Goal: Task Accomplishment & Management: Complete application form

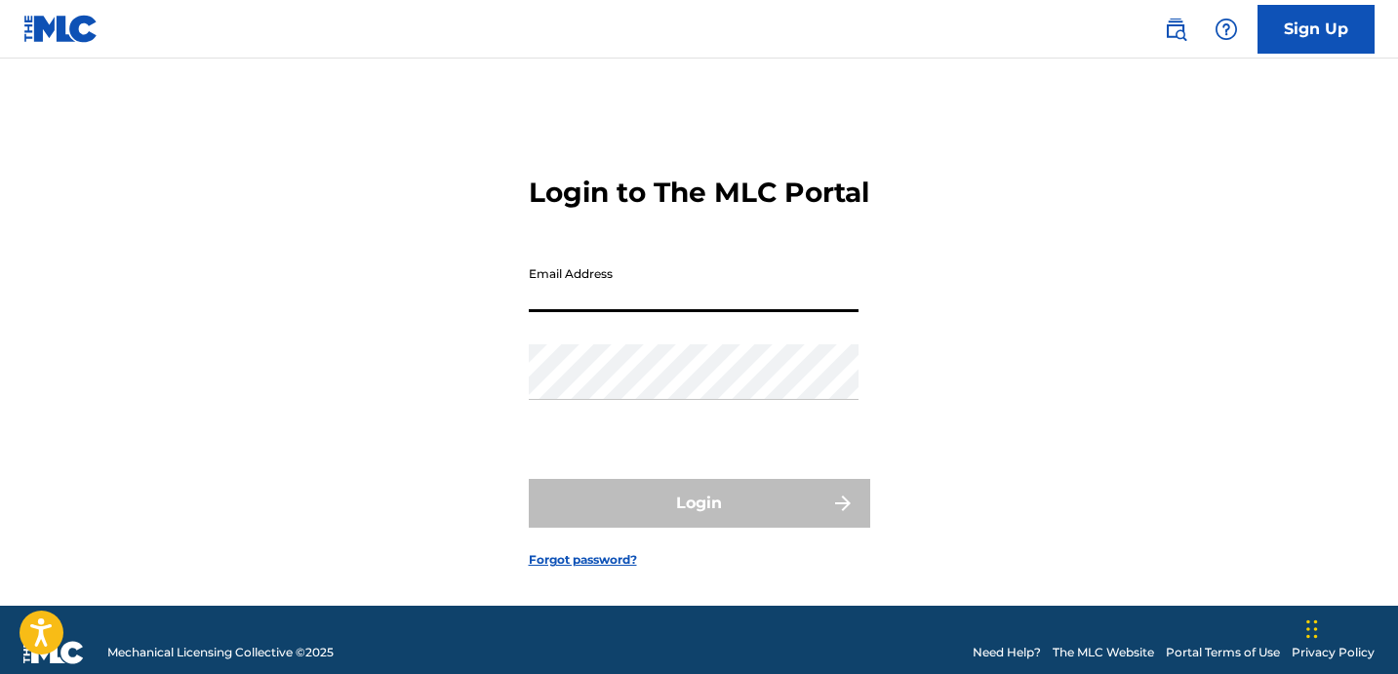
type input "[EMAIL_ADDRESS][DOMAIN_NAME]"
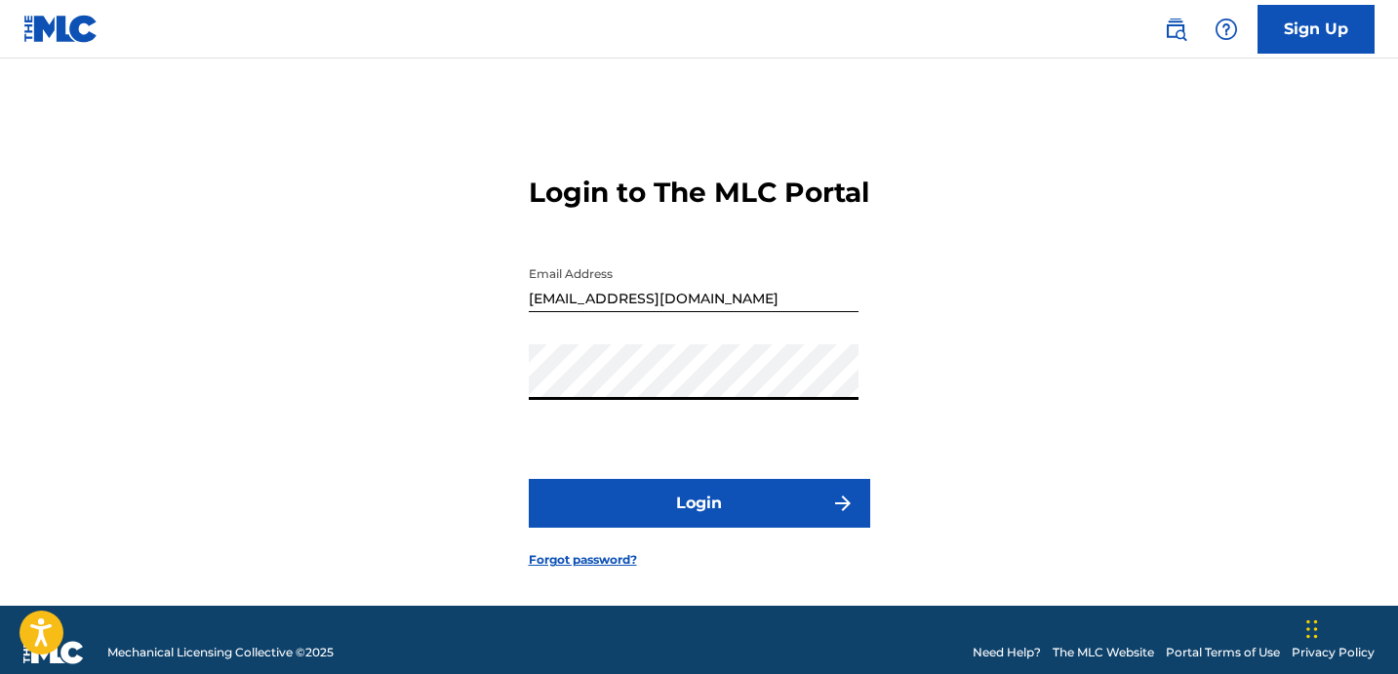
click at [720, 520] on button "Login" at bounding box center [700, 503] width 342 height 49
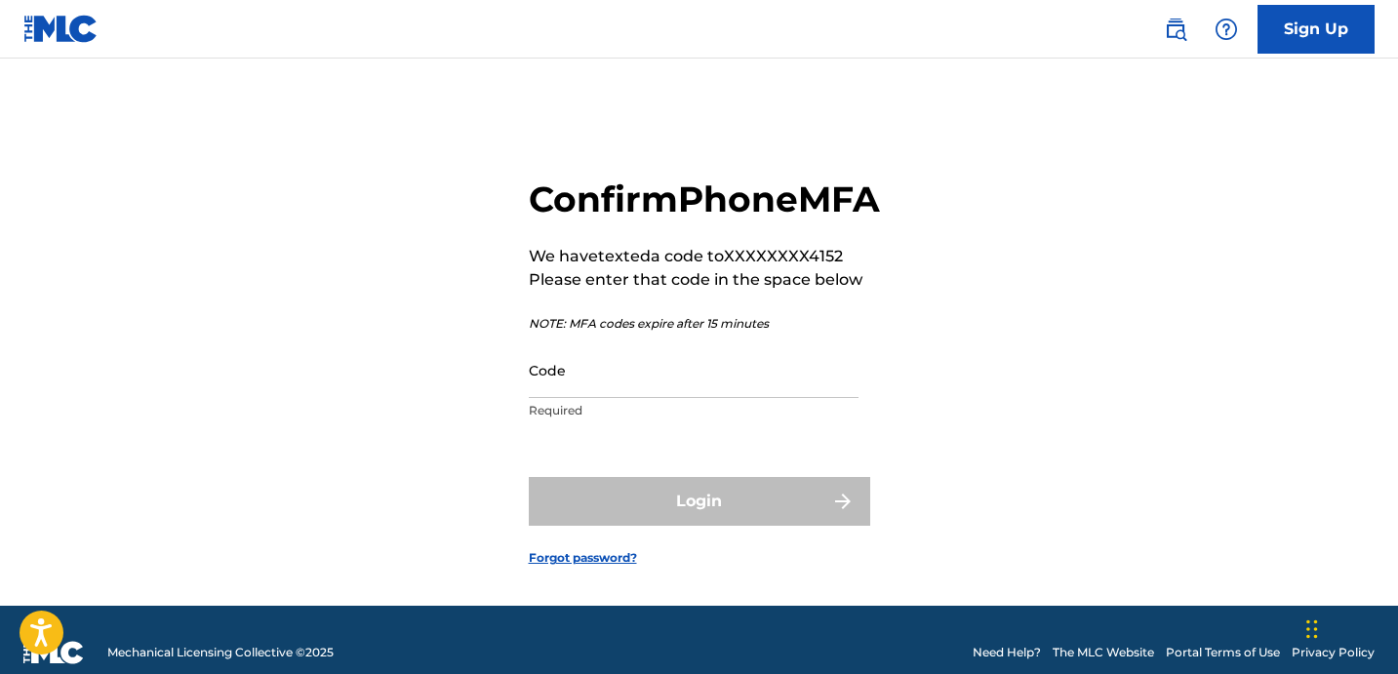
click at [691, 395] on input "Code" at bounding box center [694, 370] width 330 height 56
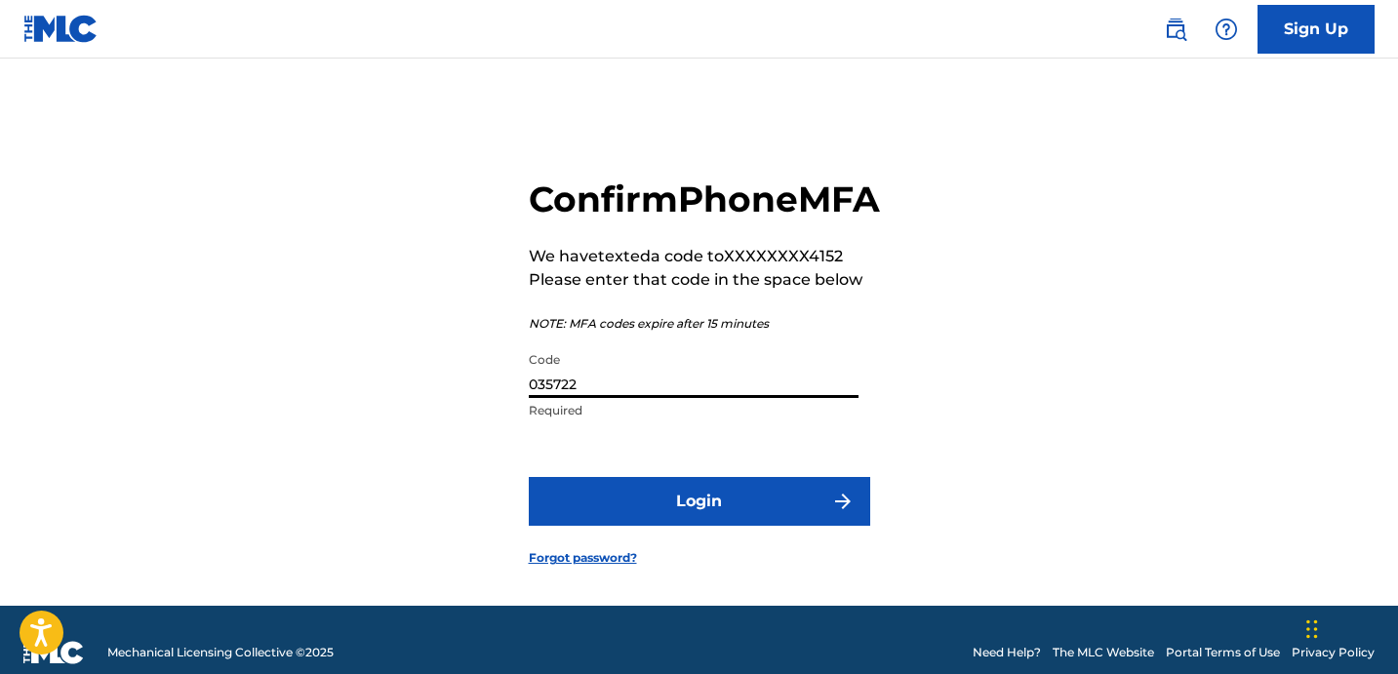
type input "035722"
click at [647, 513] on button "Login" at bounding box center [700, 501] width 342 height 49
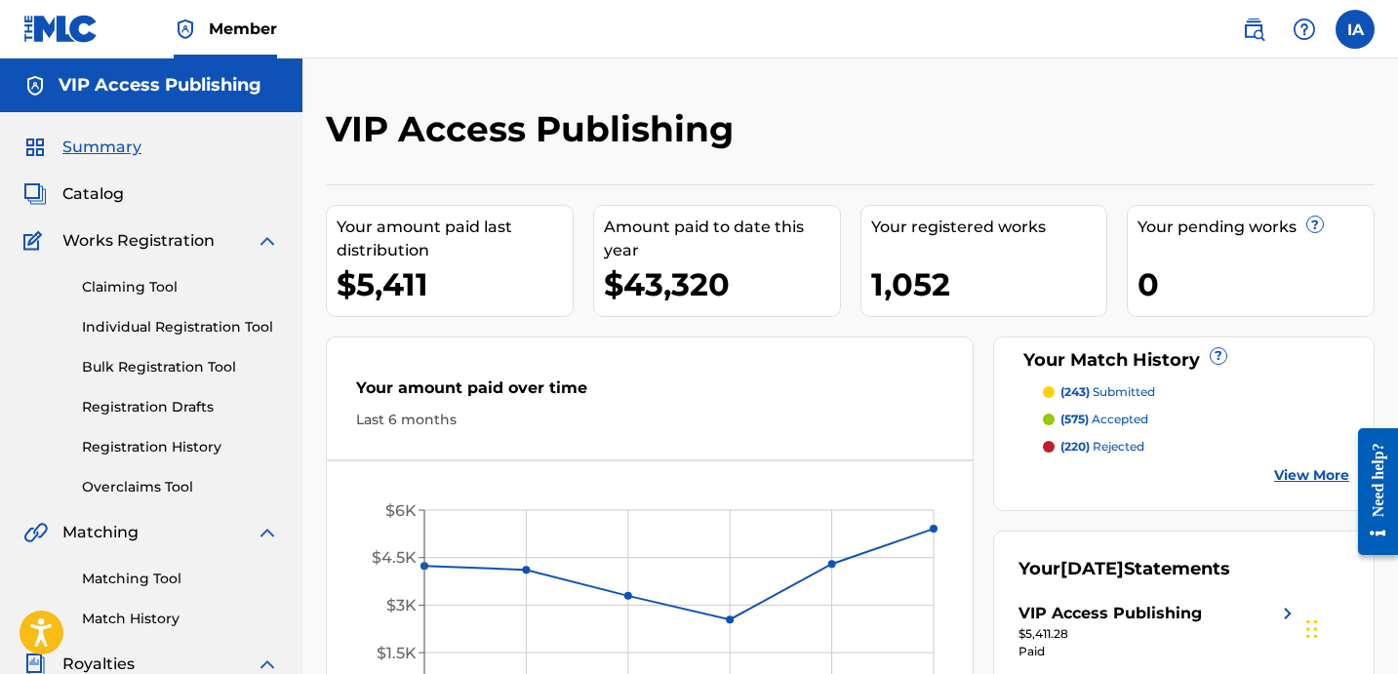
click at [188, 333] on link "Individual Registration Tool" at bounding box center [180, 327] width 197 height 20
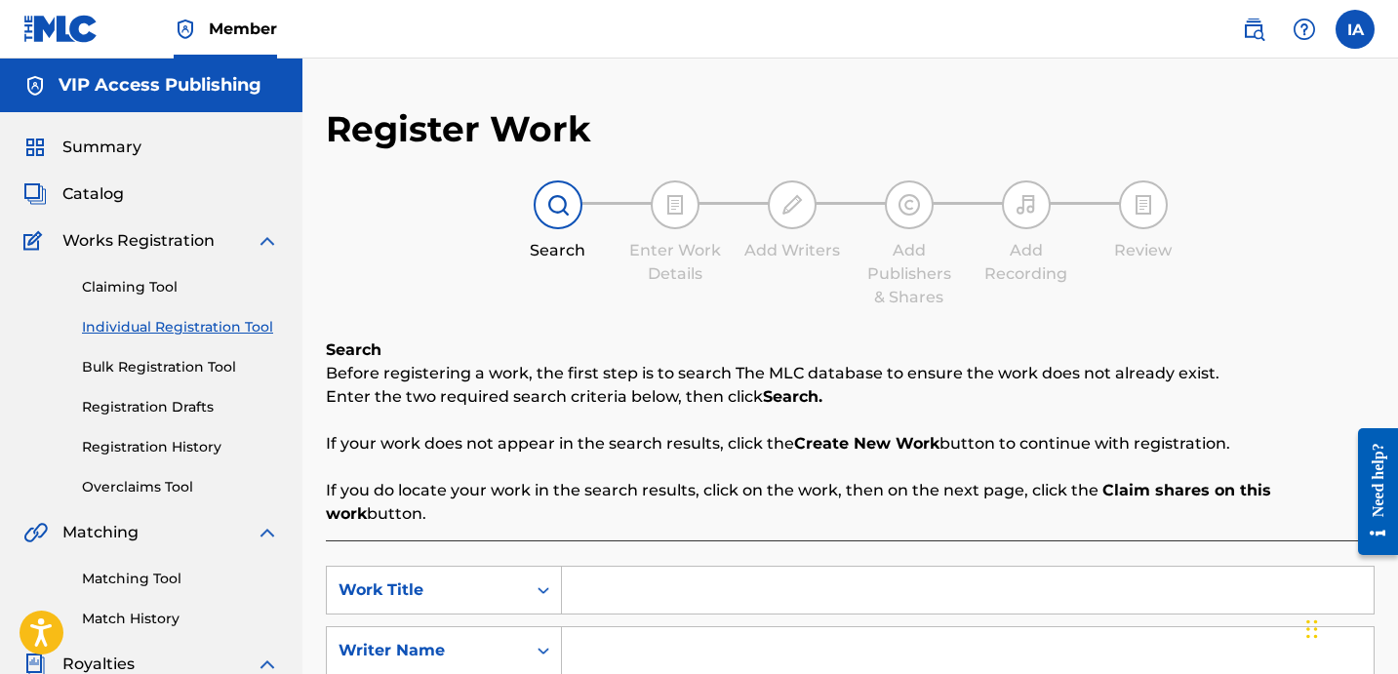
click at [141, 461] on div "Claiming Tool Individual Registration Tool Bulk Registration Tool Registration …" at bounding box center [151, 375] width 256 height 245
click at [150, 452] on link "Registration History" at bounding box center [180, 447] width 197 height 20
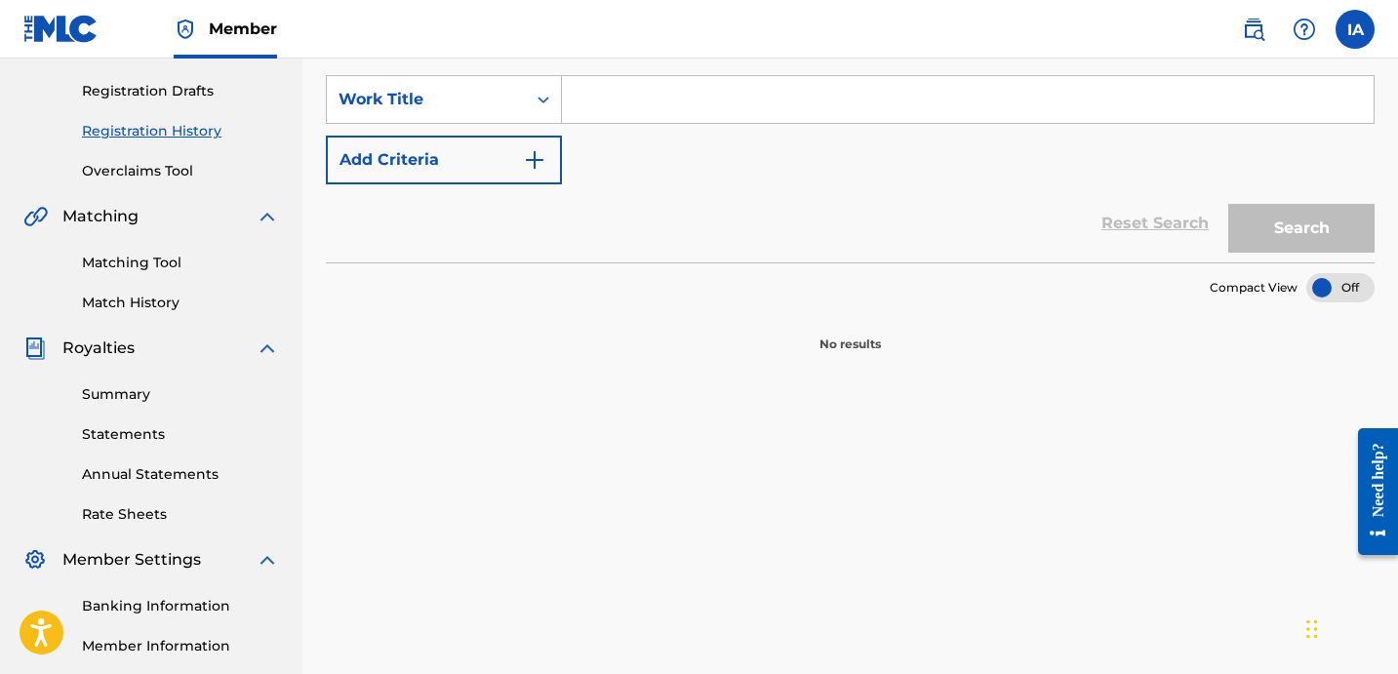
scroll to position [128, 0]
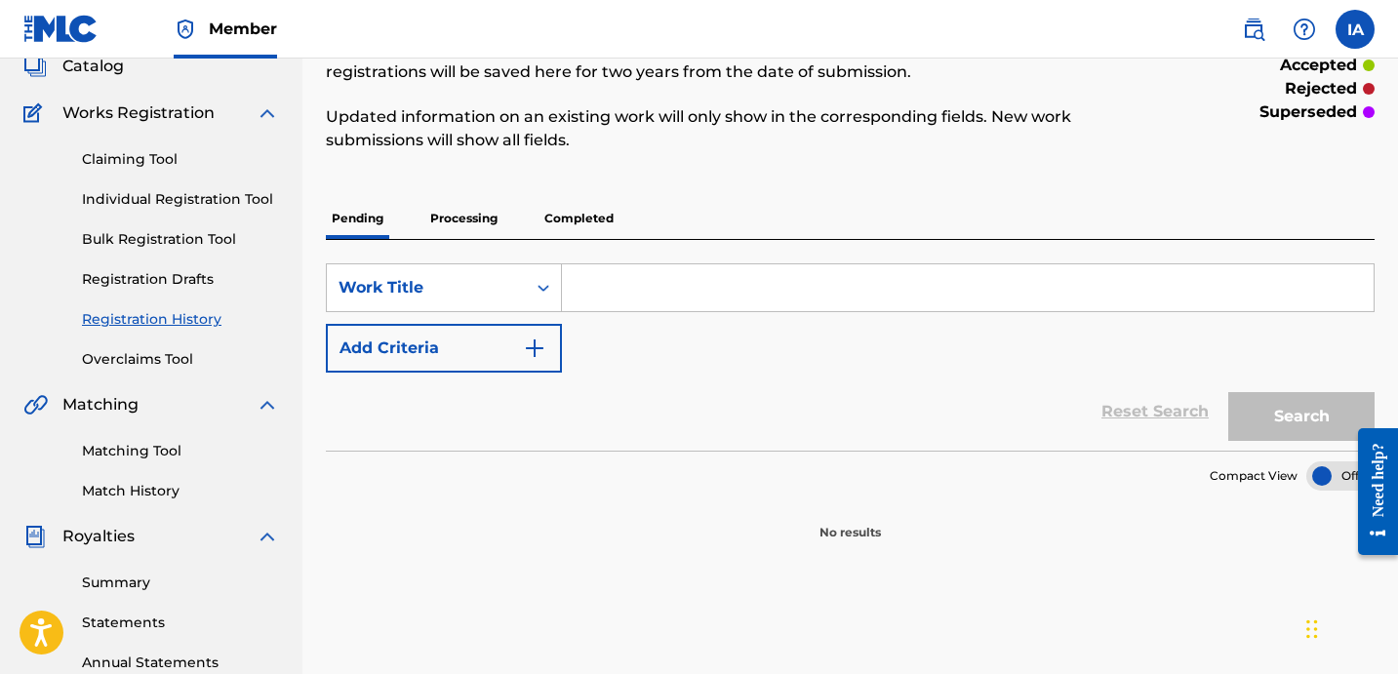
click at [489, 227] on p "Processing" at bounding box center [463, 218] width 79 height 41
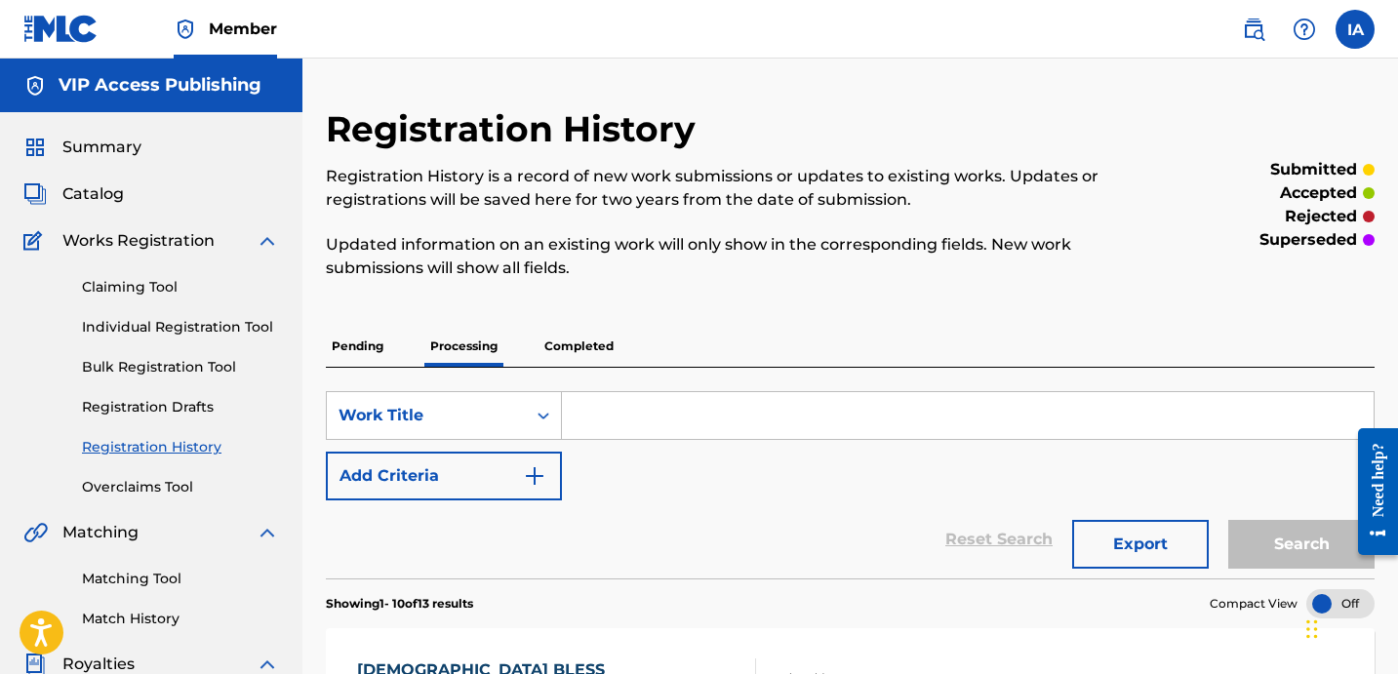
click at [200, 334] on link "Individual Registration Tool" at bounding box center [180, 327] width 197 height 20
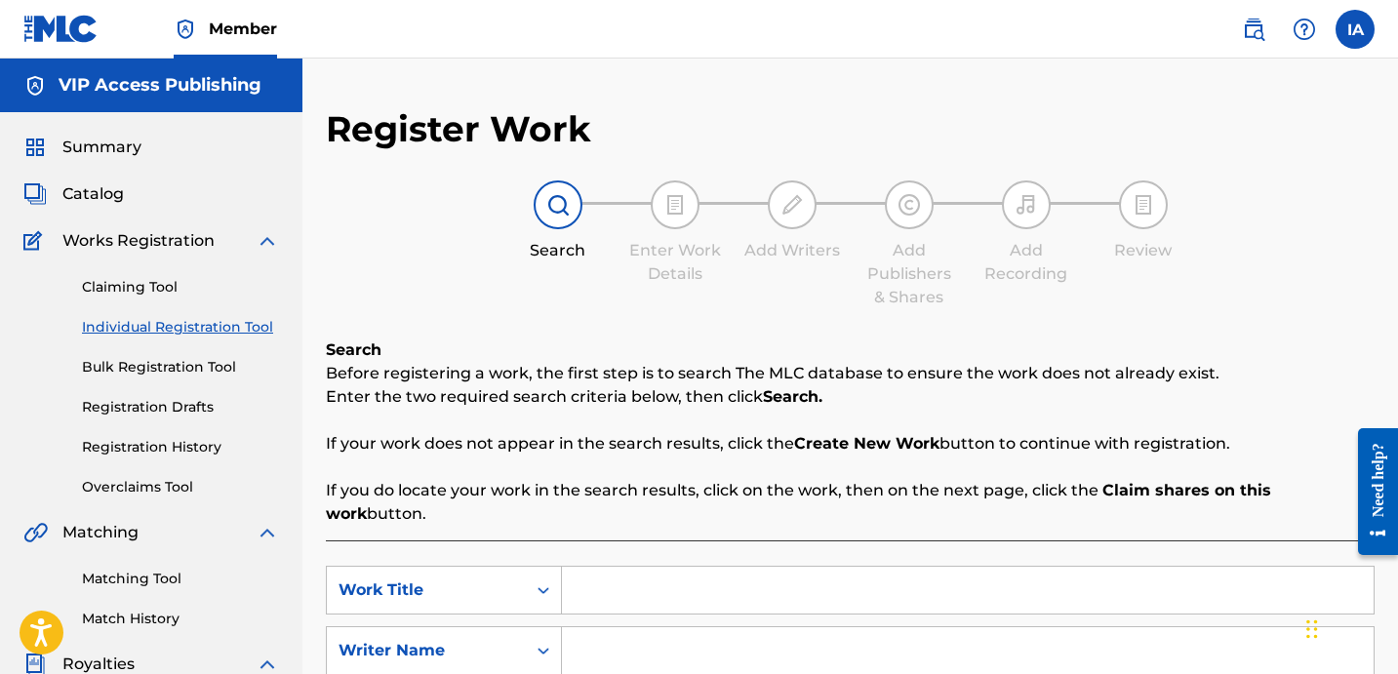
scroll to position [243, 0]
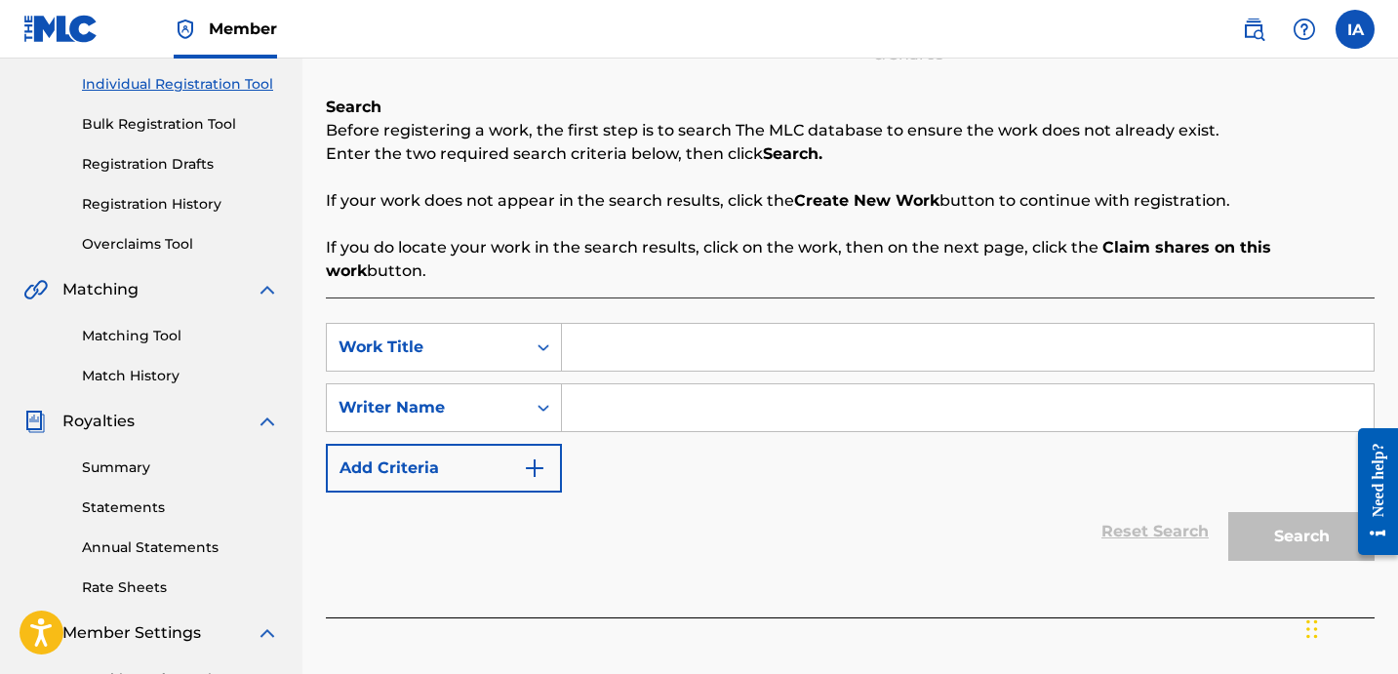
click at [897, 326] on input "Search Form" at bounding box center [968, 347] width 812 height 47
paste input "DEATH"
type input "DEATH"
click at [1138, 389] on input "Search Form" at bounding box center [968, 407] width 812 height 47
click at [1143, 390] on input "Search Form" at bounding box center [968, 407] width 812 height 47
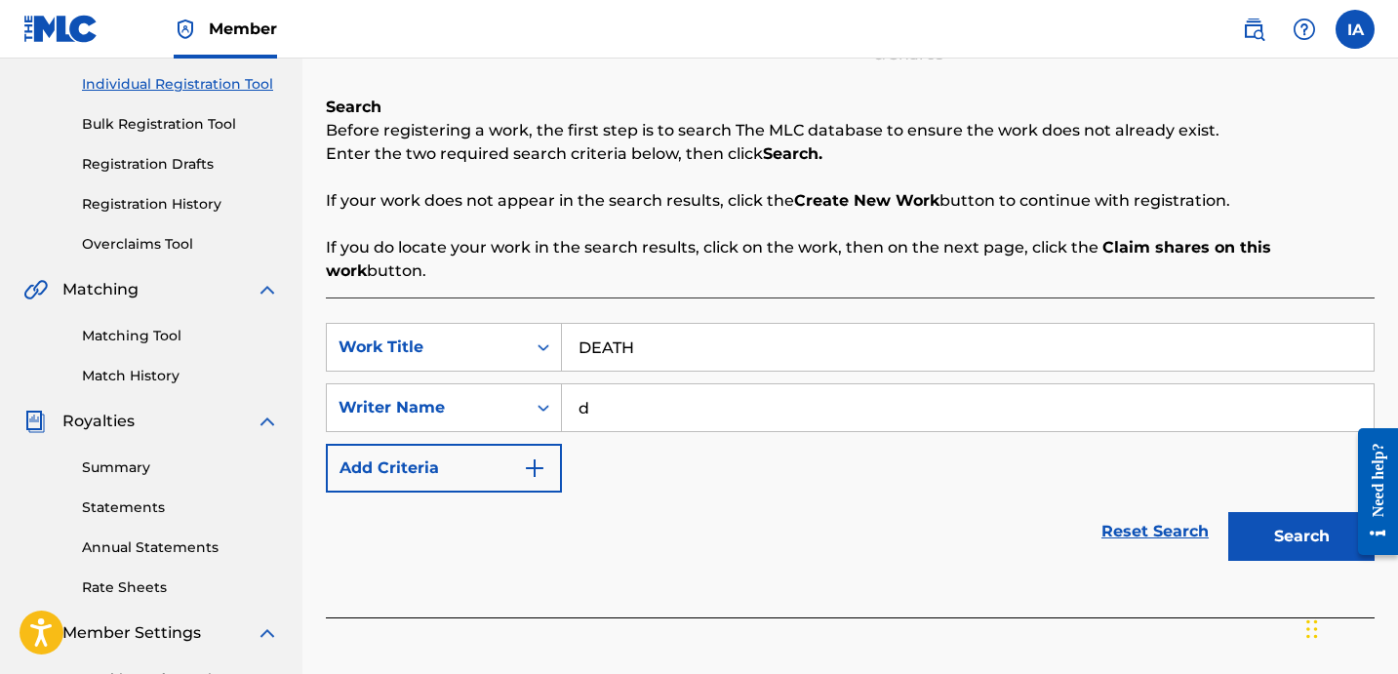
drag, startPoint x: 858, startPoint y: 395, endPoint x: 643, endPoint y: 295, distance: 237.0
click at [756, 342] on div "SearchWithCriteriaa7c2bf50-7289-492d-904b-32d81a3849af Work Title DEATH SearchW…" at bounding box center [850, 408] width 1049 height 170
paste input "[PERSON_NAME] [PERSON_NAME]"
type input "[PERSON_NAME] [PERSON_NAME]"
click at [1260, 512] on button "Search" at bounding box center [1301, 536] width 146 height 49
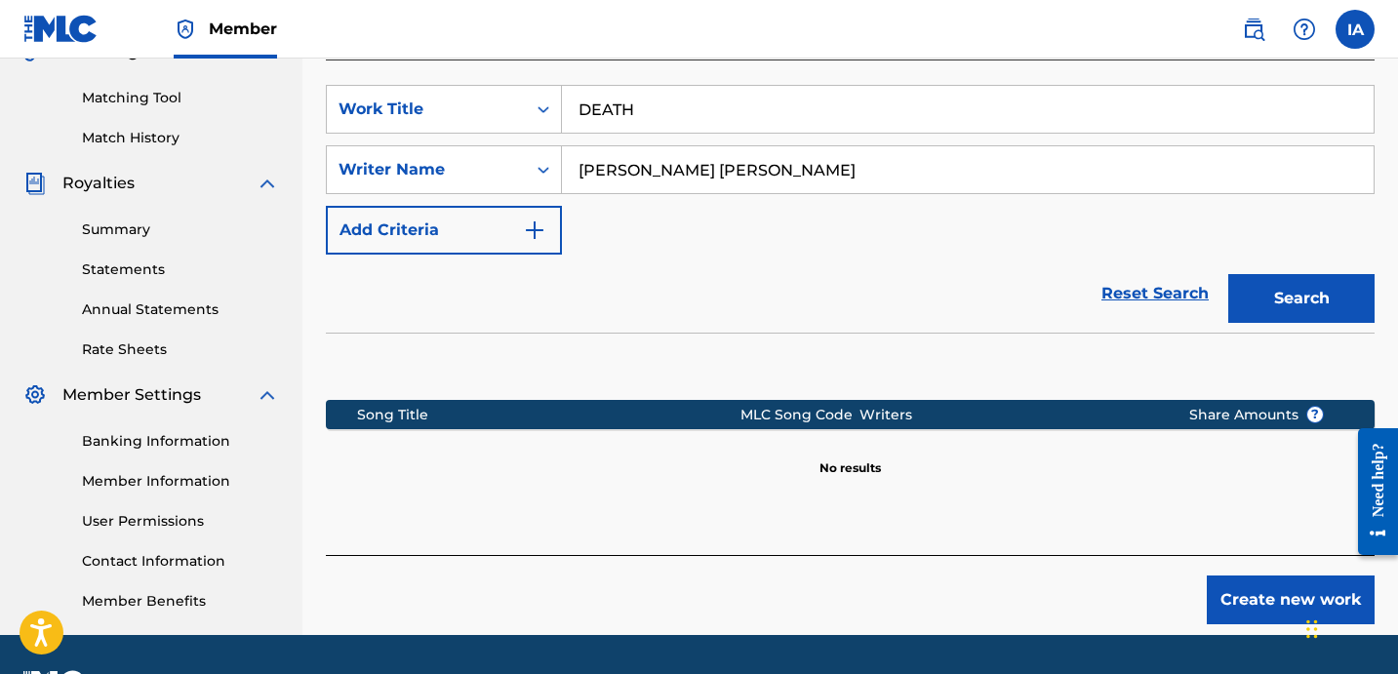
scroll to position [536, 0]
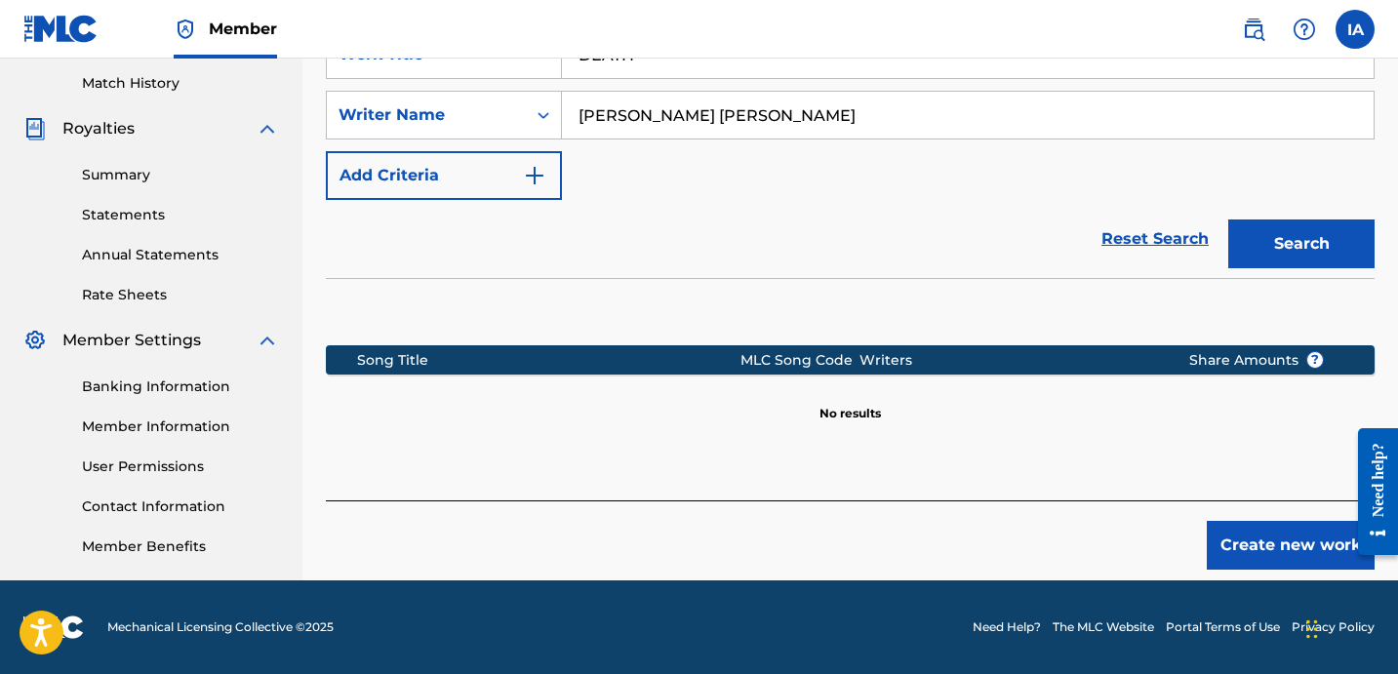
click at [1239, 533] on button "Create new work" at bounding box center [1291, 545] width 168 height 49
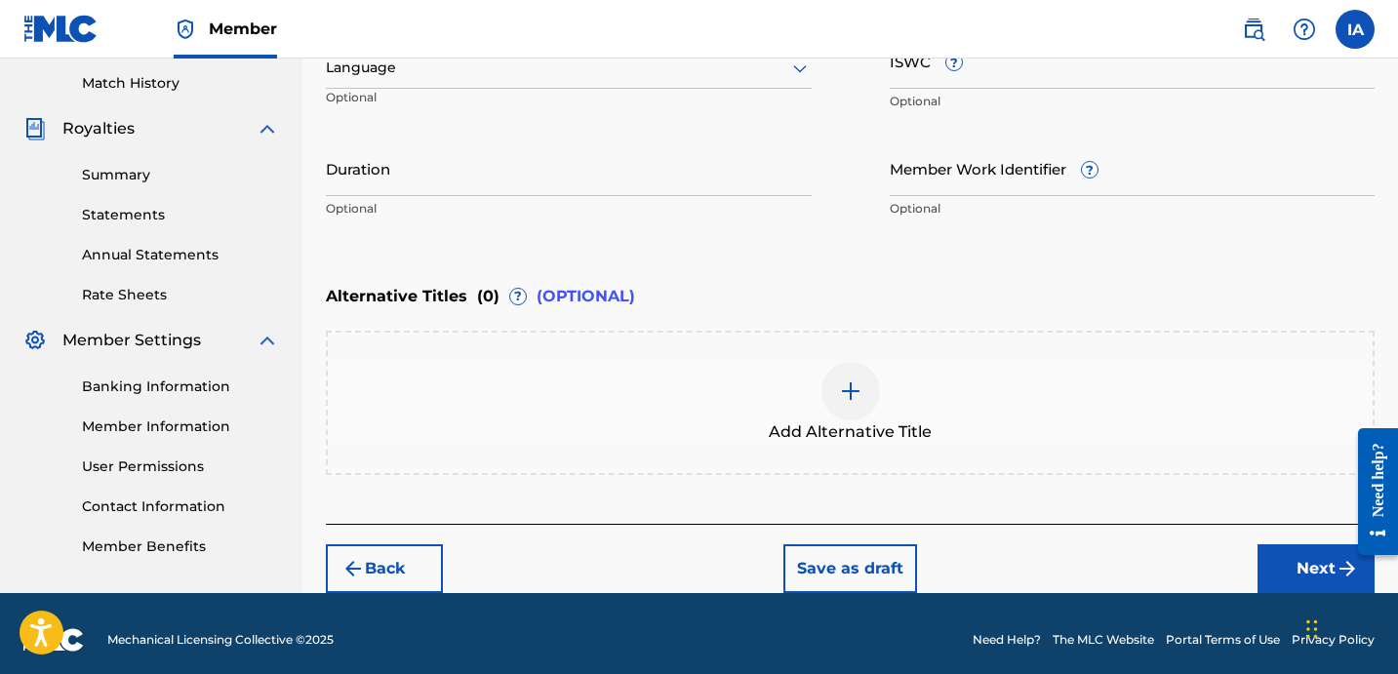
click at [789, 272] on div "Enter Work Details Enter work details for ‘ DEATH ’ below. Work Title DEATH Req…" at bounding box center [850, 39] width 1049 height 472
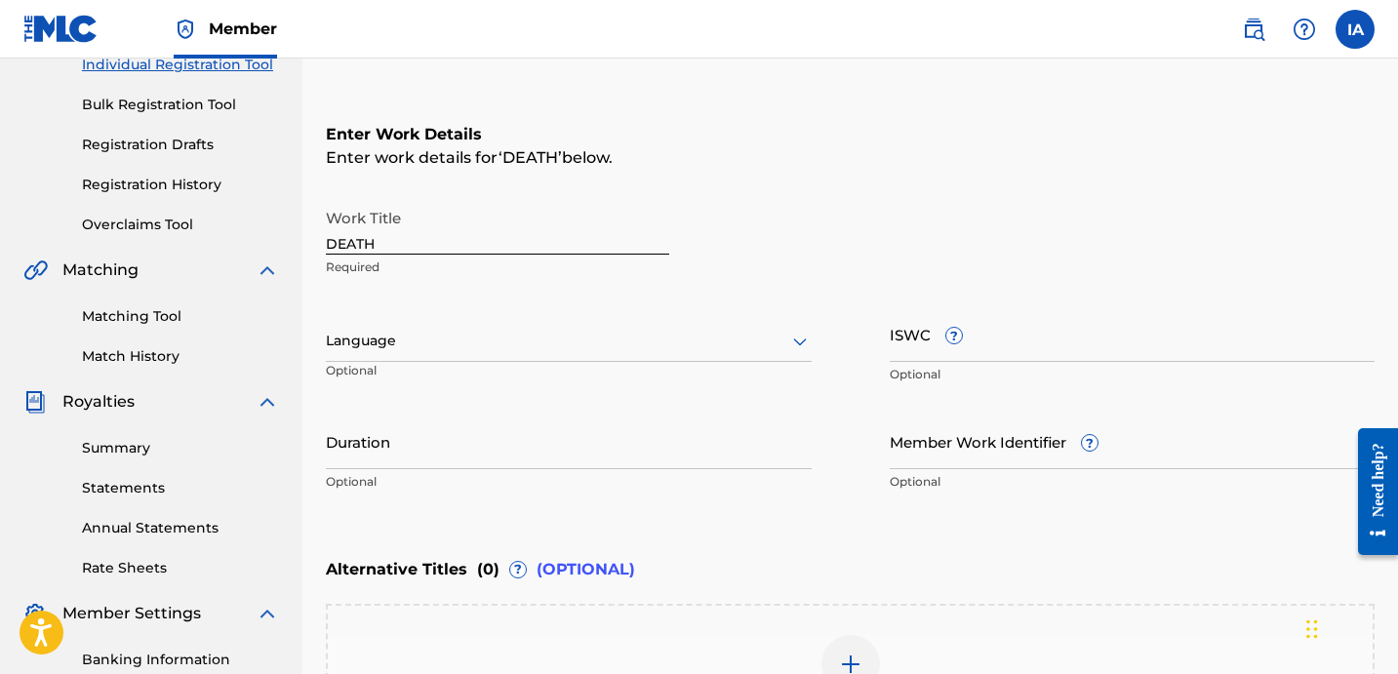
scroll to position [118, 0]
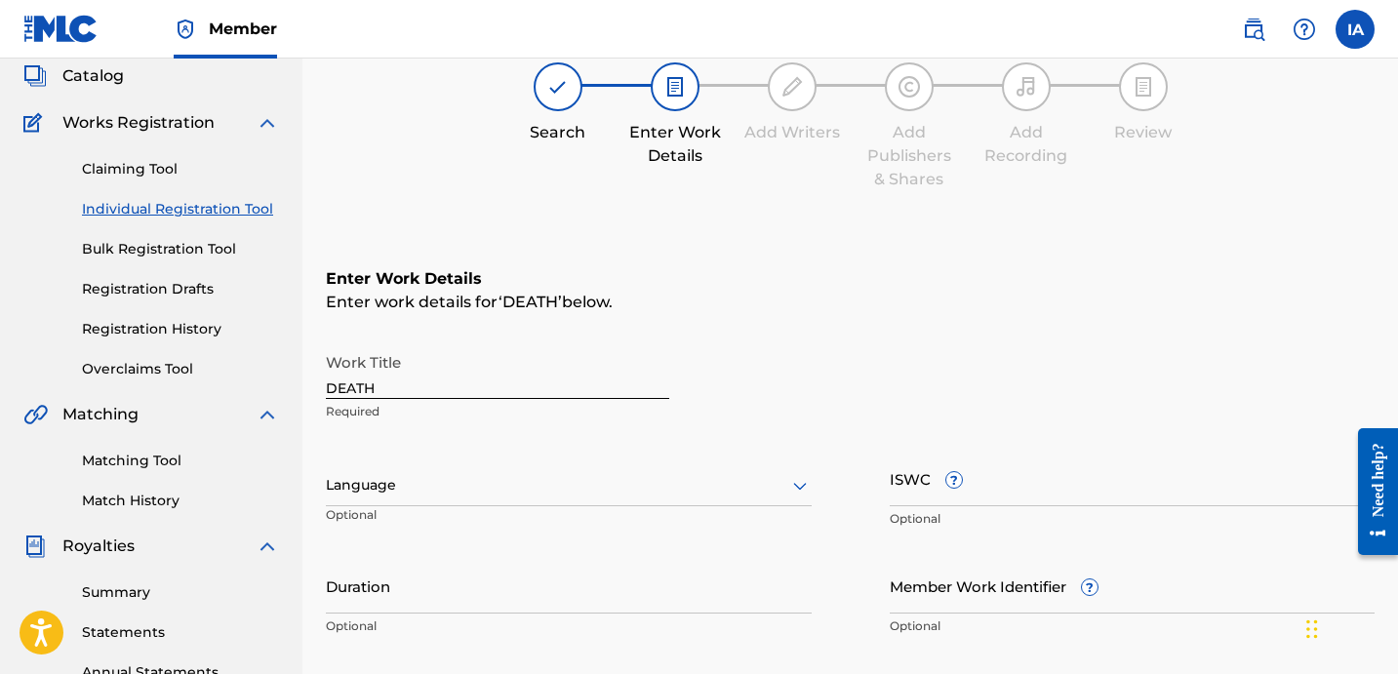
click at [503, 463] on div "Language Optional" at bounding box center [569, 495] width 486 height 88
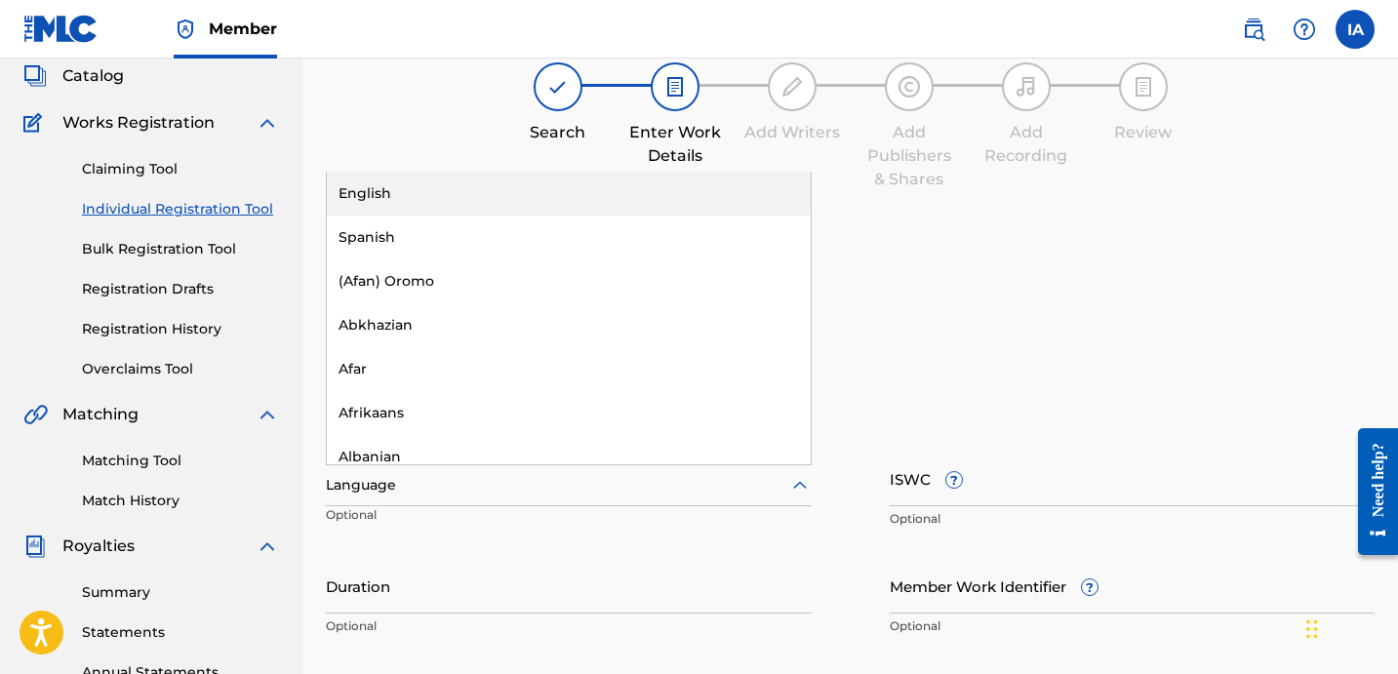
click at [485, 477] on div at bounding box center [569, 485] width 486 height 24
click at [536, 201] on div "English" at bounding box center [569, 194] width 484 height 44
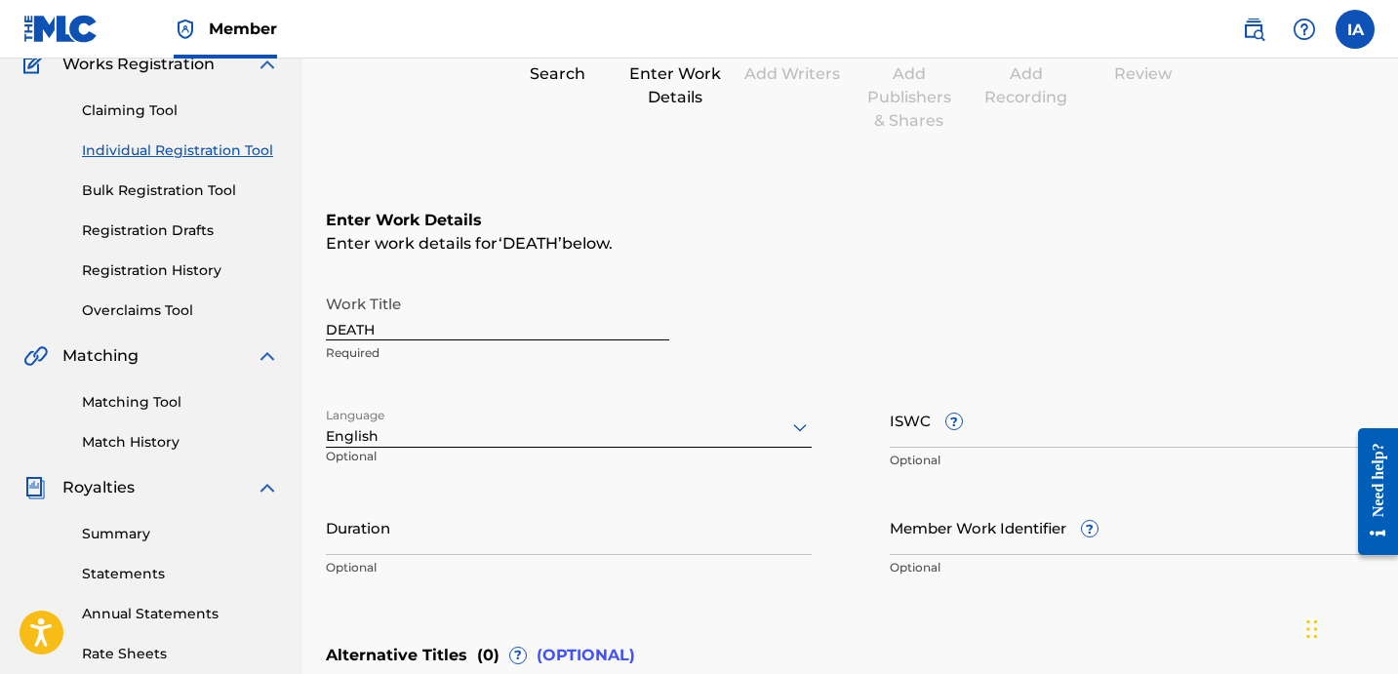
scroll to position [180, 0]
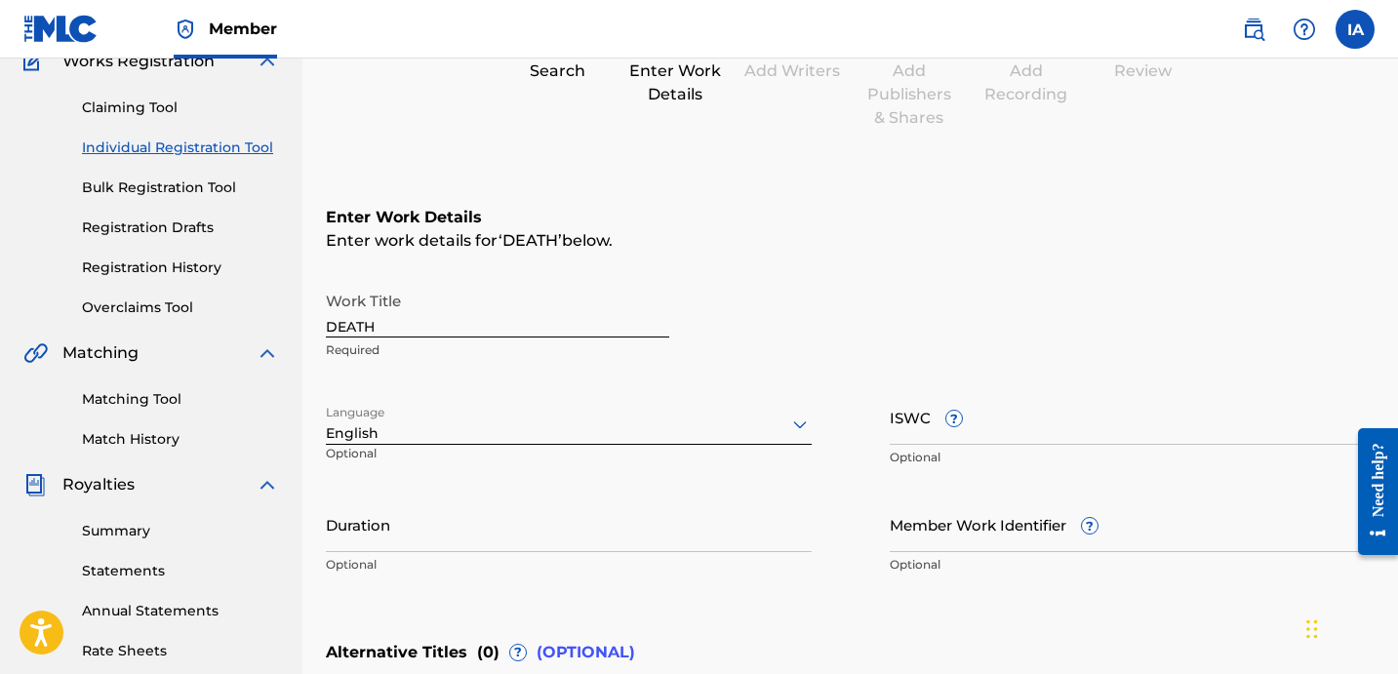
click at [758, 235] on div "Enter work details for ‘ DEATH ’ below." at bounding box center [850, 240] width 1049 height 23
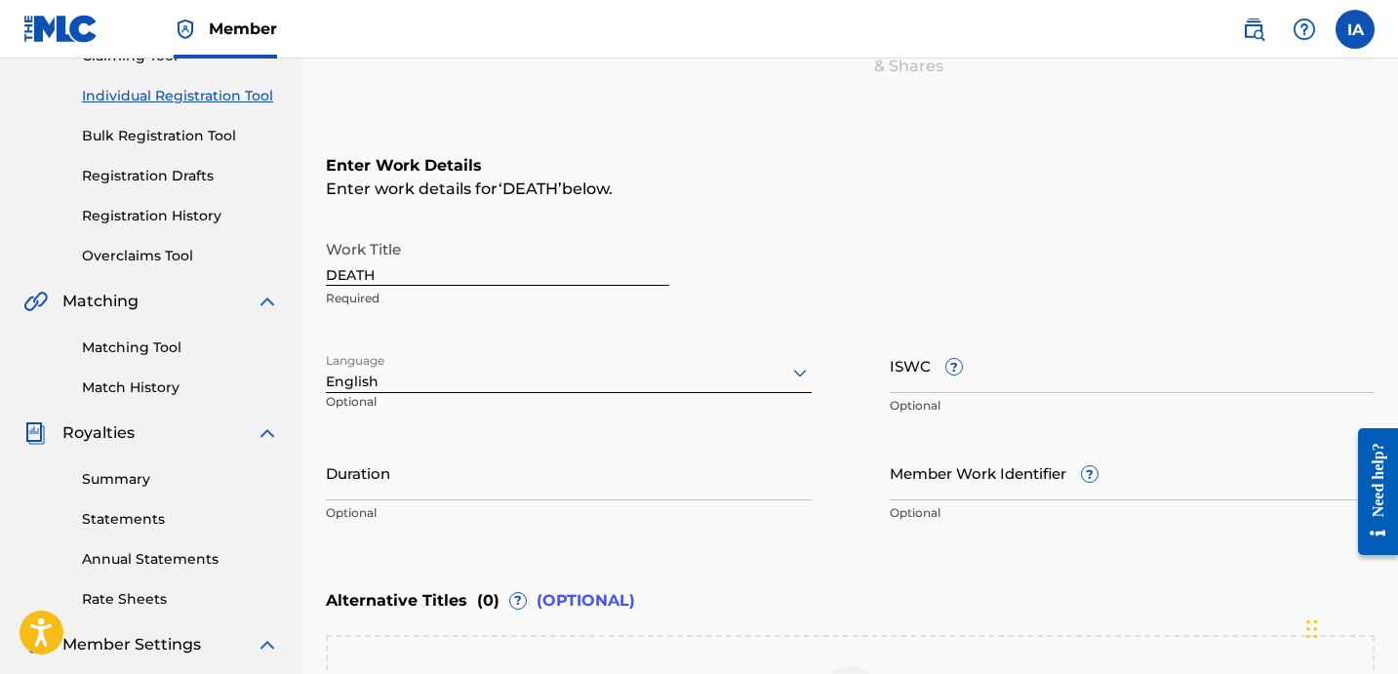
scroll to position [231, 0]
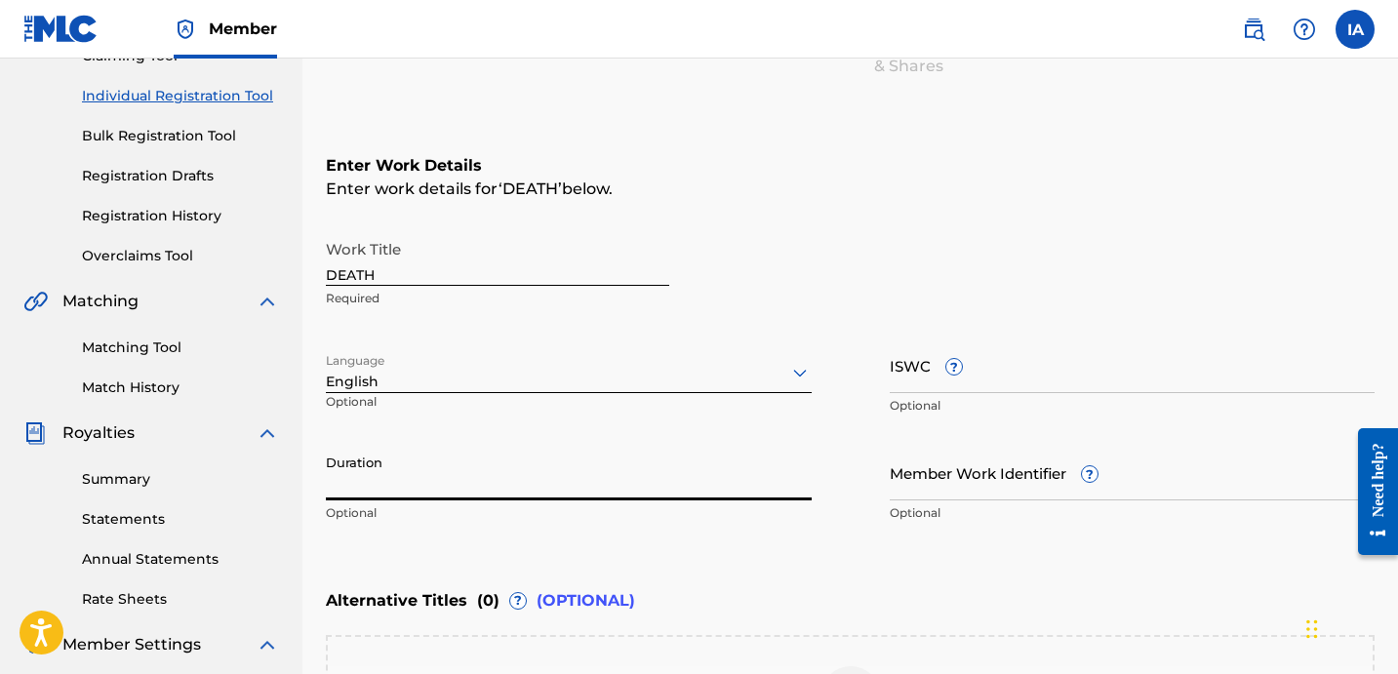
click at [470, 483] on input "Duration" at bounding box center [569, 473] width 486 height 56
paste input "2:27"
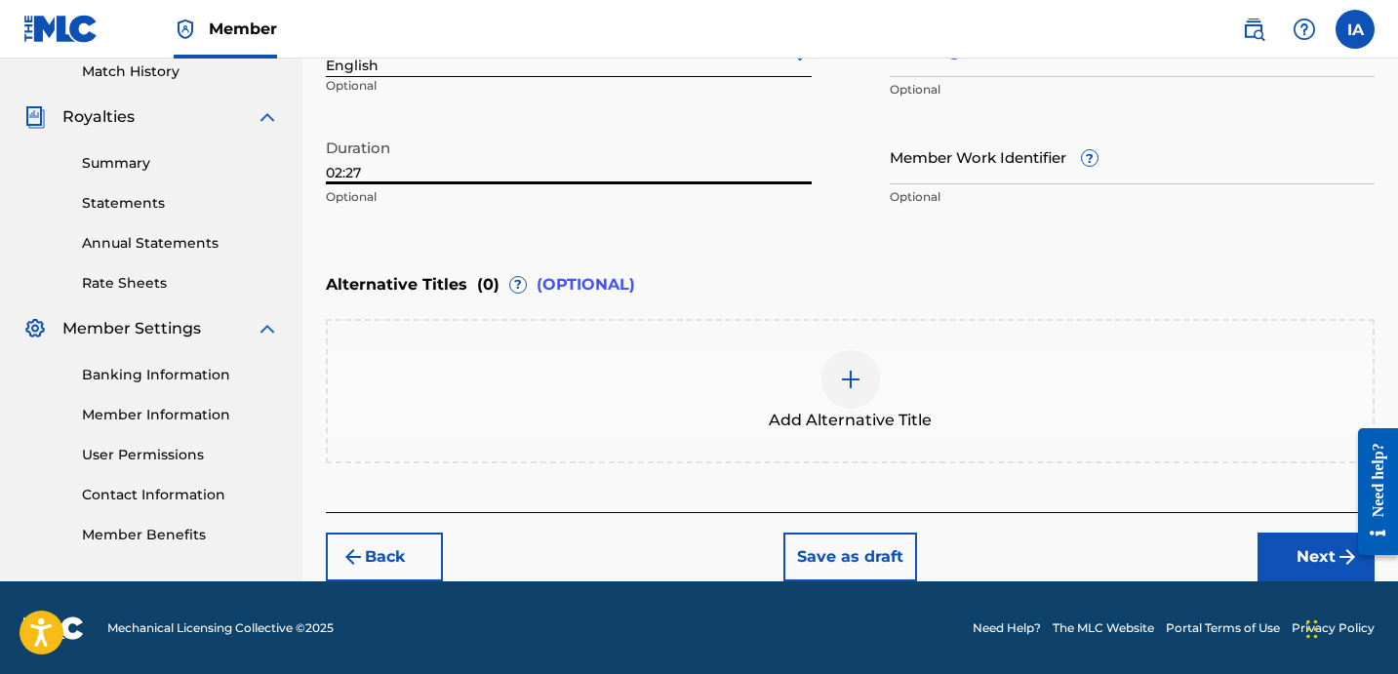
type input "02:27"
click at [1279, 575] on button "Next" at bounding box center [1316, 557] width 117 height 49
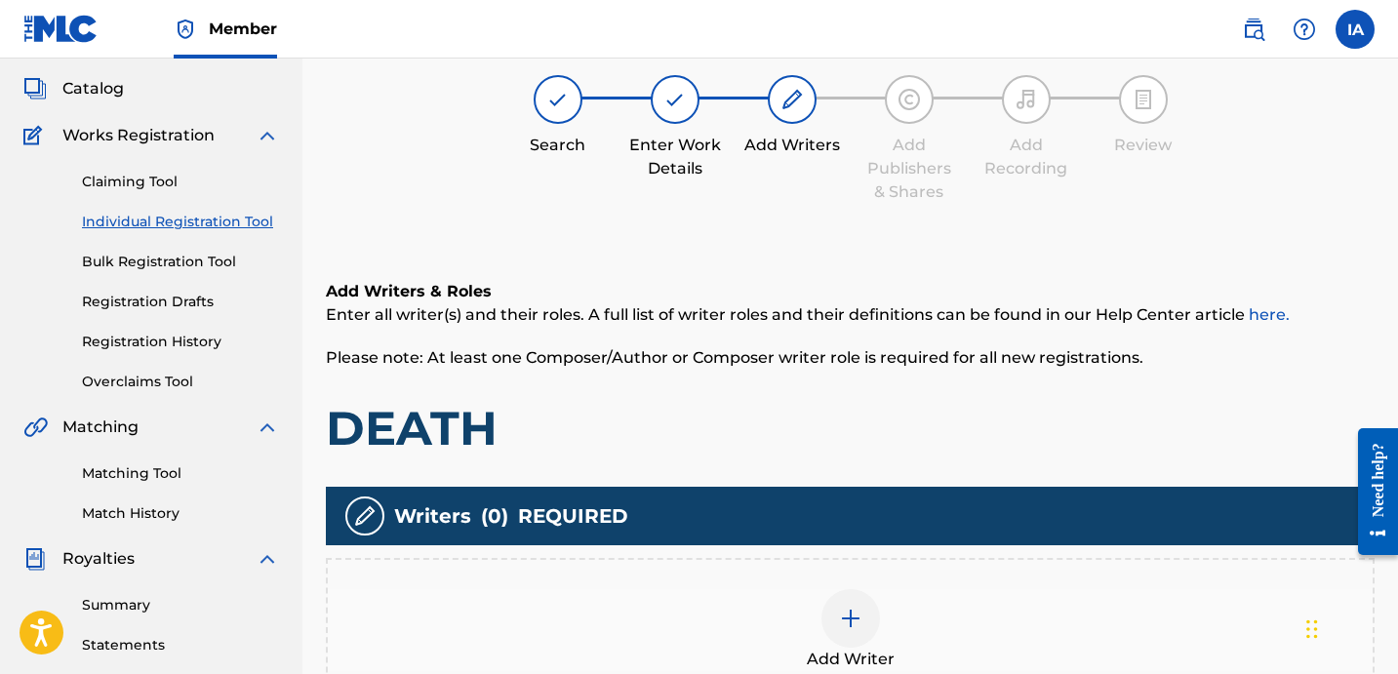
scroll to position [88, 0]
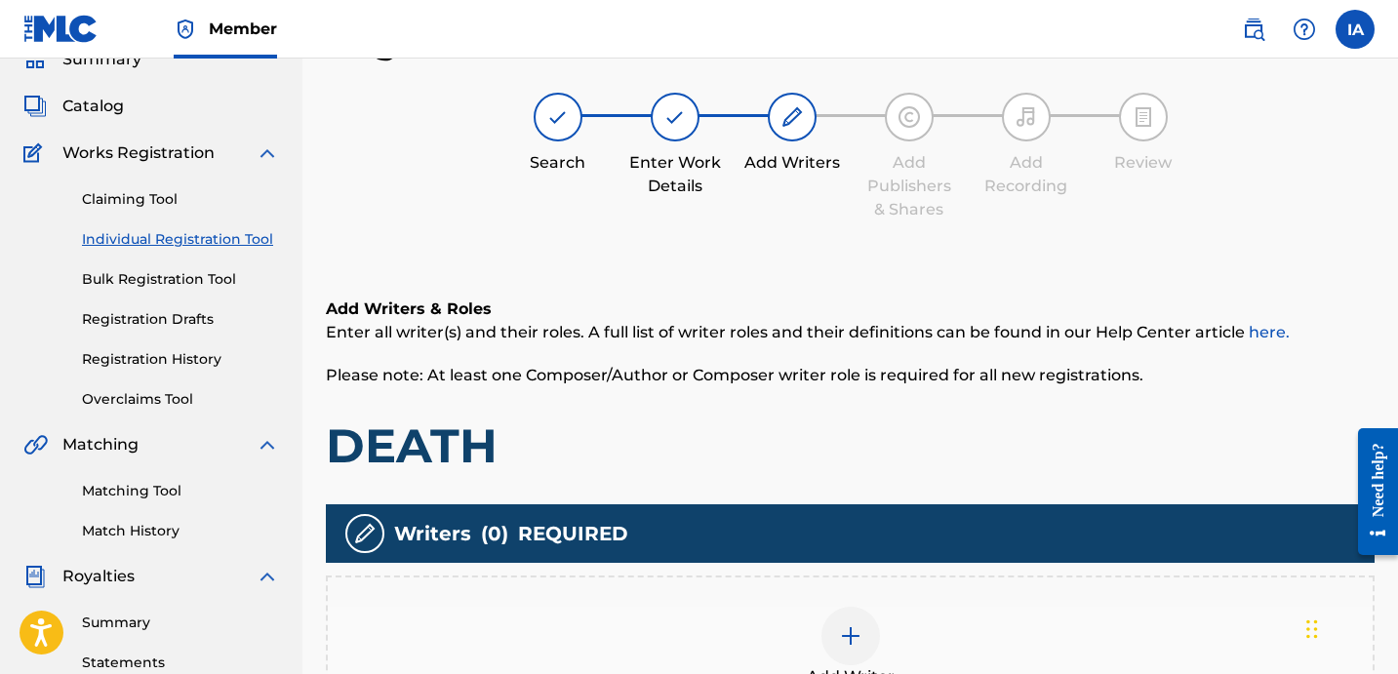
drag, startPoint x: 1000, startPoint y: 462, endPoint x: 965, endPoint y: 443, distance: 39.7
click at [971, 449] on h1 "DEATH" at bounding box center [850, 446] width 1049 height 59
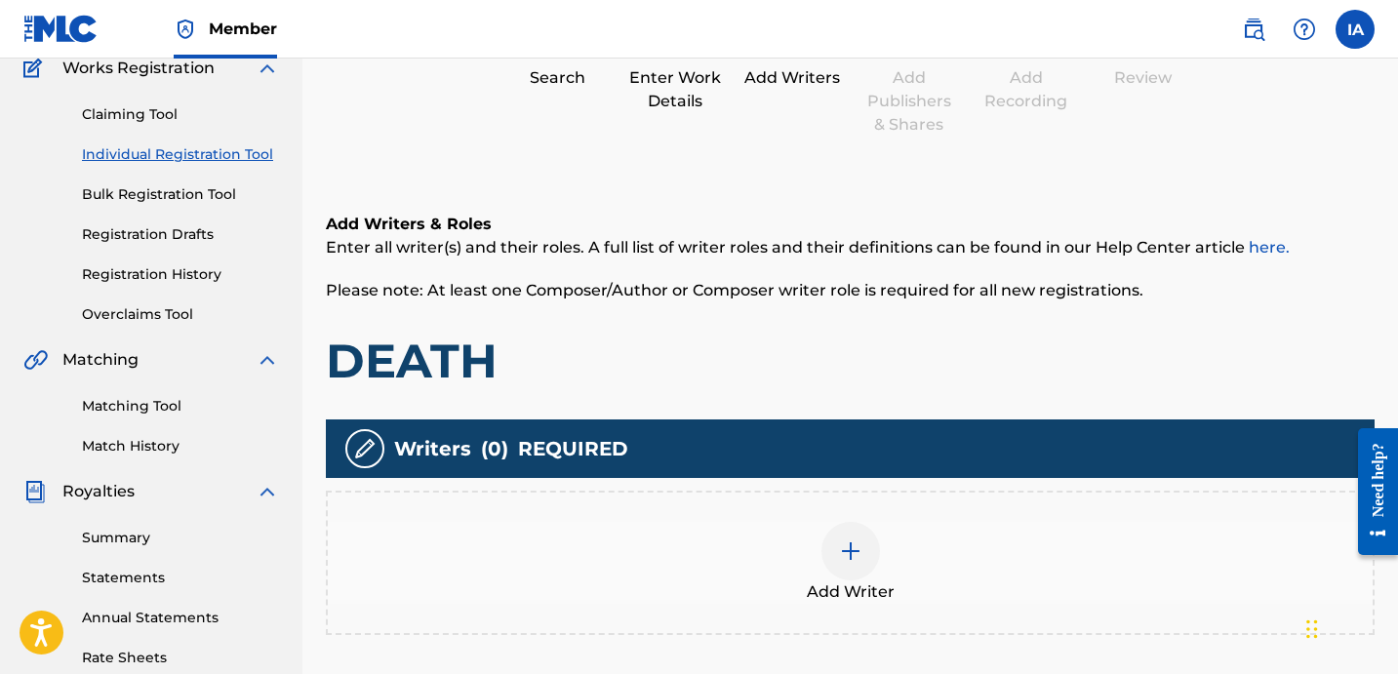
scroll to position [222, 0]
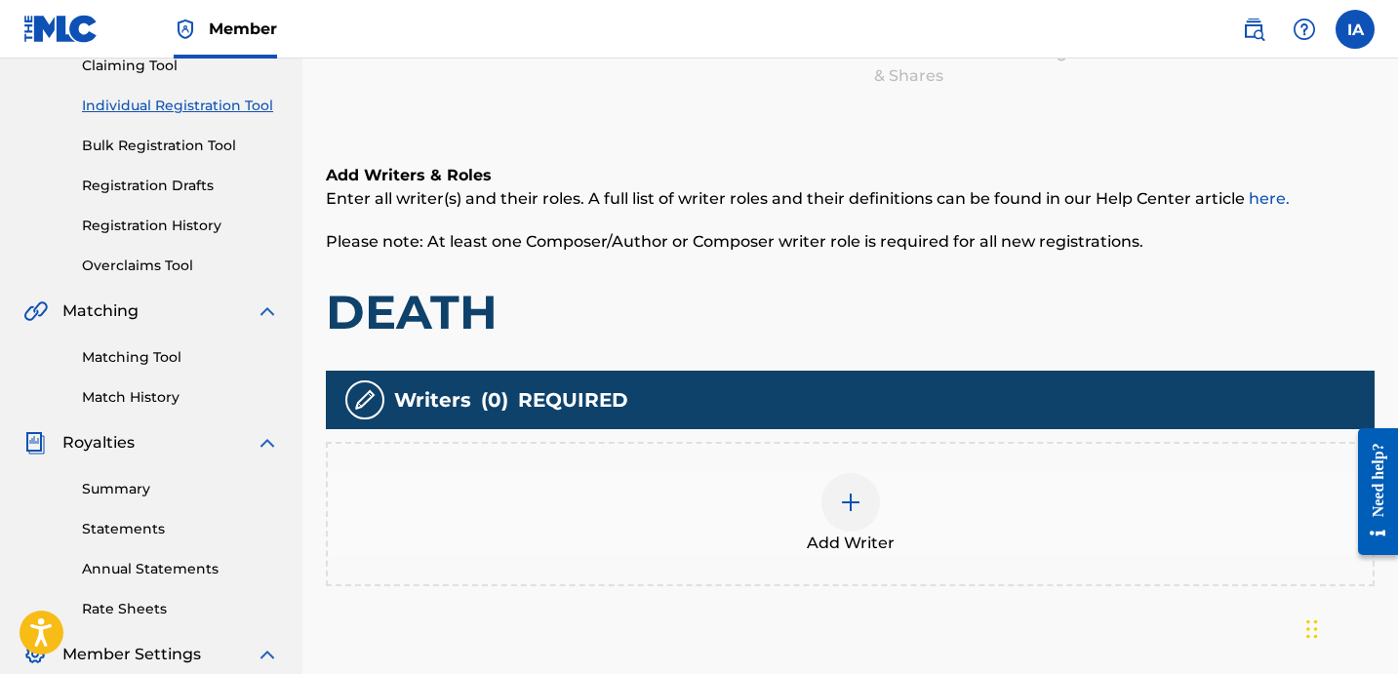
click at [925, 460] on div "Add Writer" at bounding box center [850, 514] width 1049 height 144
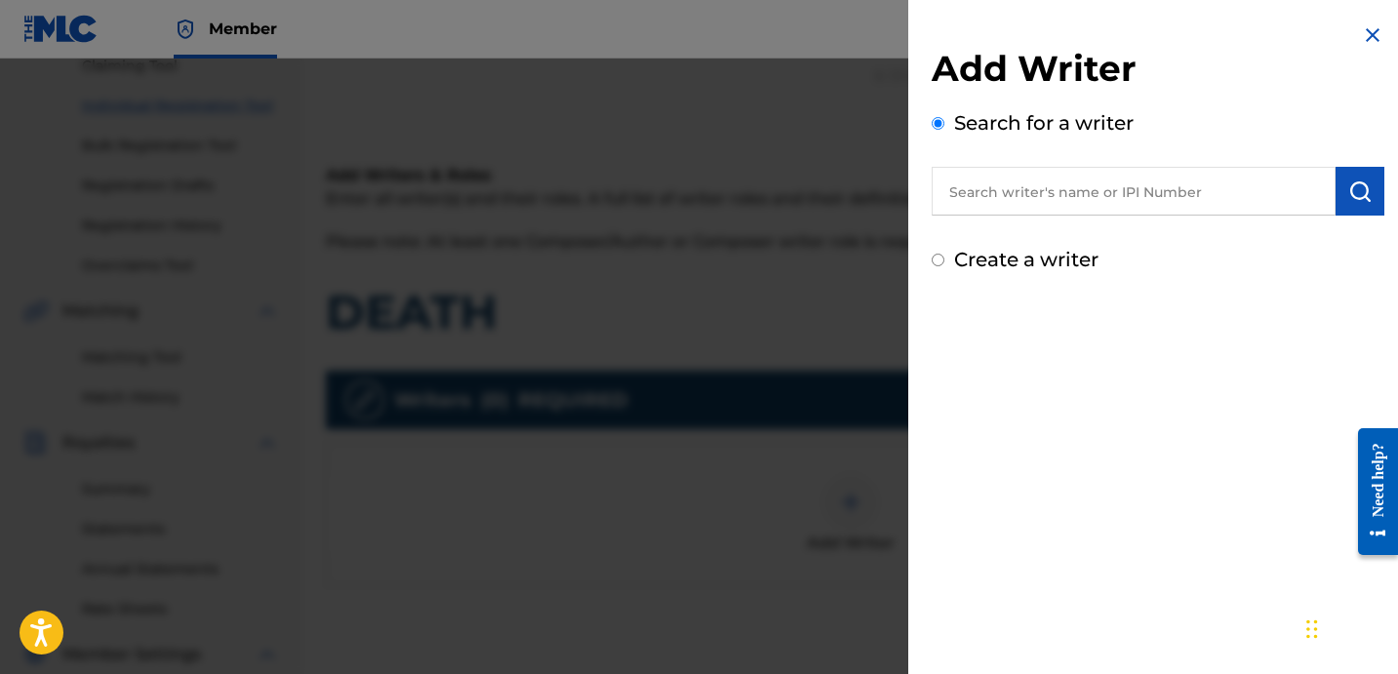
click at [1039, 256] on label "Create a writer" at bounding box center [1026, 259] width 144 height 23
radio input "true"
click at [945, 256] on input "Create a writer" at bounding box center [938, 260] width 13 height 13
radio input "false"
radio input "true"
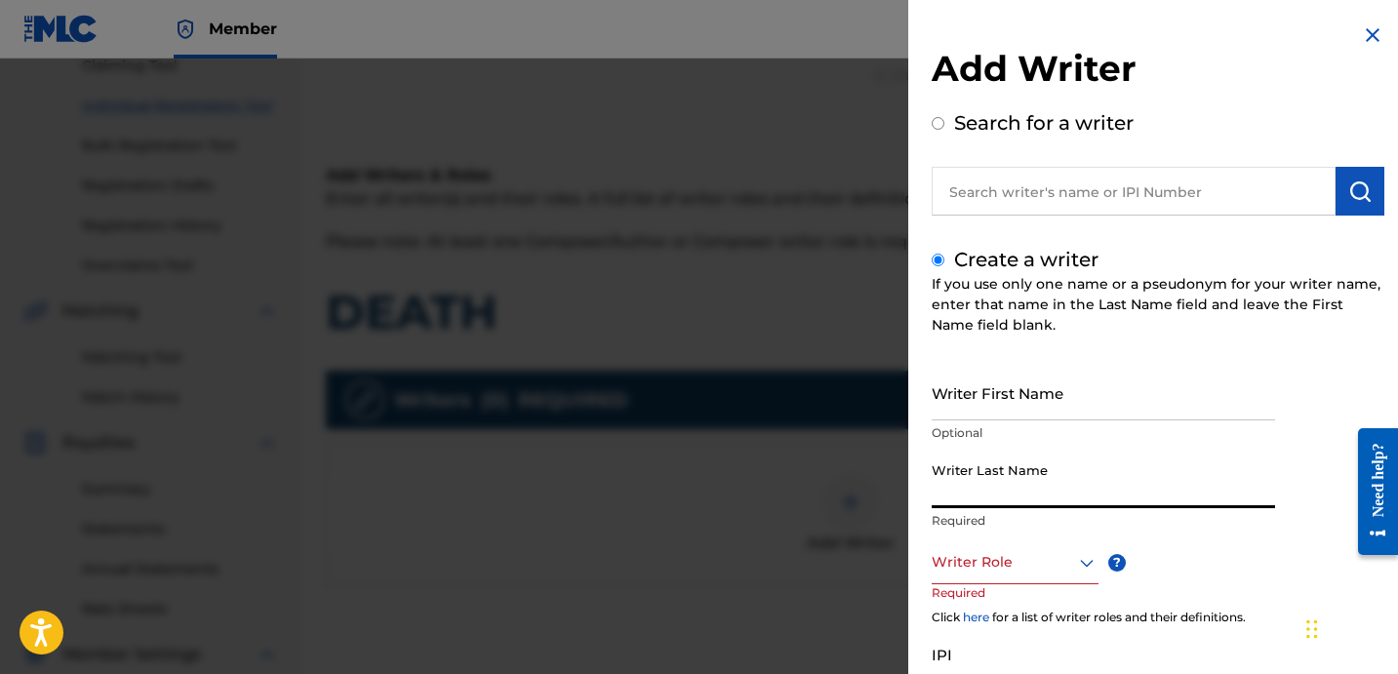
click at [1080, 481] on input "Writer Last Name" at bounding box center [1103, 481] width 343 height 56
paste input "[PERSON_NAME] [PERSON_NAME]"
drag, startPoint x: 992, startPoint y: 498, endPoint x: 1182, endPoint y: 518, distance: 190.4
click at [1179, 517] on div "Writer Last Name [PERSON_NAME] [PERSON_NAME] Required" at bounding box center [1103, 497] width 343 height 88
type input "[PERSON_NAME]"
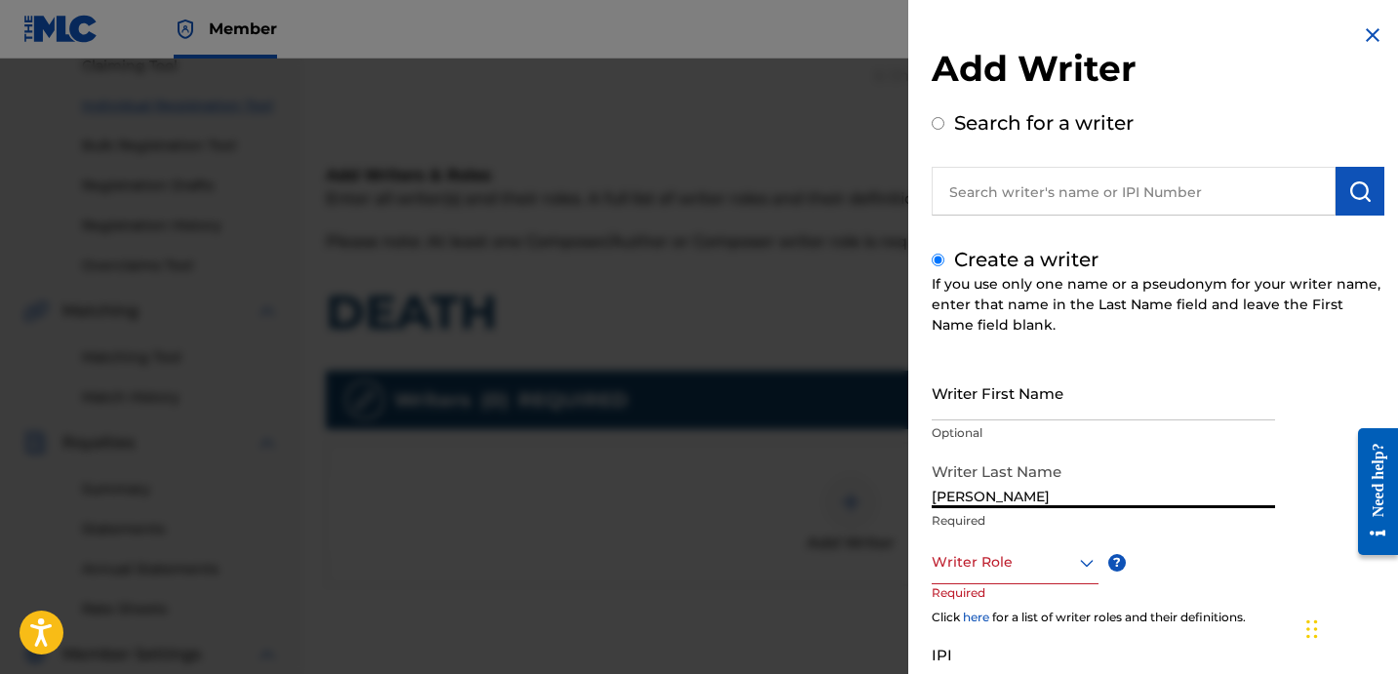
click at [1074, 408] on input "Writer First Name" at bounding box center [1103, 393] width 343 height 56
paste input "[PERSON_NAME]"
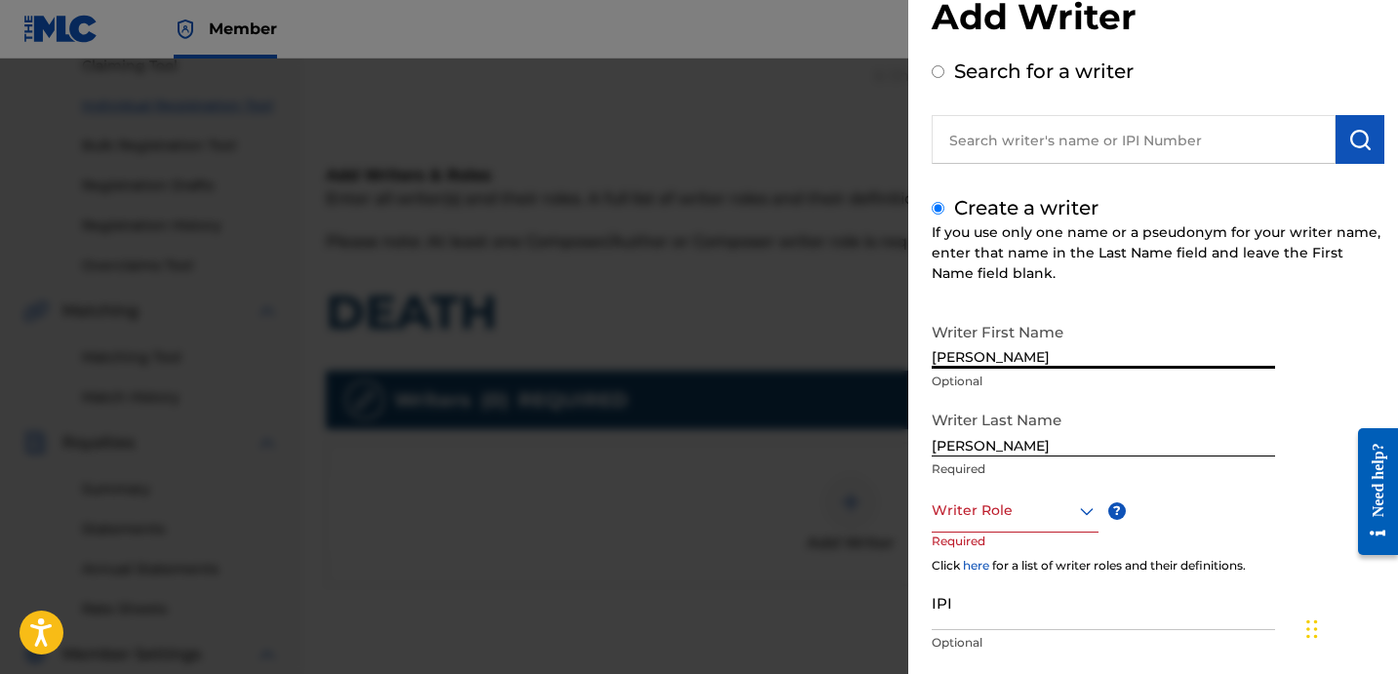
scroll to position [109, 0]
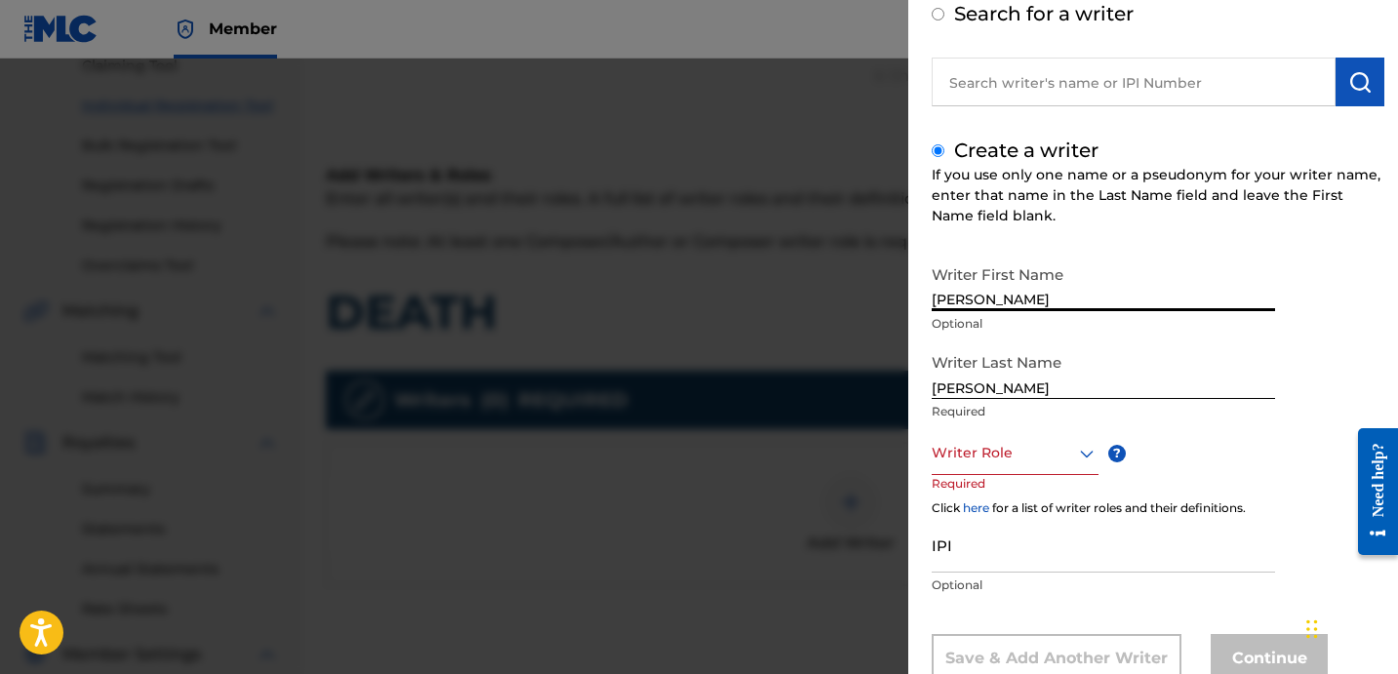
type input "[PERSON_NAME]"
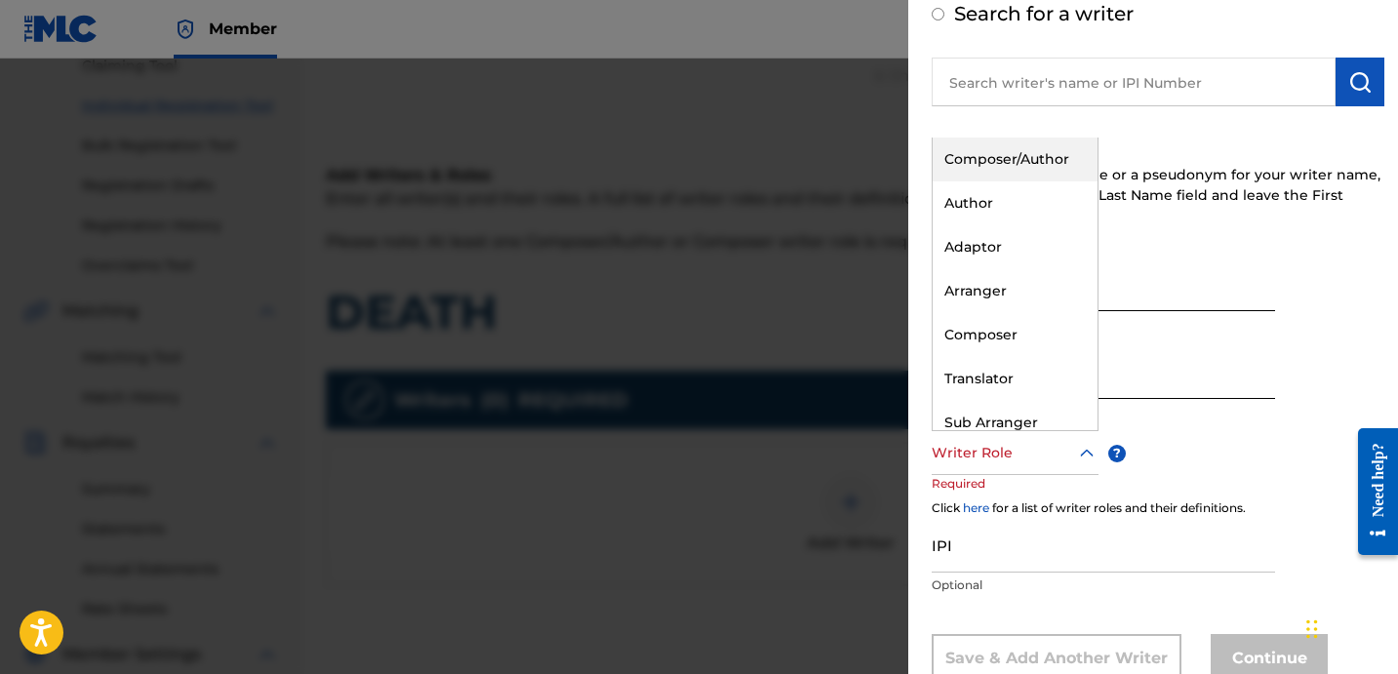
click at [1014, 459] on div at bounding box center [1015, 453] width 167 height 24
click at [1024, 204] on div "Author" at bounding box center [1015, 203] width 165 height 44
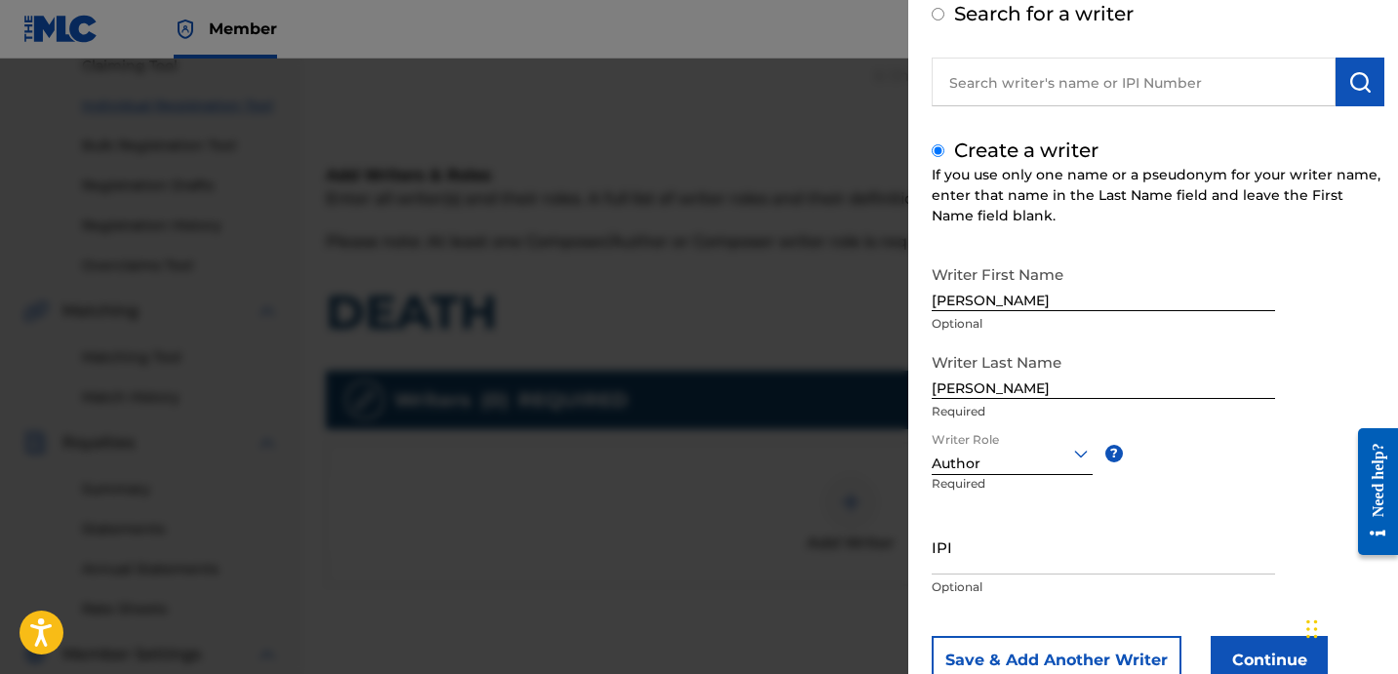
click at [1028, 526] on input "IPI" at bounding box center [1103, 547] width 343 height 56
paste input "1278752215"
click at [934, 561] on input "1278752215" at bounding box center [1103, 547] width 343 height 56
type input "01278752215"
click at [1247, 658] on button "Continue" at bounding box center [1269, 660] width 117 height 49
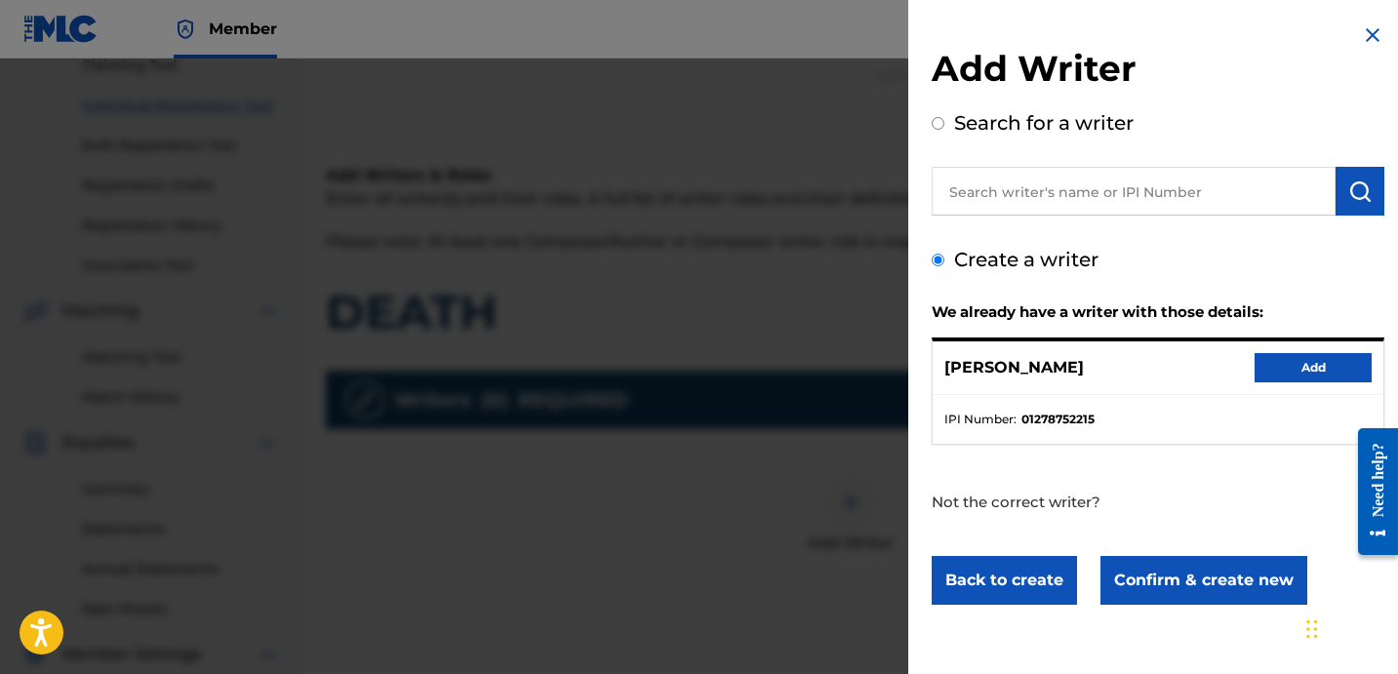
scroll to position [0, 0]
click at [1319, 355] on button "Add" at bounding box center [1313, 367] width 117 height 29
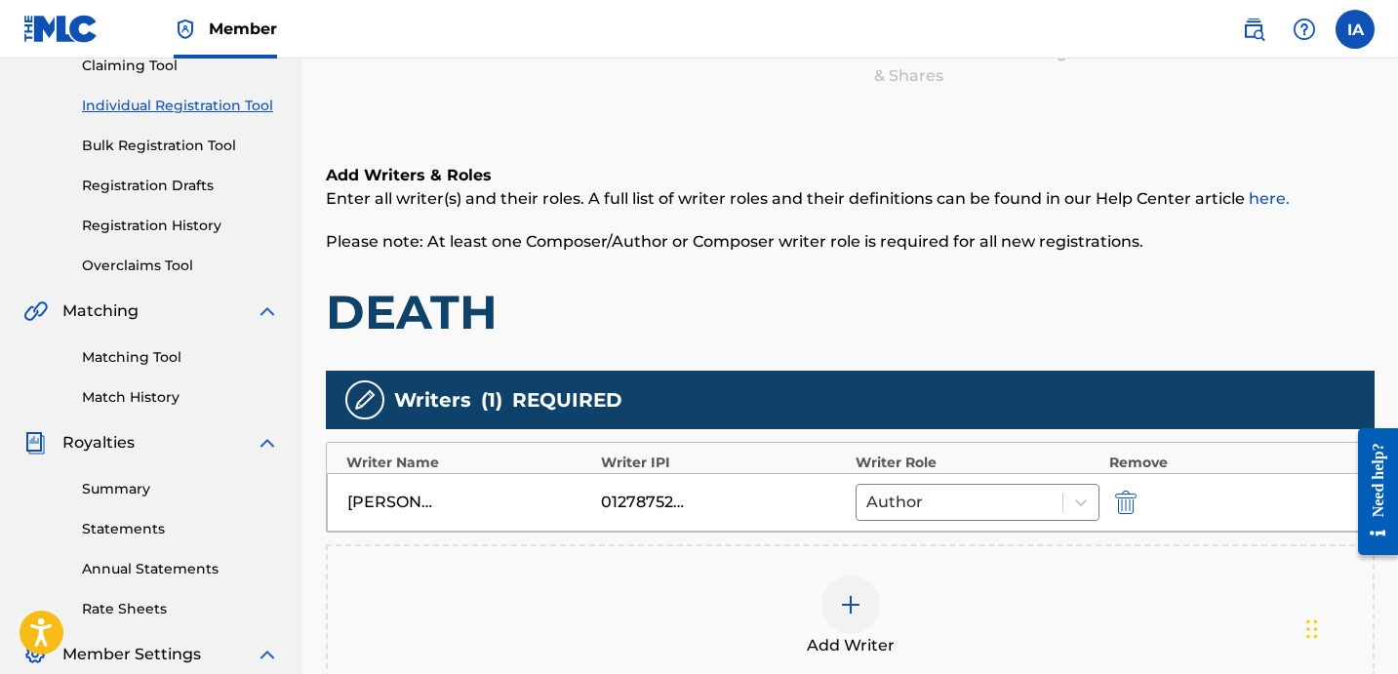
scroll to position [555, 0]
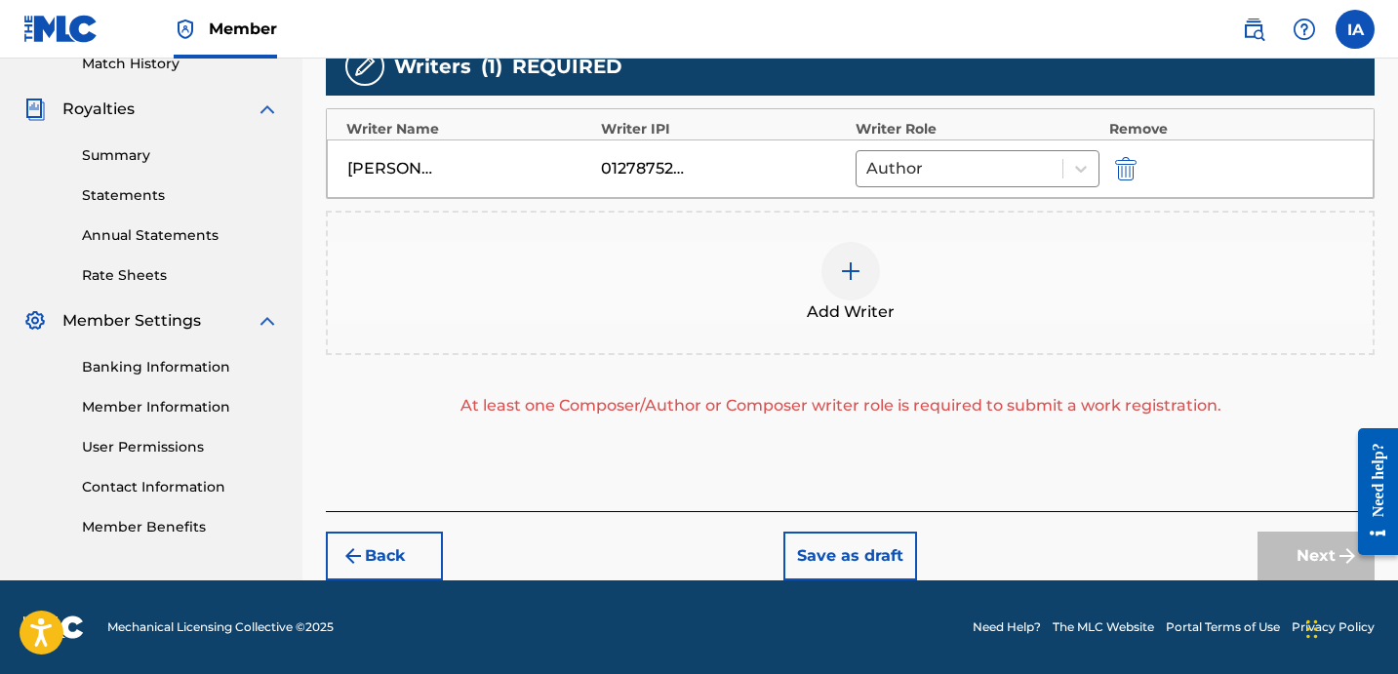
click at [891, 297] on div "Add Writer" at bounding box center [850, 283] width 1045 height 82
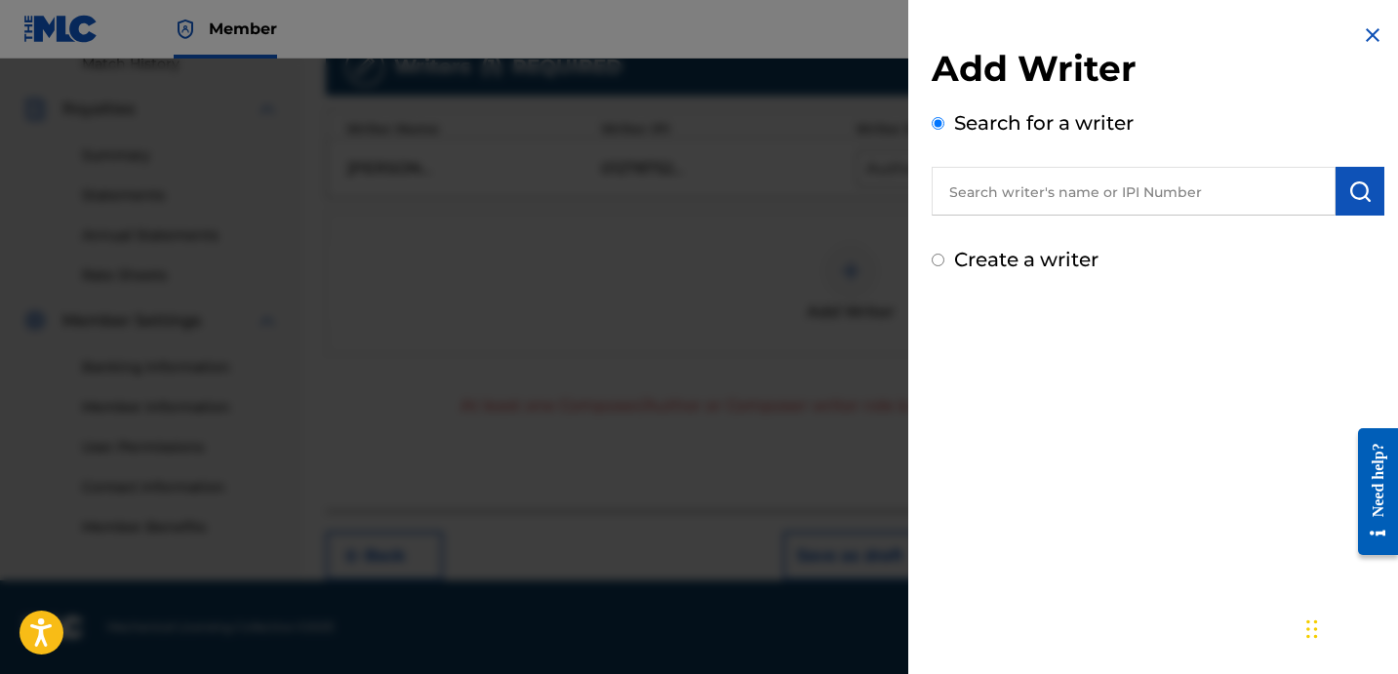
click at [1000, 268] on label "Create a writer" at bounding box center [1026, 259] width 144 height 23
radio input "true"
click at [945, 266] on input "Create a writer" at bounding box center [938, 260] width 13 height 13
radio input "false"
radio input "true"
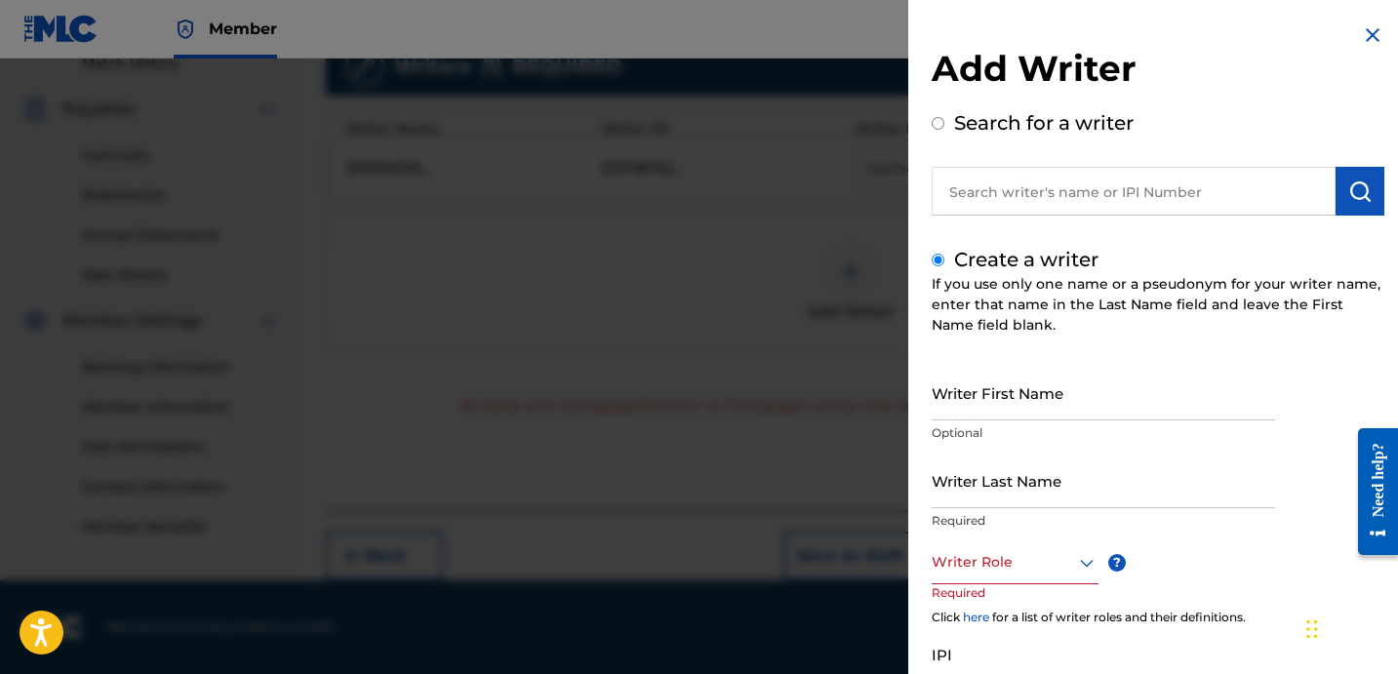
click at [1065, 489] on input "Writer Last Name" at bounding box center [1103, 481] width 343 height 56
paste input "UNKNOWN WRITER"
click at [1043, 490] on input "UNKNOWN WRITER" at bounding box center [1103, 481] width 343 height 56
type input "UNKNOWN"
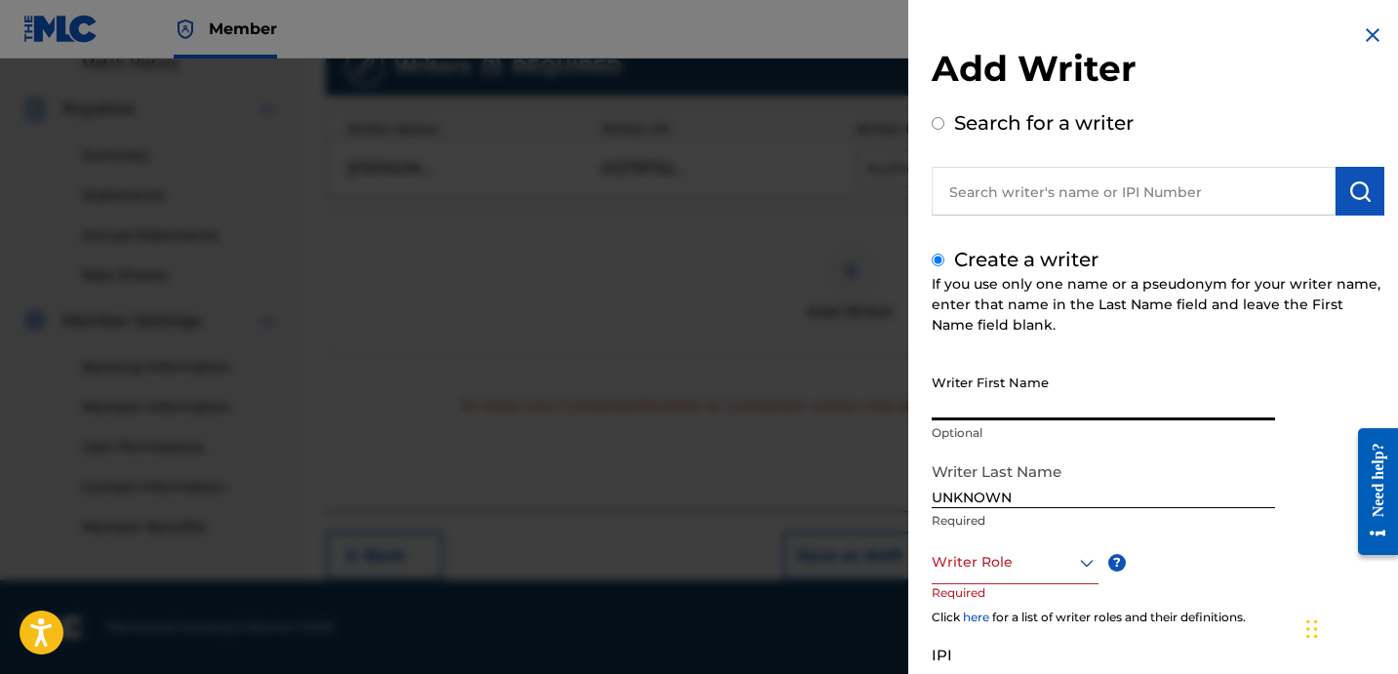
click at [1035, 404] on input "Writer First Name" at bounding box center [1103, 393] width 343 height 56
paste input "WRITER"
type input "WRITER"
click at [1000, 555] on div at bounding box center [1015, 562] width 167 height 24
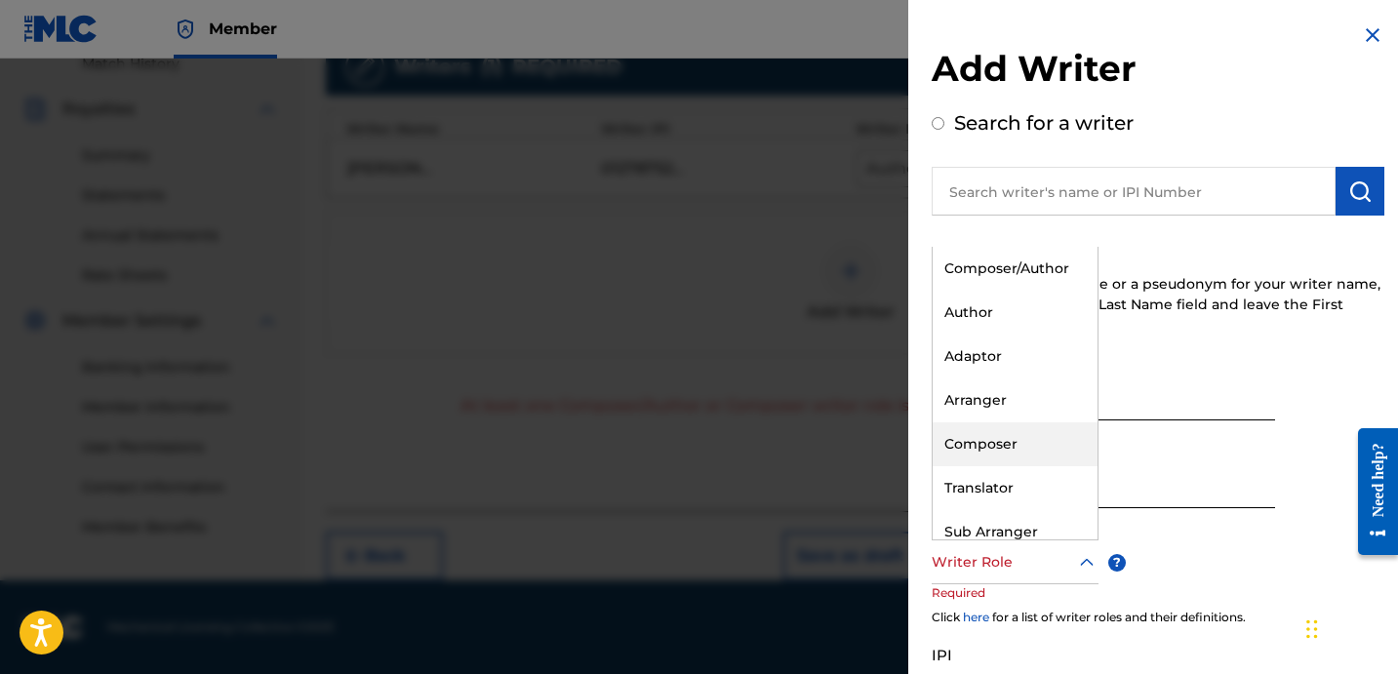
click at [1032, 437] on div "Composer" at bounding box center [1015, 445] width 165 height 44
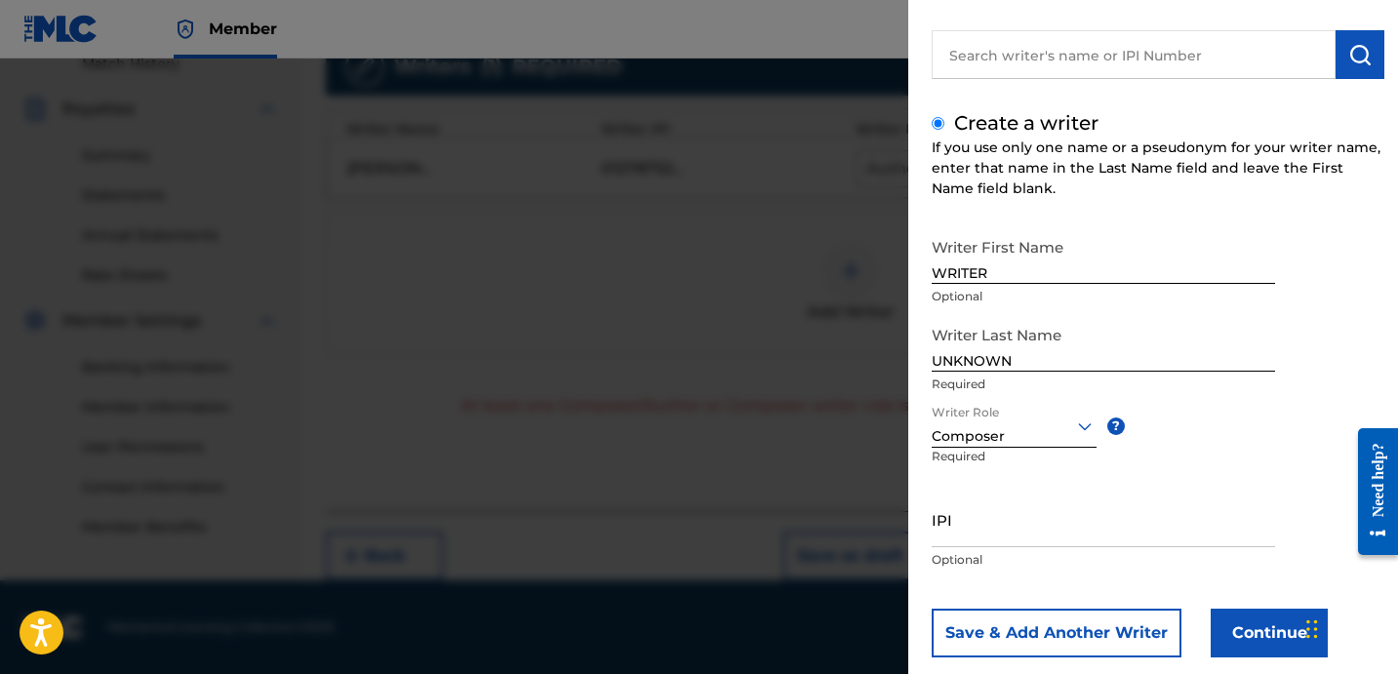
scroll to position [173, 0]
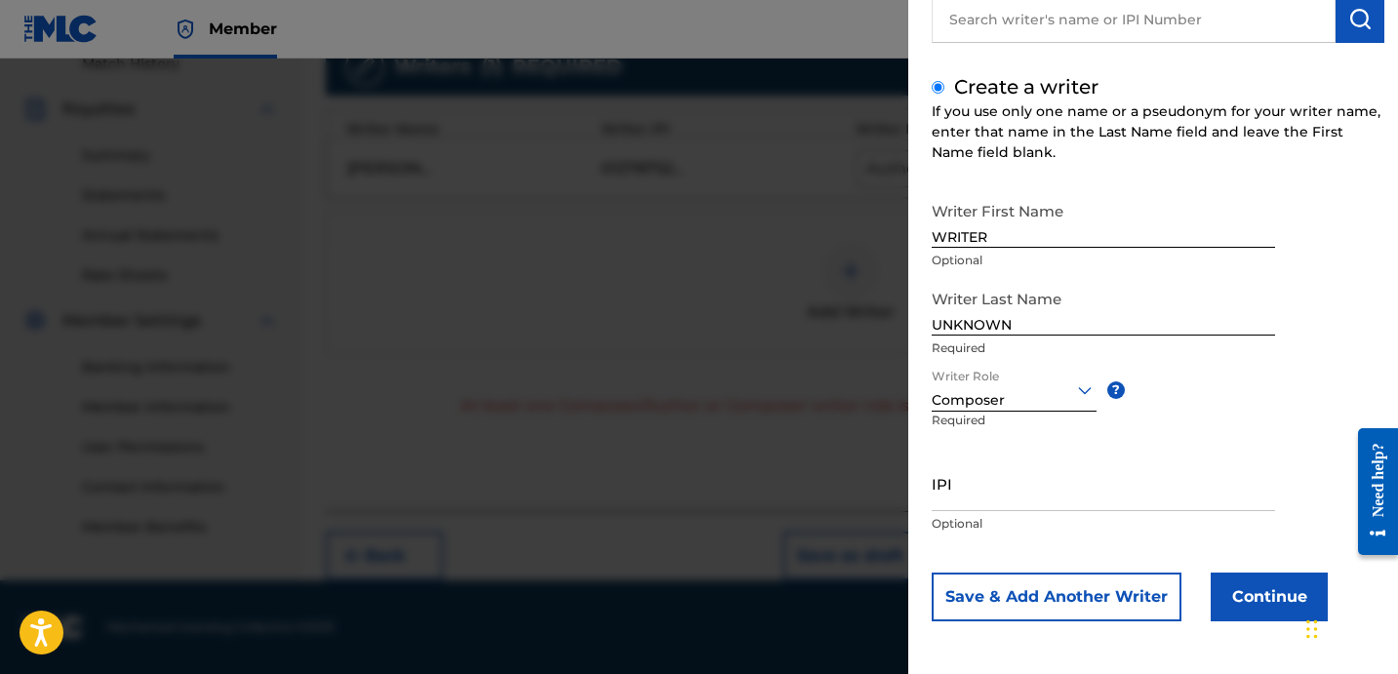
click at [1220, 584] on button "Continue" at bounding box center [1269, 597] width 117 height 49
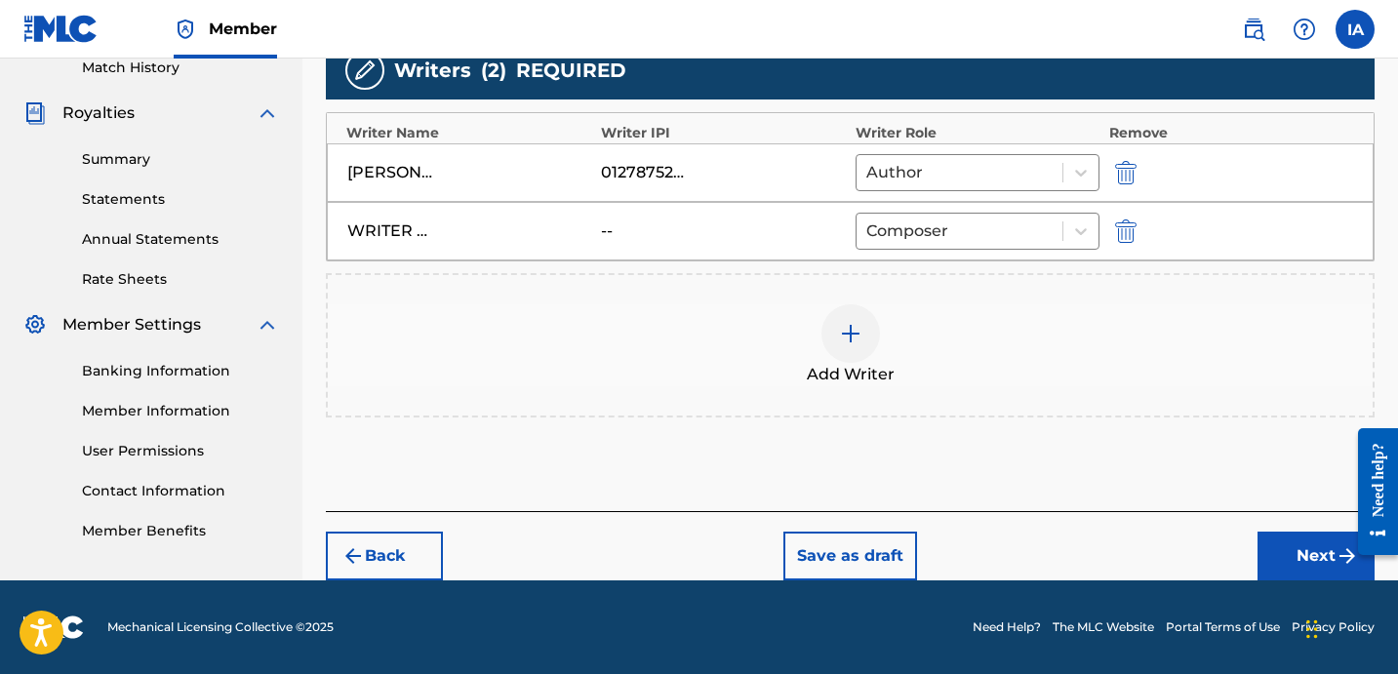
scroll to position [551, 0]
click at [1280, 544] on button "Next" at bounding box center [1316, 556] width 117 height 49
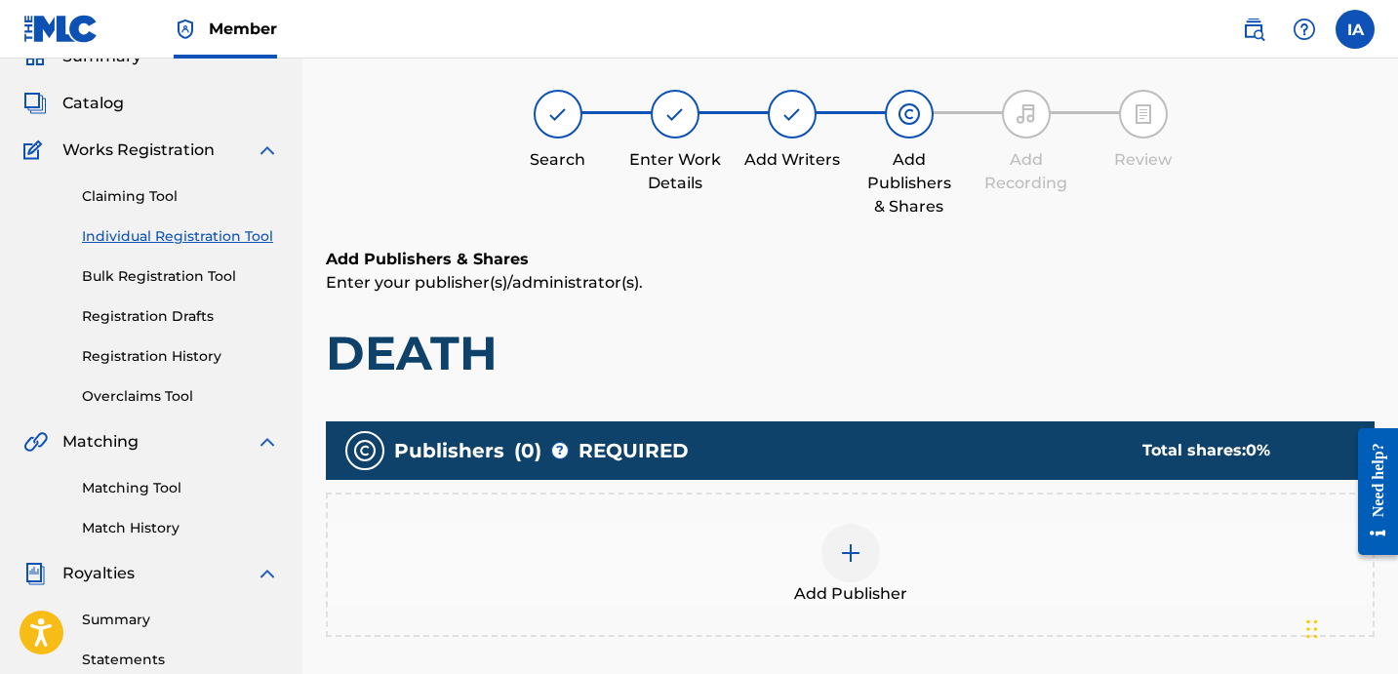
scroll to position [92, 0]
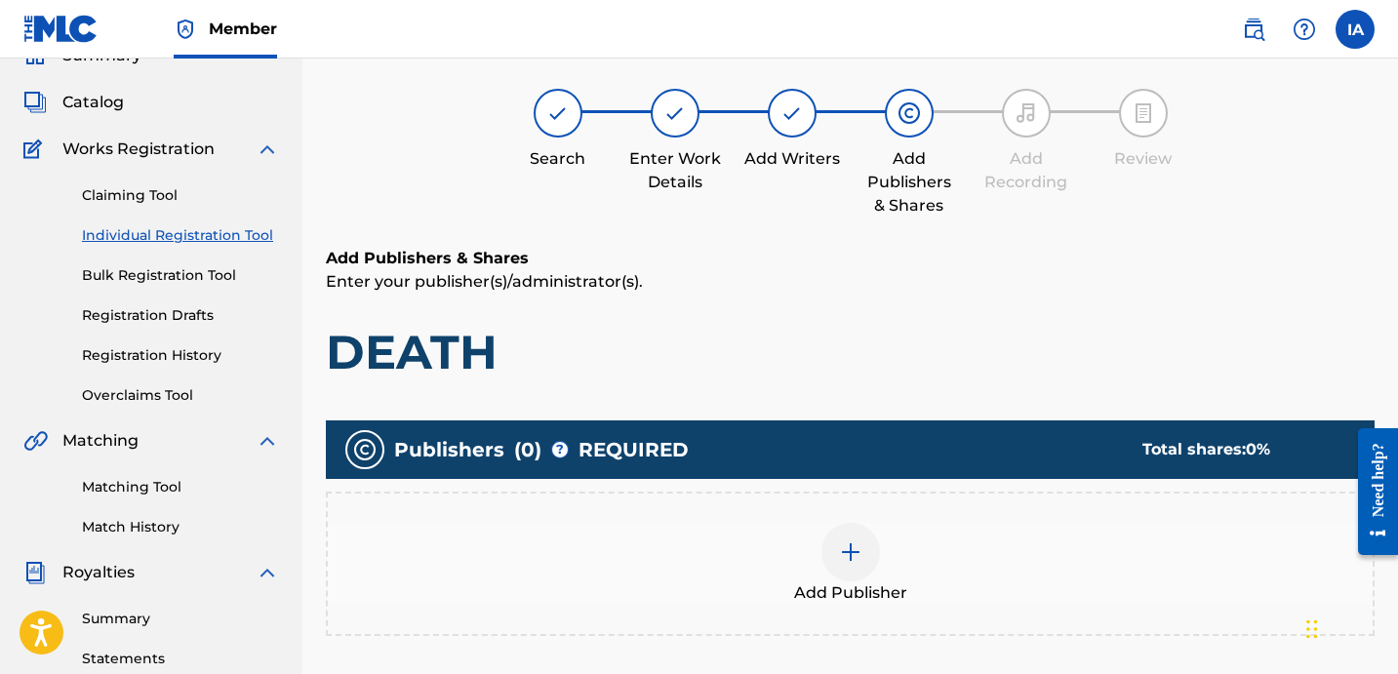
click at [930, 510] on div "Add Publisher" at bounding box center [850, 564] width 1049 height 144
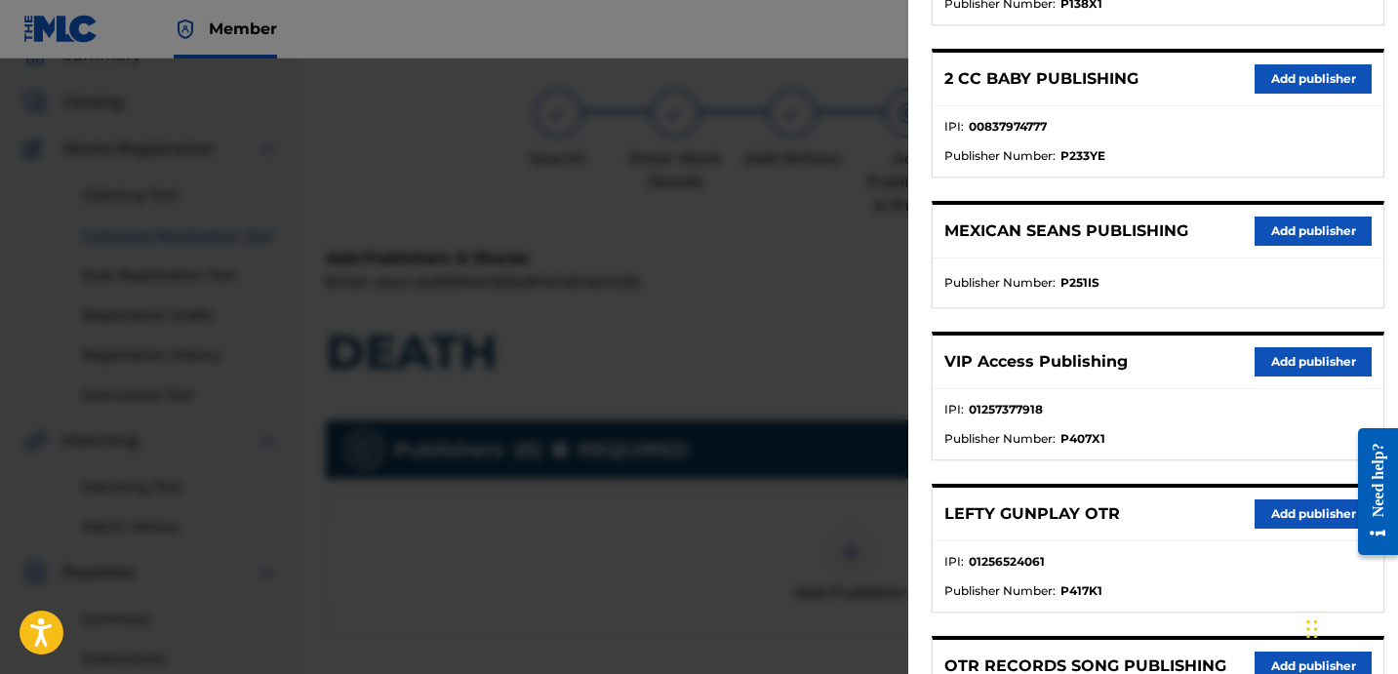
scroll to position [490, 0]
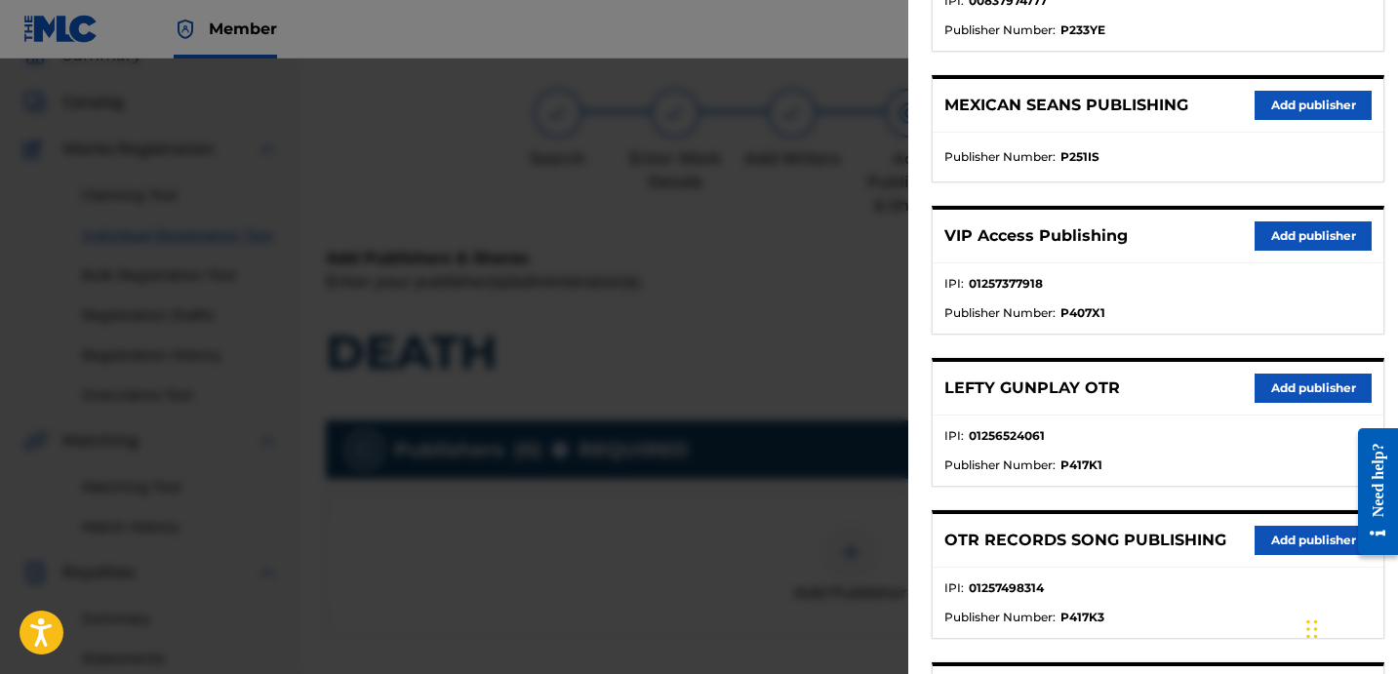
click at [1273, 526] on button "Add publisher" at bounding box center [1313, 540] width 117 height 29
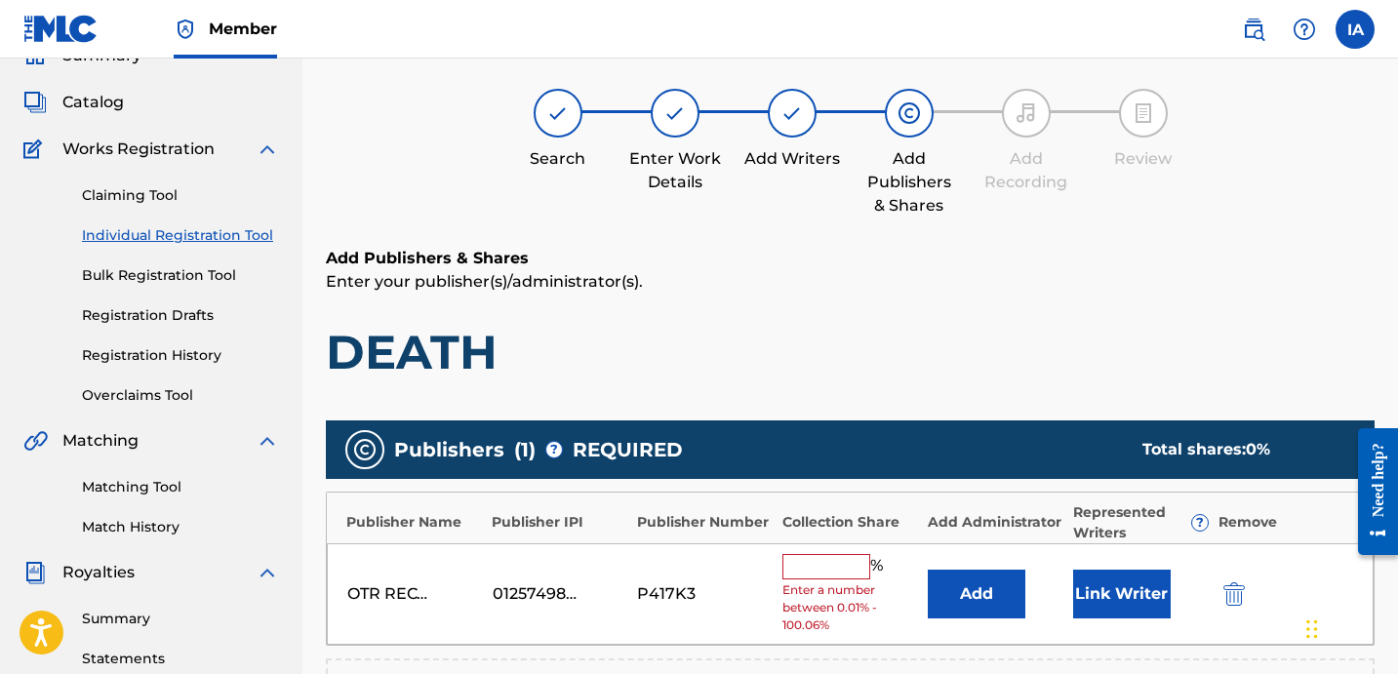
click at [824, 580] on div "% Enter a number between 0.01% - 100.06%" at bounding box center [851, 594] width 136 height 81
click at [833, 561] on input "text" at bounding box center [827, 566] width 88 height 25
type input "50"
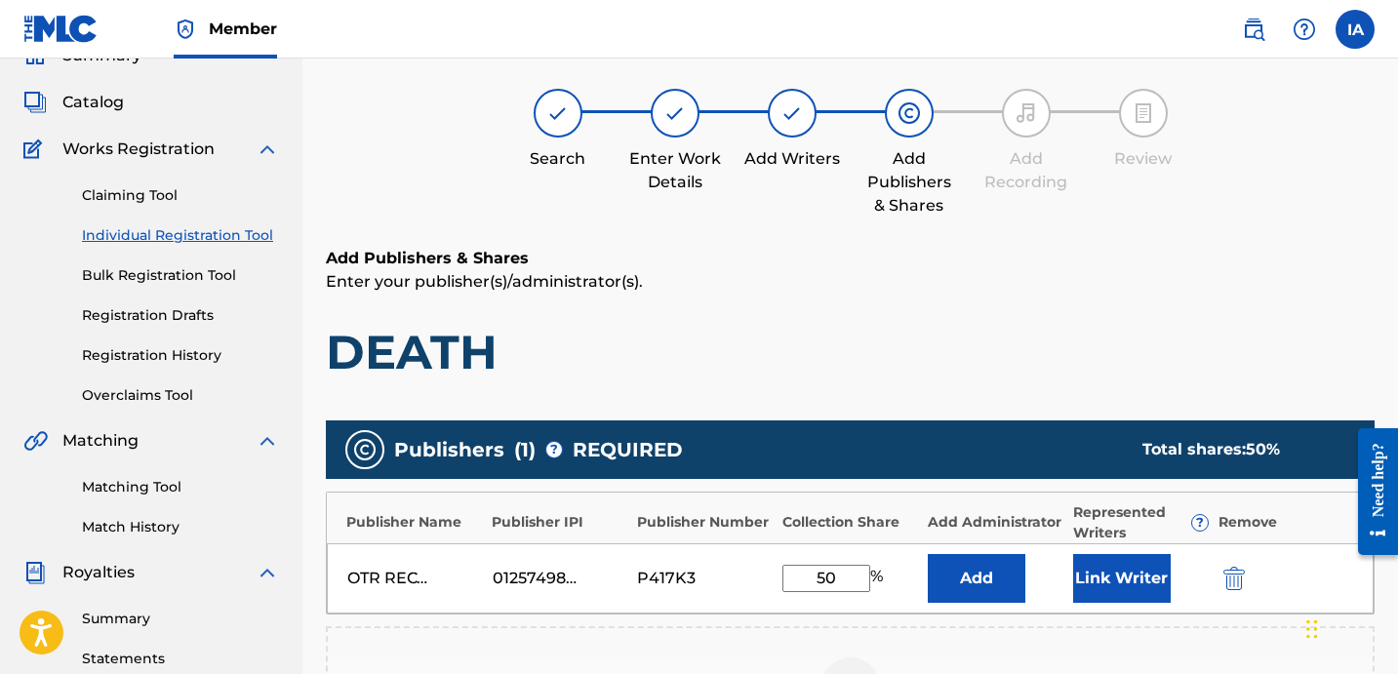
click at [800, 539] on div "Publisher Name Publisher IPI Publisher Number Collection Share Add Administrato…" at bounding box center [850, 553] width 1049 height 123
click at [1009, 588] on button "Add" at bounding box center [977, 578] width 98 height 49
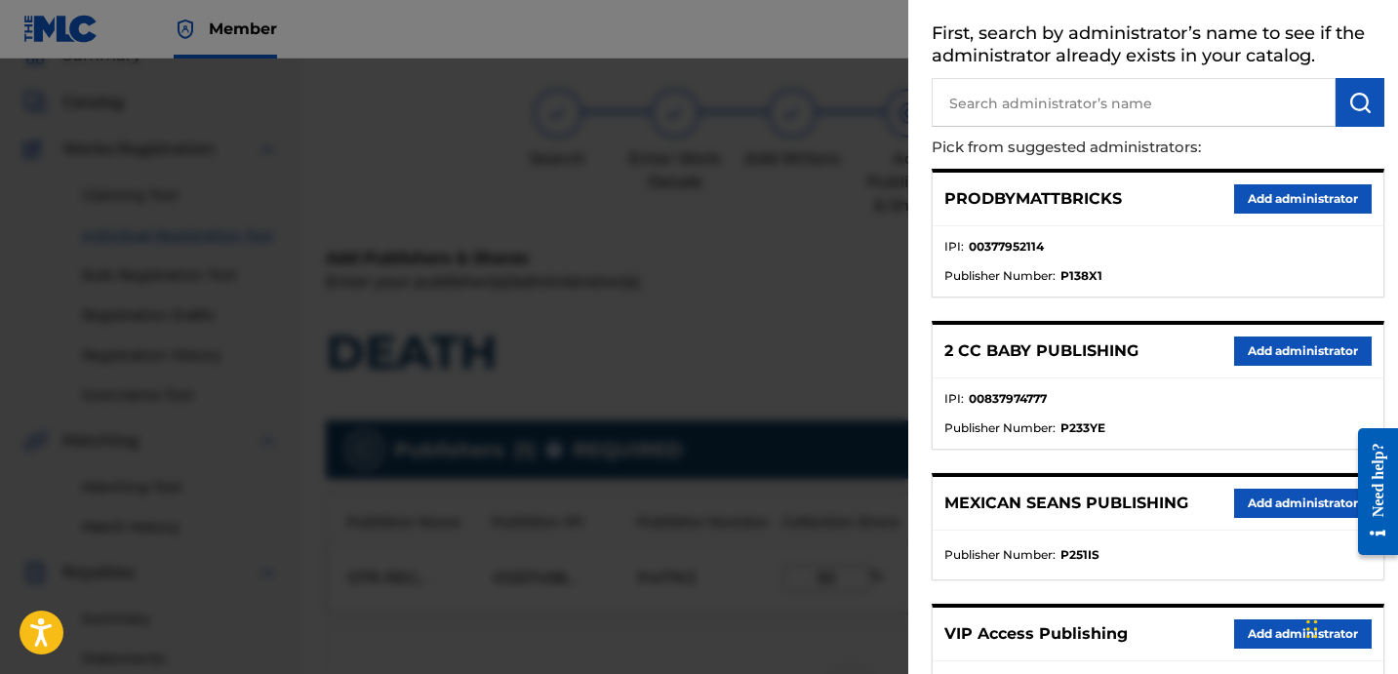
scroll to position [128, 0]
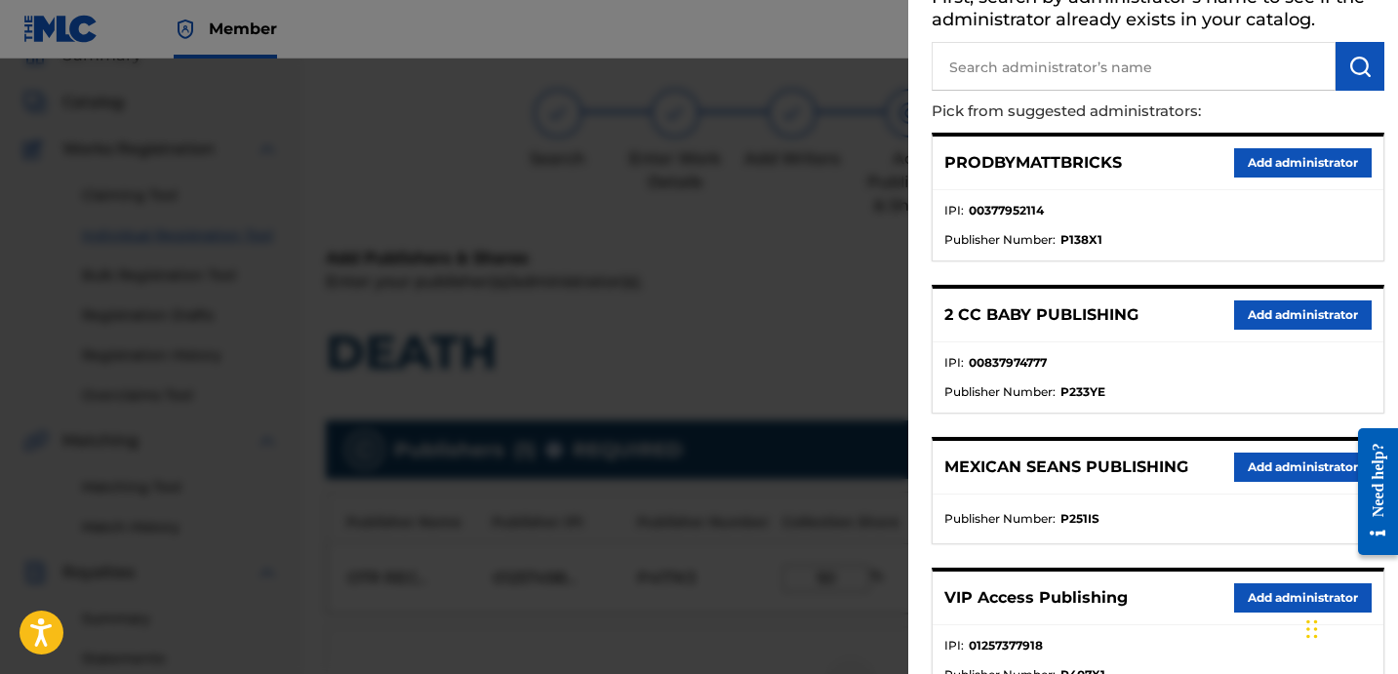
click at [1261, 601] on button "Add administrator" at bounding box center [1303, 598] width 138 height 29
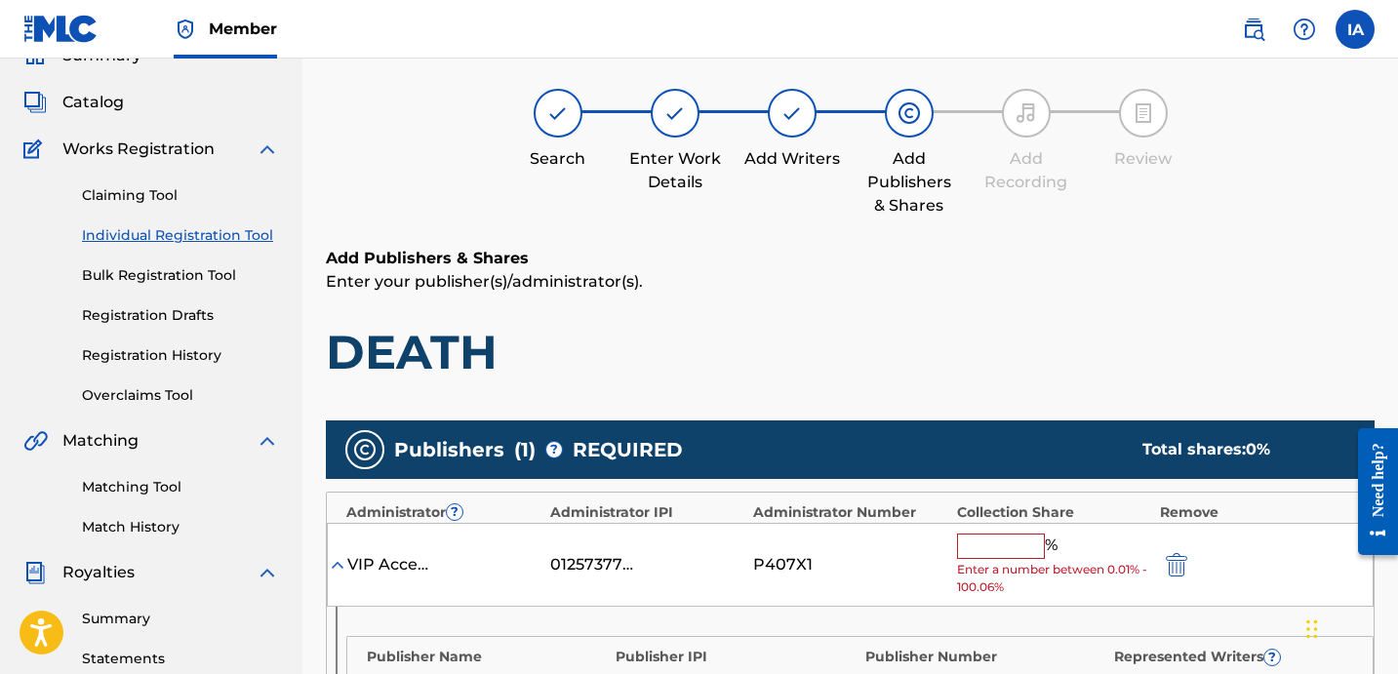
click at [1032, 548] on input "text" at bounding box center [1001, 546] width 88 height 25
paste input "50"
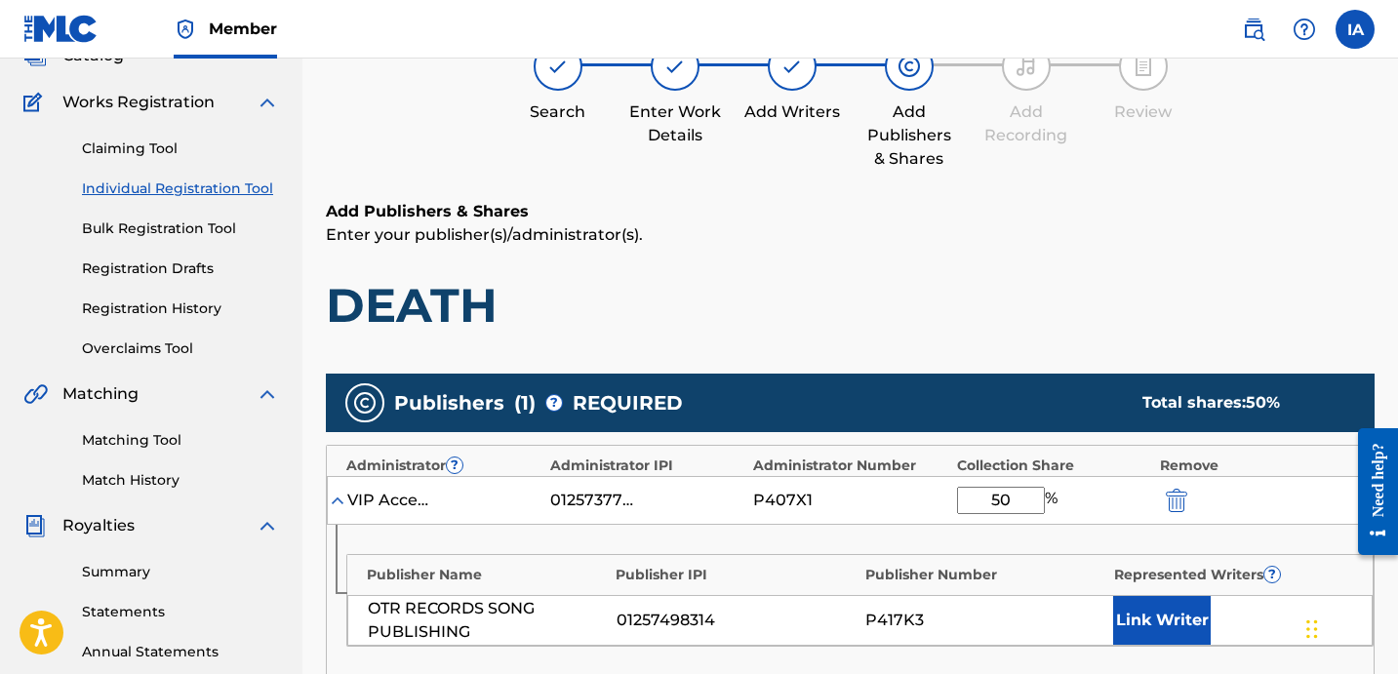
scroll to position [360, 0]
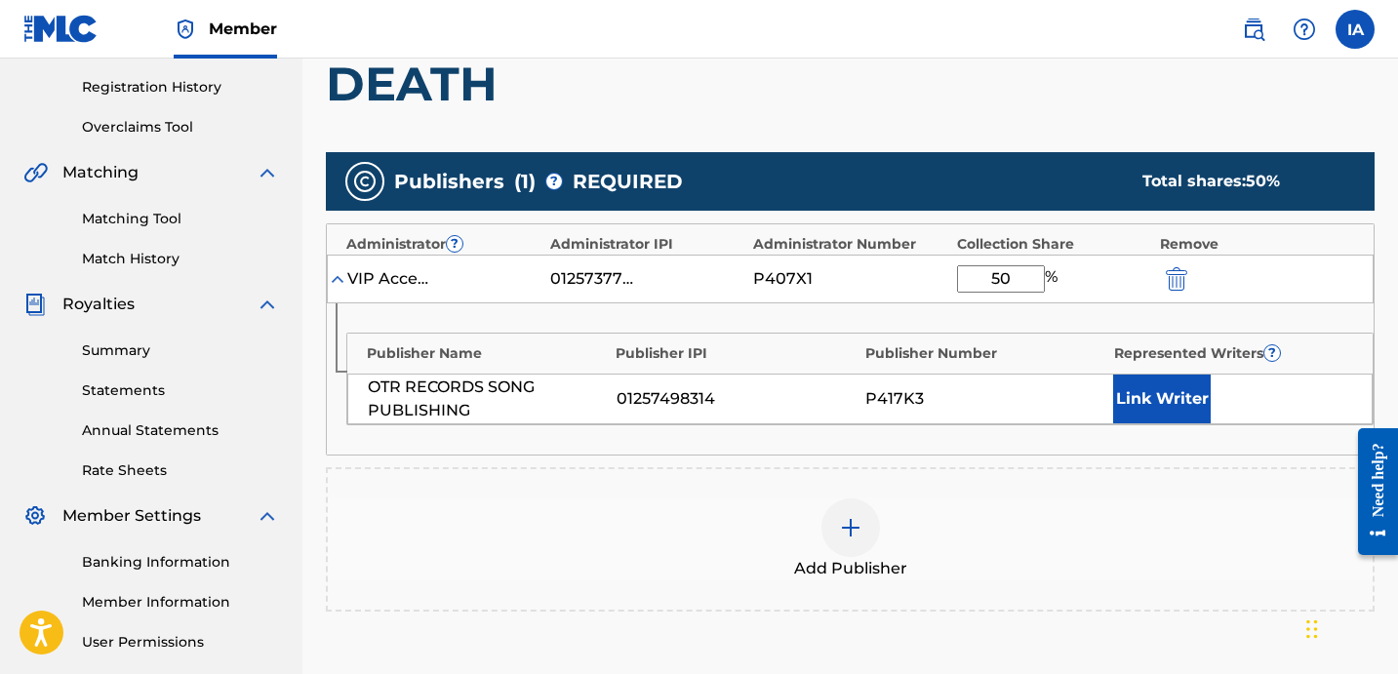
type input "50"
click at [1163, 400] on button "Link Writer" at bounding box center [1162, 399] width 98 height 49
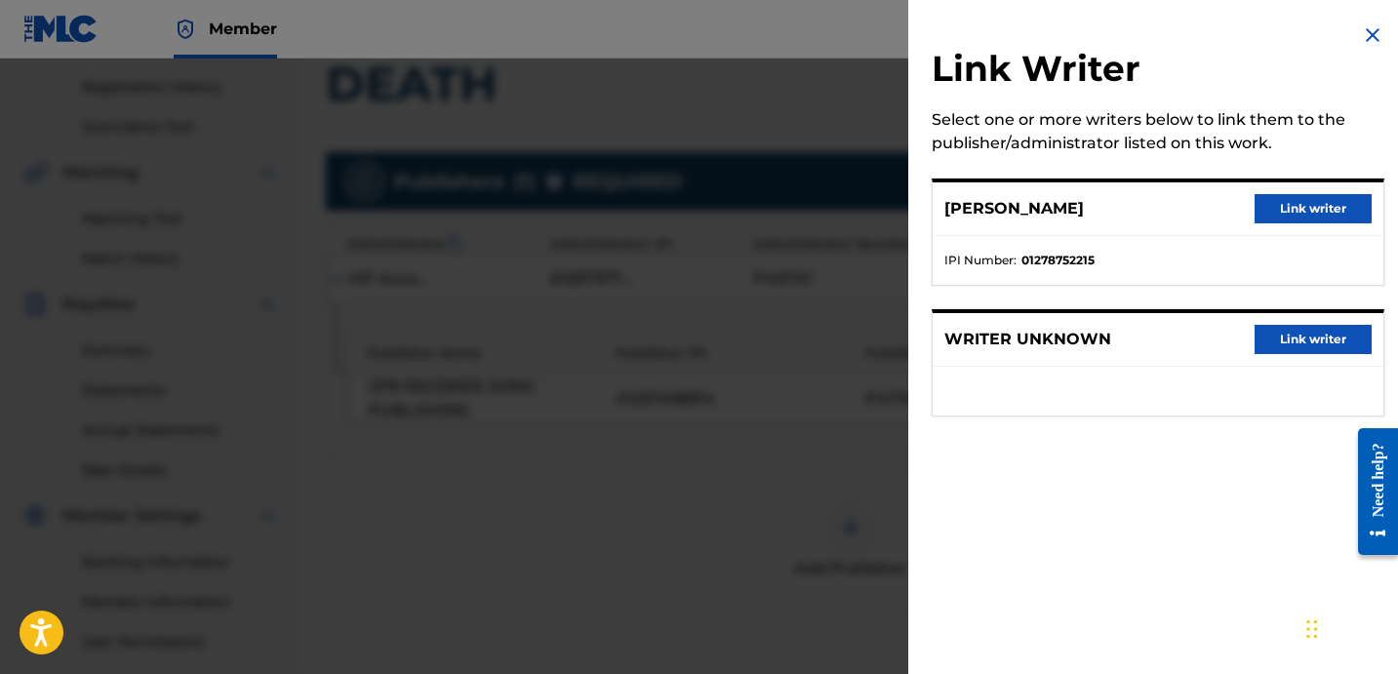
click at [1291, 220] on button "Link writer" at bounding box center [1313, 208] width 117 height 29
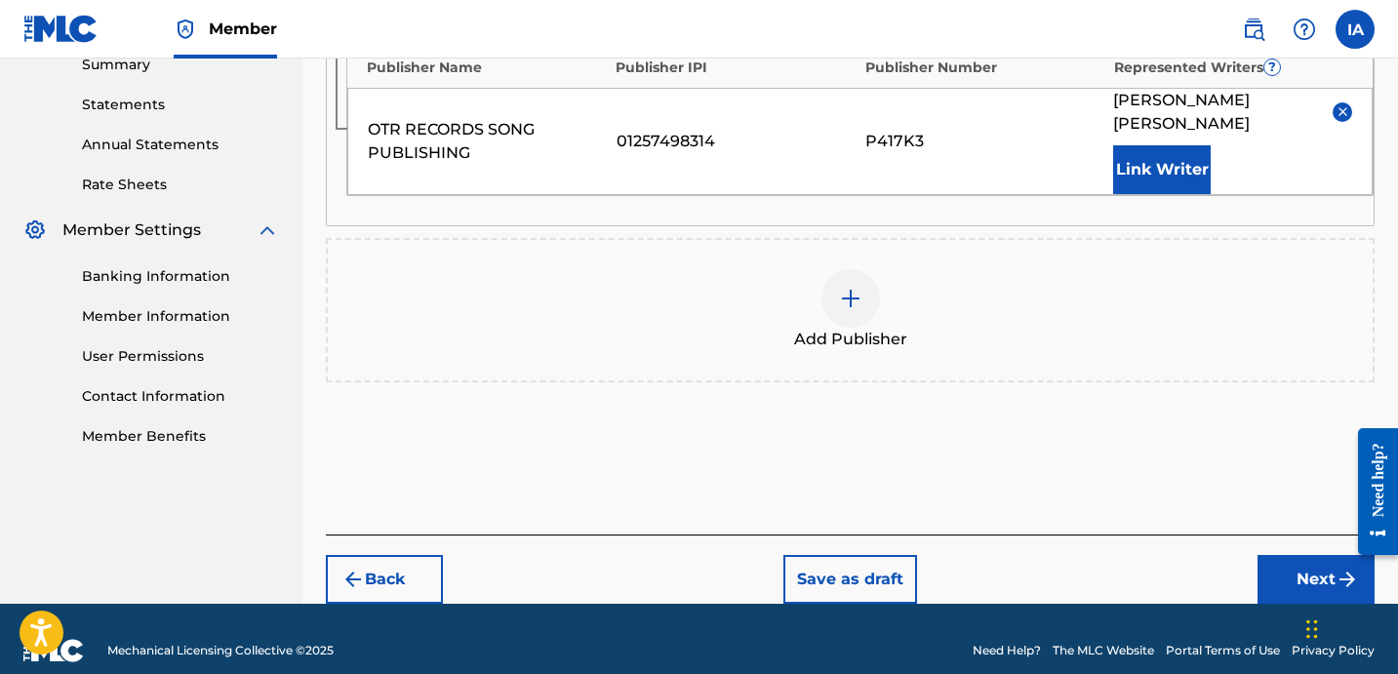
click at [1274, 555] on button "Next" at bounding box center [1316, 579] width 117 height 49
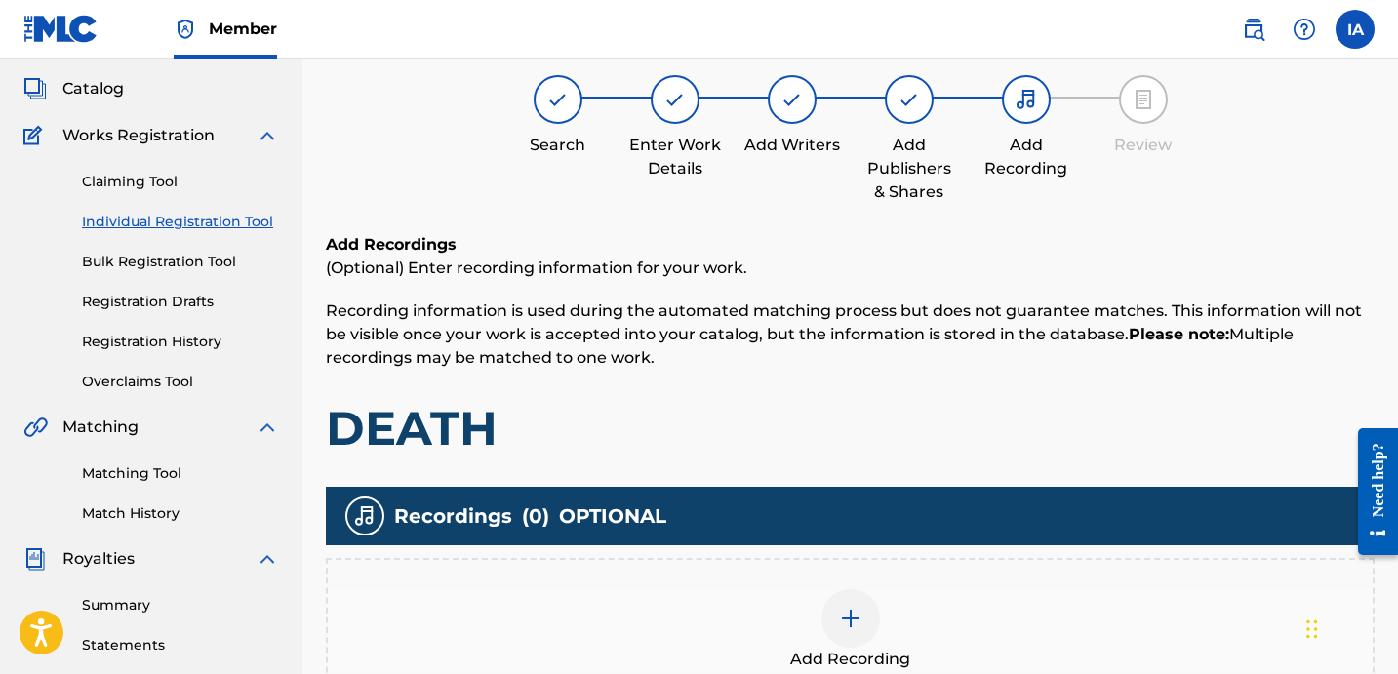
scroll to position [88, 0]
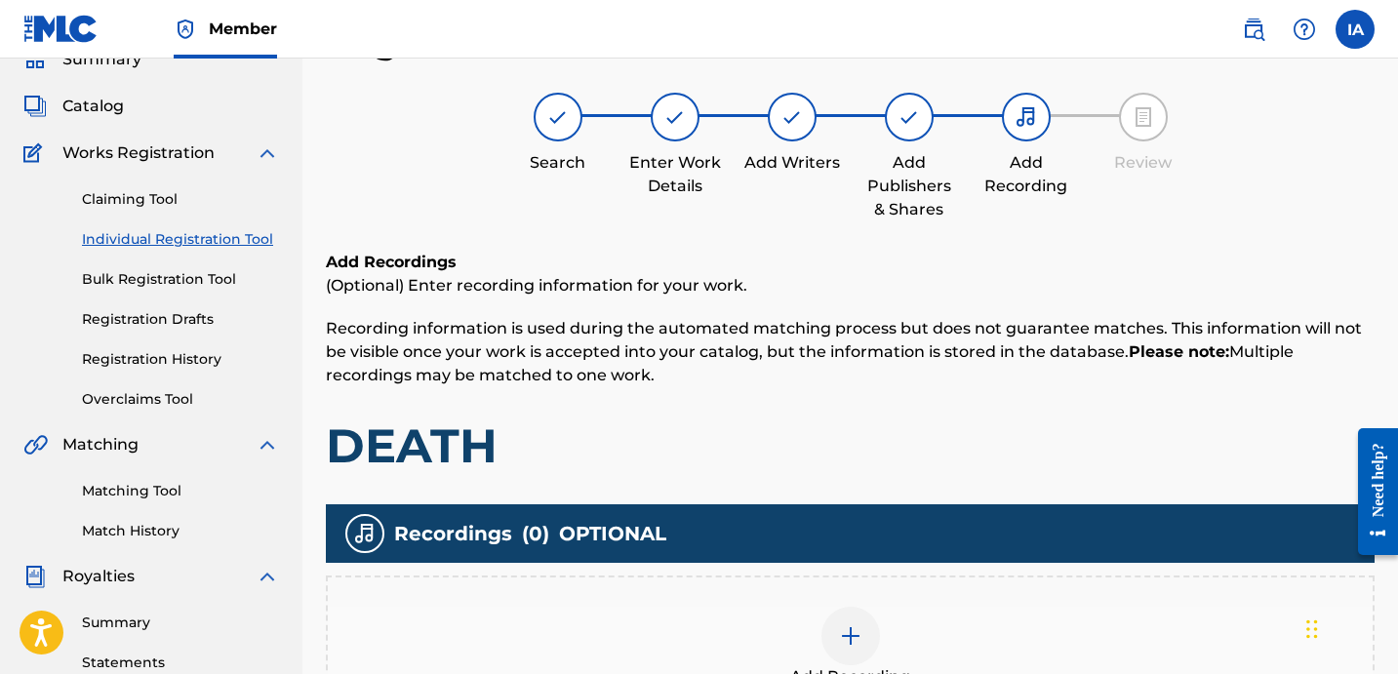
click at [990, 571] on div "Recordings ( 0 ) OPTIONAL Add Recording" at bounding box center [850, 612] width 1049 height 216
click at [949, 627] on div "Add Recording" at bounding box center [850, 648] width 1045 height 82
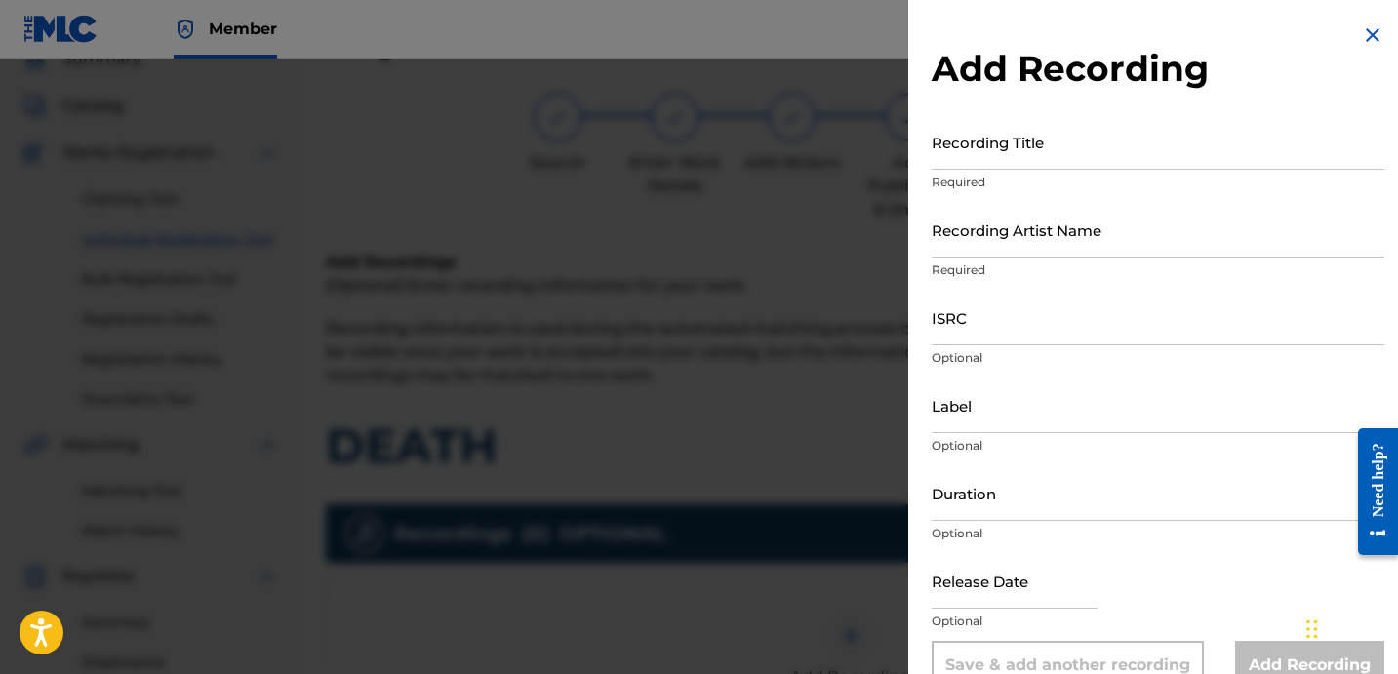
click at [987, 122] on input "Recording Title" at bounding box center [1158, 142] width 453 height 56
paste input "DEATH"
type input "DEATH"
click at [1048, 208] on input "Recording Artist Name" at bounding box center [1158, 230] width 453 height 56
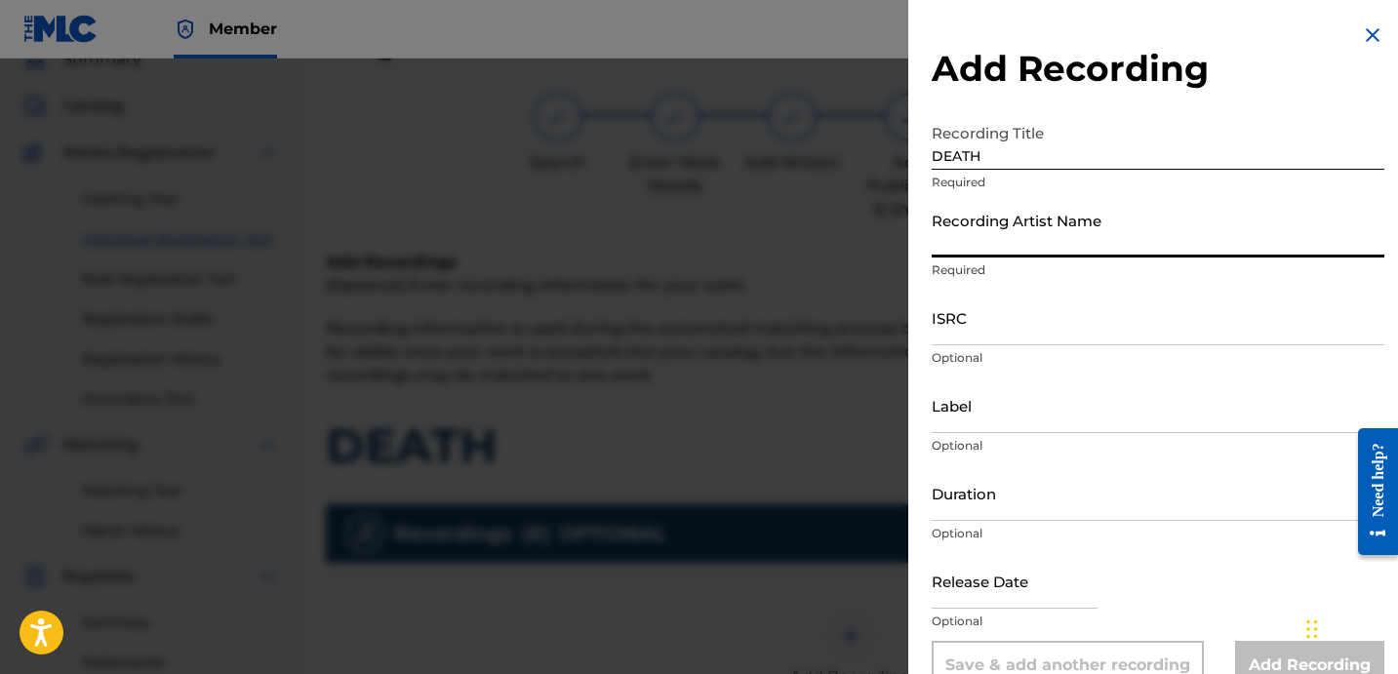
type input "FAYZDATRAPR"
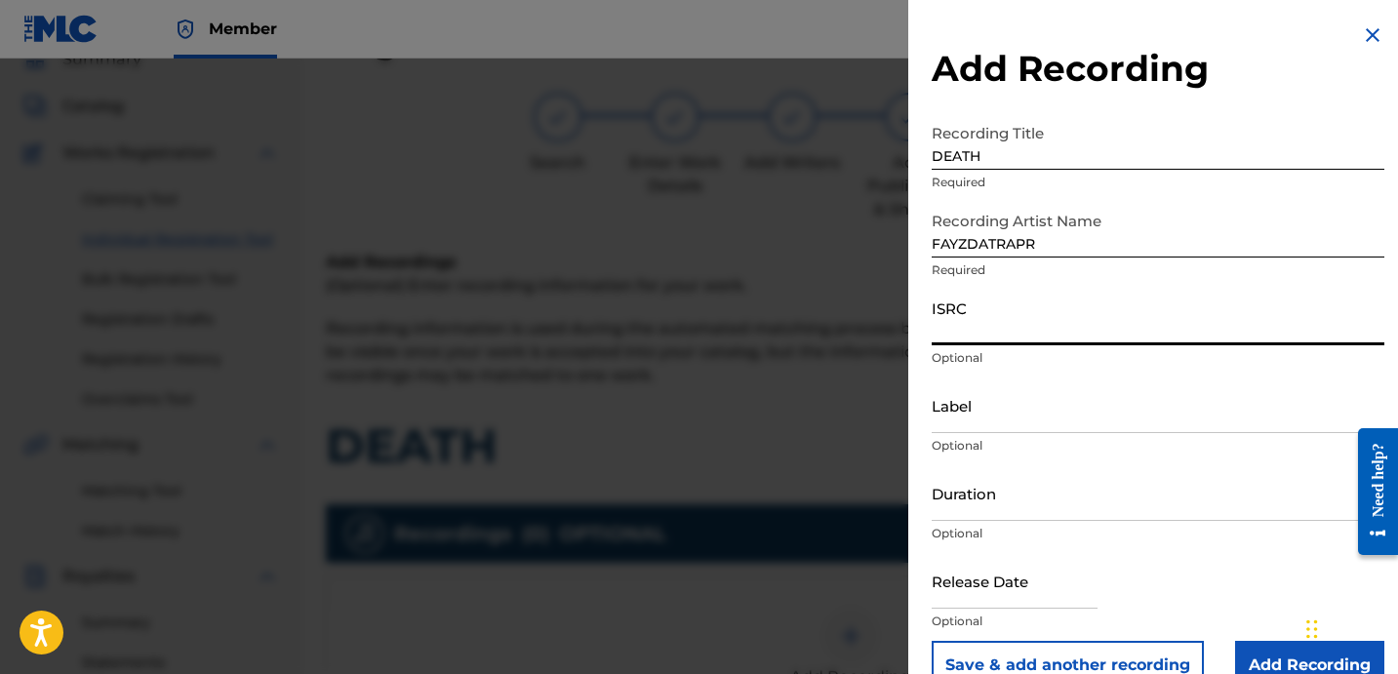
click at [1035, 325] on input "ISRC" at bounding box center [1158, 318] width 453 height 56
paste input "TCADY1870934"
type input "TCADY1870934"
click at [975, 398] on input "Label" at bounding box center [1158, 406] width 453 height 56
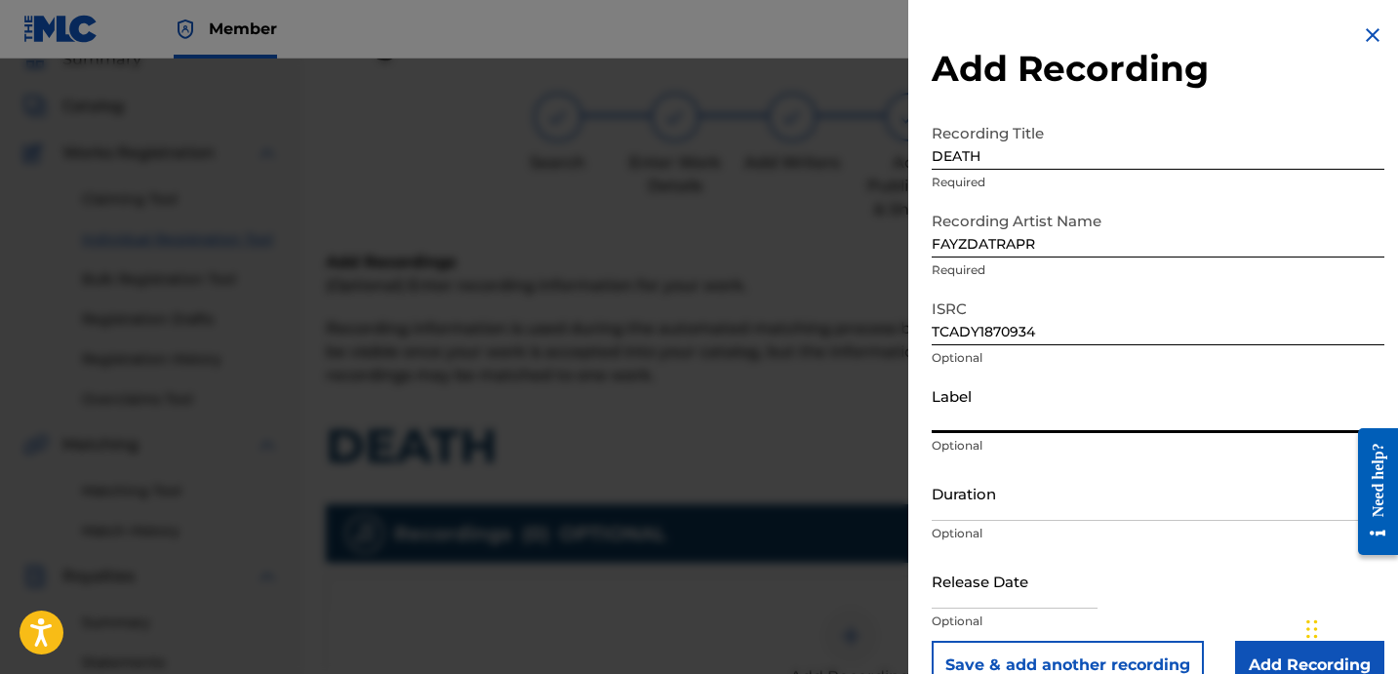
type input "OTR RECORDS"
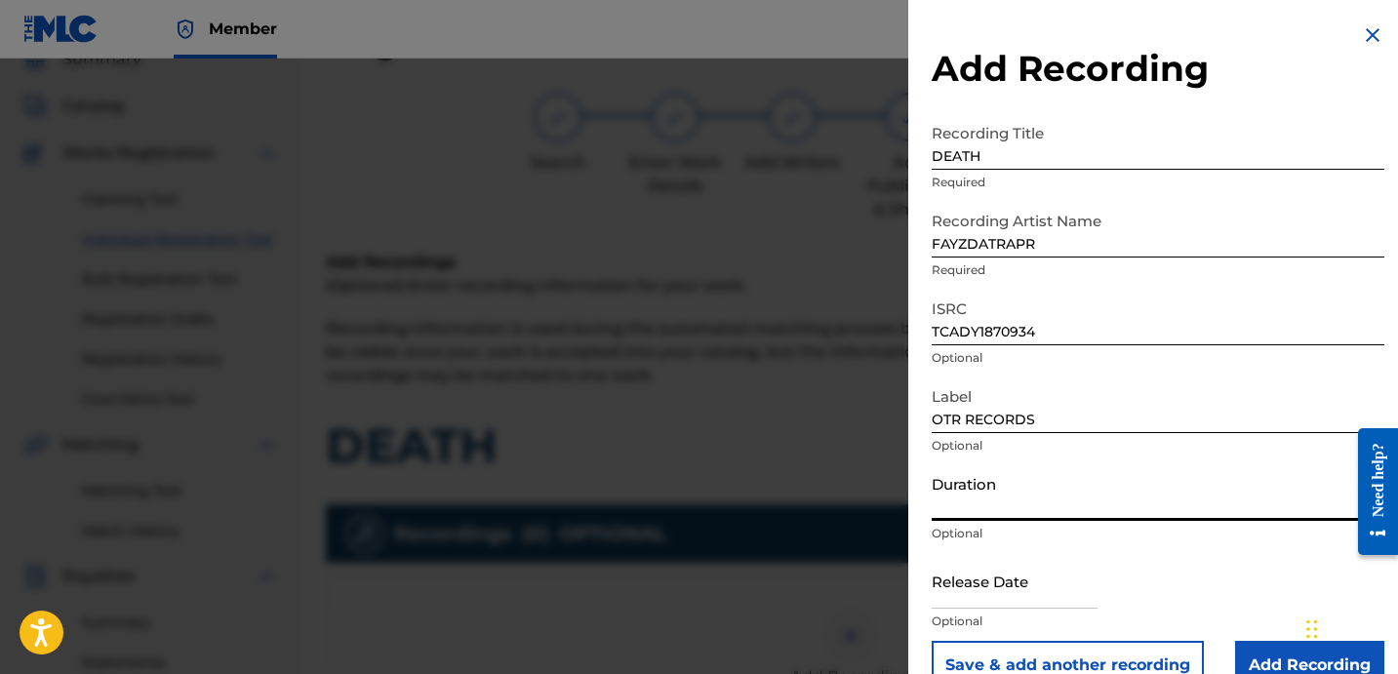
click at [1025, 498] on input "Duration" at bounding box center [1158, 493] width 453 height 56
paste input "2:27"
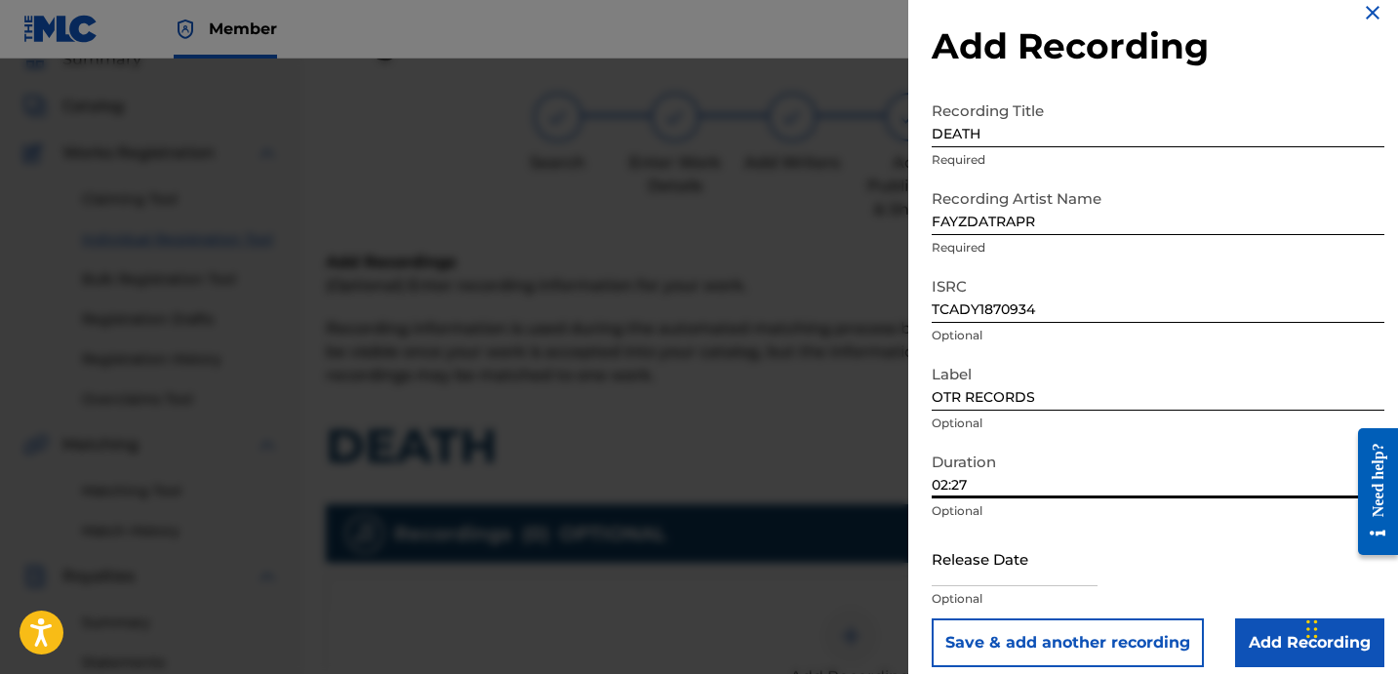
scroll to position [39, 0]
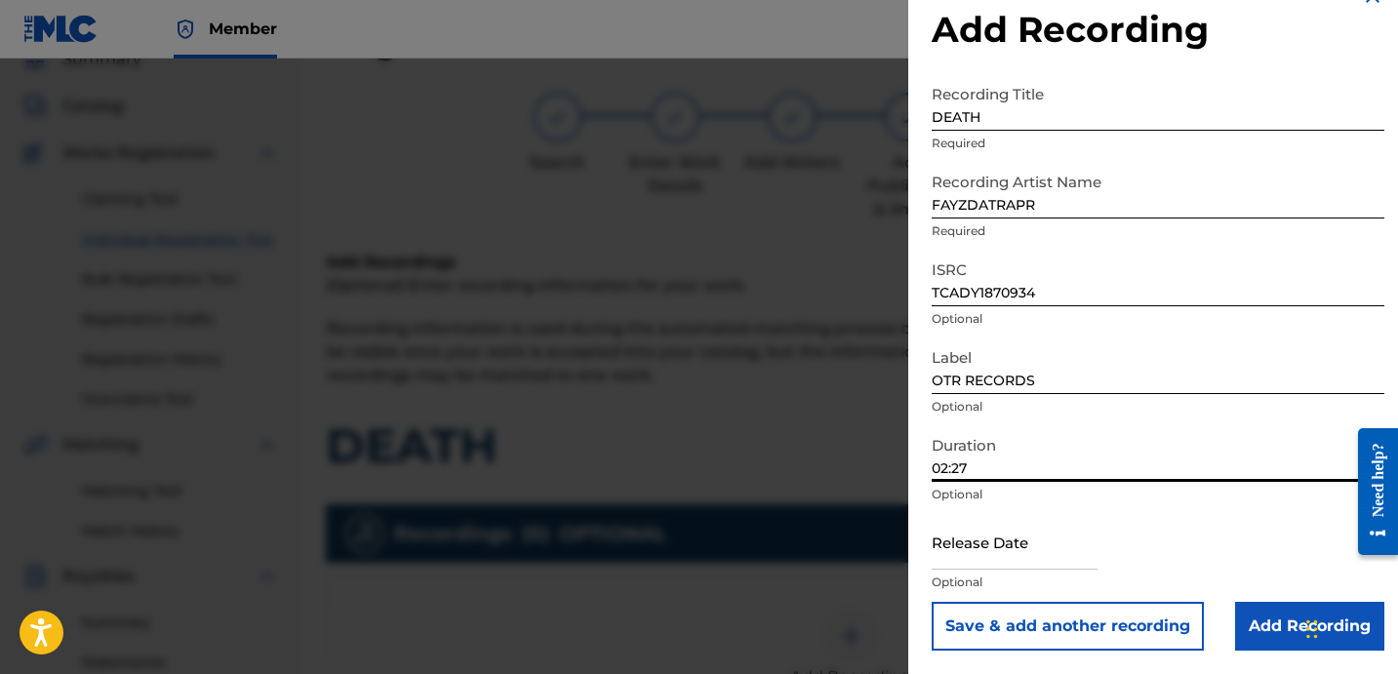
type input "02:27"
click at [1254, 623] on input "Add Recording" at bounding box center [1309, 626] width 149 height 49
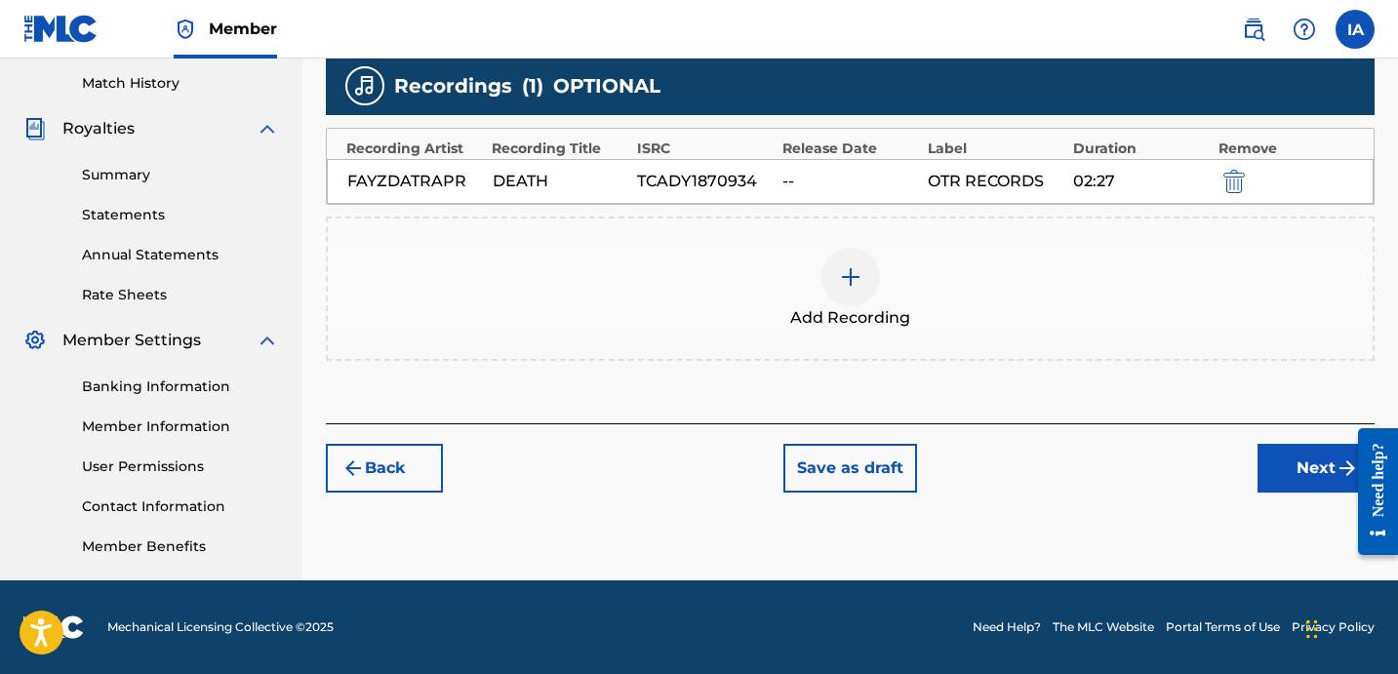
click at [1269, 473] on button "Next" at bounding box center [1316, 468] width 117 height 49
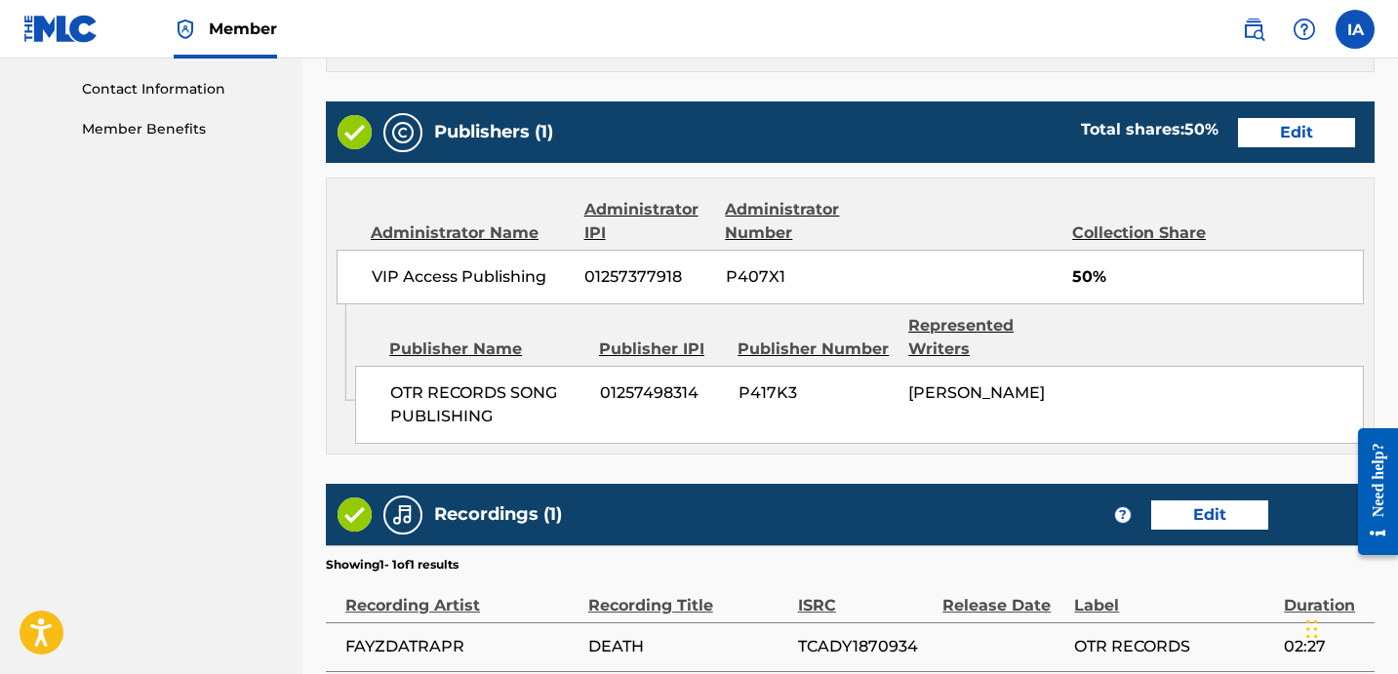
scroll to position [1140, 0]
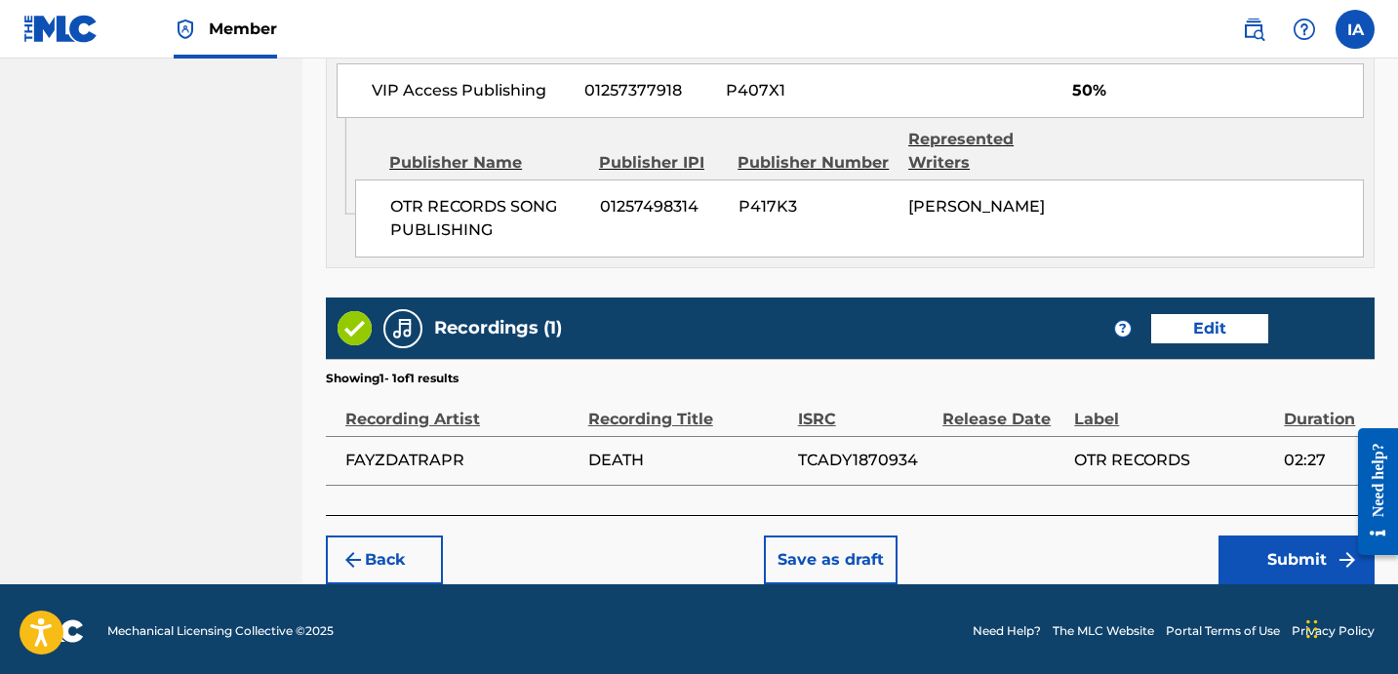
click at [1267, 558] on button "Submit" at bounding box center [1297, 560] width 156 height 49
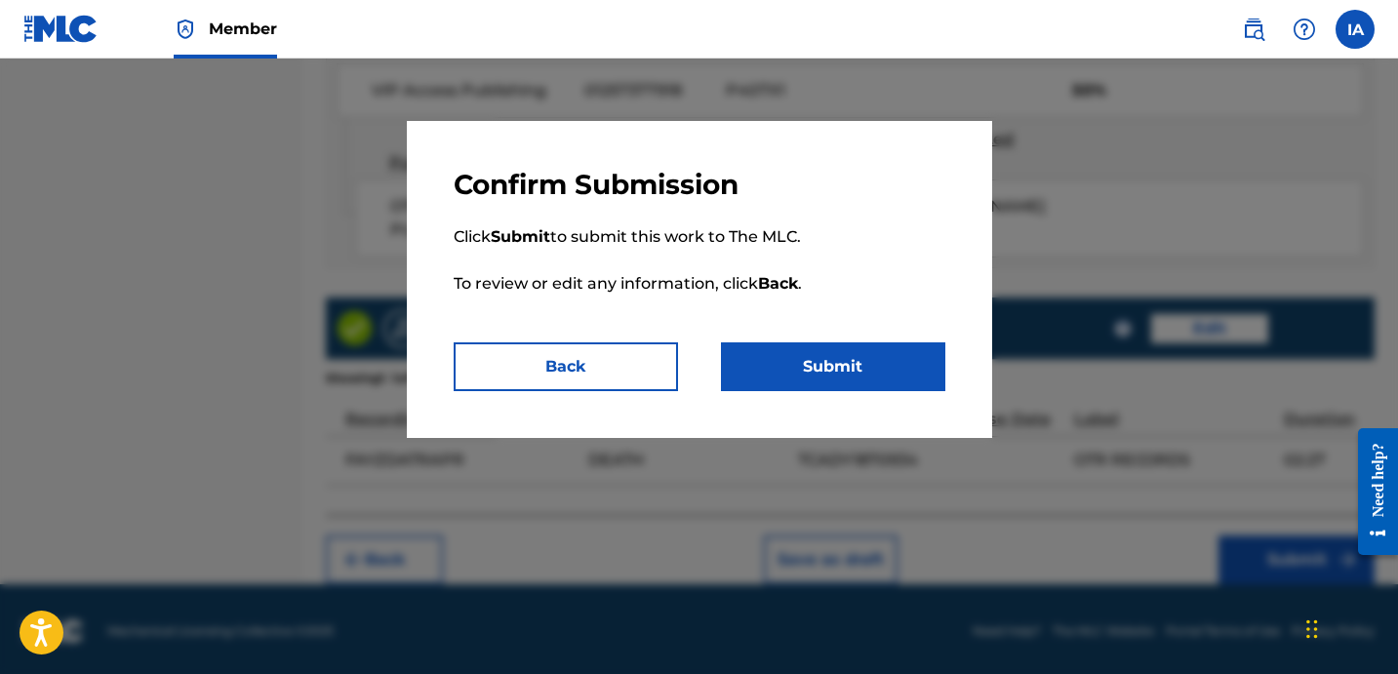
click at [926, 346] on button "Submit" at bounding box center [833, 366] width 224 height 49
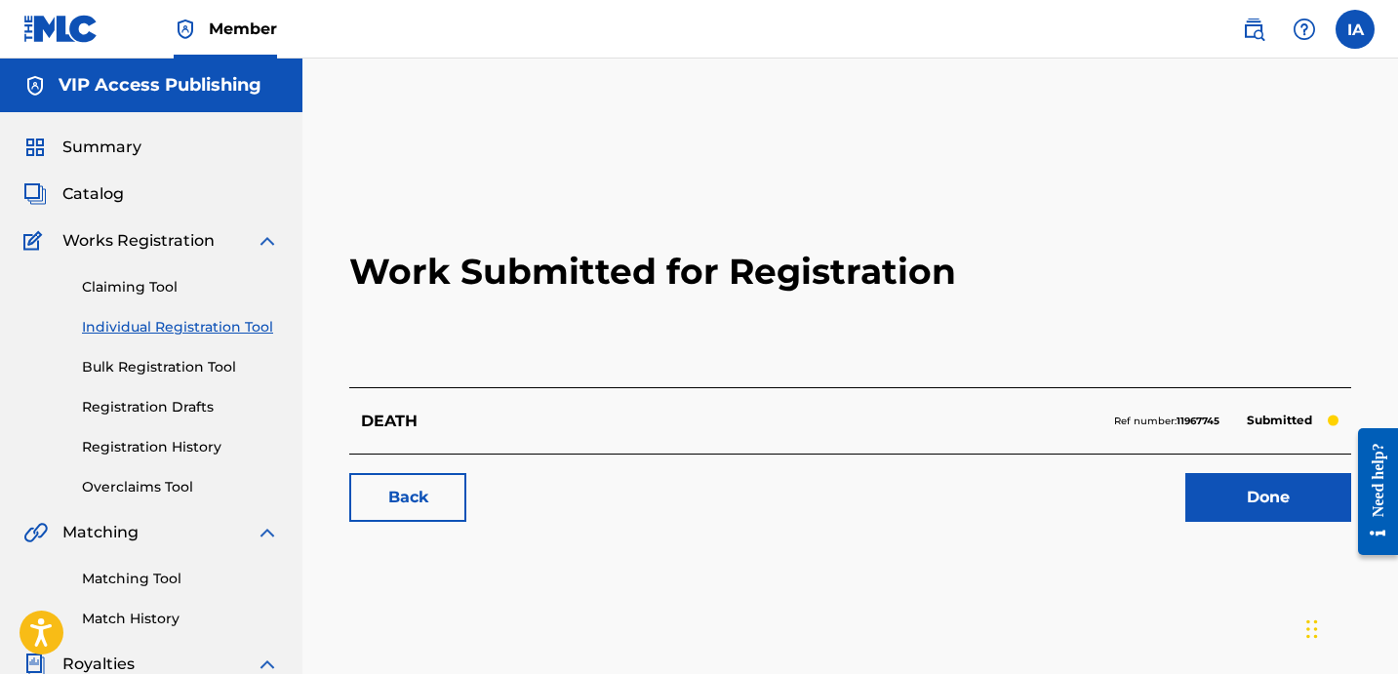
click at [226, 320] on link "Individual Registration Tool" at bounding box center [180, 327] width 197 height 20
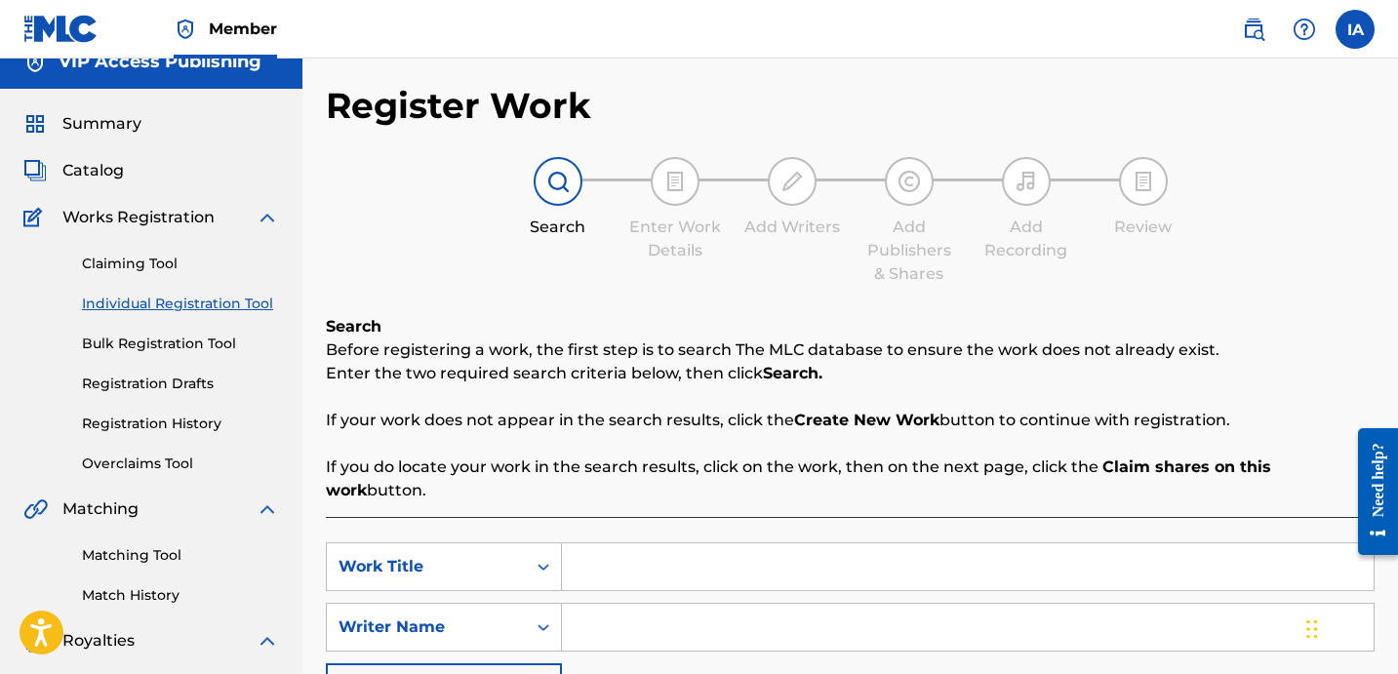
scroll to position [58, 0]
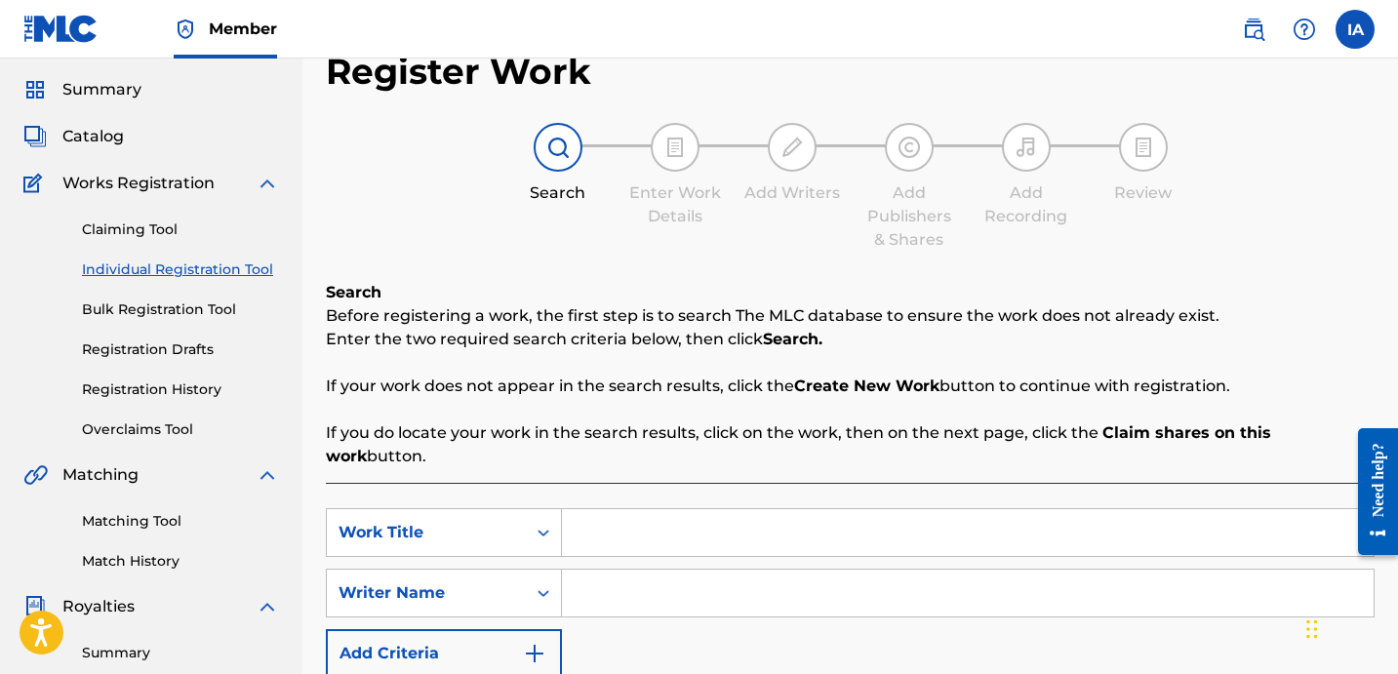
click at [871, 520] on input "Search Form" at bounding box center [968, 532] width 812 height 47
paste input "KING OF THE 818"
type input "KING OF THE 818"
click at [801, 571] on input "Search Form" at bounding box center [968, 593] width 812 height 47
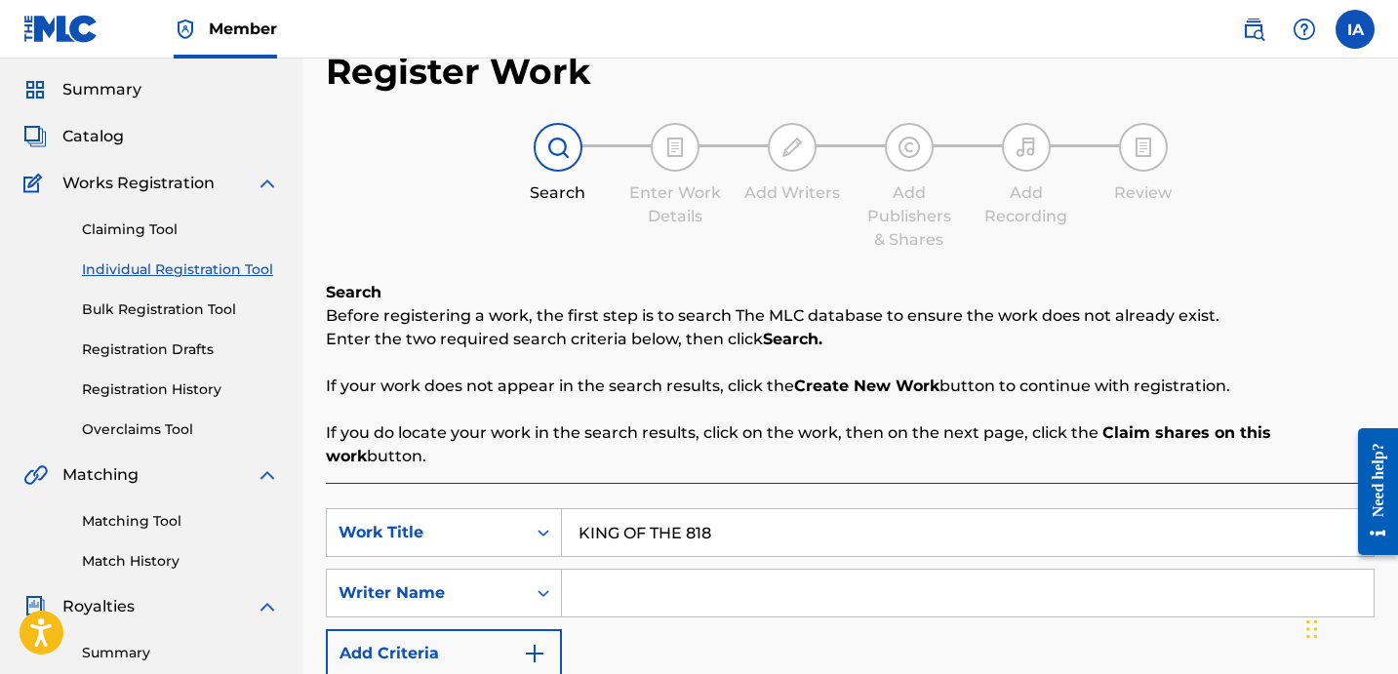
click at [830, 570] on input "Search Form" at bounding box center [968, 593] width 812 height 47
paste input "[PERSON_NAME] [PERSON_NAME]"
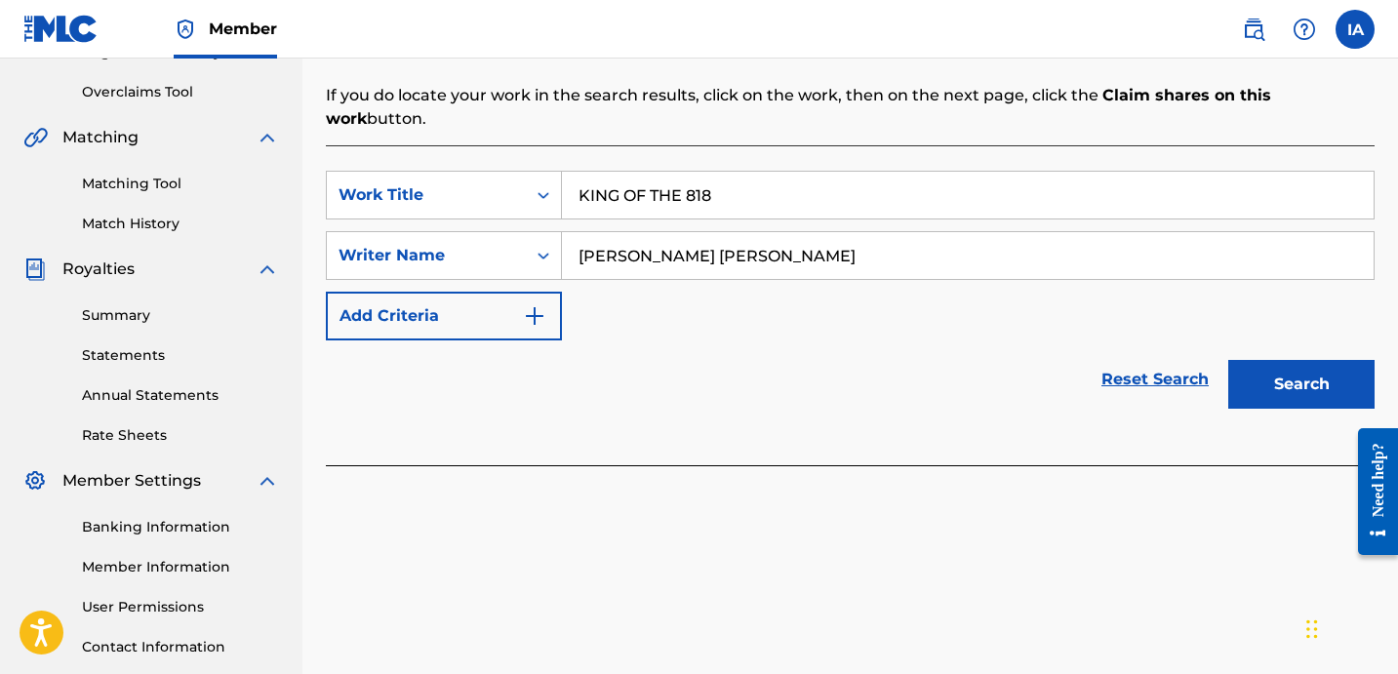
scroll to position [536, 0]
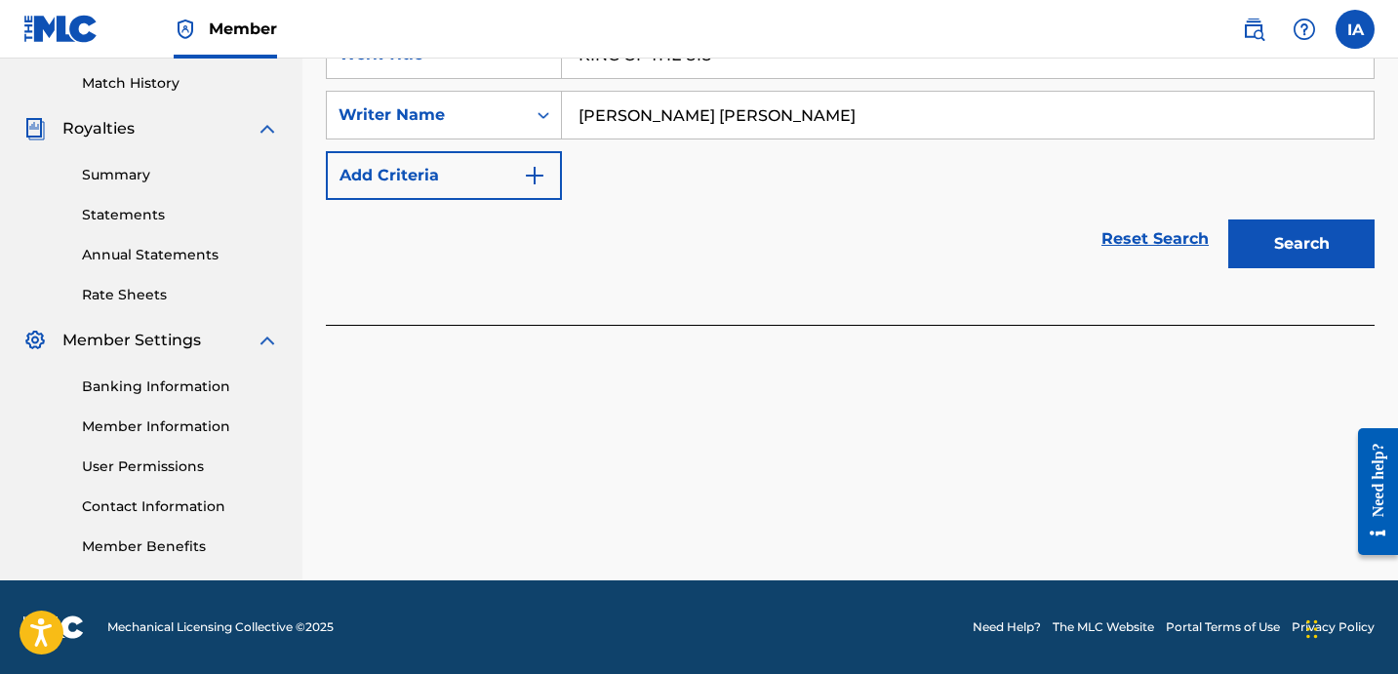
type input "[PERSON_NAME] [PERSON_NAME]"
click at [1258, 241] on button "Search" at bounding box center [1301, 244] width 146 height 49
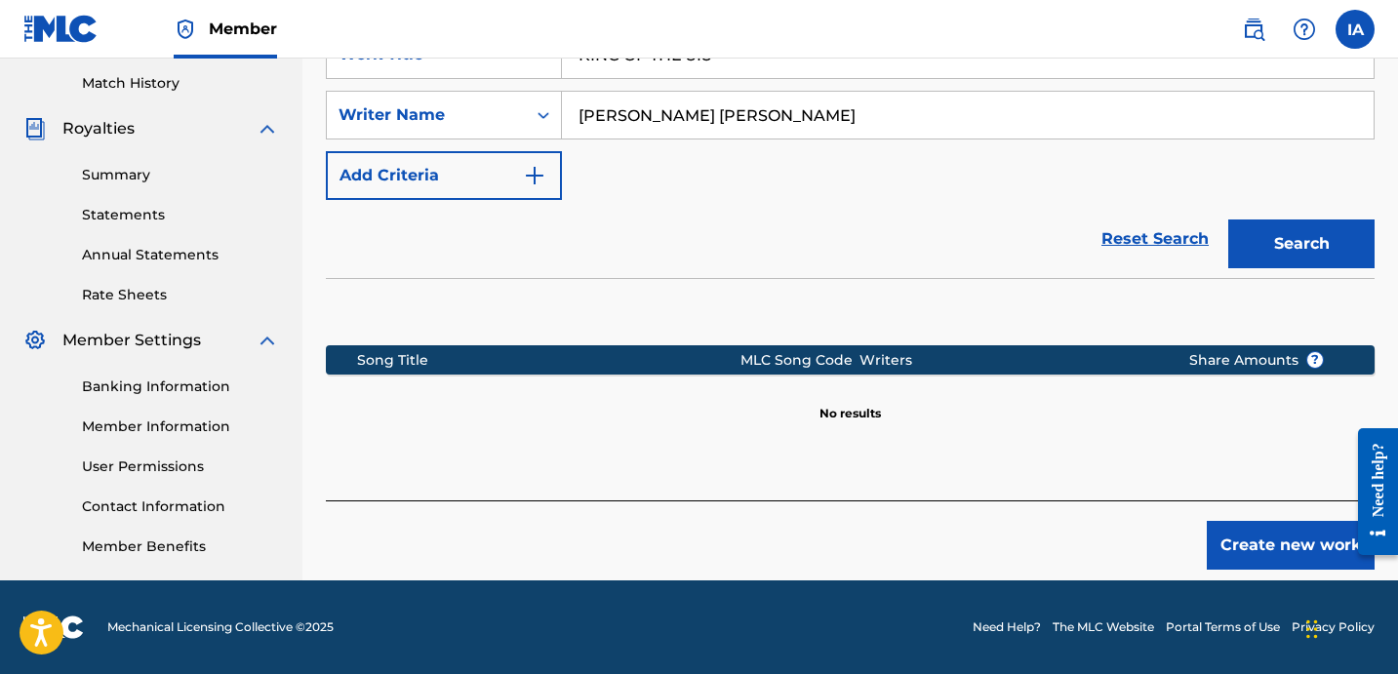
click at [1249, 521] on button "Create new work" at bounding box center [1291, 545] width 168 height 49
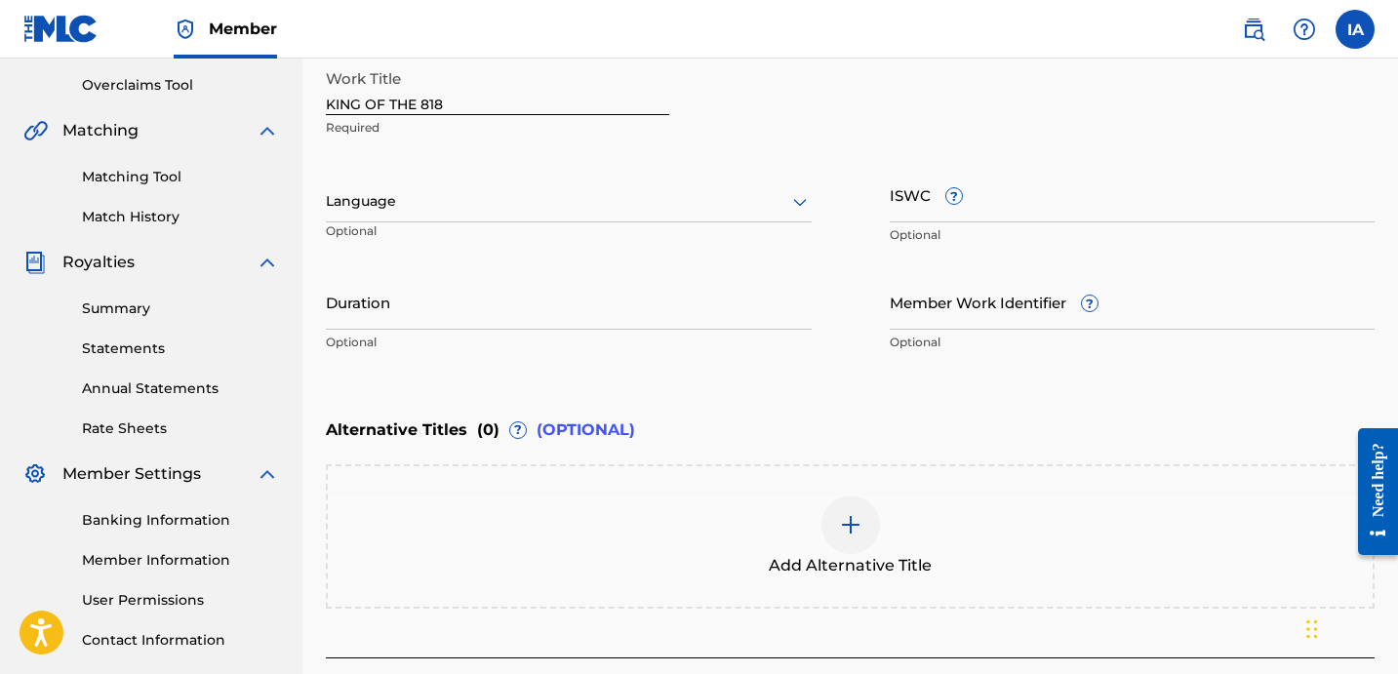
scroll to position [400, 0]
click at [666, 283] on input "Duration" at bounding box center [569, 304] width 486 height 56
click at [540, 105] on input "KING OF THE 818" at bounding box center [497, 89] width 343 height 56
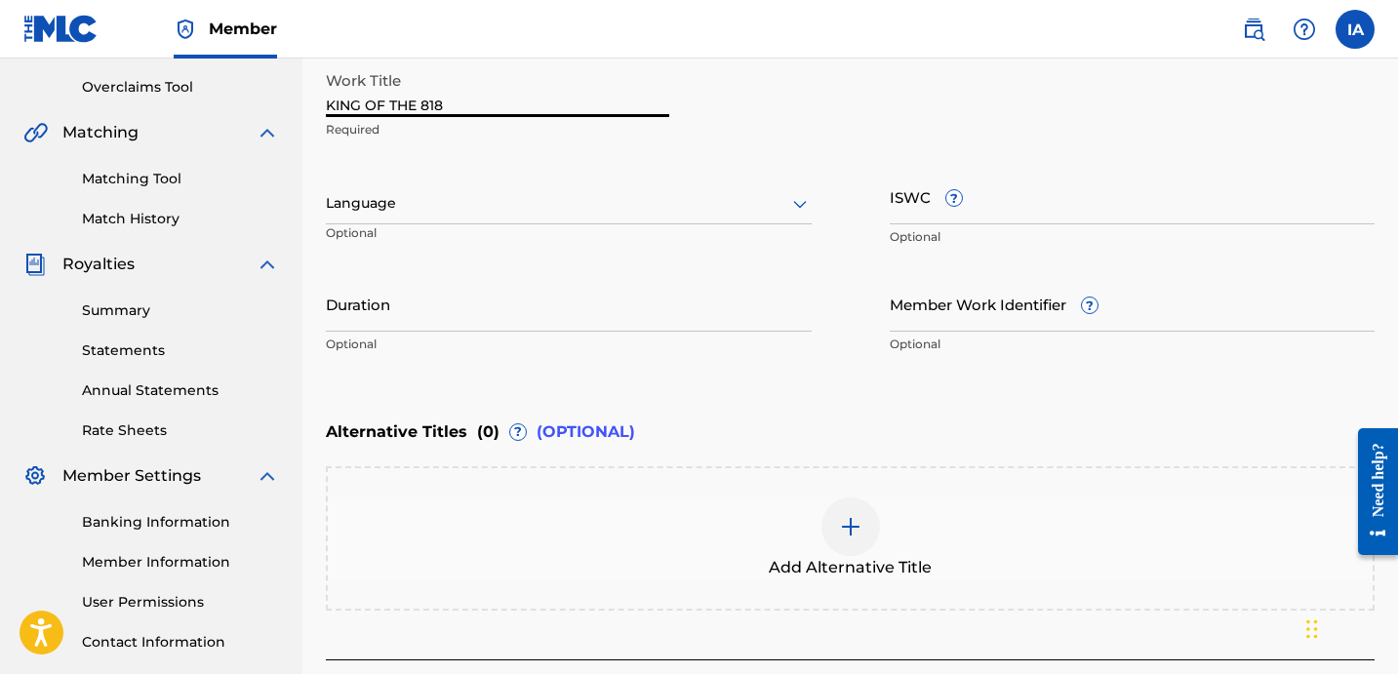
click at [540, 105] on input "KING OF THE 818" at bounding box center [497, 89] width 343 height 56
click at [650, 300] on input "Duration" at bounding box center [569, 304] width 486 height 56
drag, startPoint x: 337, startPoint y: 318, endPoint x: 392, endPoint y: 323, distance: 55.8
click at [392, 323] on input "02:09" at bounding box center [569, 304] width 486 height 56
click at [411, 322] on input "02:09" at bounding box center [569, 304] width 486 height 56
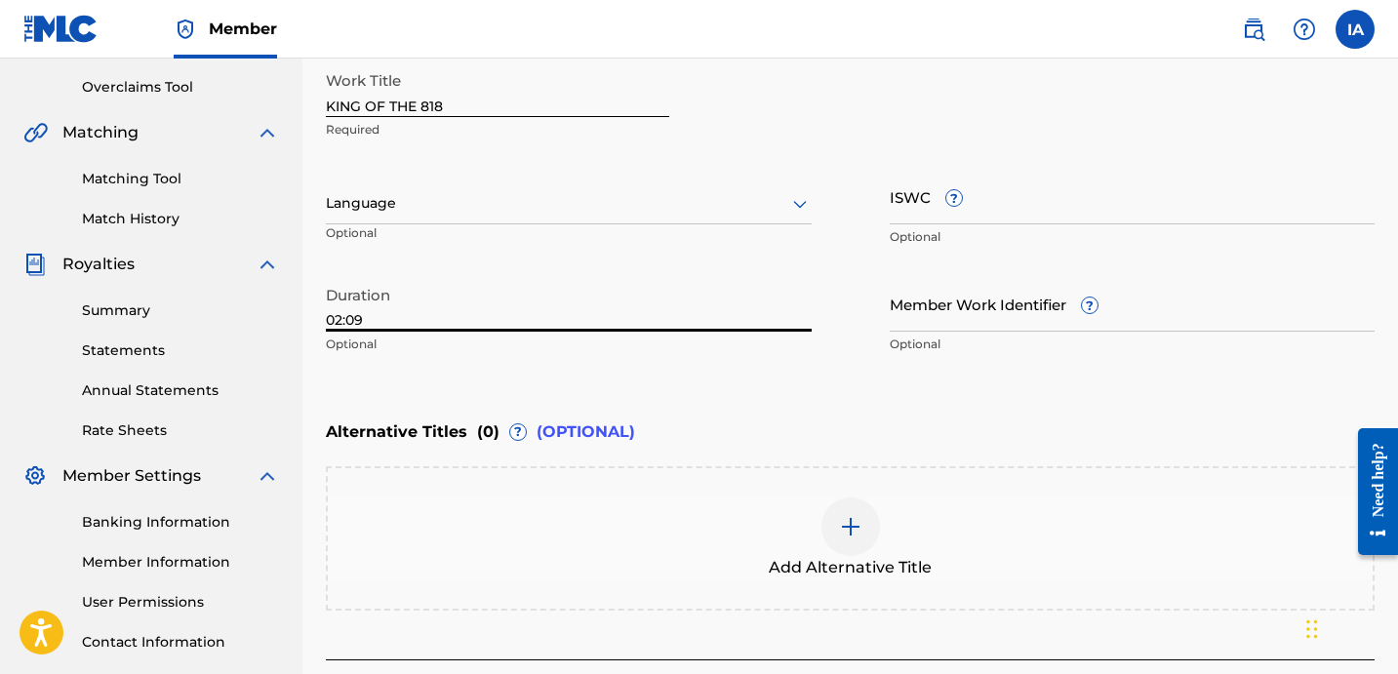
type input "02:09"
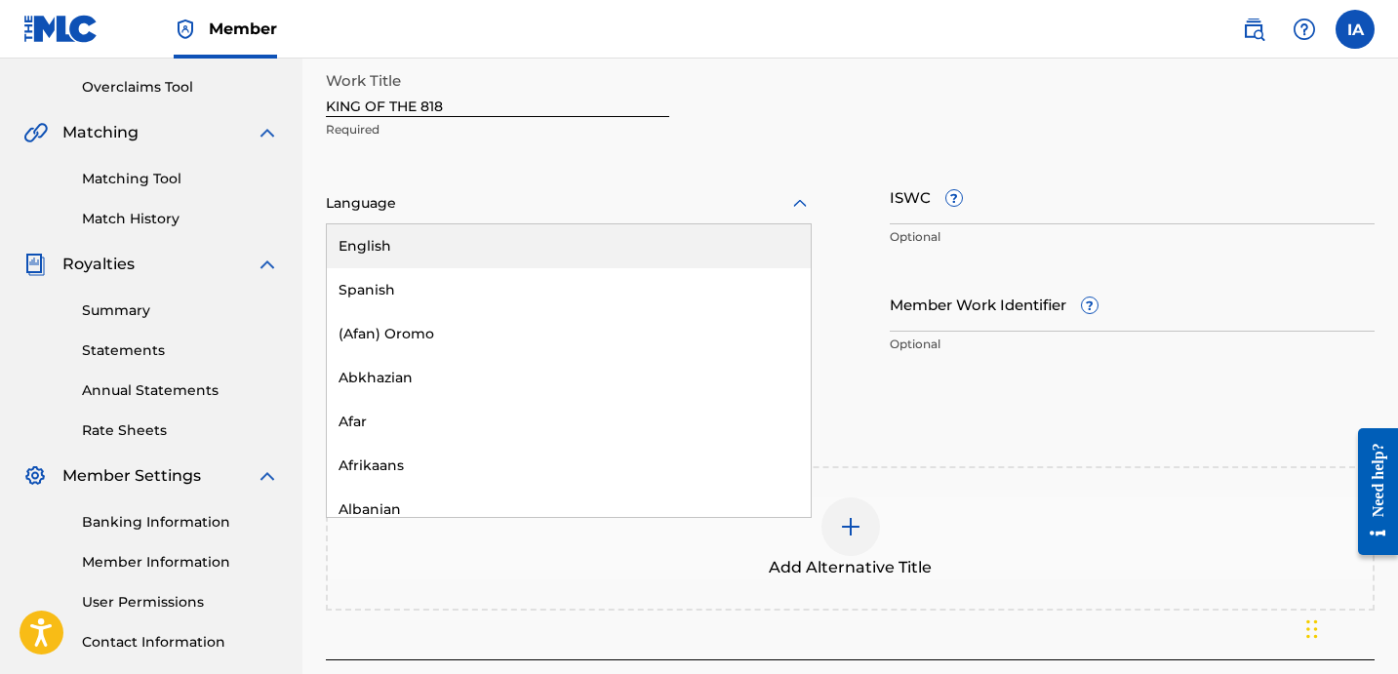
click at [450, 209] on div at bounding box center [569, 203] width 486 height 24
click at [464, 231] on div "English" at bounding box center [569, 246] width 484 height 44
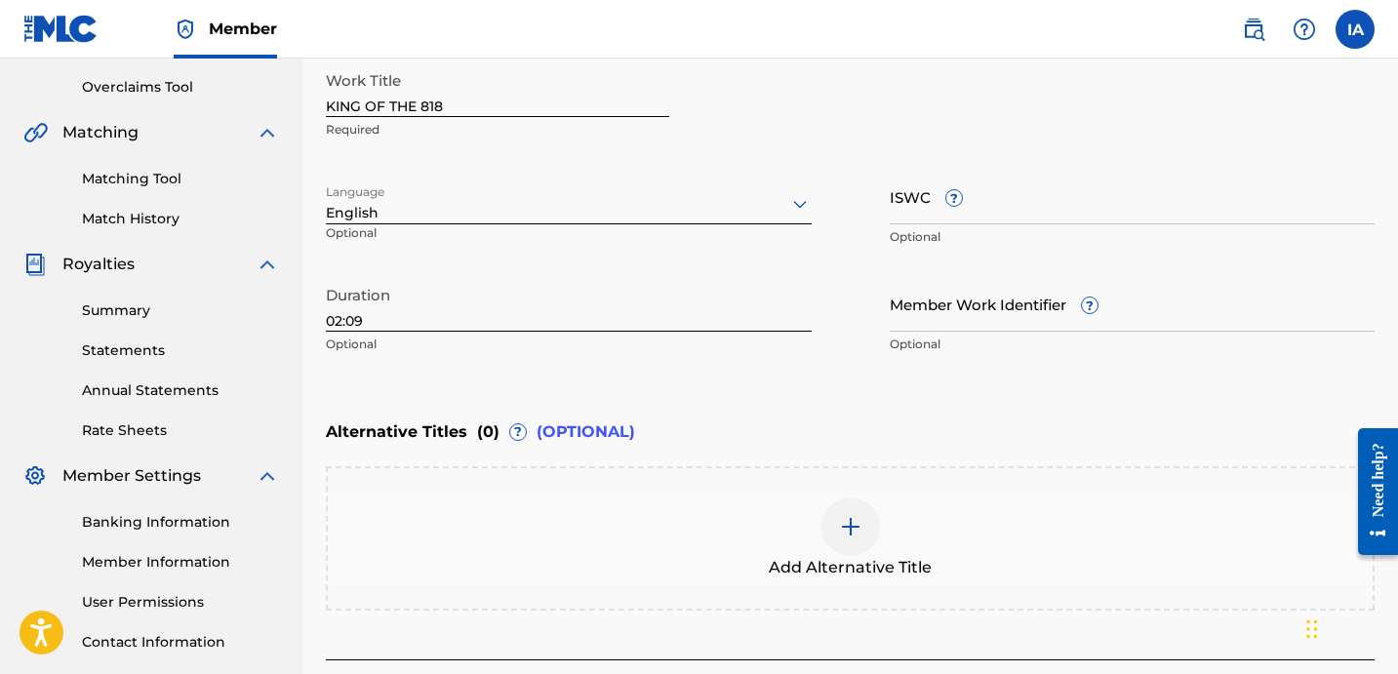
click at [755, 372] on div "Enter Work Details Enter work details for ‘ KING OF THE 818 ’ below. Work Title…" at bounding box center [850, 175] width 1049 height 472
click at [907, 383] on div "Enter Work Details Enter work details for ‘ KING OF THE 818 ’ below. Work Title…" at bounding box center [850, 175] width 1049 height 472
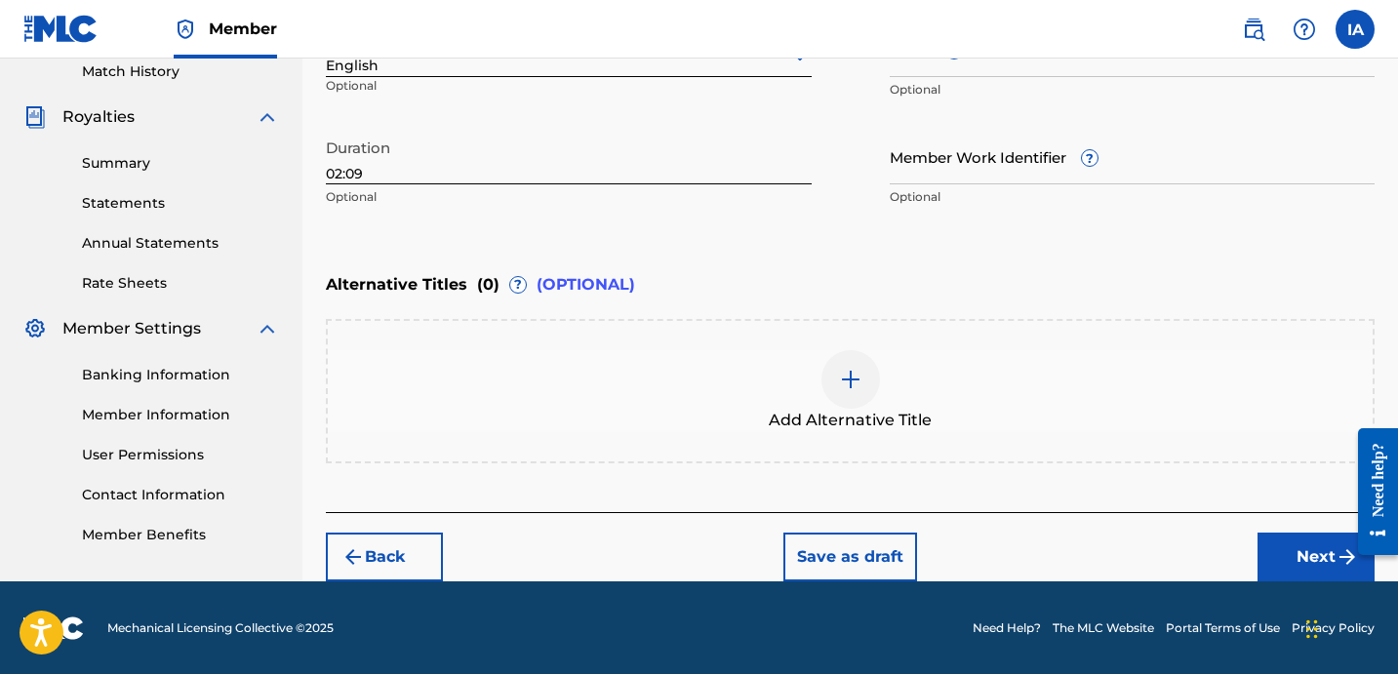
click at [1289, 540] on button "Next" at bounding box center [1316, 557] width 117 height 49
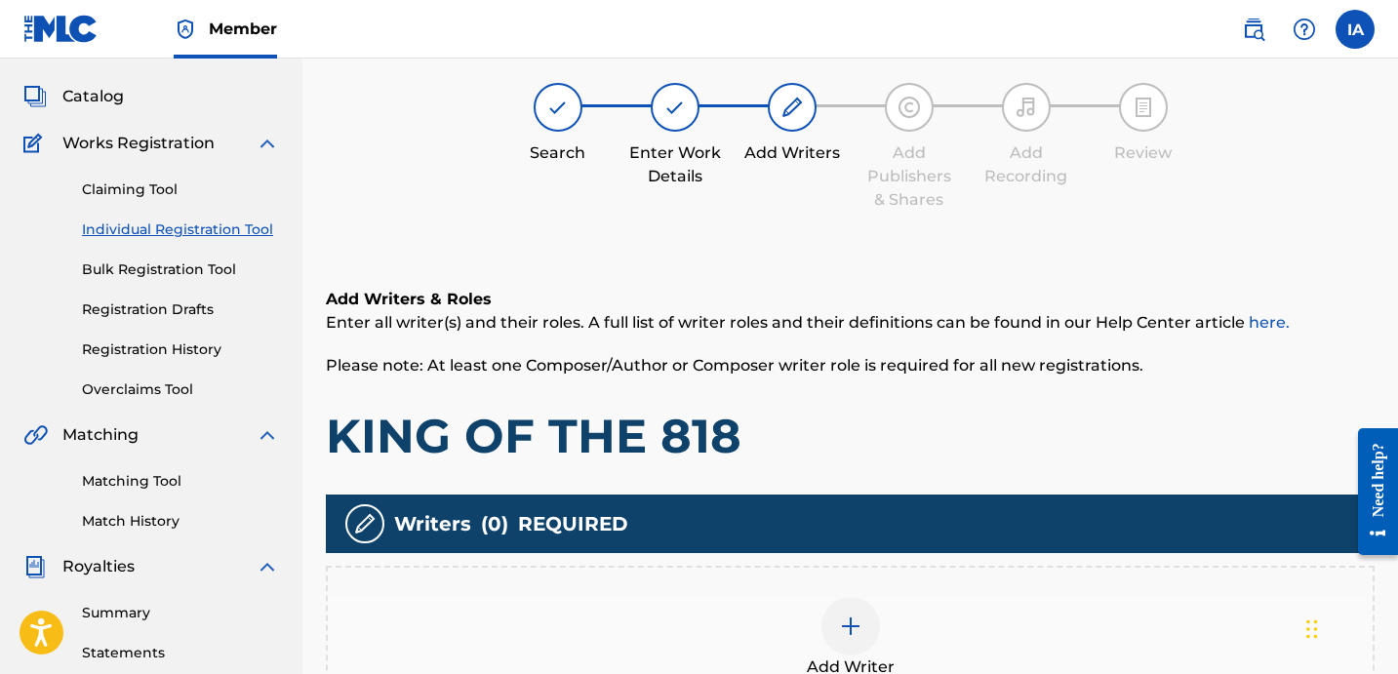
scroll to position [88, 0]
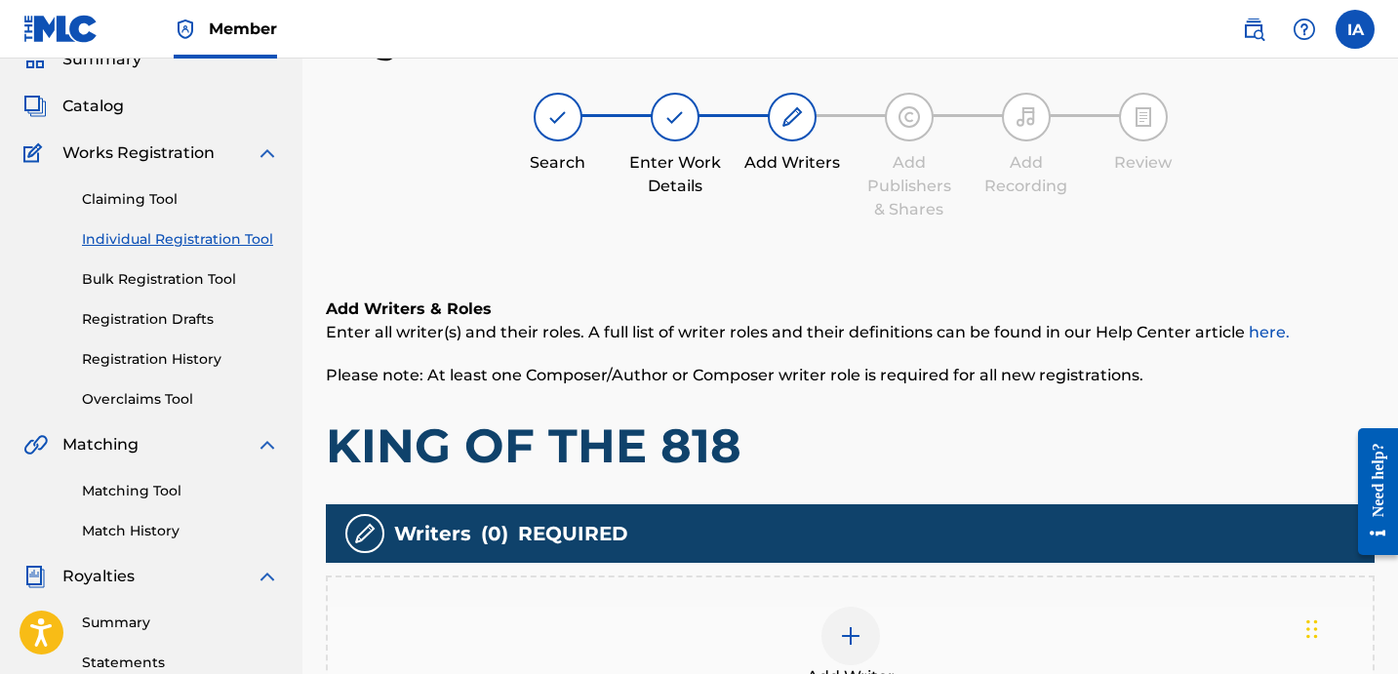
click at [822, 418] on h1 "KING OF THE 818" at bounding box center [850, 446] width 1049 height 59
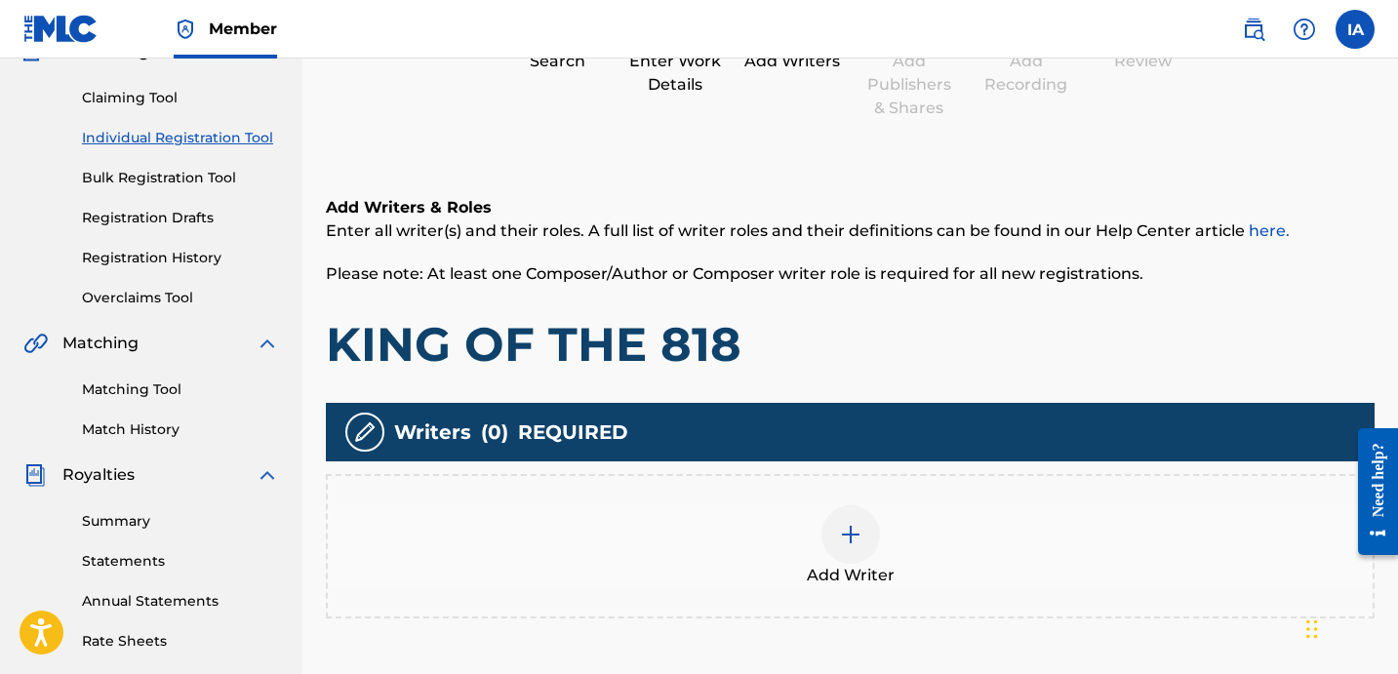
scroll to position [191, 0]
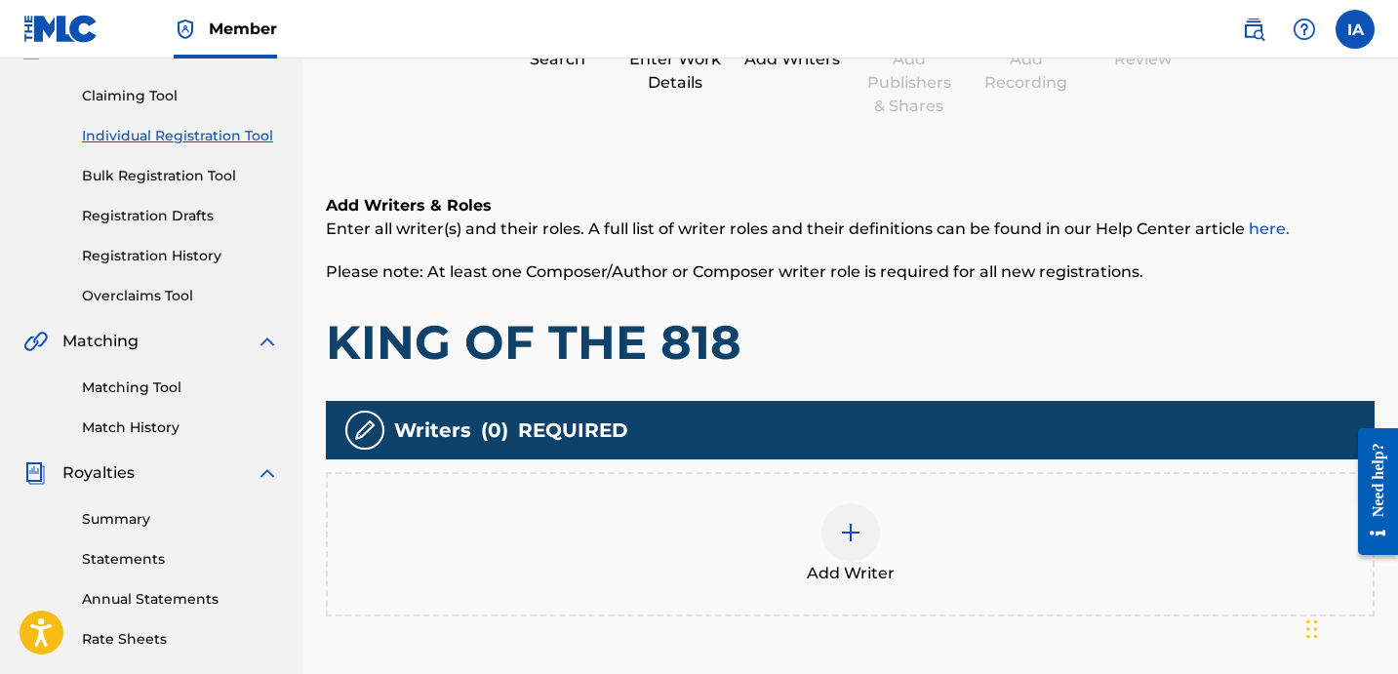
click at [958, 511] on div "Add Writer" at bounding box center [850, 544] width 1045 height 82
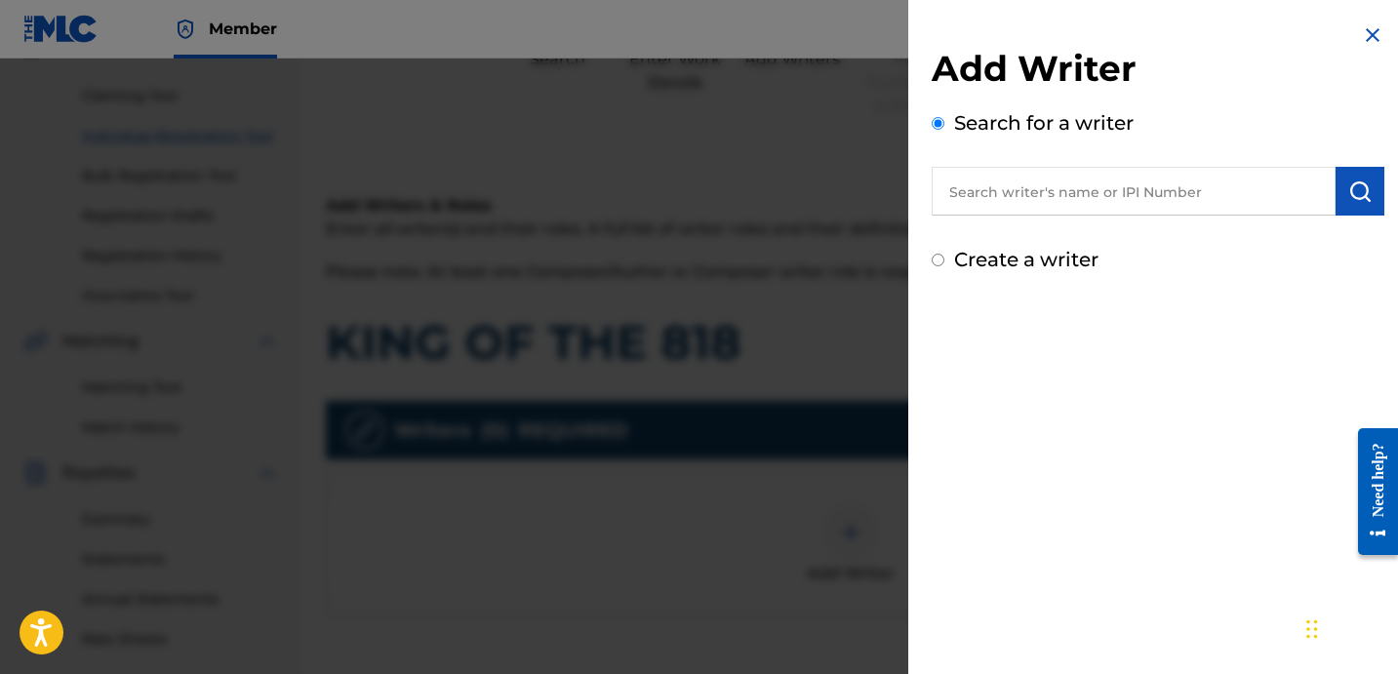
click at [970, 262] on label "Create a writer" at bounding box center [1026, 259] width 144 height 23
radio input "true"
click at [945, 262] on input "Create a writer" at bounding box center [938, 260] width 13 height 13
radio input "false"
radio input "true"
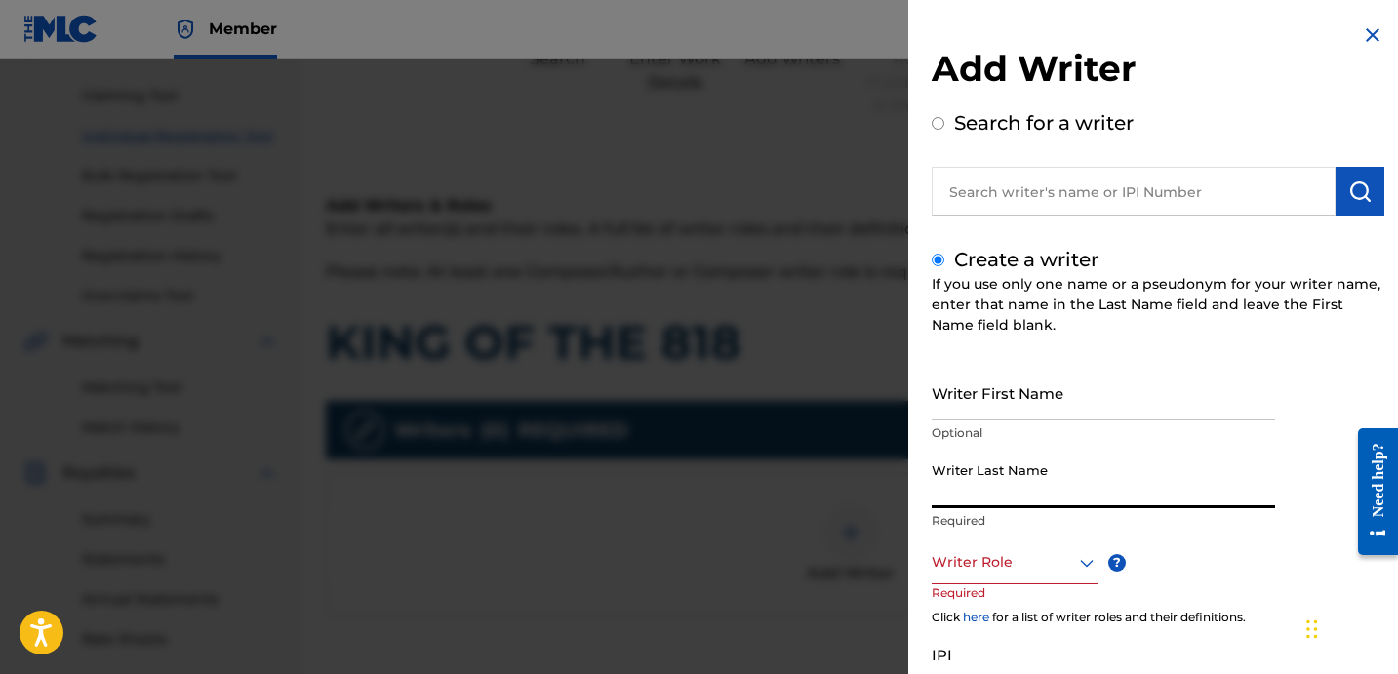
click at [1040, 457] on input "Writer Last Name" at bounding box center [1103, 481] width 343 height 56
click at [1010, 481] on input "Writer Last Name" at bounding box center [1103, 481] width 343 height 56
paste input "[PERSON_NAME] [PERSON_NAME]"
drag, startPoint x: 991, startPoint y: 494, endPoint x: 1167, endPoint y: 498, distance: 175.7
click at [1167, 498] on input "[PERSON_NAME] [PERSON_NAME]" at bounding box center [1103, 481] width 343 height 56
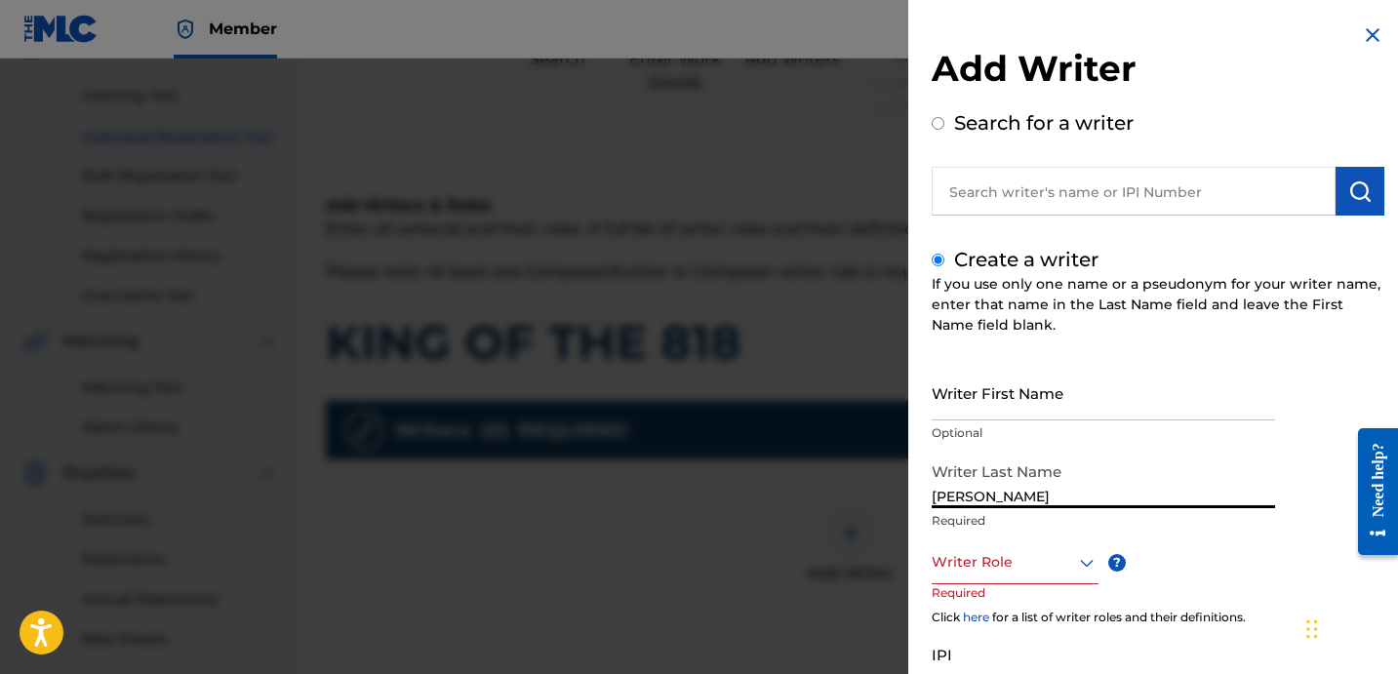
type input "[PERSON_NAME]"
click at [1069, 421] on div "Writer First Name Optional" at bounding box center [1103, 409] width 343 height 88
click at [1052, 404] on input "Writer First Name" at bounding box center [1103, 393] width 343 height 56
paste input "[PERSON_NAME]"
type input "[PERSON_NAME]"
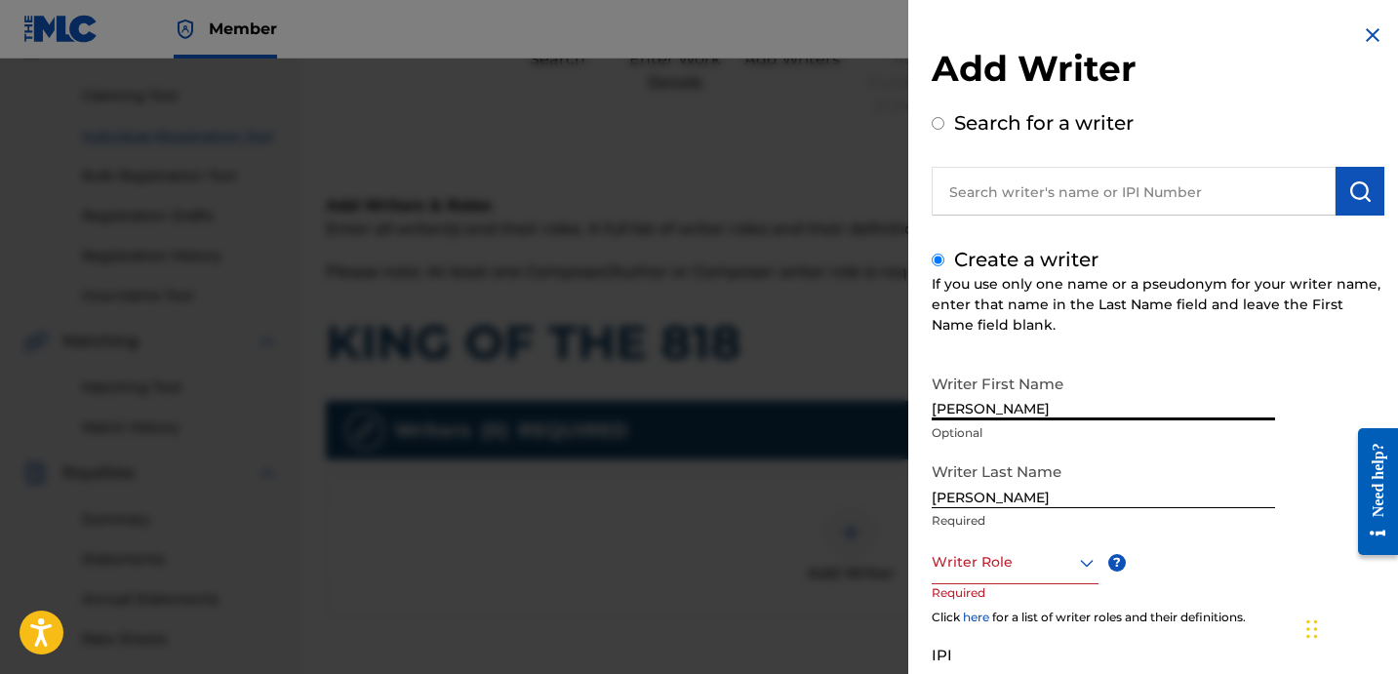
click at [1000, 568] on div at bounding box center [1015, 562] width 167 height 24
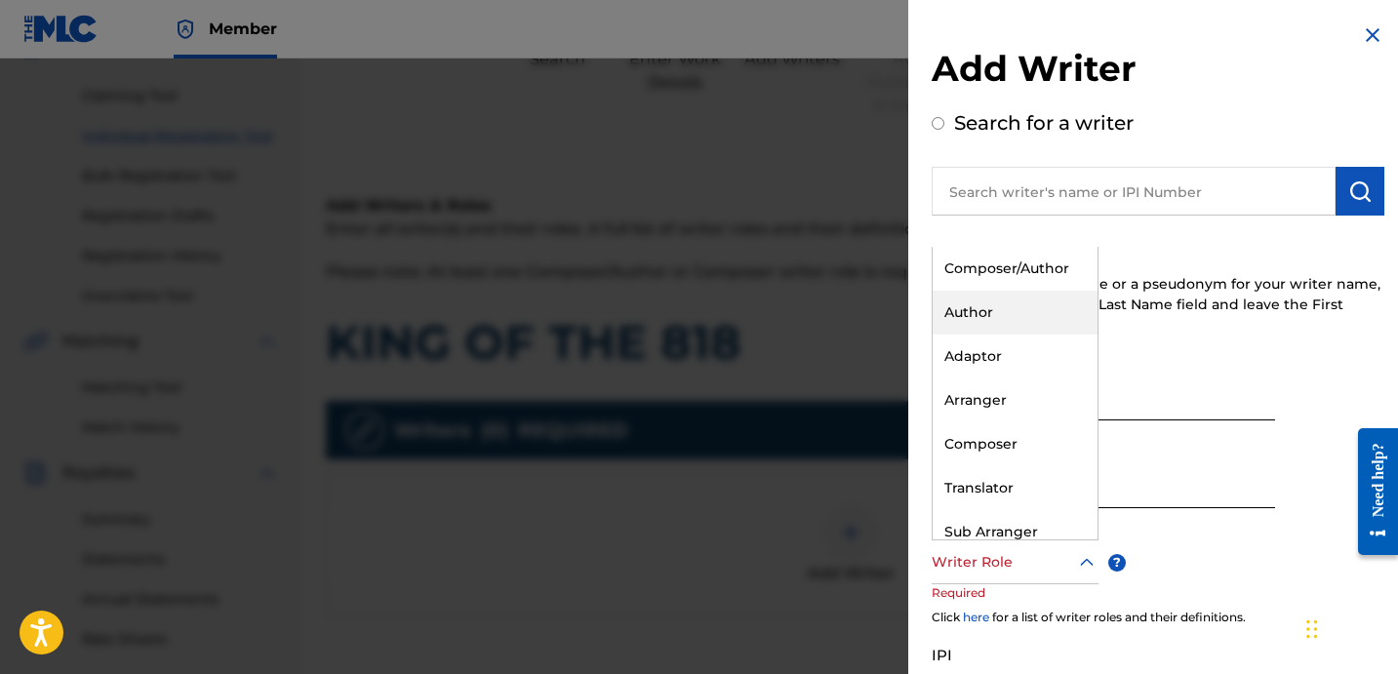
click at [1027, 309] on div "Author" at bounding box center [1015, 313] width 165 height 44
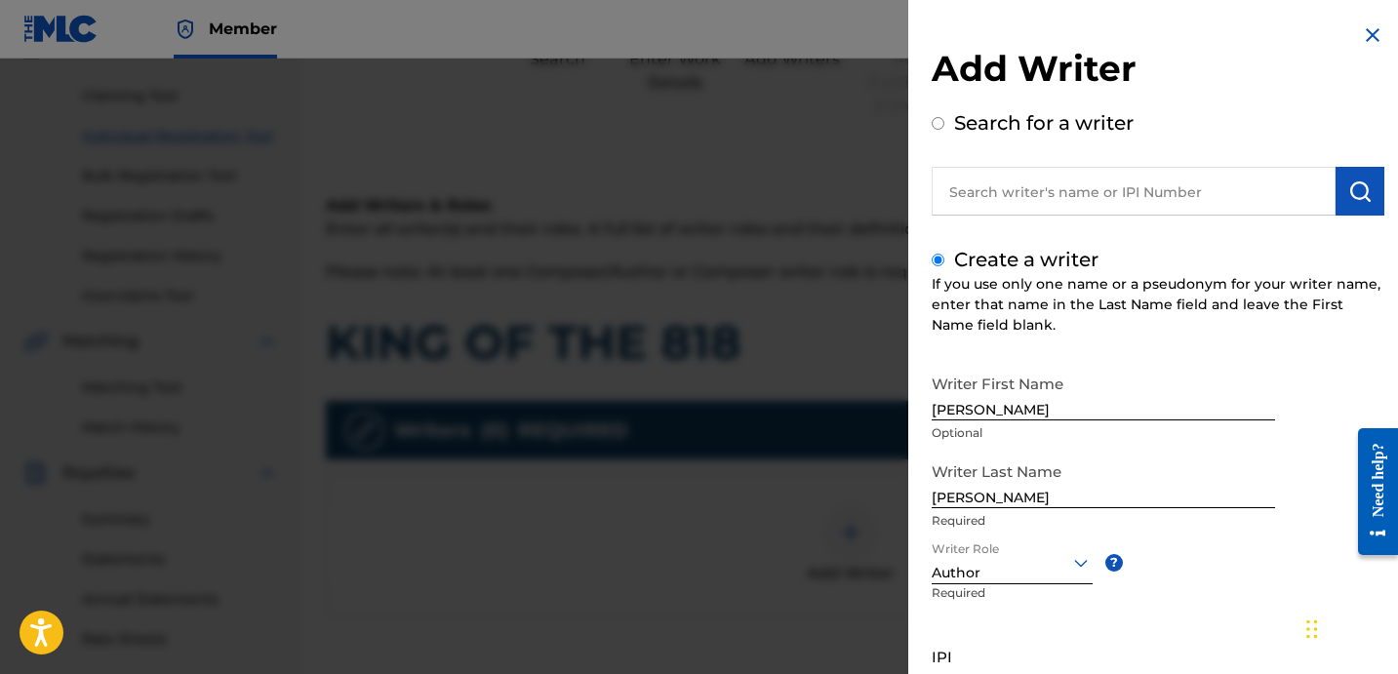
click at [1106, 351] on div "Create a writer If you use only one name or a pseudonym for your writer name, e…" at bounding box center [1158, 519] width 453 height 549
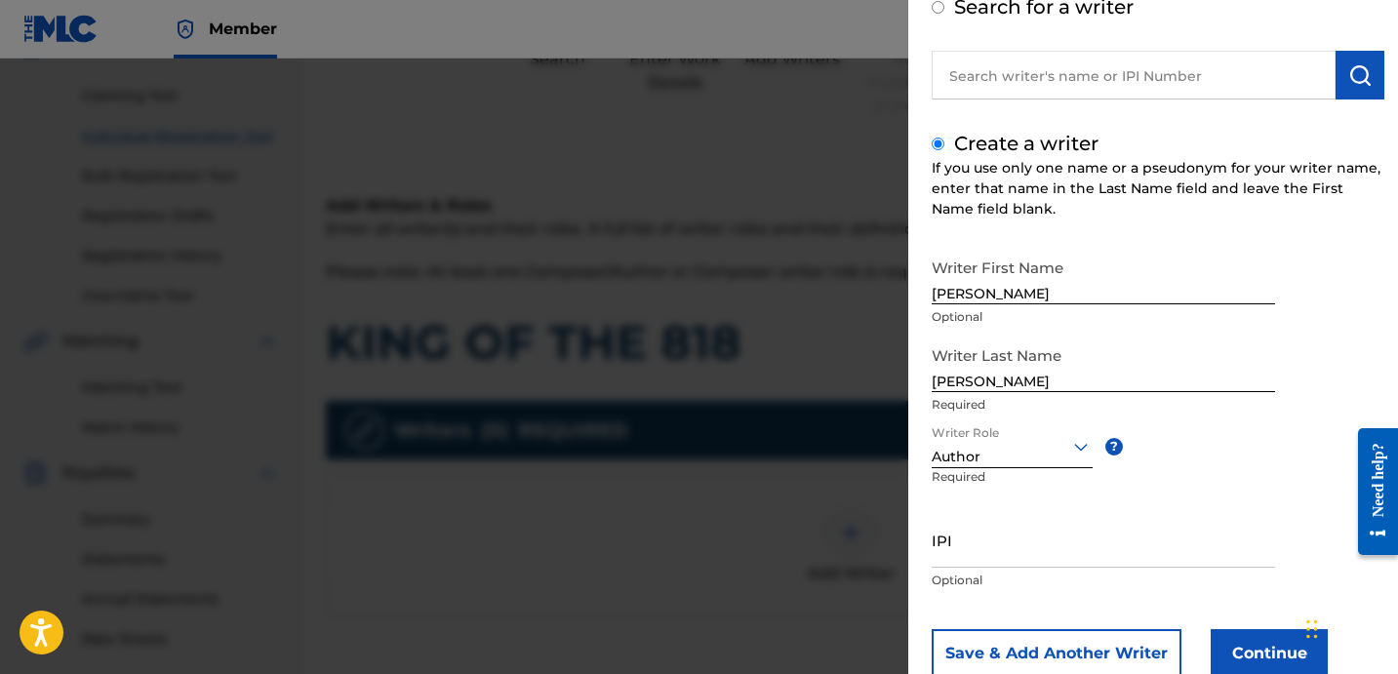
scroll to position [173, 0]
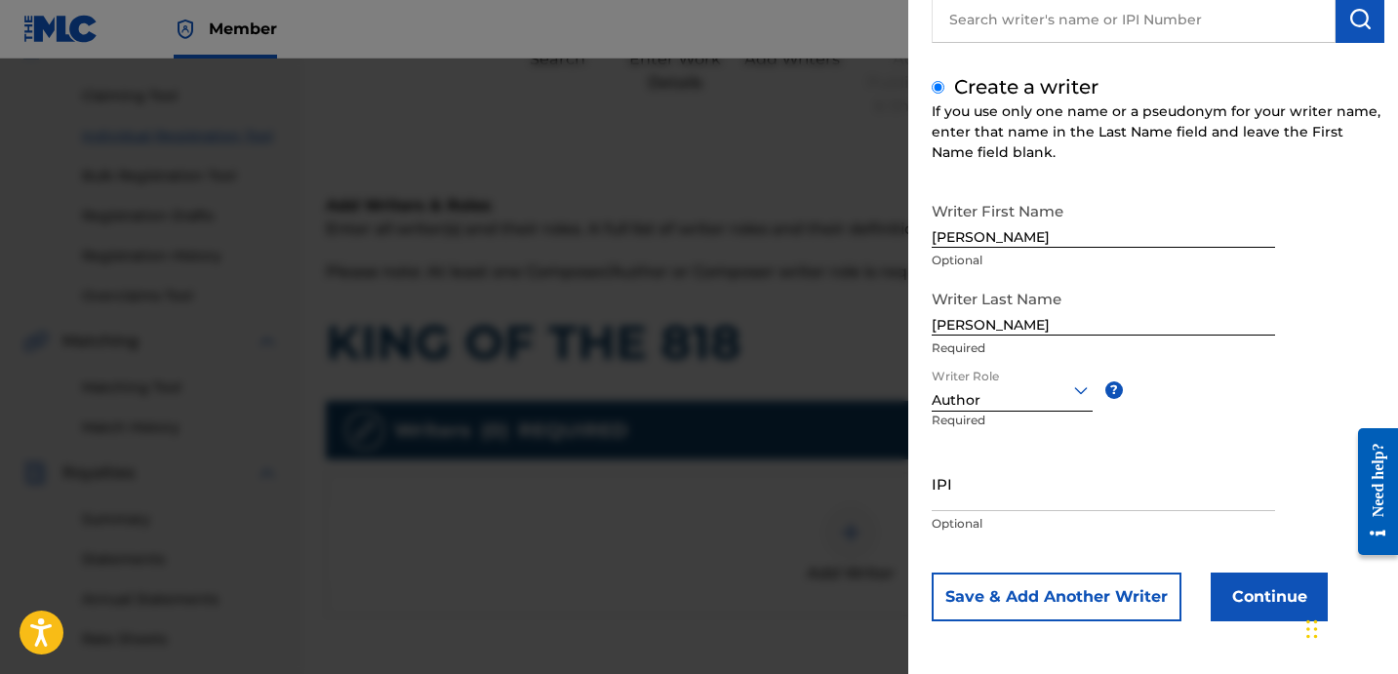
click at [1004, 489] on input "IPI" at bounding box center [1103, 484] width 343 height 56
click at [1133, 496] on input "IPI" at bounding box center [1103, 484] width 343 height 56
paste input "1278752215"
click at [934, 496] on input "1278752215" at bounding box center [1103, 484] width 343 height 56
type input "01278752215"
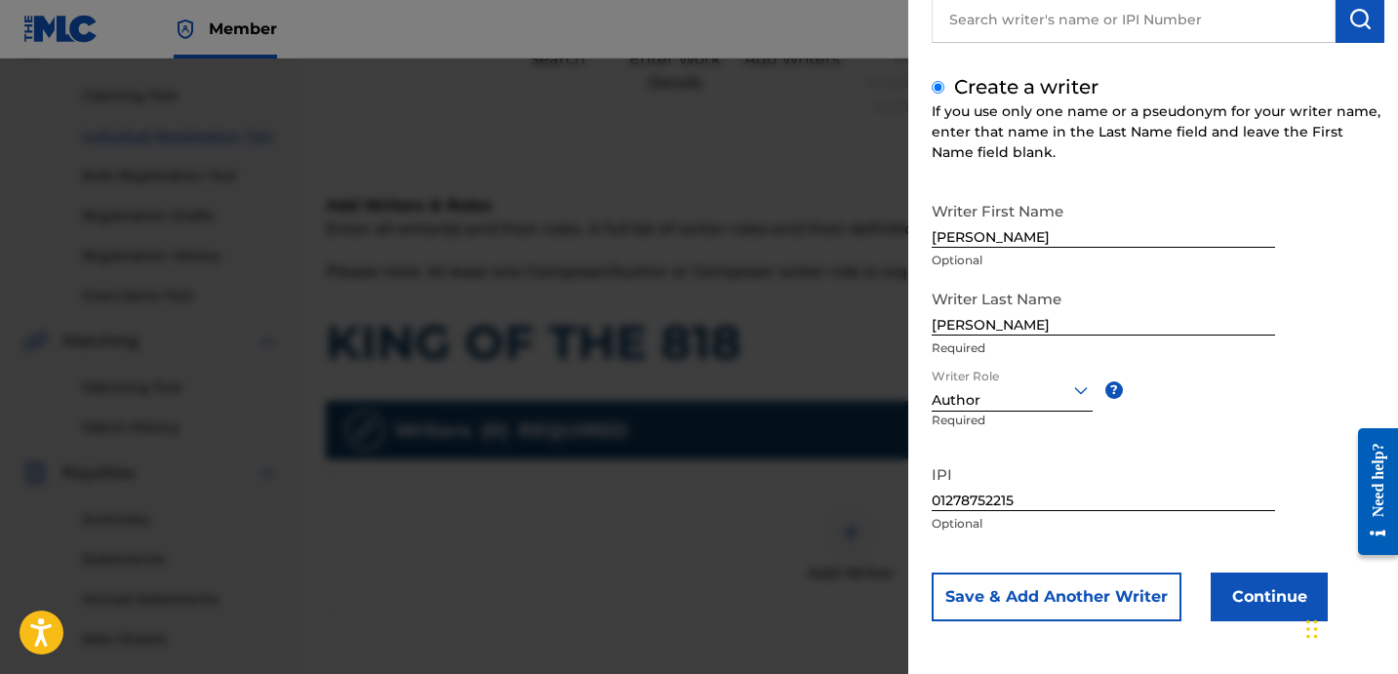
click at [1215, 583] on button "Continue" at bounding box center [1269, 597] width 117 height 49
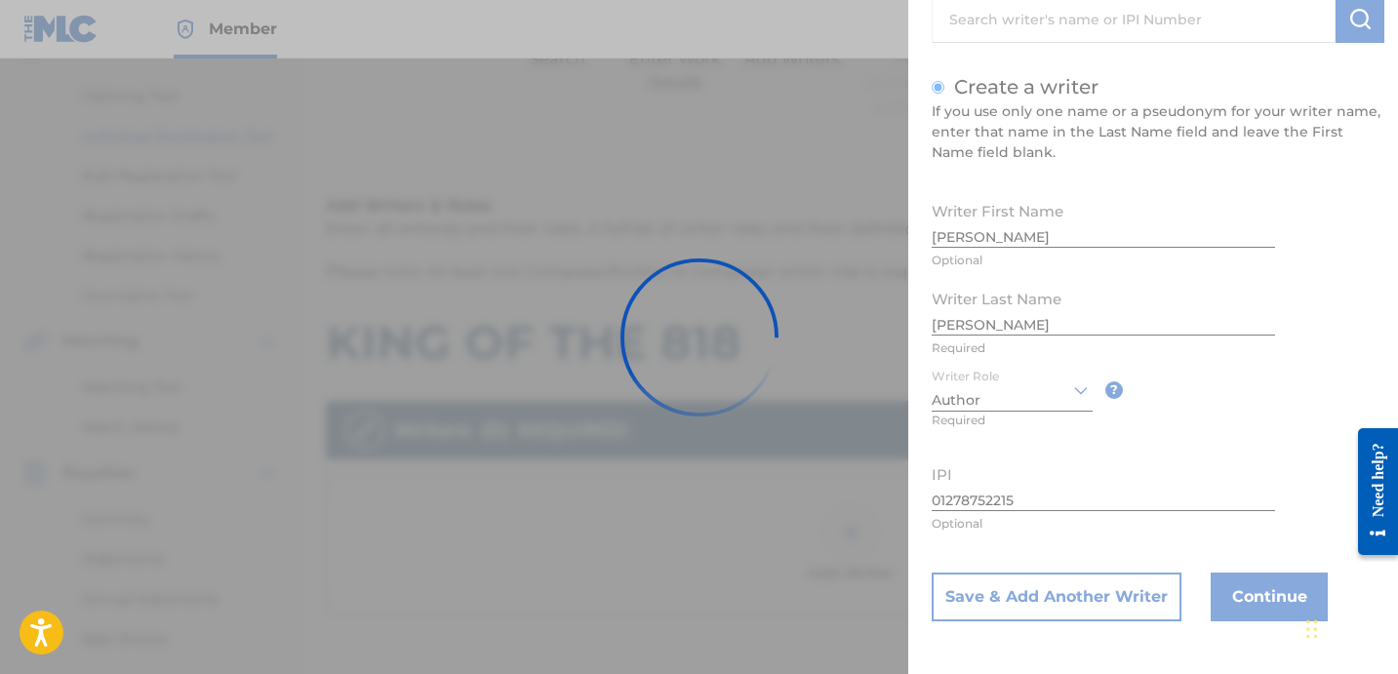
scroll to position [0, 0]
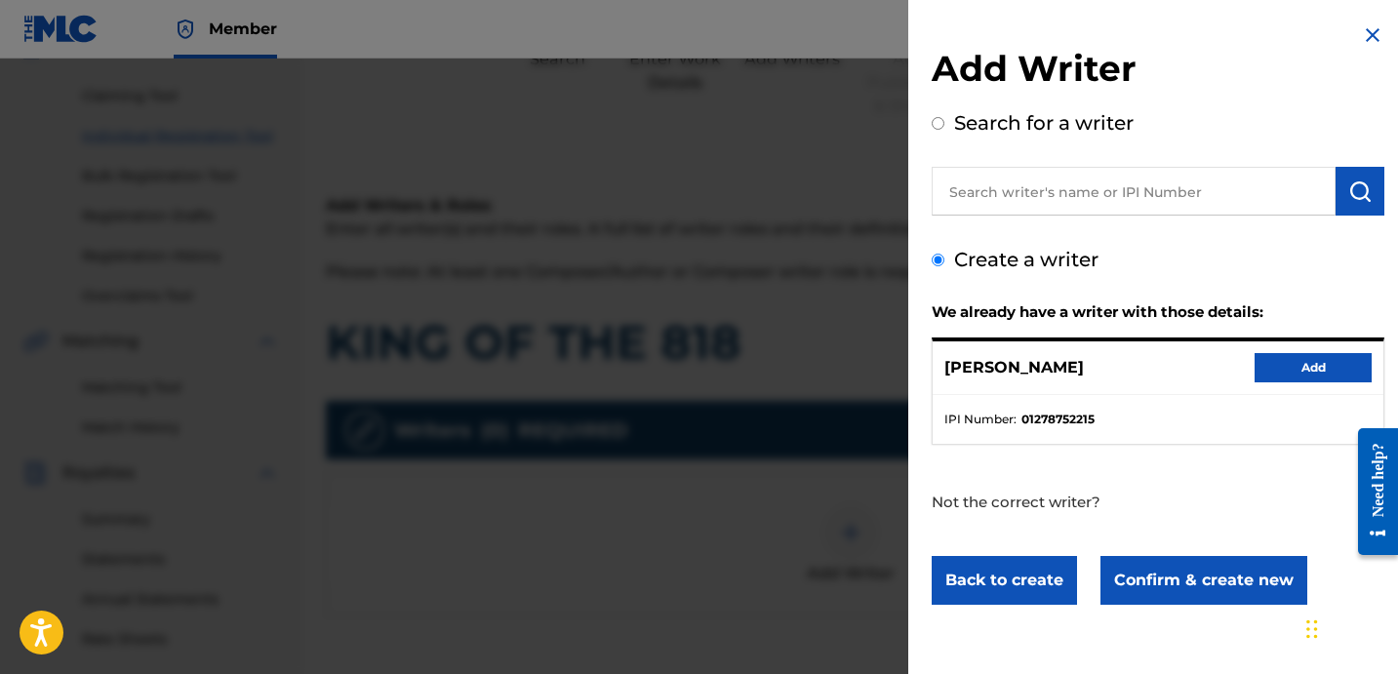
click at [1276, 371] on button "Add" at bounding box center [1313, 367] width 117 height 29
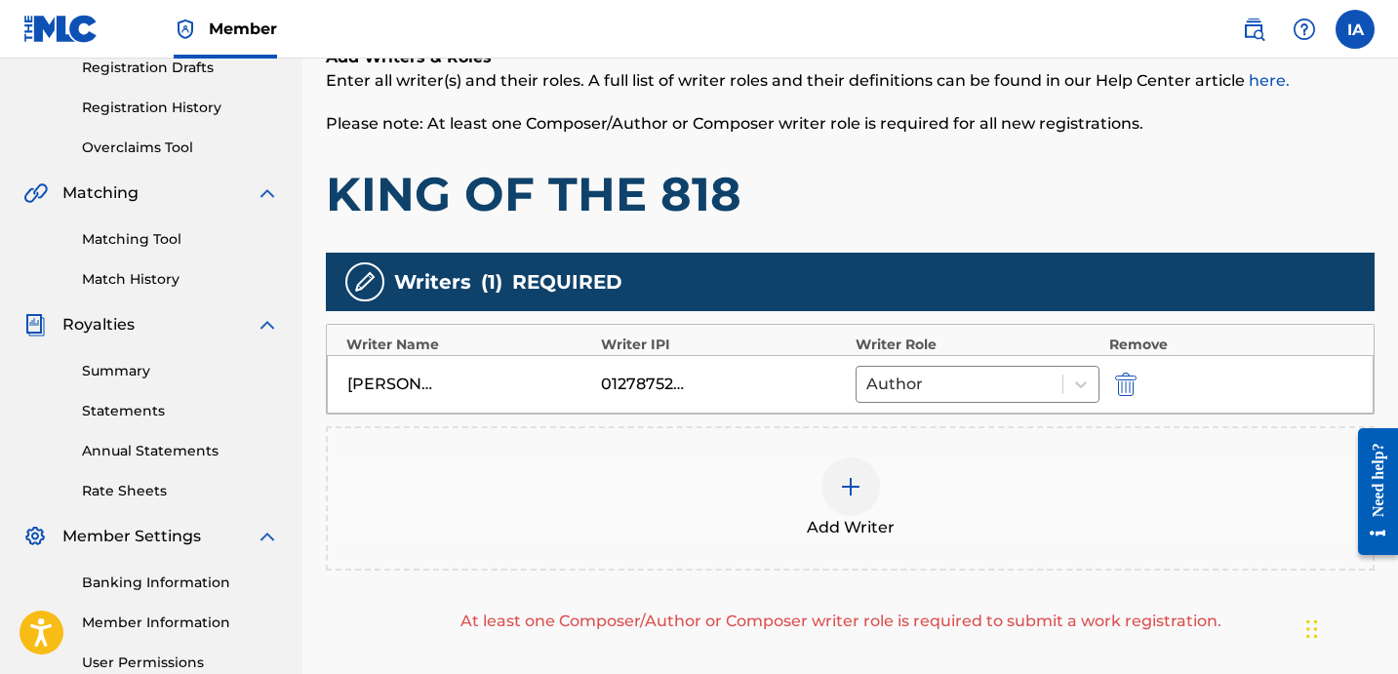
scroll to position [516, 0]
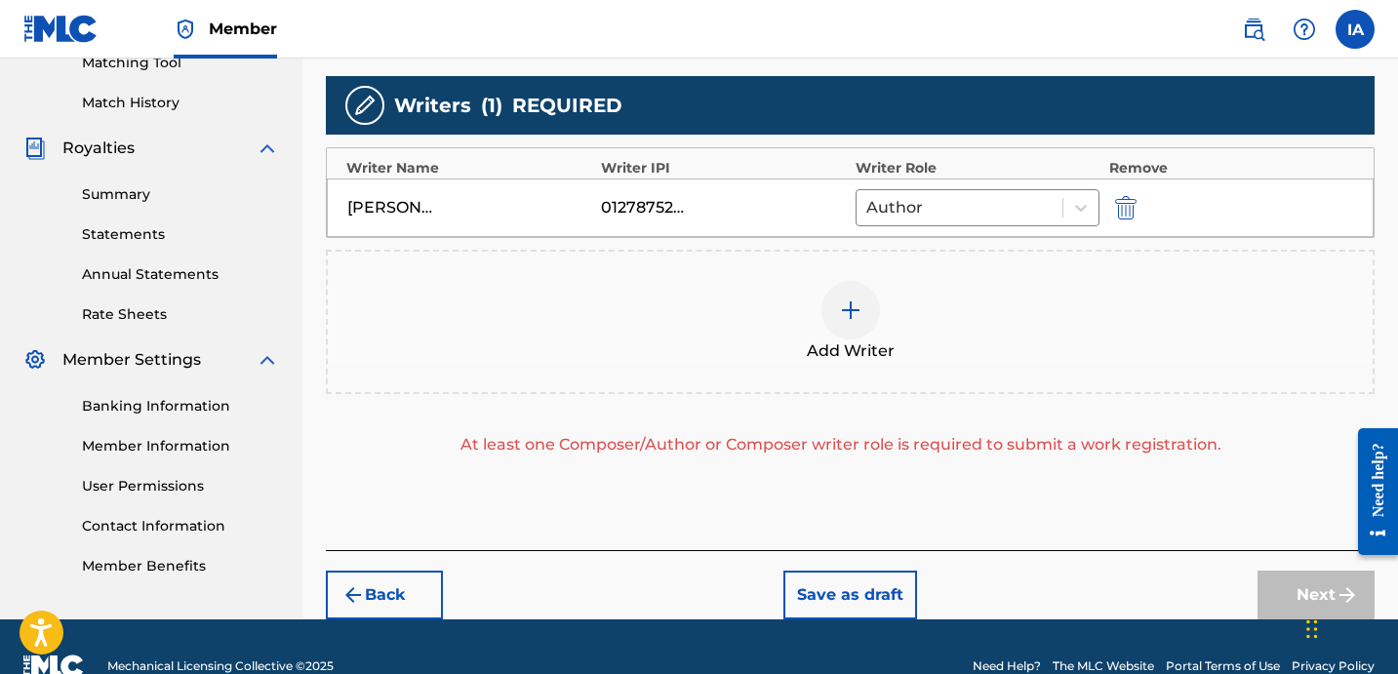
click at [892, 340] on span "Add Writer" at bounding box center [851, 351] width 88 height 23
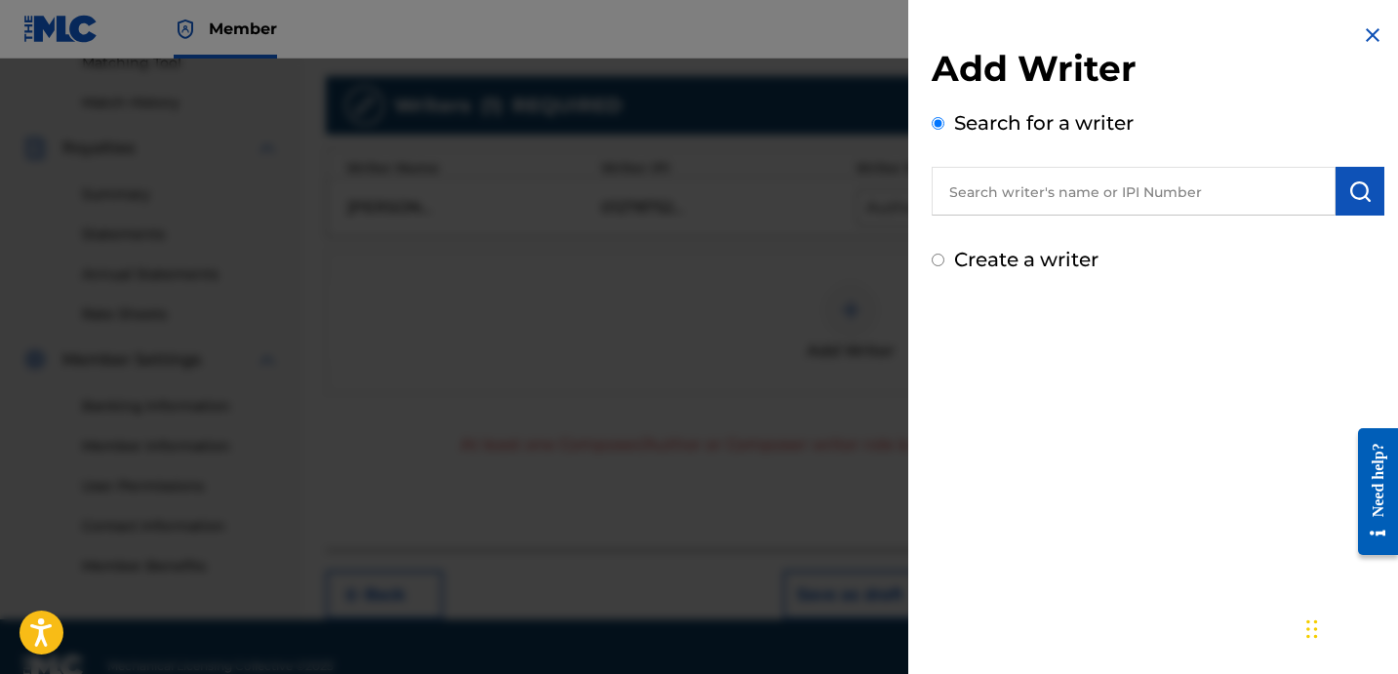
click at [997, 265] on label "Create a writer" at bounding box center [1026, 259] width 144 height 23
radio input "true"
click at [945, 265] on input "Create a writer" at bounding box center [938, 260] width 13 height 13
radio input "false"
radio input "true"
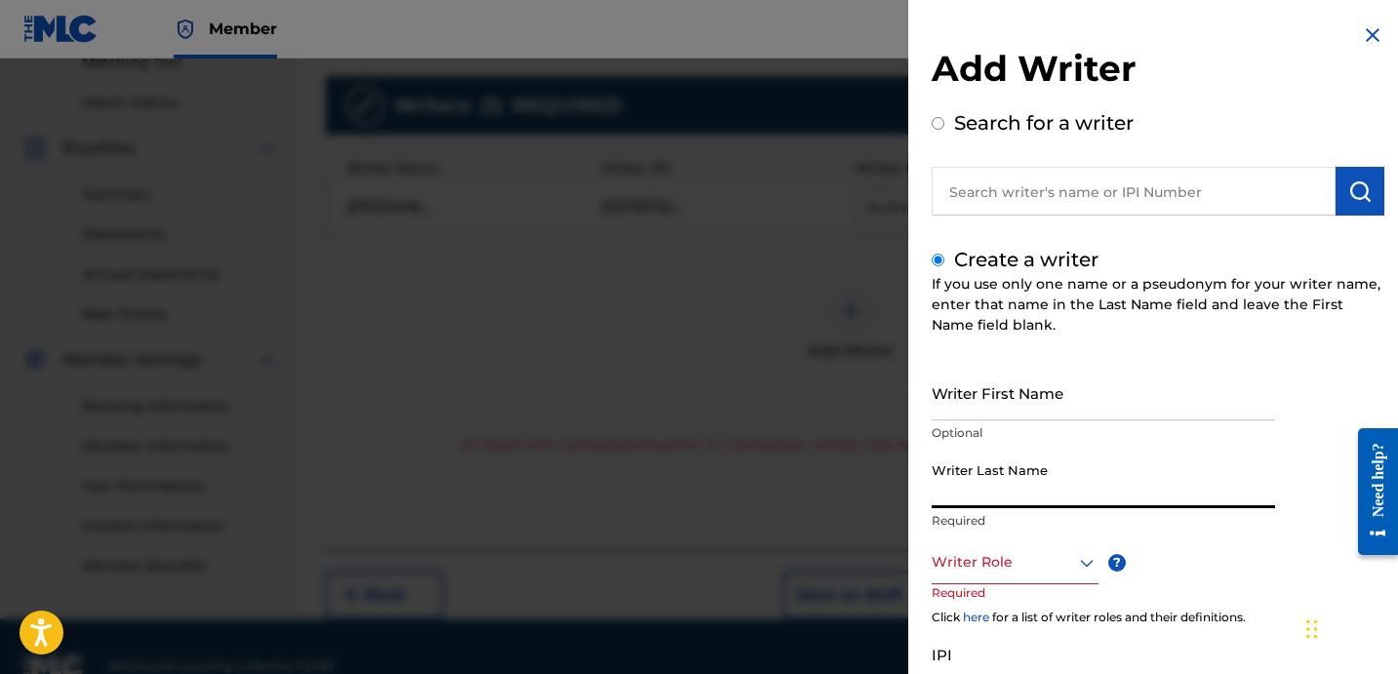
click at [1040, 489] on input "Writer Last Name" at bounding box center [1103, 481] width 343 height 56
paste input "UNKNOWN WRITER"
click at [1029, 490] on input "UNKNOWN WRITER" at bounding box center [1103, 481] width 343 height 56
type input "UNKNOWN"
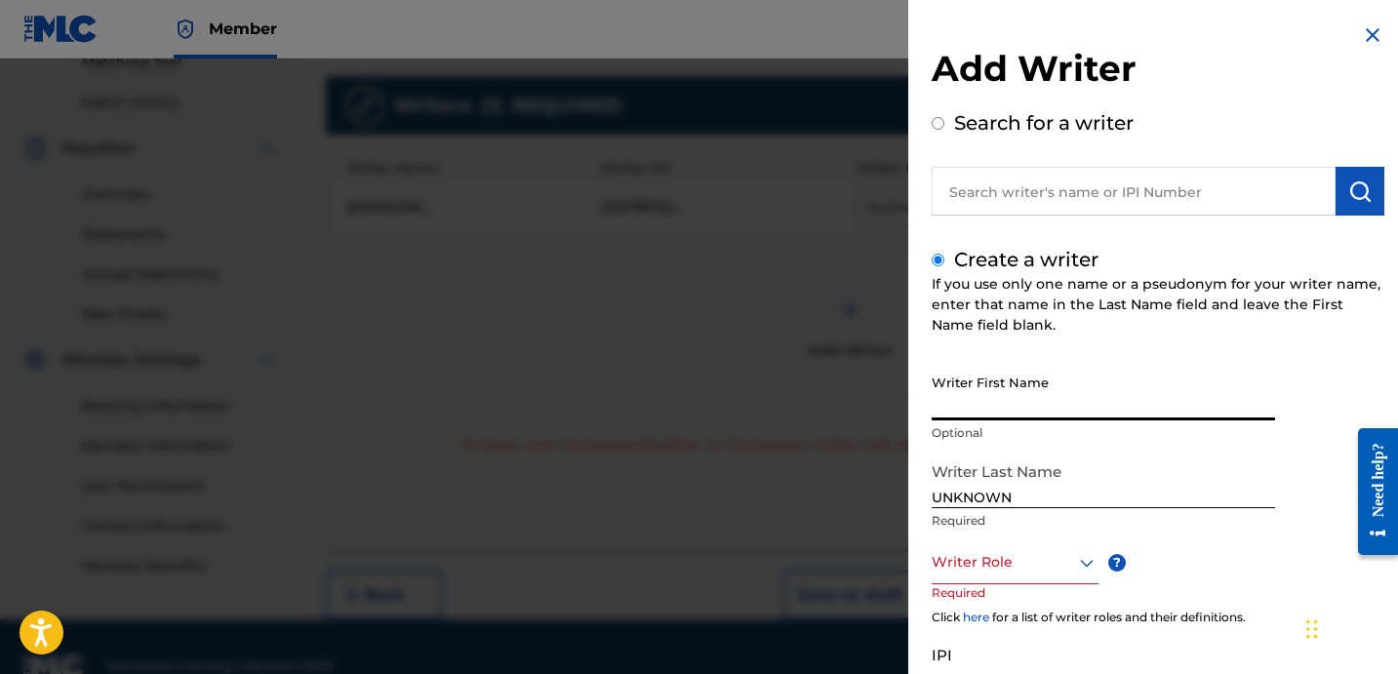
click at [1028, 402] on input "Writer First Name" at bounding box center [1103, 393] width 343 height 56
paste input "WRITER"
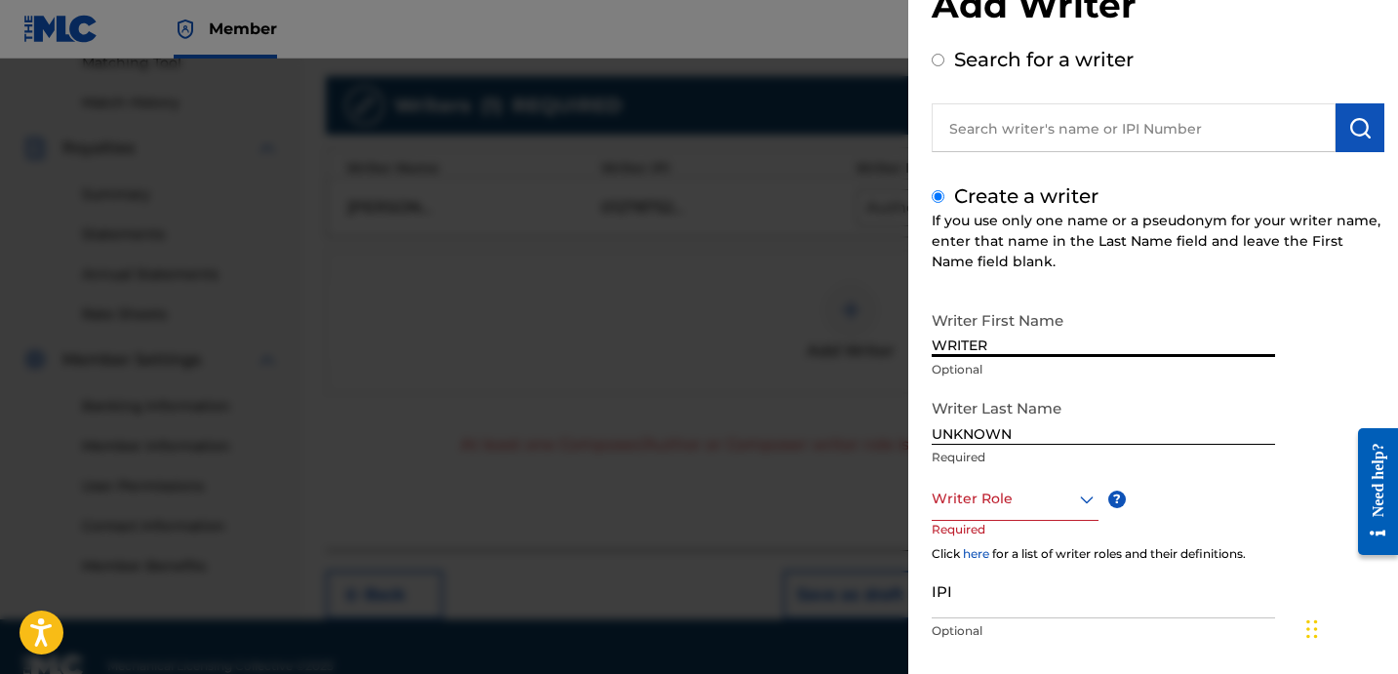
type input "WRITER"
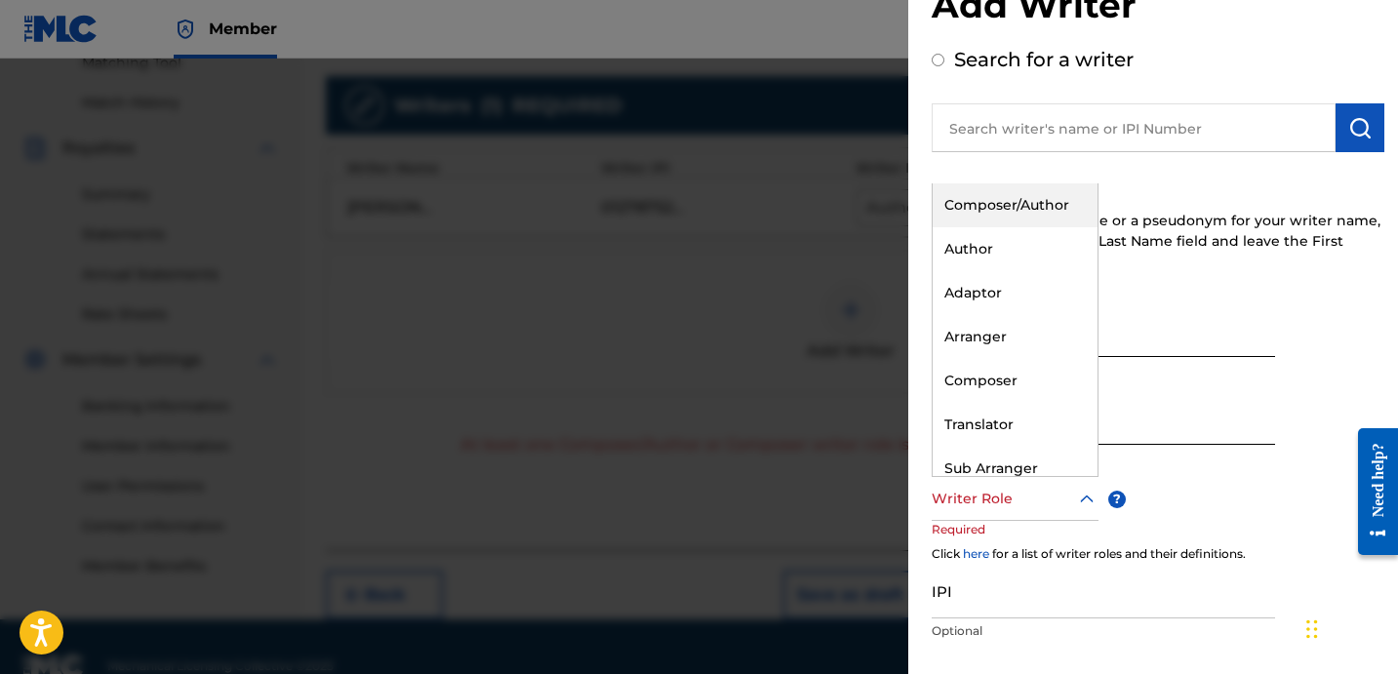
click at [997, 511] on div "Writer Role" at bounding box center [1015, 499] width 167 height 44
click at [1055, 359] on div "Composer" at bounding box center [1015, 381] width 165 height 44
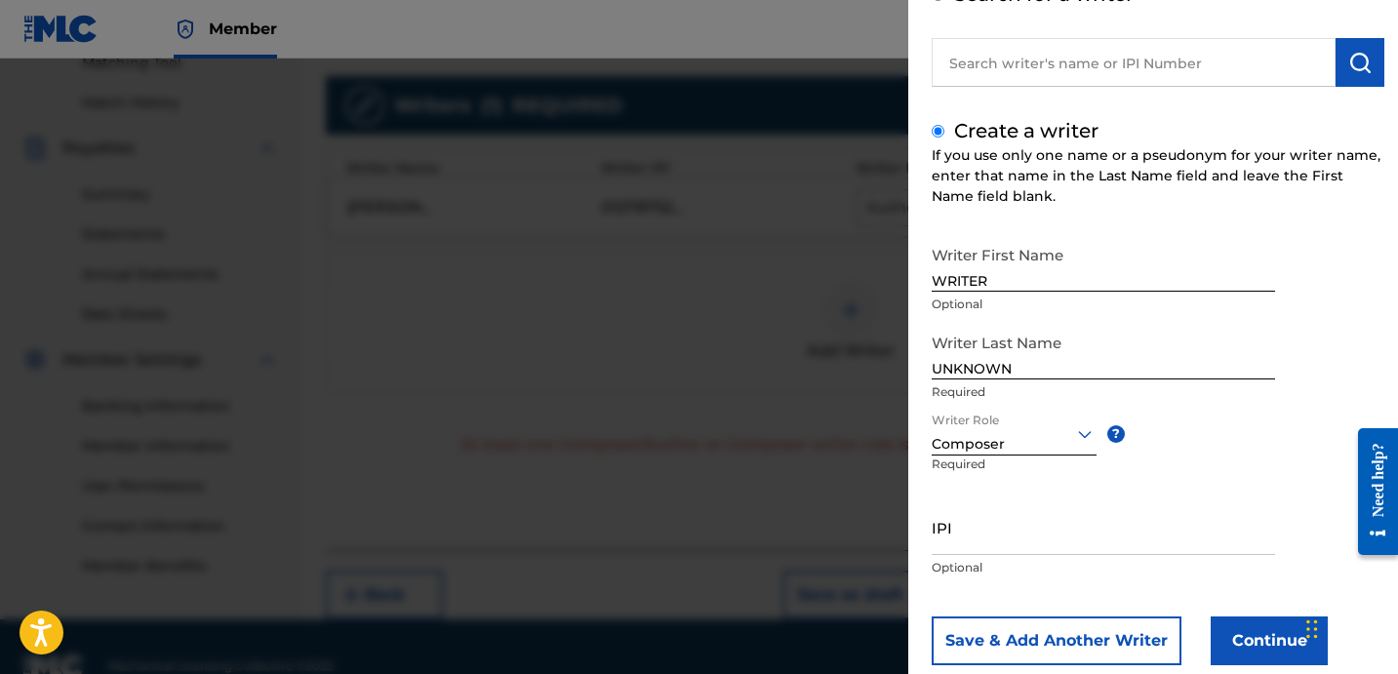
scroll to position [173, 0]
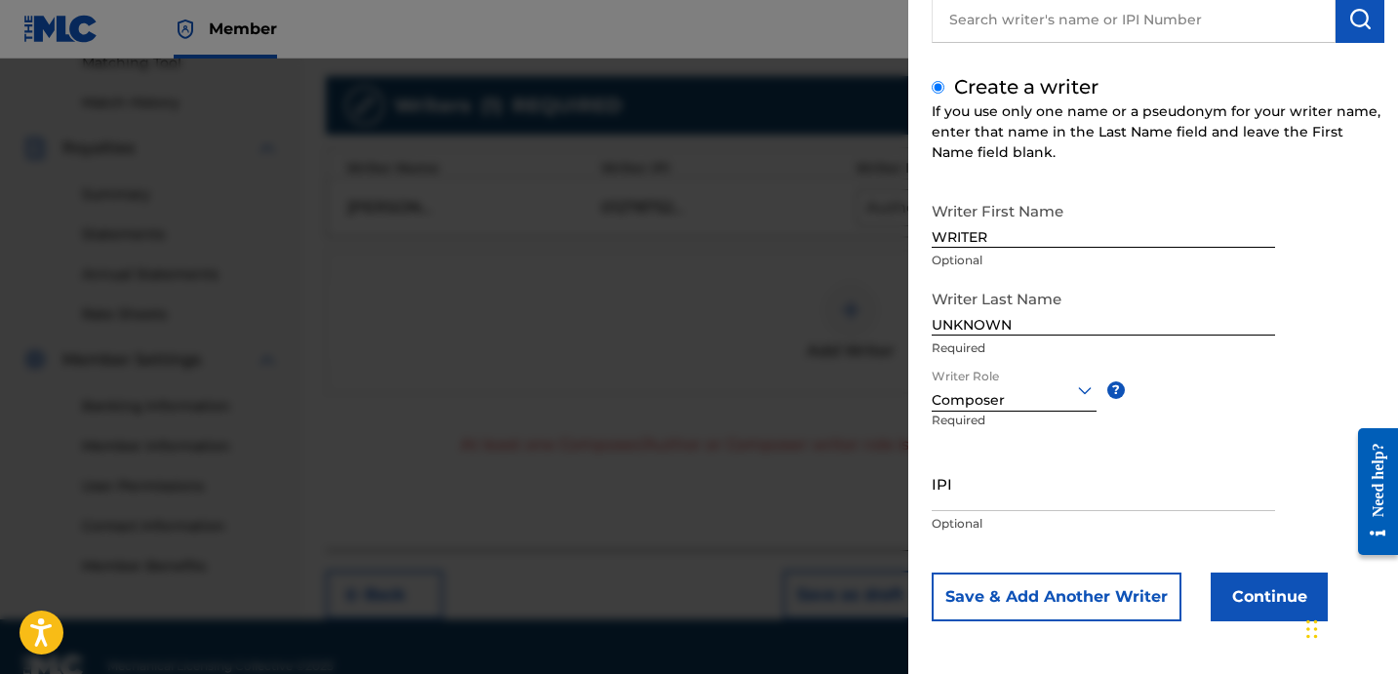
click at [1228, 591] on button "Continue" at bounding box center [1269, 597] width 117 height 49
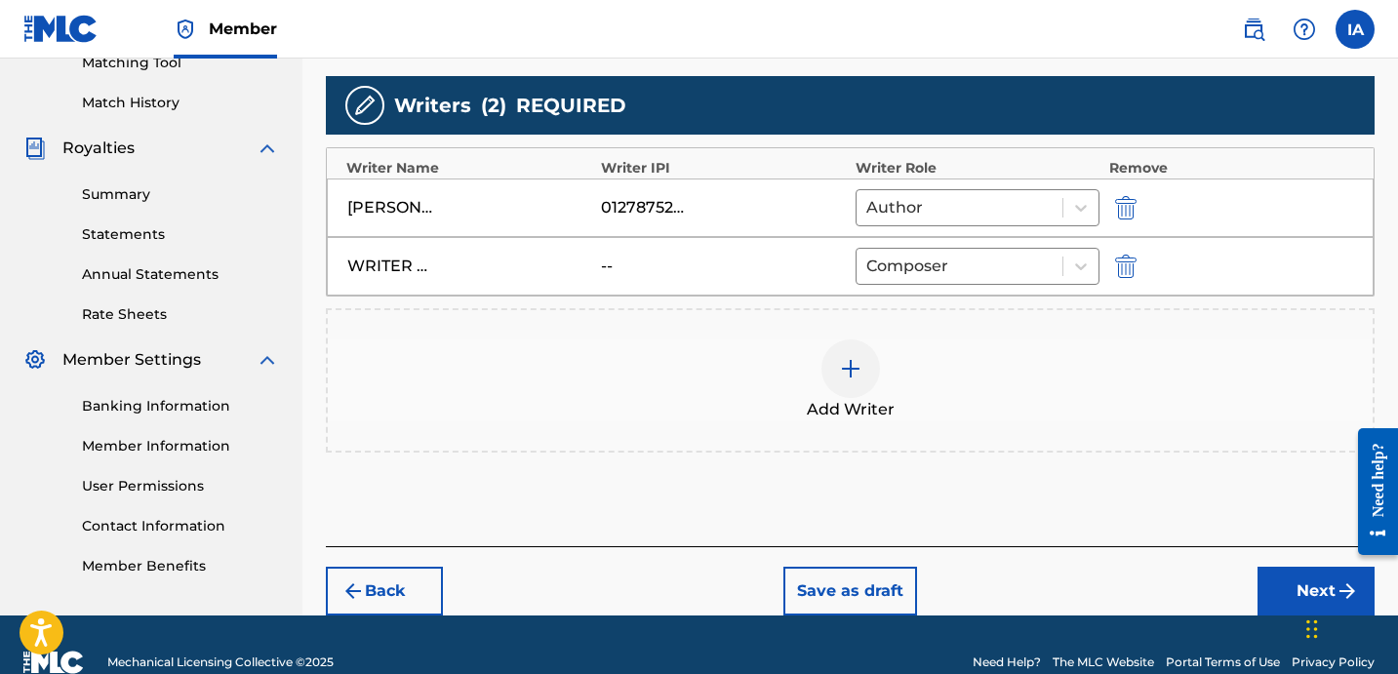
click at [973, 486] on div "Add Writers & Roles Enter all writer(s) and their roles. A full list of writer …" at bounding box center [850, 184] width 1049 height 724
click at [1272, 579] on button "Next" at bounding box center [1316, 591] width 117 height 49
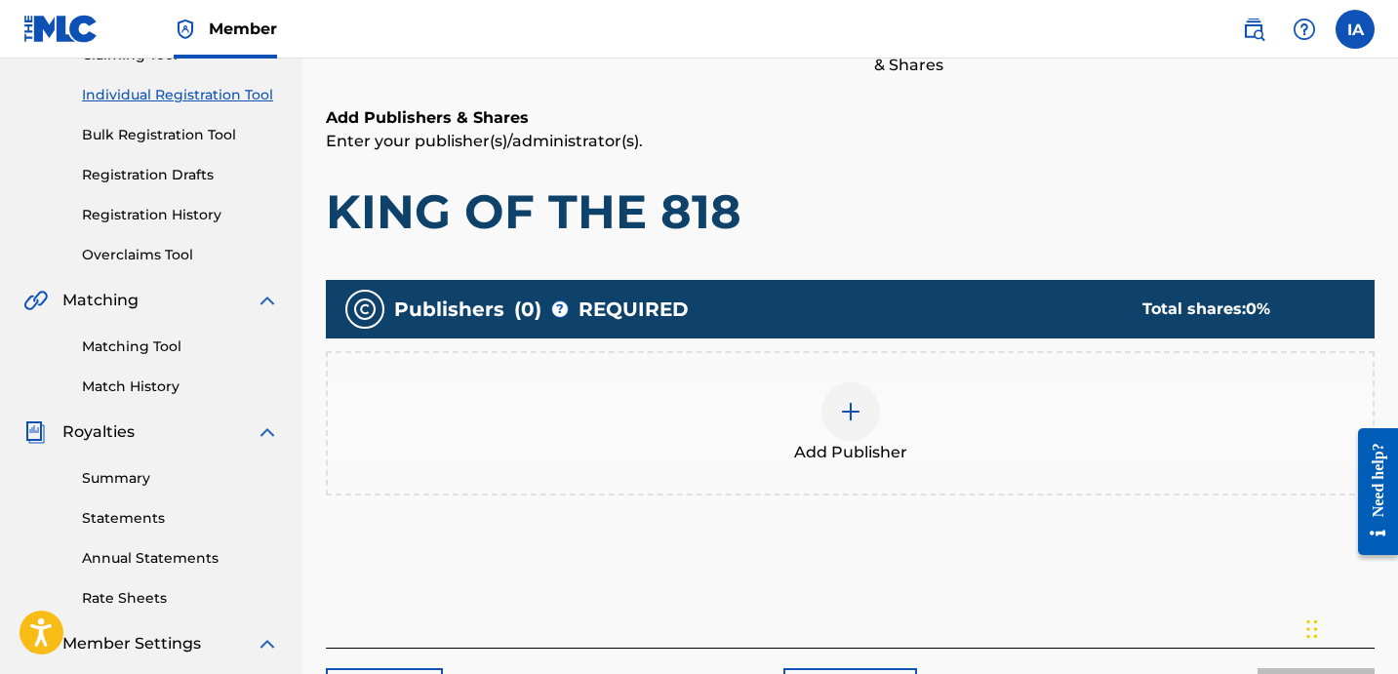
scroll to position [386, 0]
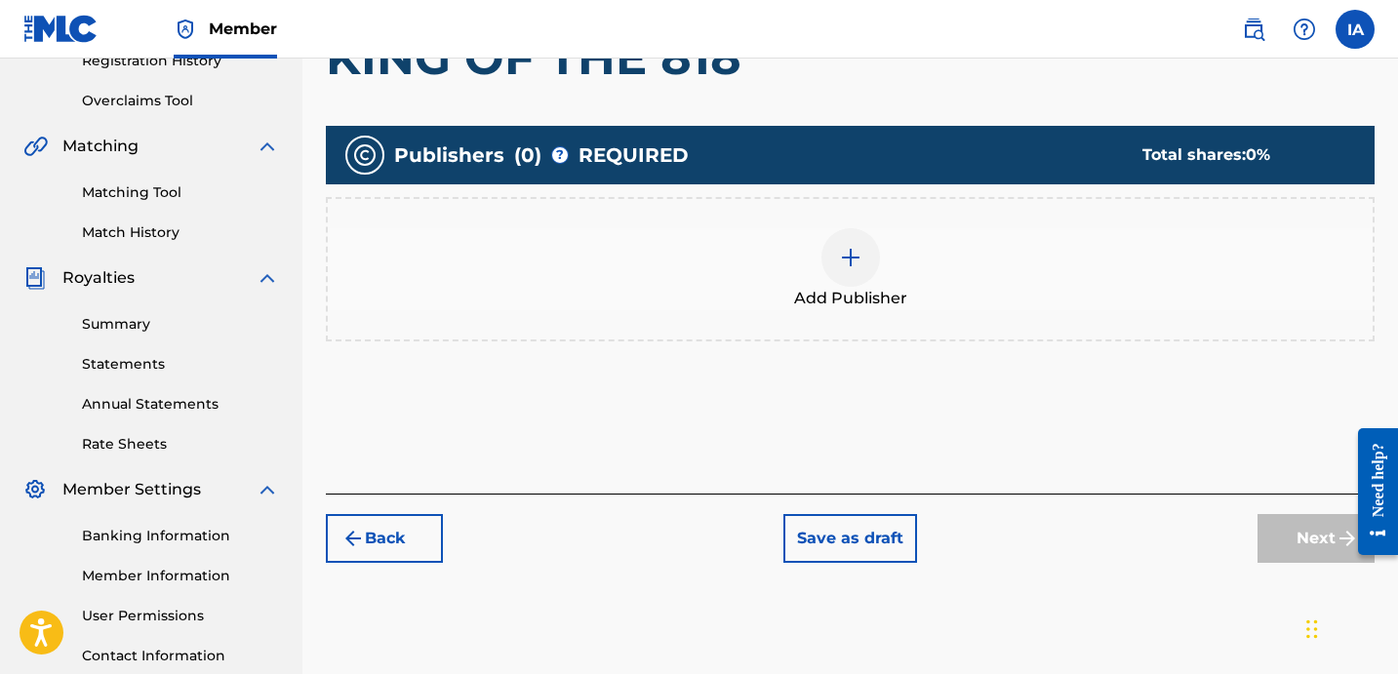
click at [889, 296] on span "Add Publisher" at bounding box center [850, 298] width 113 height 23
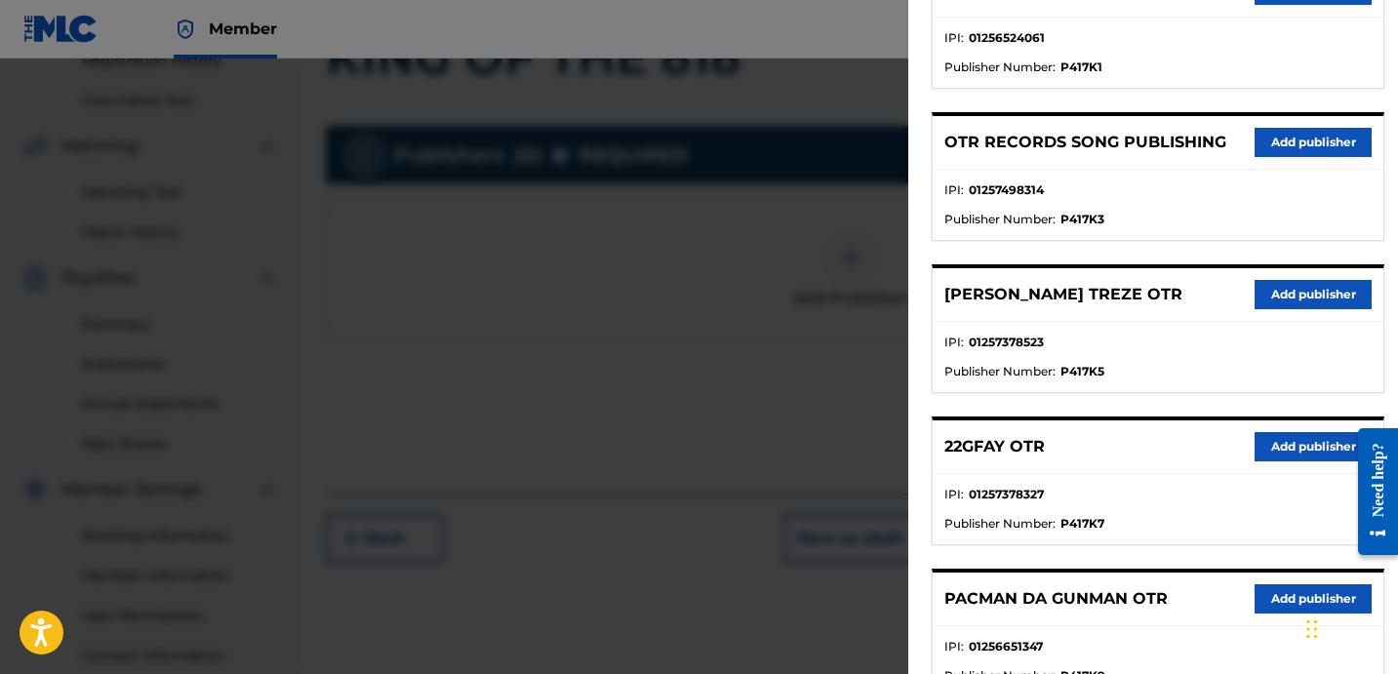
scroll to position [472, 0]
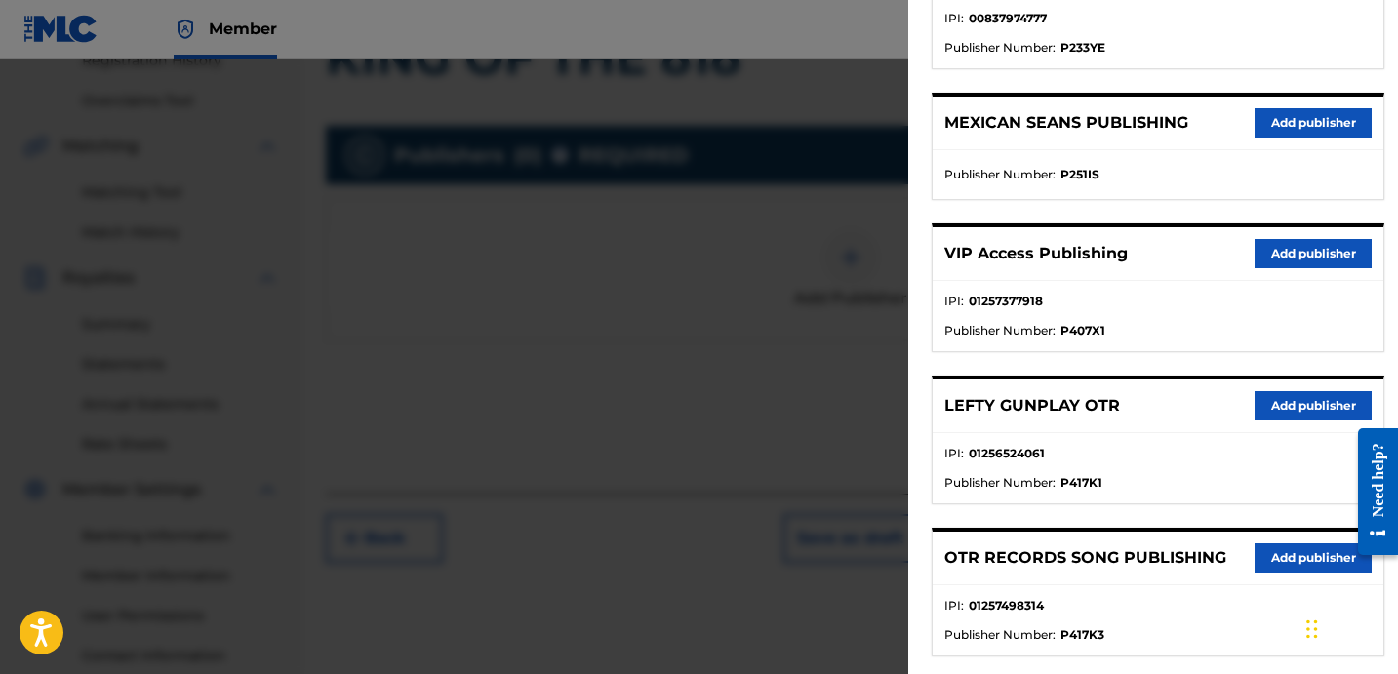
click at [1310, 561] on button "Add publisher" at bounding box center [1313, 558] width 117 height 29
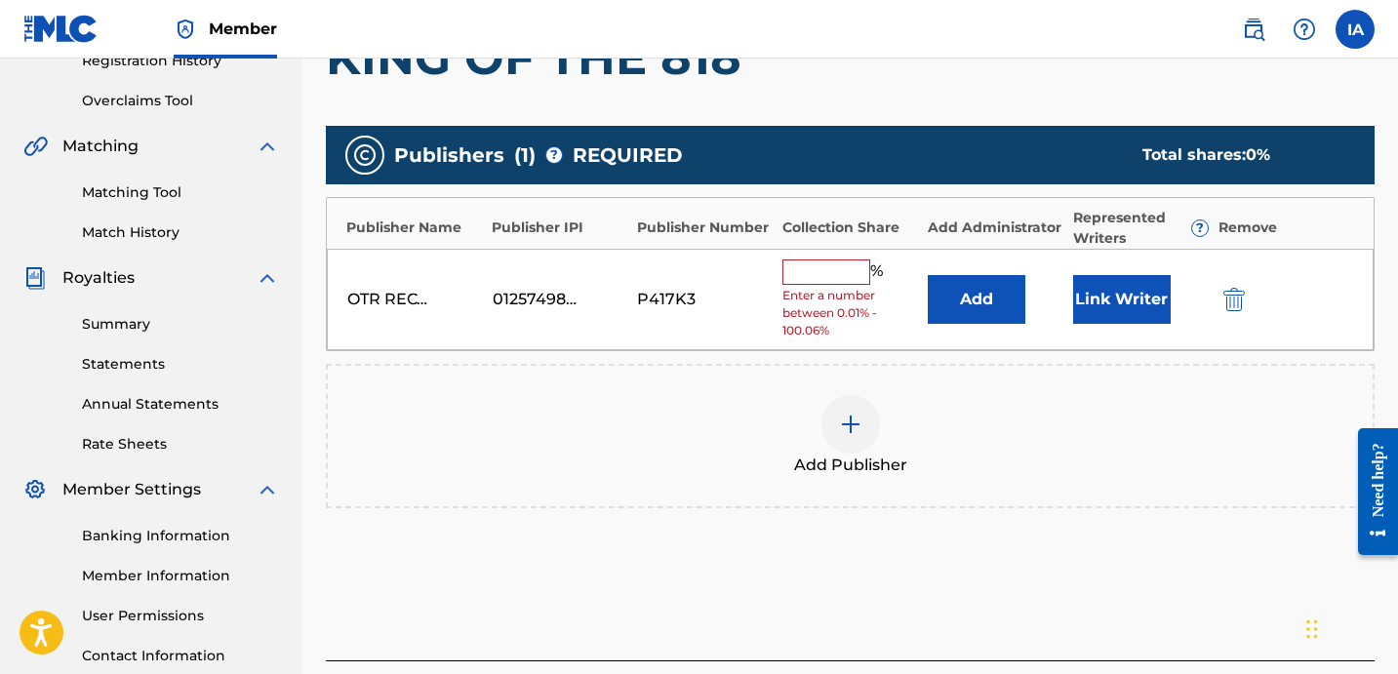
click at [846, 264] on input "text" at bounding box center [827, 272] width 88 height 25
type input "50"
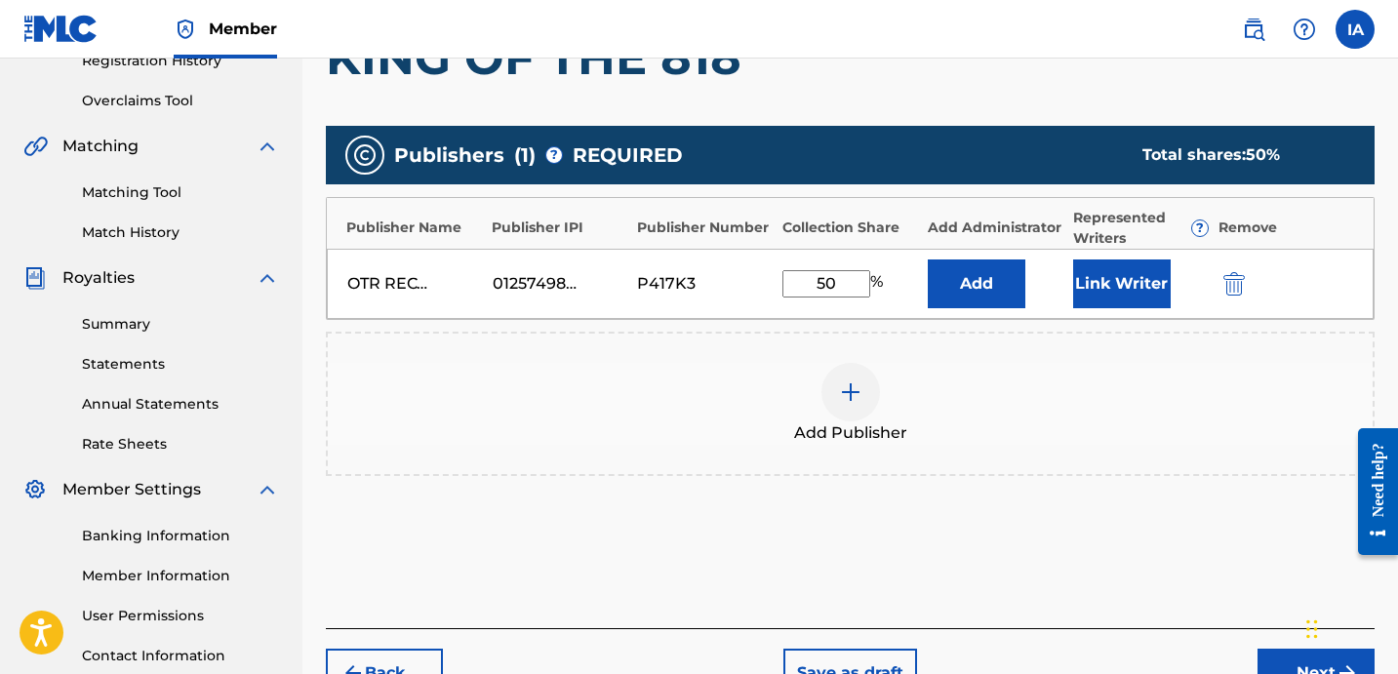
click at [990, 288] on button "Add" at bounding box center [977, 284] width 98 height 49
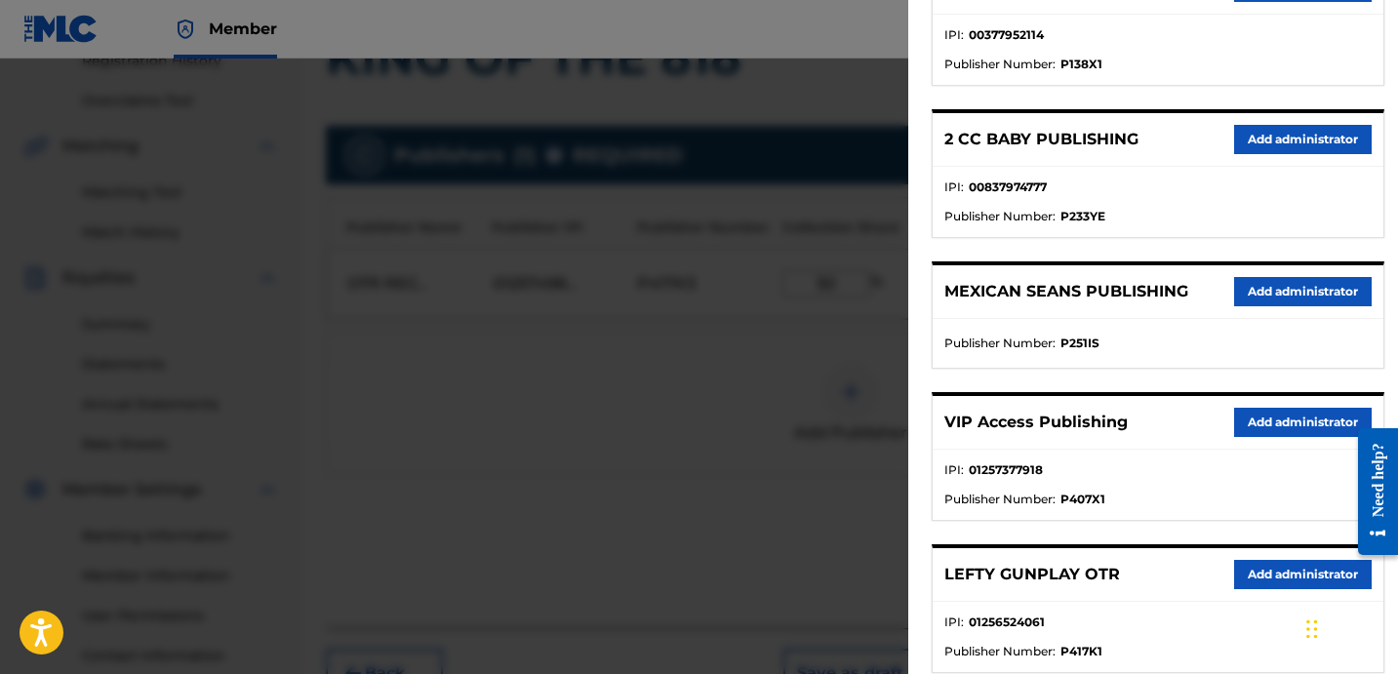
scroll to position [331, 0]
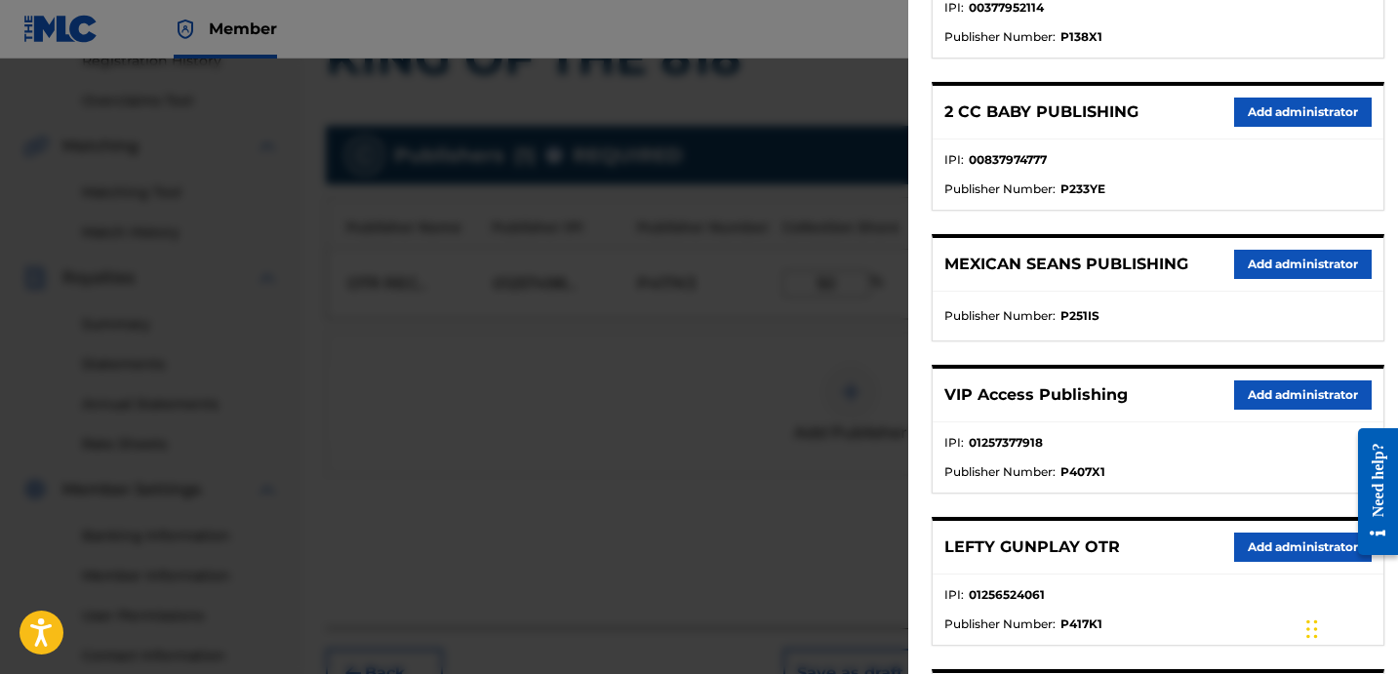
click at [1239, 387] on button "Add administrator" at bounding box center [1303, 395] width 138 height 29
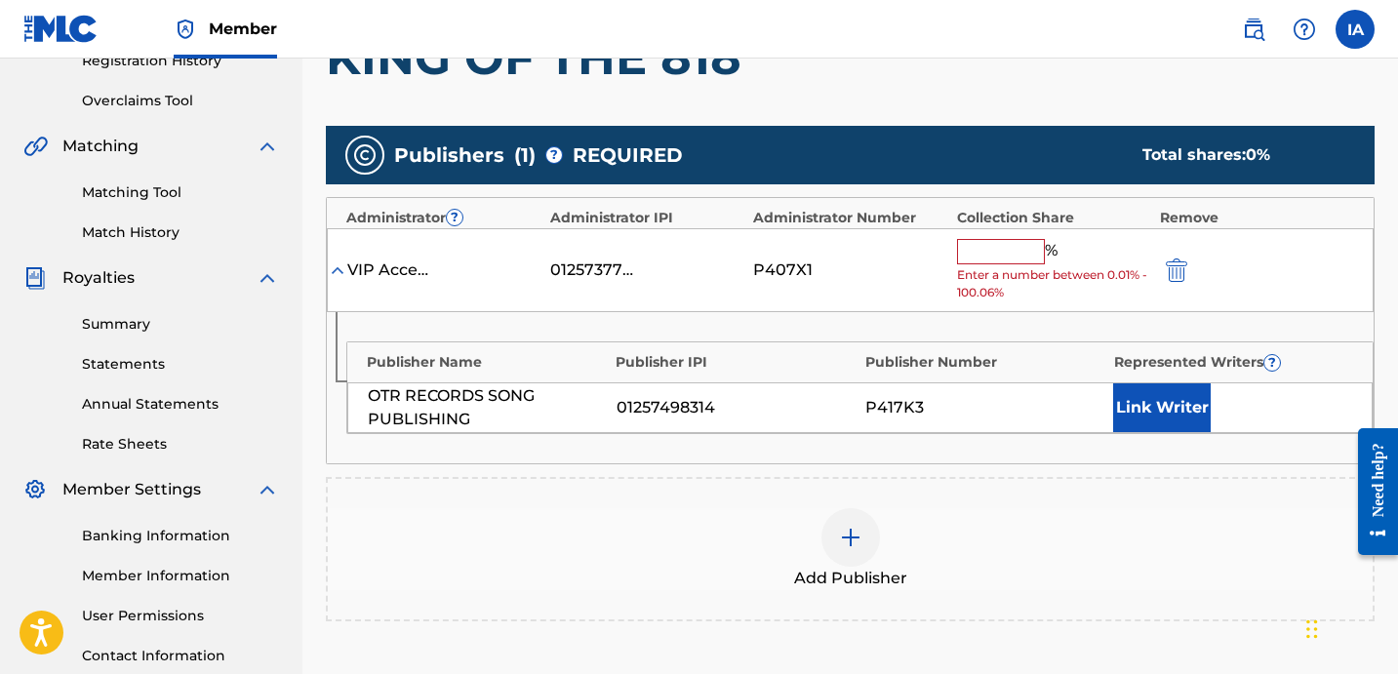
click at [986, 251] on input "text" at bounding box center [1001, 251] width 88 height 25
type input "50"
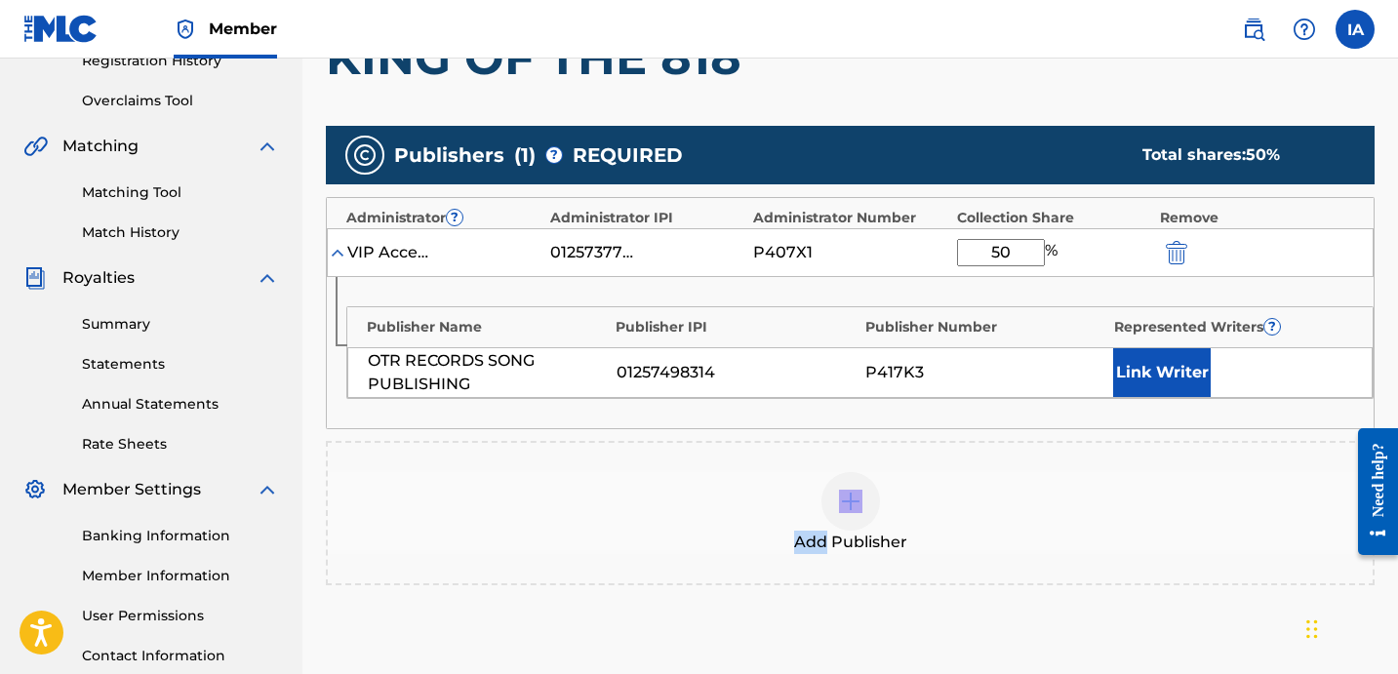
click at [1005, 418] on div "Publisher Name Publisher IPI Publisher Number Represented Writers ? OTR RECORDS…" at bounding box center [850, 352] width 1047 height 151
click at [1175, 381] on button "Link Writer" at bounding box center [1162, 372] width 98 height 49
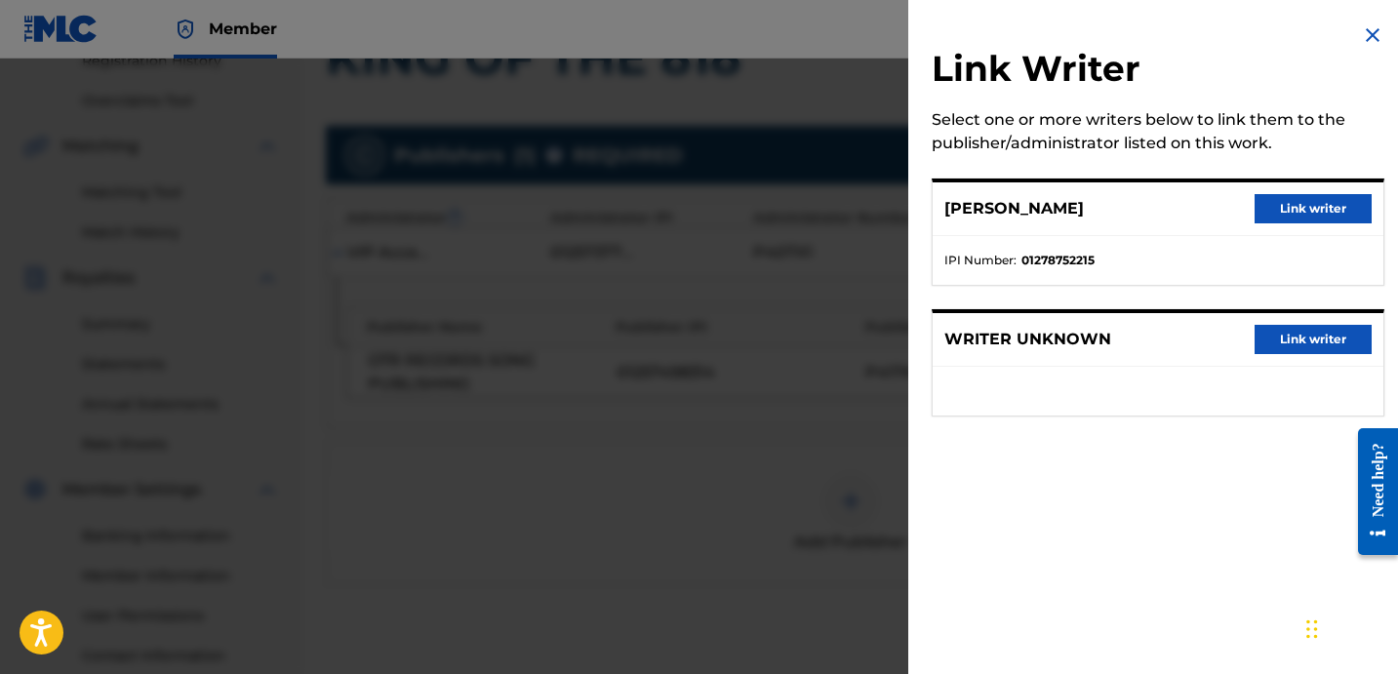
click at [1119, 223] on div "[PERSON_NAME] Link writer" at bounding box center [1158, 209] width 451 height 54
click at [1312, 202] on button "Link writer" at bounding box center [1313, 208] width 117 height 29
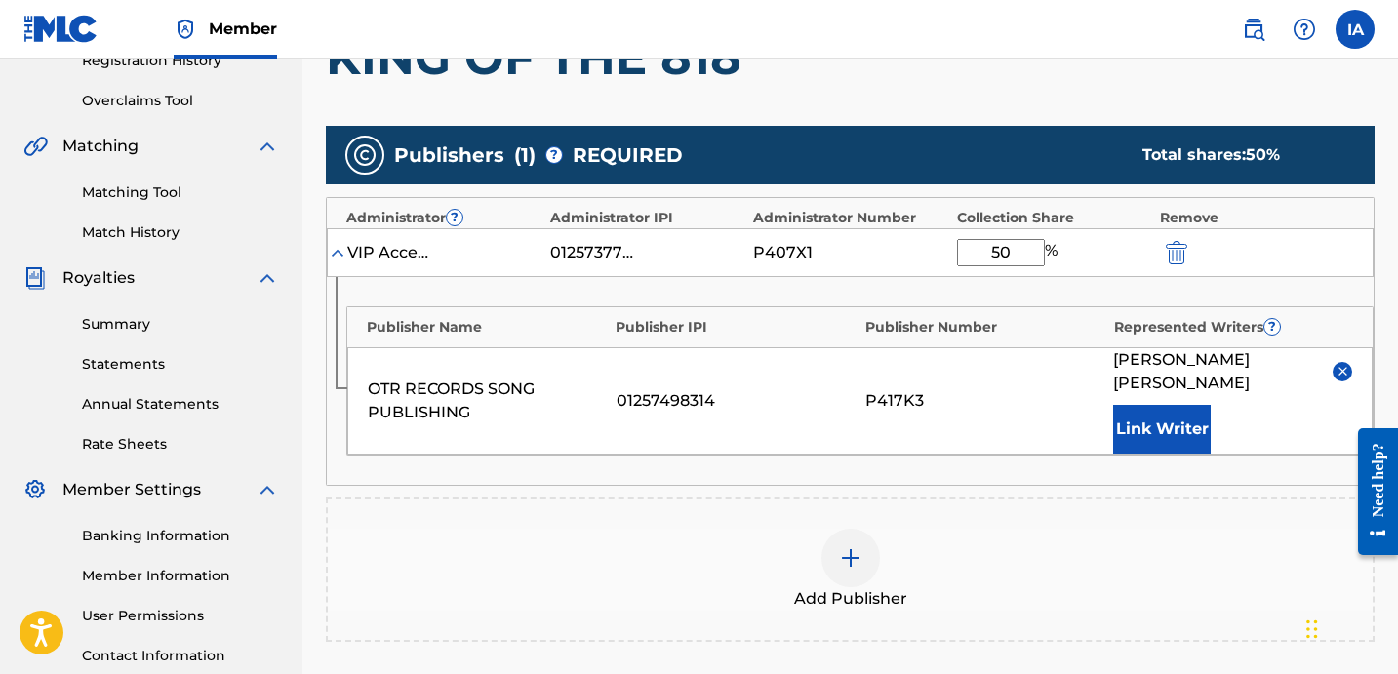
click at [991, 113] on div "Add Publishers & Shares Enter your publisher(s)/administrator(s). KING OF THE 8…" at bounding box center [850, 373] width 1049 height 842
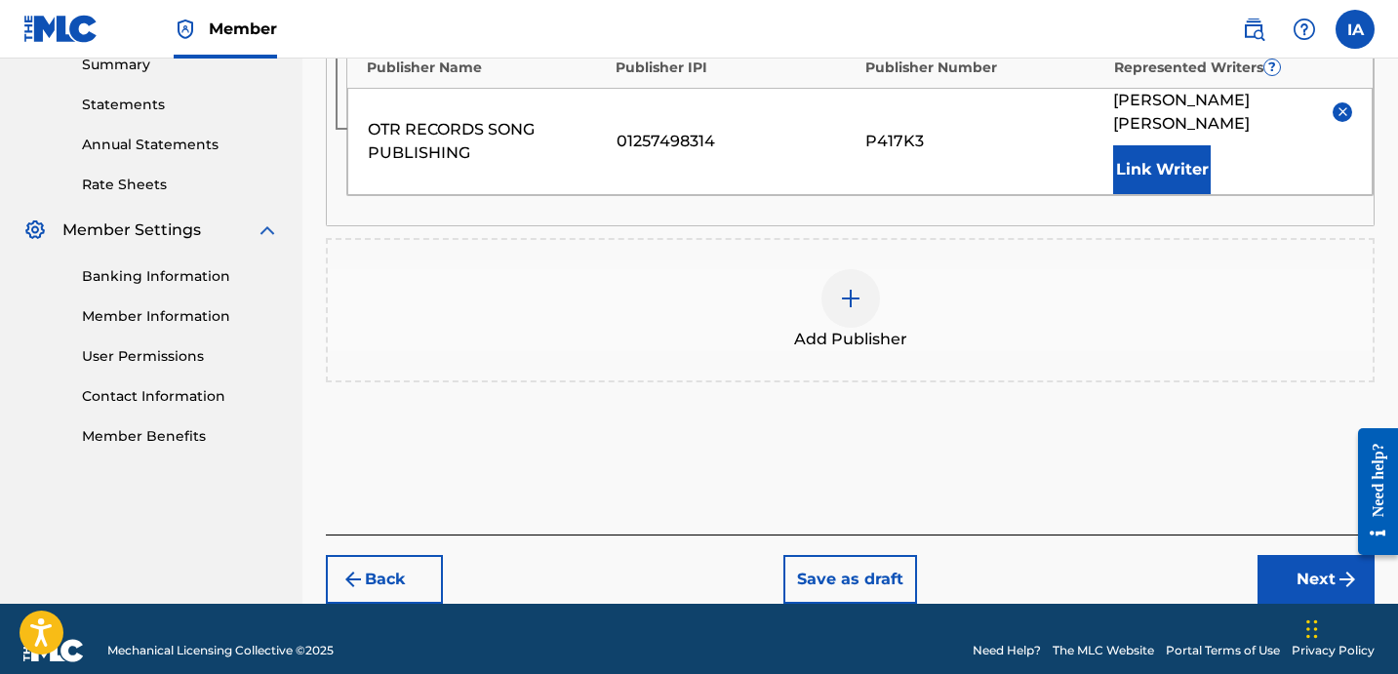
click at [1292, 555] on button "Next" at bounding box center [1316, 579] width 117 height 49
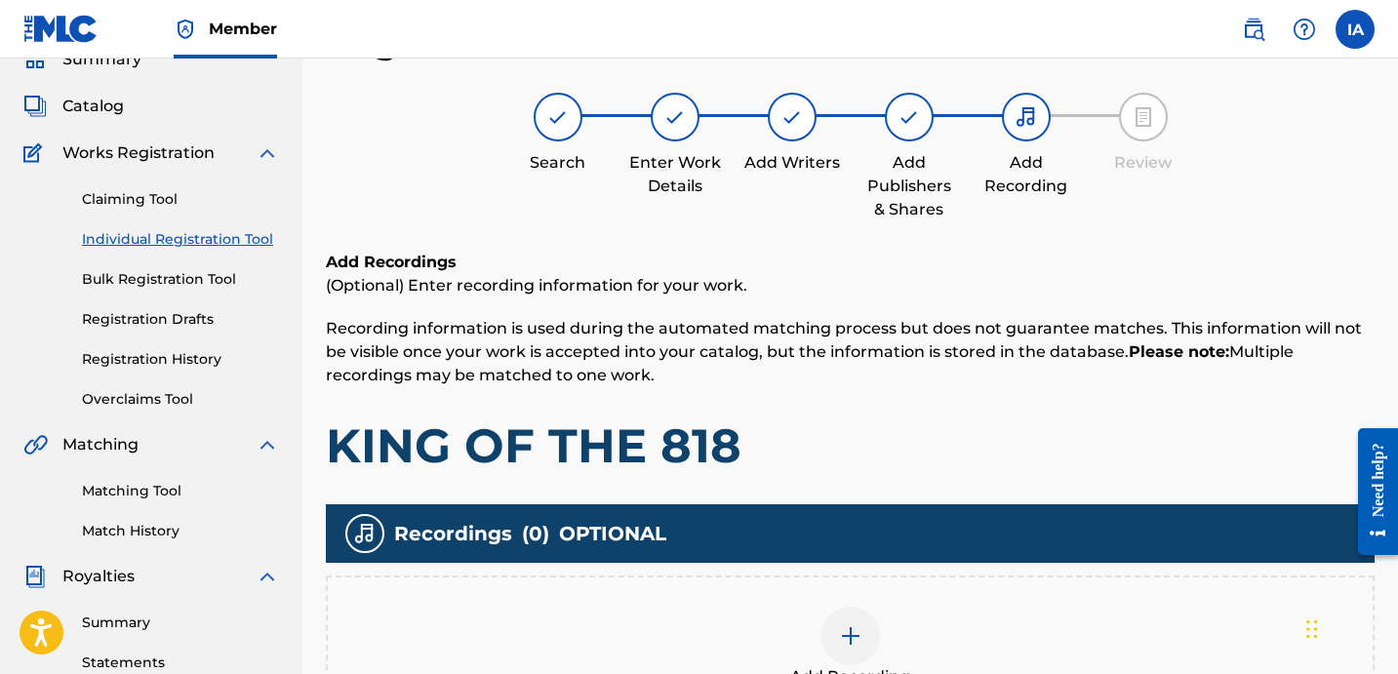
click at [898, 366] on p "Recording information is used during the automated matching process but does no…" at bounding box center [850, 352] width 1049 height 70
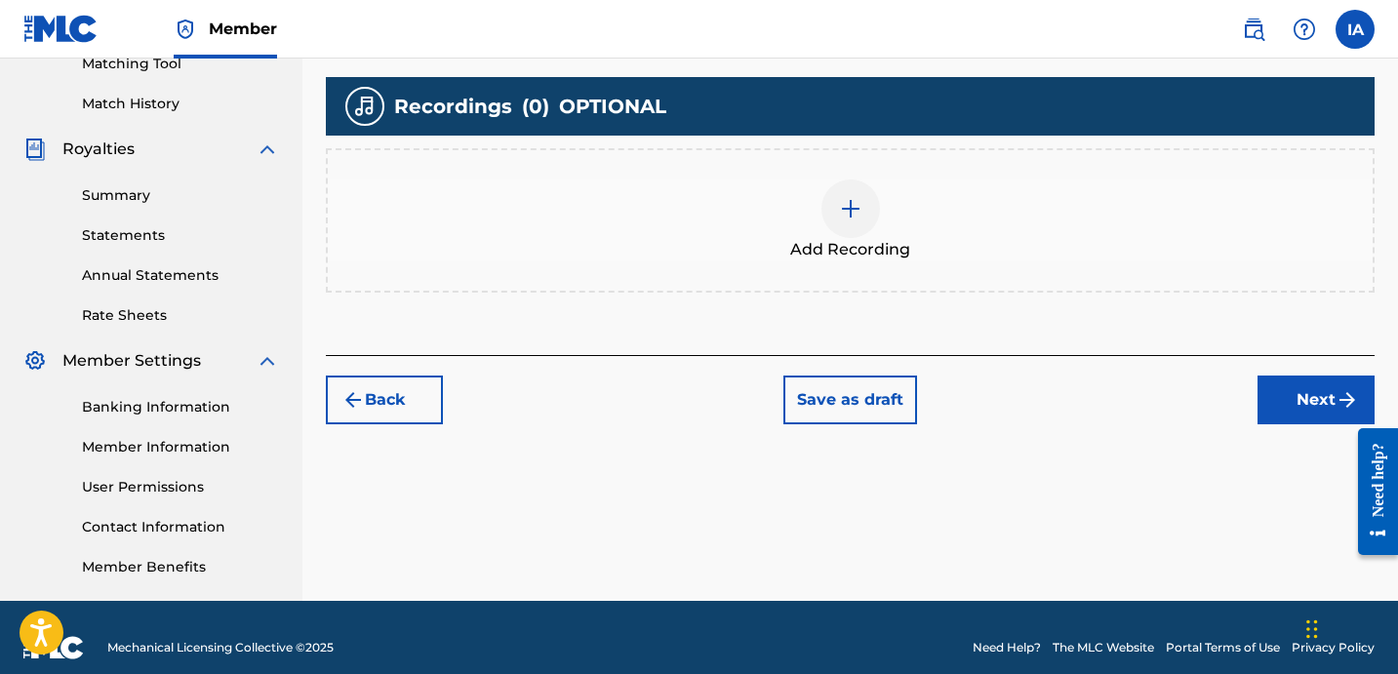
scroll to position [536, 0]
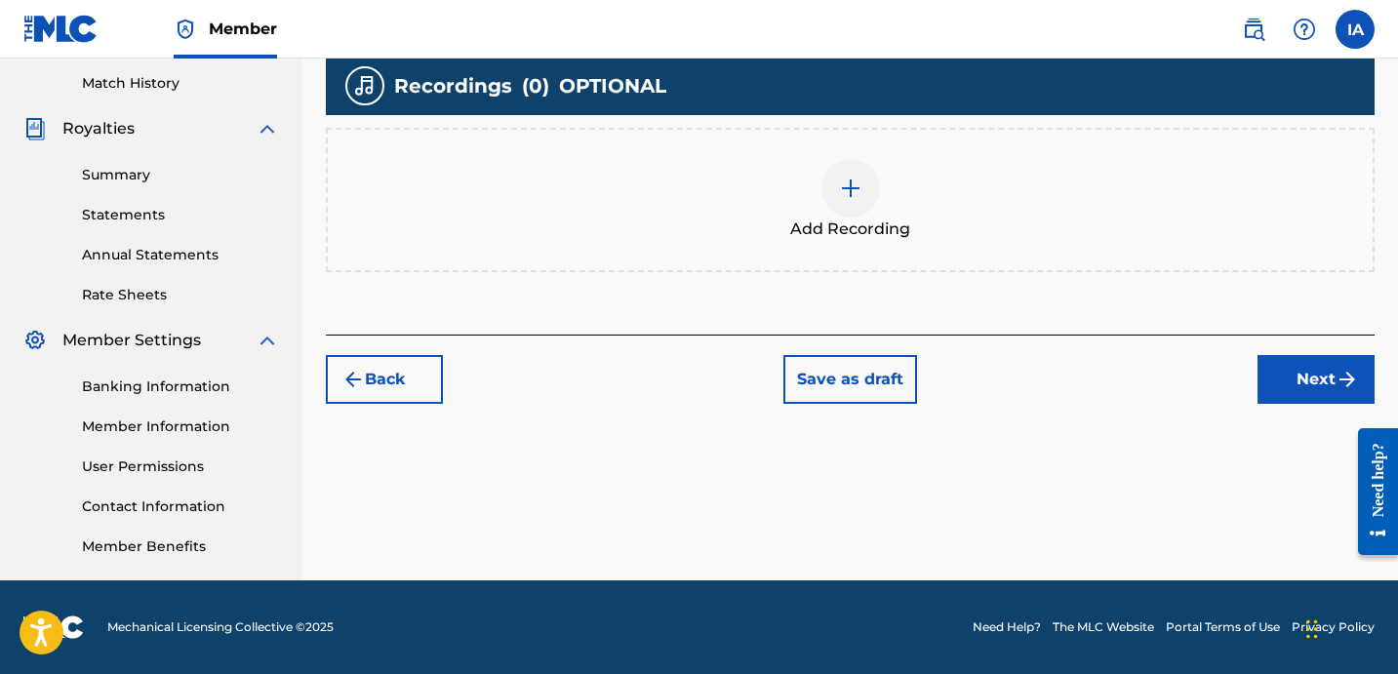
click at [860, 241] on div "Add Recording" at bounding box center [850, 200] width 1049 height 144
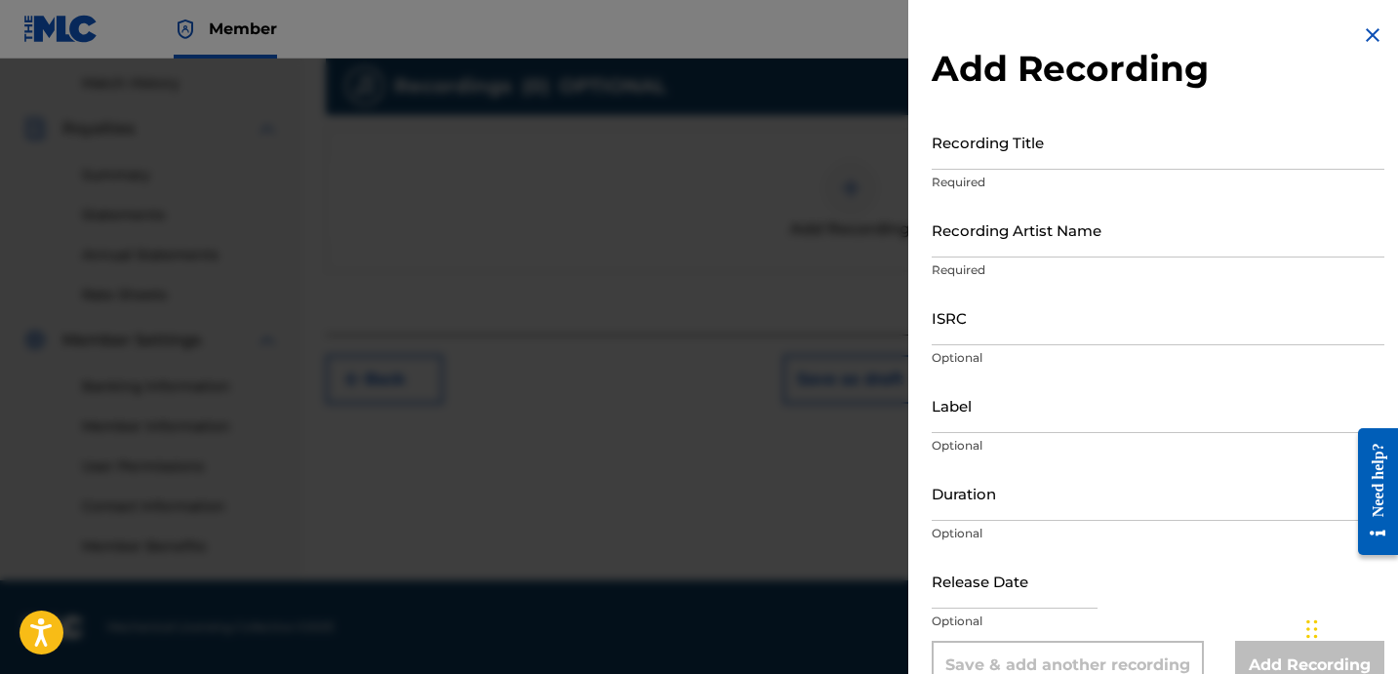
click at [976, 155] on input "Recording Title" at bounding box center [1158, 142] width 453 height 56
paste input "KING OF THE 818"
type input "KING OF THE 818"
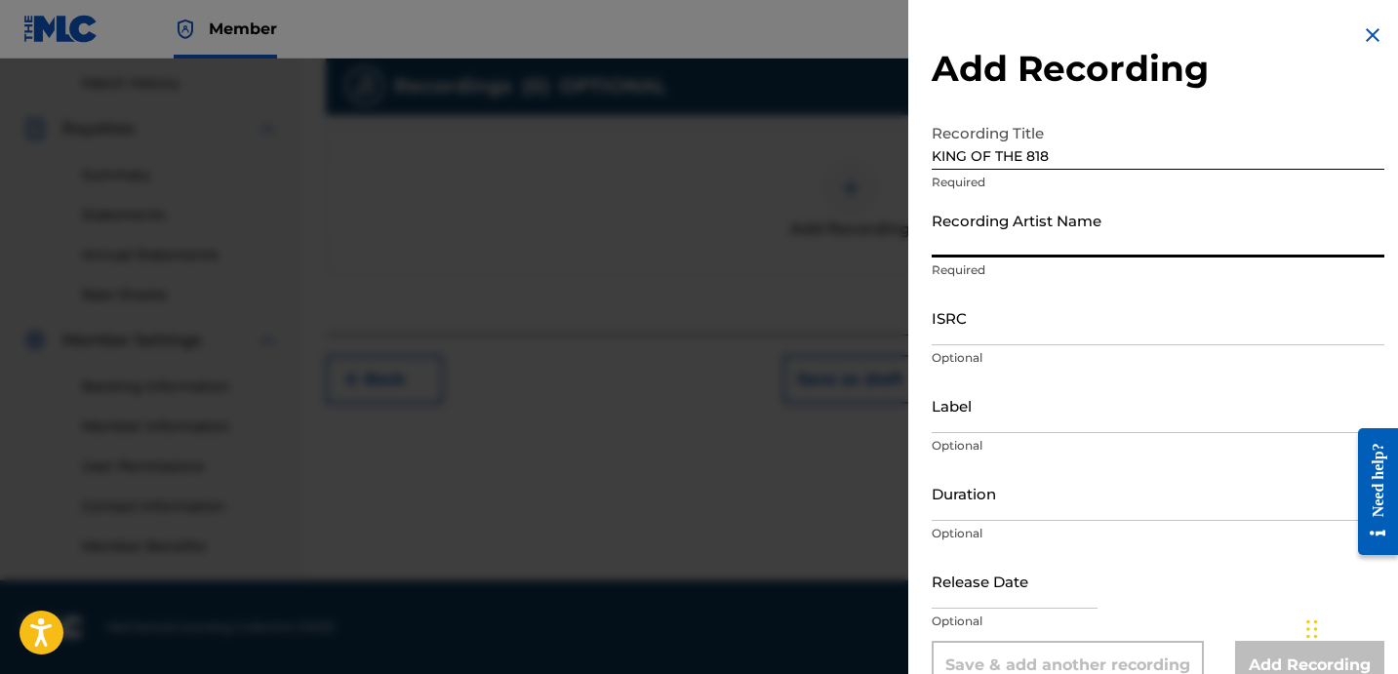
click at [993, 224] on input "Recording Artist Name" at bounding box center [1158, 230] width 453 height 56
type input "FAYZDATRAPR"
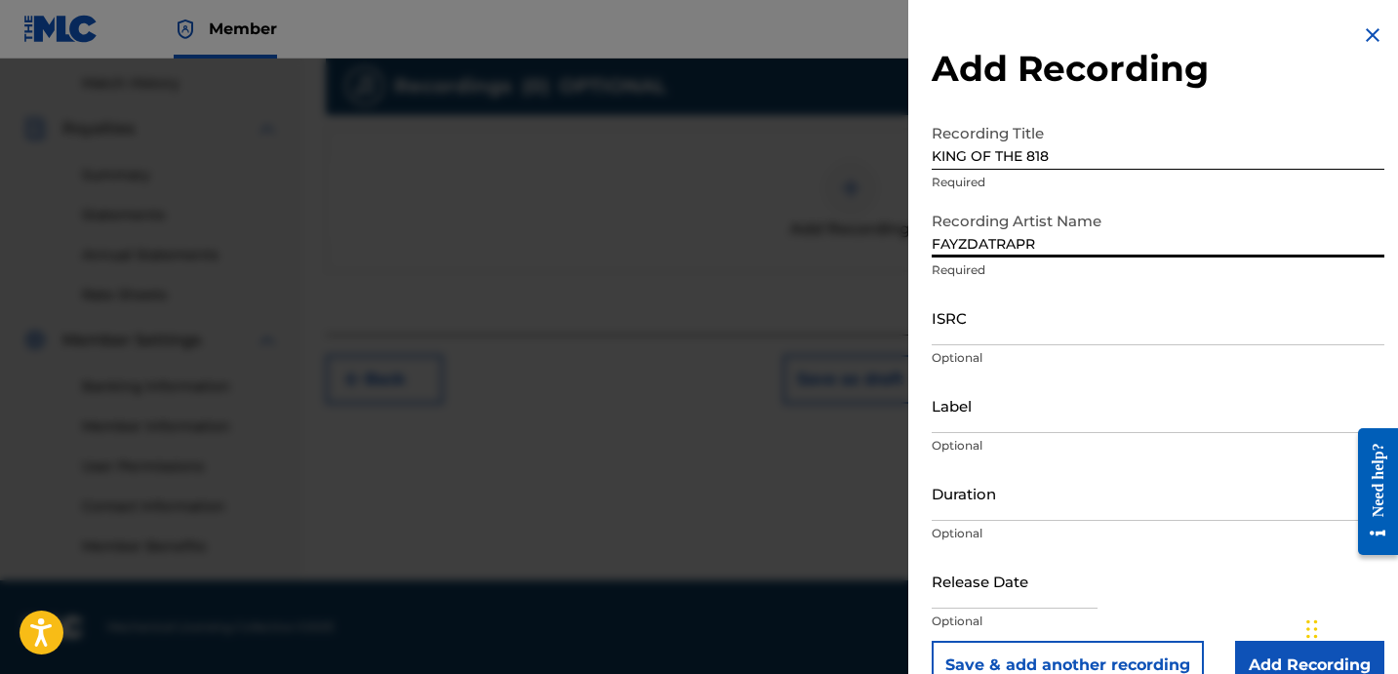
click at [1027, 329] on input "ISRC" at bounding box center [1158, 318] width 453 height 56
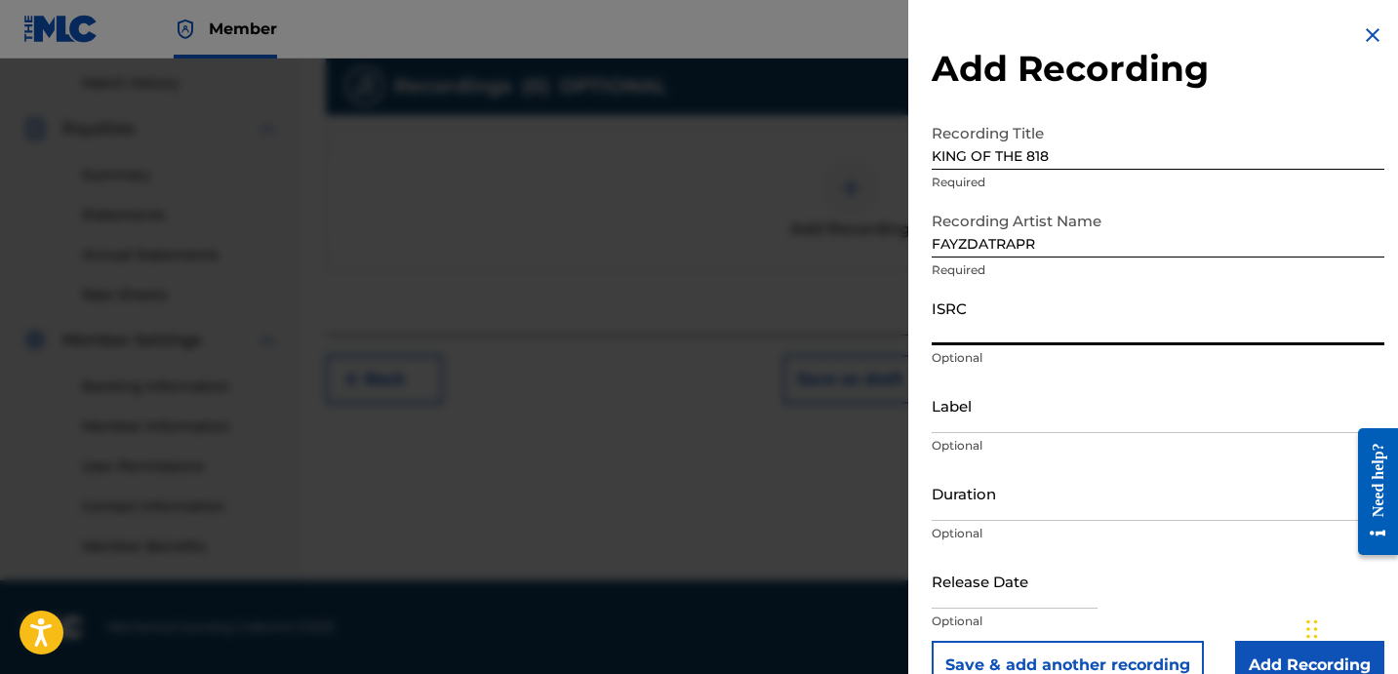
click at [1027, 329] on input "ISRC" at bounding box center [1158, 318] width 453 height 56
paste input "TCADT1849082"
type input "TCADT1849082"
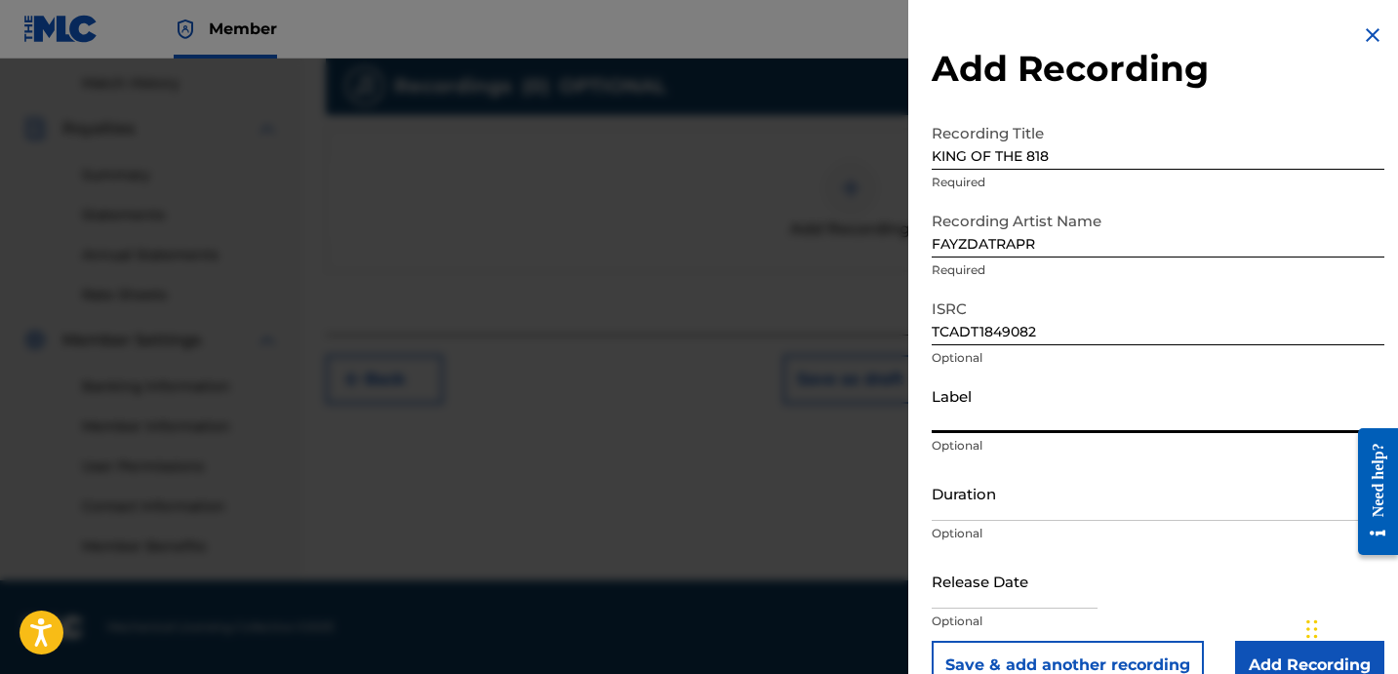
click at [994, 426] on input "Label" at bounding box center [1158, 406] width 453 height 56
type input "OTR RECORDS"
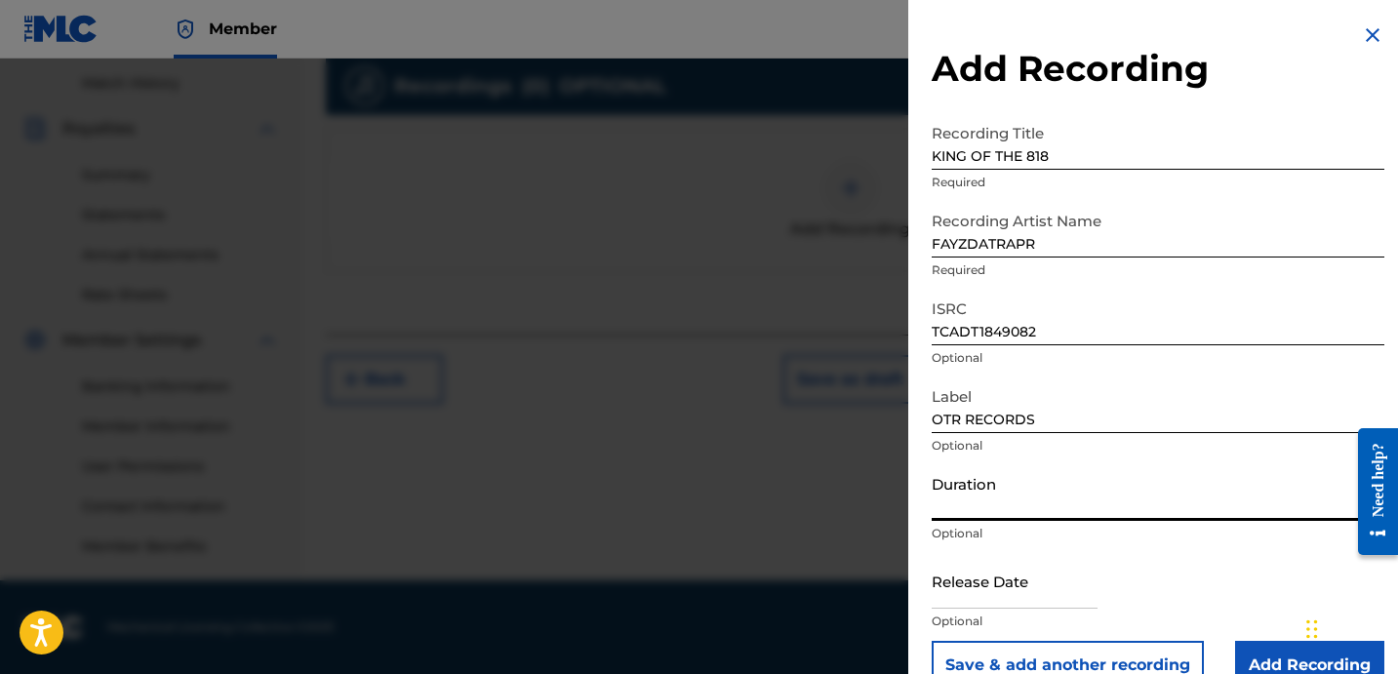
click at [1052, 496] on input "Duration" at bounding box center [1158, 493] width 453 height 56
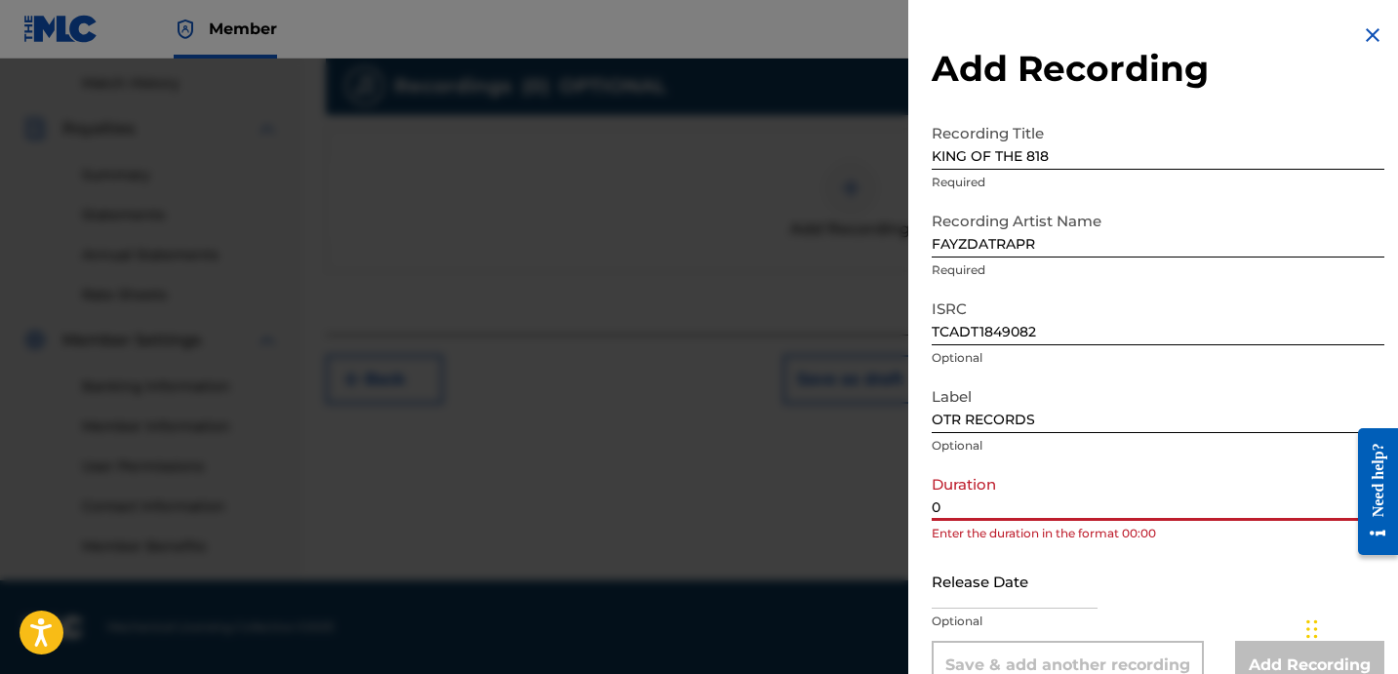
paste input "2:09"
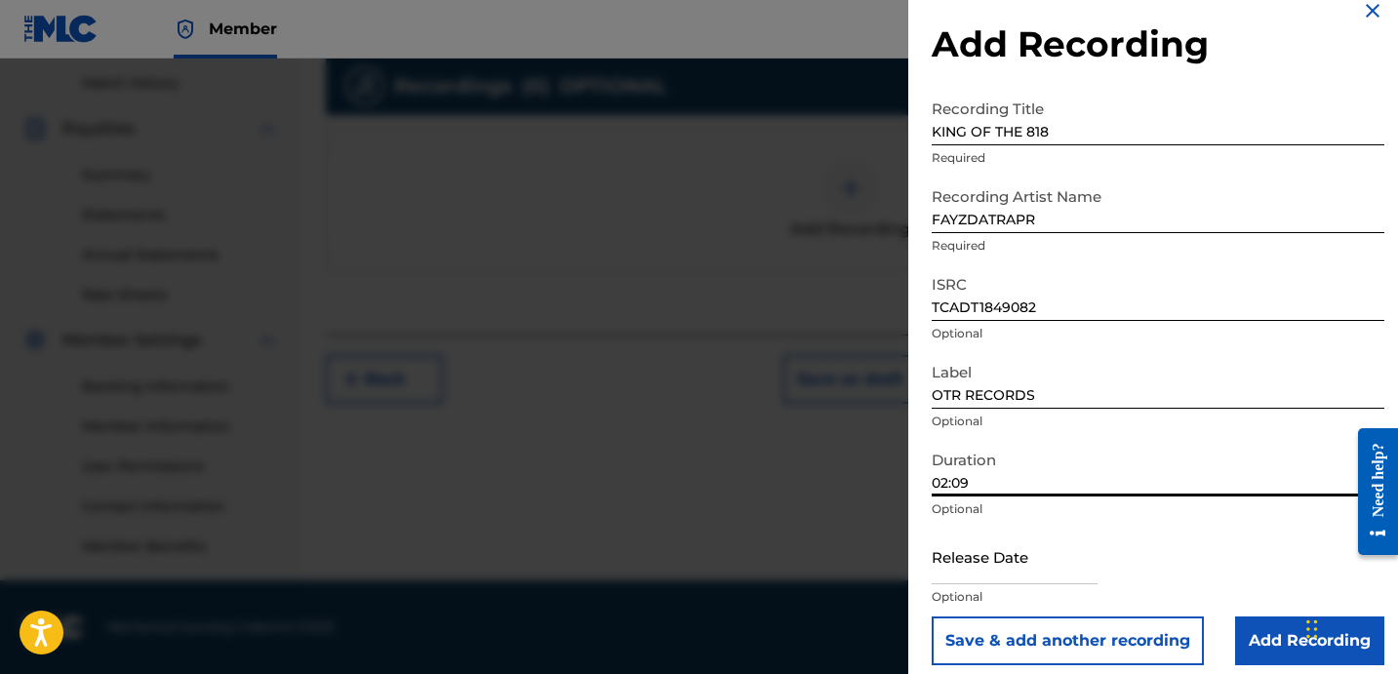
scroll to position [39, 0]
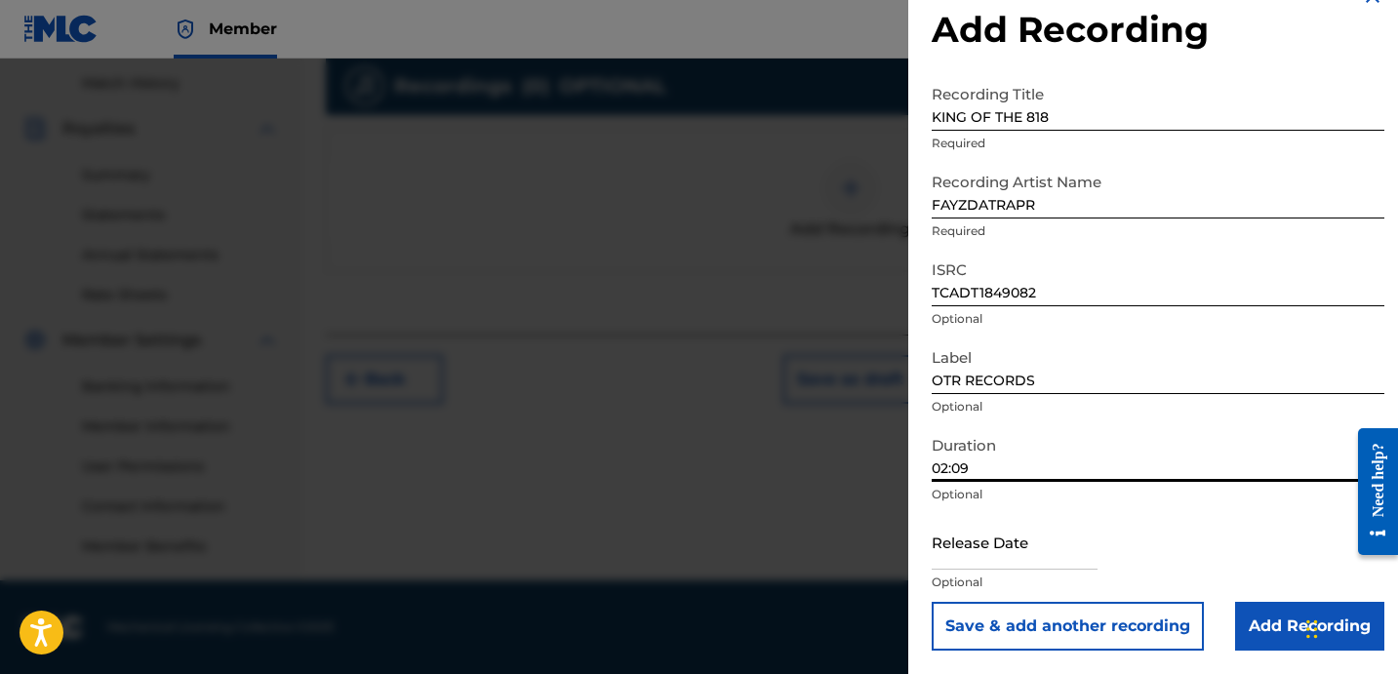
type input "02:09"
click at [1252, 608] on input "Add Recording" at bounding box center [1309, 626] width 149 height 49
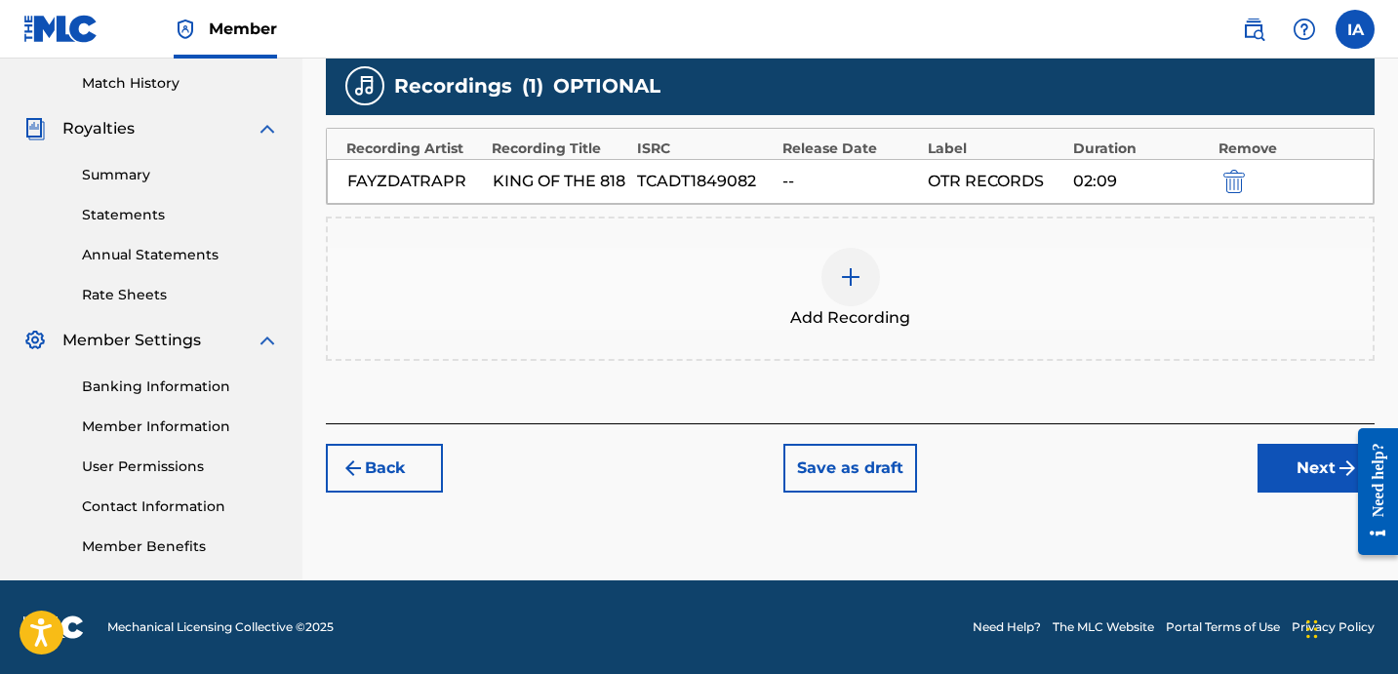
click at [928, 302] on div "Add Recording" at bounding box center [850, 289] width 1045 height 82
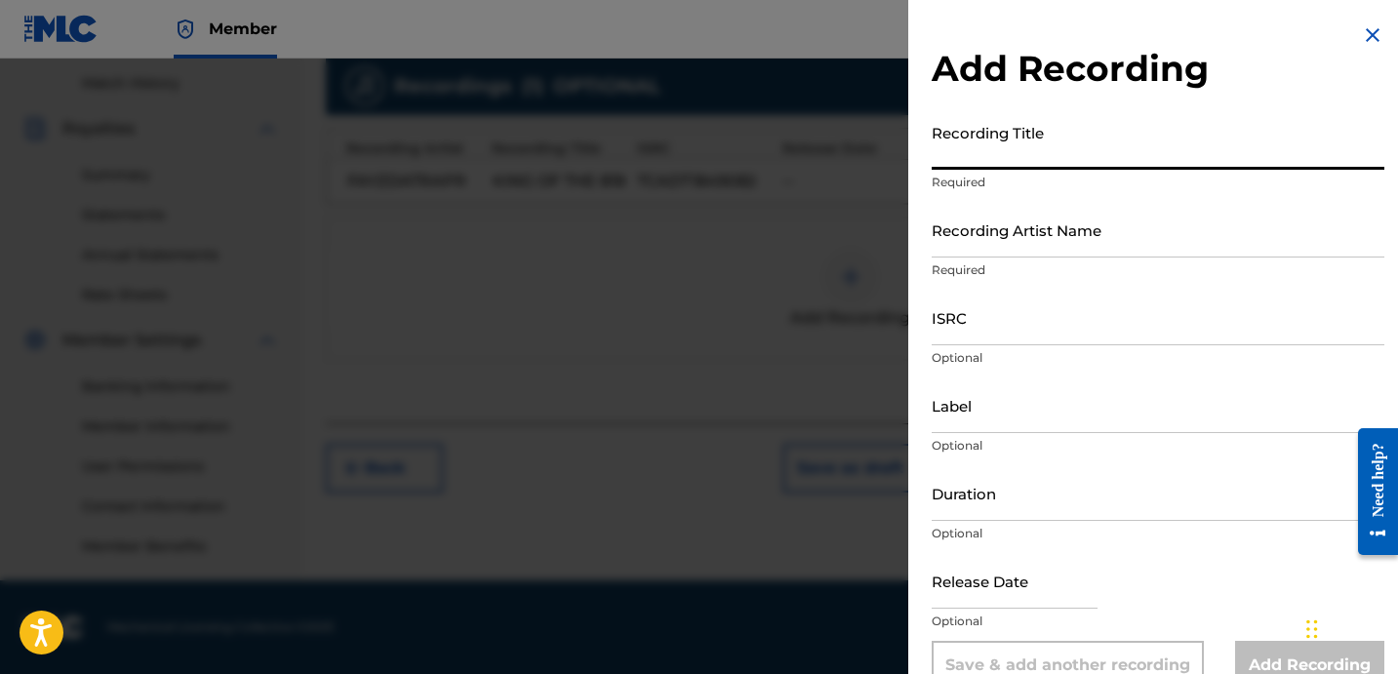
click at [1015, 163] on input "Recording Title" at bounding box center [1158, 142] width 453 height 56
click at [1047, 137] on input "Recording Title" at bounding box center [1158, 142] width 453 height 56
paste input "KING OF THE 818"
type input "KING OF THE 818"
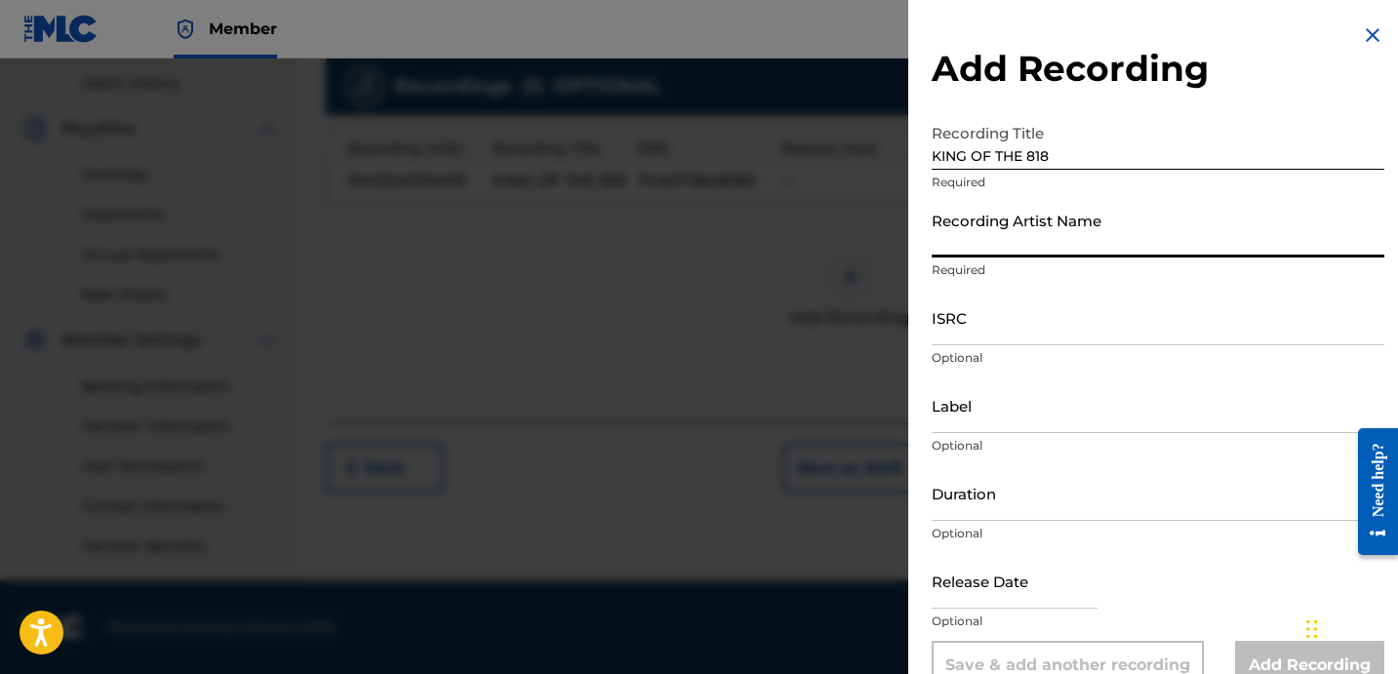
click at [979, 213] on input "Recording Artist Name" at bounding box center [1158, 230] width 453 height 56
type input "FAYZDATRAPR"
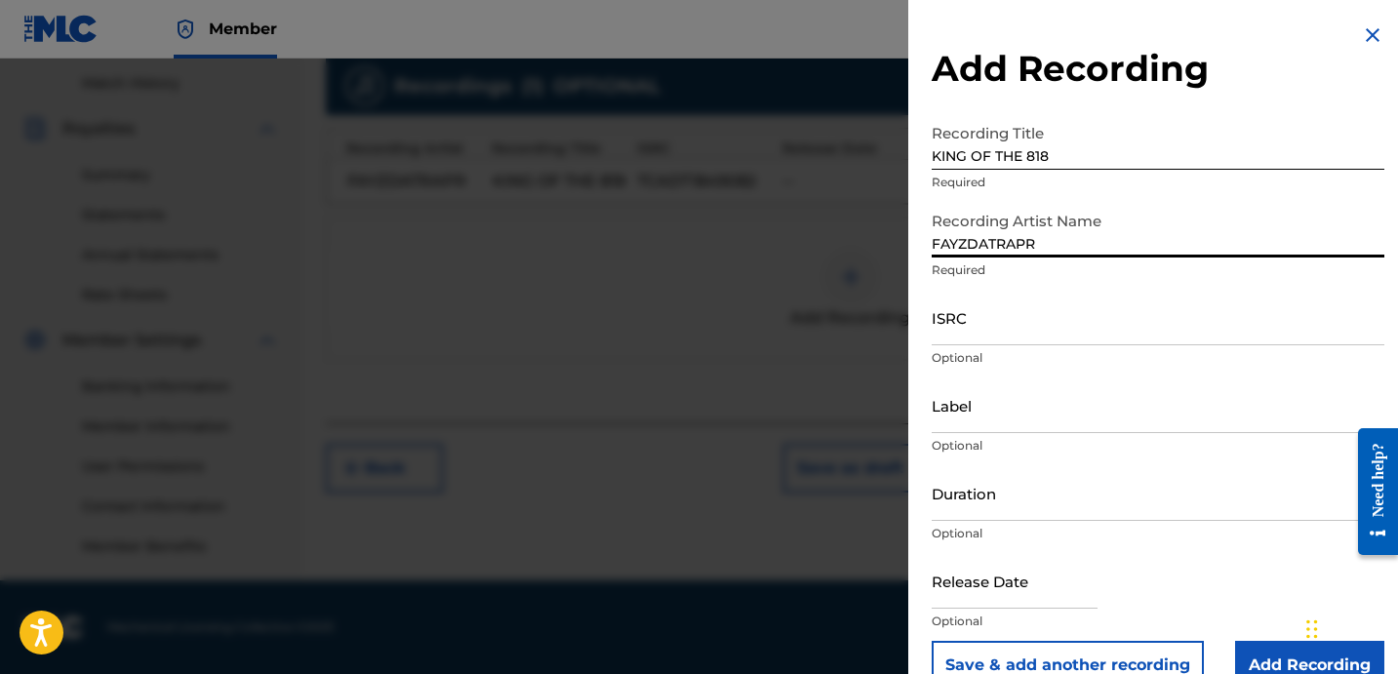
click at [1001, 302] on input "ISRC" at bounding box center [1158, 318] width 453 height 56
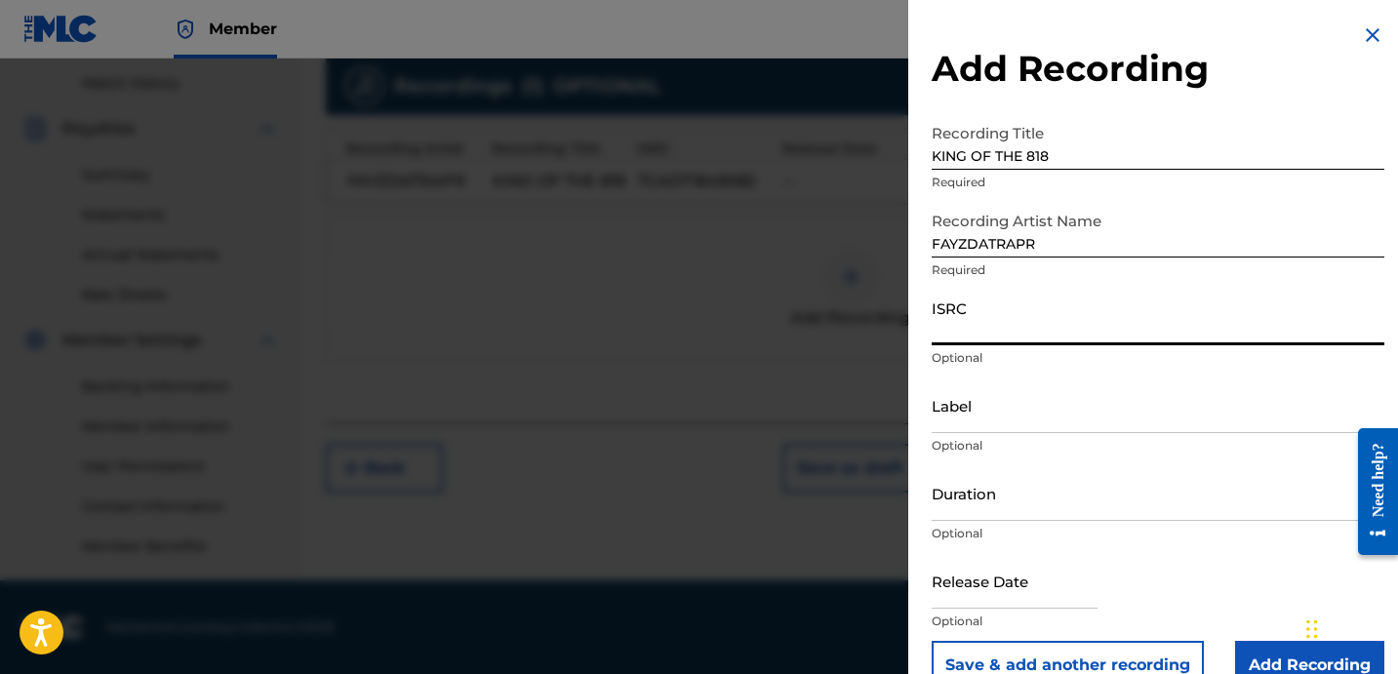
paste input "TCADY1870935"
type input "TCADY1870935"
click at [992, 392] on input "Label" at bounding box center [1158, 406] width 453 height 56
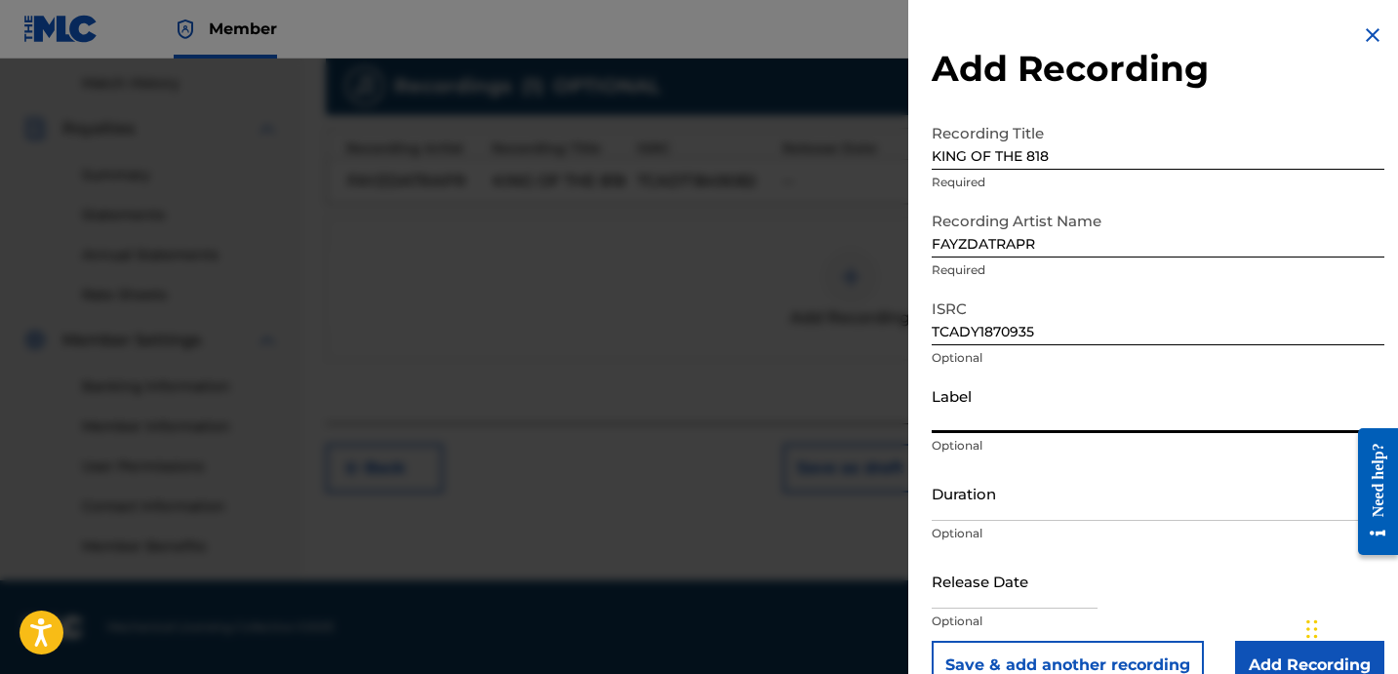
type input "OTR RECORDS"
click at [1008, 508] on input "Duration" at bounding box center [1158, 493] width 453 height 56
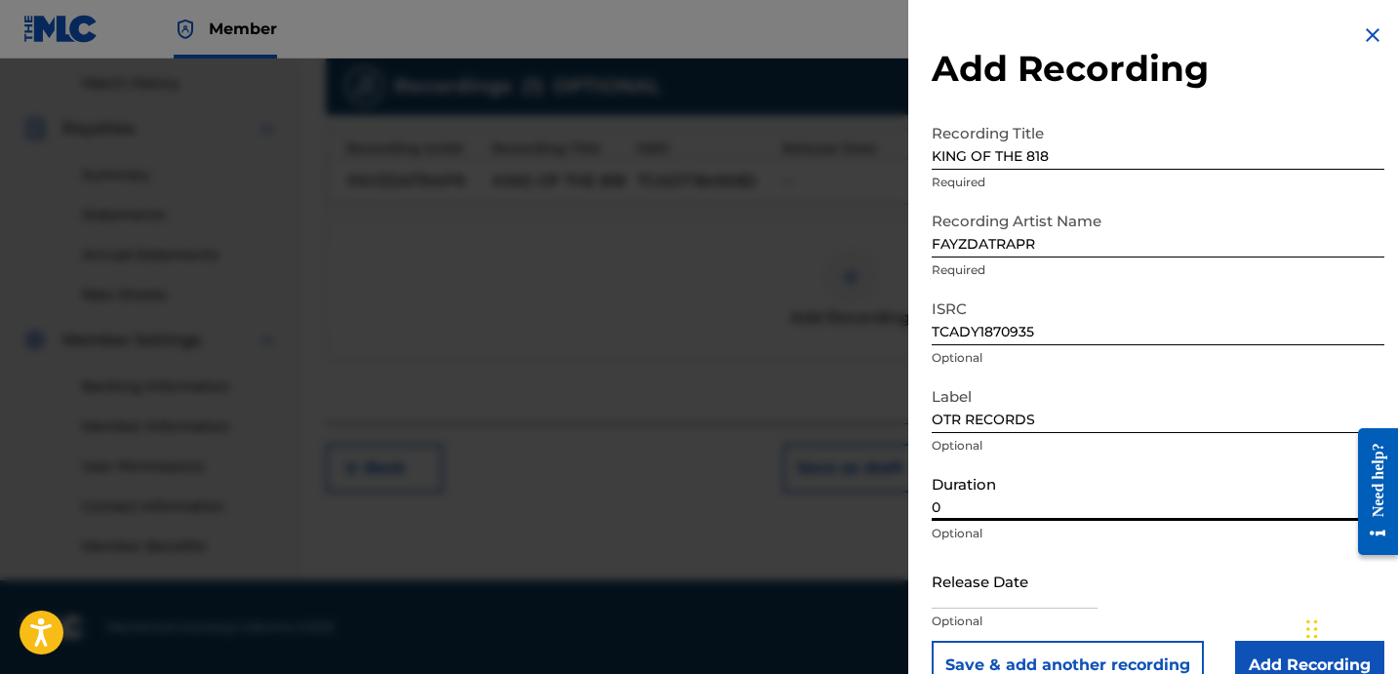
paste input "2:09"
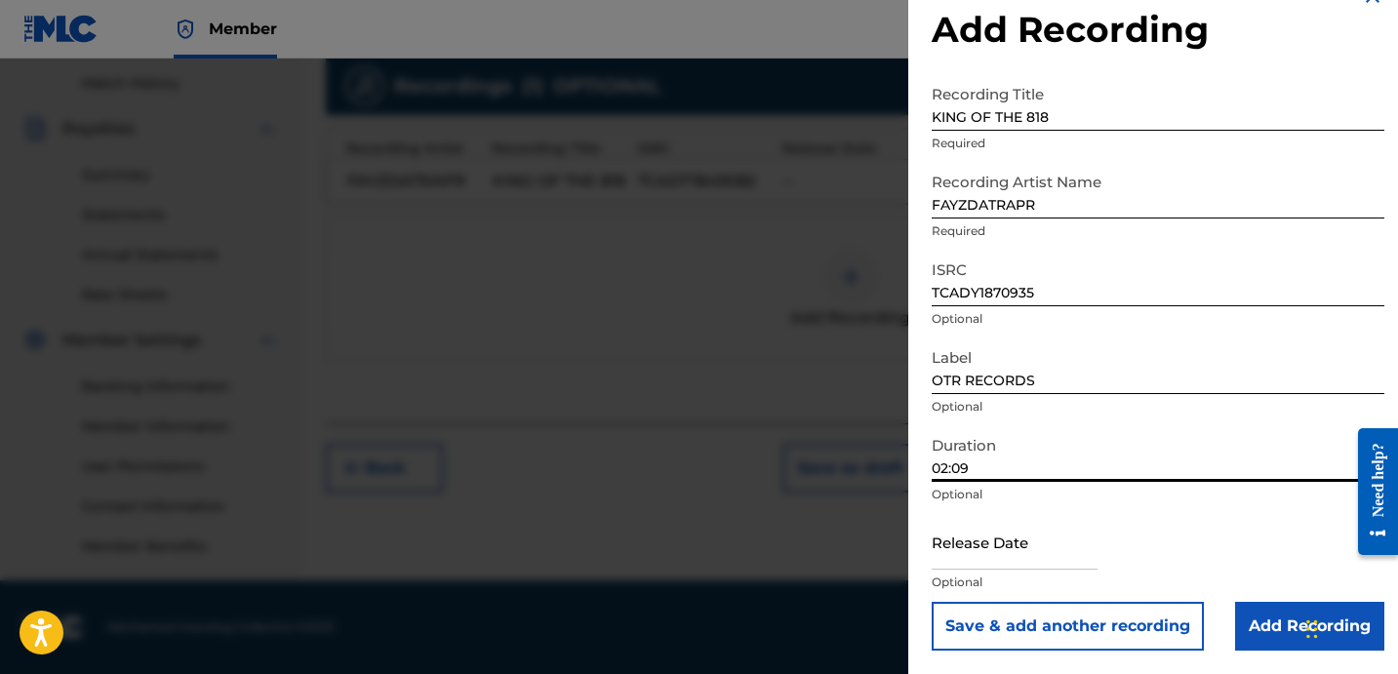
type input "02:09"
click at [1242, 608] on input "Add Recording" at bounding box center [1309, 626] width 149 height 49
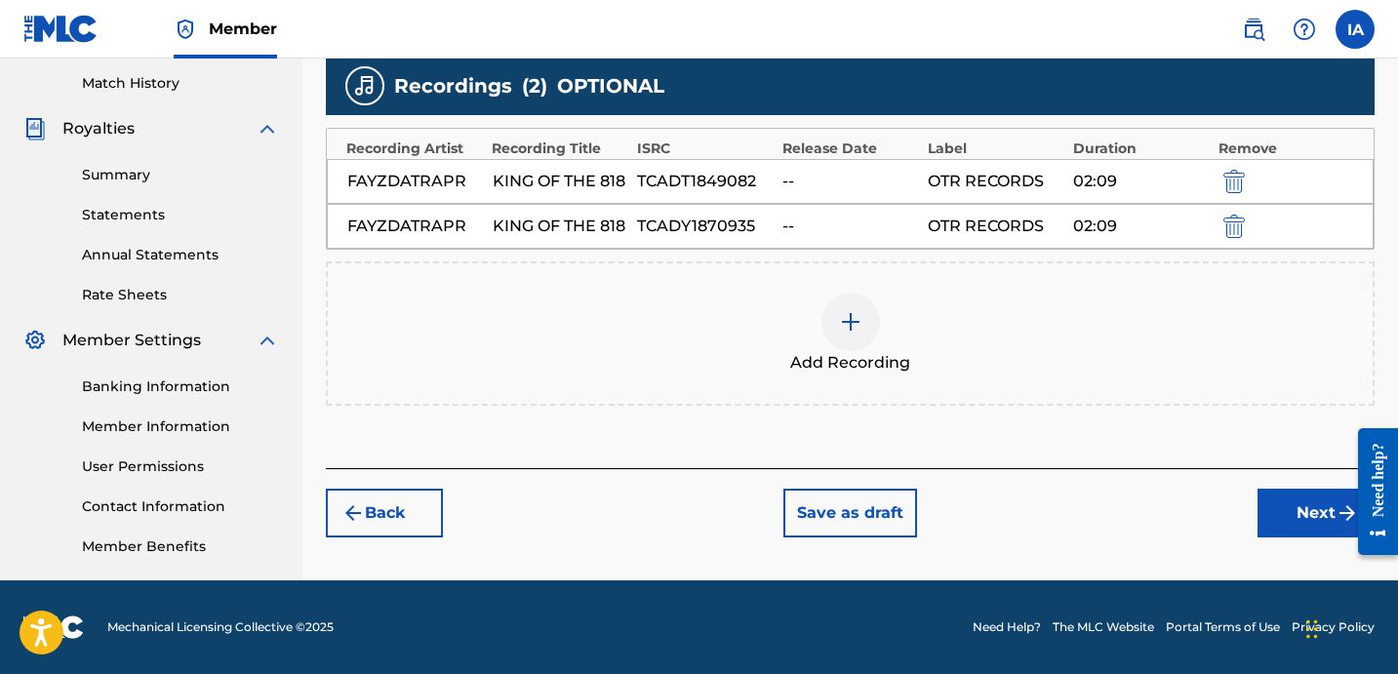
click at [1066, 459] on div "Add Recordings (Optional) Enter recording information for your work. Recording …" at bounding box center [850, 135] width 1049 height 665
click at [1285, 516] on button "Next" at bounding box center [1316, 513] width 117 height 49
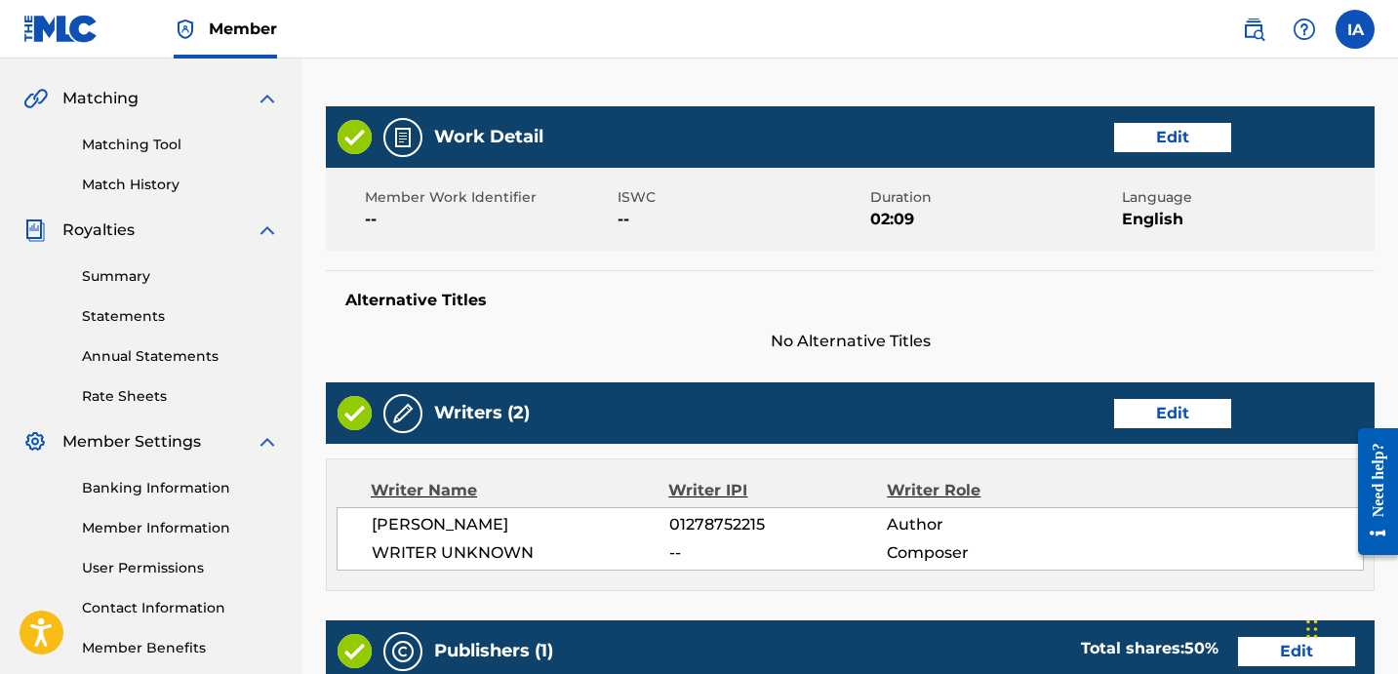
scroll to position [88, 0]
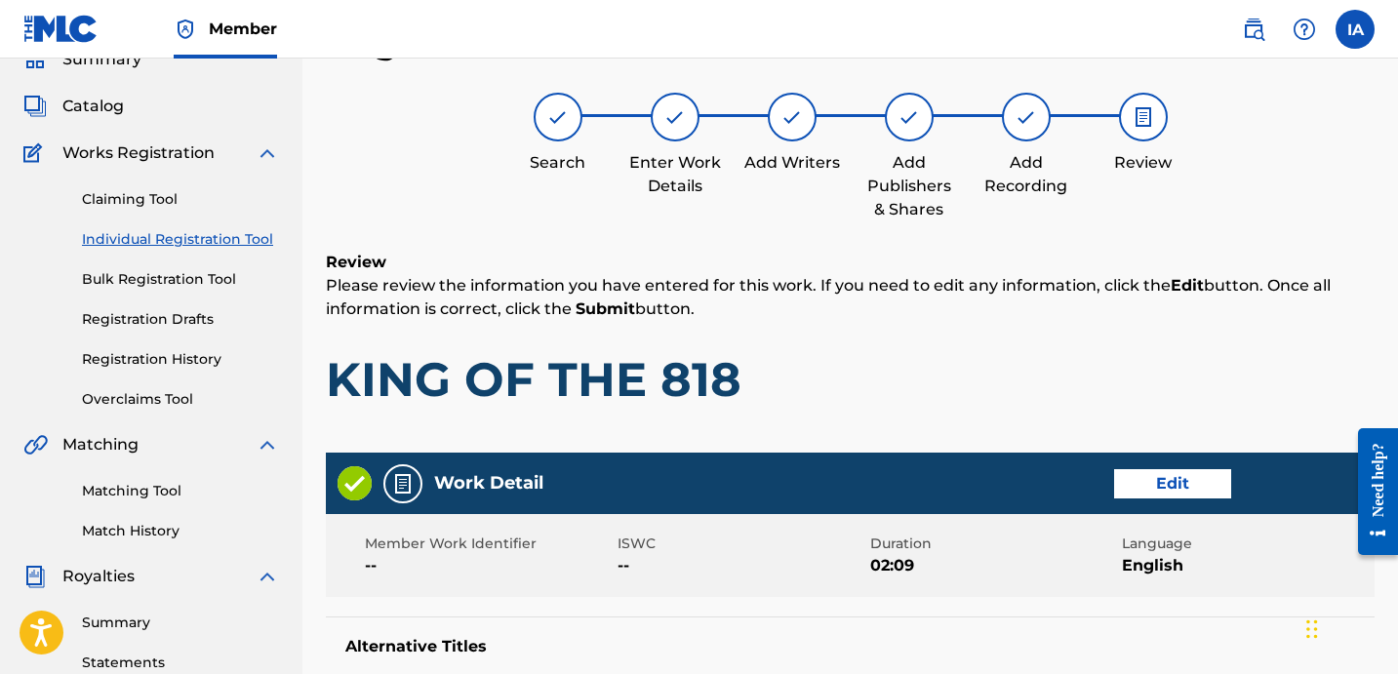
click at [907, 376] on h1 "KING OF THE 818" at bounding box center [850, 379] width 1049 height 59
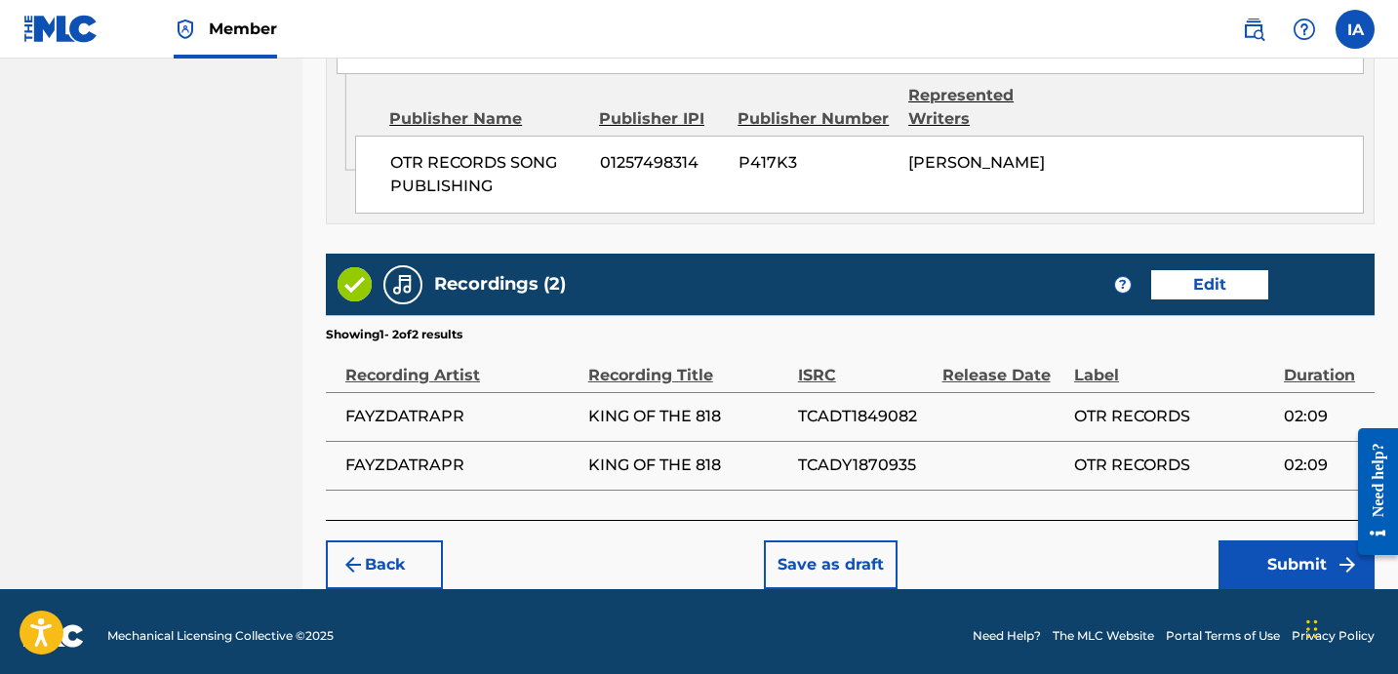
scroll to position [1188, 0]
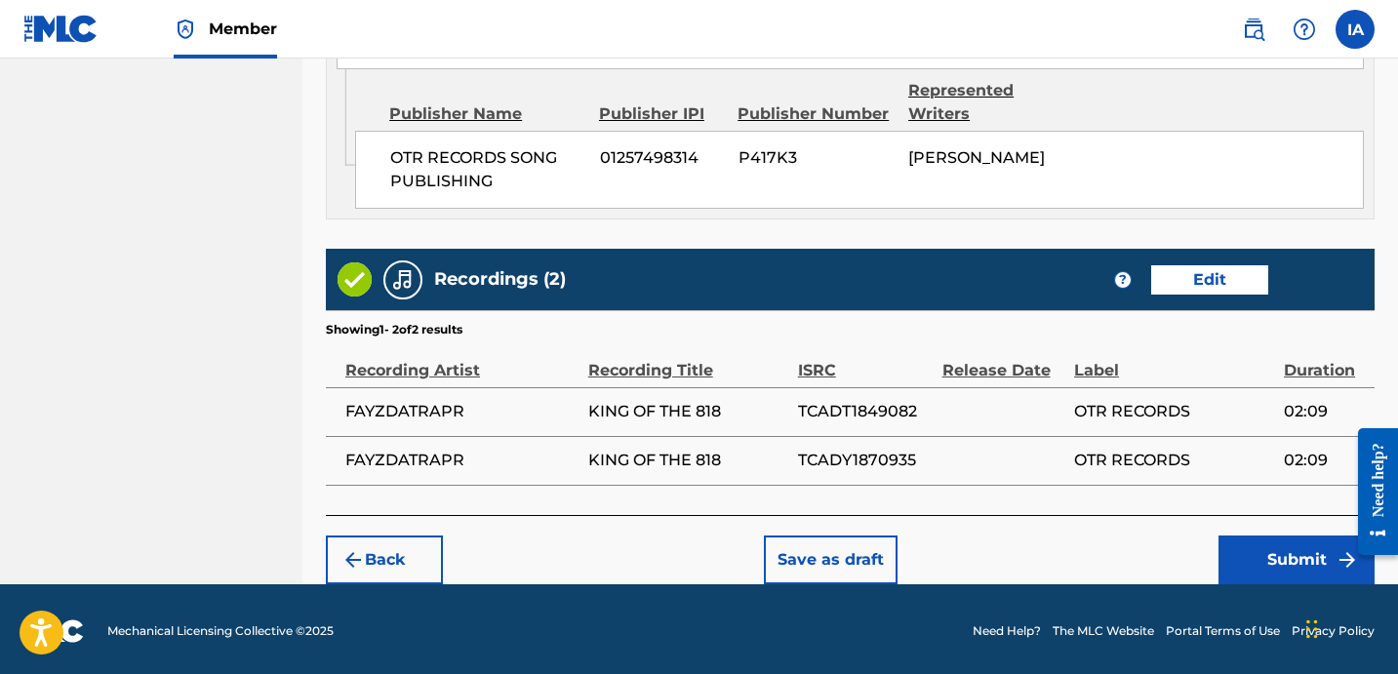
click at [1253, 554] on button "Submit" at bounding box center [1297, 560] width 156 height 49
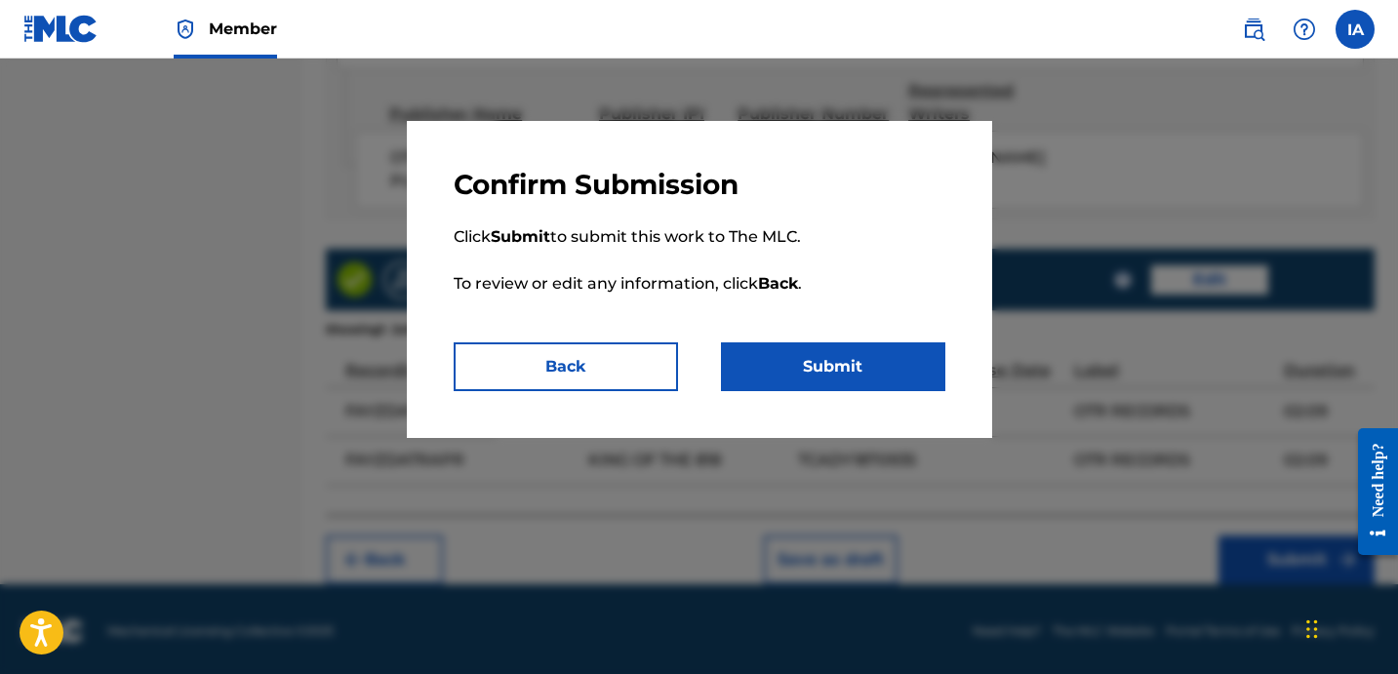
click at [873, 346] on button "Submit" at bounding box center [833, 366] width 224 height 49
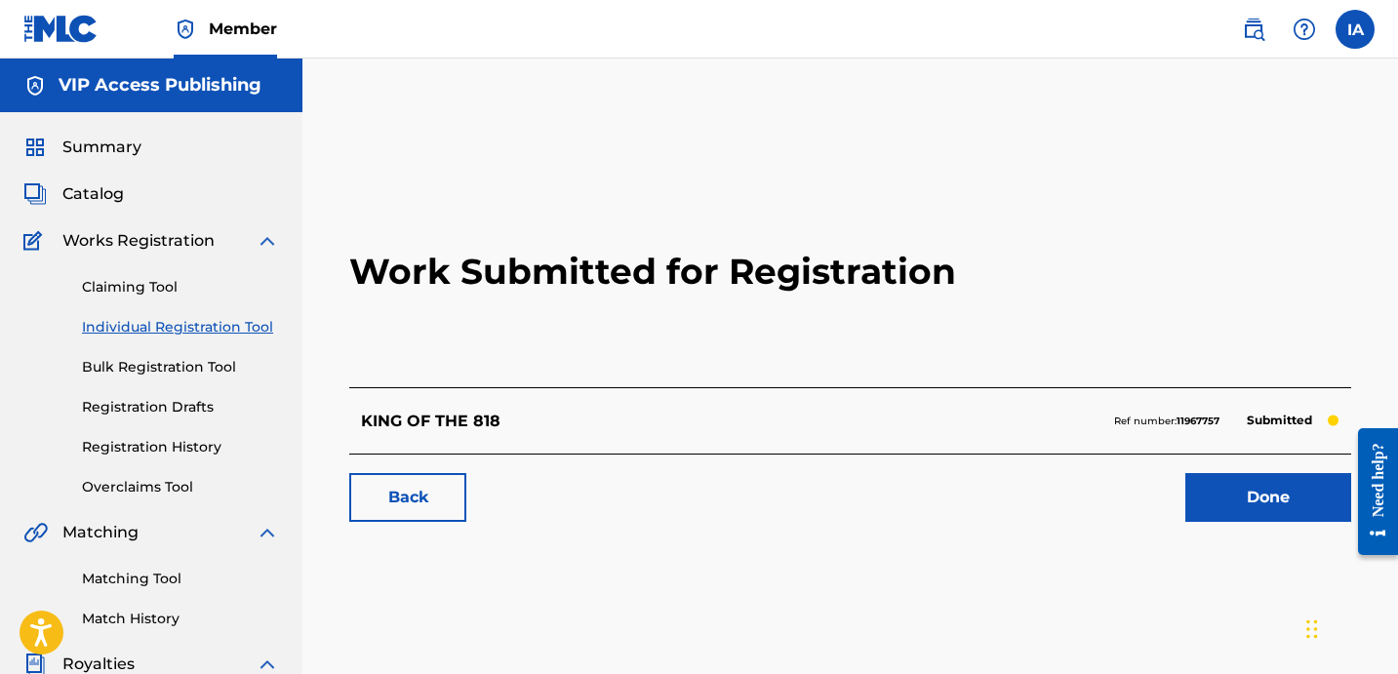
click at [234, 330] on link "Individual Registration Tool" at bounding box center [180, 327] width 197 height 20
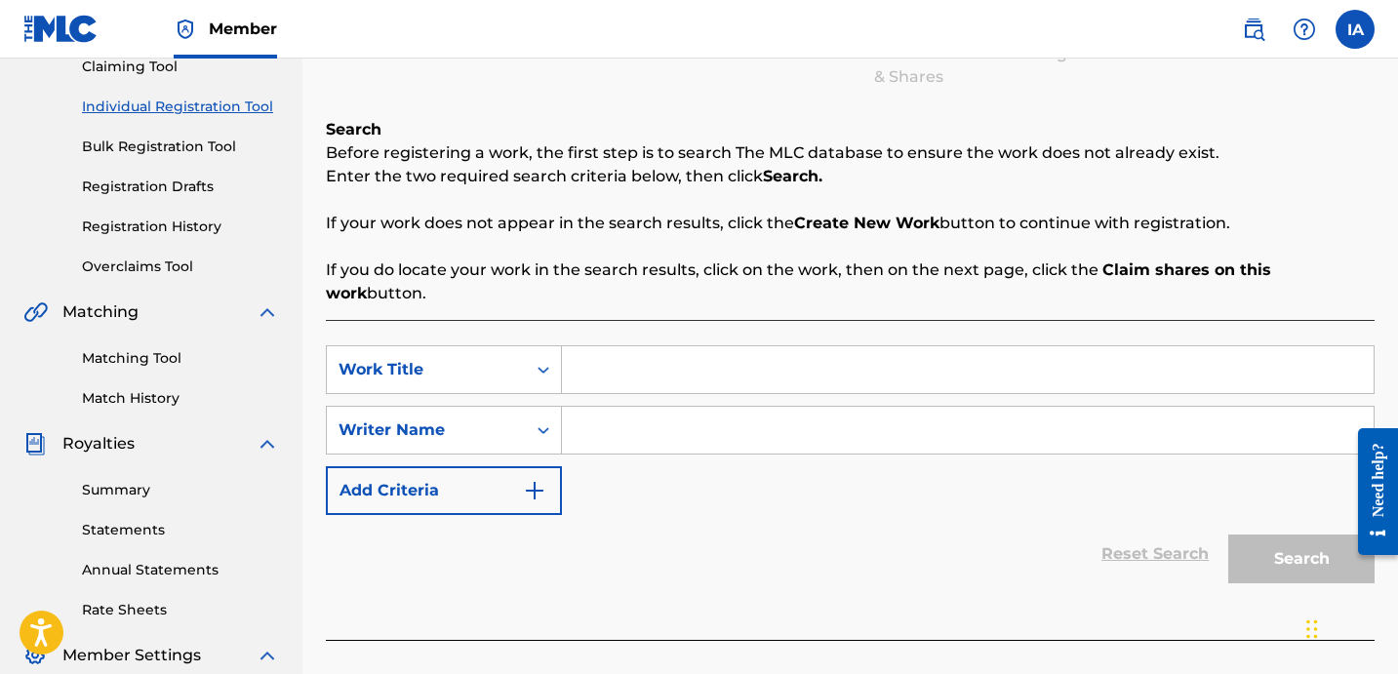
scroll to position [350, 0]
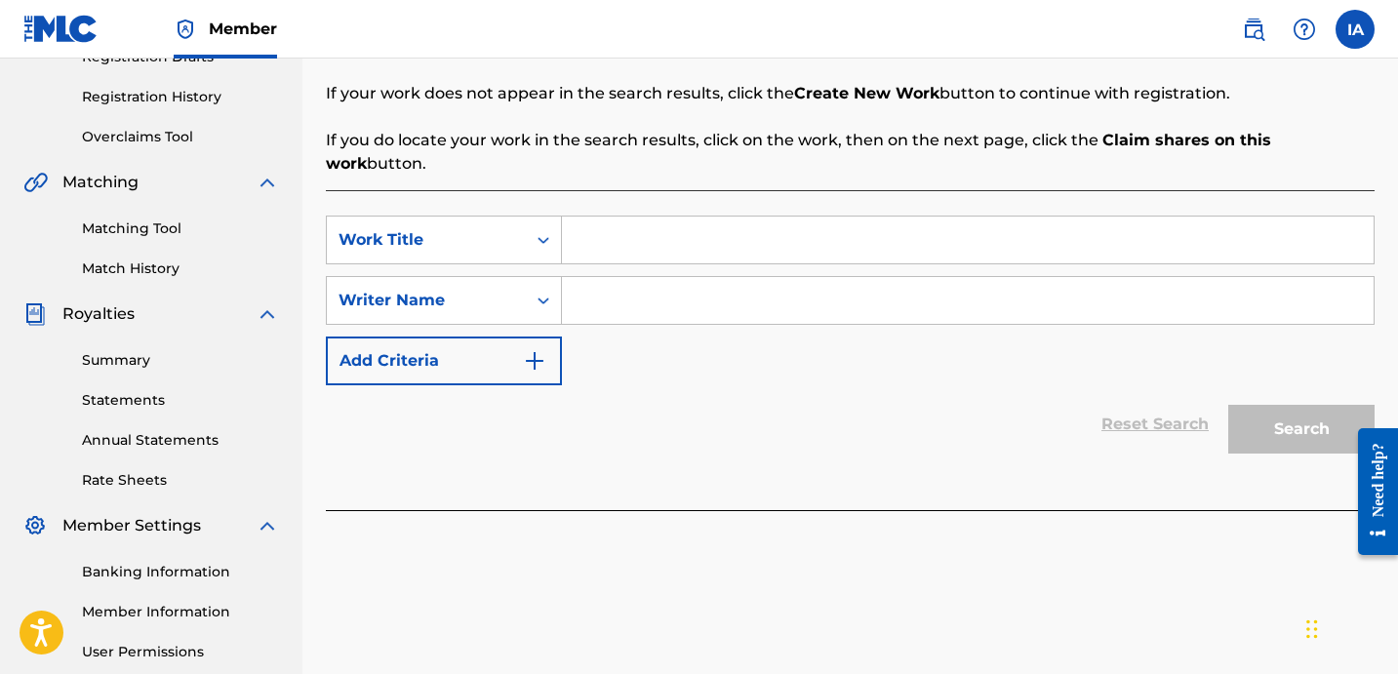
click at [998, 238] on input "Search Form" at bounding box center [968, 240] width 812 height 47
paste input "FAYZM"
type input "FAYZM"
click at [749, 289] on input "Search Form" at bounding box center [968, 300] width 812 height 47
click at [936, 286] on input "Search Form" at bounding box center [968, 300] width 812 height 47
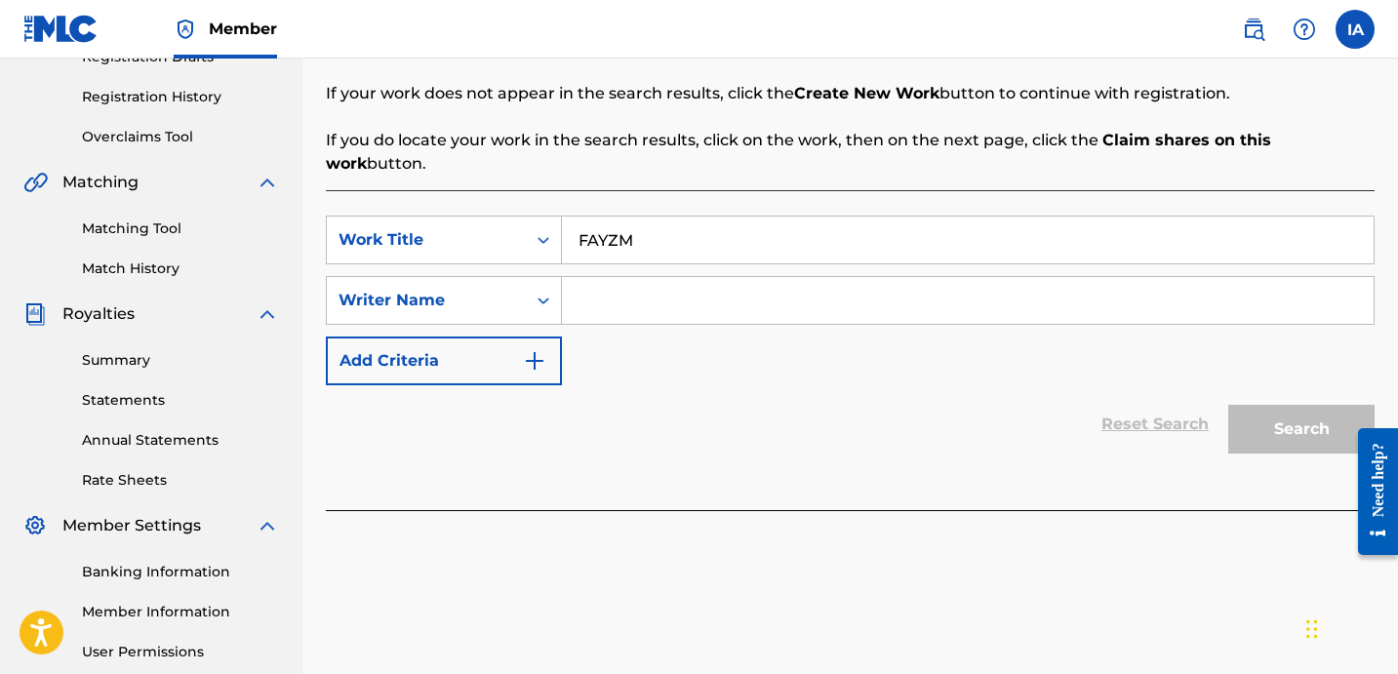
paste input "[PERSON_NAME] [PERSON_NAME]"
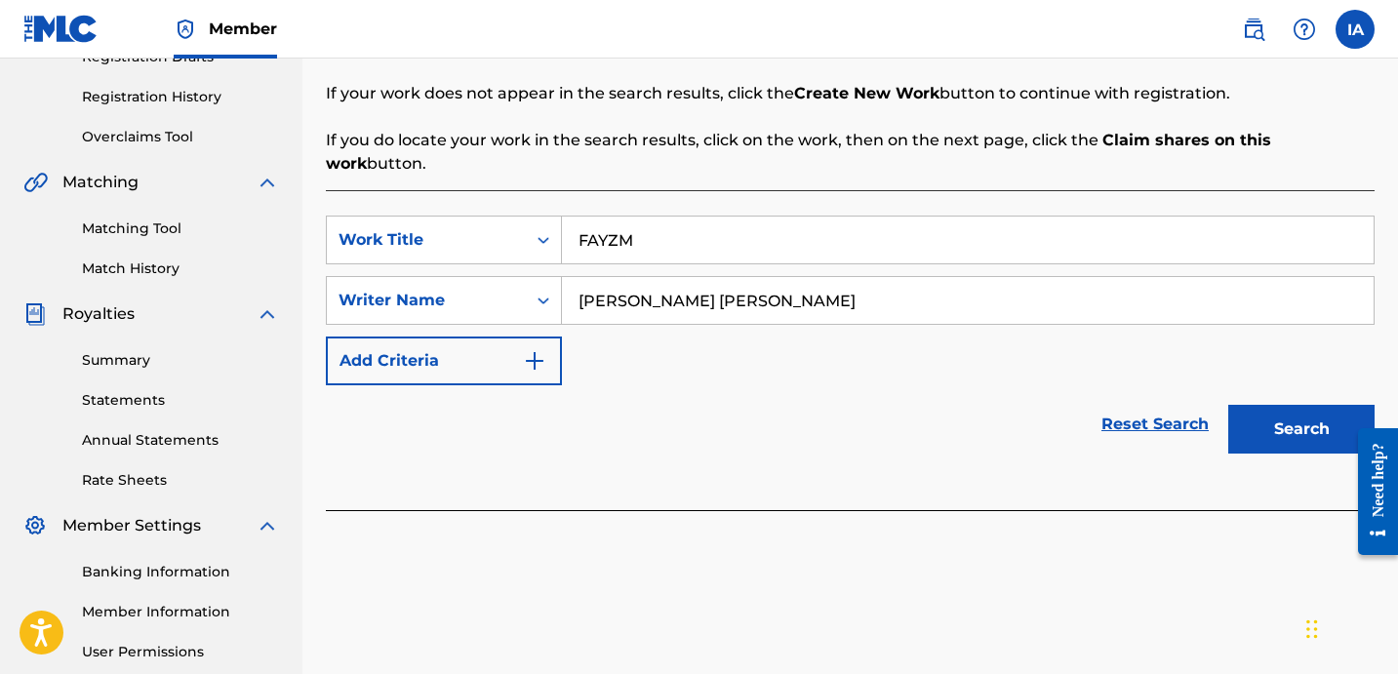
type input "[PERSON_NAME] [PERSON_NAME]"
click at [1247, 405] on button "Search" at bounding box center [1301, 429] width 146 height 49
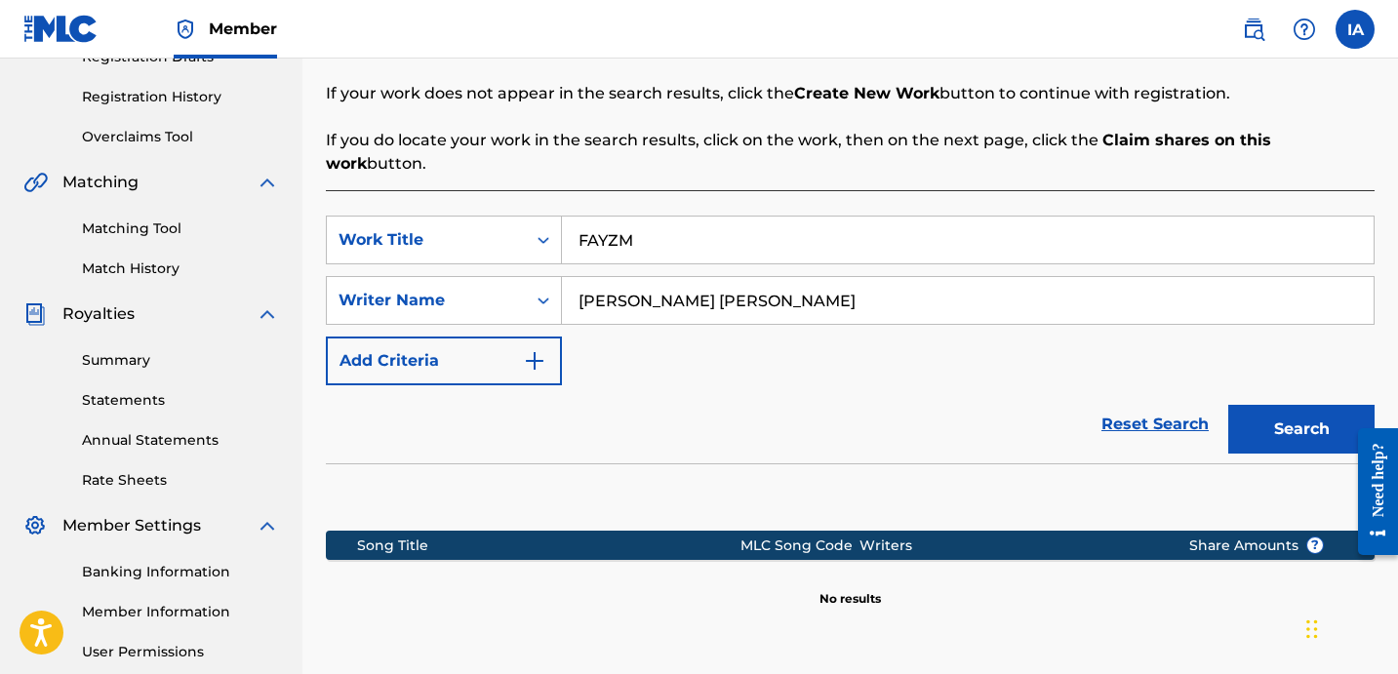
click at [924, 338] on div "SearchWithCriteriaa7c2bf50-7289-492d-904b-32d81a3849af Work Title FAYZM SearchW…" at bounding box center [850, 301] width 1049 height 170
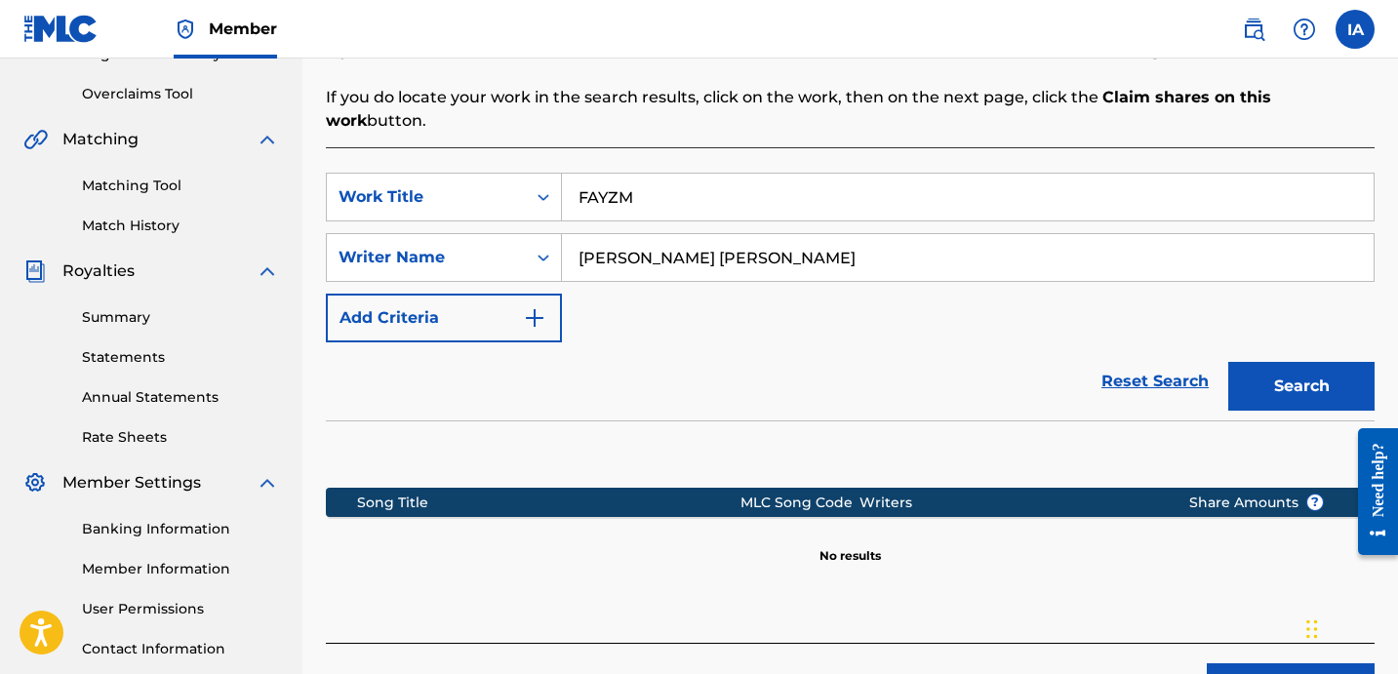
scroll to position [536, 0]
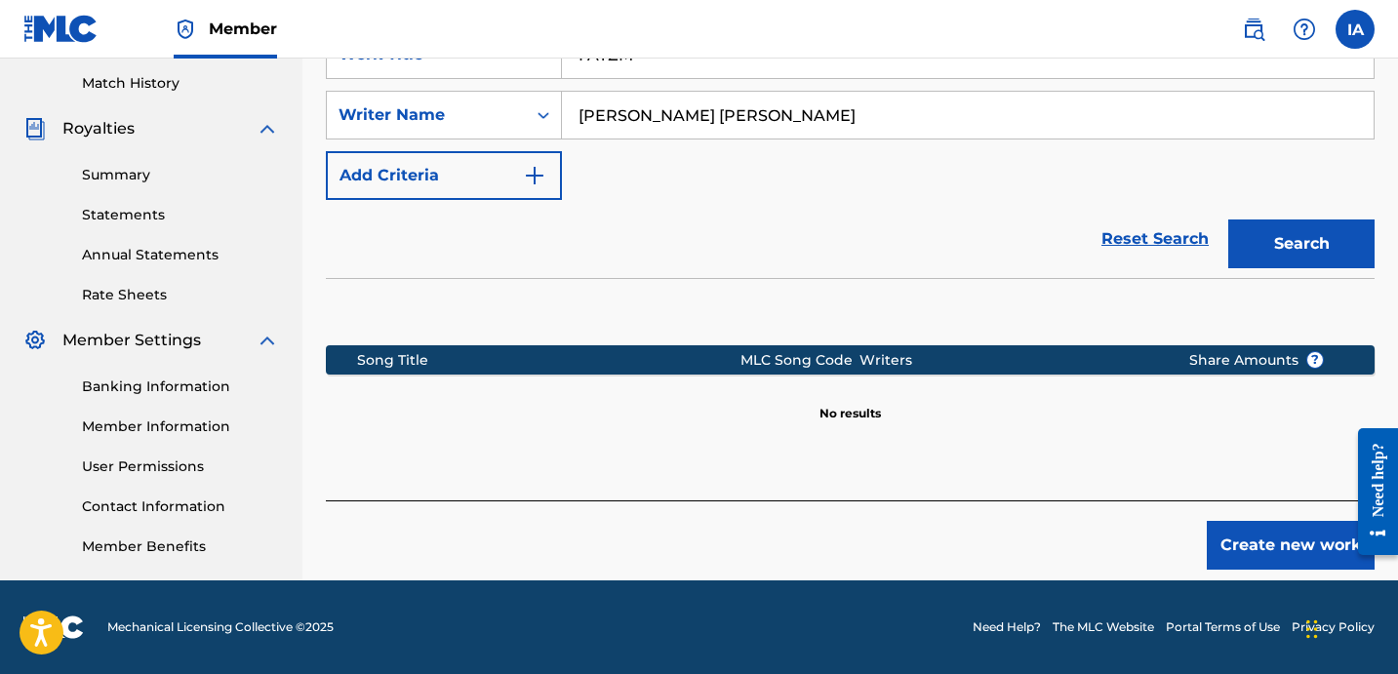
click at [1238, 535] on button "Create new work" at bounding box center [1291, 545] width 168 height 49
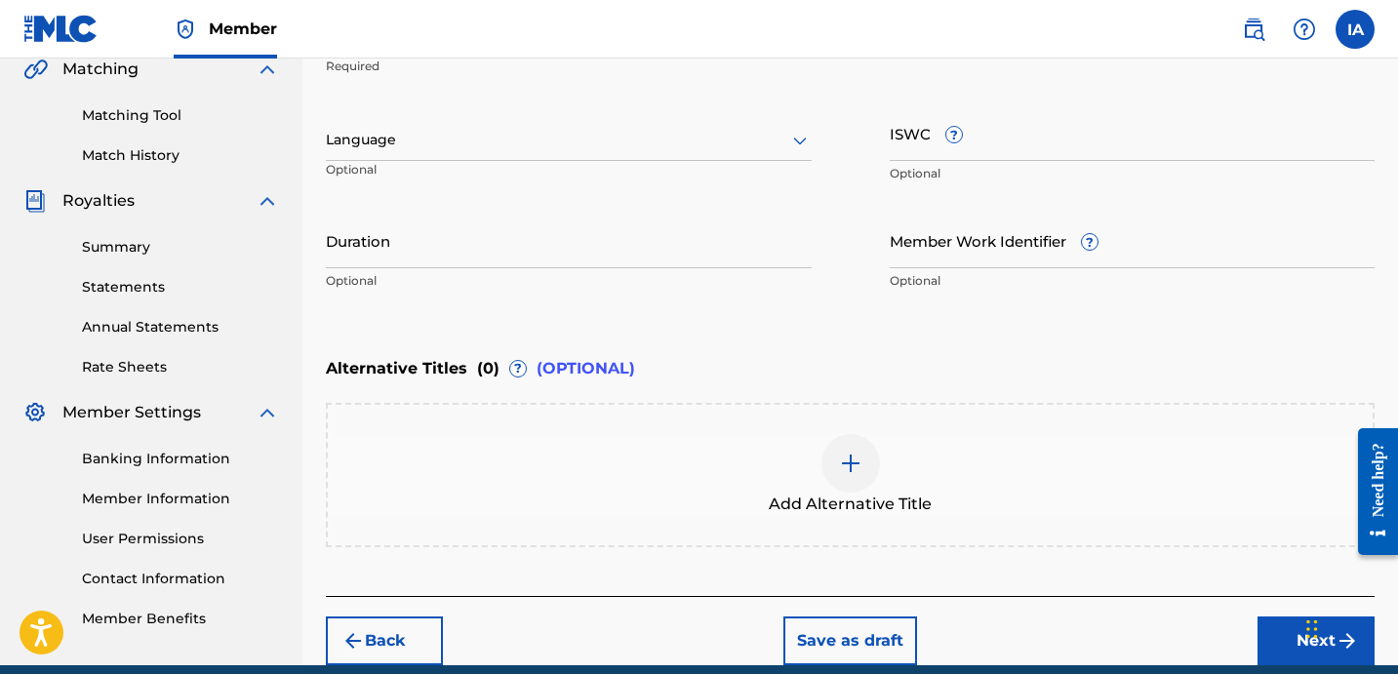
scroll to position [267, 0]
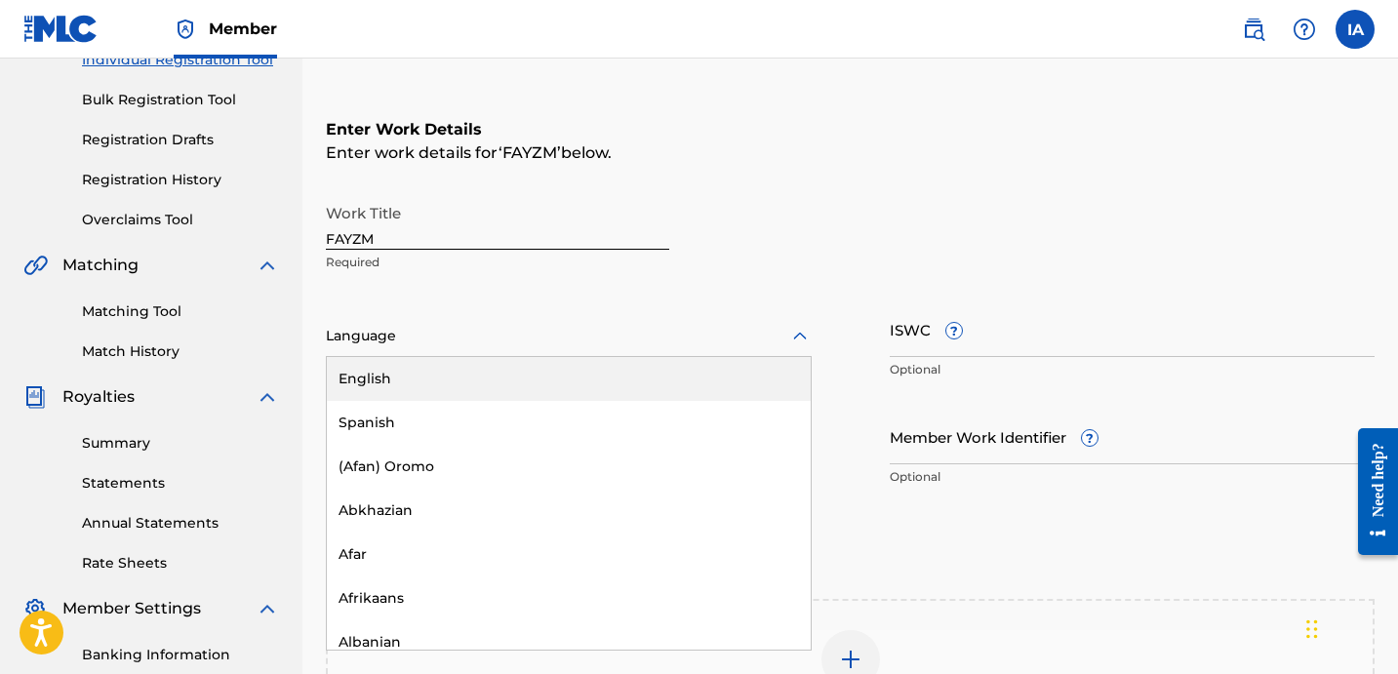
click at [566, 340] on div at bounding box center [569, 336] width 486 height 24
click at [497, 386] on div "English" at bounding box center [569, 379] width 484 height 44
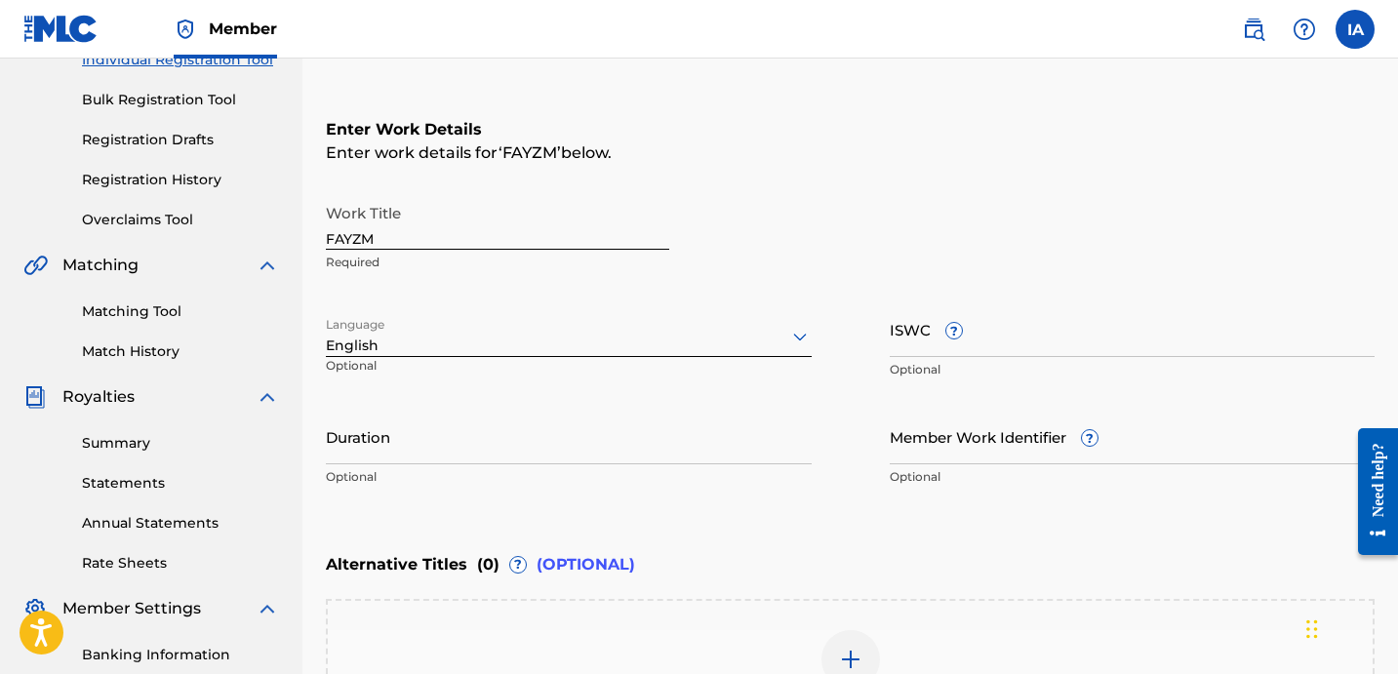
click at [419, 463] on div "Duration Optional" at bounding box center [569, 453] width 486 height 88
click at [406, 459] on input "Duration" at bounding box center [569, 437] width 486 height 56
type input "02:39"
click at [957, 204] on div "Work Title FAYZM Required" at bounding box center [850, 238] width 1049 height 88
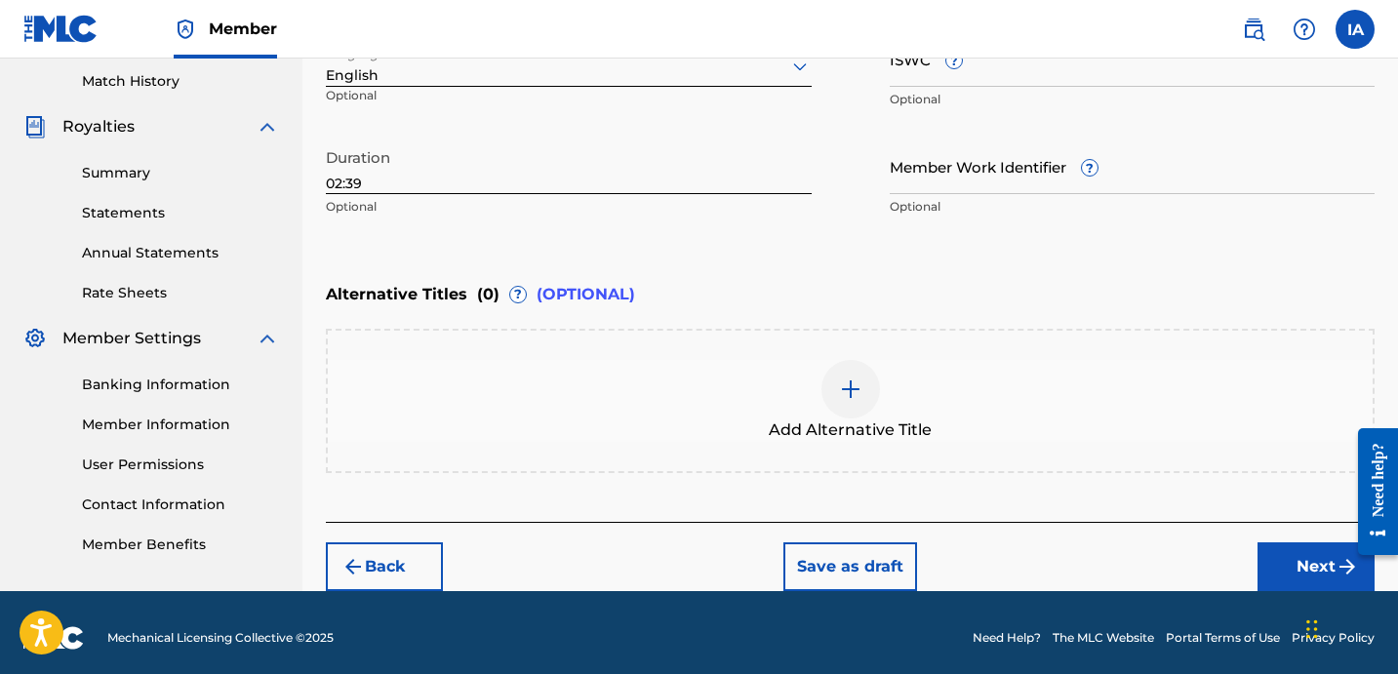
scroll to position [547, 0]
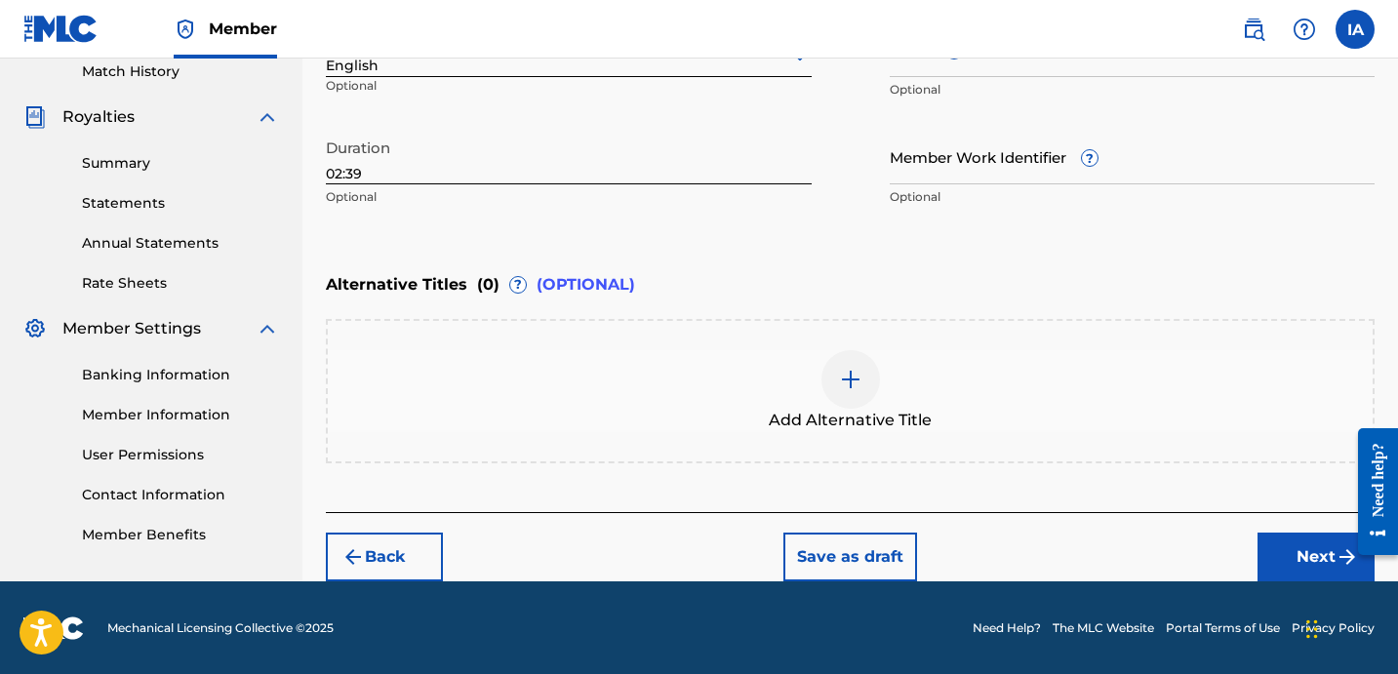
click at [1299, 550] on button "Next" at bounding box center [1316, 557] width 117 height 49
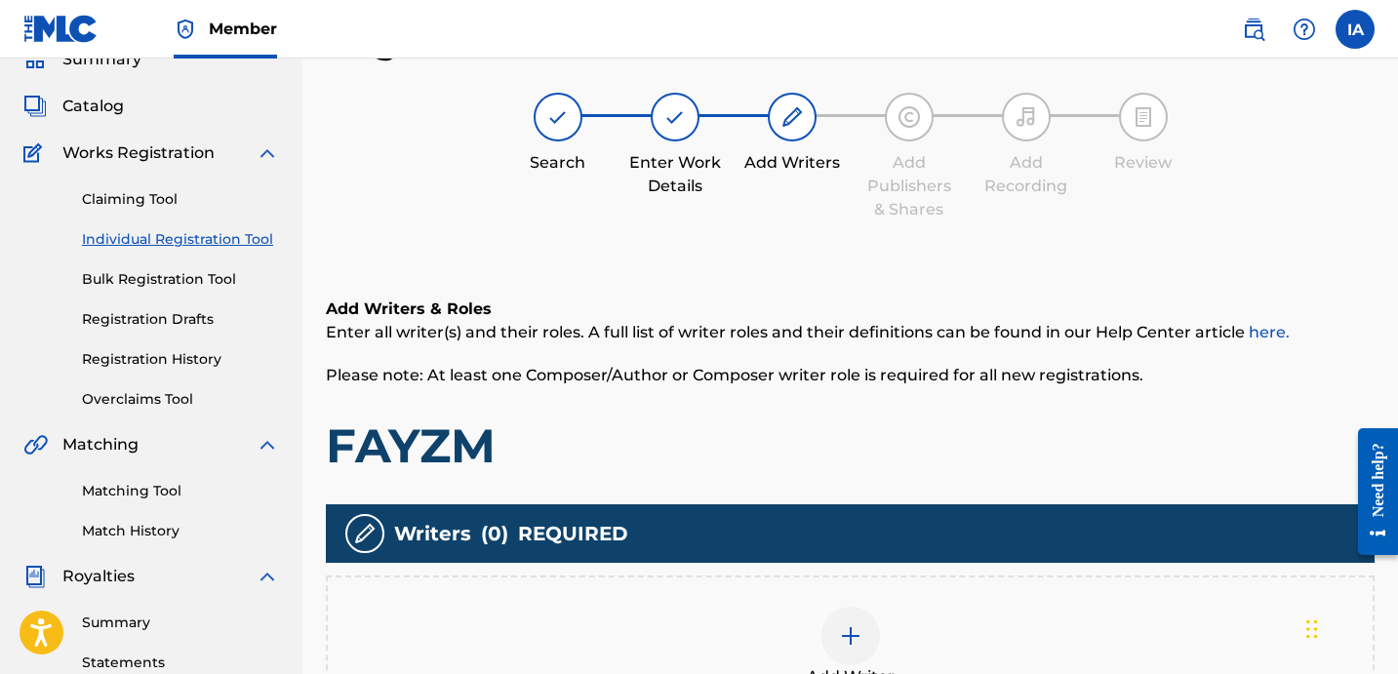
scroll to position [438, 0]
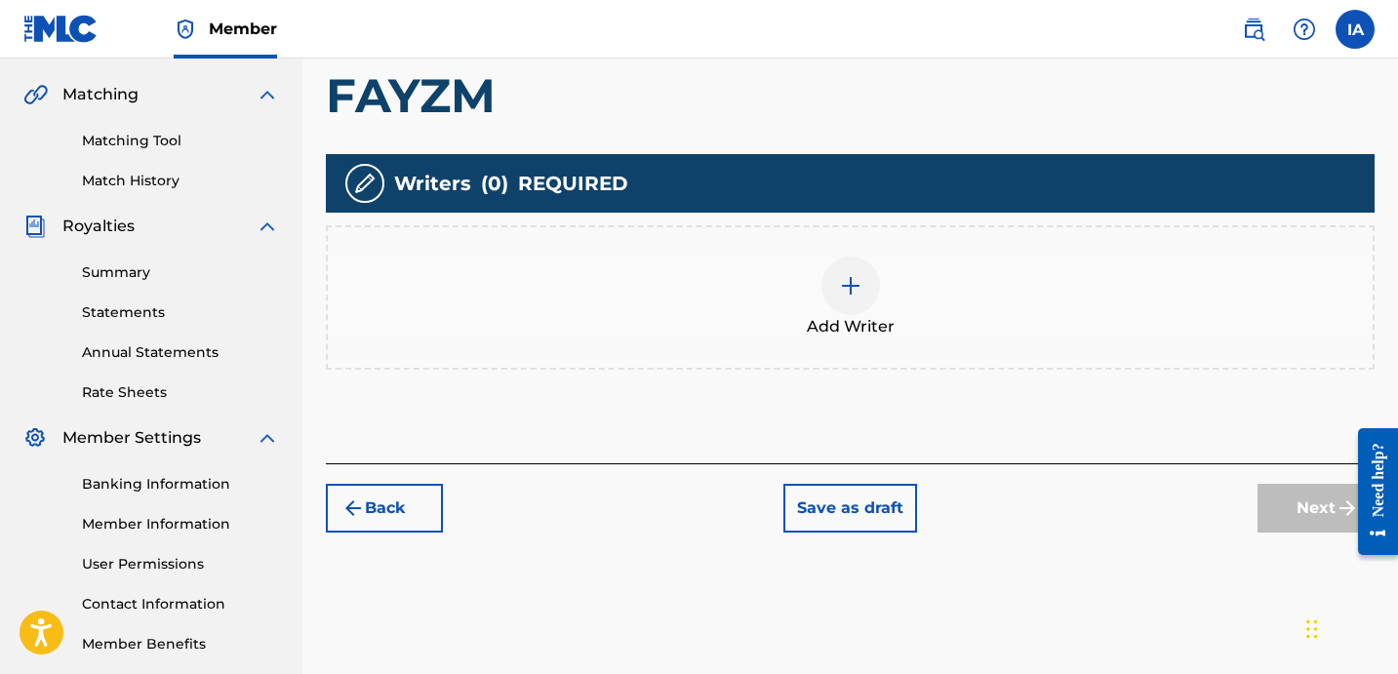
click at [894, 286] on div "Add Writer" at bounding box center [850, 298] width 1045 height 82
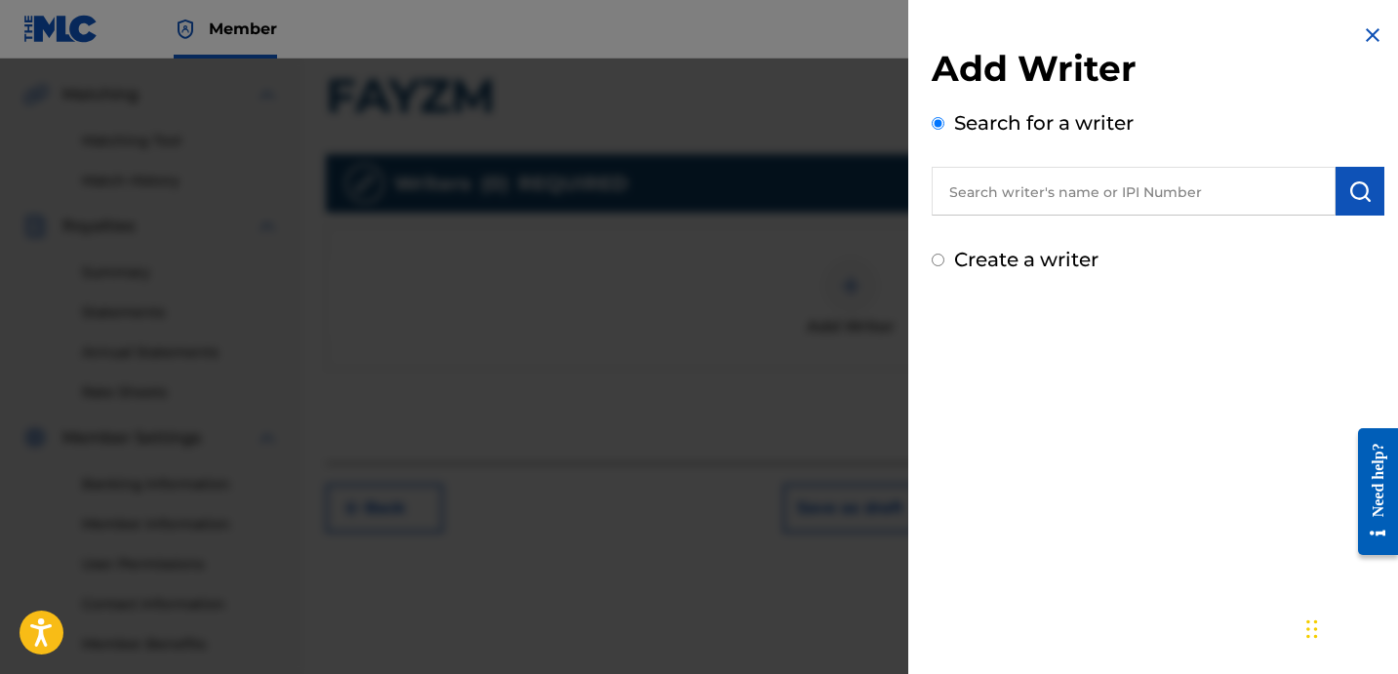
click at [999, 264] on label "Create a writer" at bounding box center [1026, 259] width 144 height 23
radio input "true"
click at [945, 264] on input "Create a writer" at bounding box center [938, 260] width 13 height 13
radio input "false"
radio input "true"
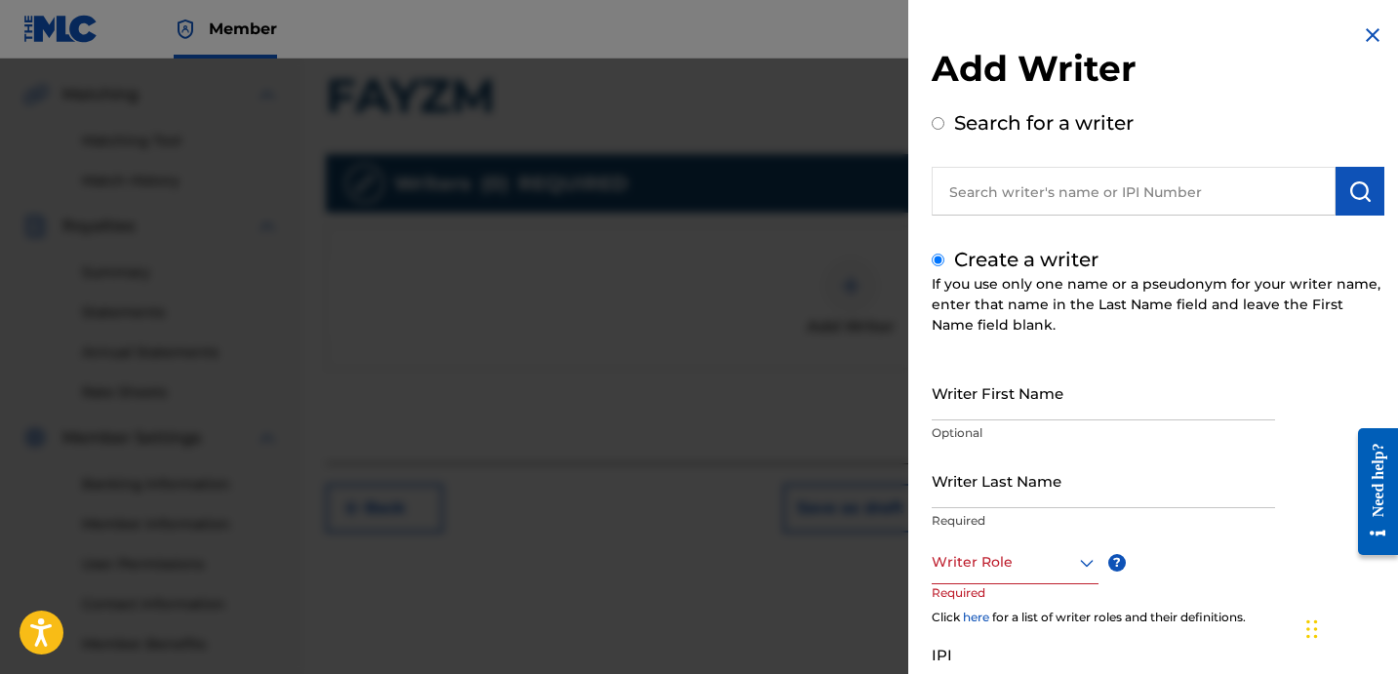
click at [1048, 494] on input "Writer Last Name" at bounding box center [1103, 481] width 343 height 56
paste input "[PERSON_NAME] [PERSON_NAME]"
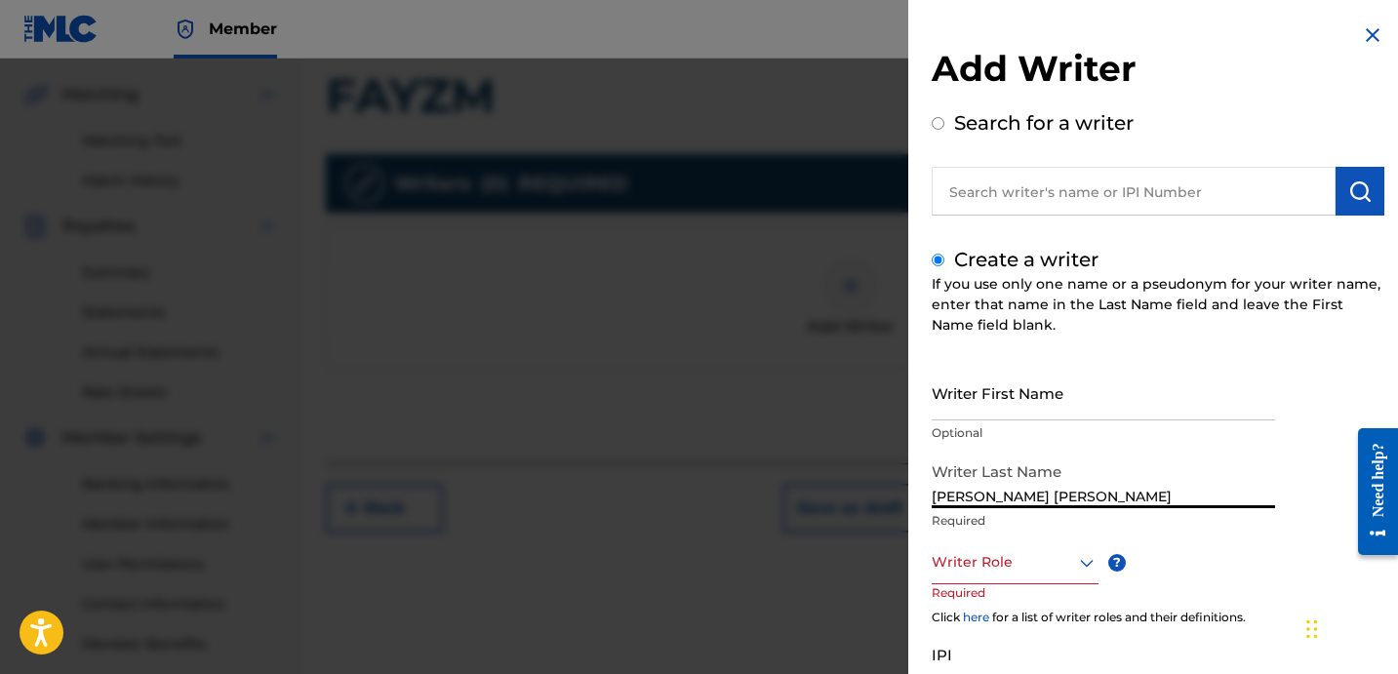
drag, startPoint x: 992, startPoint y: 495, endPoint x: 1207, endPoint y: 503, distance: 214.8
click at [1207, 503] on input "[PERSON_NAME] [PERSON_NAME]" at bounding box center [1103, 481] width 343 height 56
type input "[PERSON_NAME]"
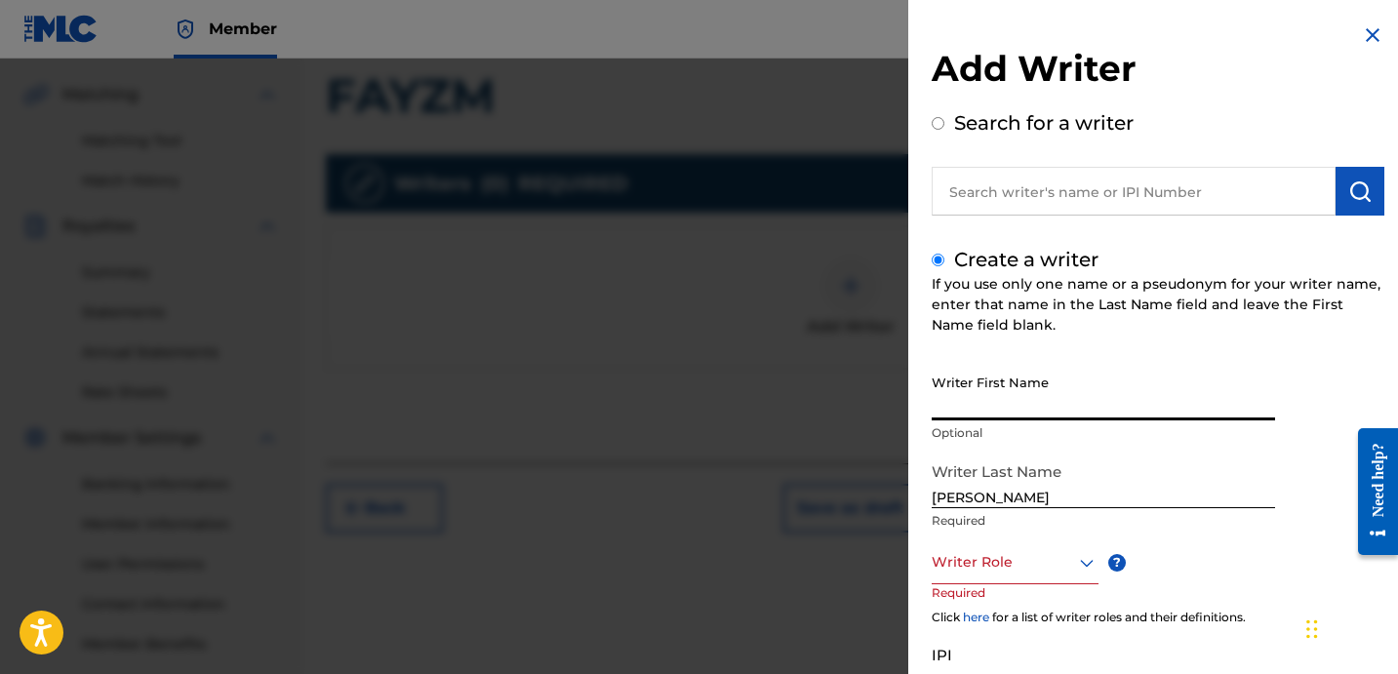
click at [1065, 401] on input "Writer First Name" at bounding box center [1103, 393] width 343 height 56
paste input "[PERSON_NAME]"
type input "[PERSON_NAME]"
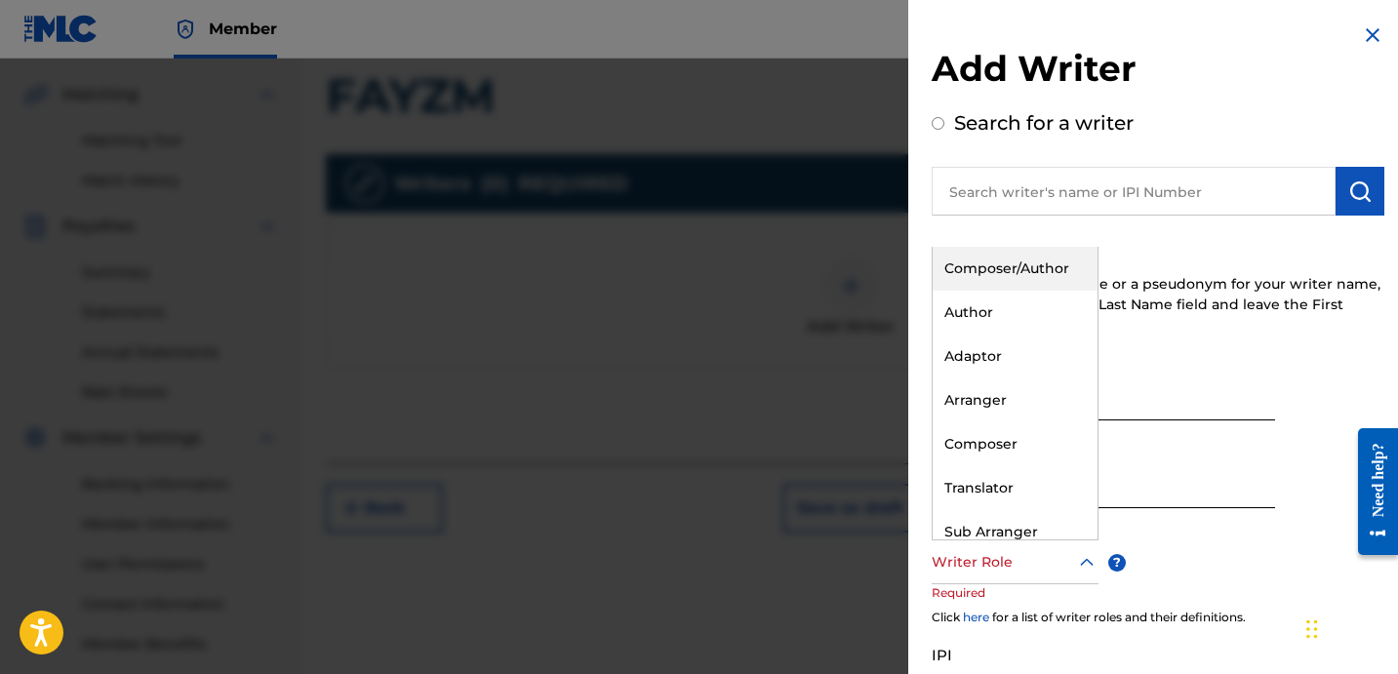
click at [1010, 557] on div at bounding box center [1015, 562] width 167 height 24
click at [1017, 321] on div "Author" at bounding box center [1015, 313] width 165 height 44
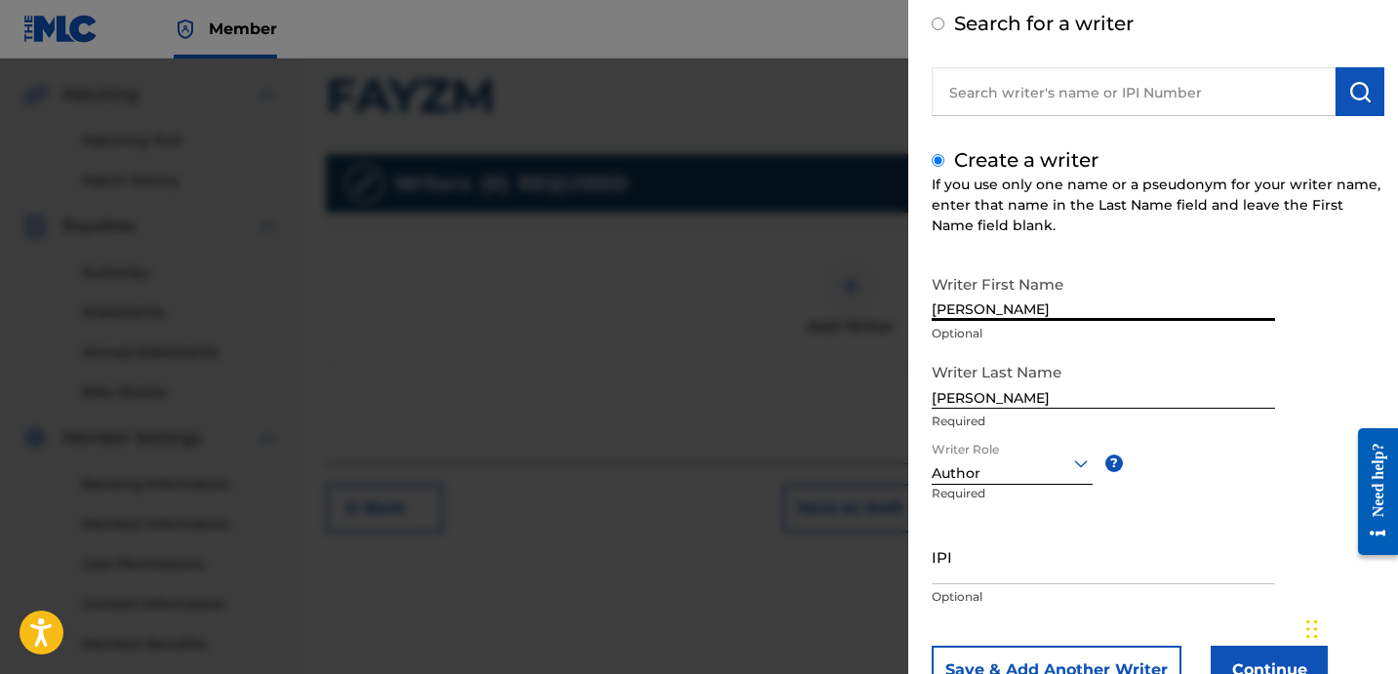
scroll to position [173, 0]
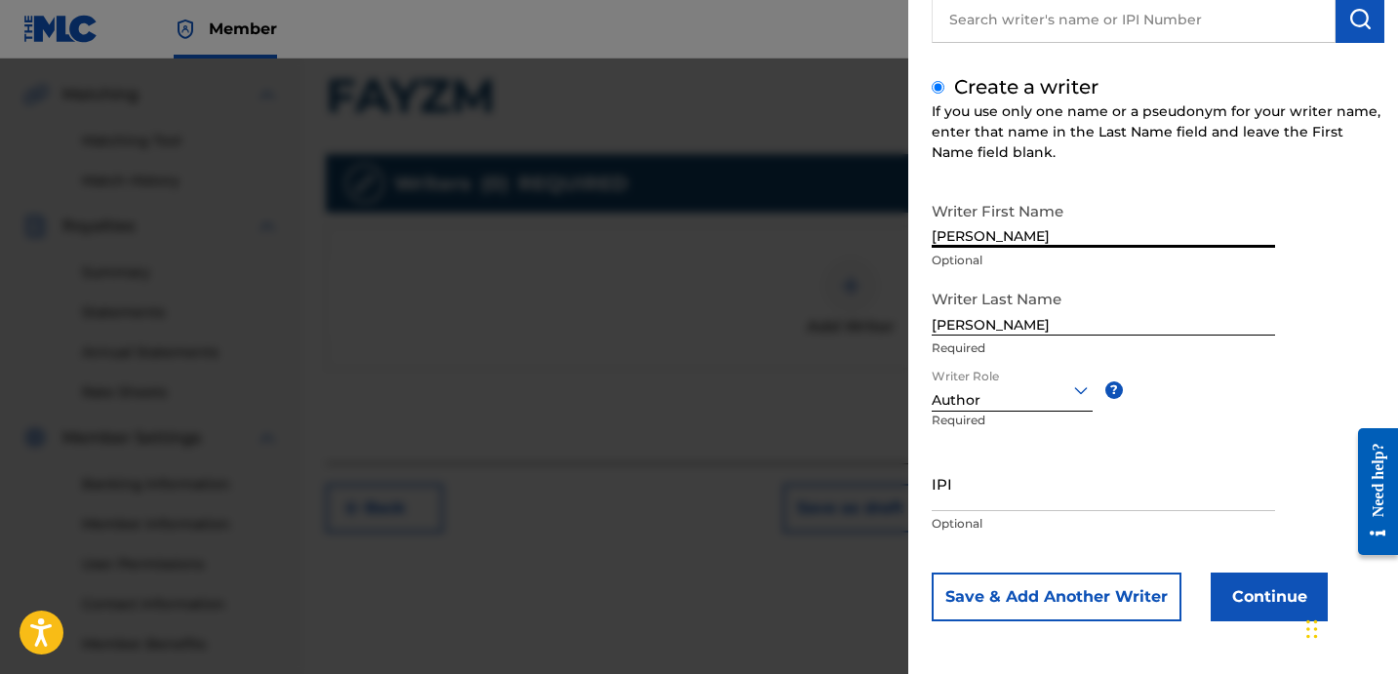
click at [1105, 503] on input "IPI" at bounding box center [1103, 484] width 343 height 56
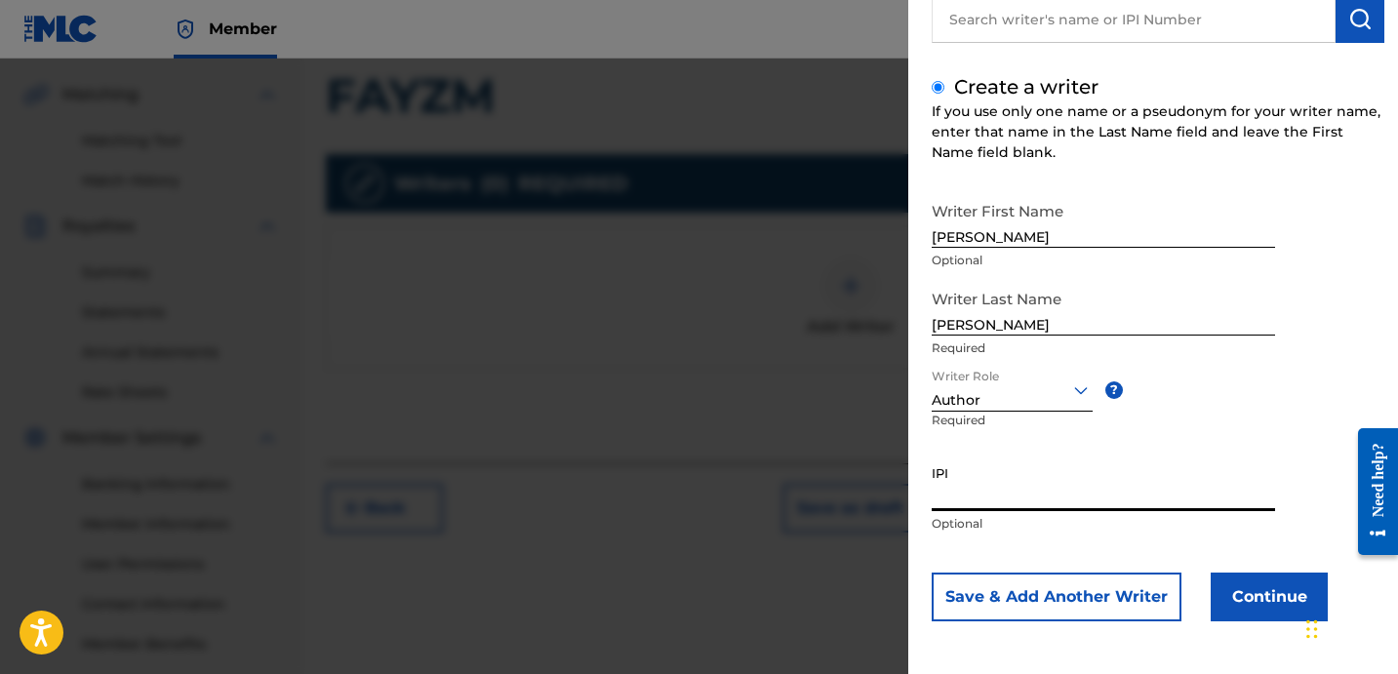
click at [1012, 501] on input "IPI" at bounding box center [1103, 484] width 343 height 56
paste input "1278752215"
click at [932, 492] on input "1278752215" at bounding box center [1103, 484] width 343 height 56
type input "01278752215"
click at [1228, 579] on button "Continue" at bounding box center [1269, 597] width 117 height 49
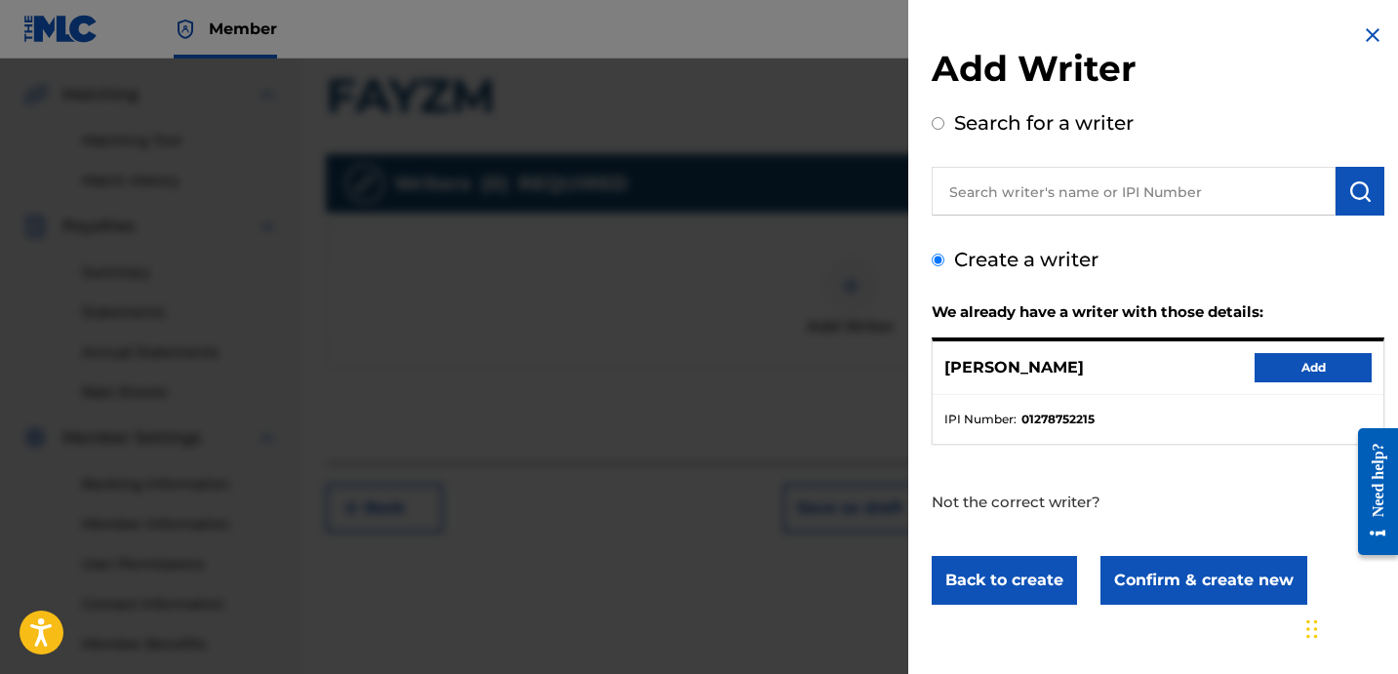
scroll to position [0, 0]
click at [1271, 354] on button "Add" at bounding box center [1313, 367] width 117 height 29
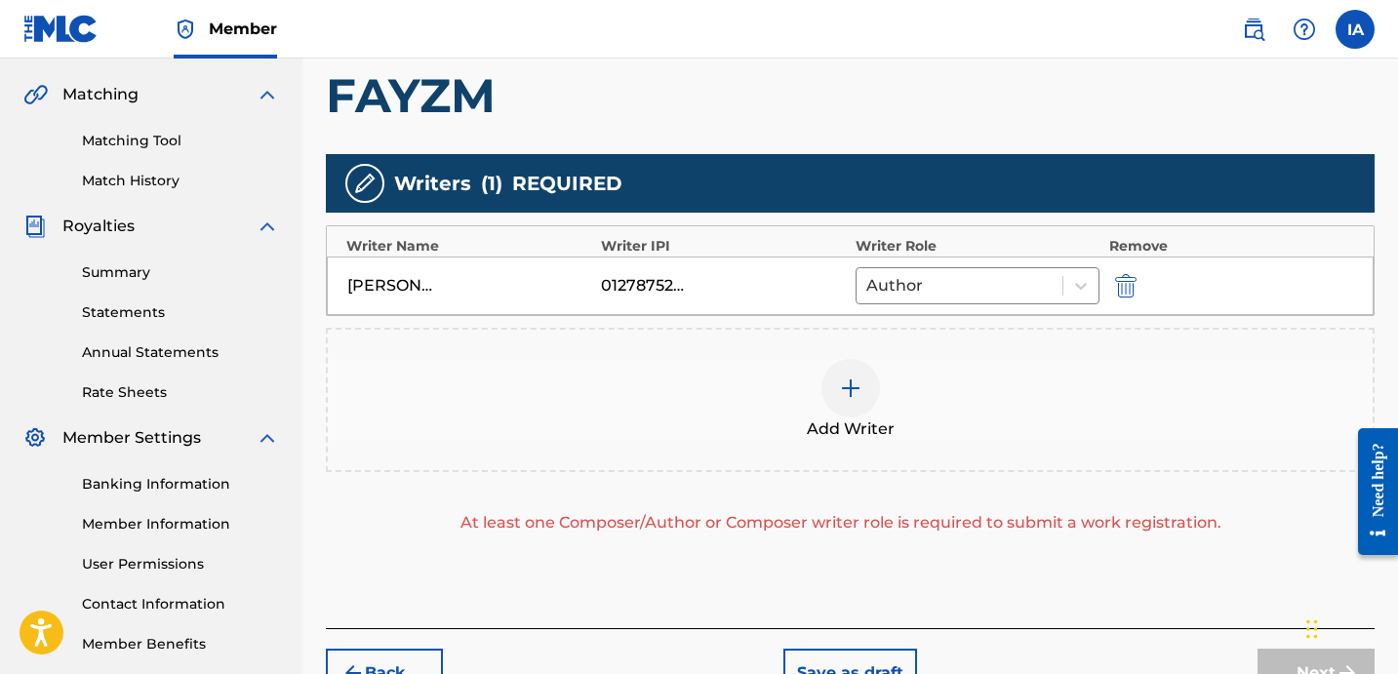
click at [994, 152] on div "Add Writers & Roles Enter all writer(s) and their roles. A full list of writer …" at bounding box center [850, 264] width 1049 height 728
click at [827, 385] on div at bounding box center [851, 388] width 59 height 59
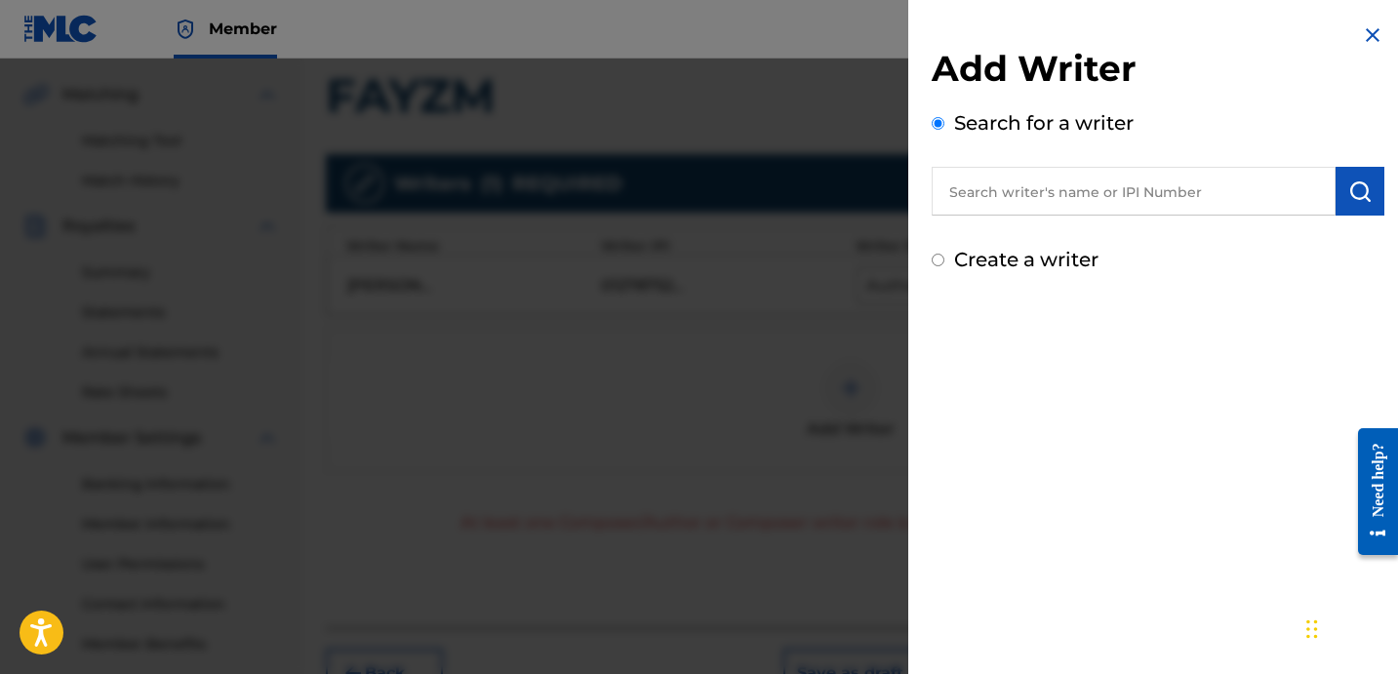
click at [995, 266] on label "Create a writer" at bounding box center [1026, 259] width 144 height 23
radio input "true"
click at [945, 266] on input "Create a writer" at bounding box center [938, 260] width 13 height 13
radio input "false"
radio input "true"
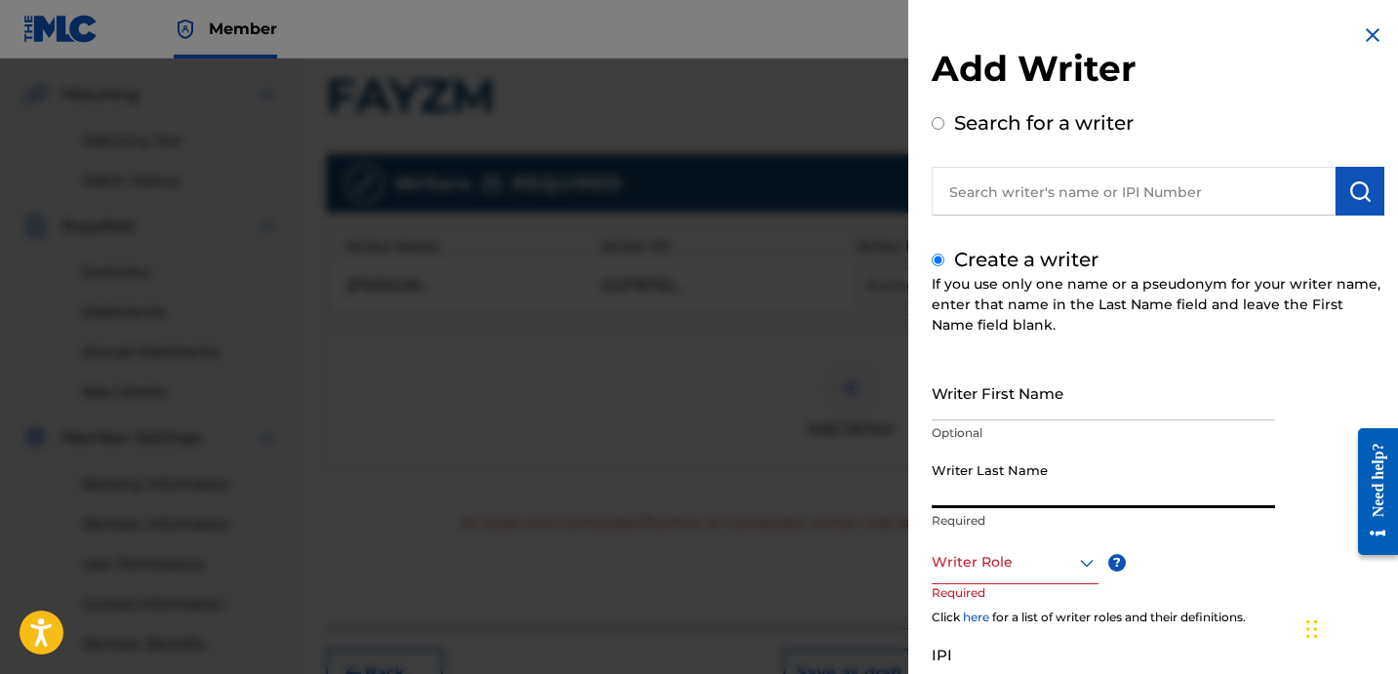
click at [1004, 474] on input "Writer Last Name" at bounding box center [1103, 481] width 343 height 56
paste input "UNKNOWN WRITER"
click at [1017, 503] on input "UNKNOWN WRITER" at bounding box center [1103, 481] width 343 height 56
type input "UNKNOWN"
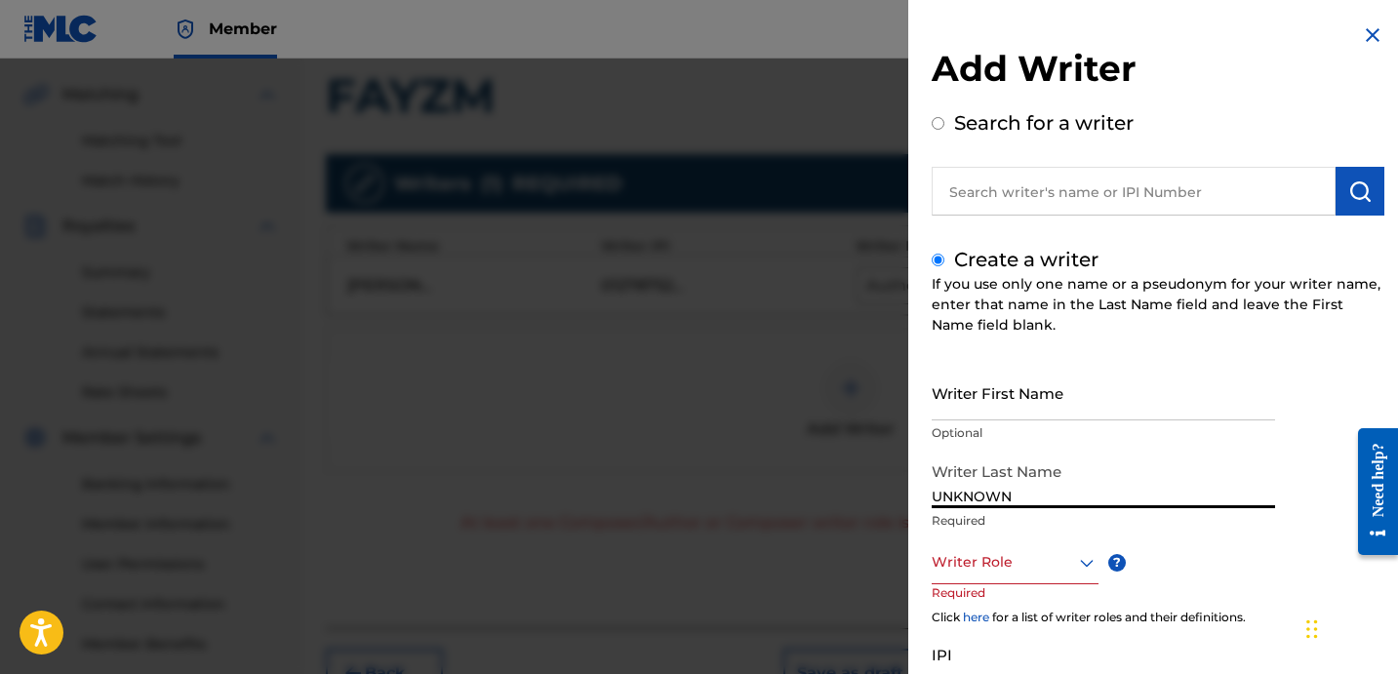
click at [1083, 378] on input "Writer First Name" at bounding box center [1103, 393] width 343 height 56
paste input "WRITER"
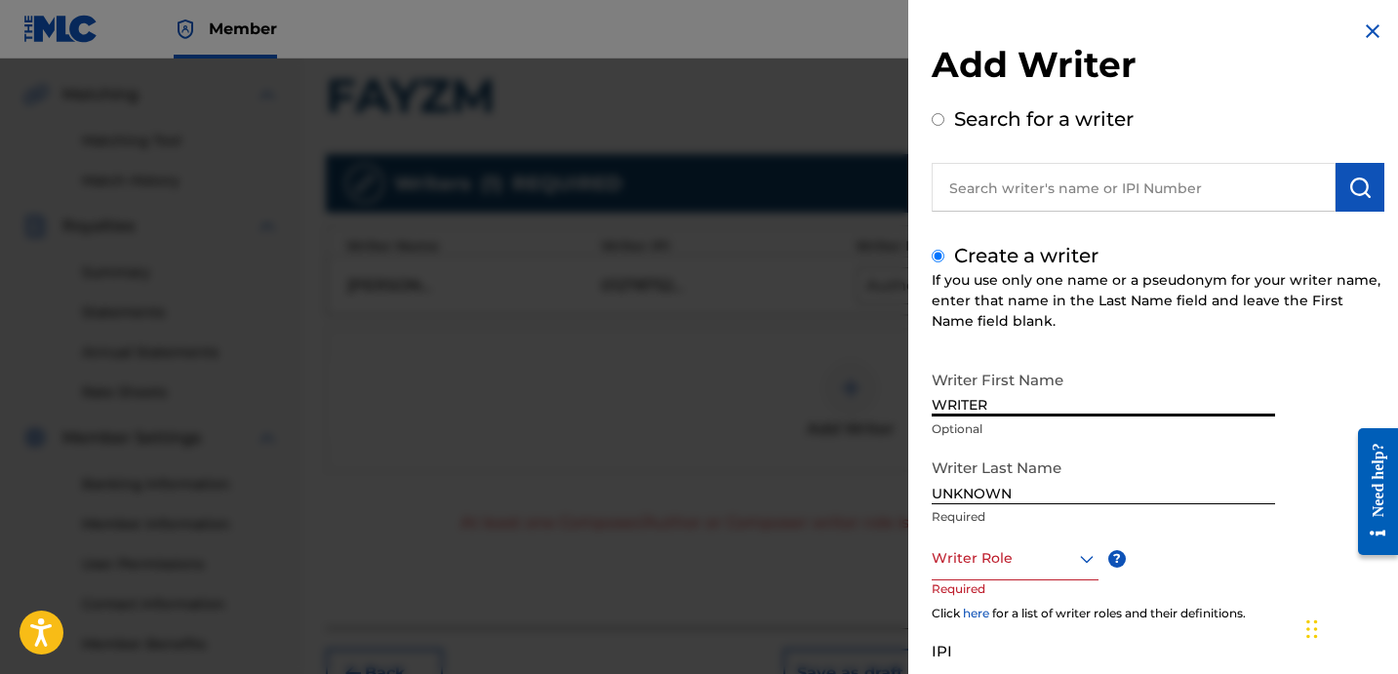
type input "WRITER"
click at [1025, 559] on div at bounding box center [1015, 558] width 167 height 24
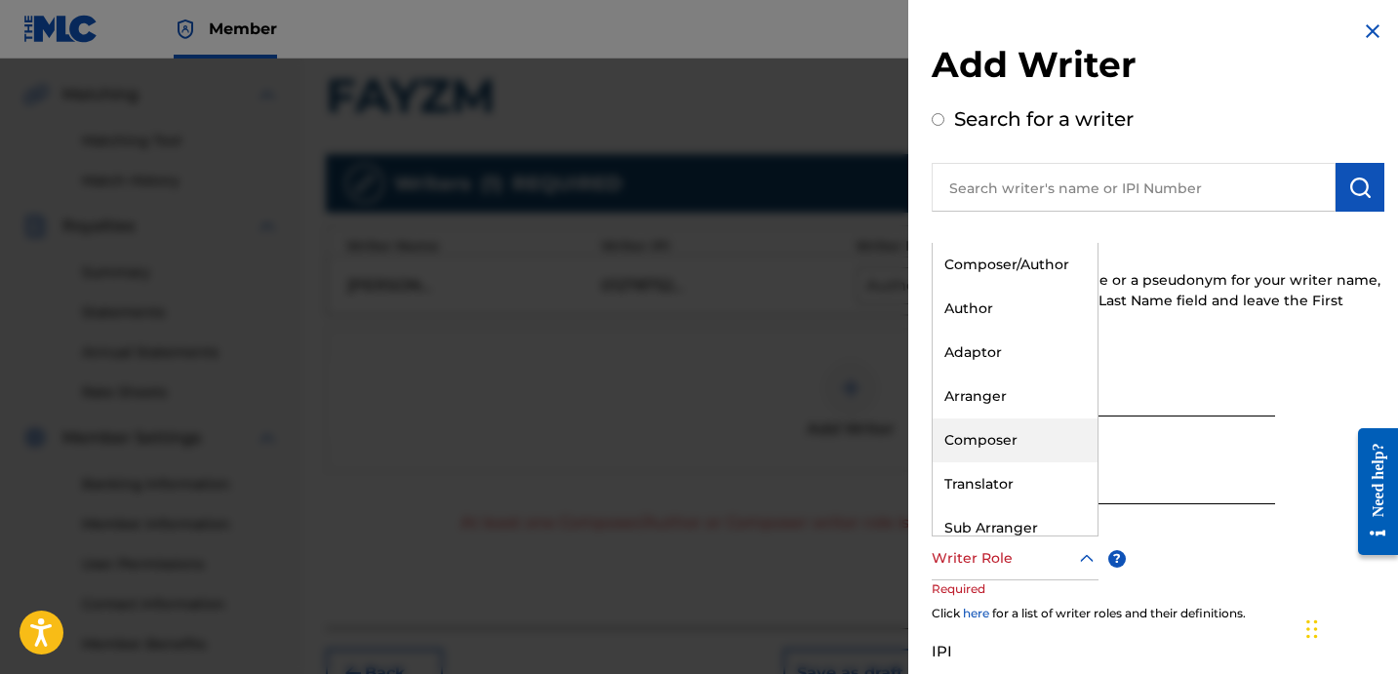
click at [1005, 434] on div "Composer" at bounding box center [1015, 441] width 165 height 44
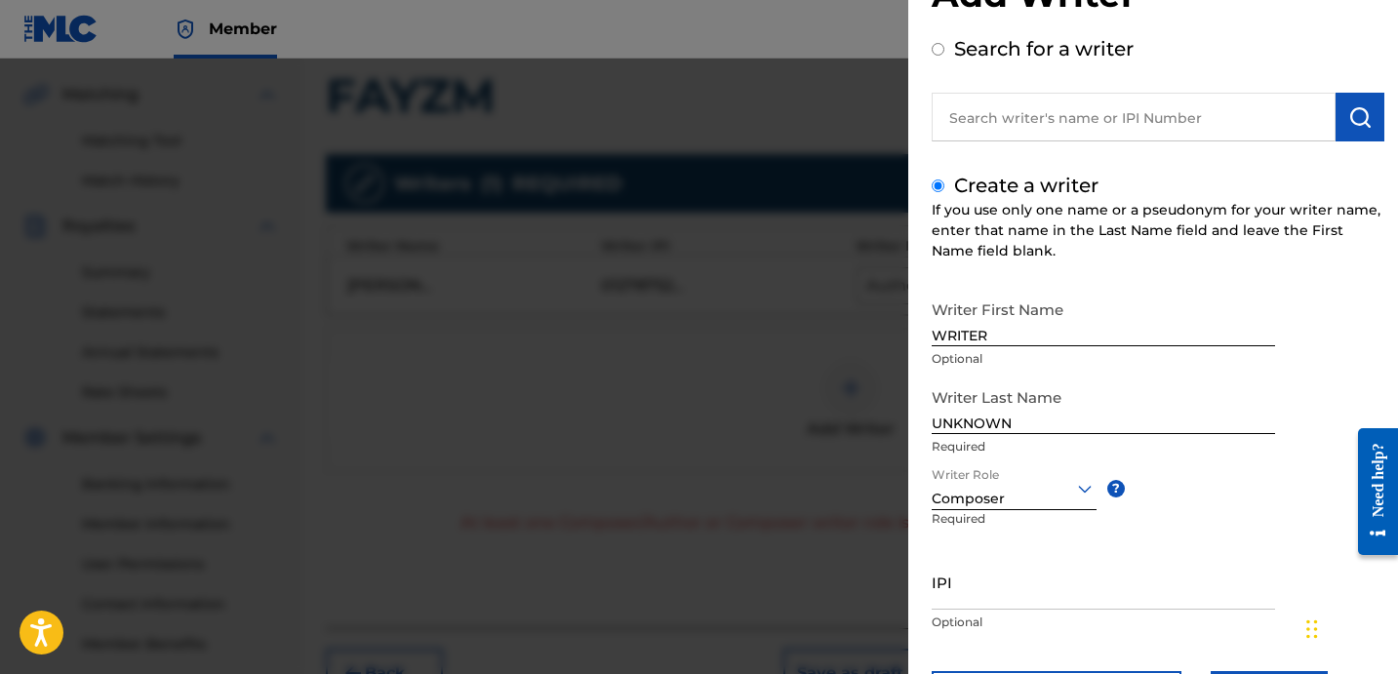
scroll to position [173, 0]
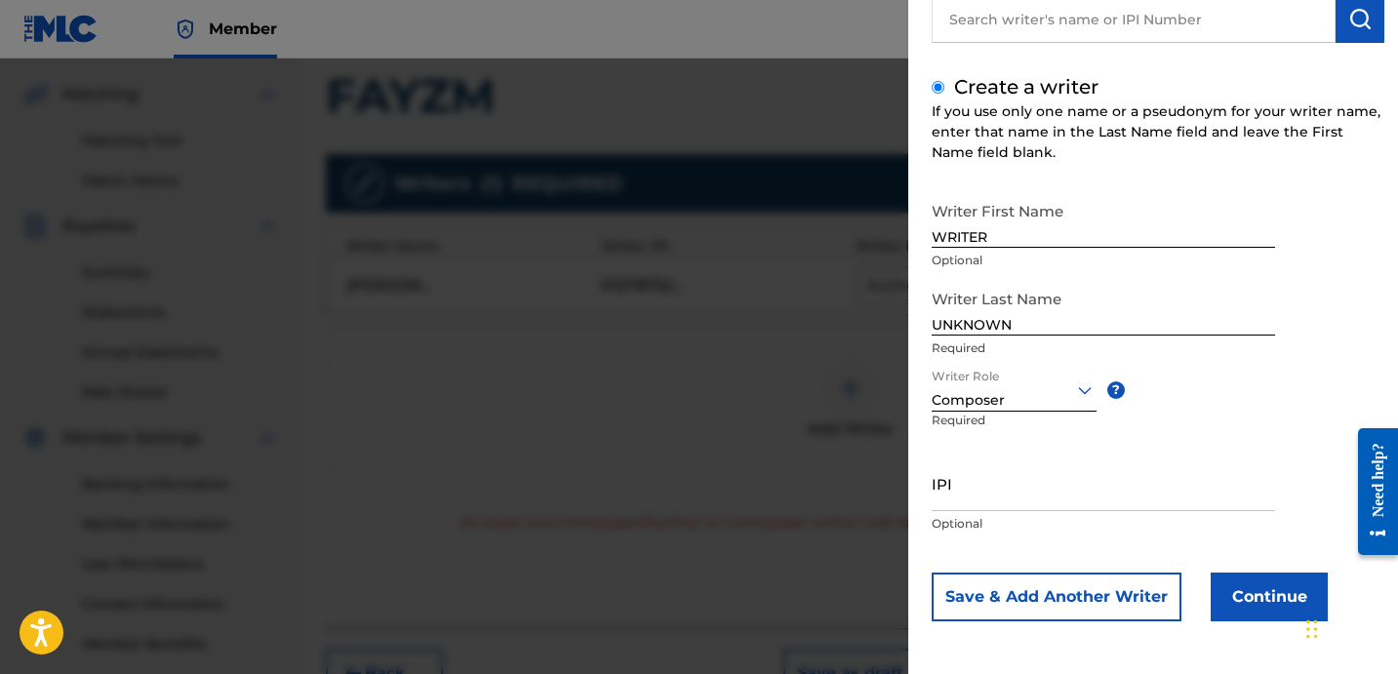
click at [1246, 601] on button "Continue" at bounding box center [1269, 597] width 117 height 49
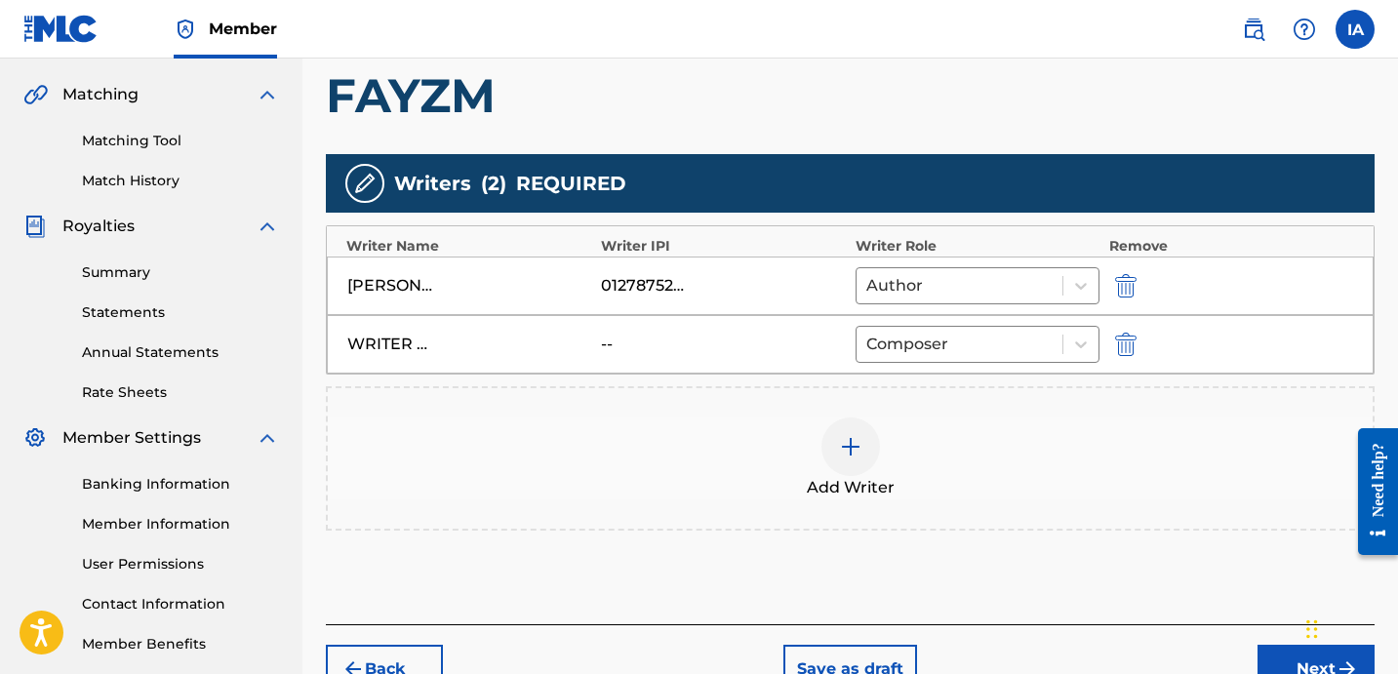
click at [1115, 569] on div "Add Writers & Roles Enter all writer(s) and their roles. A full list of writer …" at bounding box center [850, 262] width 1049 height 724
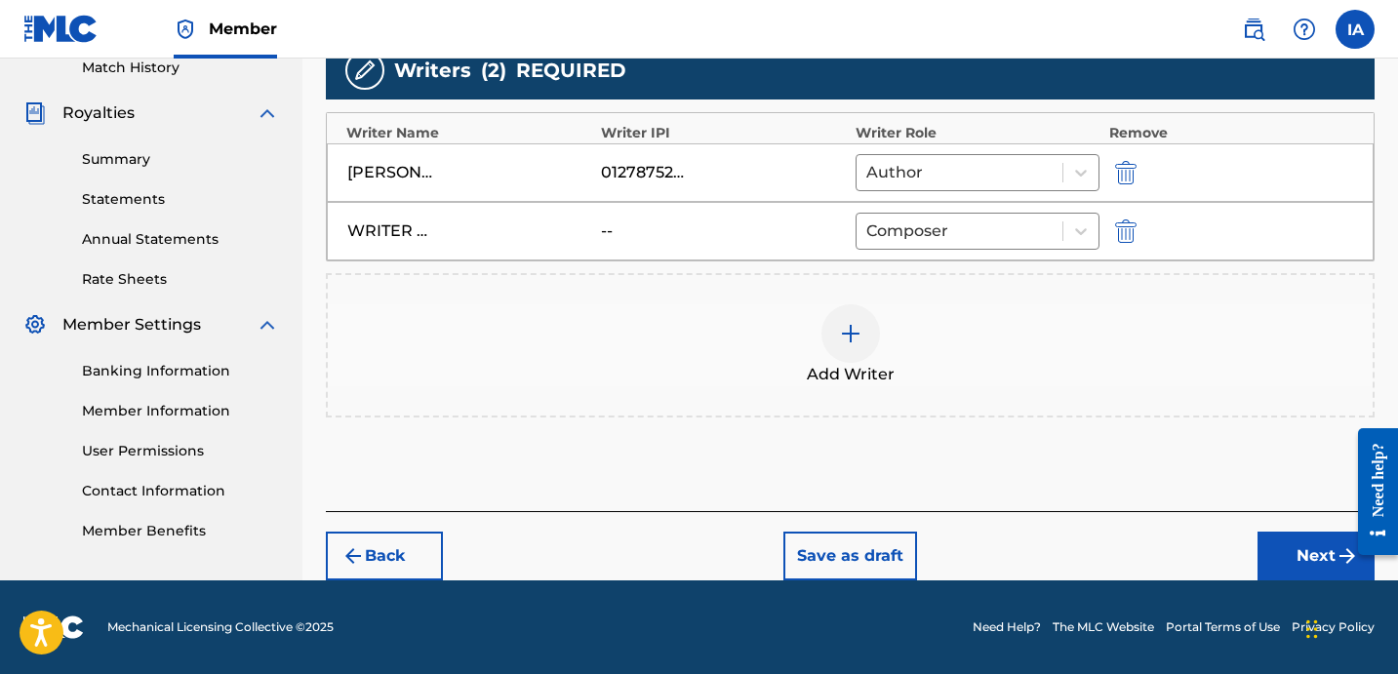
click at [1285, 569] on button "Next" at bounding box center [1316, 556] width 117 height 49
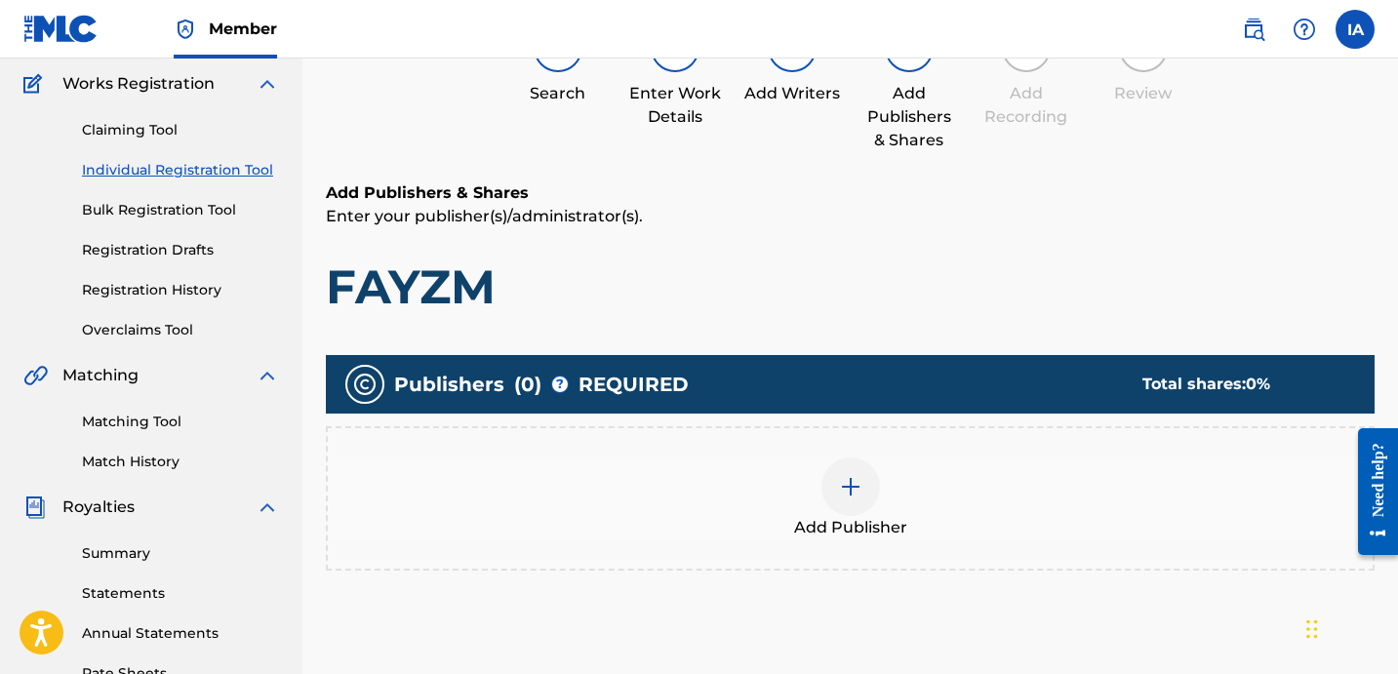
scroll to position [88, 0]
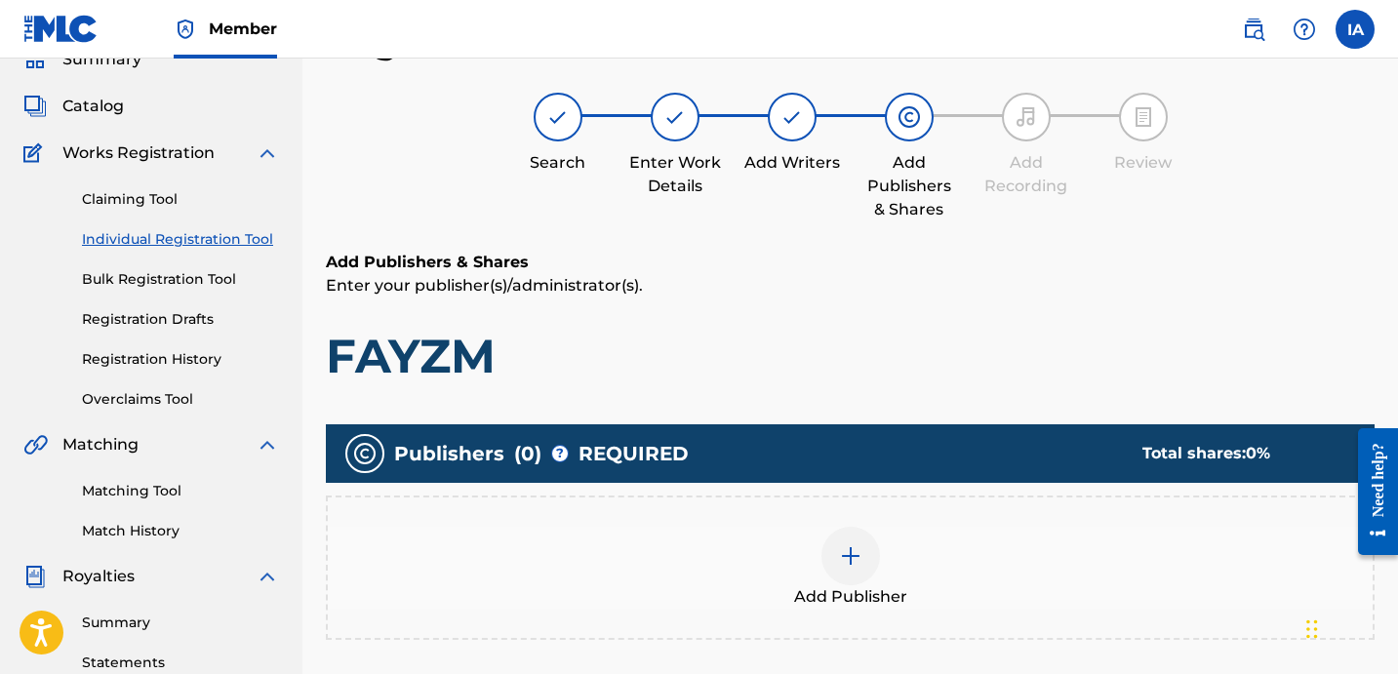
click at [962, 283] on p "Enter your publisher(s)/administrator(s)." at bounding box center [850, 285] width 1049 height 23
drag, startPoint x: 957, startPoint y: 320, endPoint x: 894, endPoint y: 323, distance: 63.5
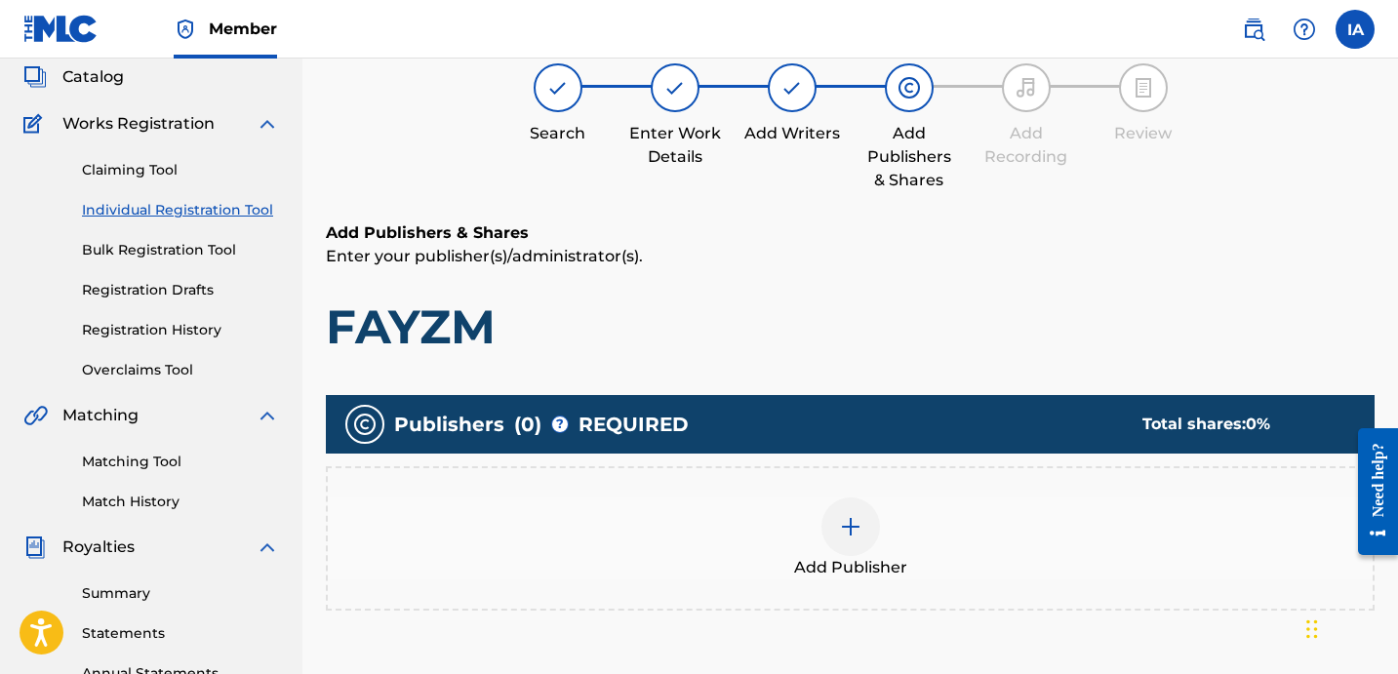
scroll to position [151, 0]
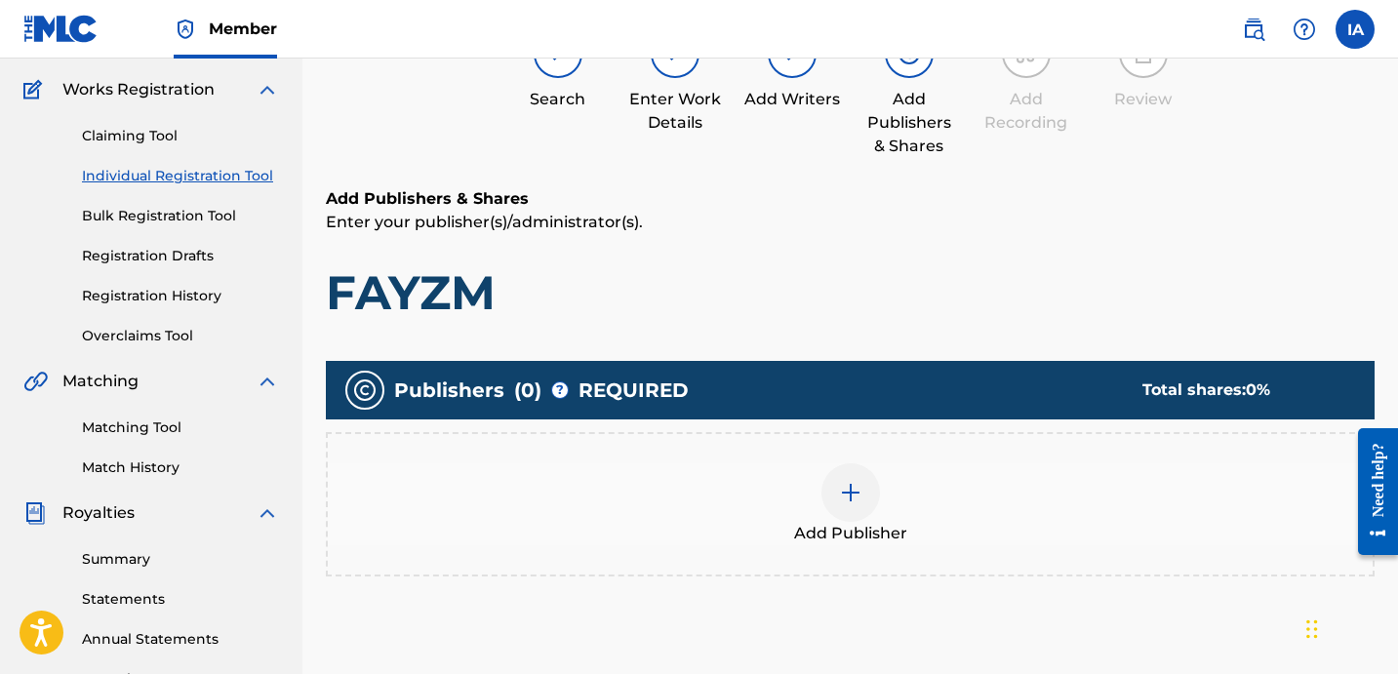
click at [836, 299] on h1 "FAYZM" at bounding box center [850, 292] width 1049 height 59
click at [913, 511] on div "Add Publisher" at bounding box center [850, 504] width 1045 height 82
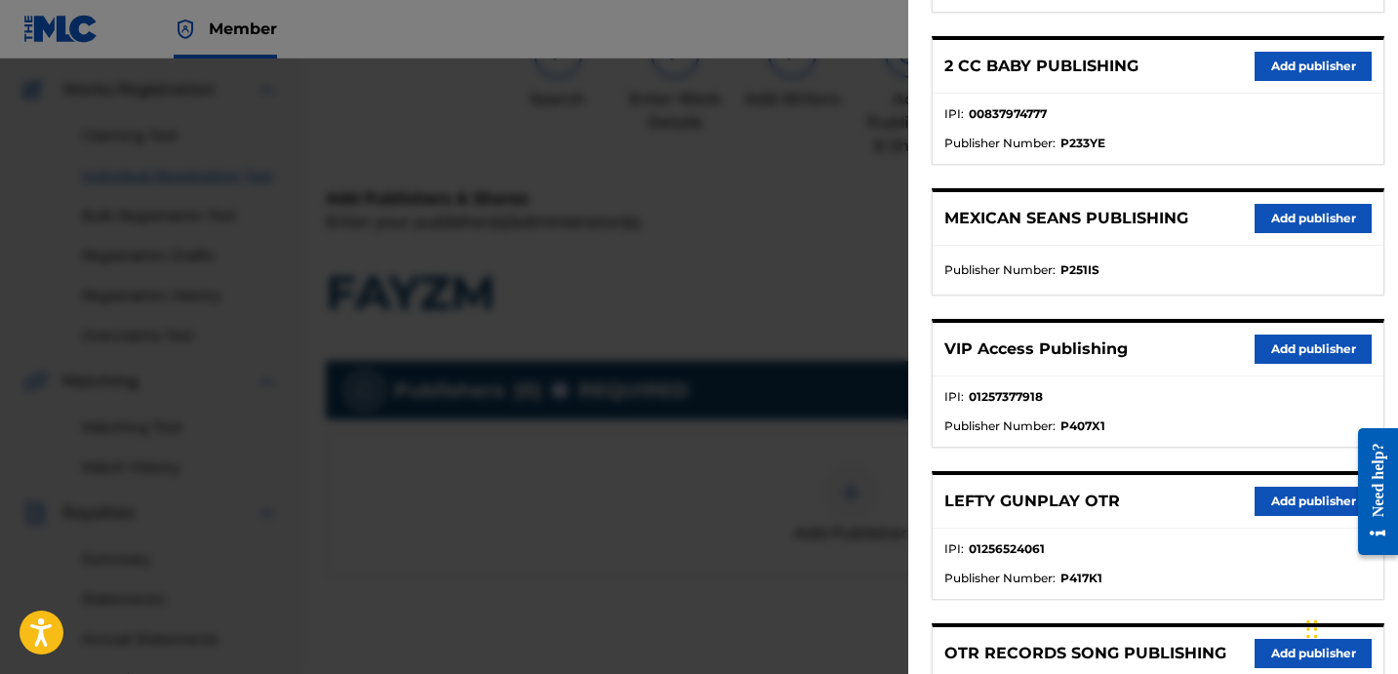
scroll to position [728, 0]
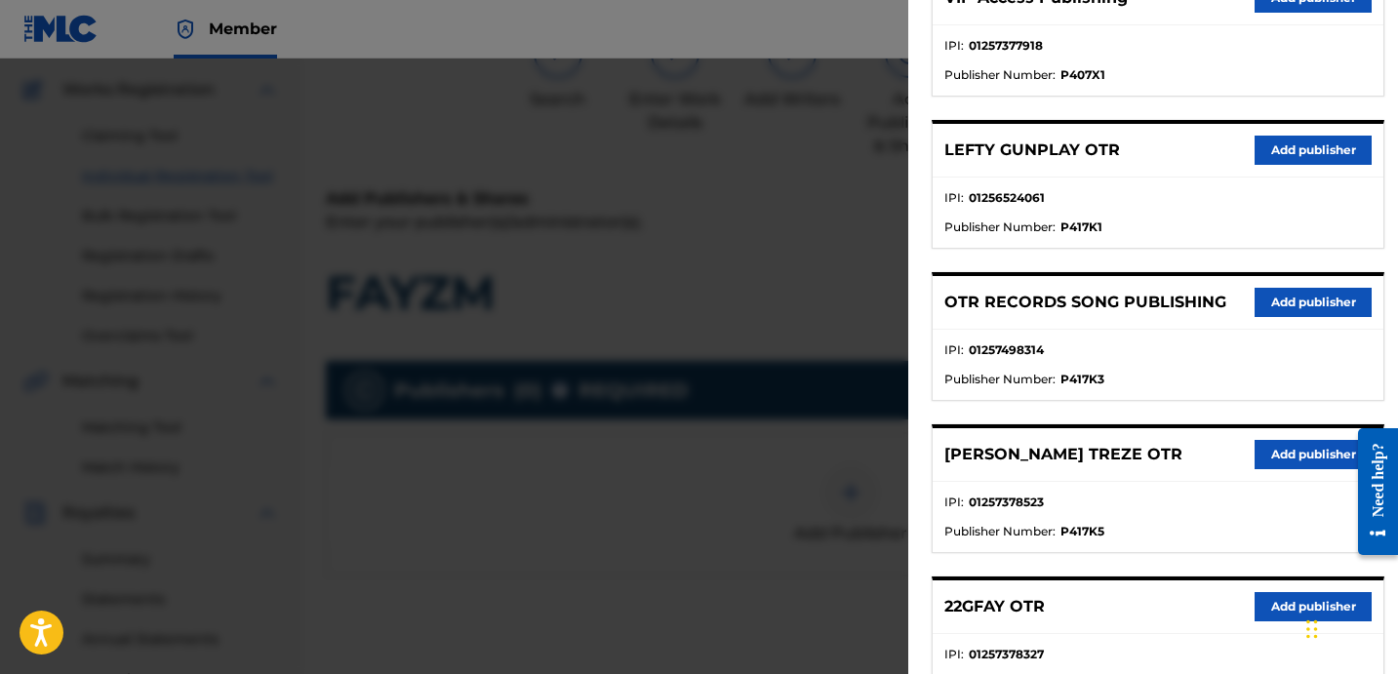
click at [1244, 337] on ul "IPI : 01257498314 Publisher Number : P417K3" at bounding box center [1158, 365] width 451 height 70
click at [1268, 302] on button "Add publisher" at bounding box center [1313, 302] width 117 height 29
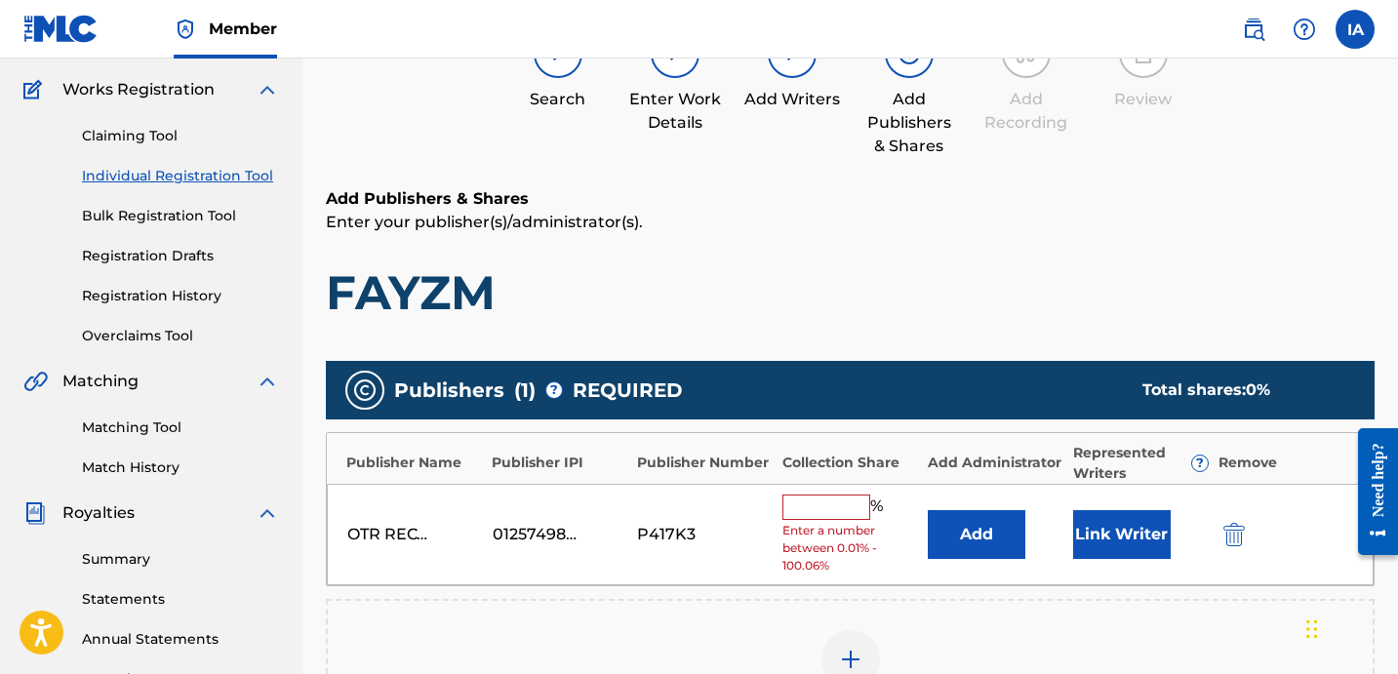
click at [856, 499] on input "text" at bounding box center [827, 507] width 88 height 25
type input "50"
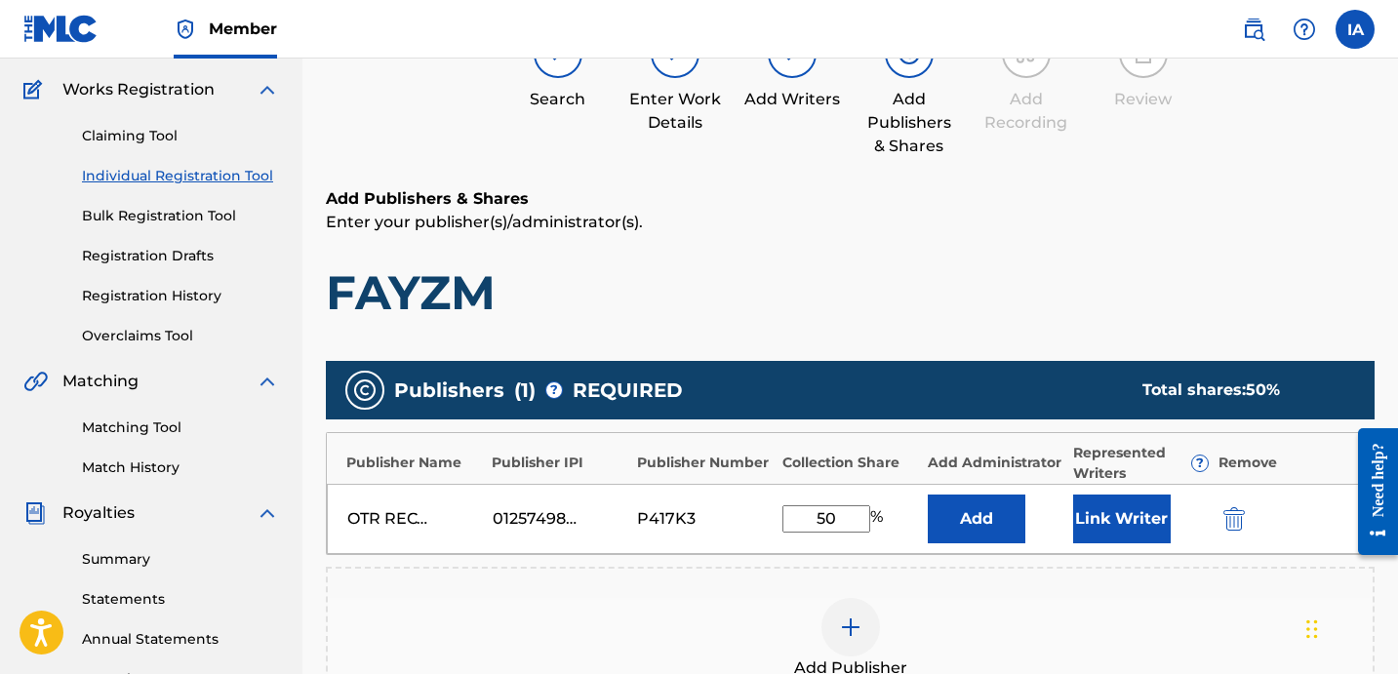
click at [952, 532] on button "Add" at bounding box center [977, 519] width 98 height 49
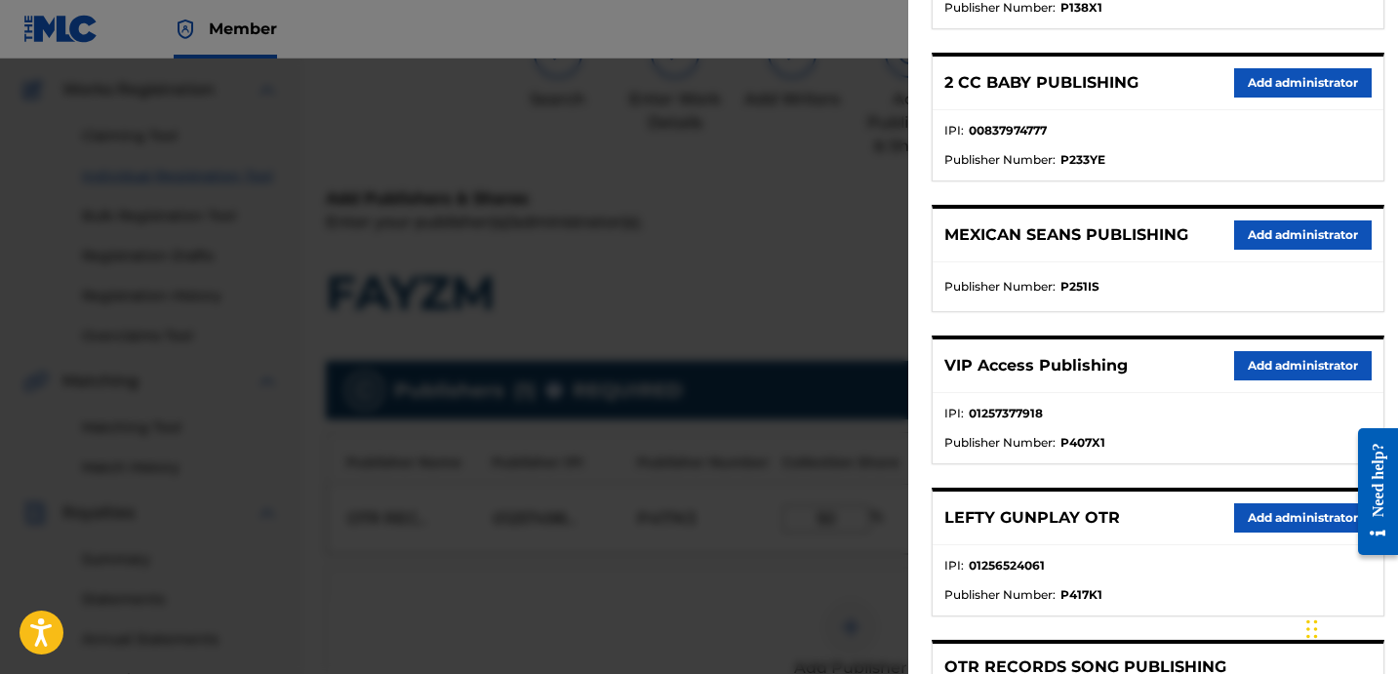
scroll to position [363, 0]
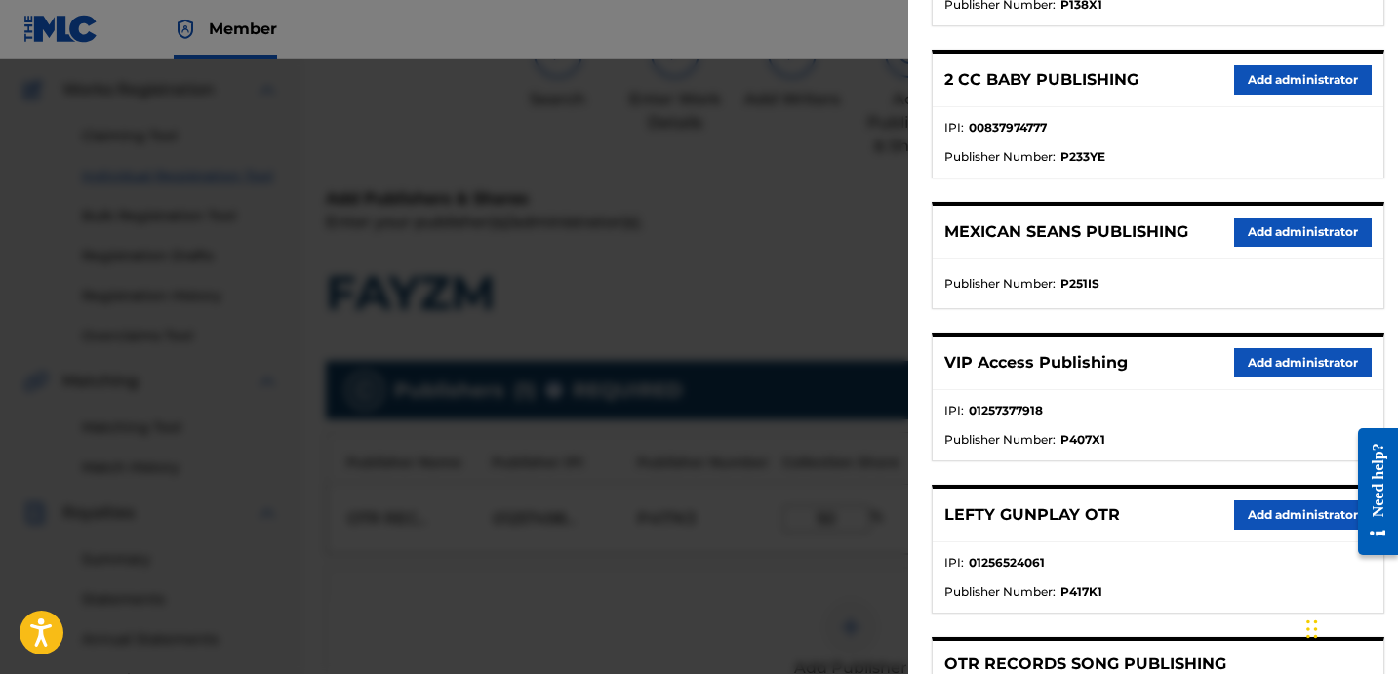
click at [1268, 351] on button "Add administrator" at bounding box center [1303, 362] width 138 height 29
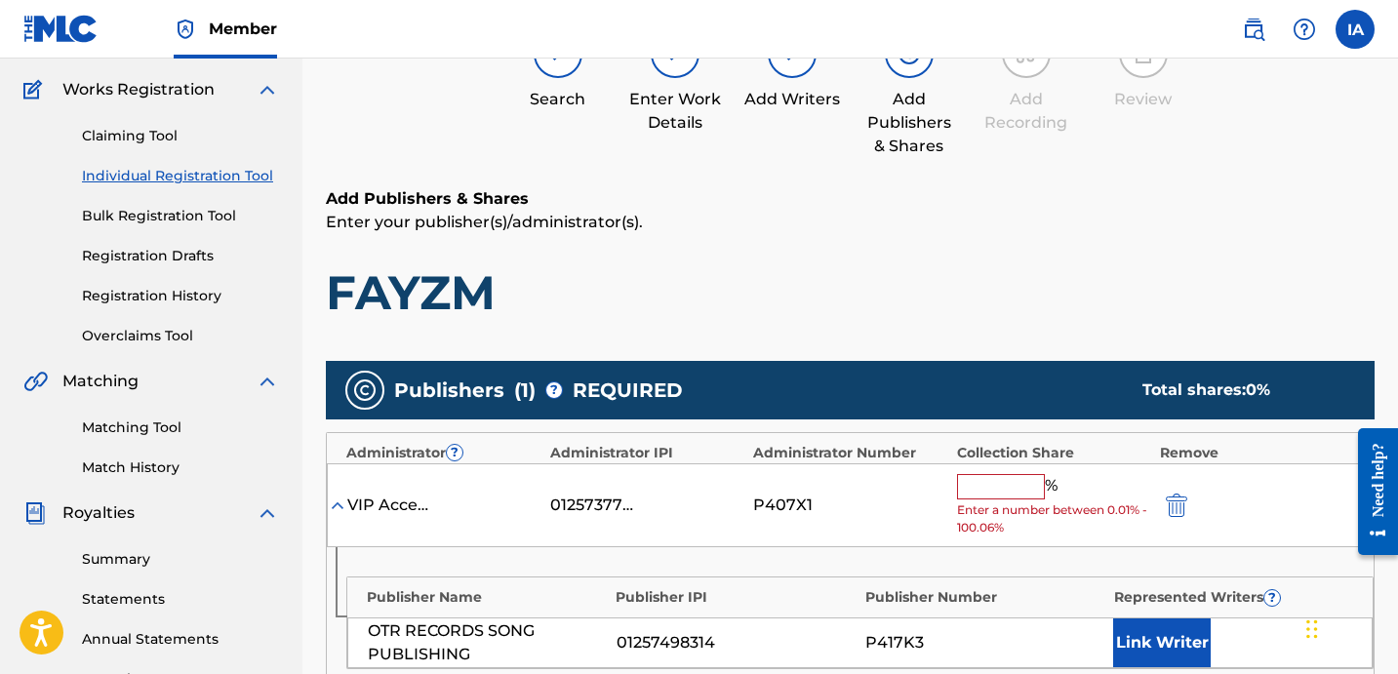
click at [1015, 476] on input "text" at bounding box center [1001, 486] width 88 height 25
type input "50"
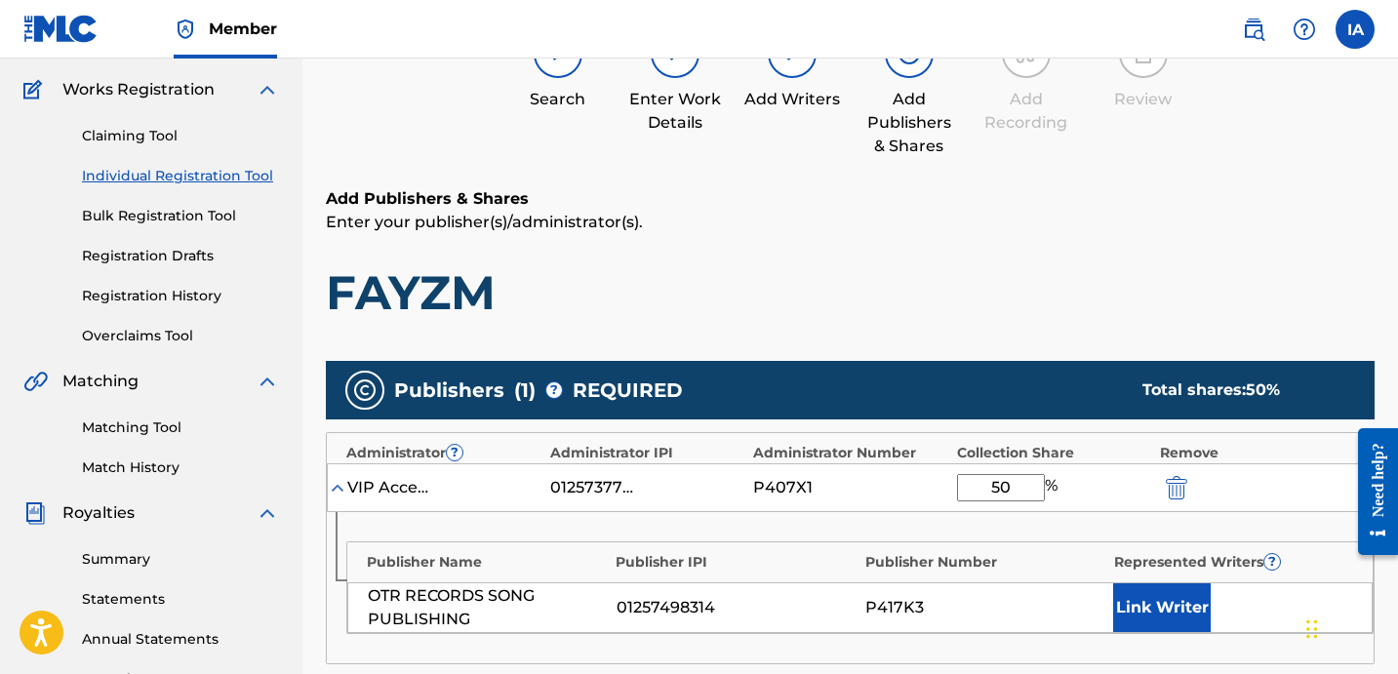
click at [1121, 588] on button "Link Writer" at bounding box center [1162, 608] width 98 height 49
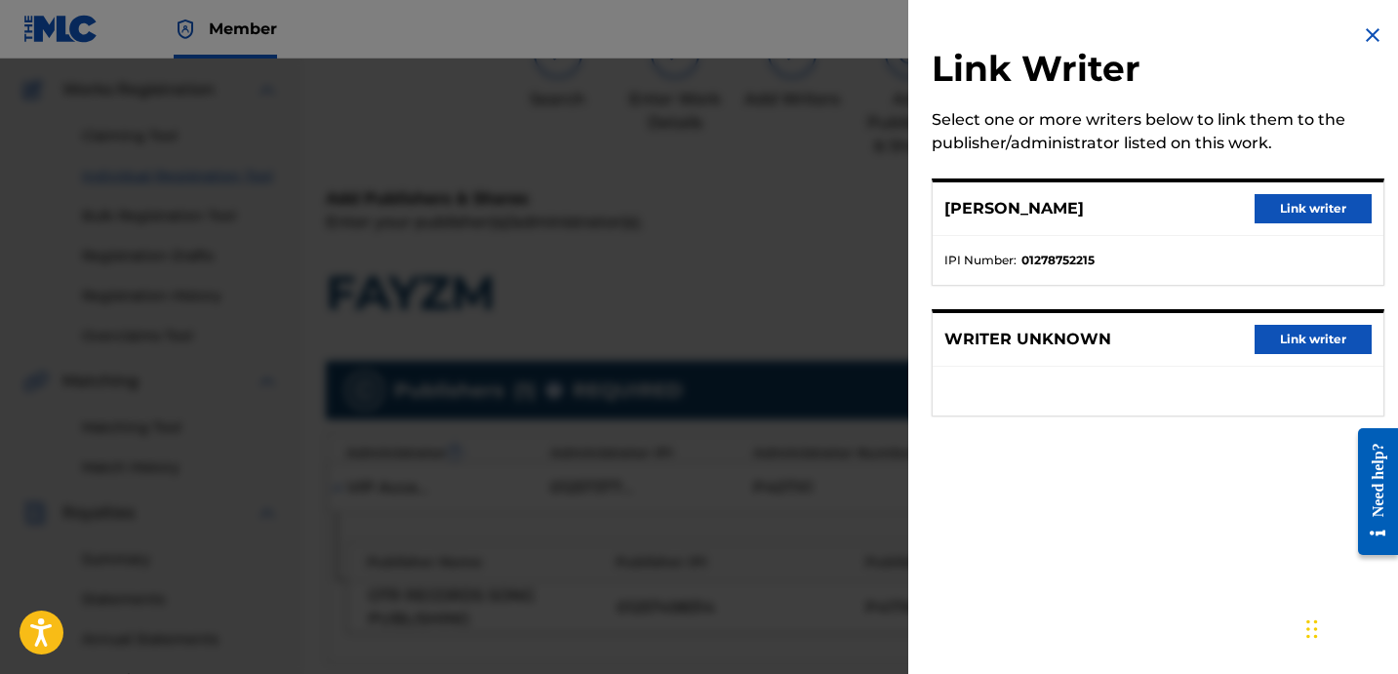
click at [1291, 209] on button "Link writer" at bounding box center [1313, 208] width 117 height 29
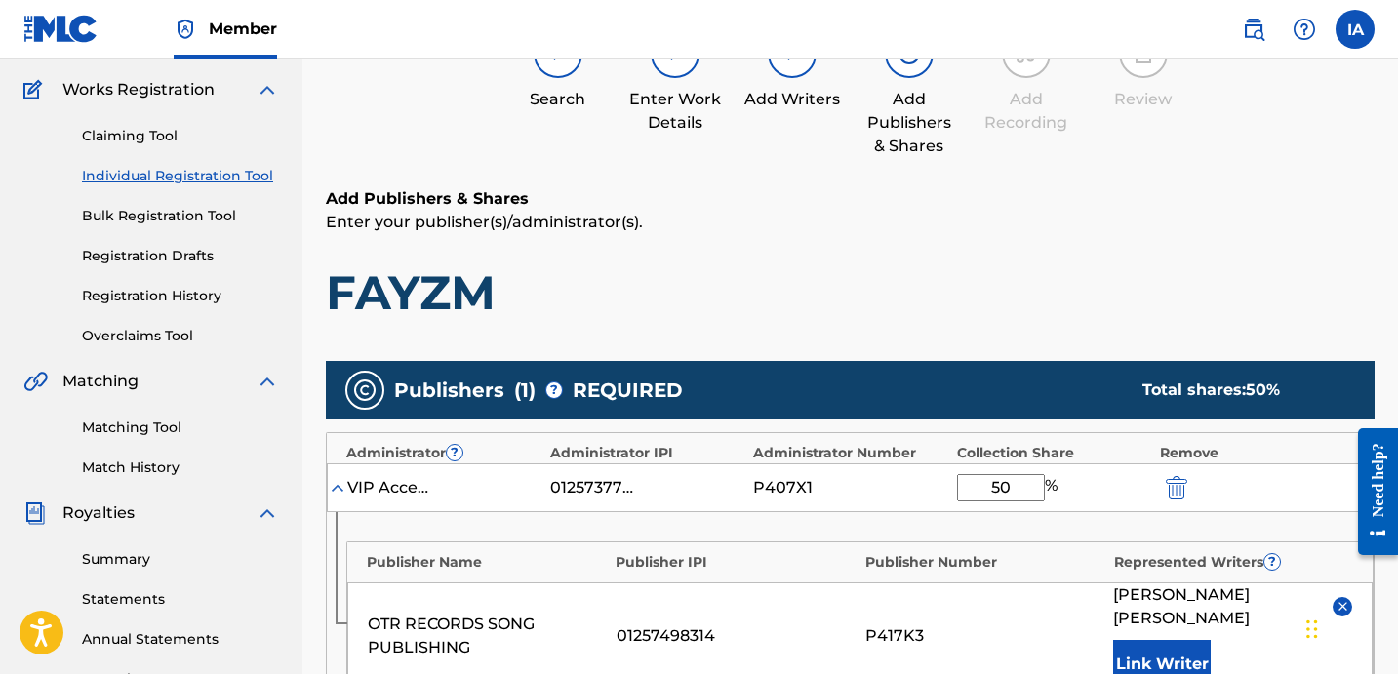
click at [1096, 219] on p "Enter your publisher(s)/administrator(s)." at bounding box center [850, 222] width 1049 height 23
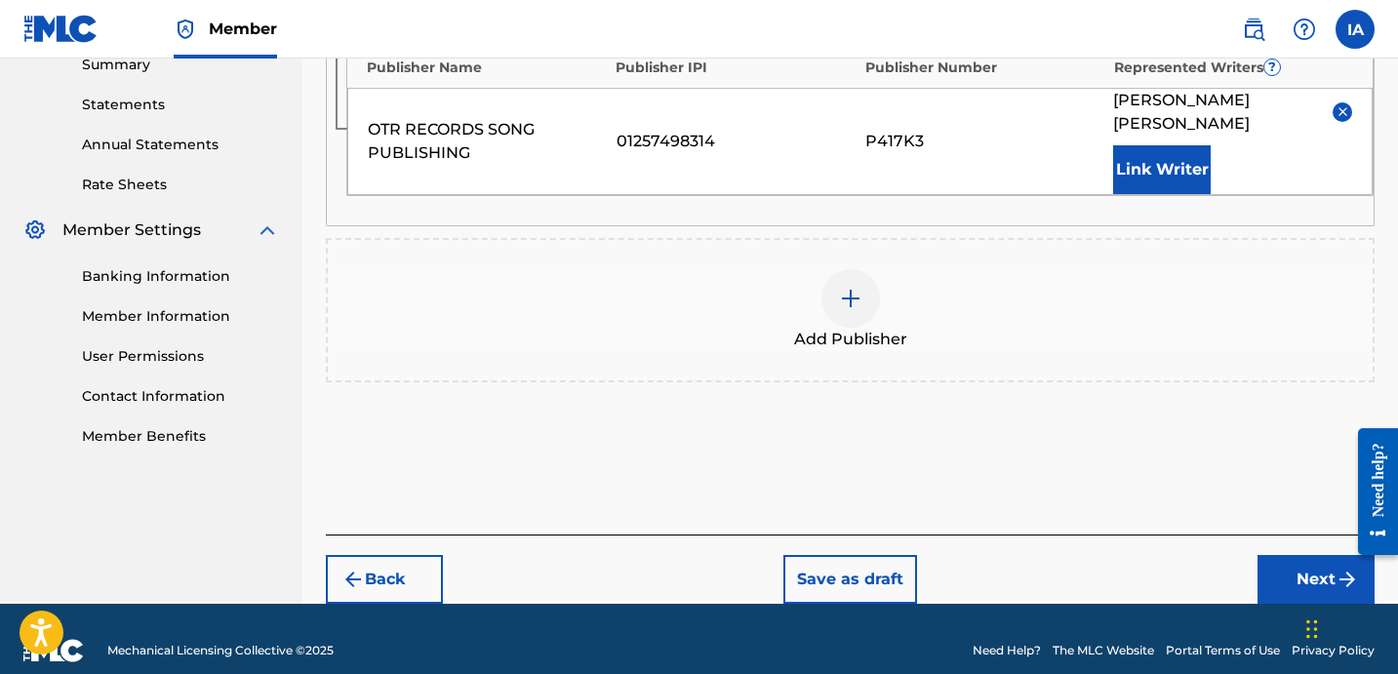
click at [1305, 555] on button "Next" at bounding box center [1316, 579] width 117 height 49
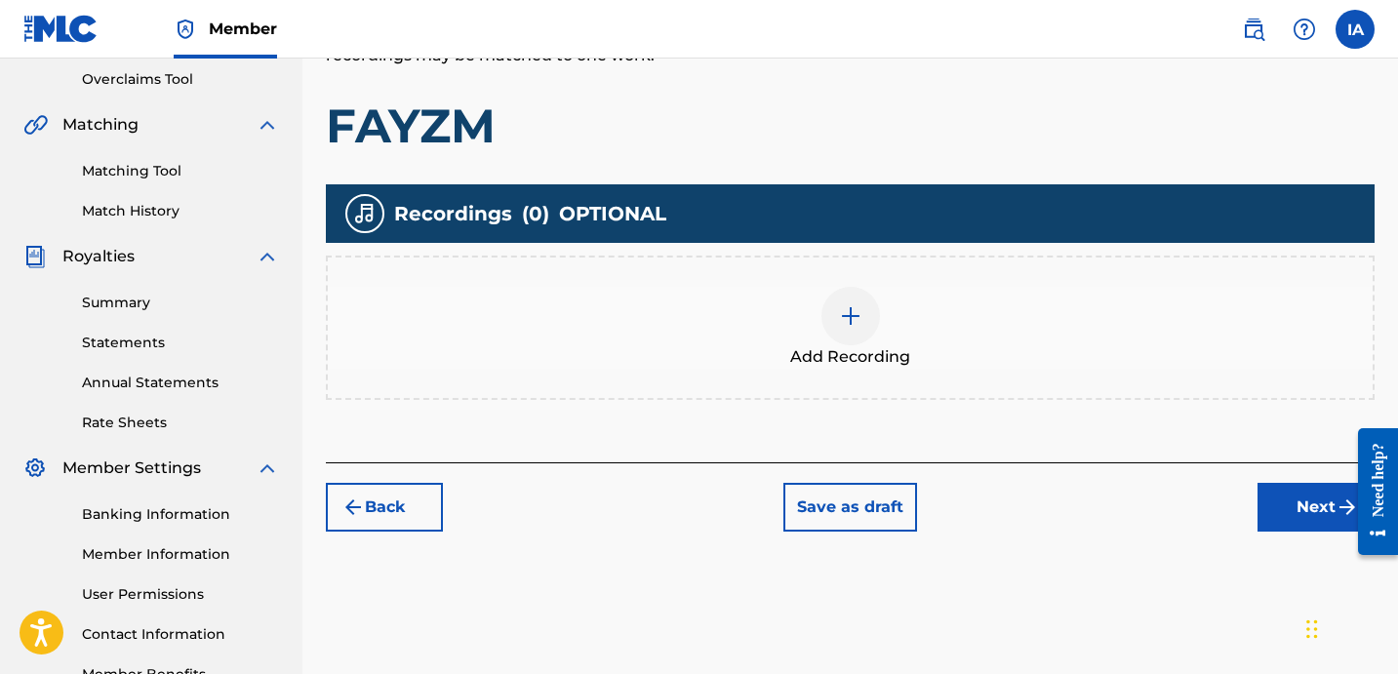
scroll to position [478, 0]
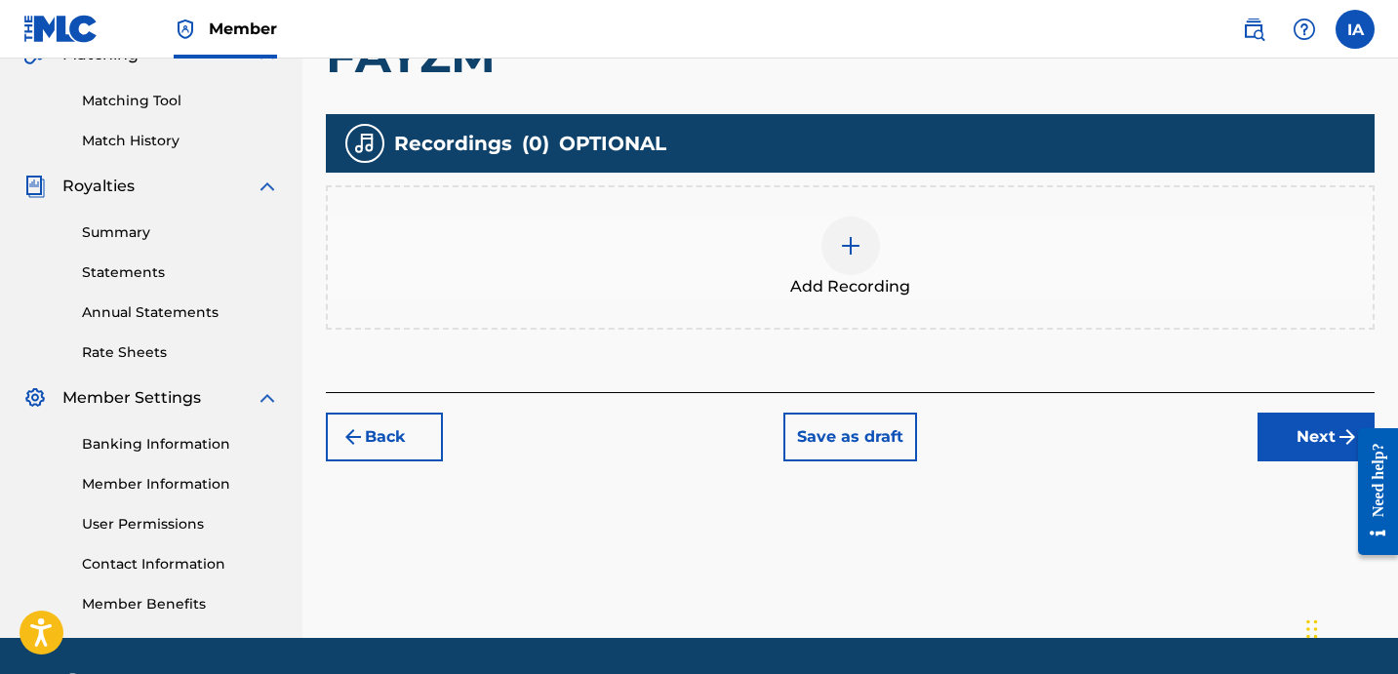
click at [970, 236] on div "Add Recording" at bounding box center [850, 258] width 1045 height 82
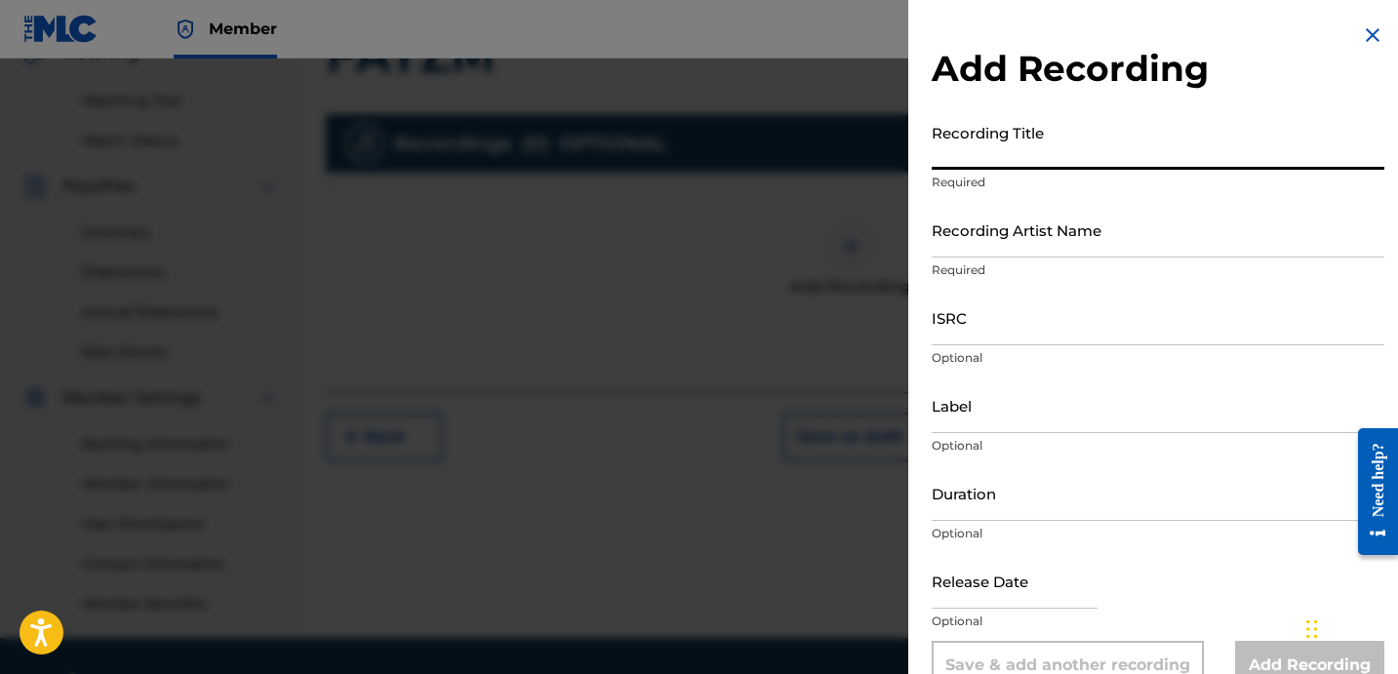
drag, startPoint x: 1061, startPoint y: 134, endPoint x: 1062, endPoint y: 165, distance: 31.2
click at [1061, 135] on input "Recording Title" at bounding box center [1158, 142] width 453 height 56
click at [956, 155] on input "Recording Title" at bounding box center [1158, 142] width 453 height 56
paste input "FAYZM"
type input "FAYZM"
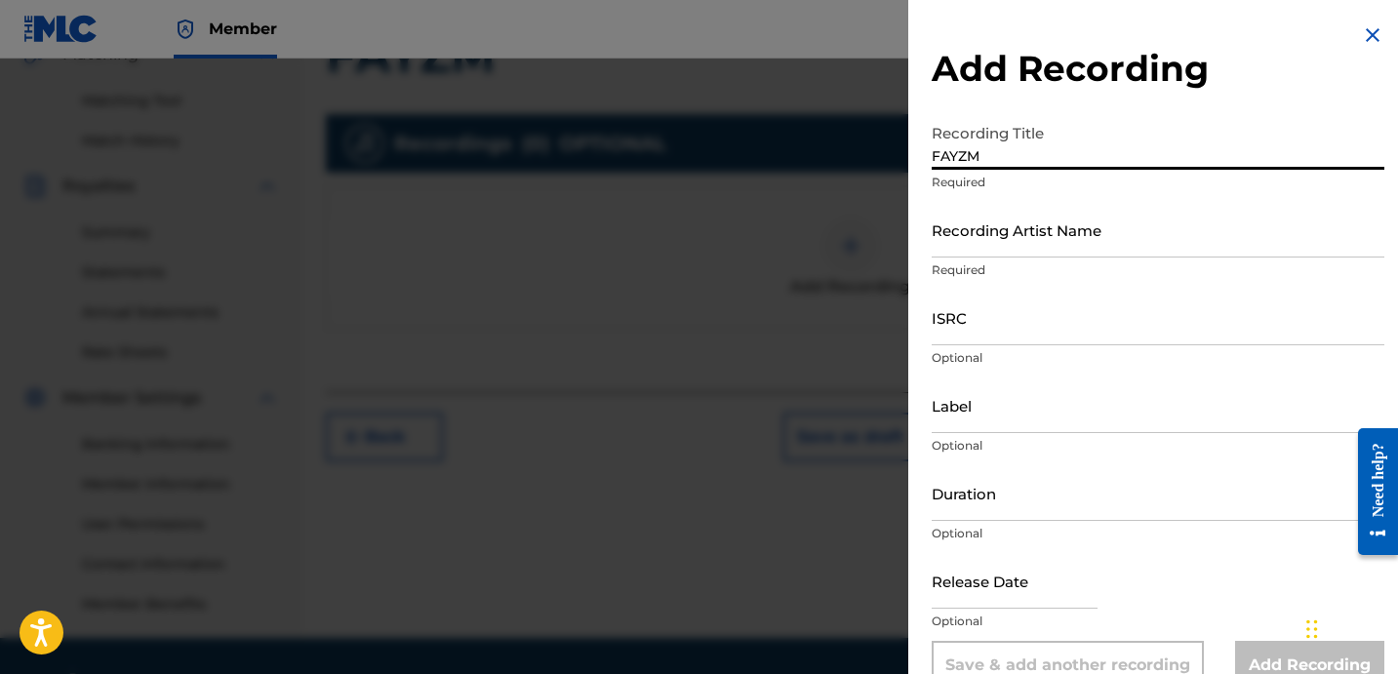
click at [988, 220] on input "Recording Artist Name" at bounding box center [1158, 230] width 453 height 56
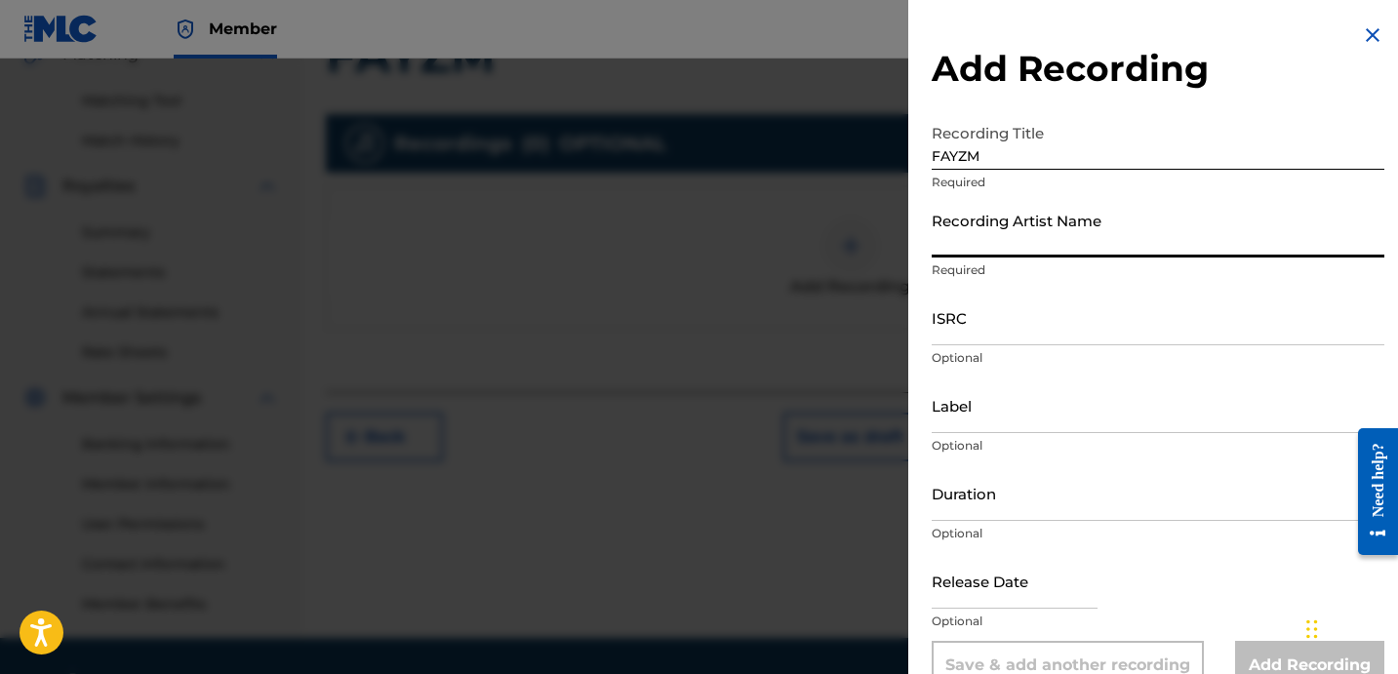
type input "FAYZDATRAPR"
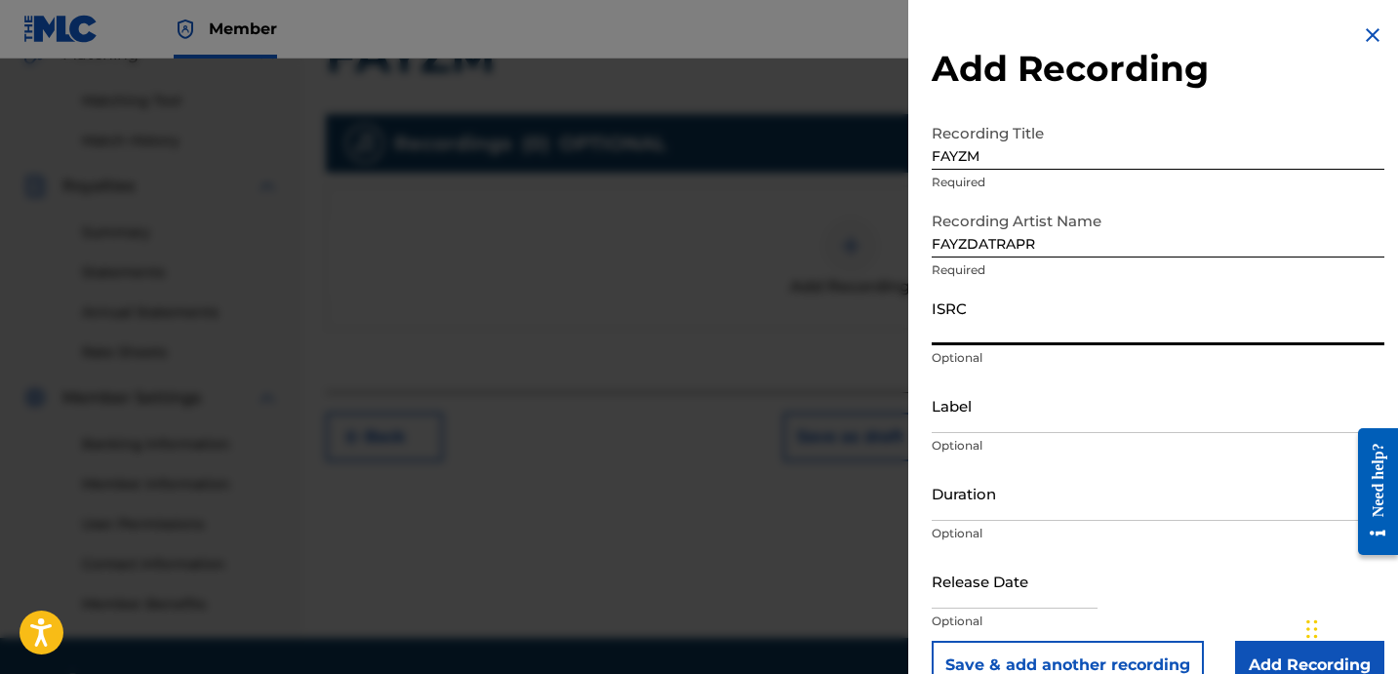
click at [1014, 330] on input "ISRC" at bounding box center [1158, 318] width 453 height 56
click at [1085, 323] on input "ISRC" at bounding box center [1158, 318] width 453 height 56
paste input "TCADY1870937"
type input "TCADY1870937"
drag, startPoint x: 987, startPoint y: 415, endPoint x: 1000, endPoint y: 413, distance: 12.8
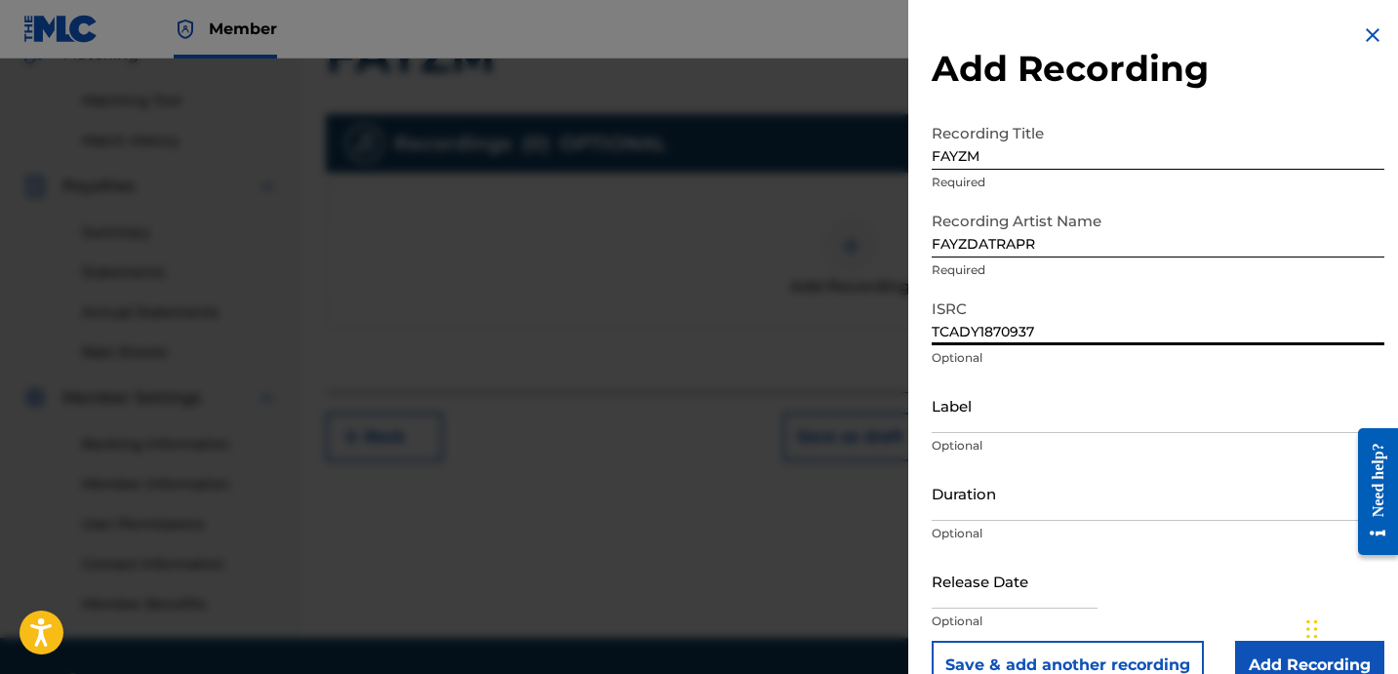
click at [987, 414] on input "Label" at bounding box center [1158, 406] width 453 height 56
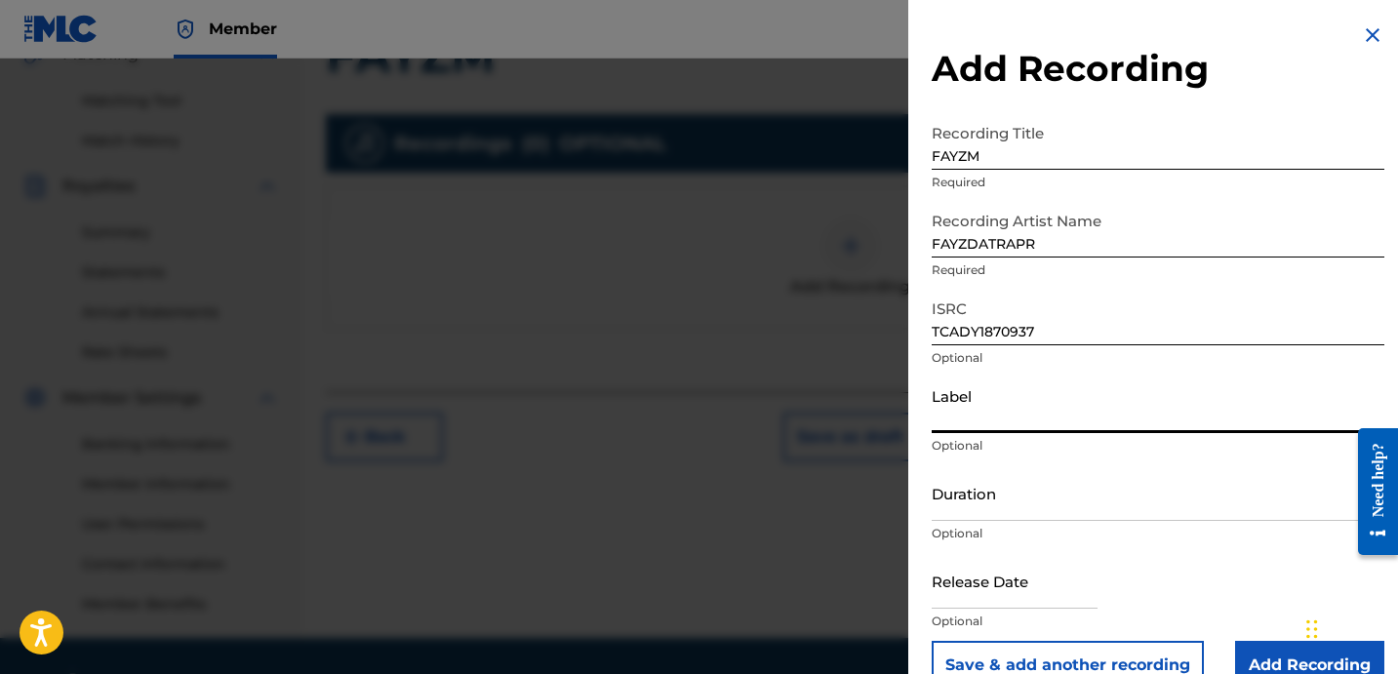
type input "OTR RECORDS"
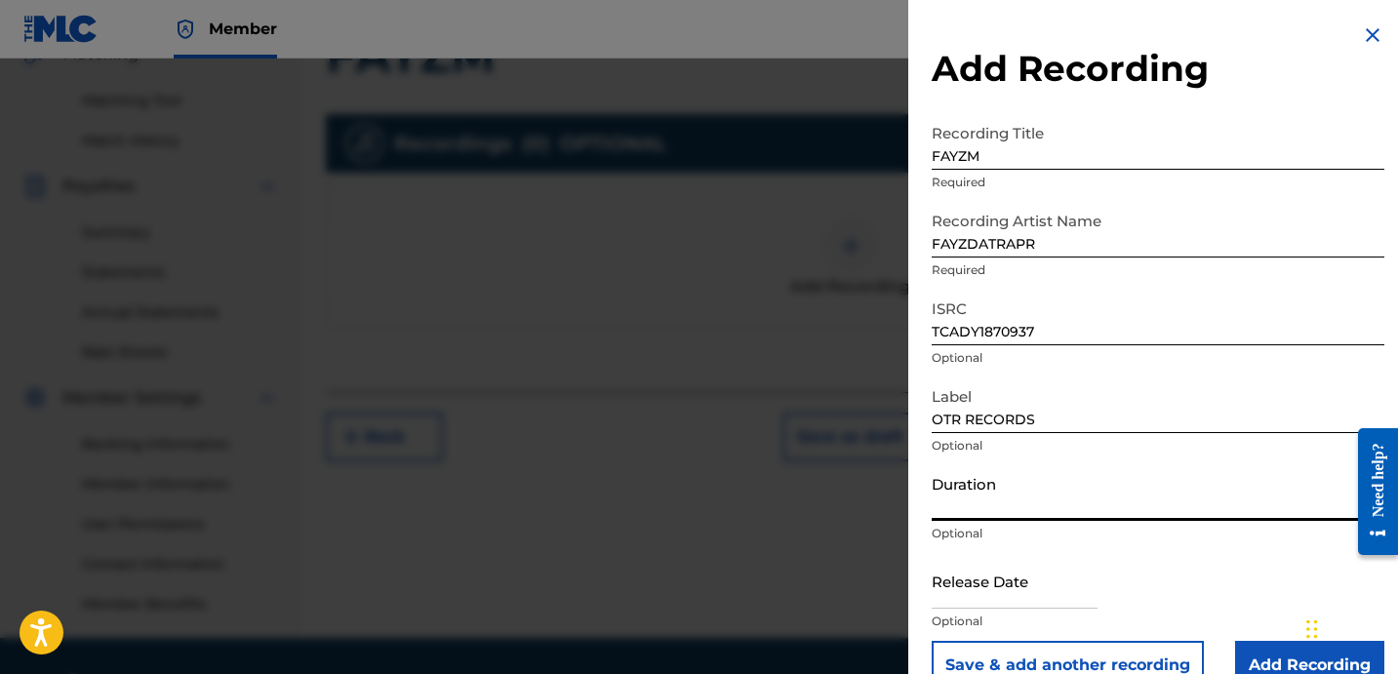
drag, startPoint x: 989, startPoint y: 493, endPoint x: 1016, endPoint y: 489, distance: 26.6
click at [989, 493] on input "Duration" at bounding box center [1158, 493] width 453 height 56
click at [980, 506] on input "Duration" at bounding box center [1158, 493] width 453 height 56
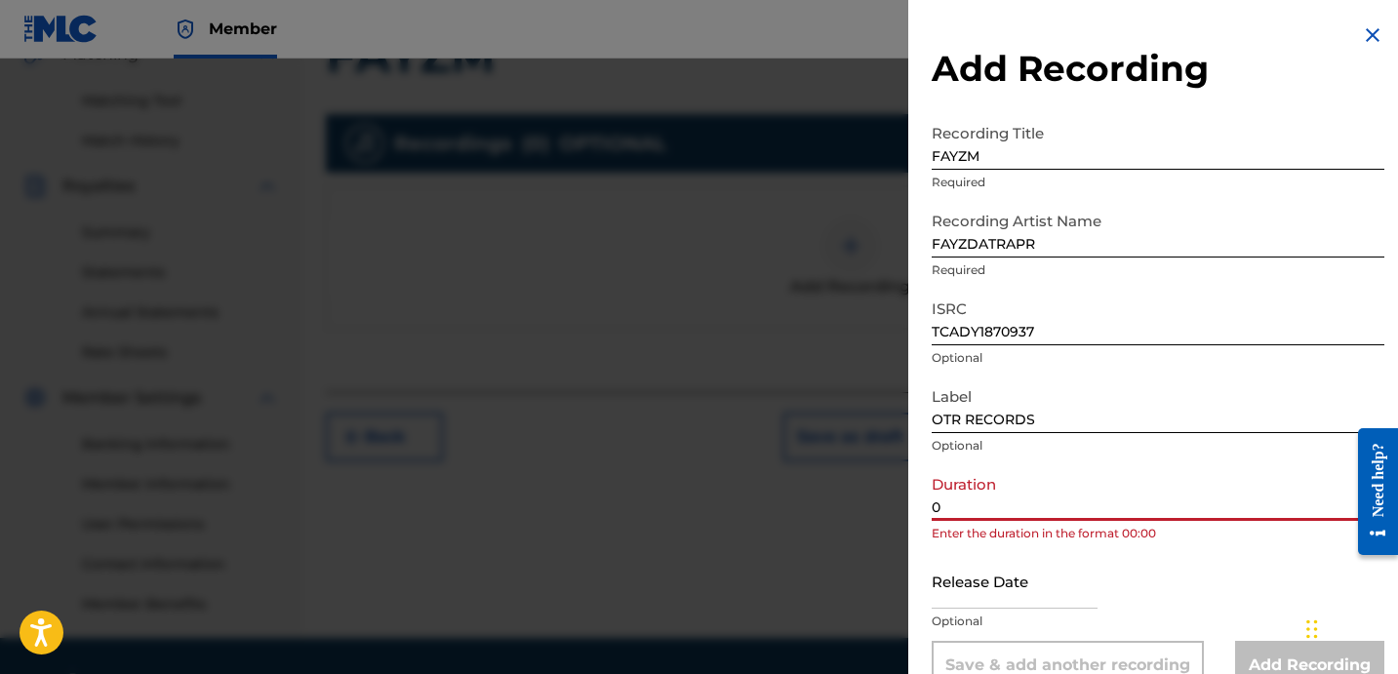
paste input "2:39"
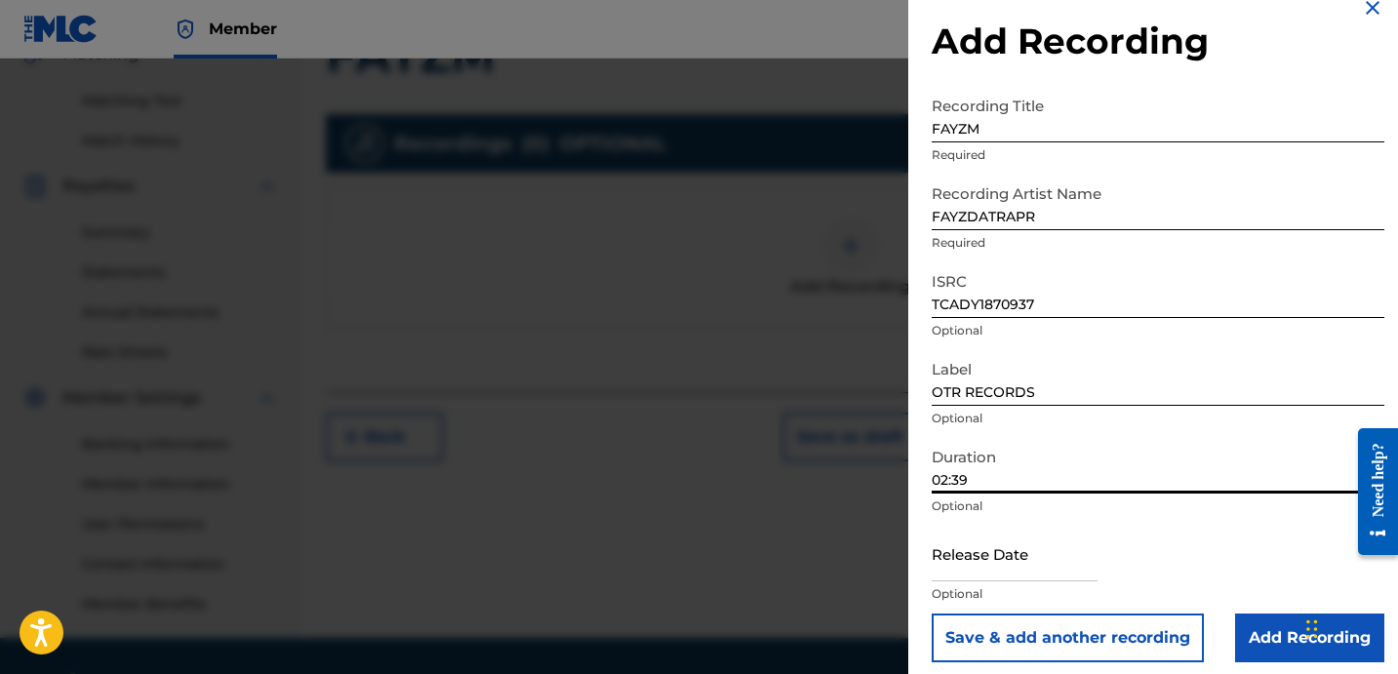
scroll to position [39, 0]
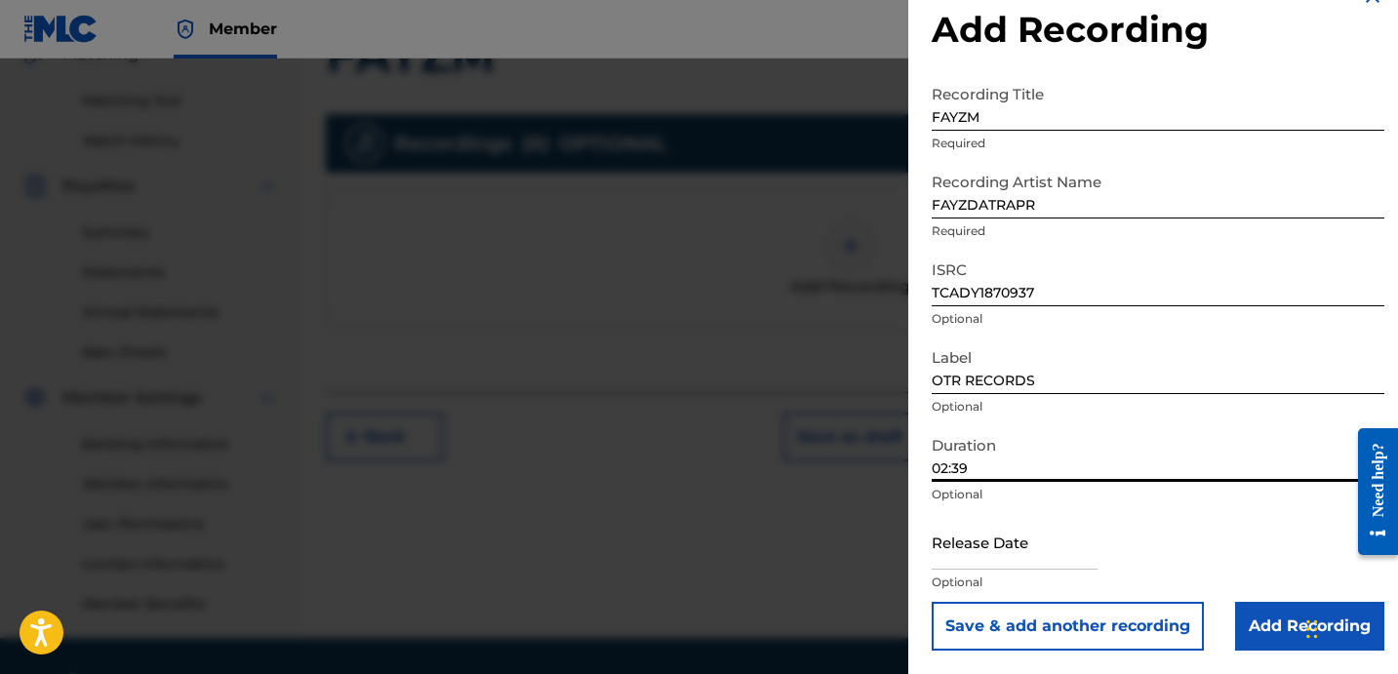
type input "02:39"
click at [1252, 613] on input "Add Recording" at bounding box center [1309, 626] width 149 height 49
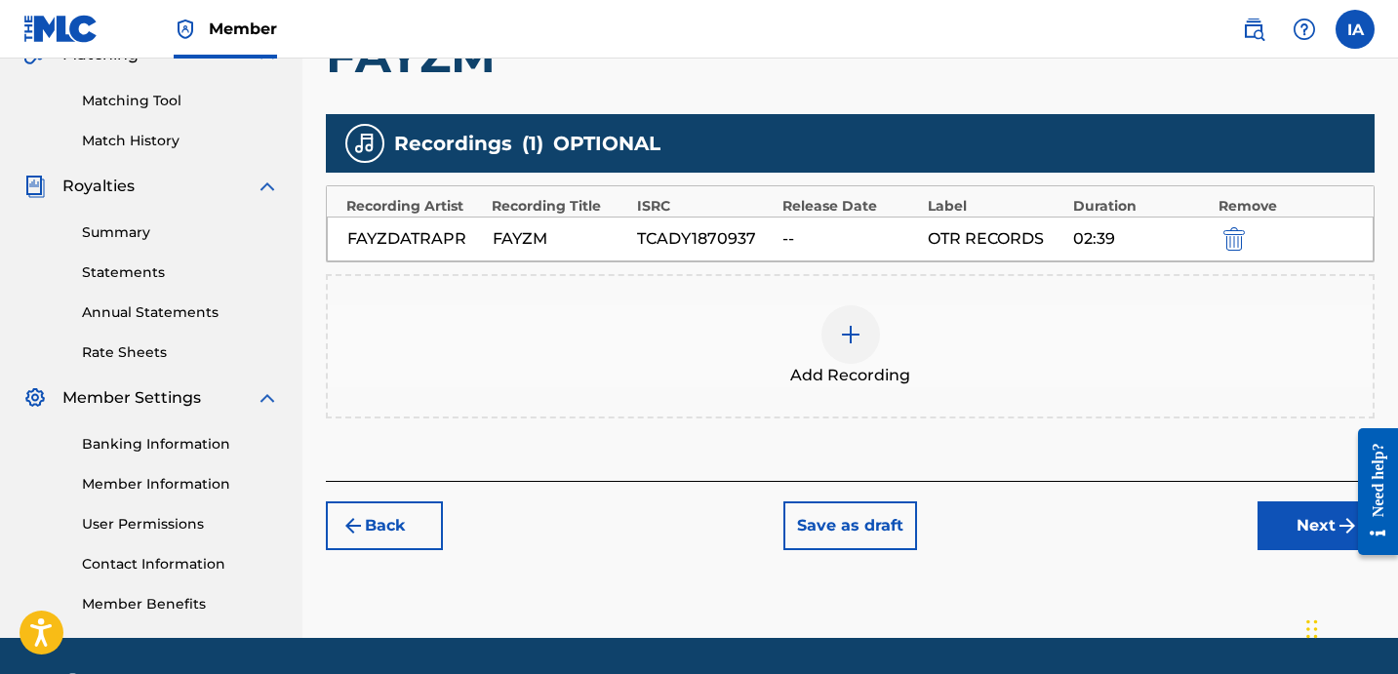
click at [1139, 523] on div "Back Save as draft Next" at bounding box center [850, 515] width 1049 height 69
click at [1272, 523] on button "Next" at bounding box center [1316, 526] width 117 height 49
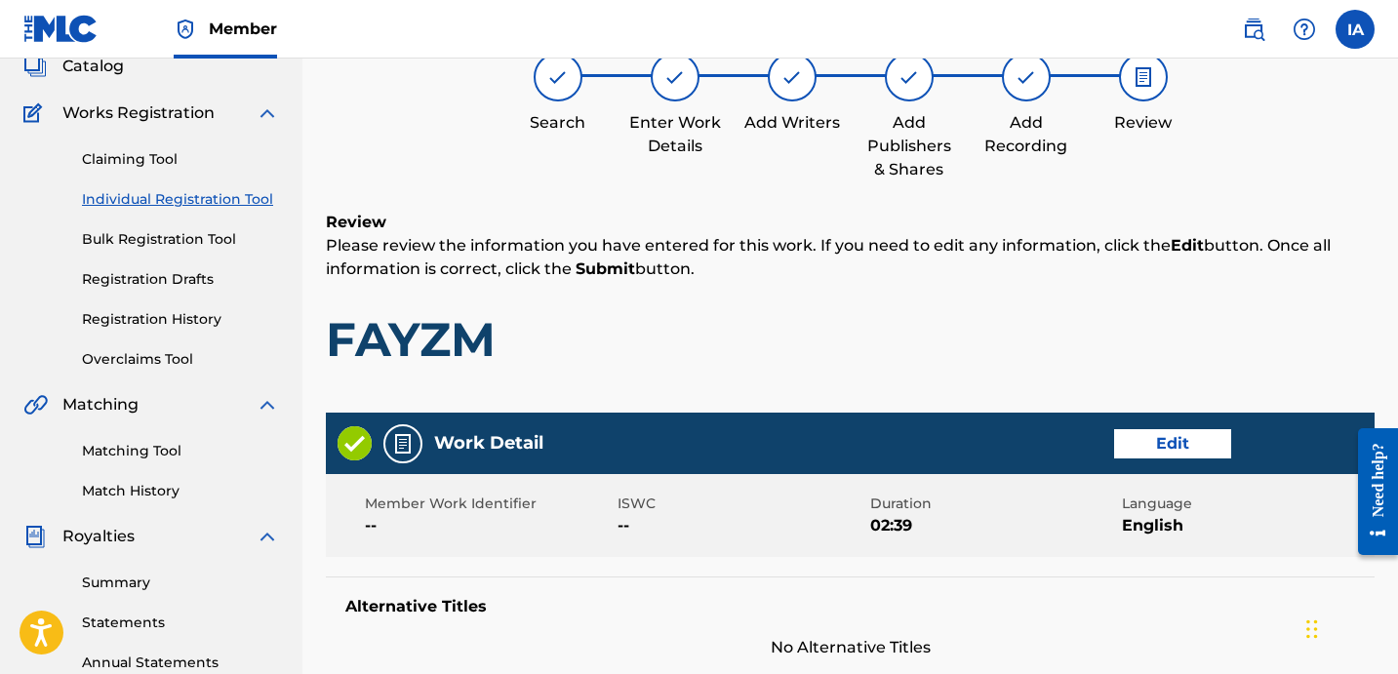
scroll to position [88, 0]
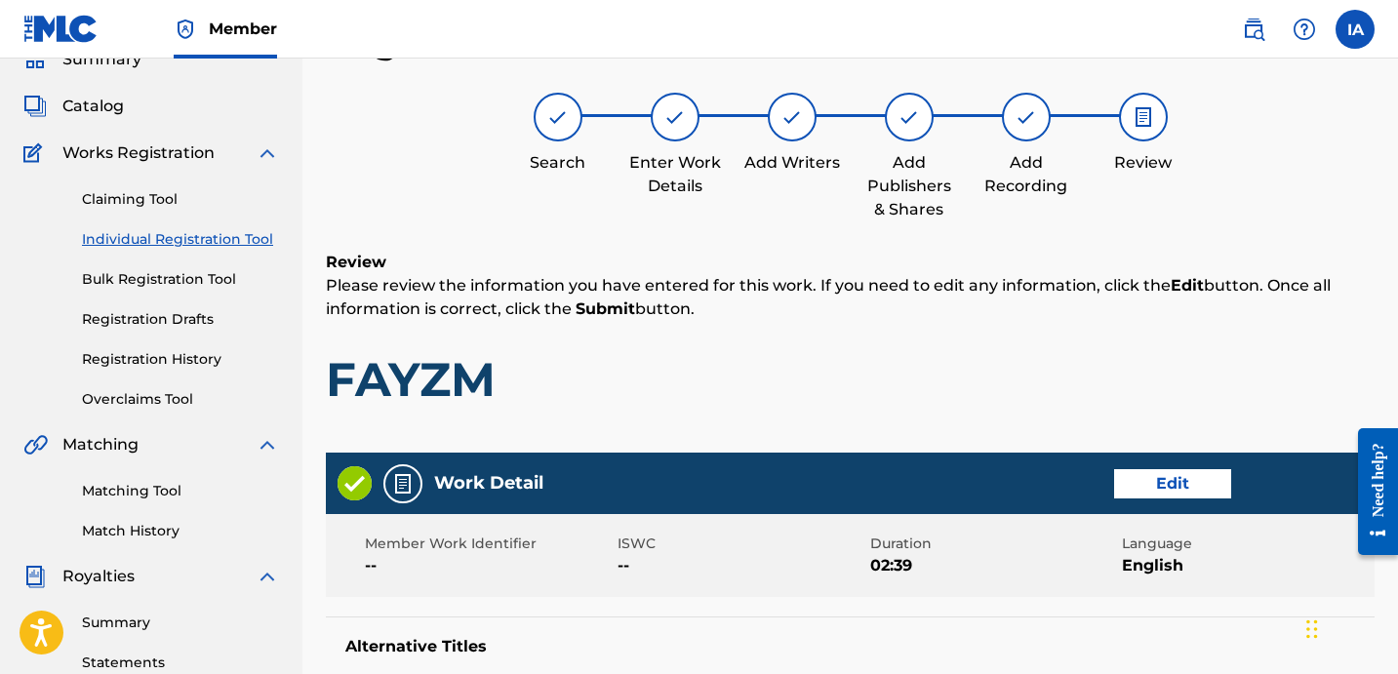
click at [924, 393] on h1 "FAYZM" at bounding box center [850, 379] width 1049 height 59
click at [784, 395] on h1 "FAYZM" at bounding box center [850, 379] width 1049 height 59
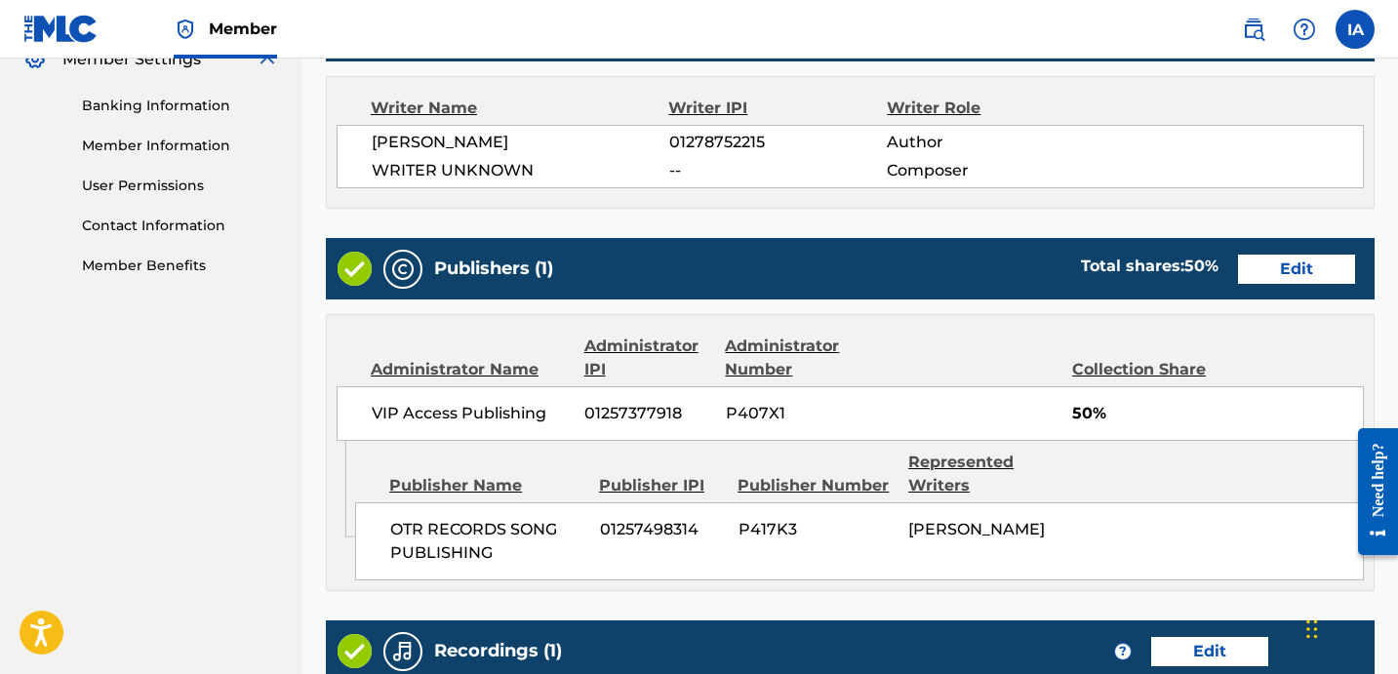
scroll to position [1140, 0]
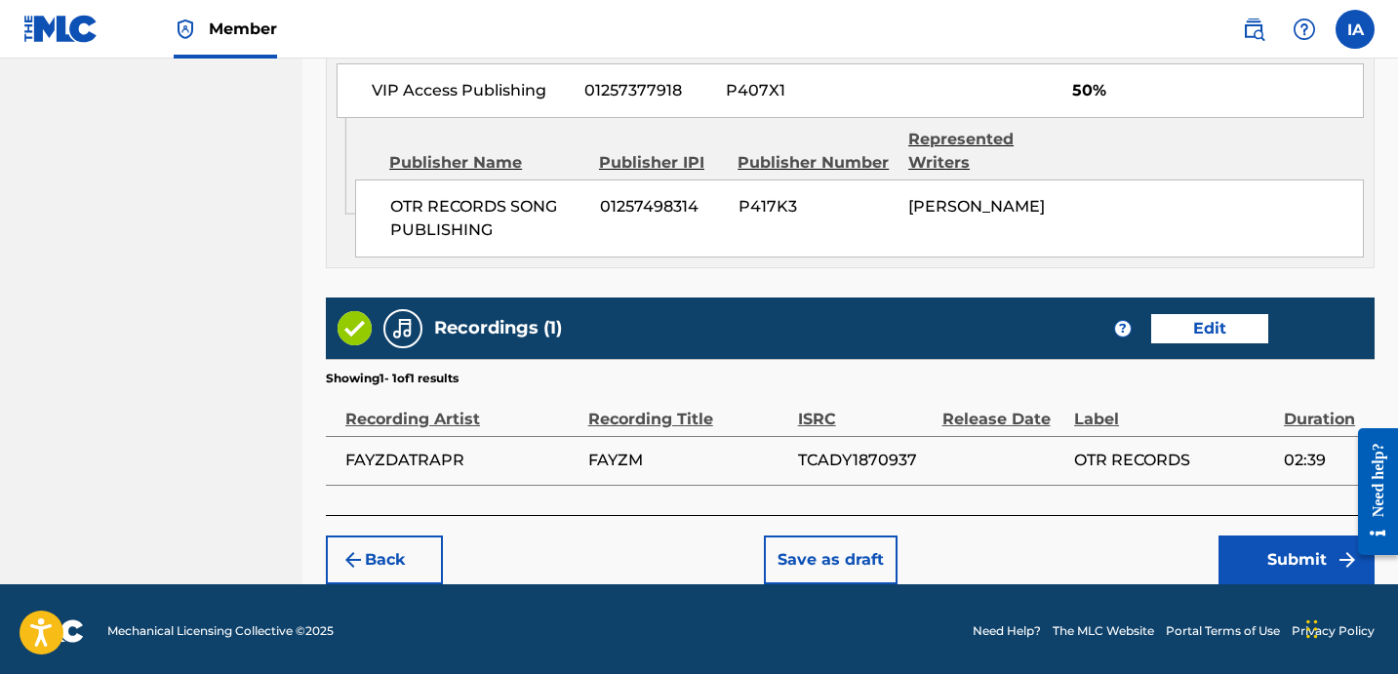
click at [1224, 515] on div "Back Save as draft Submit" at bounding box center [850, 549] width 1049 height 69
click at [1272, 550] on button "Submit" at bounding box center [1297, 560] width 156 height 49
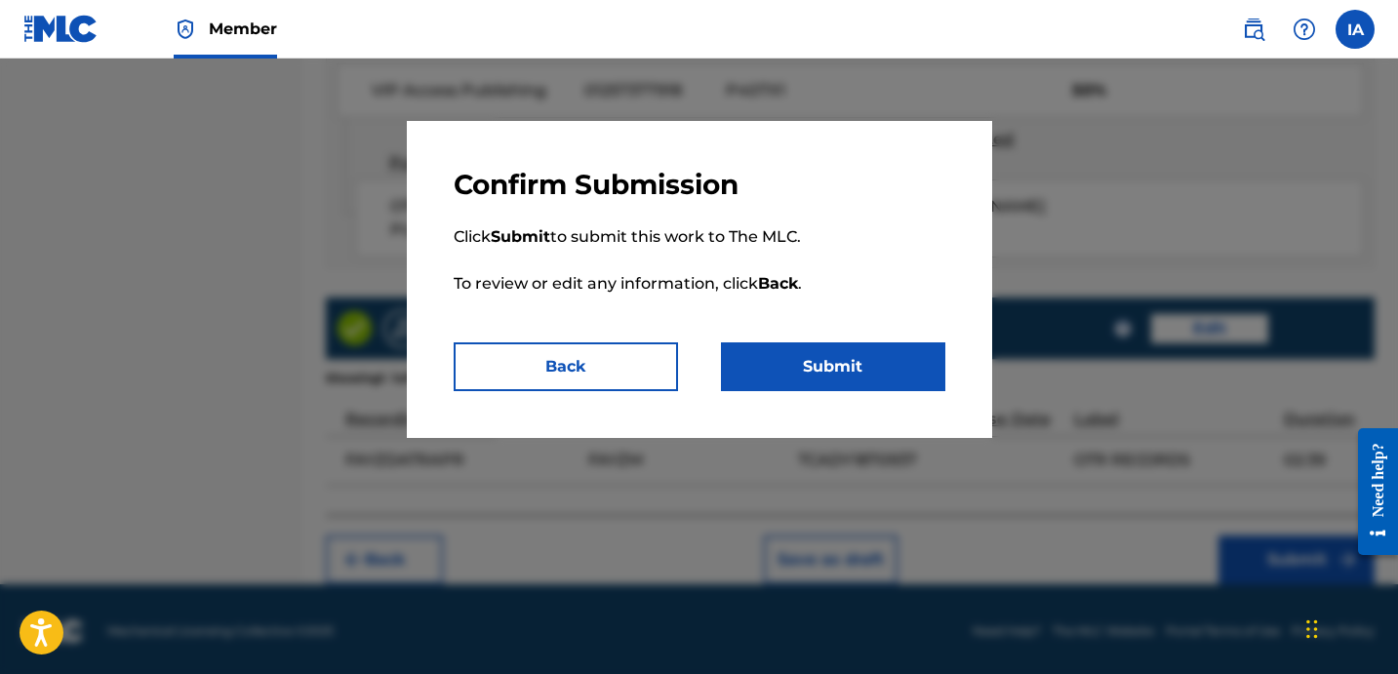
click at [846, 366] on button "Submit" at bounding box center [833, 366] width 224 height 49
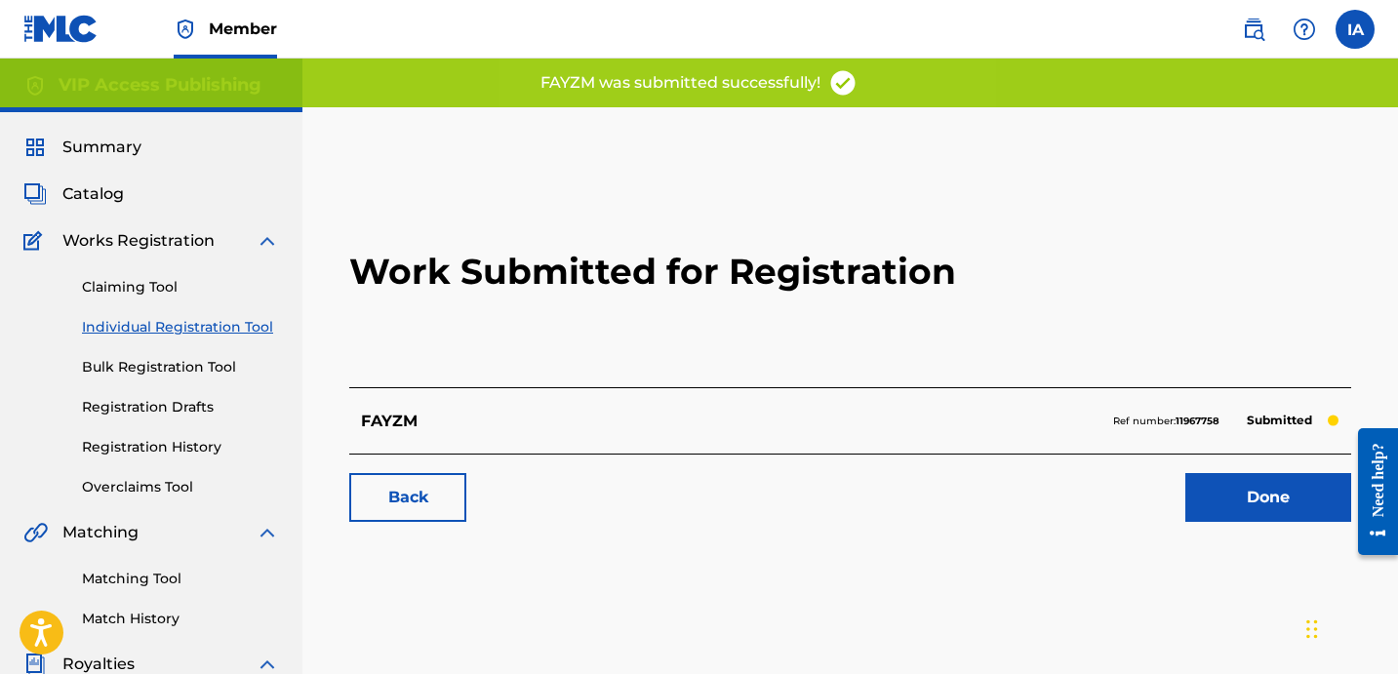
click at [748, 372] on h2 "Work Submitted for Registration" at bounding box center [850, 271] width 1002 height 231
click at [688, 349] on h2 "Work Submitted for Registration" at bounding box center [850, 271] width 1002 height 231
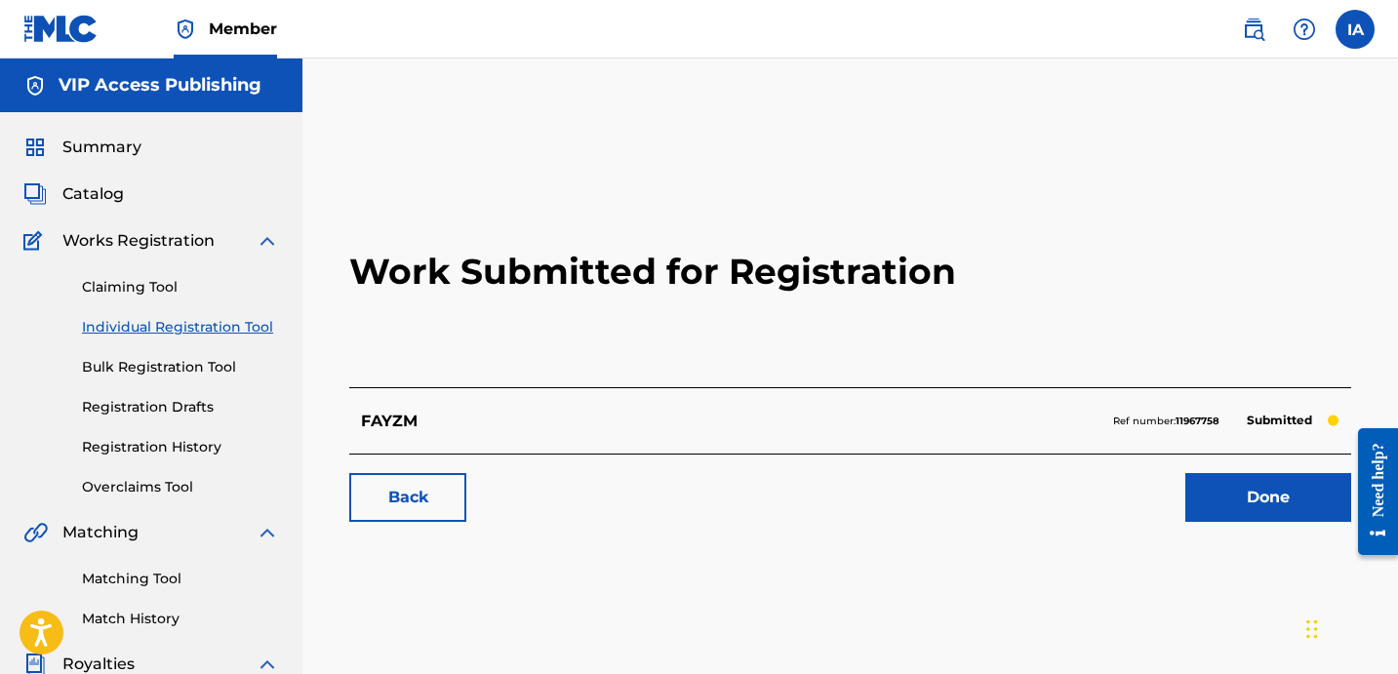
click at [282, 339] on div "Summary Catalog Works Registration Claiming Tool Individual Registration Tool B…" at bounding box center [151, 614] width 302 height 1004
click at [262, 334] on link "Individual Registration Tool" at bounding box center [180, 327] width 197 height 20
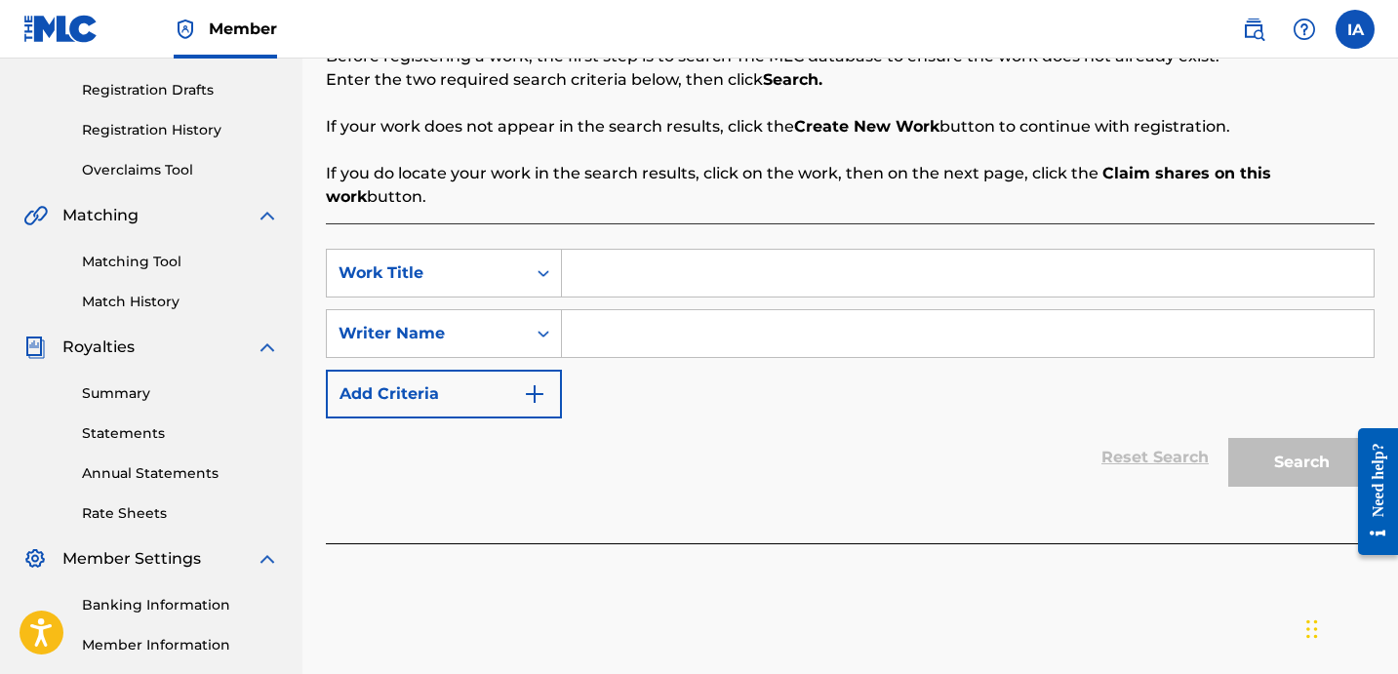
scroll to position [350, 0]
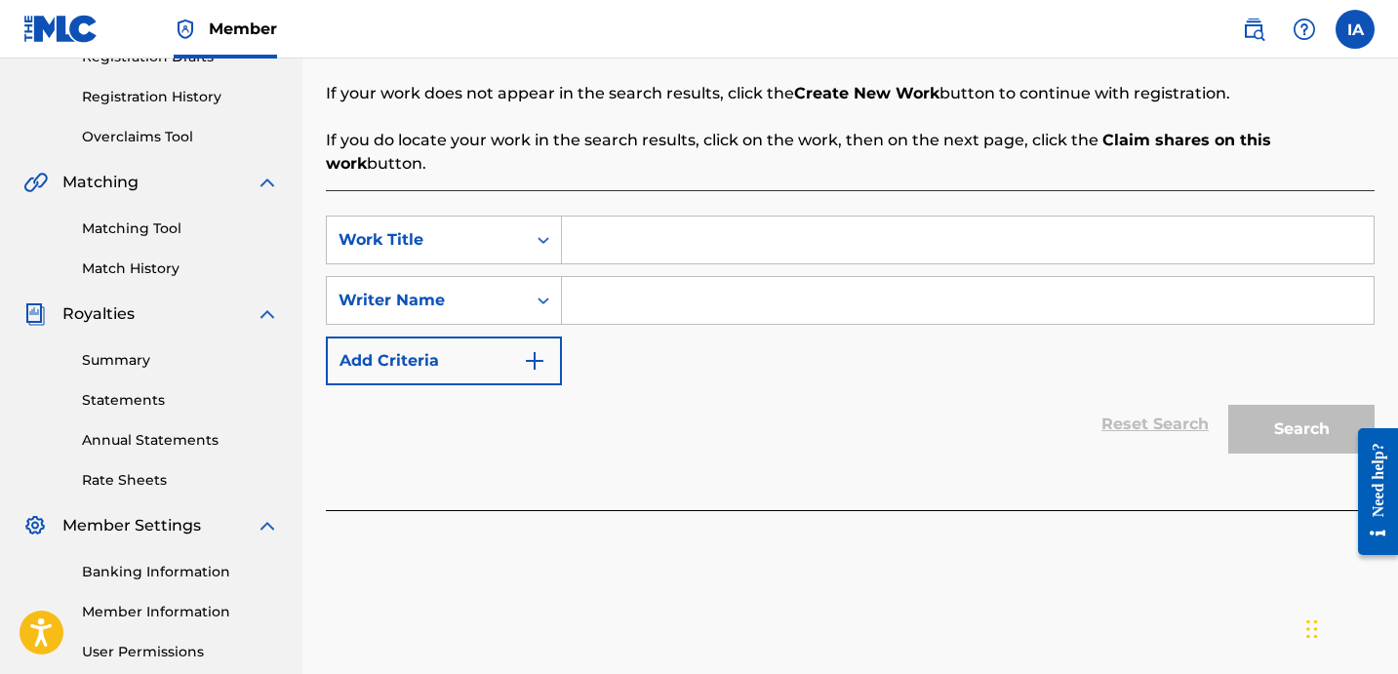
click at [887, 221] on input "Search Form" at bounding box center [968, 240] width 812 height 47
paste input "[GEOGRAPHIC_DATA]"
type input "[GEOGRAPHIC_DATA]"
click at [946, 277] on input "Search Form" at bounding box center [968, 300] width 812 height 47
click at [764, 293] on input "Search Form" at bounding box center [968, 300] width 812 height 47
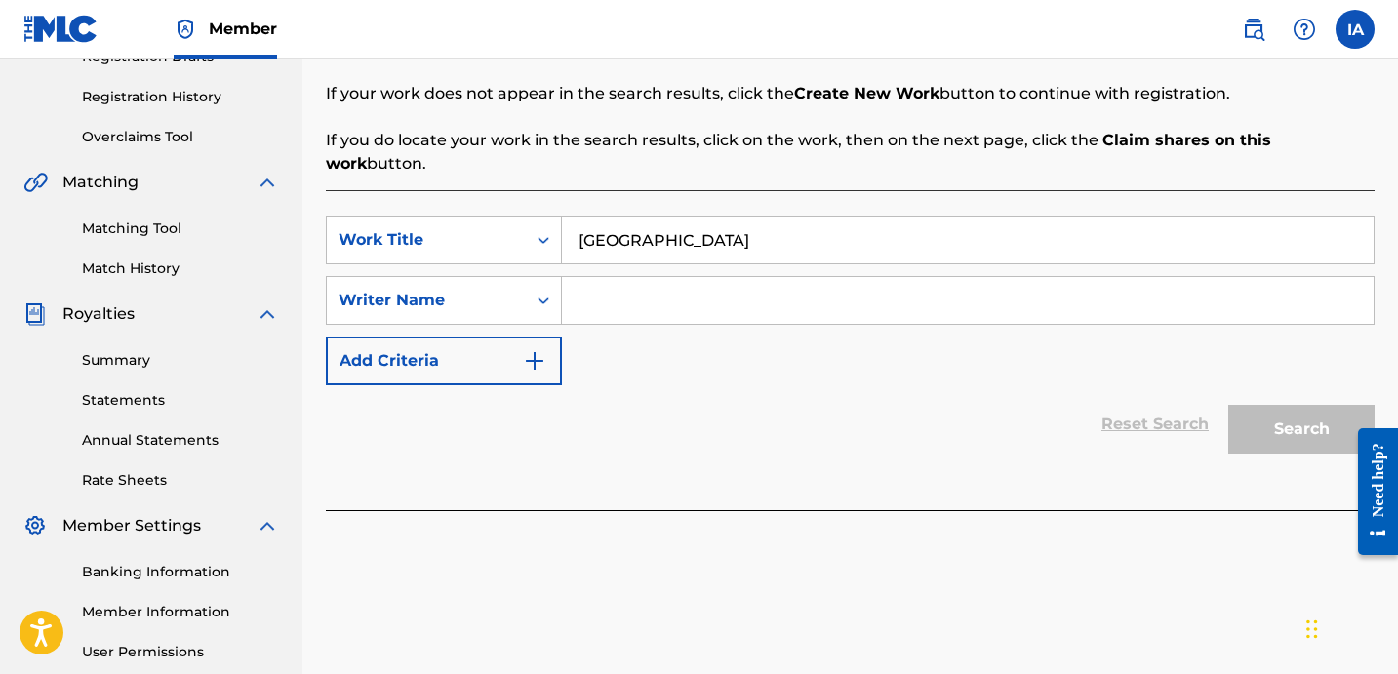
paste input "[PERSON_NAME] [PERSON_NAME]"
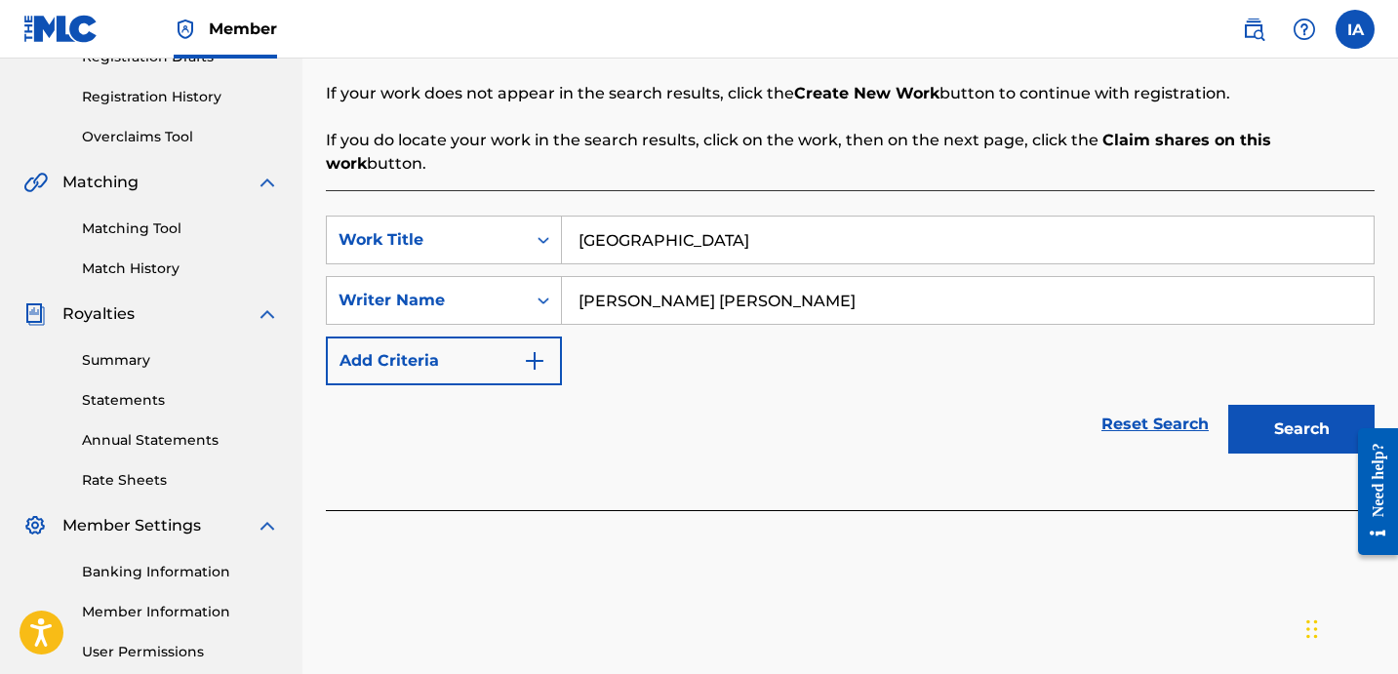
type input "[PERSON_NAME] [PERSON_NAME]"
click at [1279, 418] on button "Search" at bounding box center [1301, 429] width 146 height 49
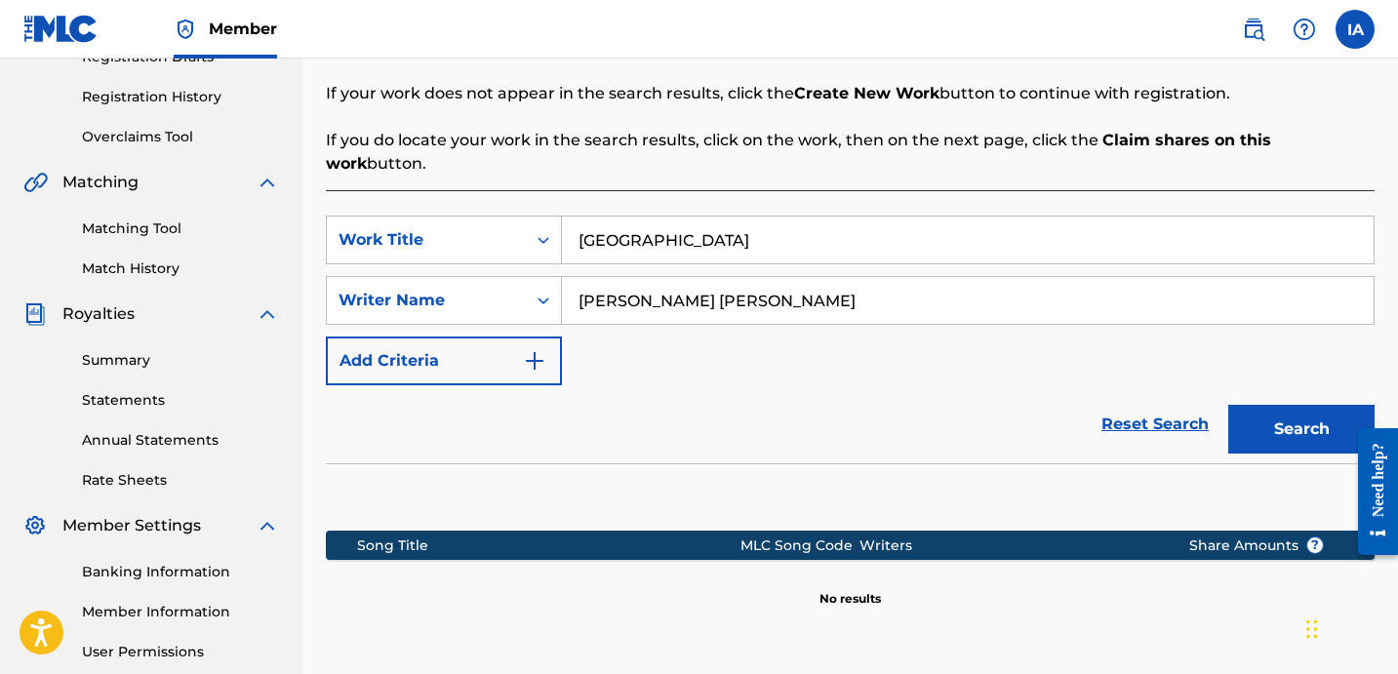
click at [898, 350] on div "SearchWithCriteriaa7c2bf50-7289-492d-904b-32d81a3849af Work Title WEST COAST Se…" at bounding box center [850, 301] width 1049 height 170
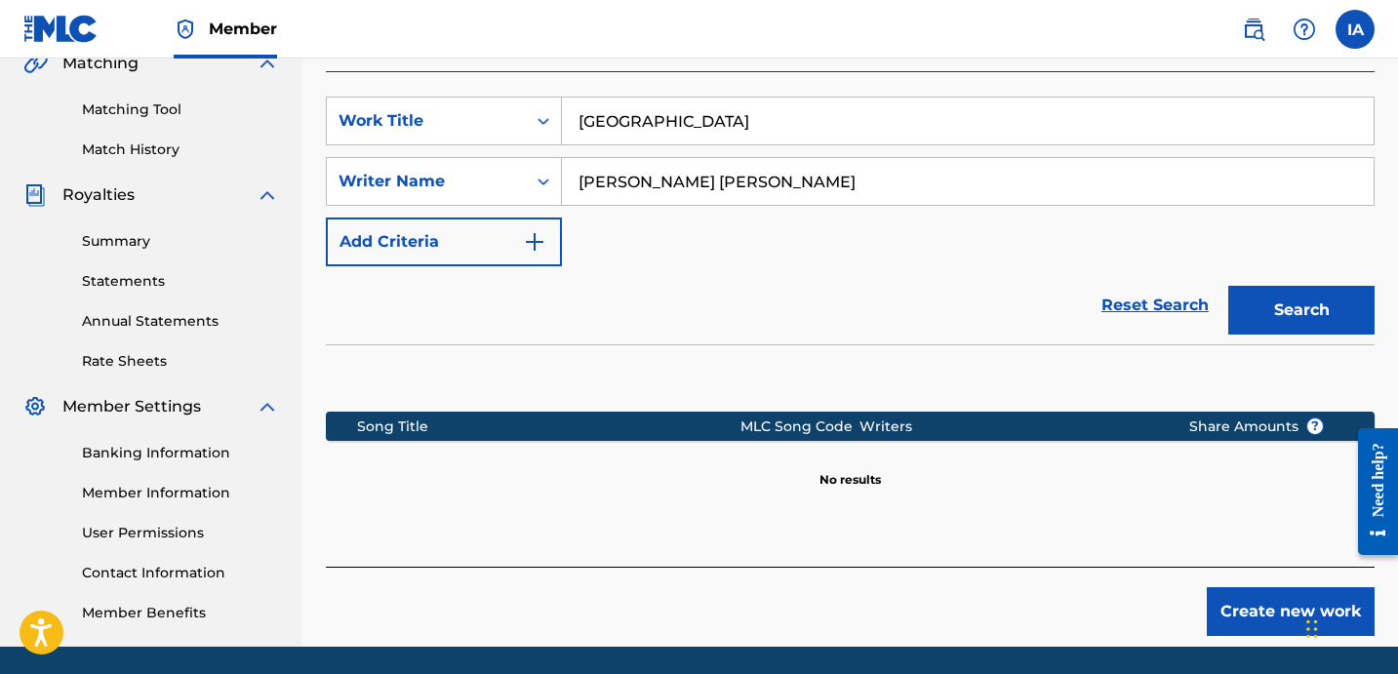
scroll to position [536, 0]
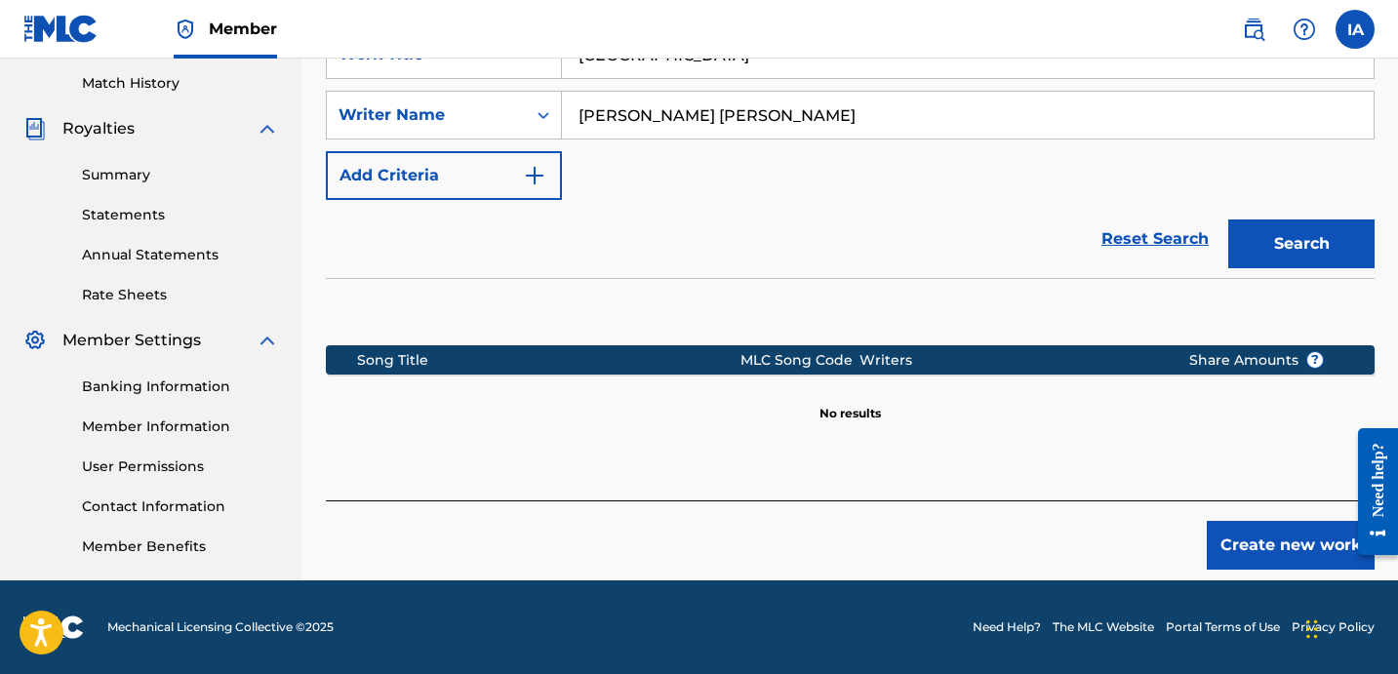
click at [1313, 521] on button "Create new work" at bounding box center [1291, 545] width 168 height 49
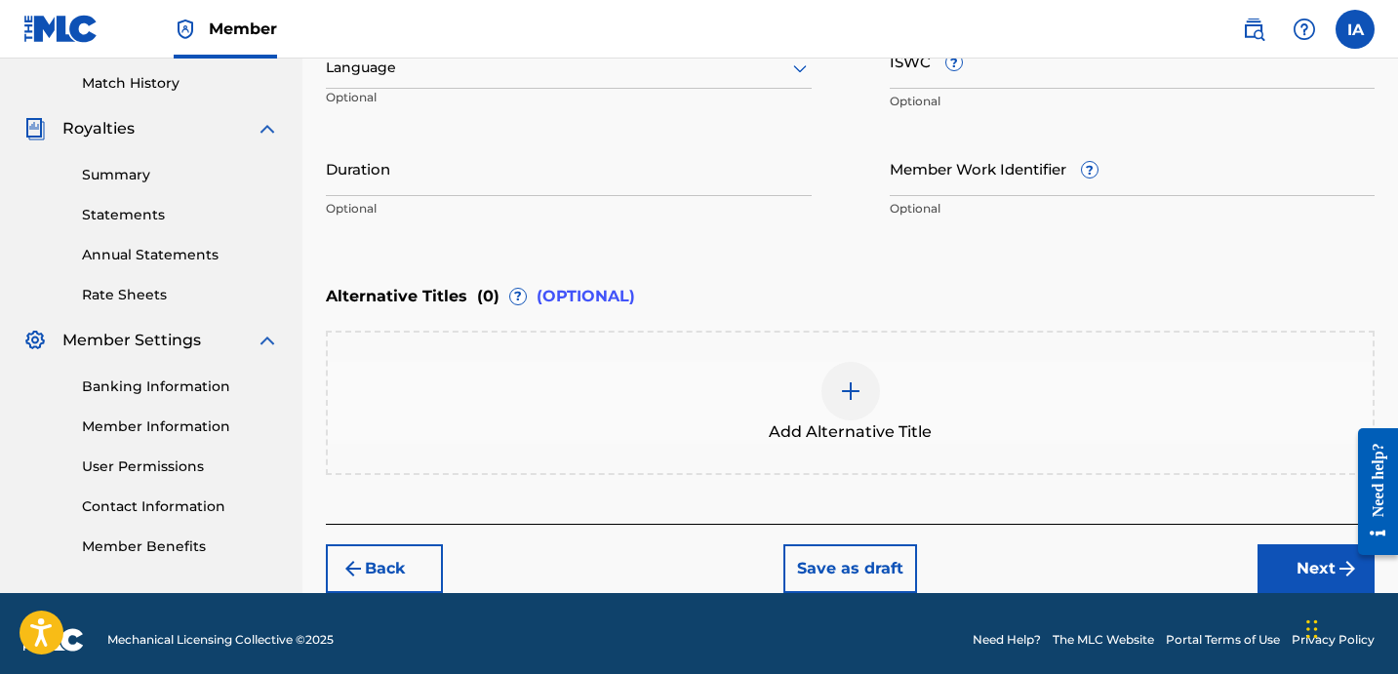
click at [723, 265] on div "Enter Work Details Enter work details for ‘ WEST COAST ’ below. Work Title WEST…" at bounding box center [850, 39] width 1049 height 472
click at [731, 279] on div "Alternative Titles ( 0 ) ? (OPTIONAL)" at bounding box center [850, 296] width 1049 height 43
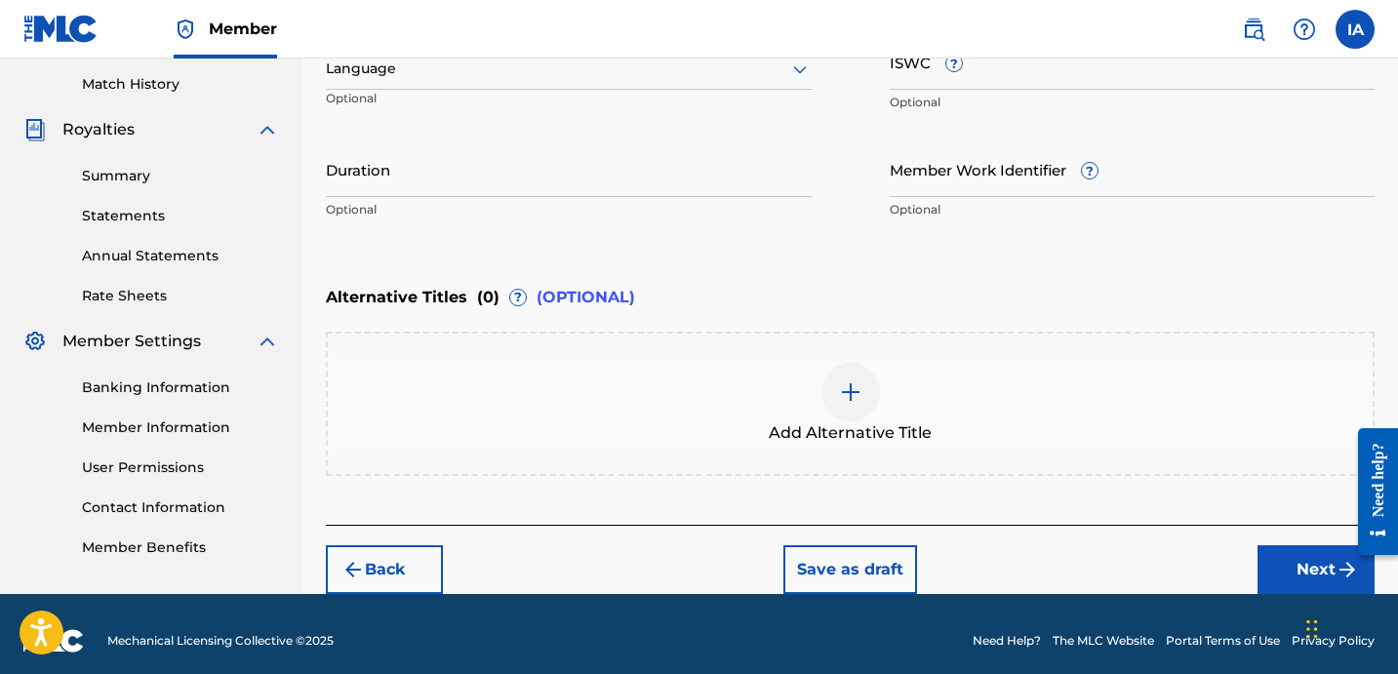
scroll to position [298, 0]
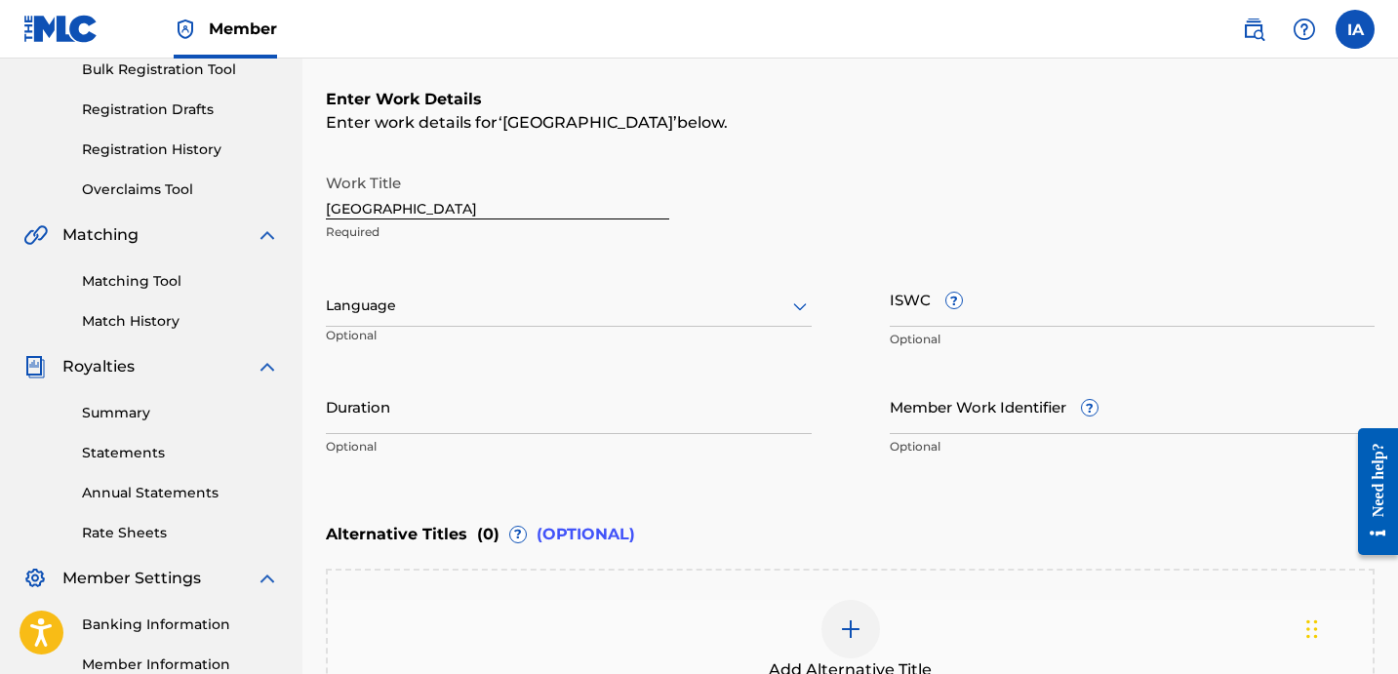
click at [605, 300] on div at bounding box center [569, 306] width 486 height 24
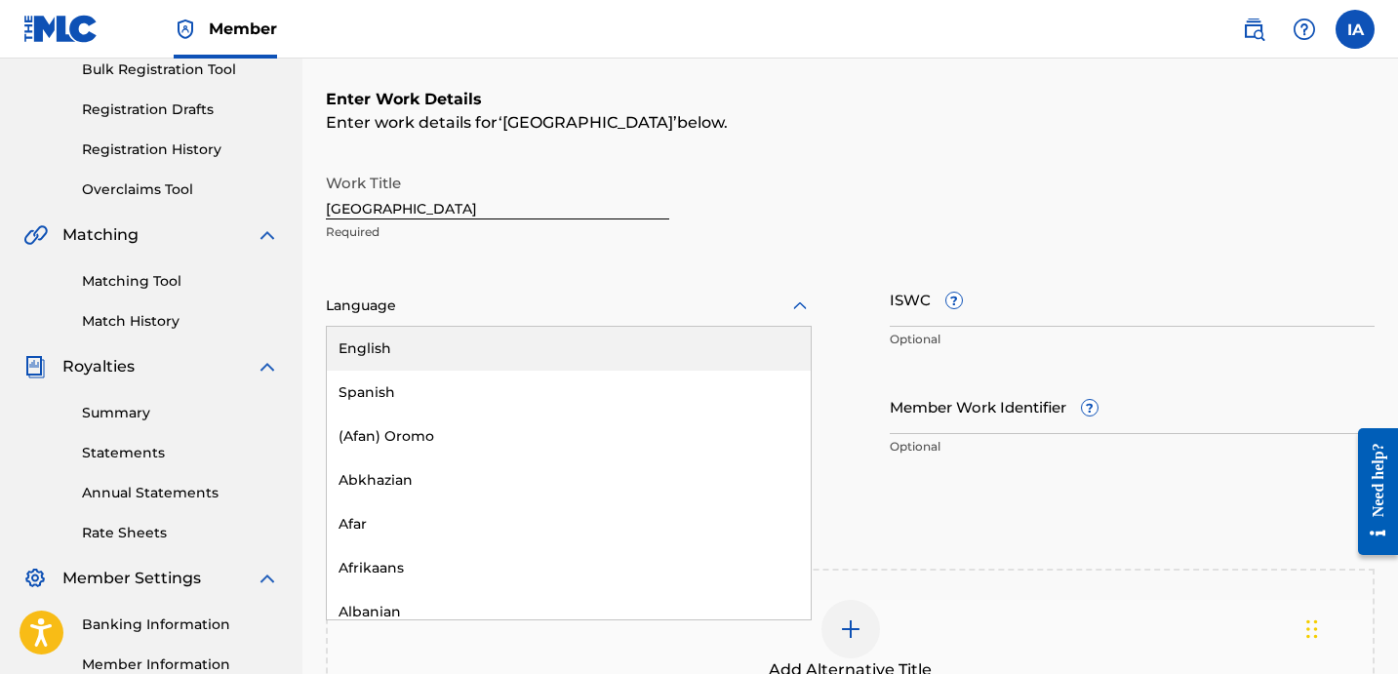
click at [634, 336] on div "English" at bounding box center [569, 349] width 484 height 44
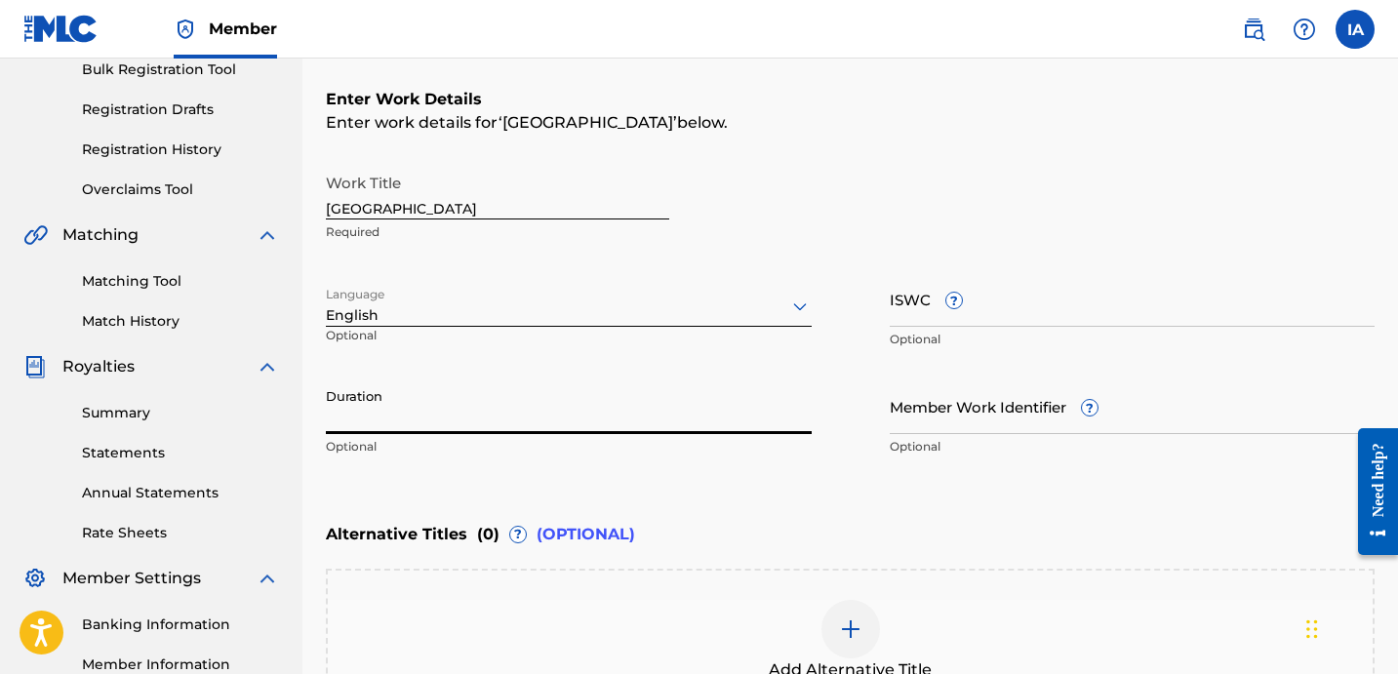
click at [363, 423] on input "Duration" at bounding box center [569, 407] width 486 height 56
paste input "3:01"
type input "03:01"
click at [831, 215] on div "Work Title WEST COAST Required" at bounding box center [850, 208] width 1049 height 88
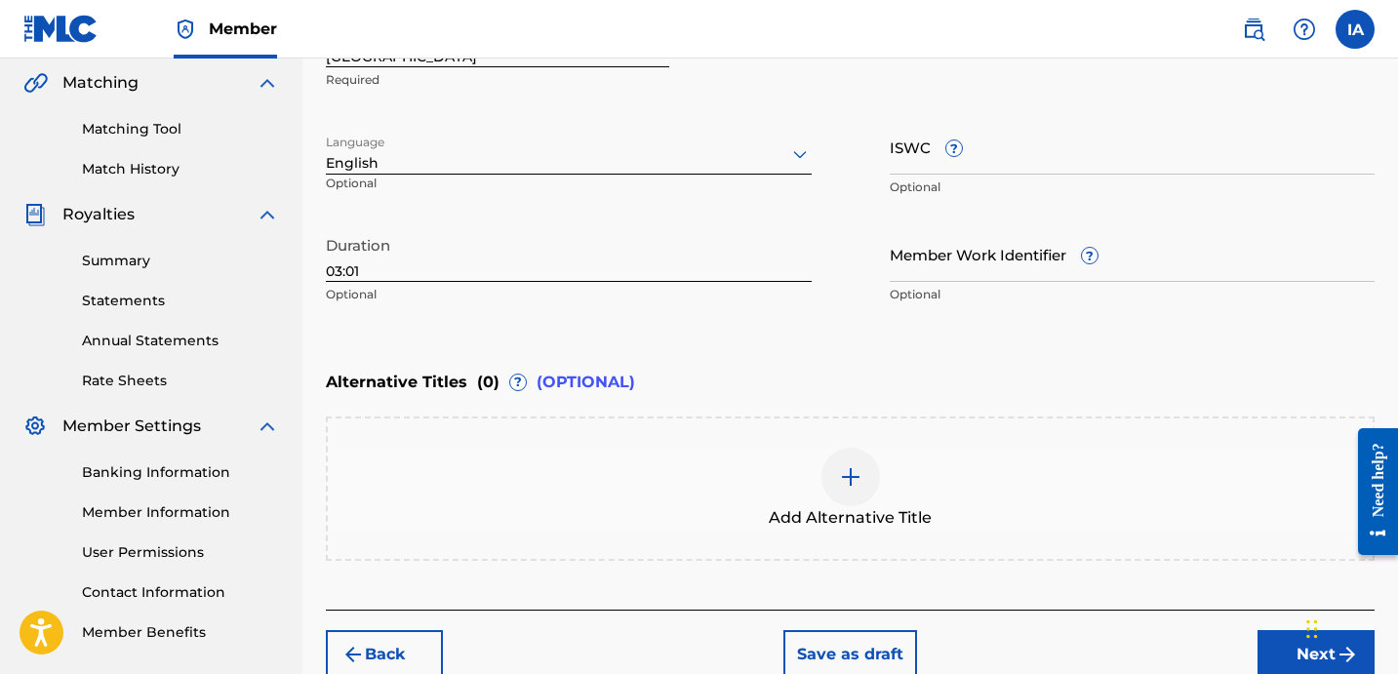
scroll to position [547, 0]
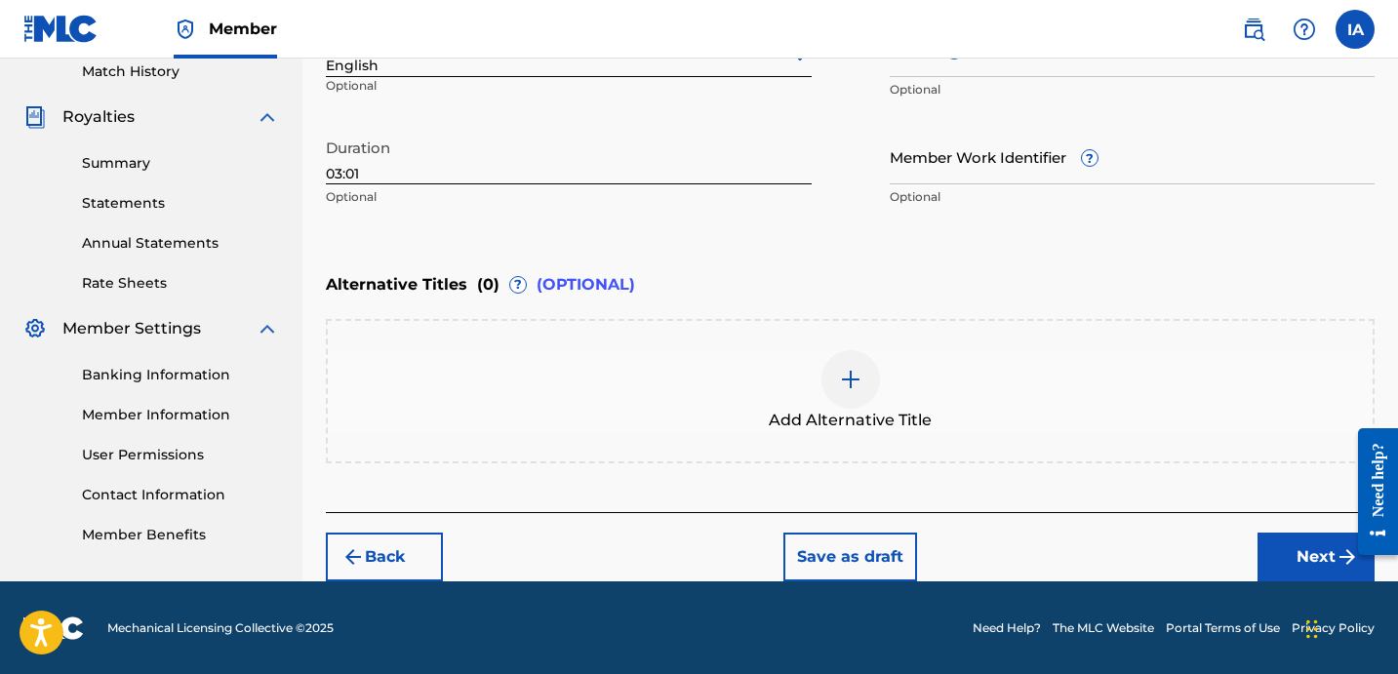
click at [1269, 535] on button "Next" at bounding box center [1316, 557] width 117 height 49
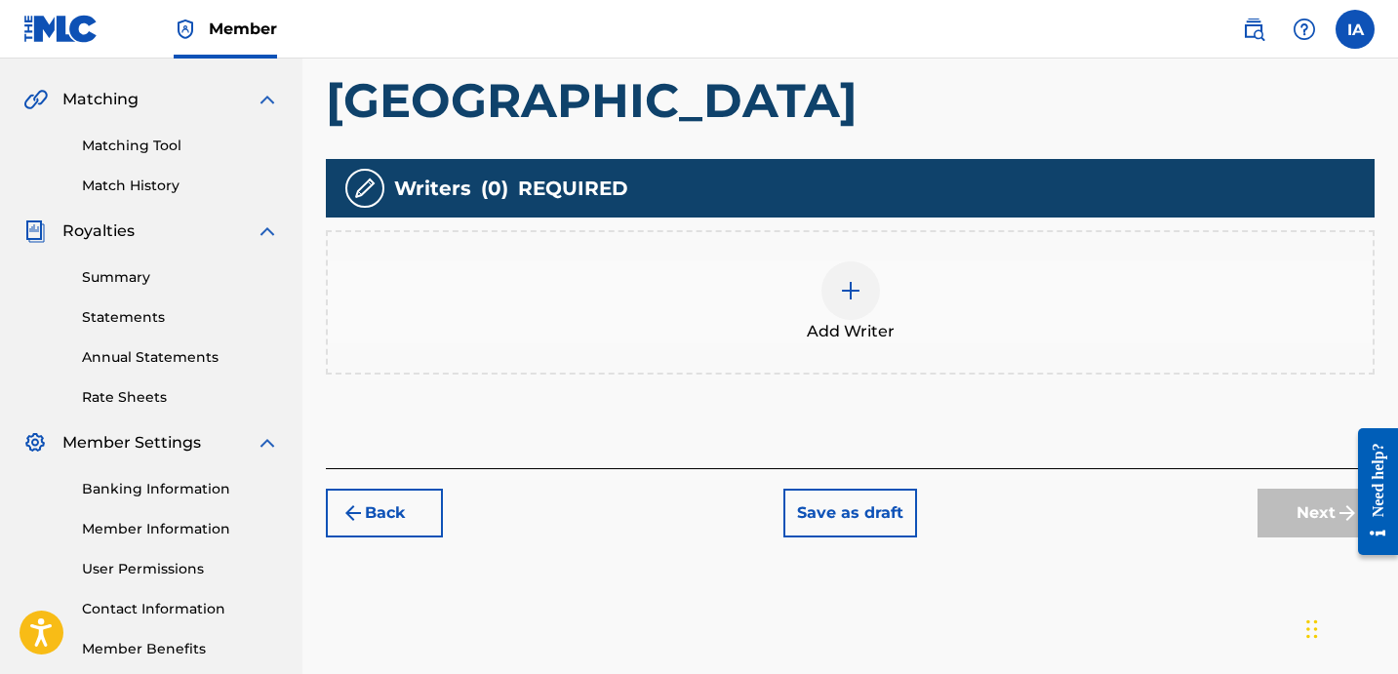
click at [1270, 536] on div "Register Work Search Enter Work Details Add Writers Add Publishers & Shares Add…" at bounding box center [850, 178] width 1096 height 1009
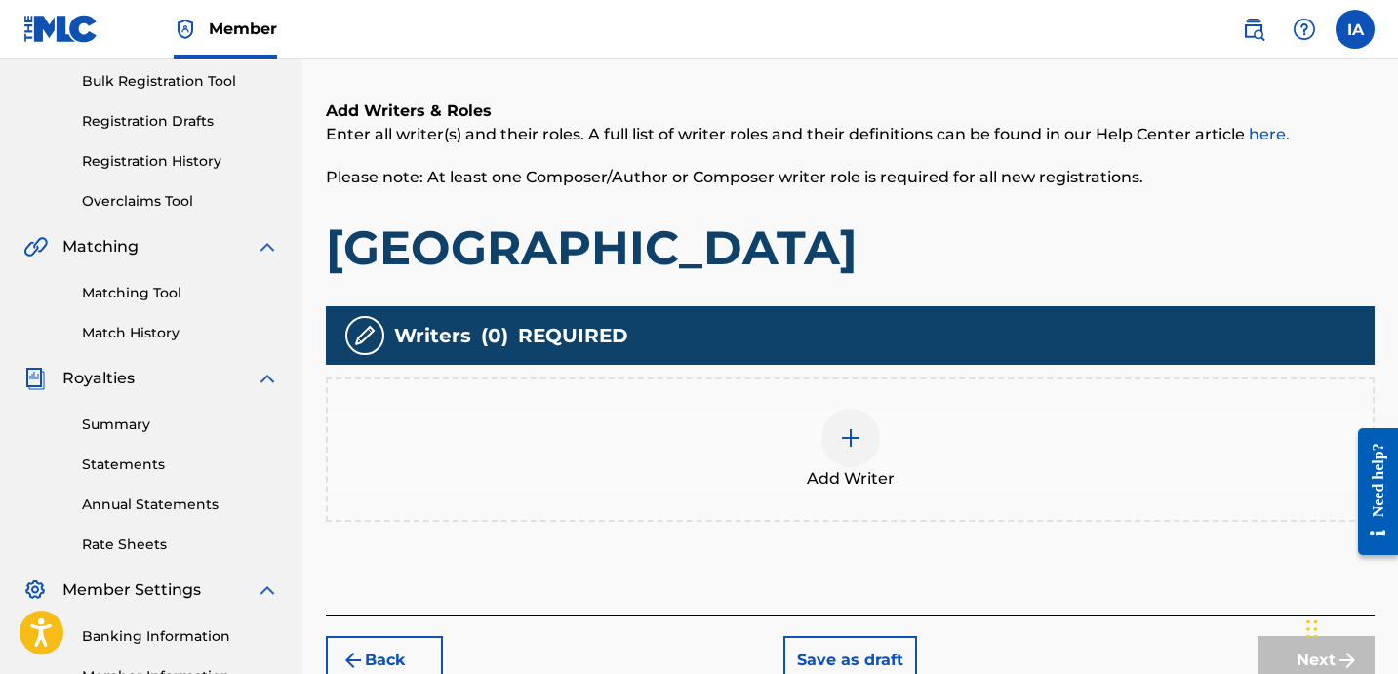
scroll to position [437, 0]
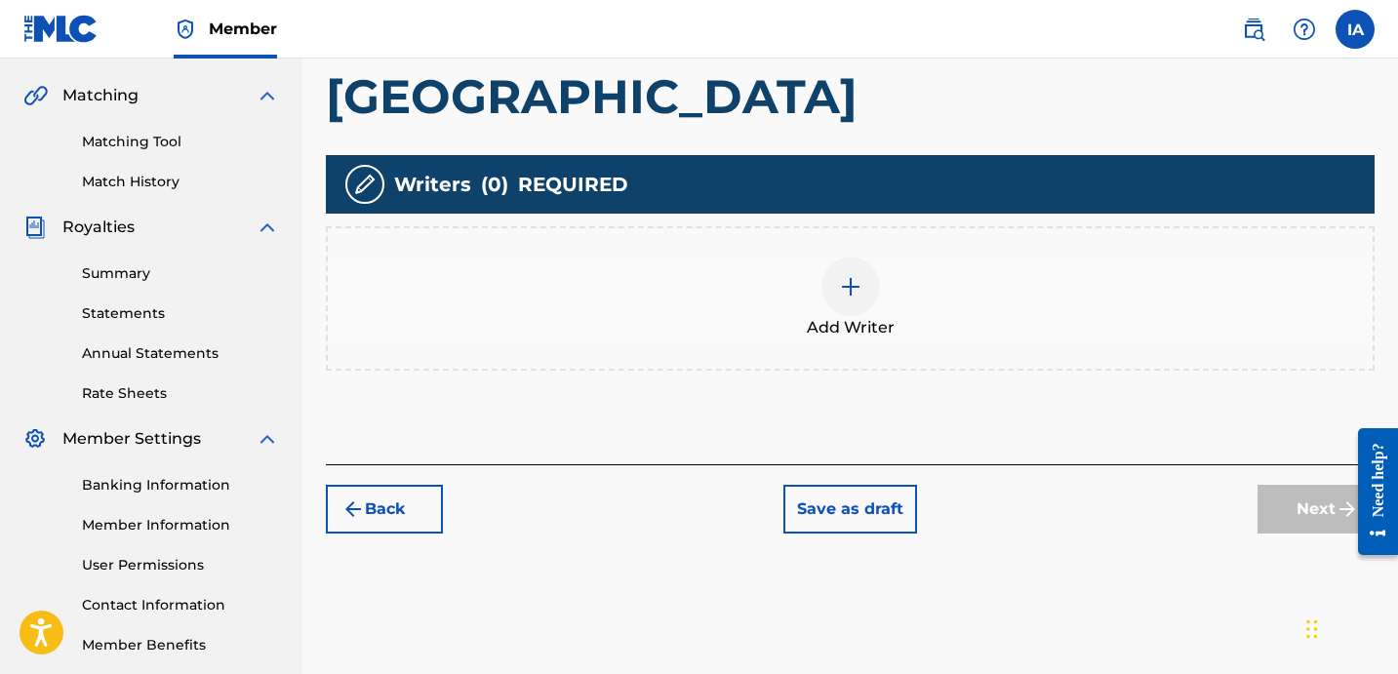
click at [925, 280] on div "Add Writer" at bounding box center [850, 299] width 1045 height 82
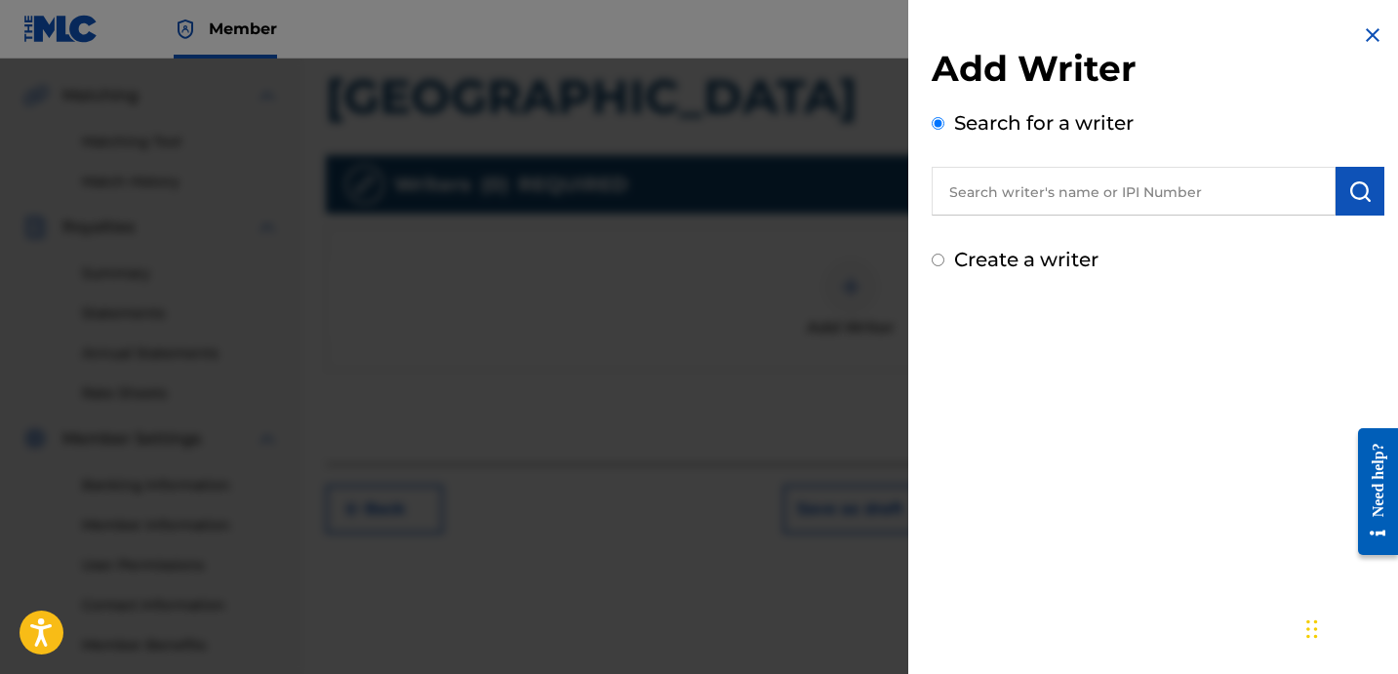
click at [972, 250] on label "Create a writer" at bounding box center [1026, 259] width 144 height 23
radio input "true"
click at [945, 254] on input "Create a writer" at bounding box center [938, 260] width 13 height 13
radio input "false"
radio input "true"
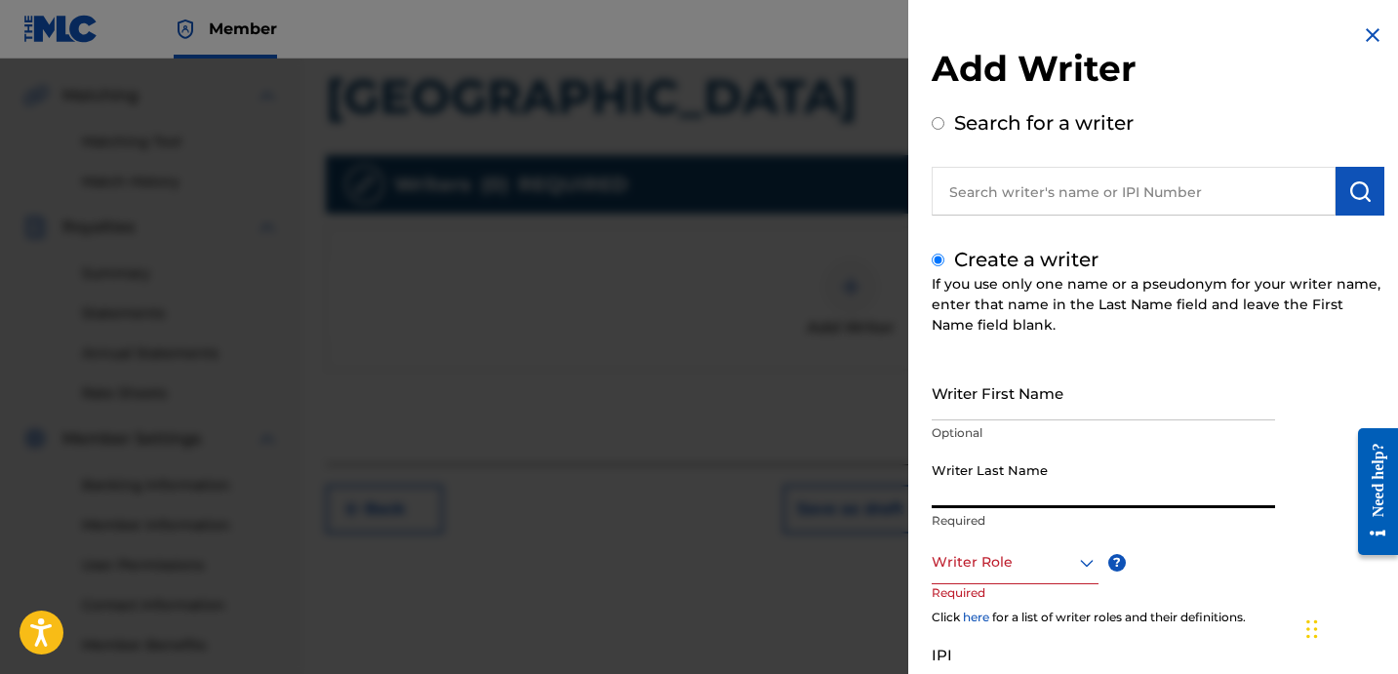
click at [1053, 479] on input "Writer Last Name" at bounding box center [1103, 481] width 343 height 56
paste input "[PERSON_NAME] [PERSON_NAME]"
drag, startPoint x: 992, startPoint y: 502, endPoint x: 1169, endPoint y: 519, distance: 177.5
click at [1169, 519] on div "Writer Last Name [PERSON_NAME] [PERSON_NAME] Required" at bounding box center [1103, 497] width 343 height 88
type input "[PERSON_NAME]"
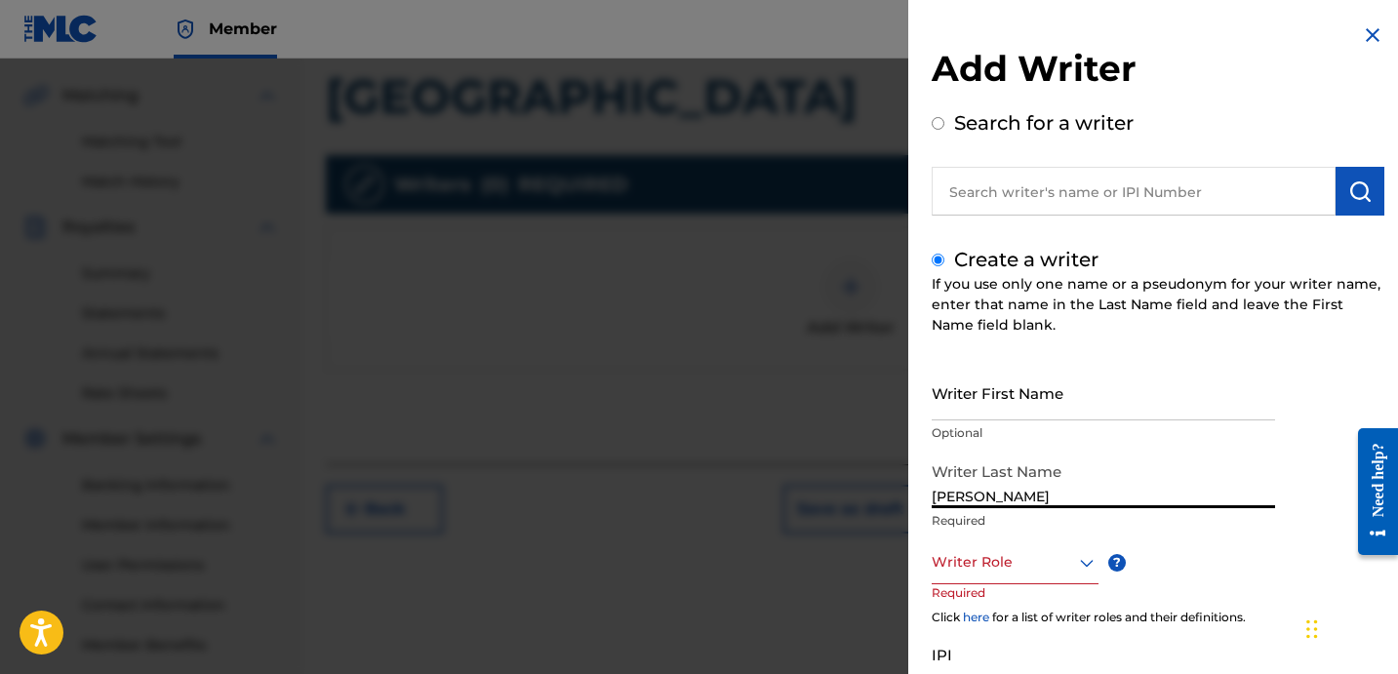
click at [1067, 388] on input "Writer First Name" at bounding box center [1103, 393] width 343 height 56
paste input "[PERSON_NAME]"
type input "[PERSON_NAME]"
click at [975, 576] on div "Writer Role" at bounding box center [1015, 563] width 167 height 44
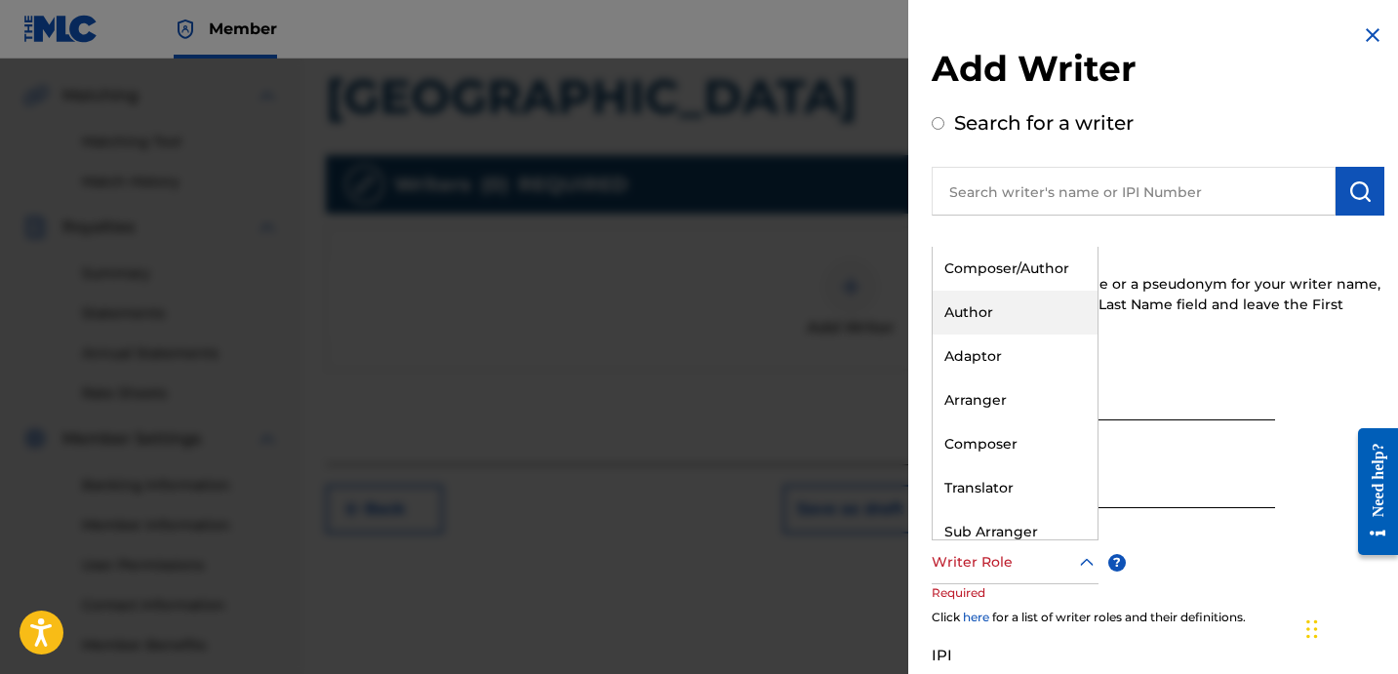
click at [1029, 319] on div "Author" at bounding box center [1015, 313] width 165 height 44
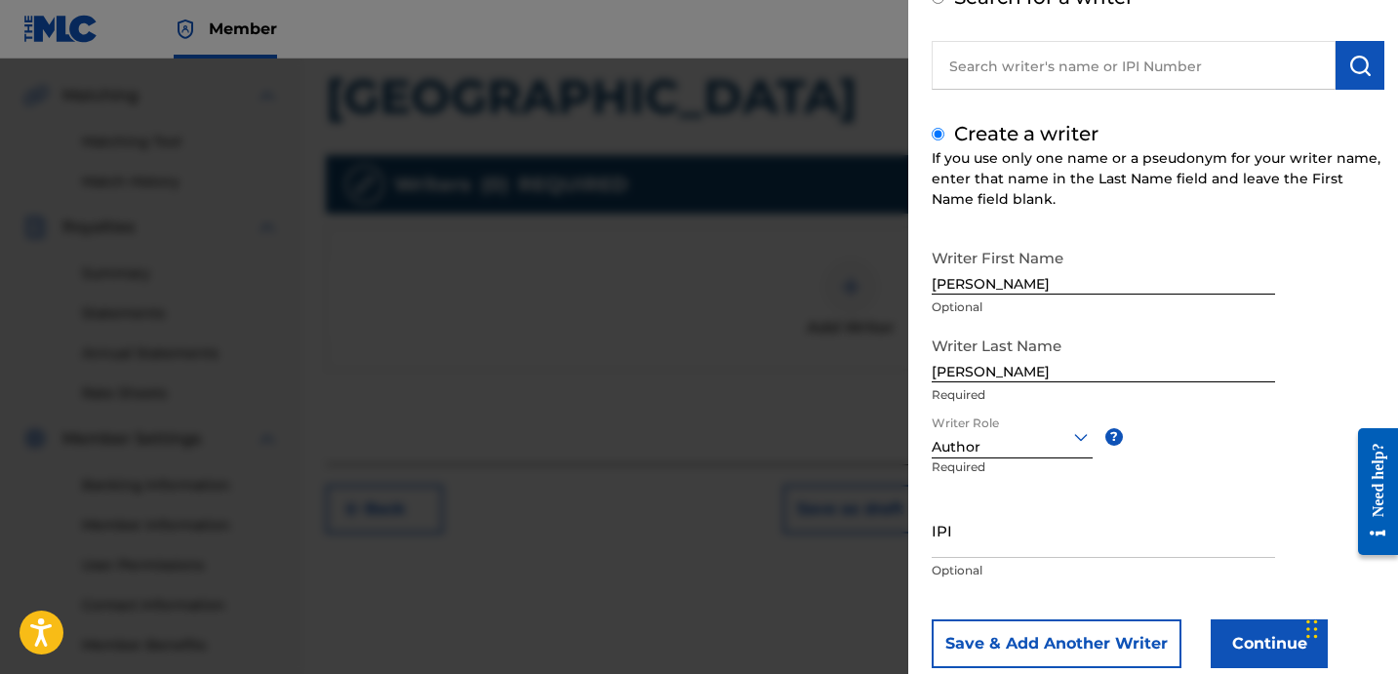
scroll to position [173, 0]
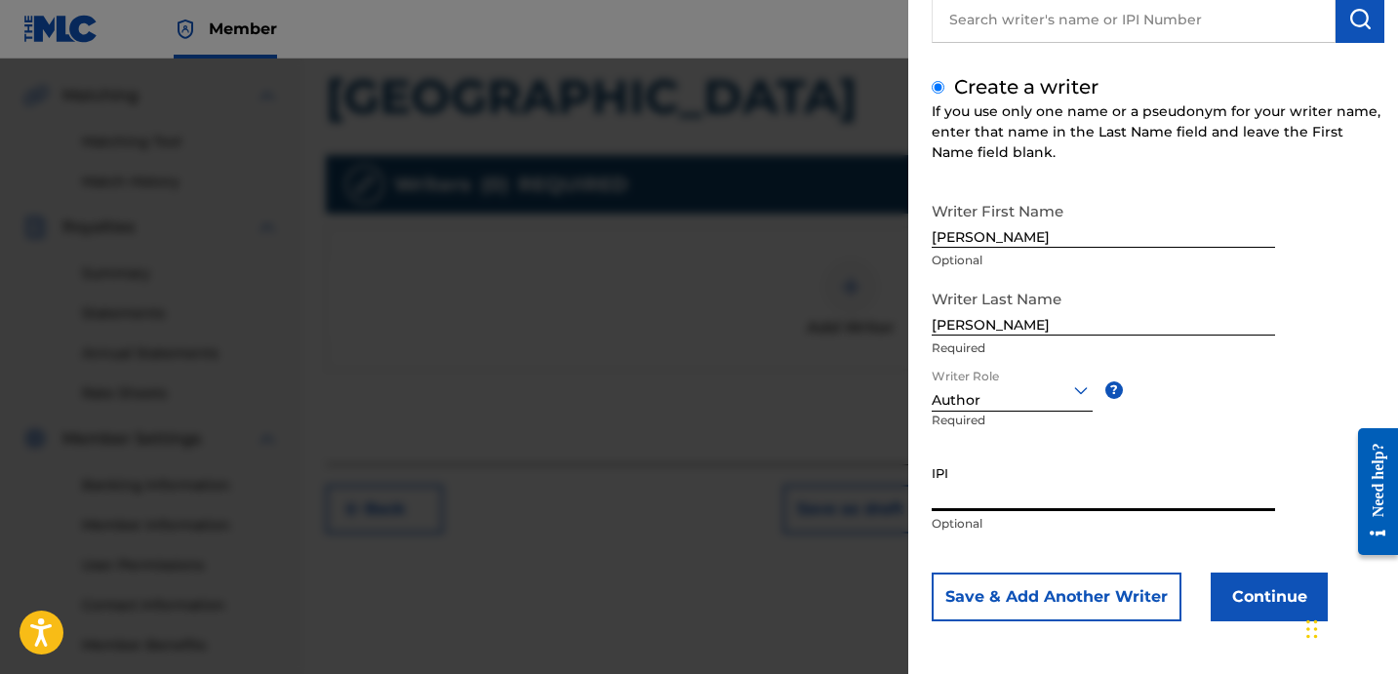
click at [976, 508] on input "IPI" at bounding box center [1103, 484] width 343 height 56
paste input "1278752215"
drag, startPoint x: 934, startPoint y: 499, endPoint x: 946, endPoint y: 505, distance: 13.6
click at [935, 500] on input "1278752215" at bounding box center [1103, 484] width 343 height 56
type input "01278752215"
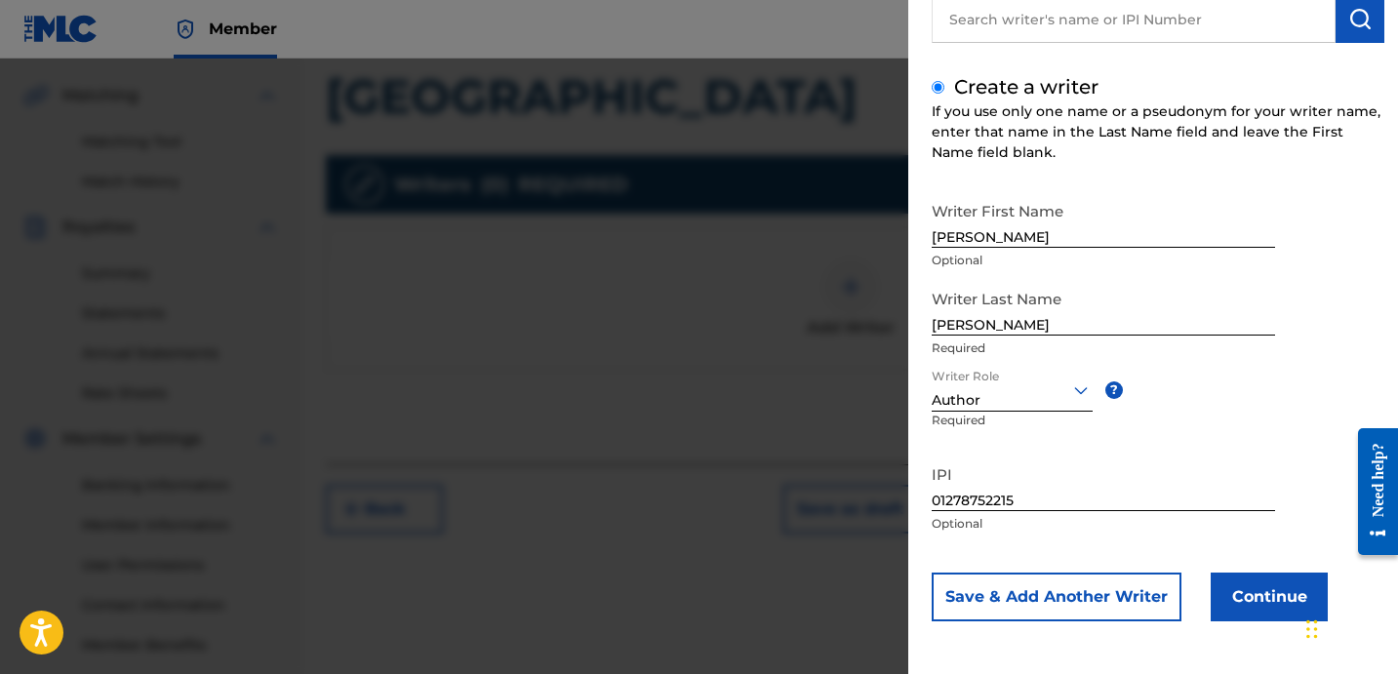
click at [1284, 596] on button "Continue" at bounding box center [1269, 597] width 117 height 49
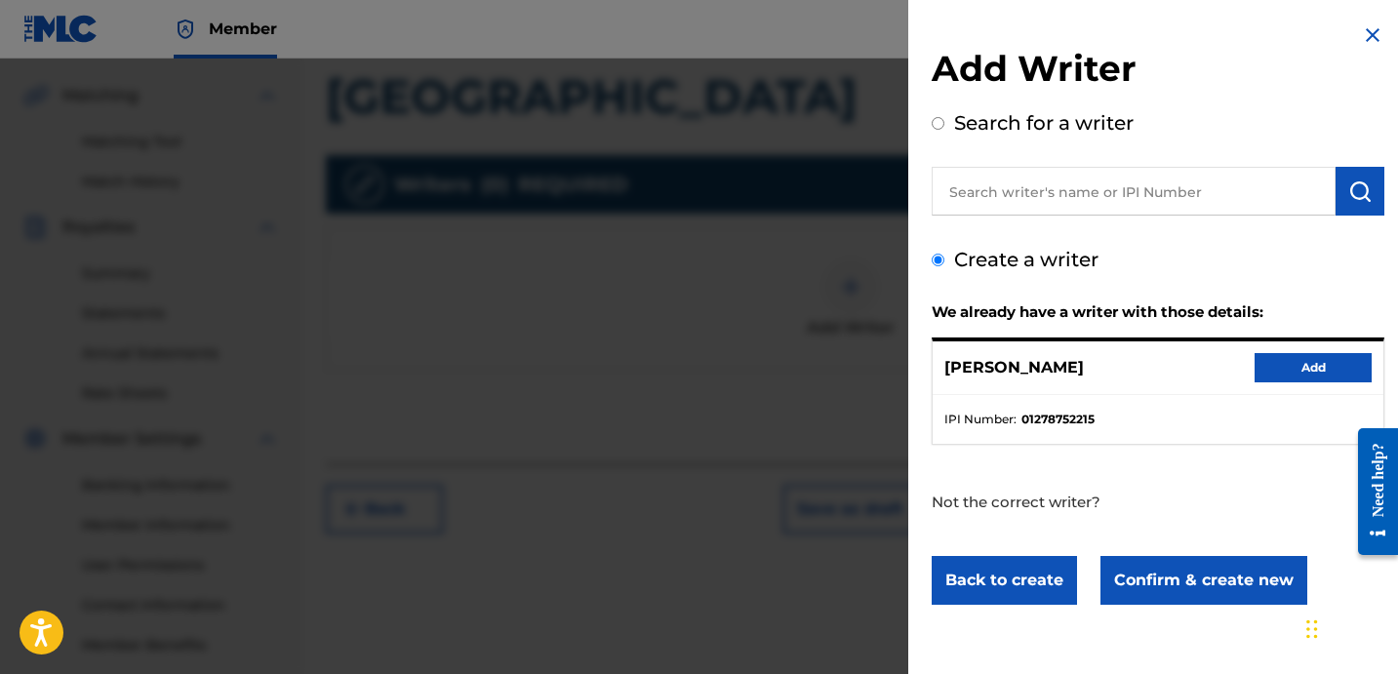
scroll to position [0, 0]
click at [1286, 379] on button "Add" at bounding box center [1313, 367] width 117 height 29
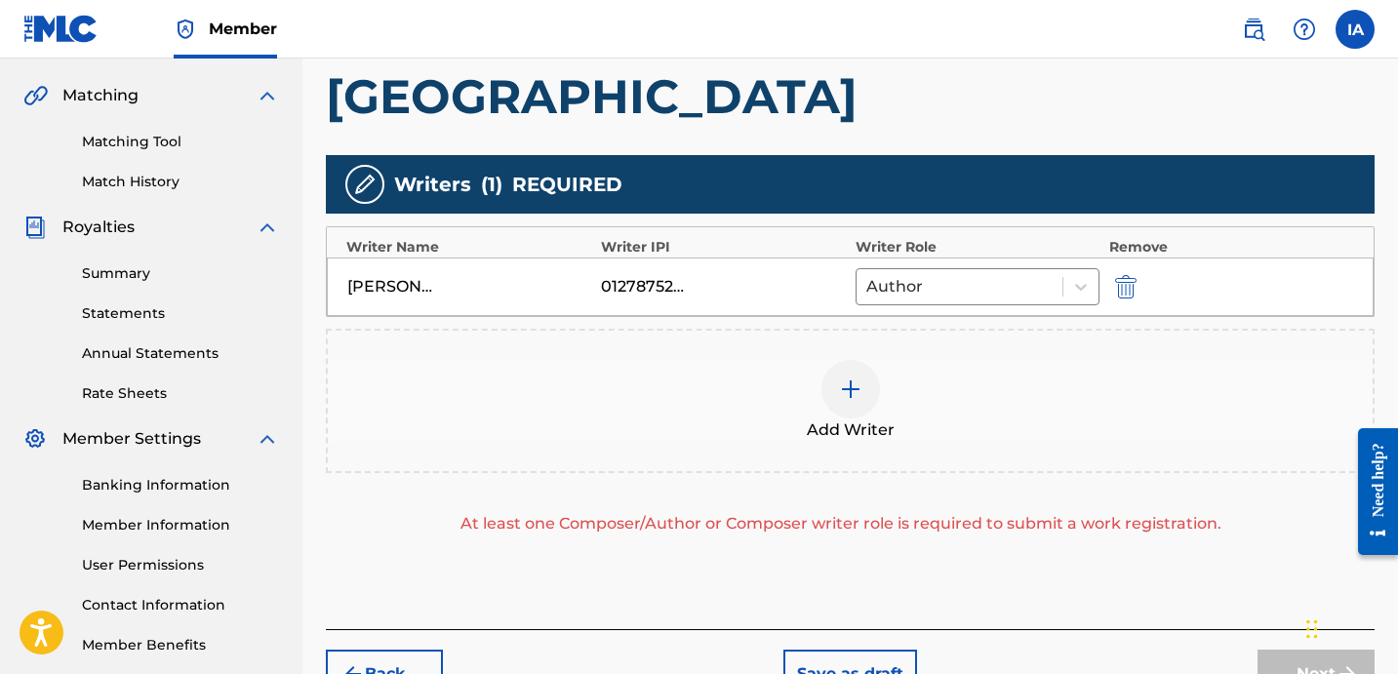
click at [932, 494] on div "Add Writer At least one Composer/Author or Composer writer role is required to …" at bounding box center [850, 432] width 1049 height 207
click at [846, 415] on div at bounding box center [851, 389] width 59 height 59
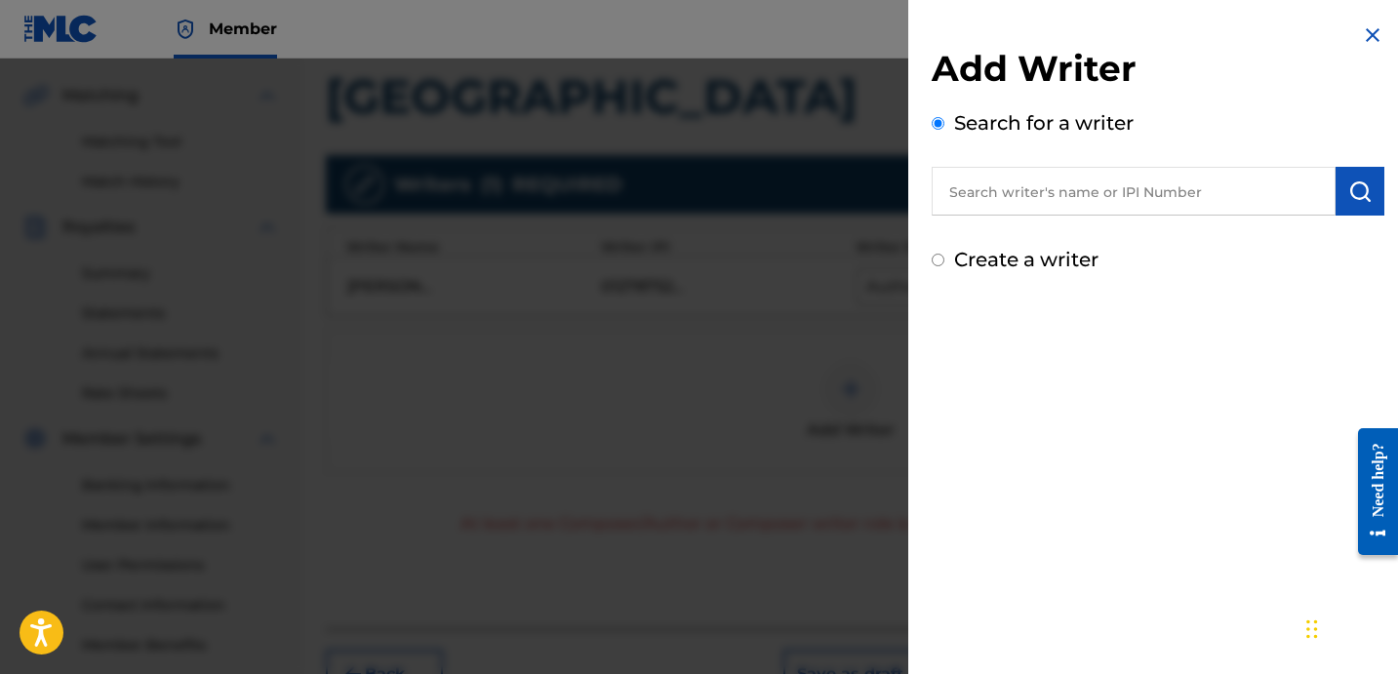
click at [982, 255] on label "Create a writer" at bounding box center [1026, 259] width 144 height 23
radio input "true"
click at [945, 255] on input "Create a writer" at bounding box center [938, 260] width 13 height 13
radio input "false"
radio input "true"
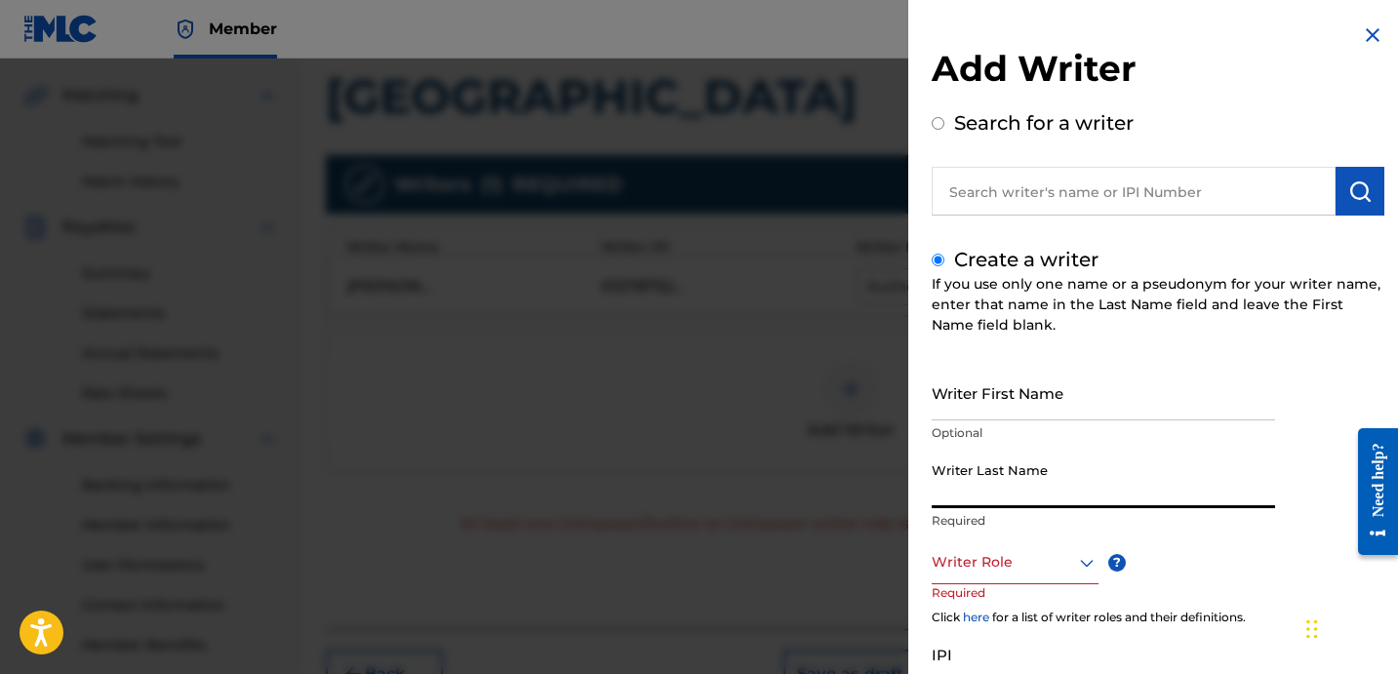
click at [994, 484] on input "Writer Last Name" at bounding box center [1103, 481] width 343 height 56
paste input "UNKNOWN WRITER"
drag, startPoint x: 1019, startPoint y: 493, endPoint x: 1150, endPoint y: 516, distance: 133.8
click at [1150, 516] on div "Writer Last Name UNKNOWN WRITER Required" at bounding box center [1103, 497] width 343 height 88
type input "UNKNOWN"
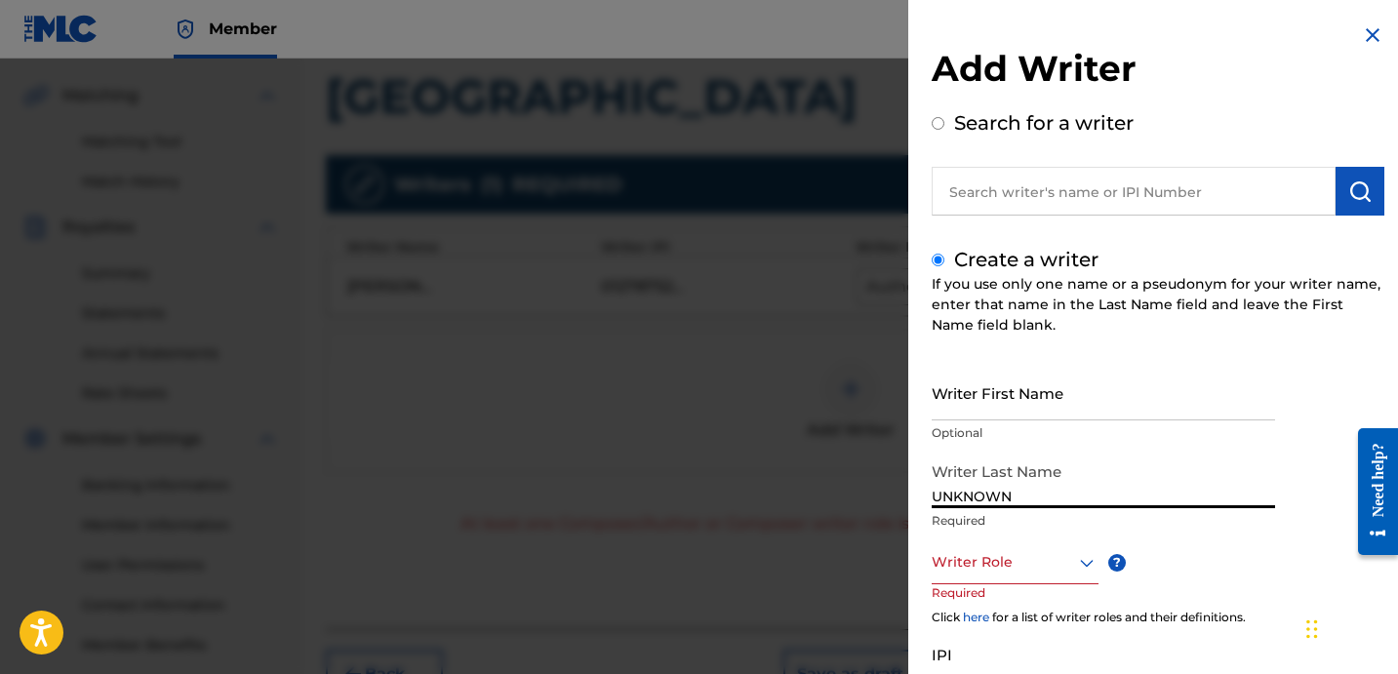
click at [1063, 400] on input "Writer First Name" at bounding box center [1103, 393] width 343 height 56
paste input "WRITER"
type input "WRITER"
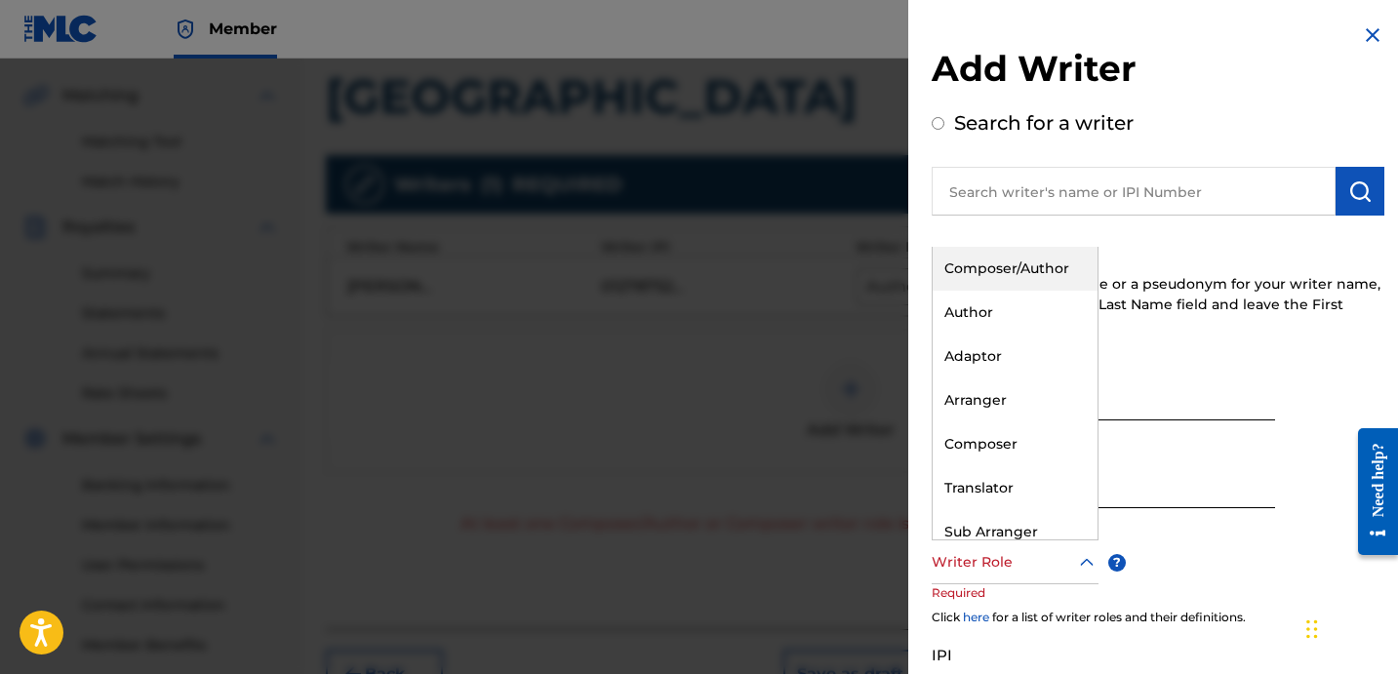
click at [1003, 550] on div at bounding box center [1015, 562] width 167 height 24
click at [1039, 434] on div "Composer" at bounding box center [1015, 445] width 165 height 44
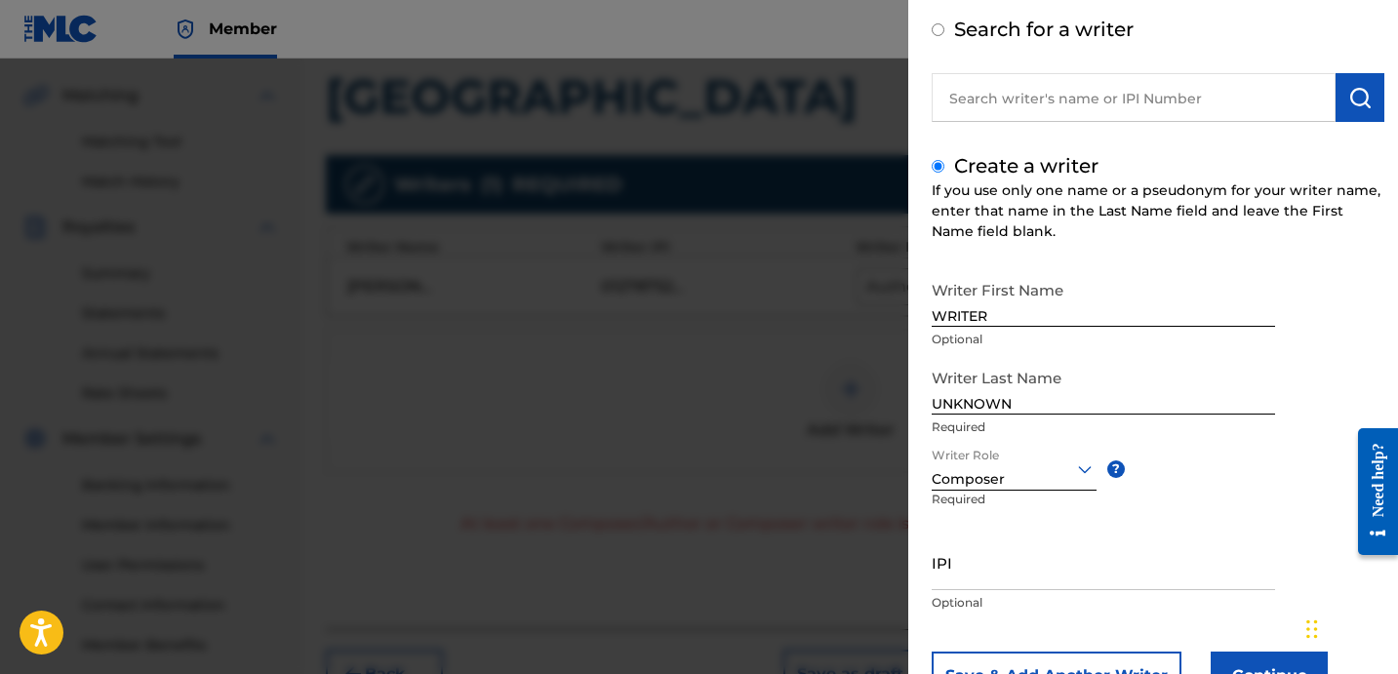
scroll to position [173, 0]
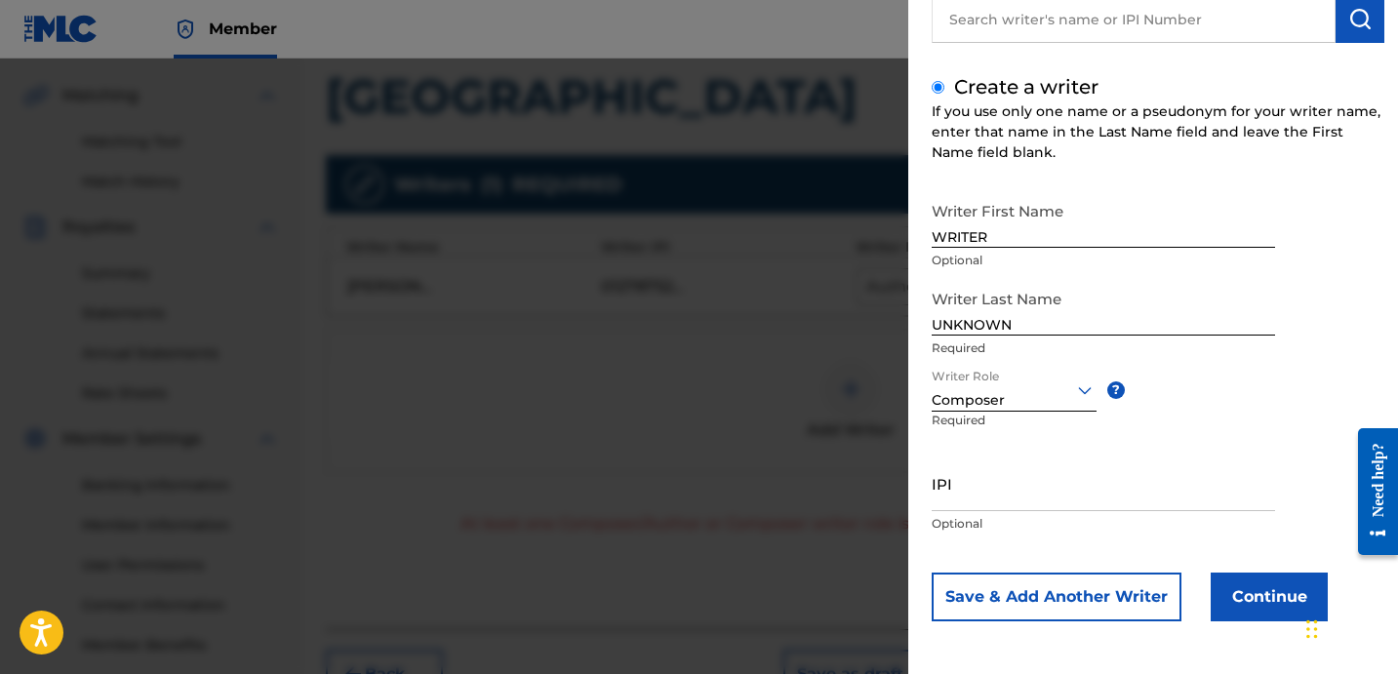
click at [1231, 597] on button "Continue" at bounding box center [1269, 597] width 117 height 49
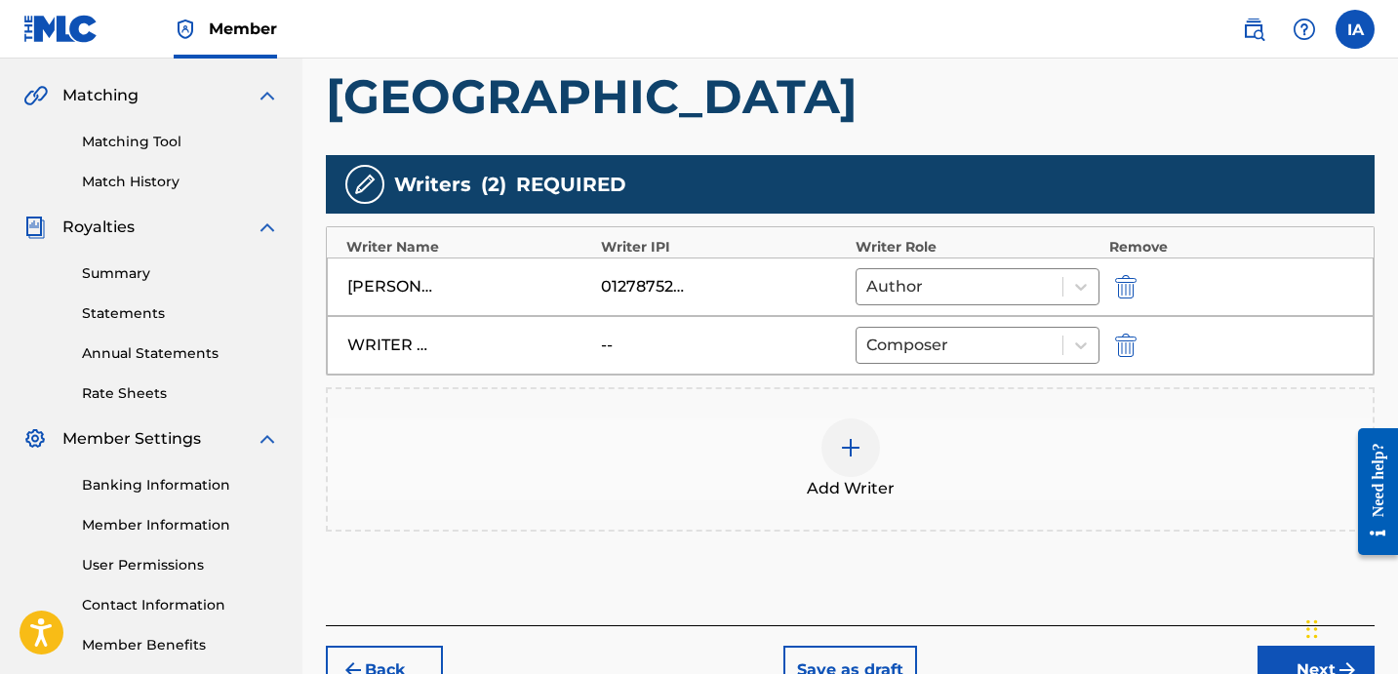
drag, startPoint x: 1040, startPoint y: 180, endPoint x: 1027, endPoint y: 178, distance: 12.8
click at [1027, 178] on div "Writers ( 2 ) REQUIRED" at bounding box center [850, 184] width 1049 height 59
click at [1015, 173] on div "Writers ( 2 ) REQUIRED" at bounding box center [850, 184] width 1049 height 59
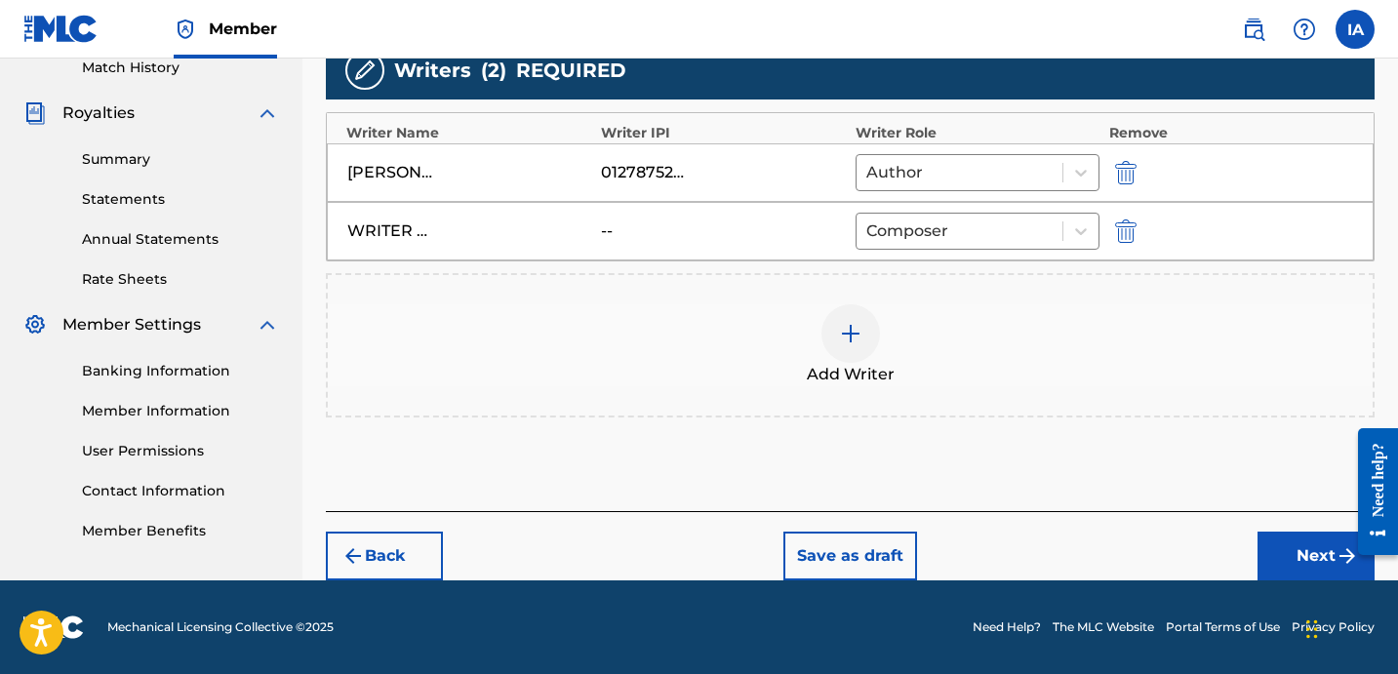
click at [1264, 548] on button "Next" at bounding box center [1316, 556] width 117 height 49
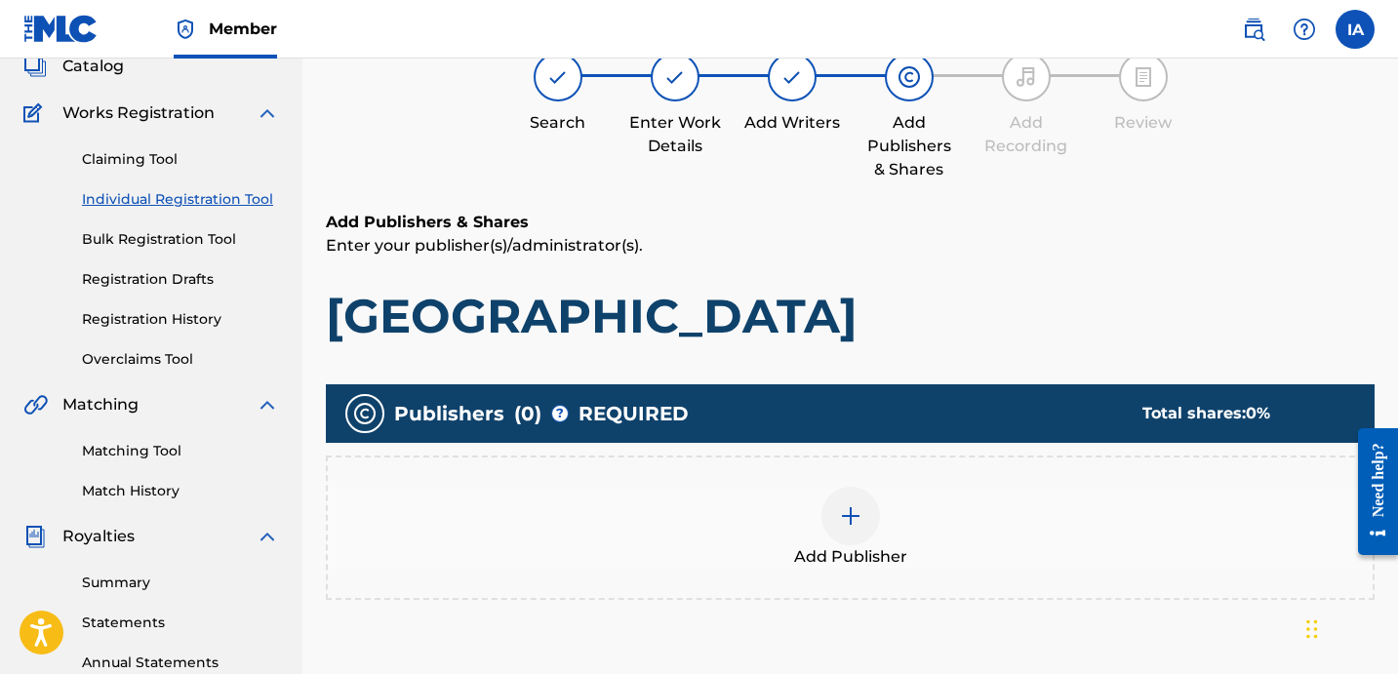
scroll to position [88, 0]
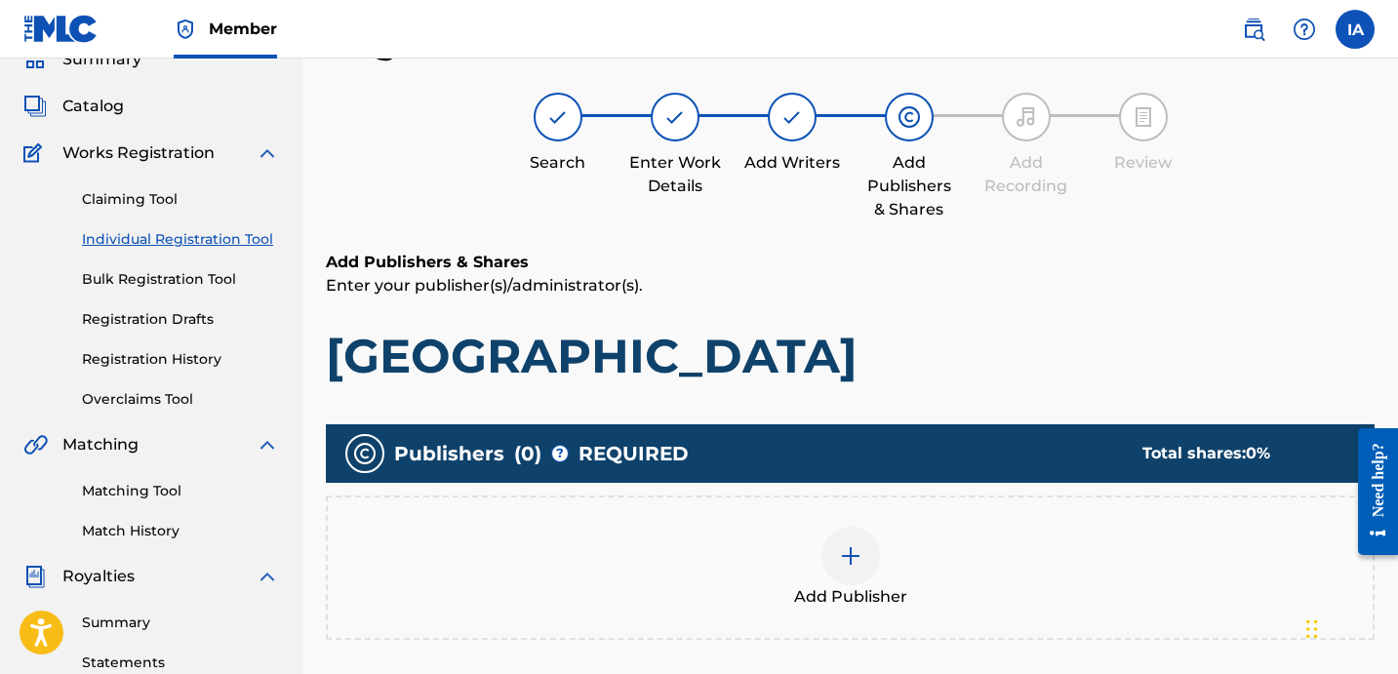
click at [961, 570] on div "Add Publisher" at bounding box center [850, 568] width 1045 height 82
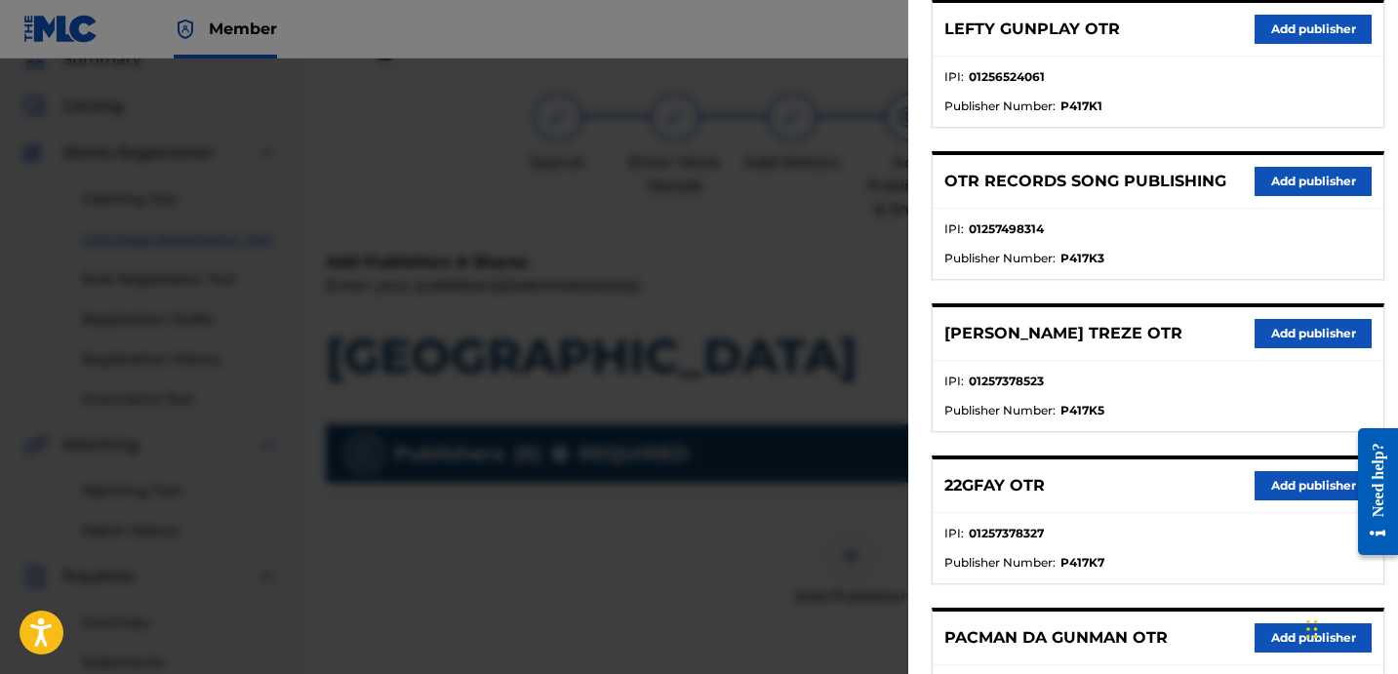
scroll to position [848, 0]
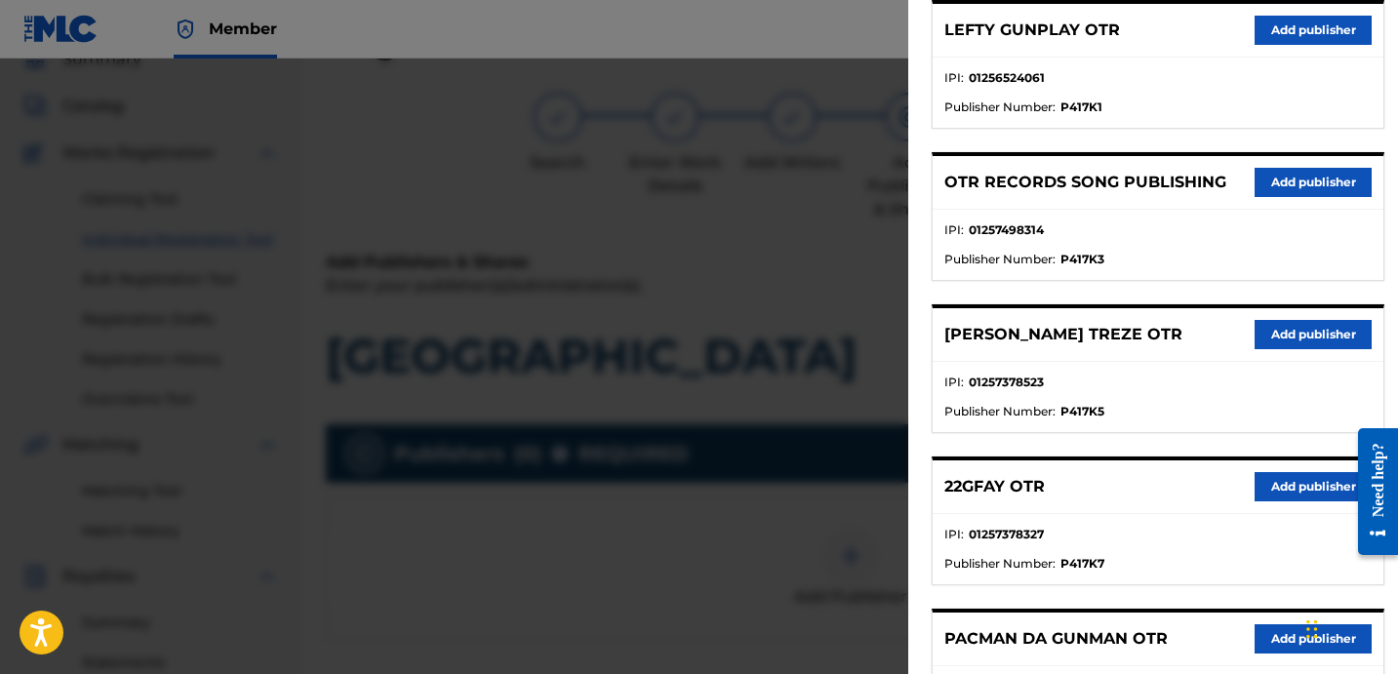
click at [1277, 185] on button "Add publisher" at bounding box center [1313, 182] width 117 height 29
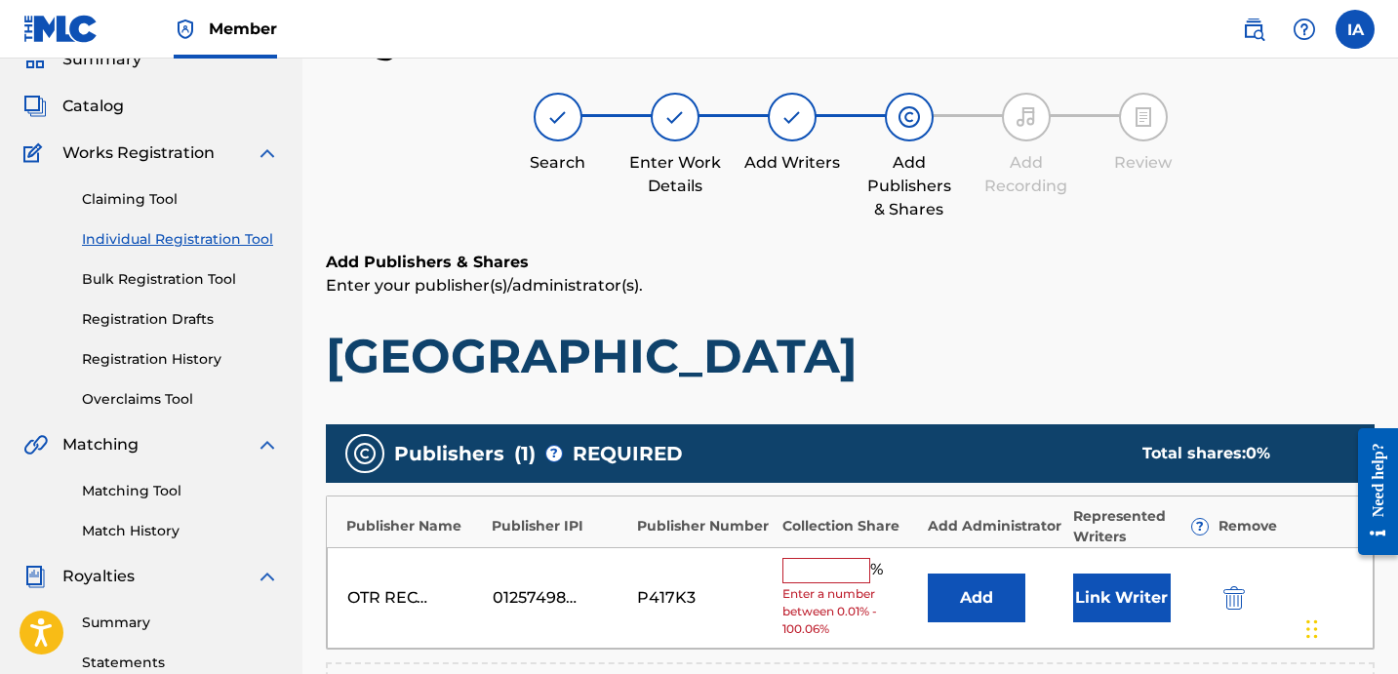
click at [835, 576] on input "text" at bounding box center [827, 570] width 88 height 25
type input "50"
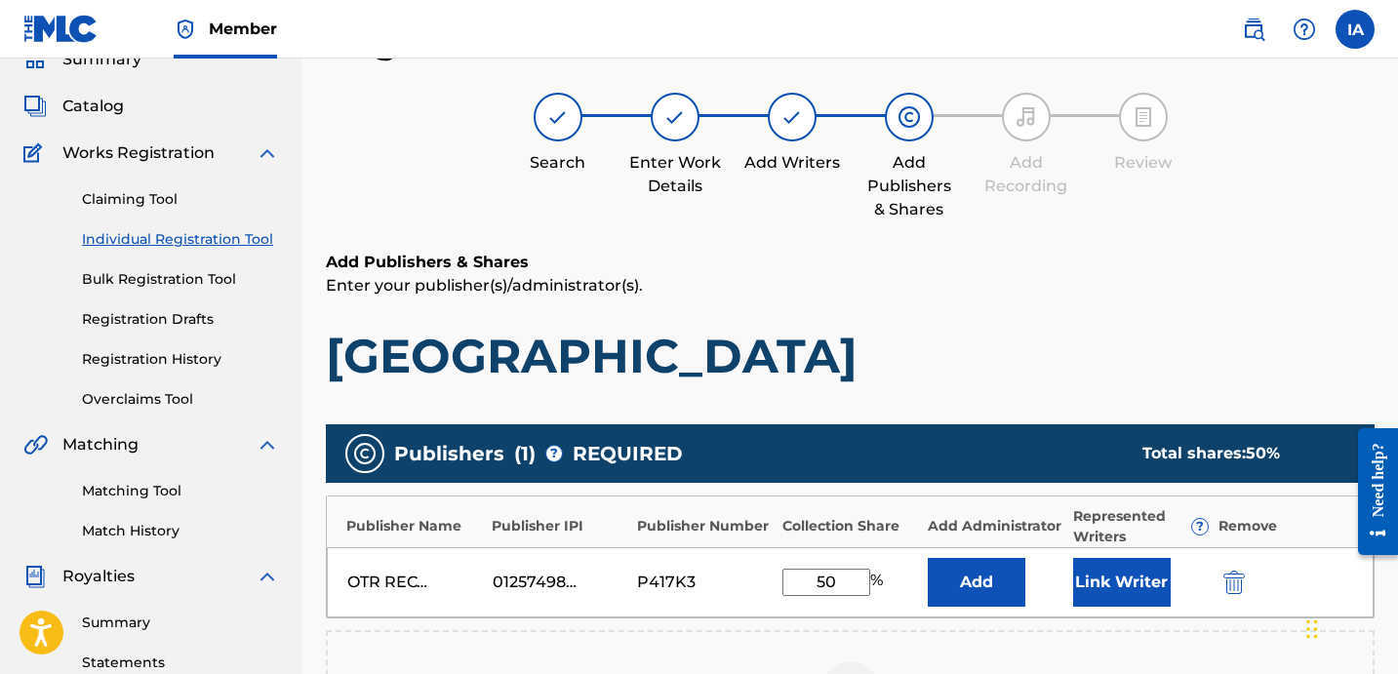
click at [978, 569] on button "Add" at bounding box center [977, 582] width 98 height 49
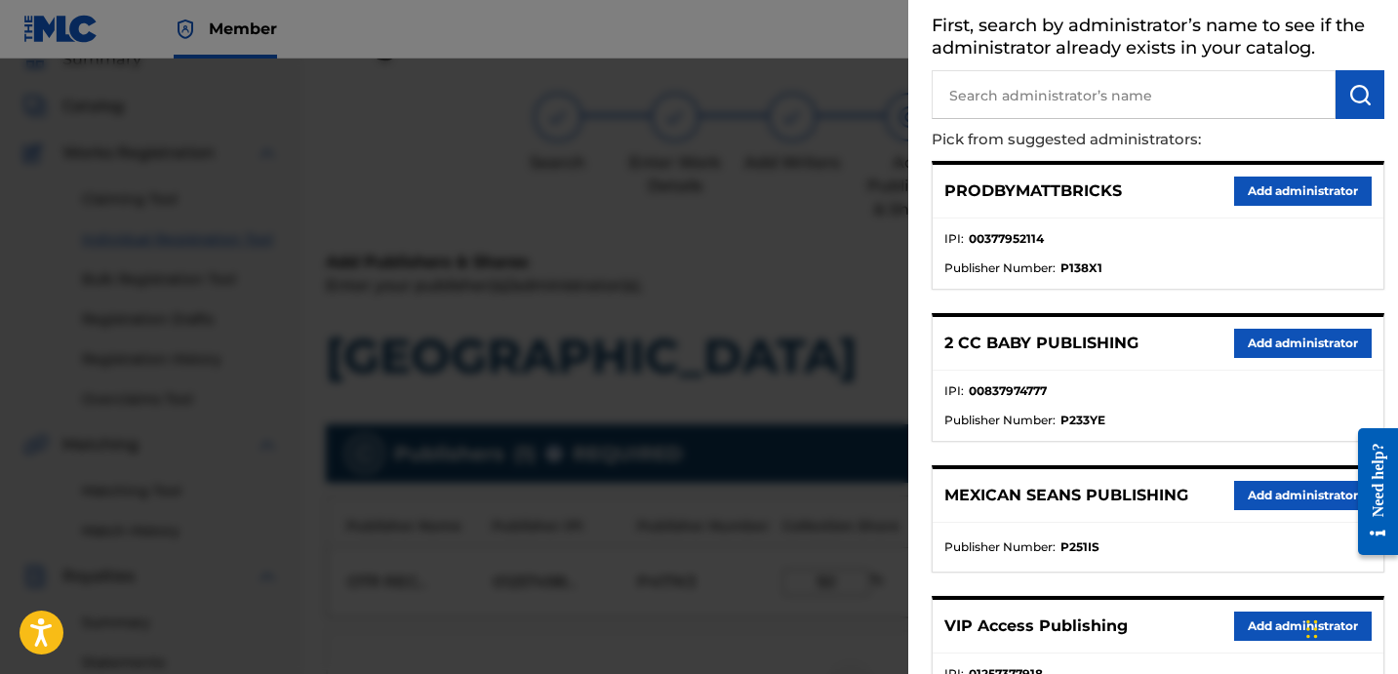
scroll to position [140, 0]
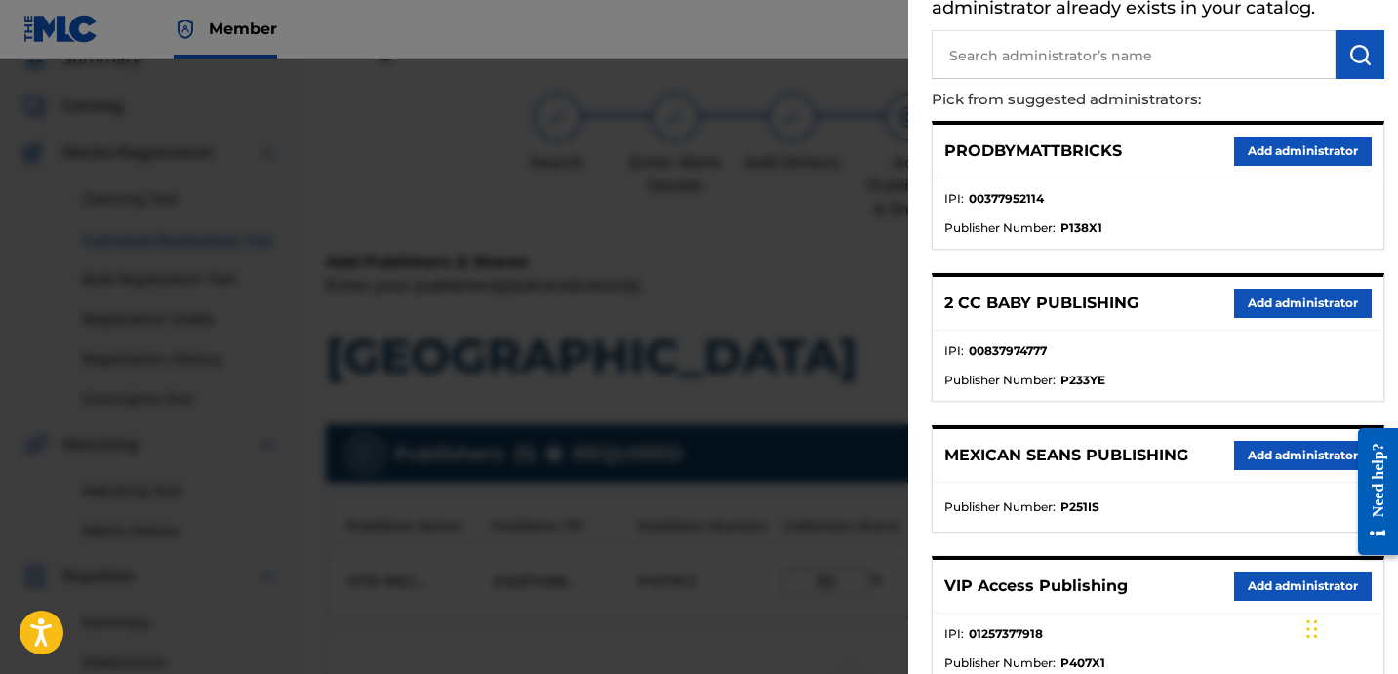
click at [1262, 572] on button "Add administrator" at bounding box center [1303, 586] width 138 height 29
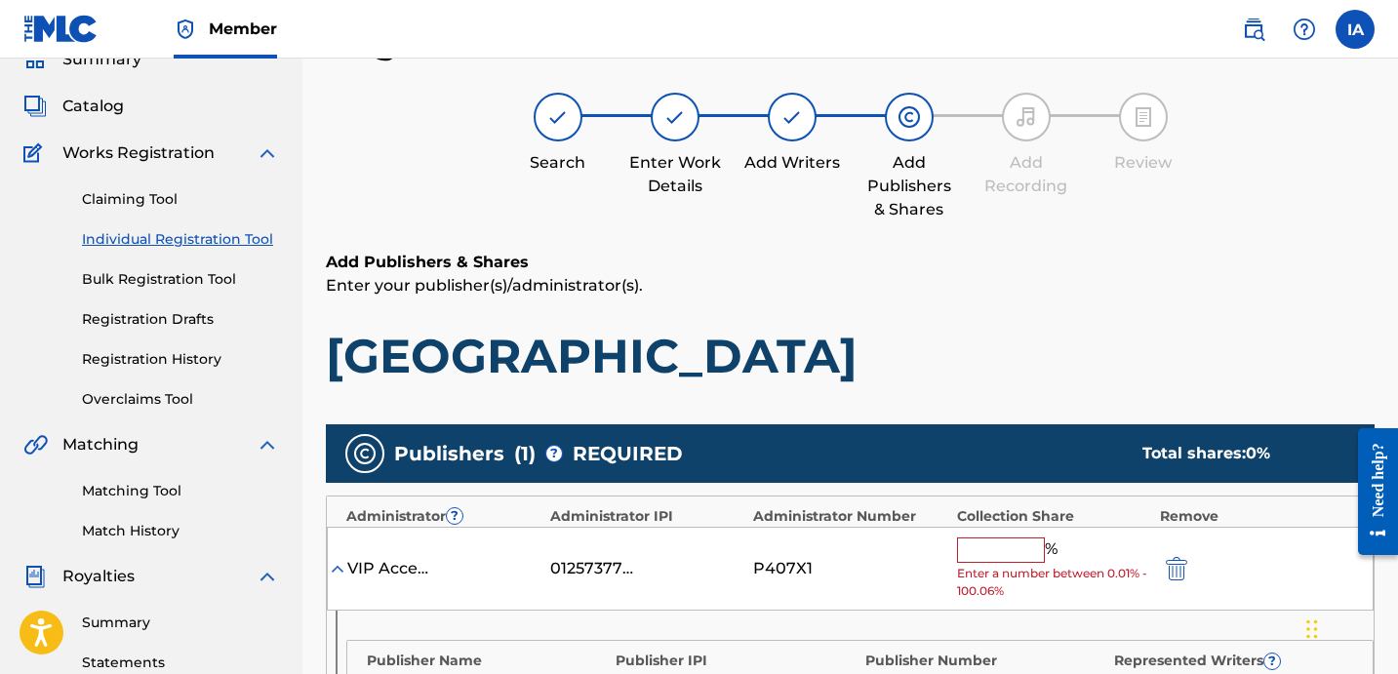
click at [1021, 559] on input "text" at bounding box center [1001, 550] width 88 height 25
type input "50"
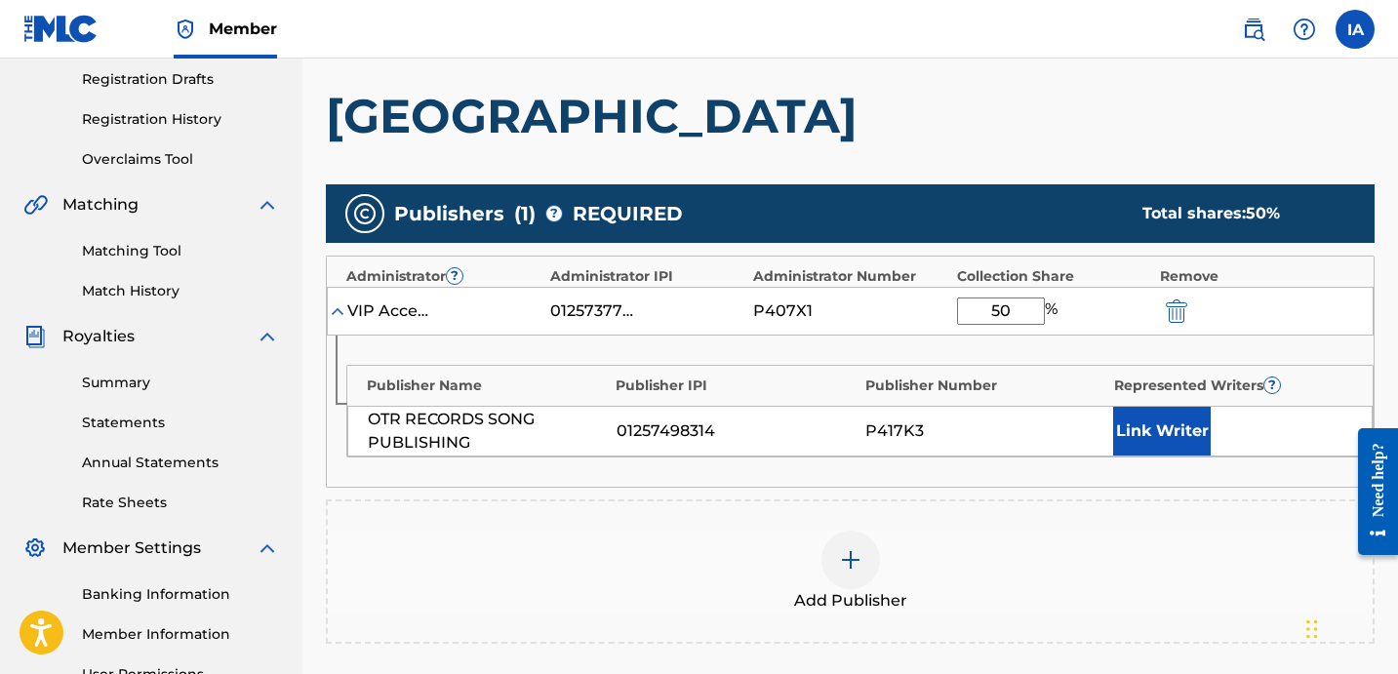
scroll to position [438, 0]
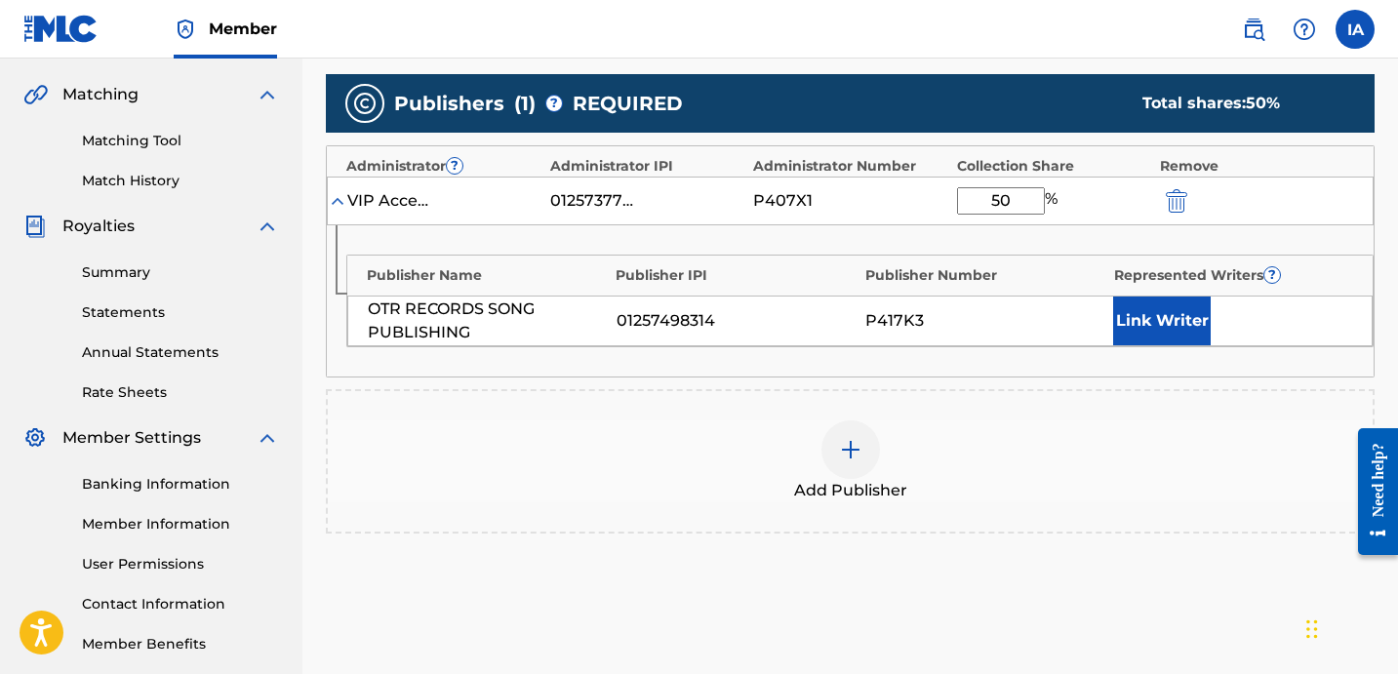
click at [1175, 320] on button "Link Writer" at bounding box center [1162, 321] width 98 height 49
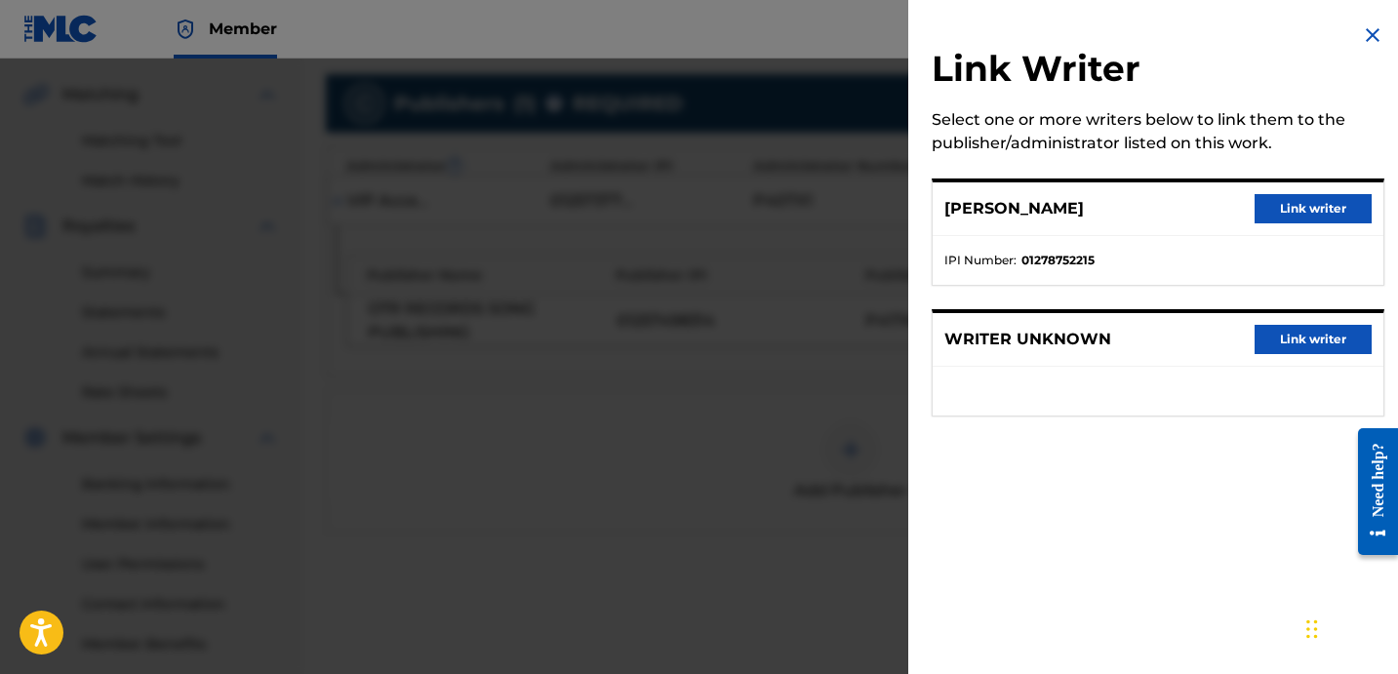
click at [1286, 225] on div "[PERSON_NAME] Link writer" at bounding box center [1158, 209] width 451 height 54
click at [1285, 215] on button "Link writer" at bounding box center [1313, 208] width 117 height 29
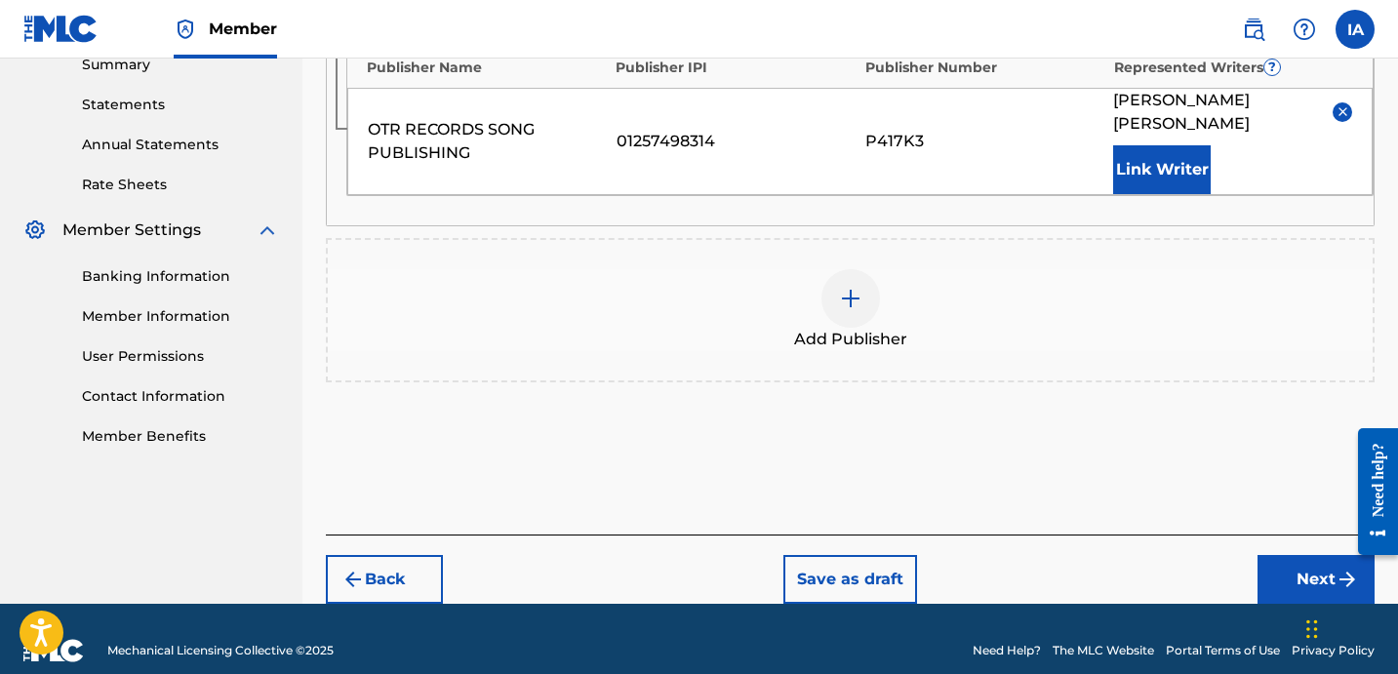
click at [1298, 555] on button "Next" at bounding box center [1316, 579] width 117 height 49
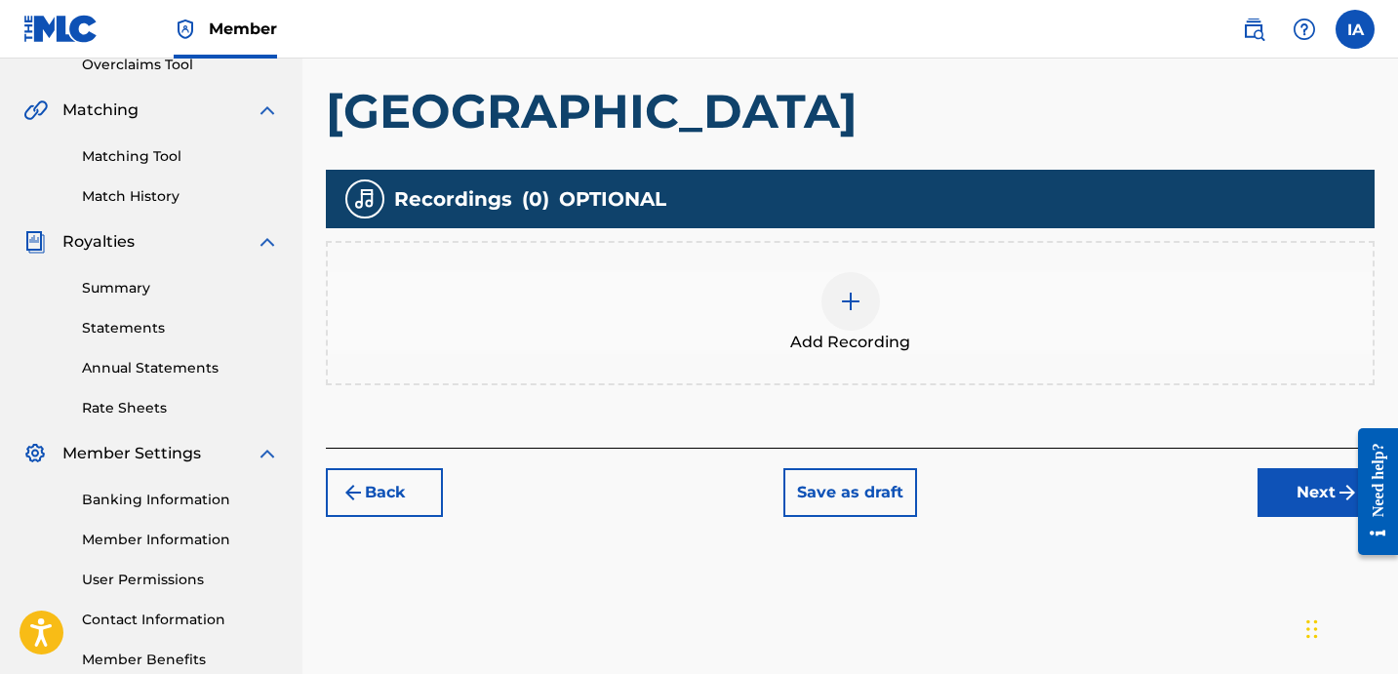
scroll to position [458, 0]
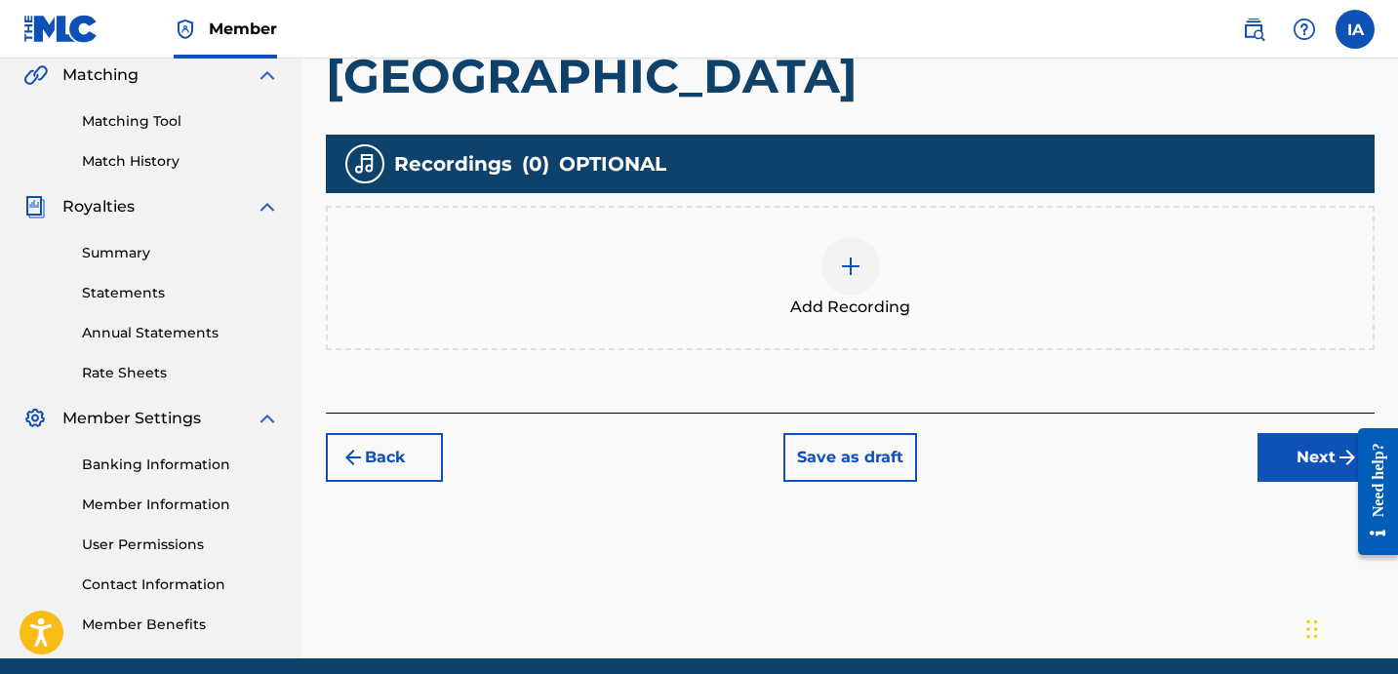
click at [917, 286] on div "Add Recording" at bounding box center [850, 278] width 1045 height 82
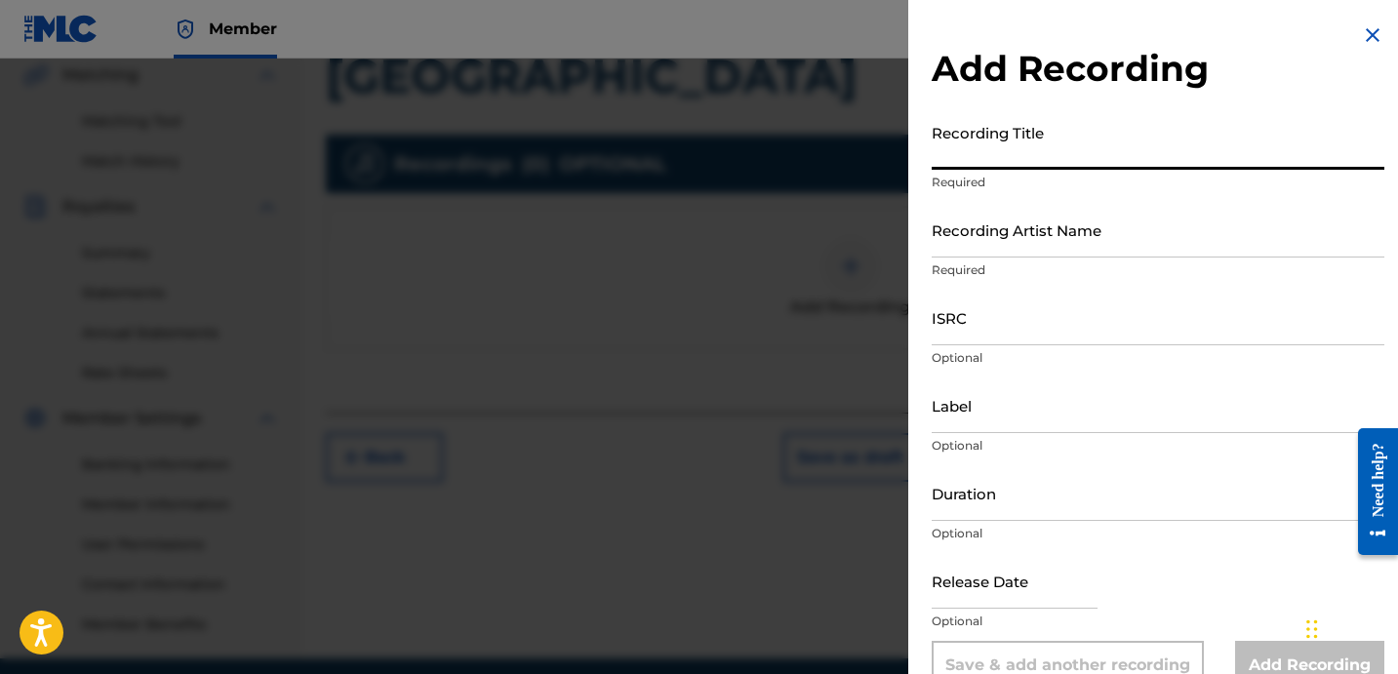
click at [1023, 141] on input "Recording Title" at bounding box center [1158, 142] width 453 height 56
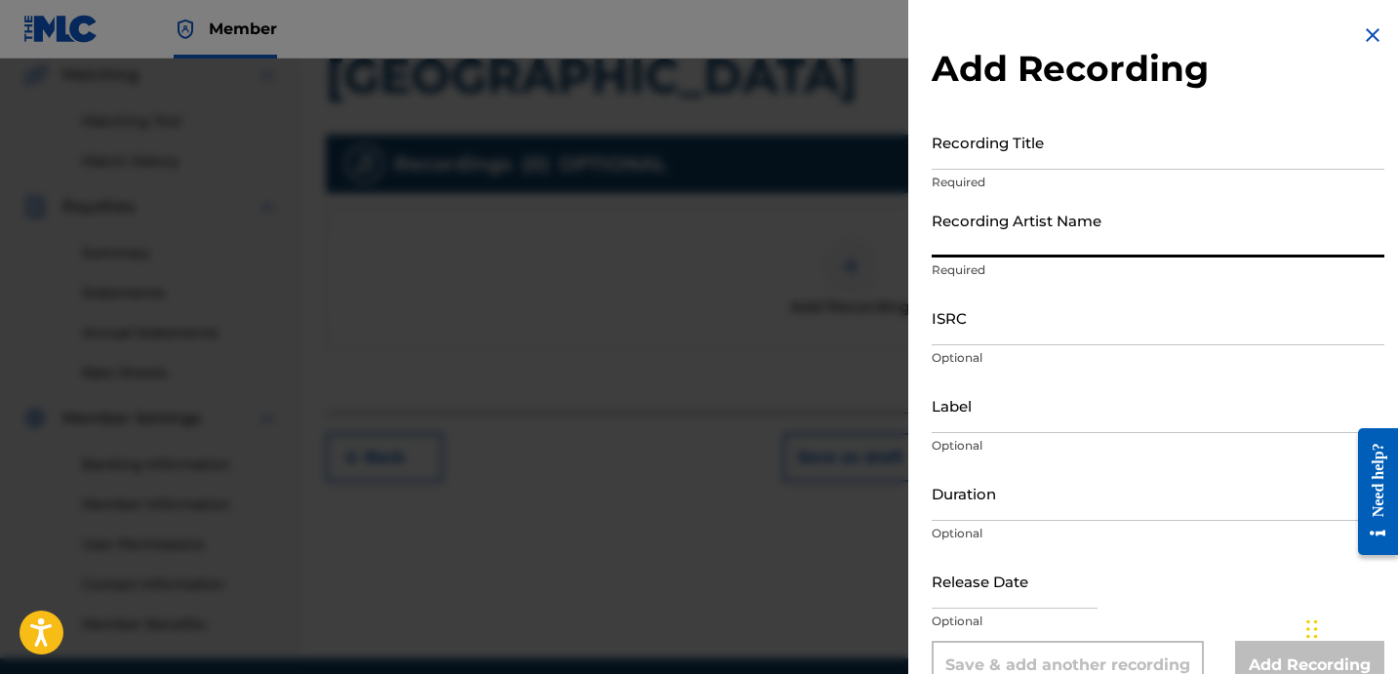
click at [1049, 221] on input "Recording Artist Name" at bounding box center [1158, 230] width 453 height 56
type input "FAYZDATRAPR"
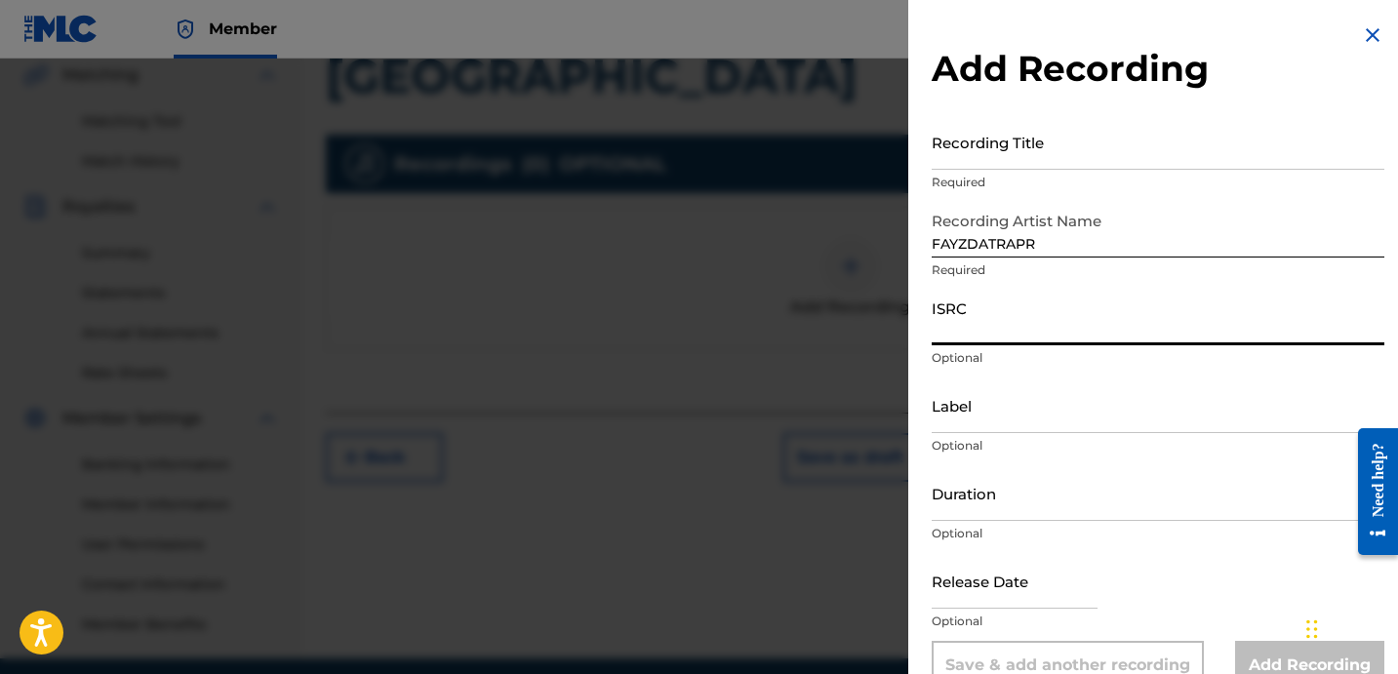
click at [952, 320] on input "ISRC" at bounding box center [1158, 318] width 453 height 56
paste input "TCADY1870969"
type input "TCADY1870969"
click at [1125, 416] on input "Label" at bounding box center [1158, 406] width 453 height 56
paste input "OTR RECORDS"
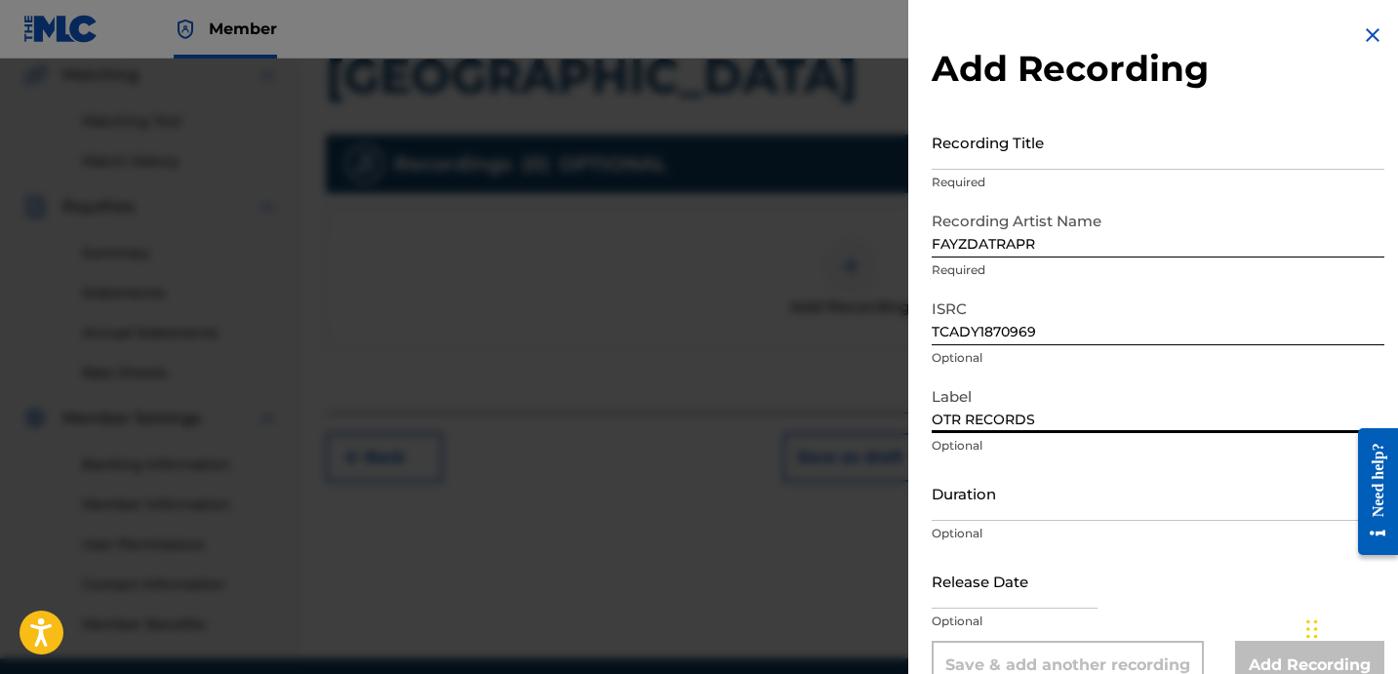
type input "OTR RECORDS"
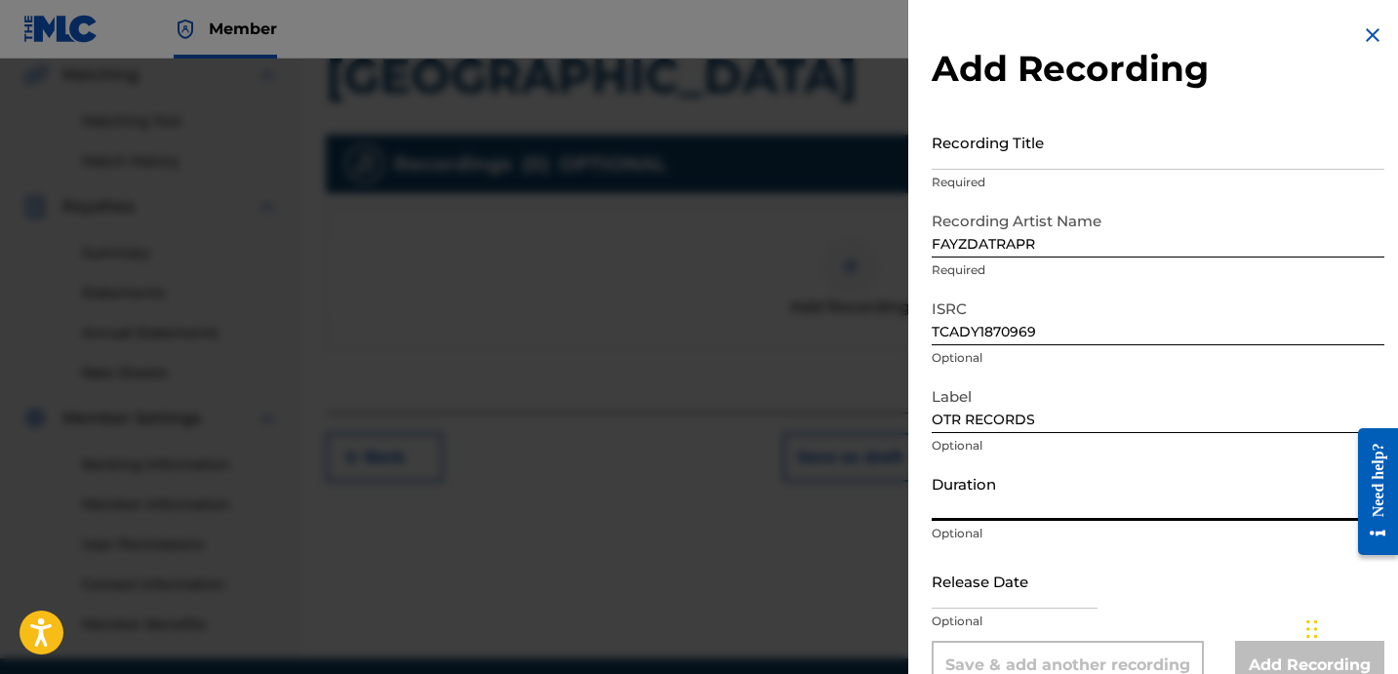
click at [1017, 491] on input "Duration" at bounding box center [1158, 493] width 453 height 56
paste input "3:01"
type input "03:01"
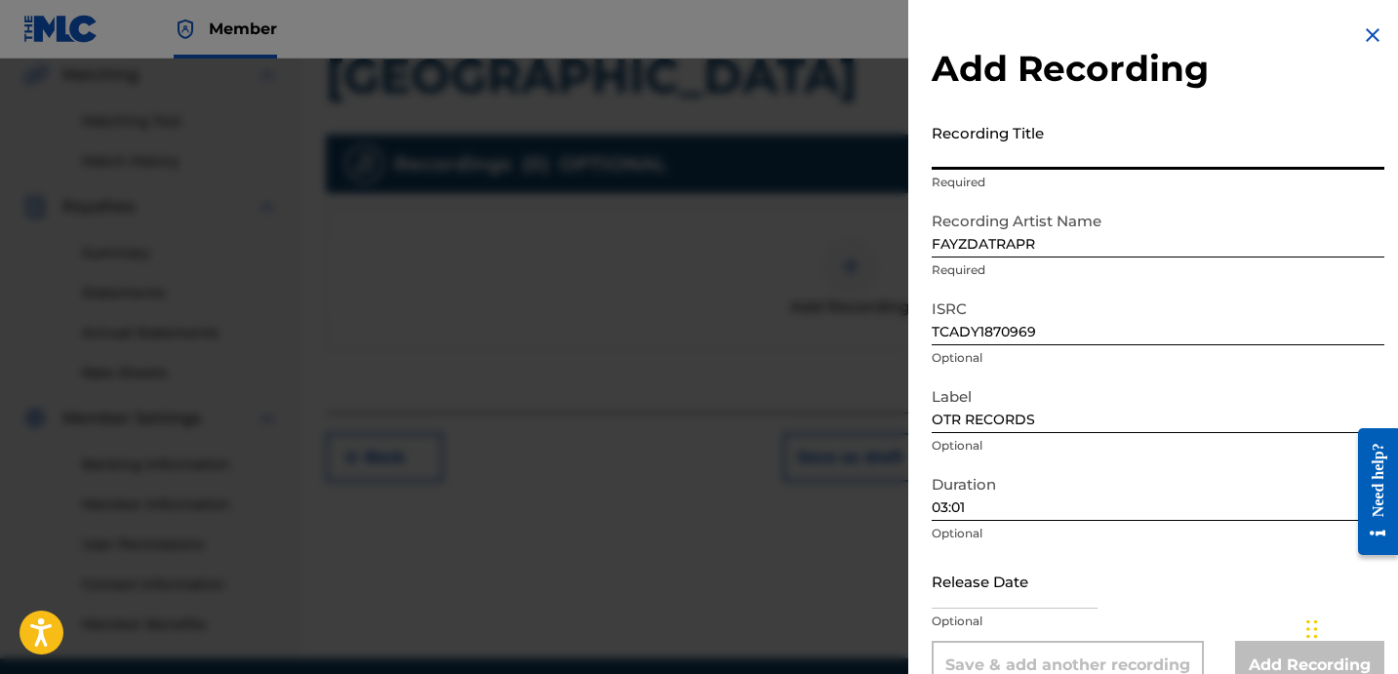
click at [1011, 142] on input "Recording Title" at bounding box center [1158, 142] width 453 height 56
paste input "[GEOGRAPHIC_DATA]"
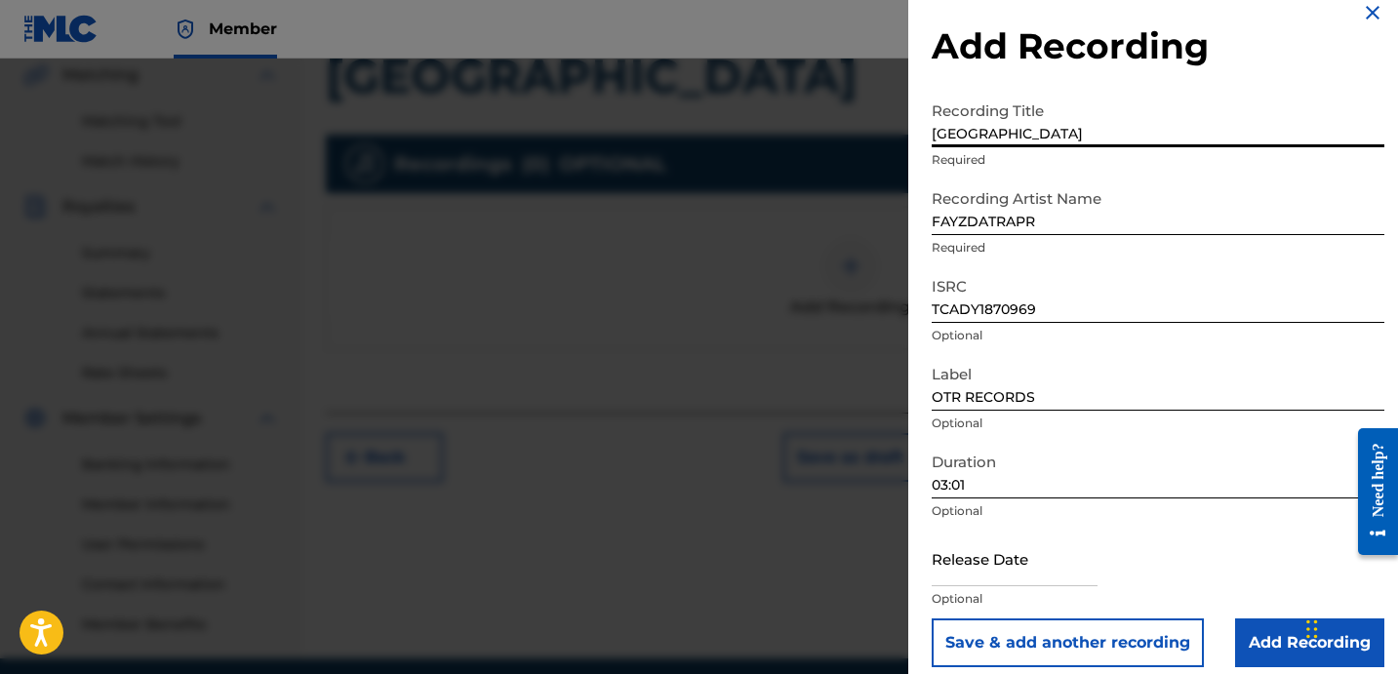
scroll to position [39, 0]
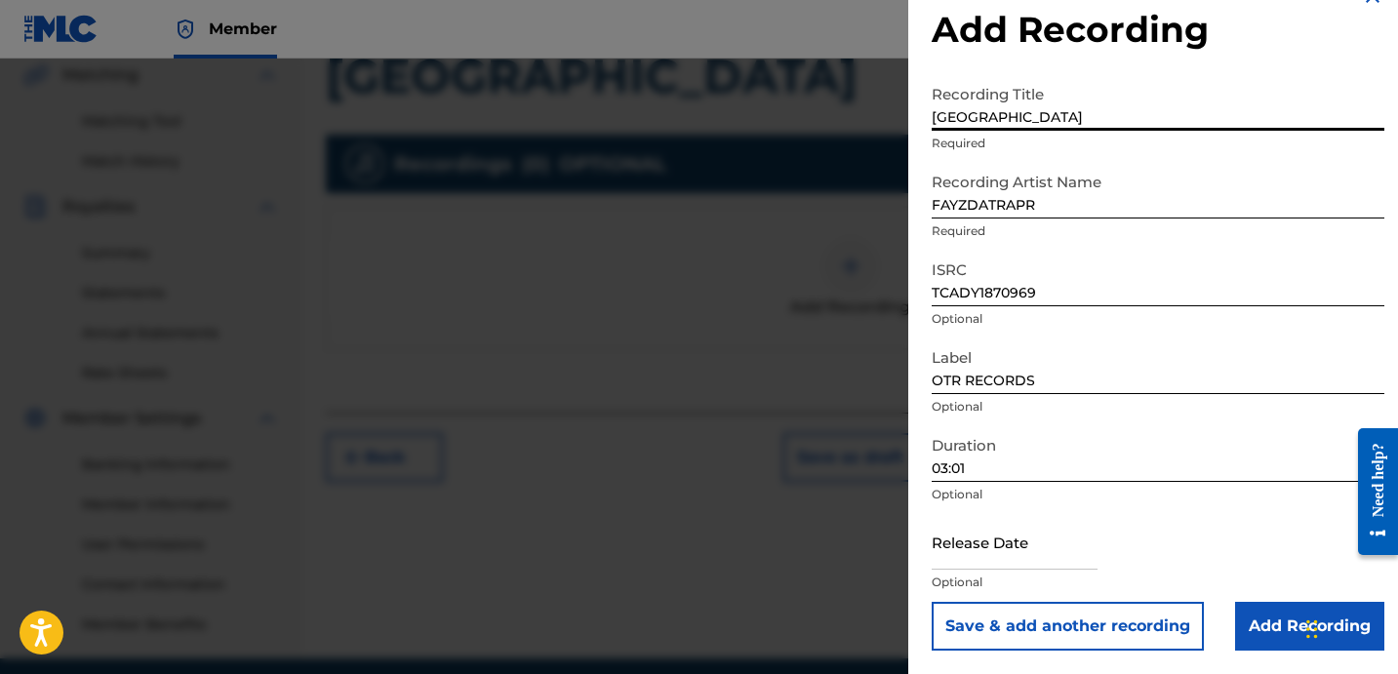
type input "[GEOGRAPHIC_DATA]"
click at [1269, 605] on input "Add Recording" at bounding box center [1309, 626] width 149 height 49
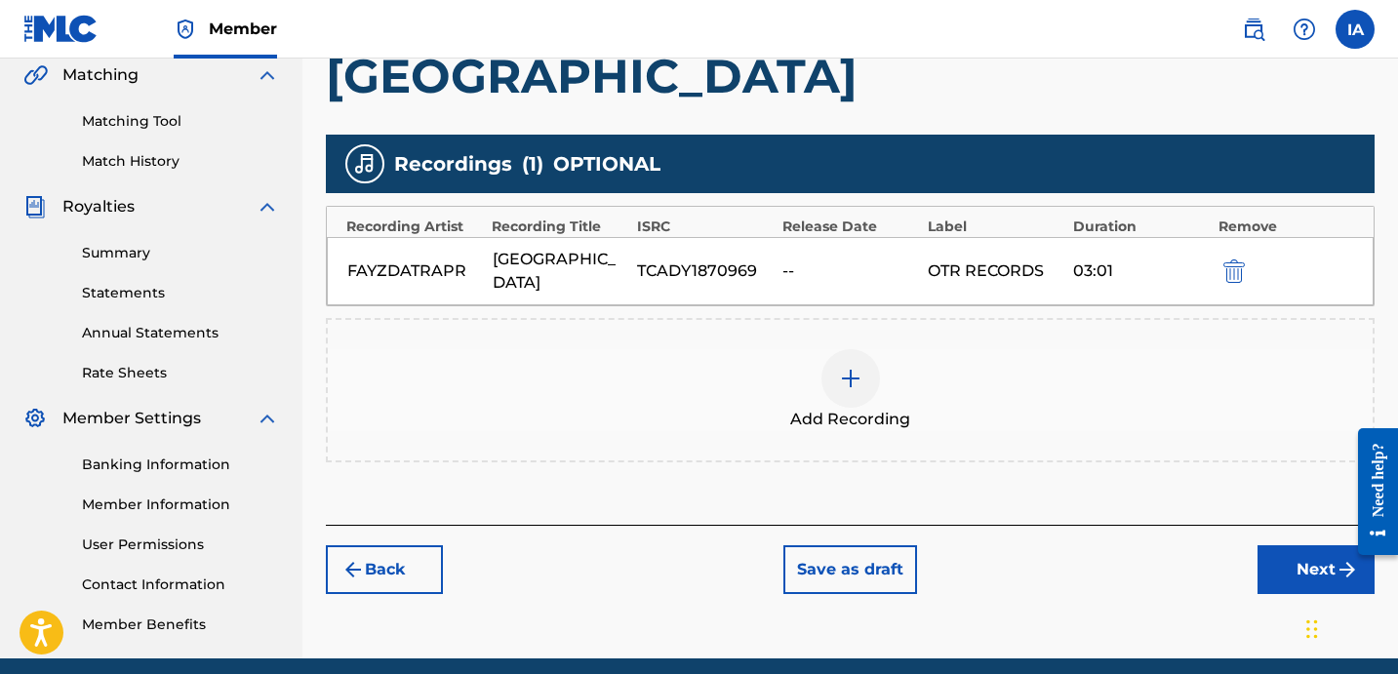
click at [1288, 554] on button "Next" at bounding box center [1316, 569] width 117 height 49
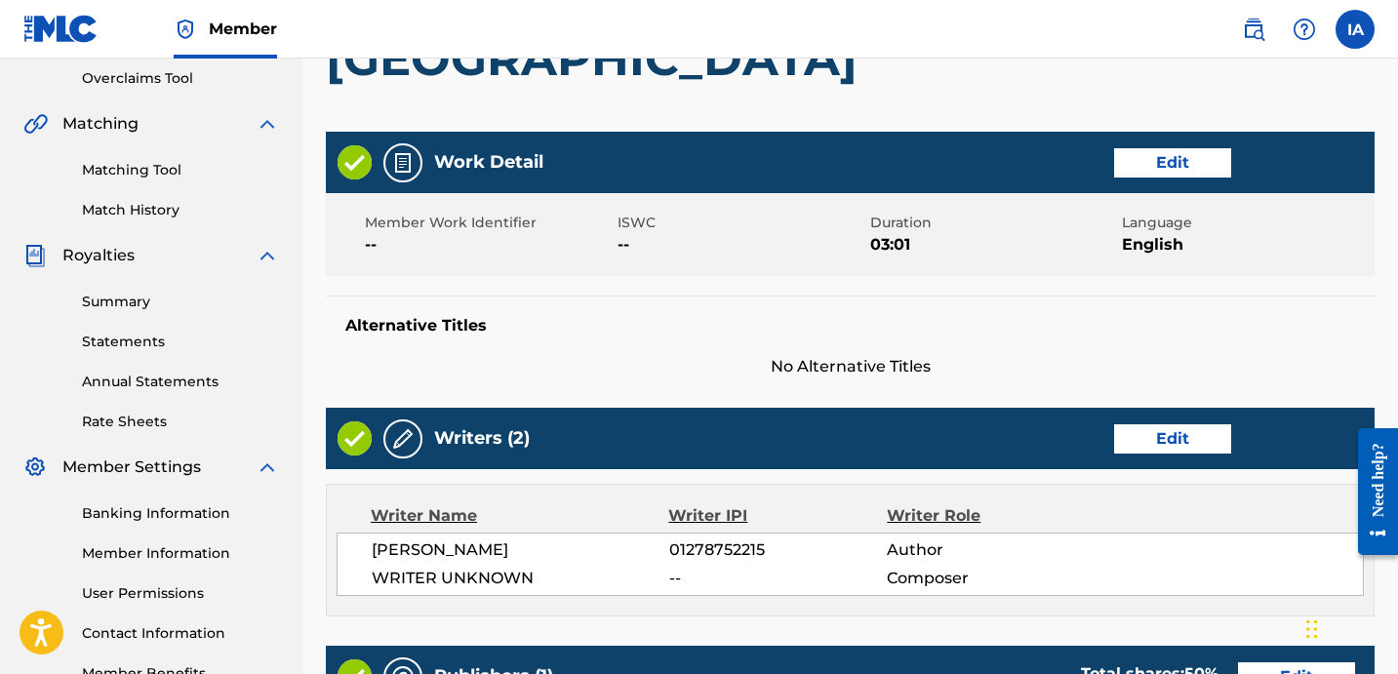
scroll to position [88, 0]
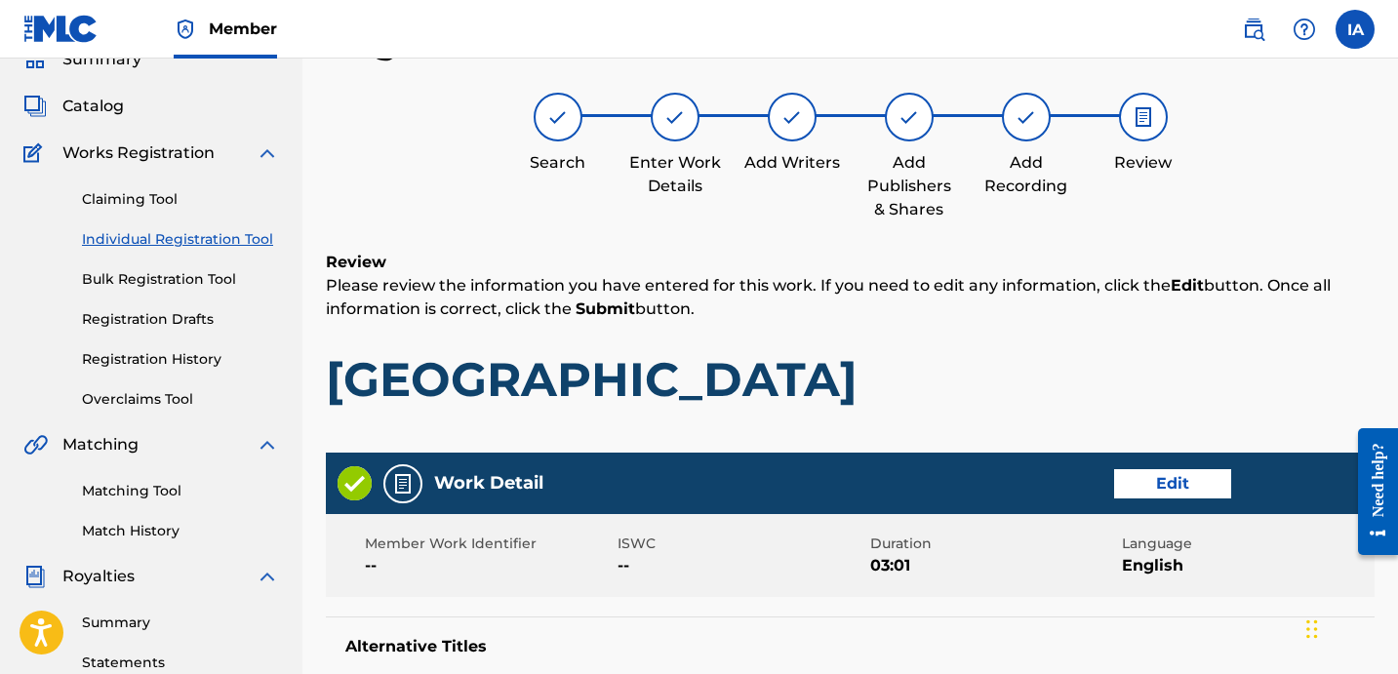
click at [942, 402] on h1 "[GEOGRAPHIC_DATA]" at bounding box center [850, 379] width 1049 height 59
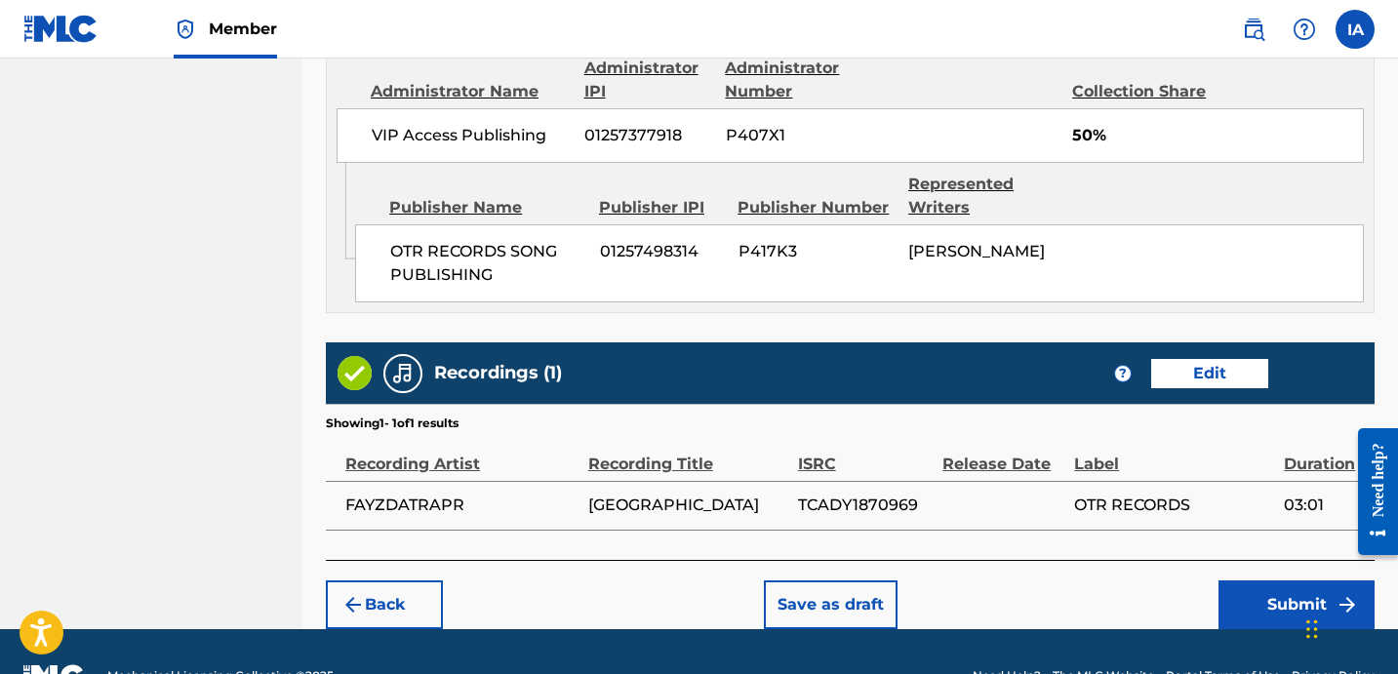
scroll to position [1140, 0]
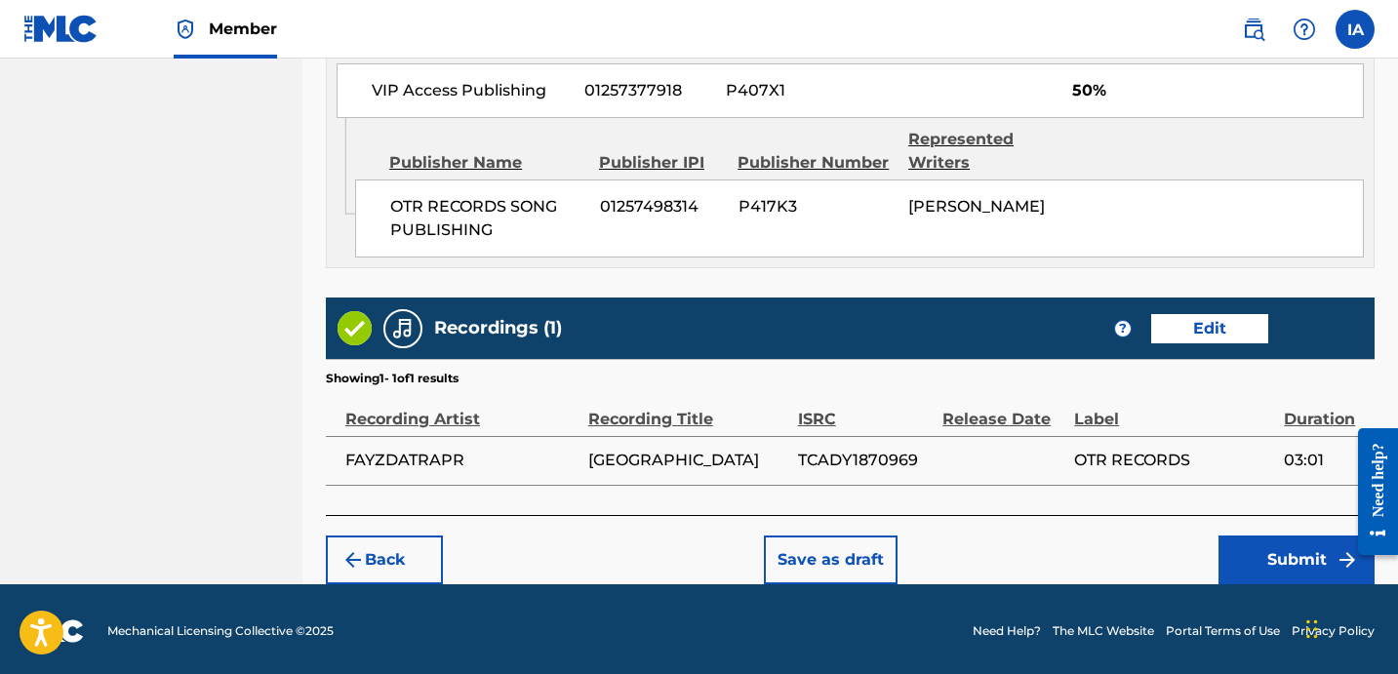
click at [914, 366] on section "Showing 1 - 1 of 1 results" at bounding box center [850, 373] width 1049 height 28
click at [1238, 566] on button "Submit" at bounding box center [1297, 560] width 156 height 49
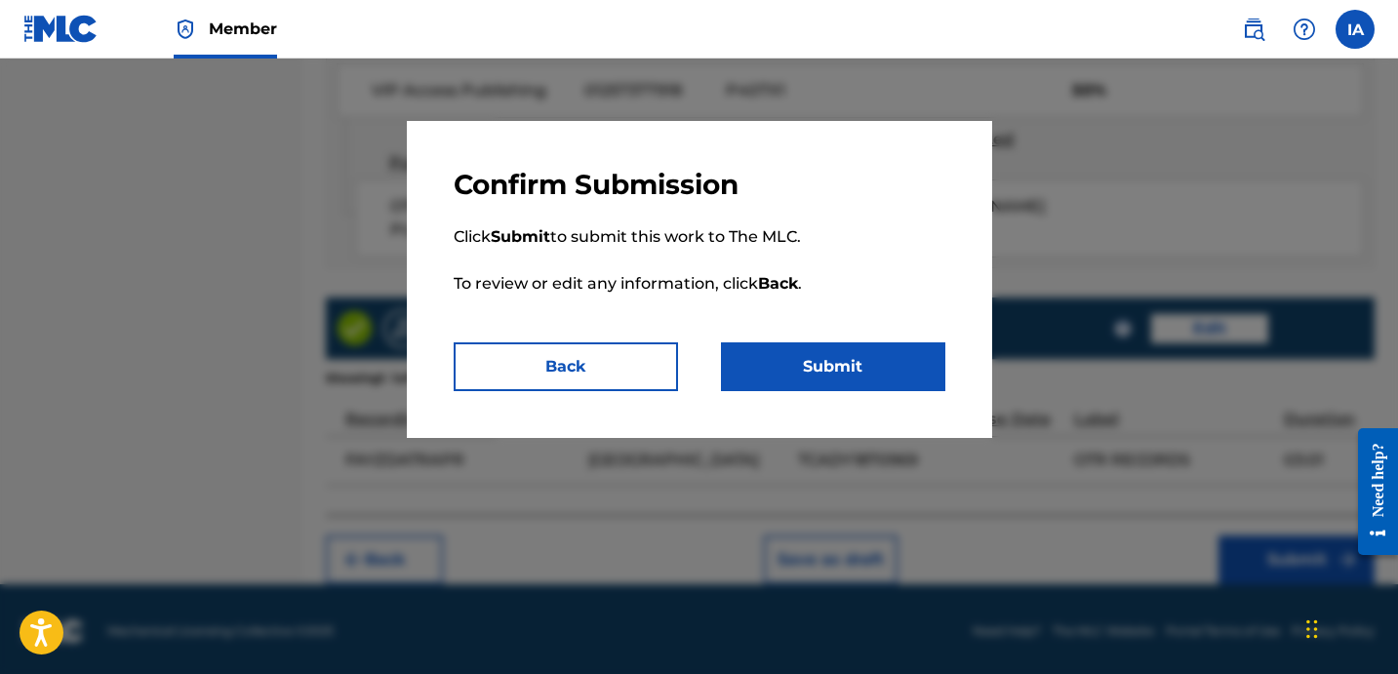
click at [866, 366] on button "Submit" at bounding box center [833, 366] width 224 height 49
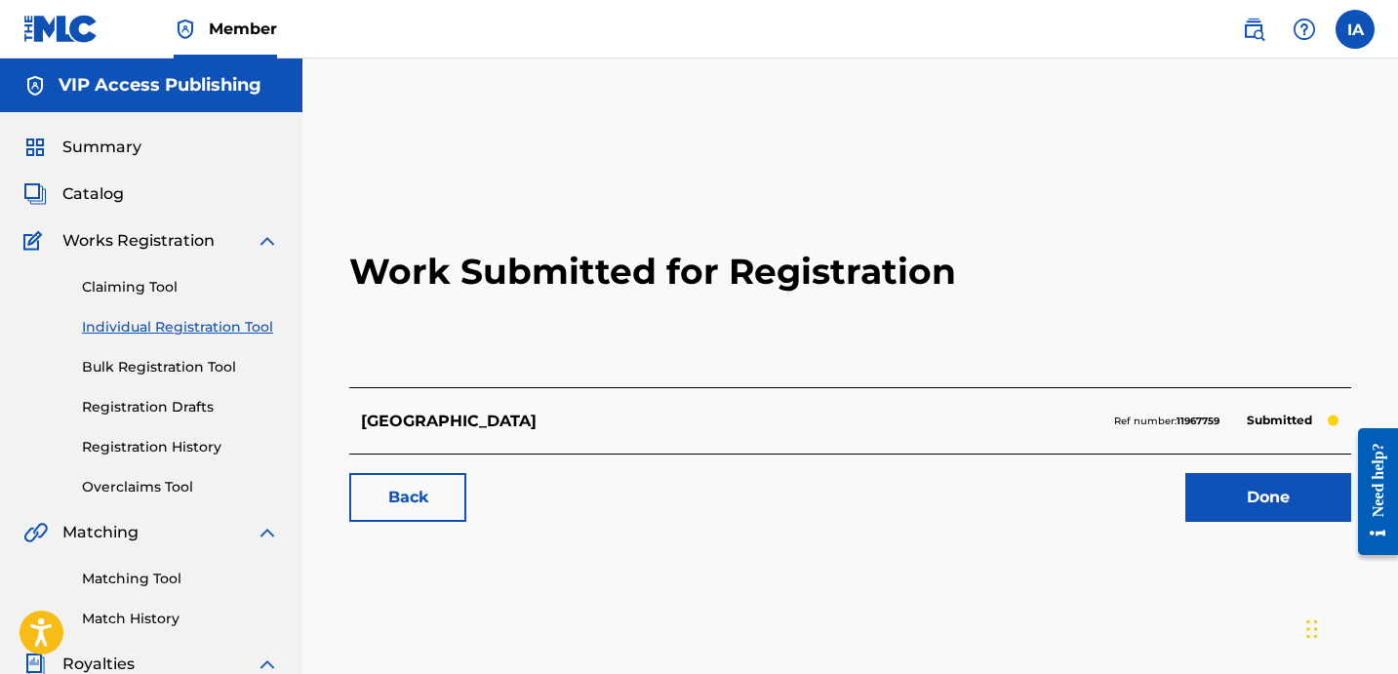
click at [425, 340] on h2 "Work Submitted for Registration" at bounding box center [850, 271] width 1002 height 231
click at [244, 330] on link "Individual Registration Tool" at bounding box center [180, 327] width 197 height 20
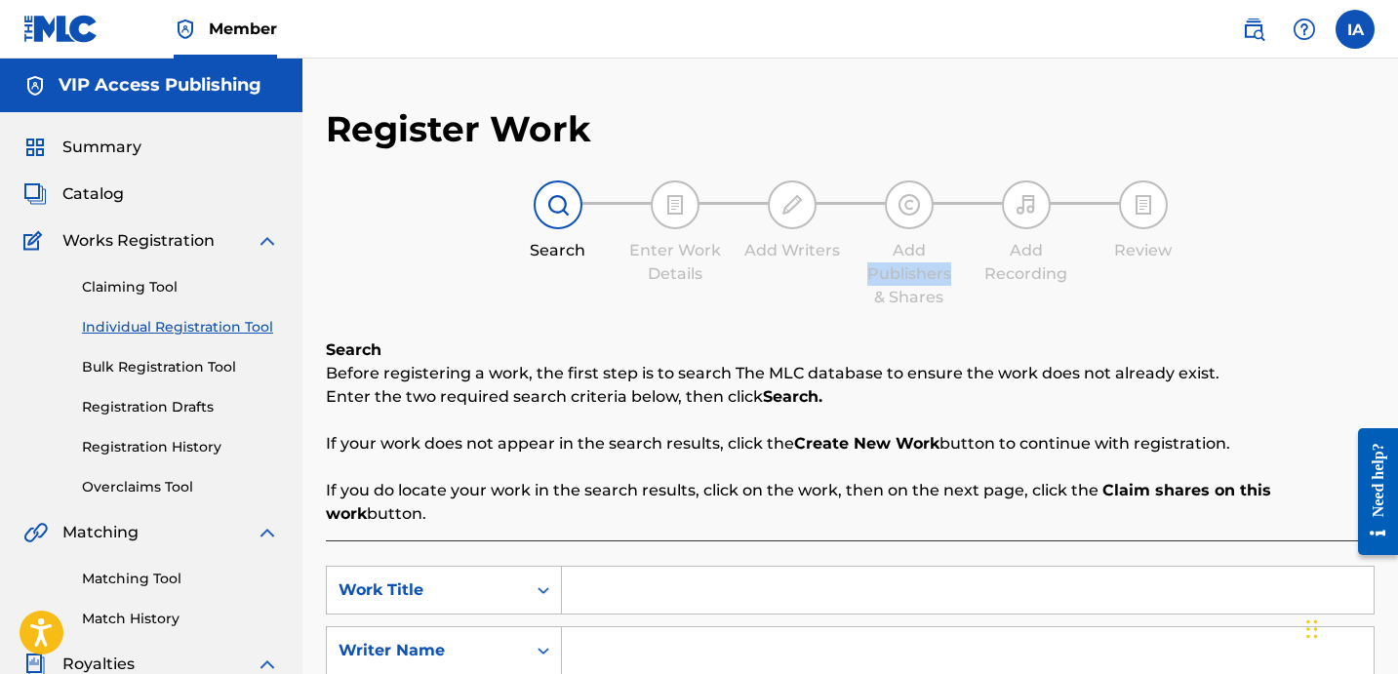
click at [854, 279] on div "Search Enter Work Details Add Writers Add Publishers & Shares Add Recording Rev…" at bounding box center [850, 245] width 1049 height 129
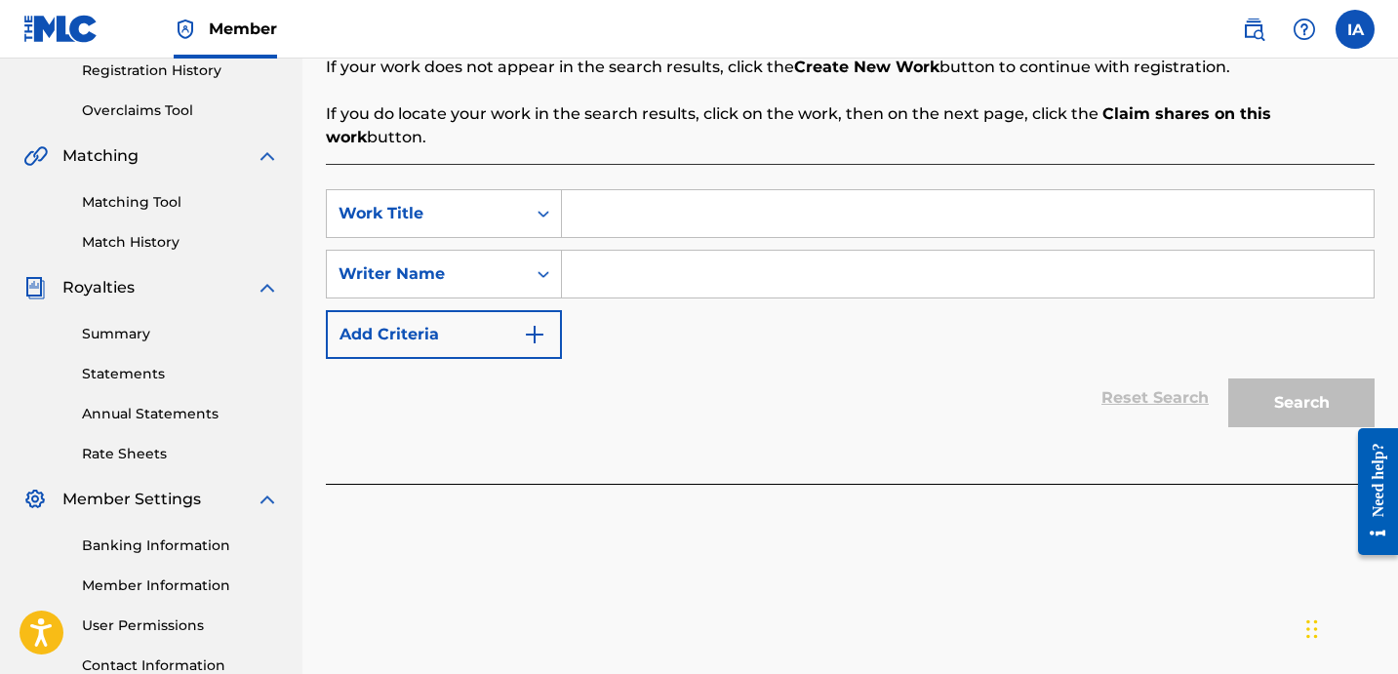
click at [906, 210] on input "Search Form" at bounding box center [968, 213] width 812 height 47
paste input "FOURTY"
type input "FOURTY"
click at [813, 251] on input "Search Form" at bounding box center [968, 274] width 812 height 47
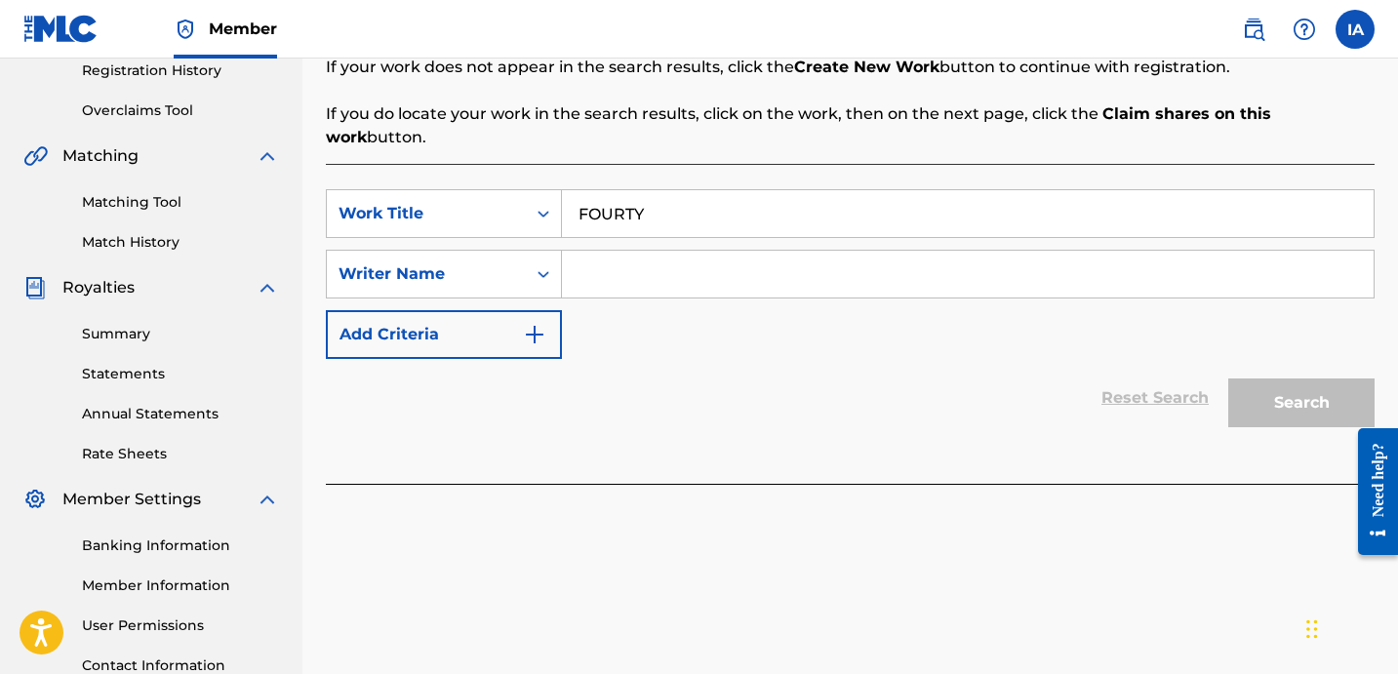
paste input "[PERSON_NAME] [PERSON_NAME]"
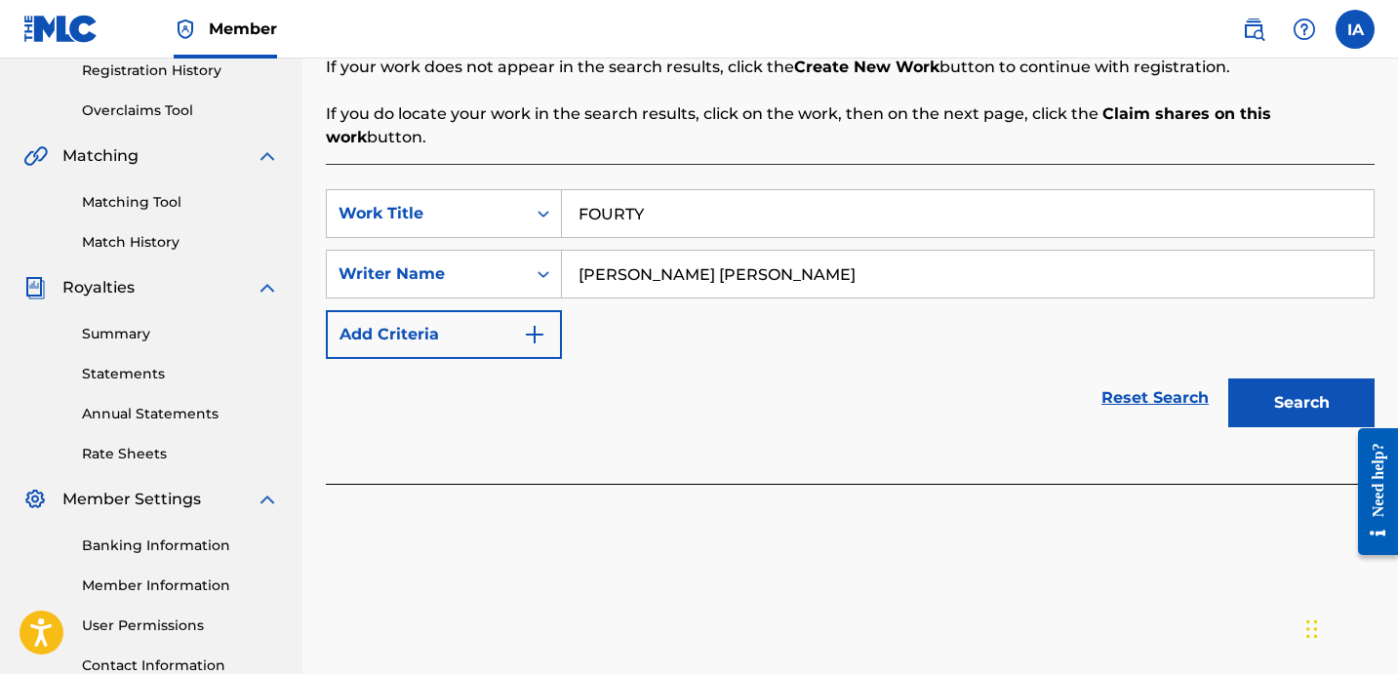
type input "[PERSON_NAME] [PERSON_NAME]"
click at [1281, 387] on button "Search" at bounding box center [1301, 403] width 146 height 49
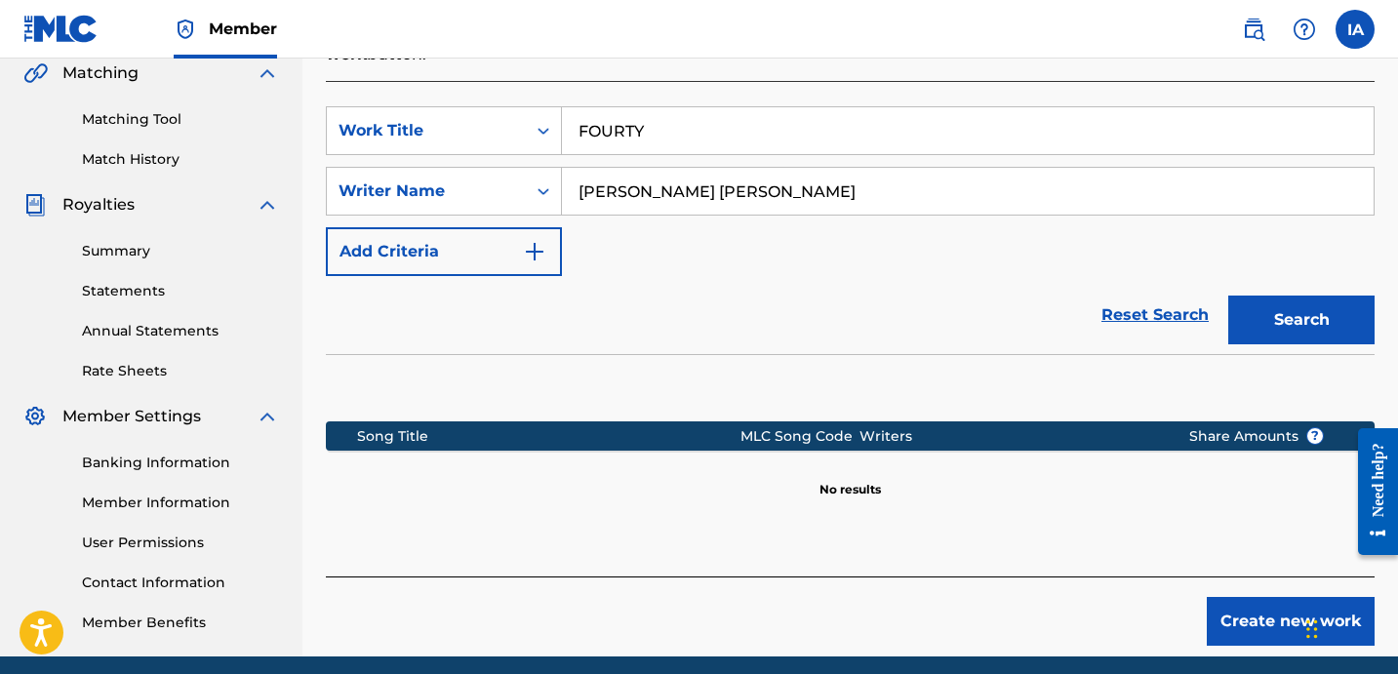
scroll to position [536, 0]
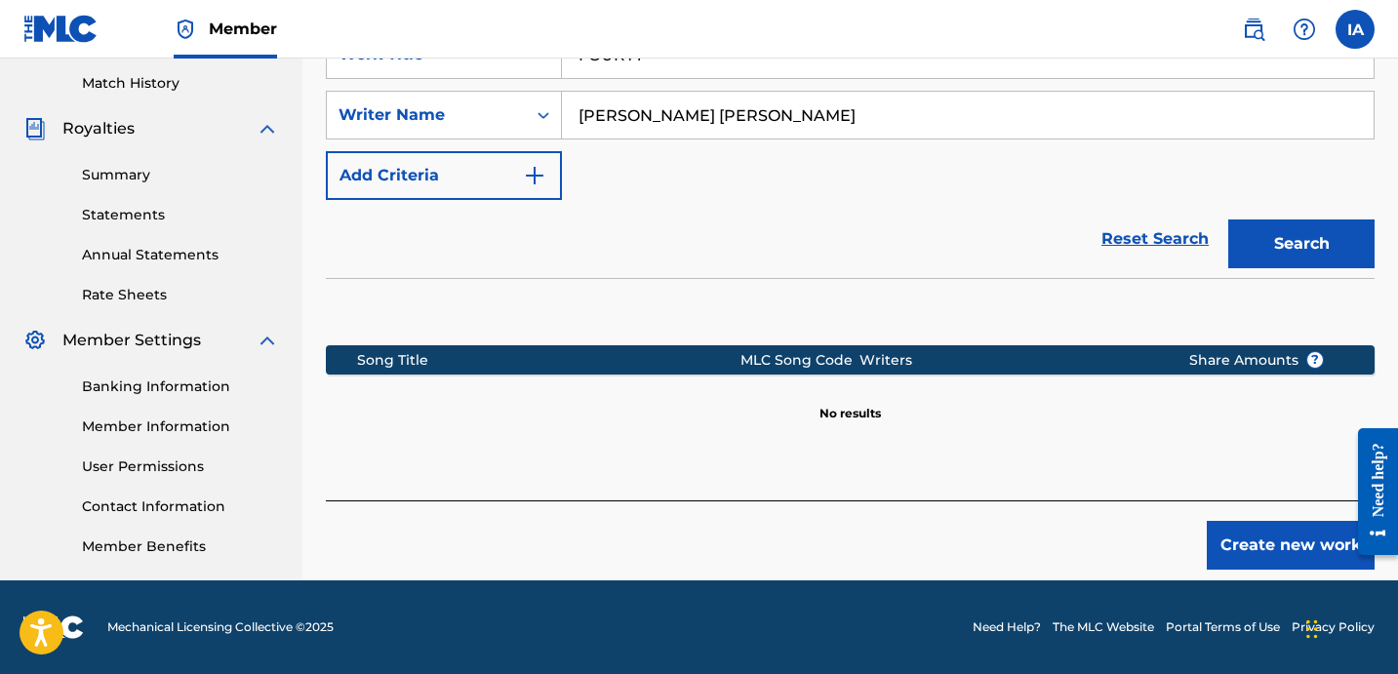
click at [1273, 540] on button "Create new work" at bounding box center [1291, 545] width 168 height 49
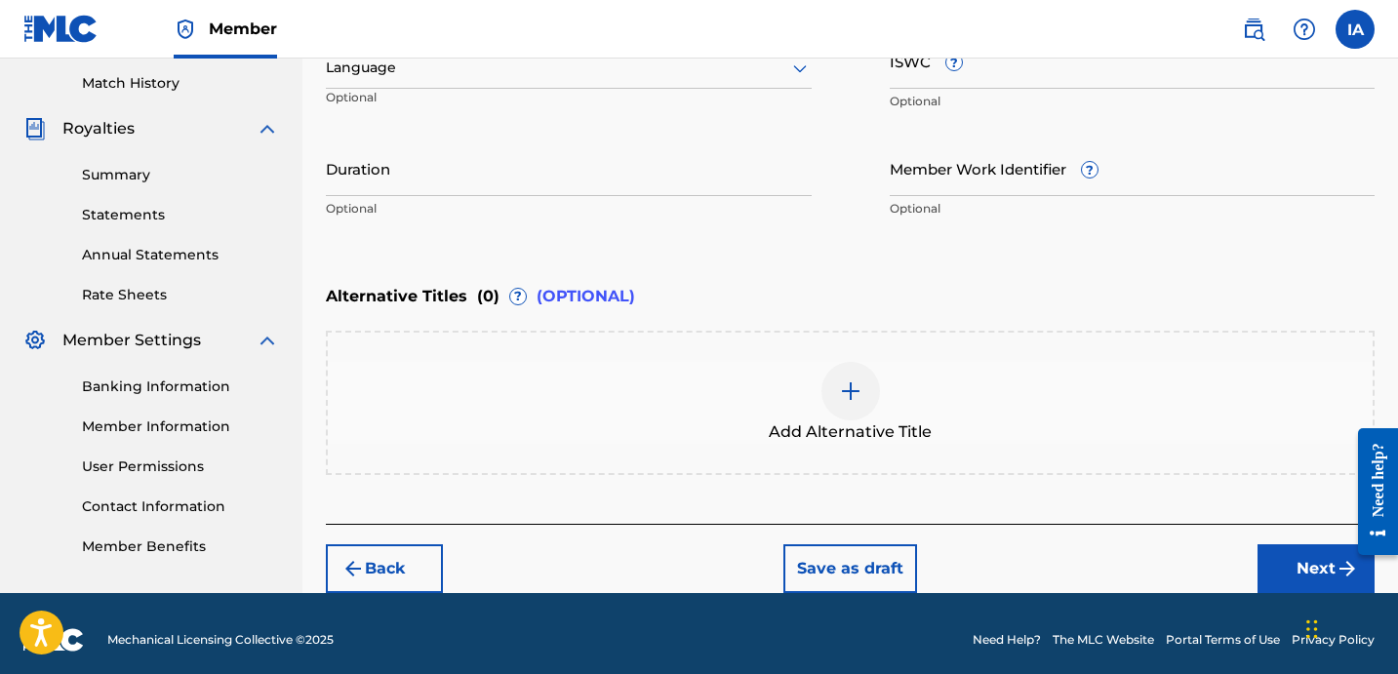
click at [845, 295] on div "Alternative Titles ( 0 ) ? (OPTIONAL)" at bounding box center [850, 296] width 1049 height 43
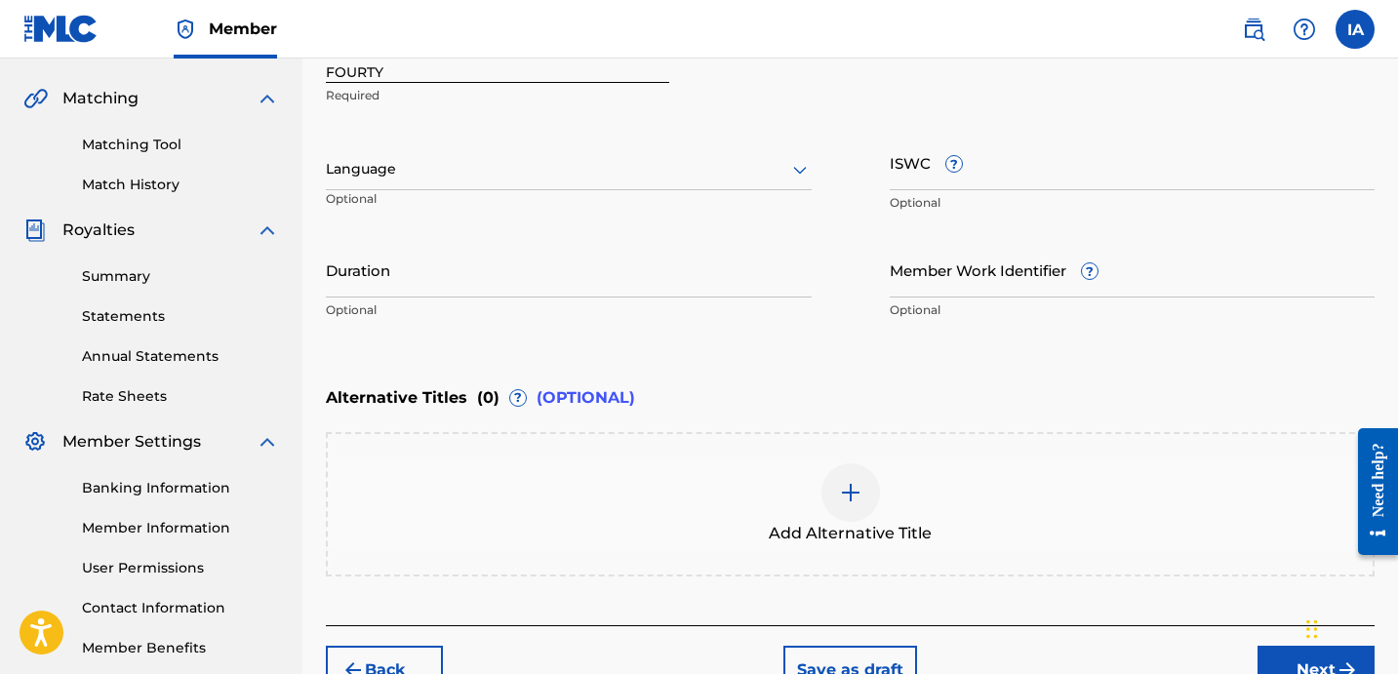
scroll to position [255, 0]
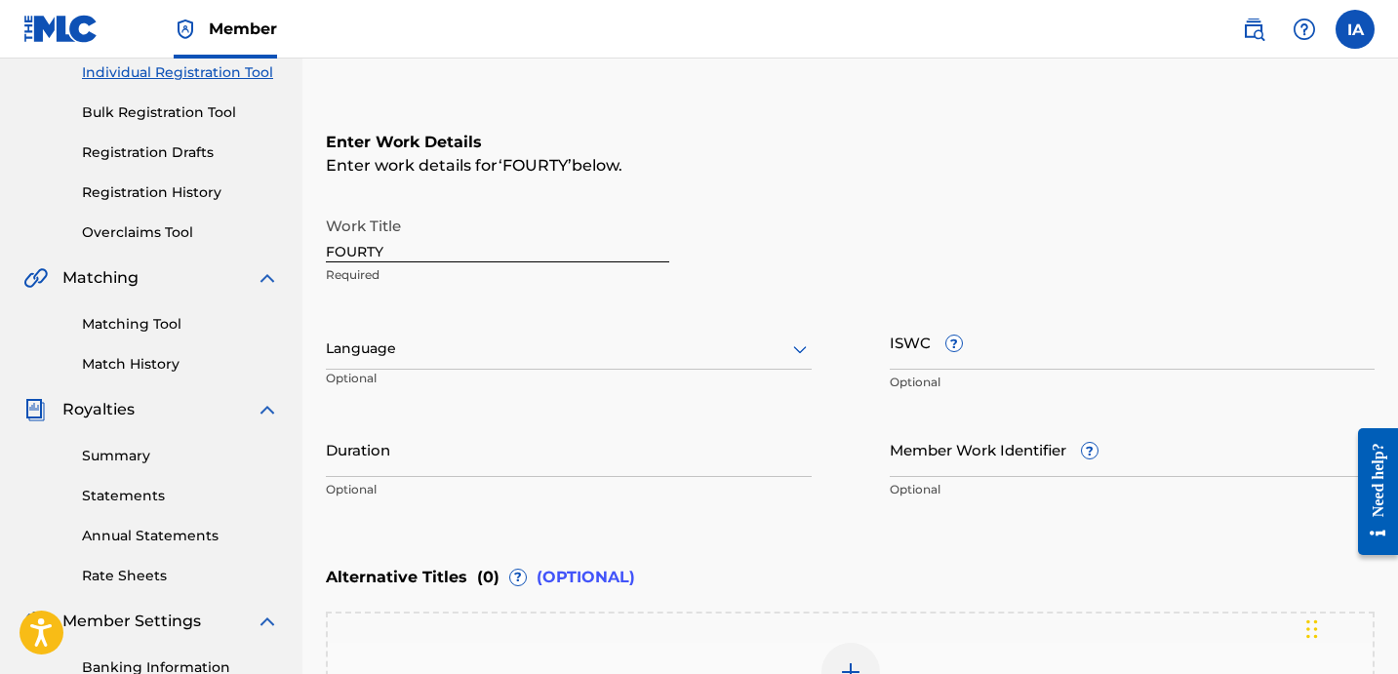
click at [486, 350] on div at bounding box center [569, 349] width 486 height 24
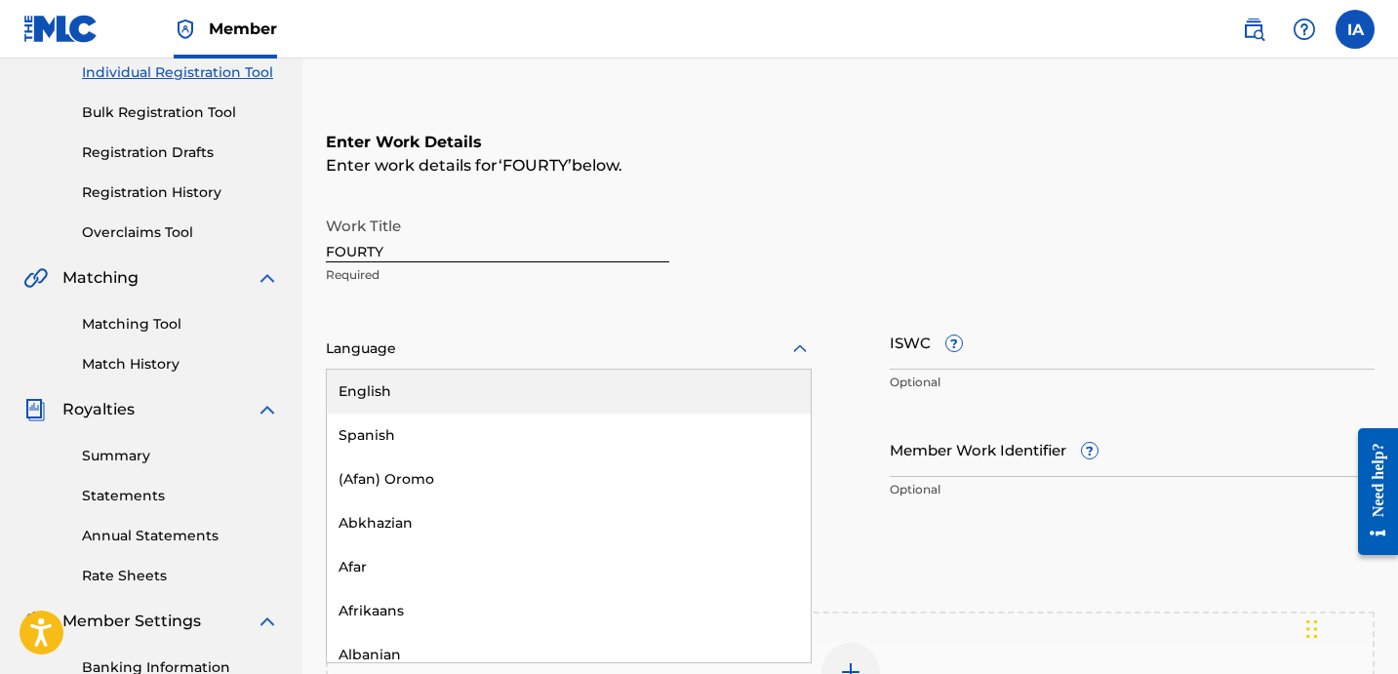
click at [527, 376] on div "English" at bounding box center [569, 392] width 484 height 44
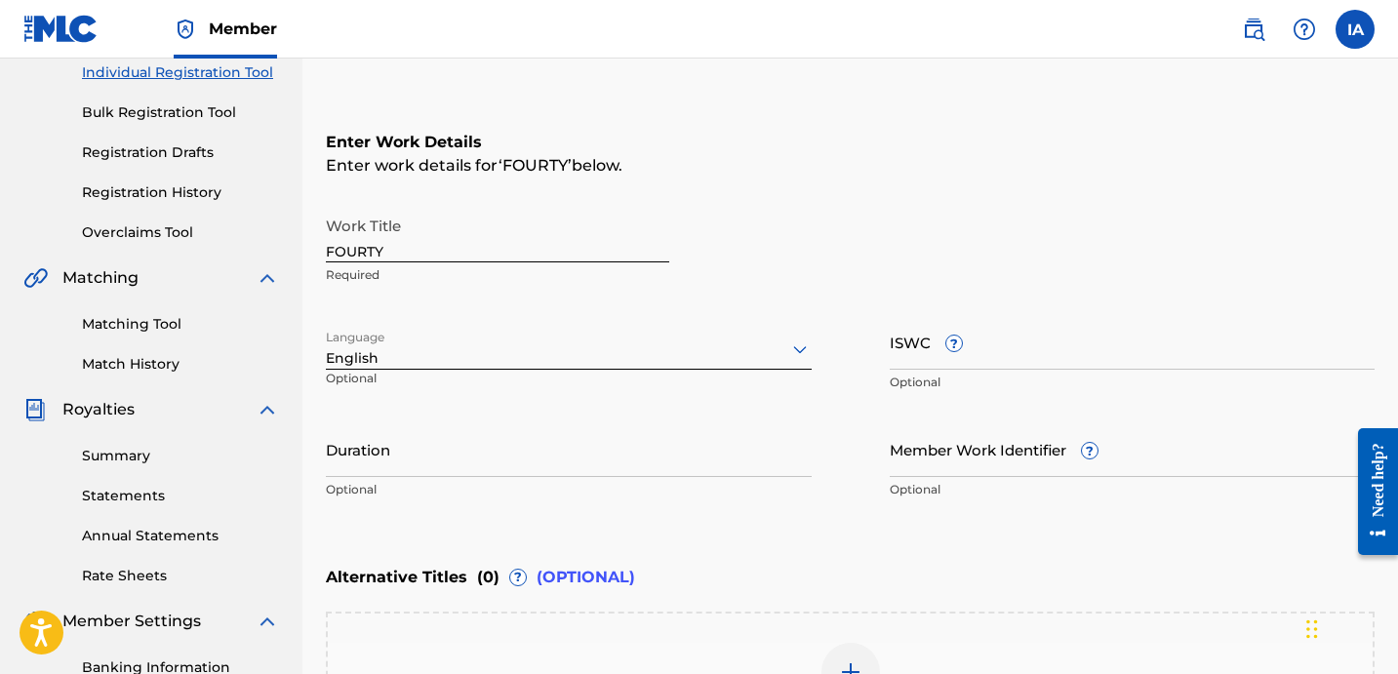
click at [414, 437] on input "Duration" at bounding box center [569, 450] width 486 height 56
drag, startPoint x: 336, startPoint y: 468, endPoint x: 399, endPoint y: 469, distance: 63.4
click at [399, 469] on input "02:22" at bounding box center [569, 450] width 486 height 56
type input "02:22"
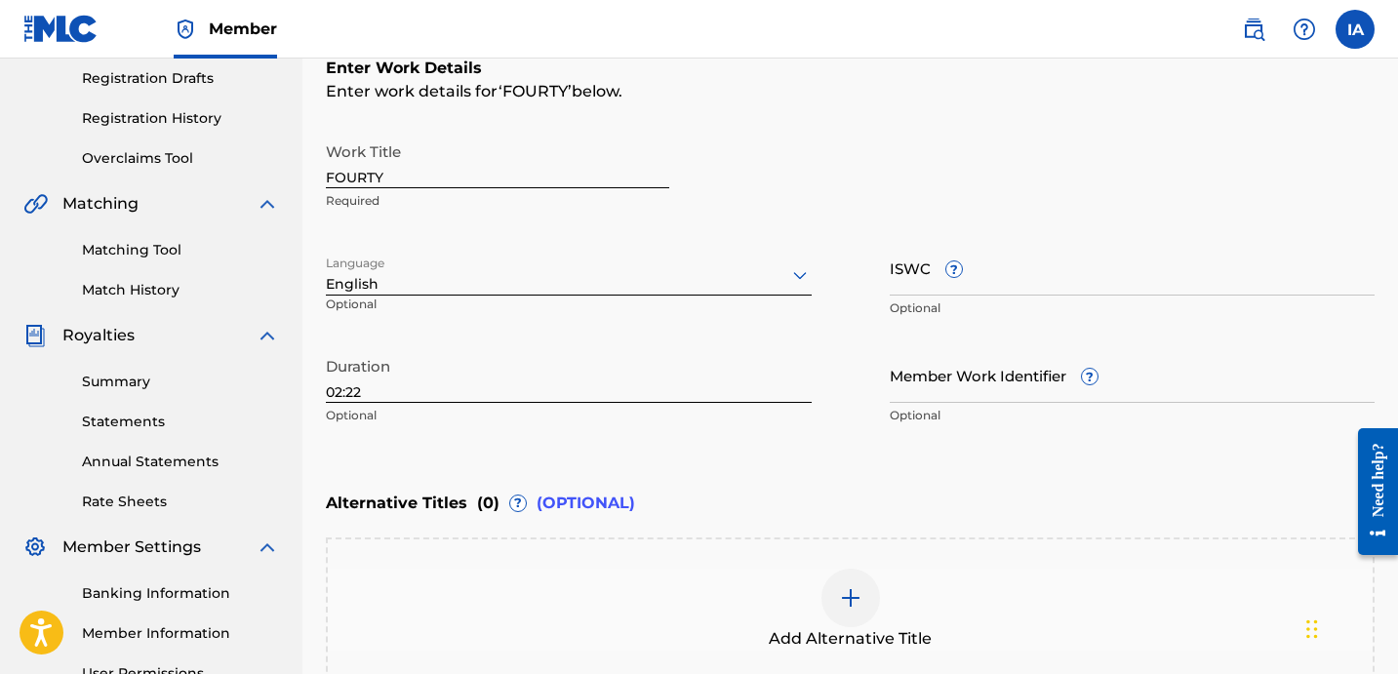
click at [948, 463] on div "Enter Work Details Enter work details for ‘ FOURTY ’ below. Work Title FOURTY R…" at bounding box center [850, 246] width 1049 height 472
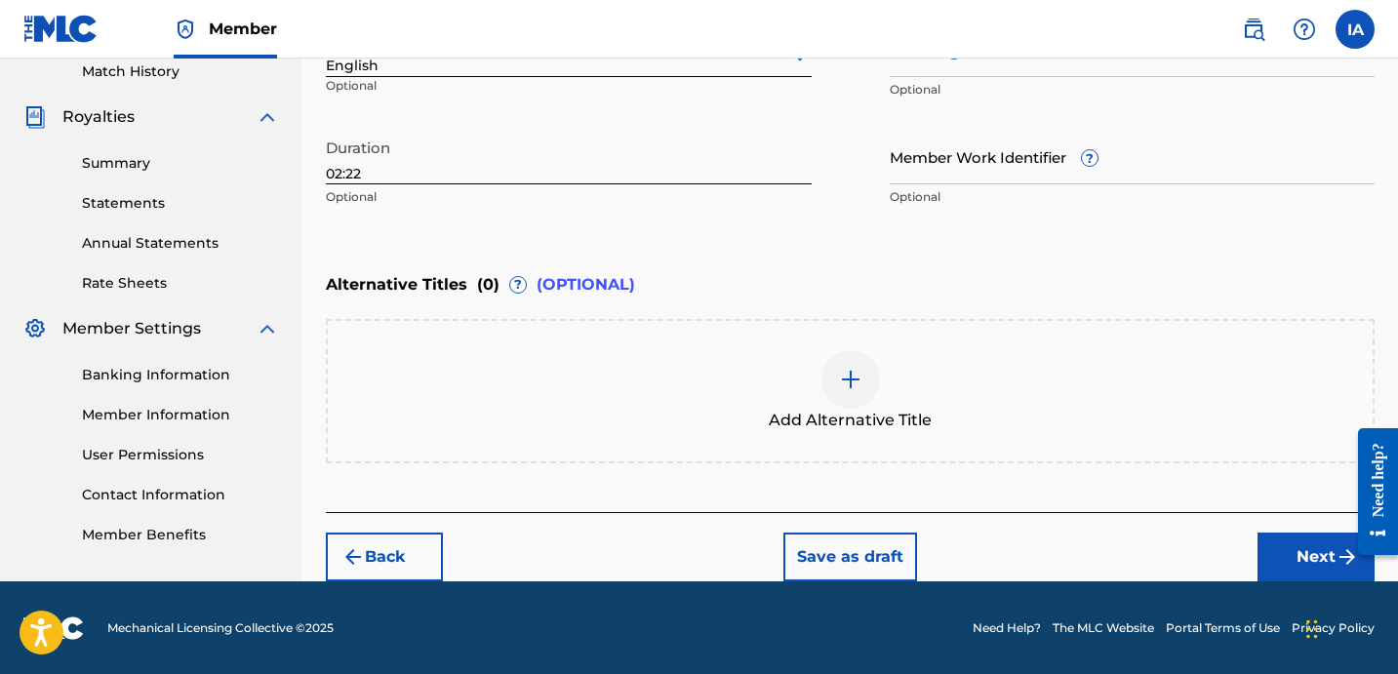
click at [1302, 553] on button "Next" at bounding box center [1316, 557] width 117 height 49
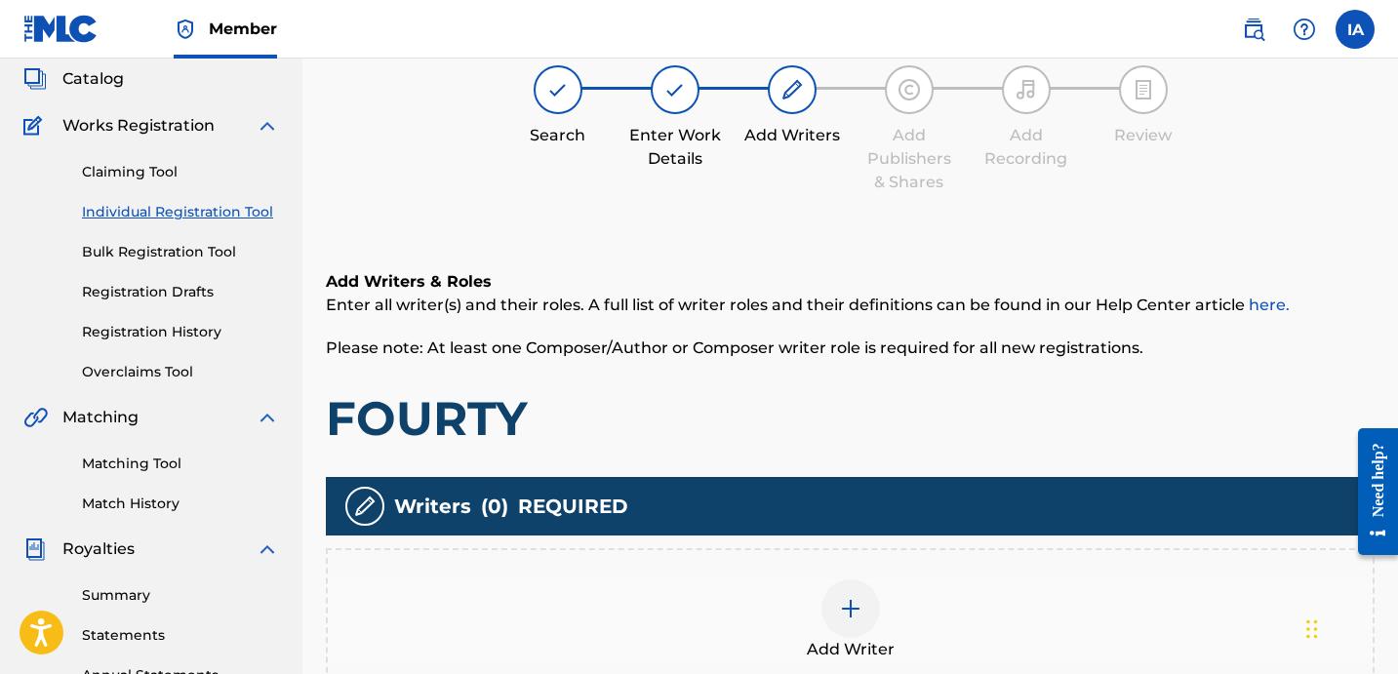
scroll to position [88, 0]
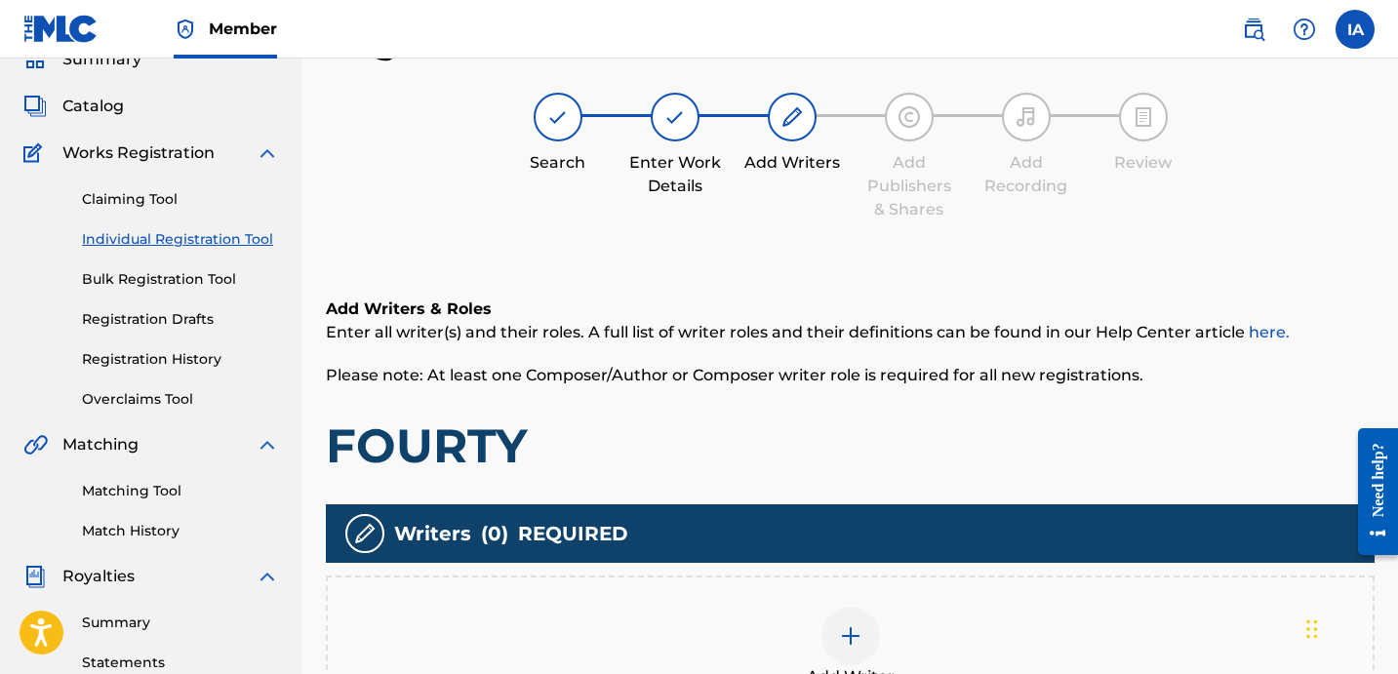
click at [922, 247] on div "Register Work Search Enter Work Details Add Writers Add Publishers & Shares Add…" at bounding box center [850, 452] width 1049 height 864
drag, startPoint x: 921, startPoint y: 248, endPoint x: 875, endPoint y: 247, distance: 45.9
click at [875, 247] on div "Register Work Search Enter Work Details Add Writers Add Publishers & Shares Add…" at bounding box center [850, 452] width 1049 height 864
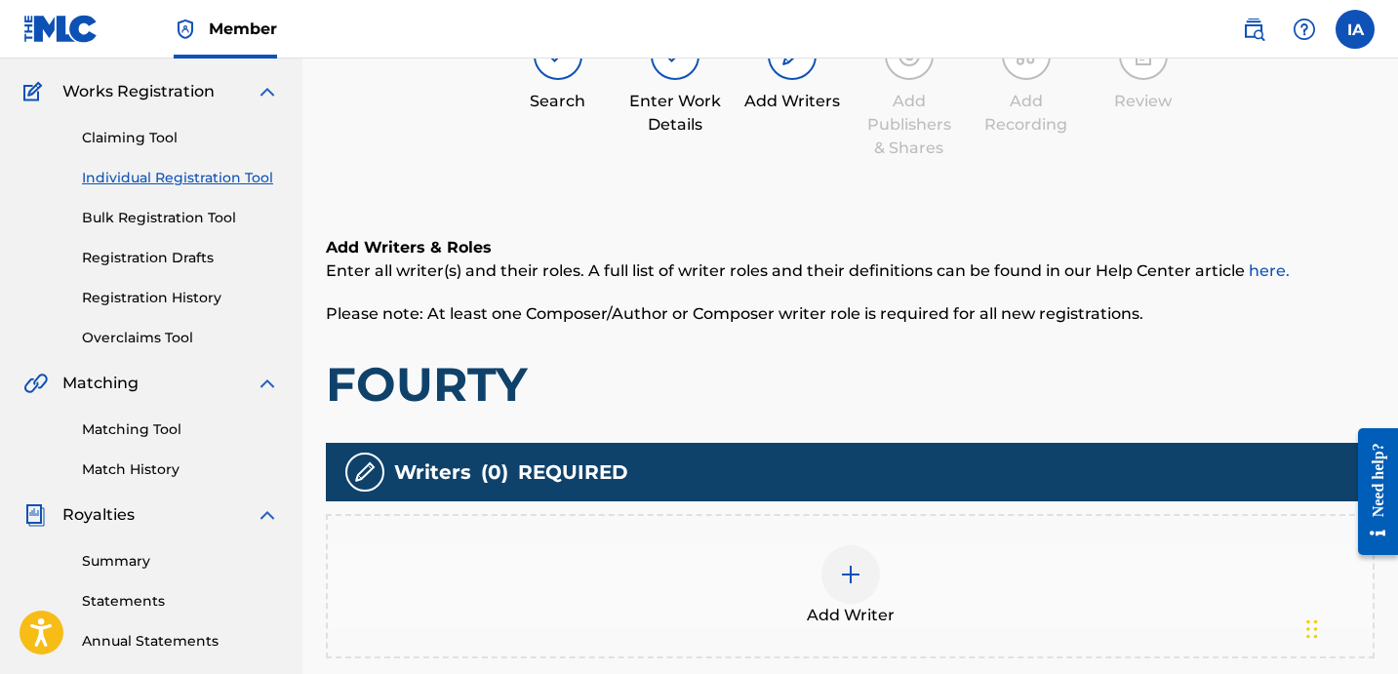
scroll to position [341, 0]
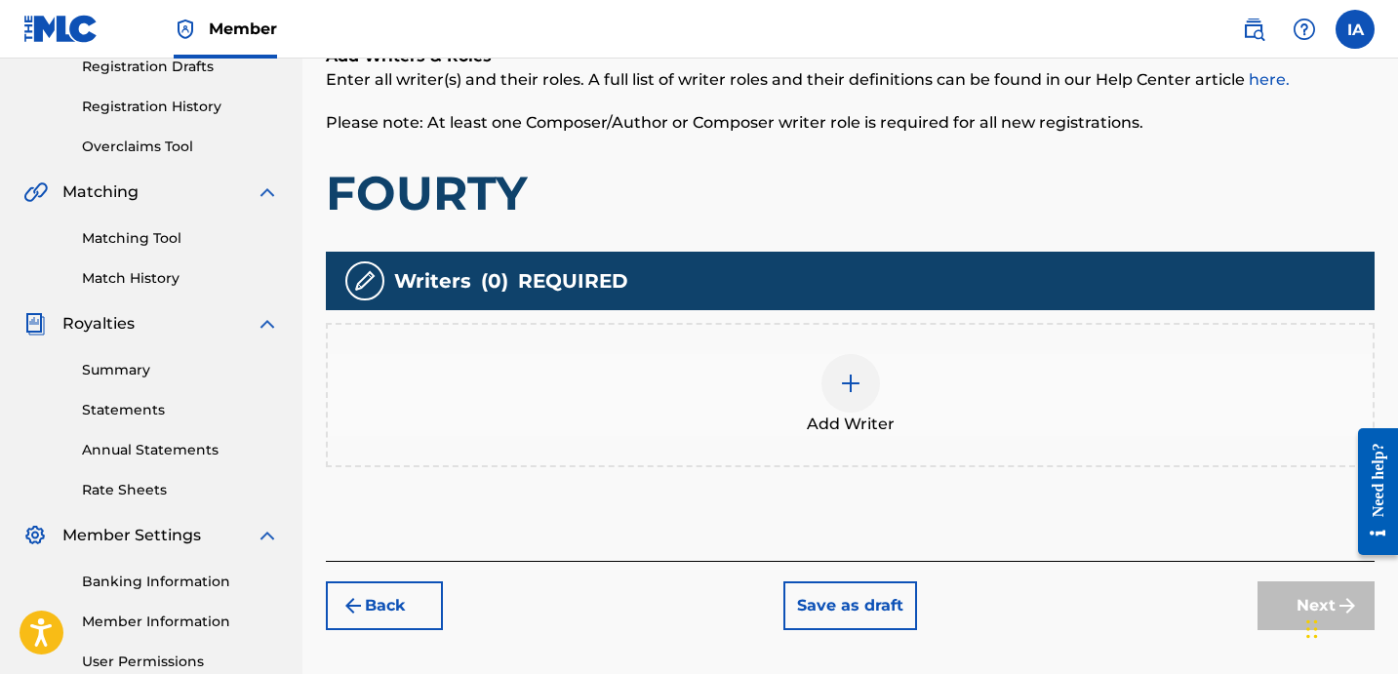
click at [884, 398] on div "Add Writer" at bounding box center [850, 395] width 1045 height 82
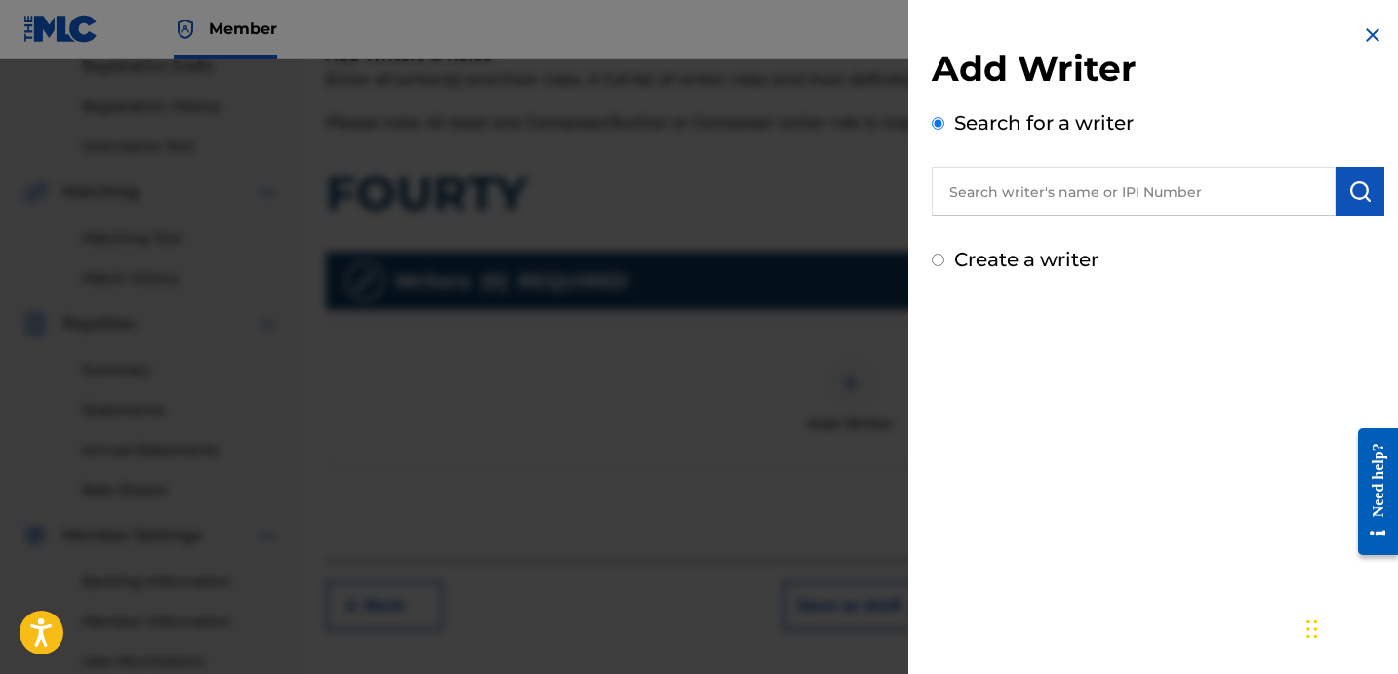
click at [1142, 181] on input "text" at bounding box center [1134, 191] width 404 height 49
paste input "[PERSON_NAME] [PERSON_NAME]"
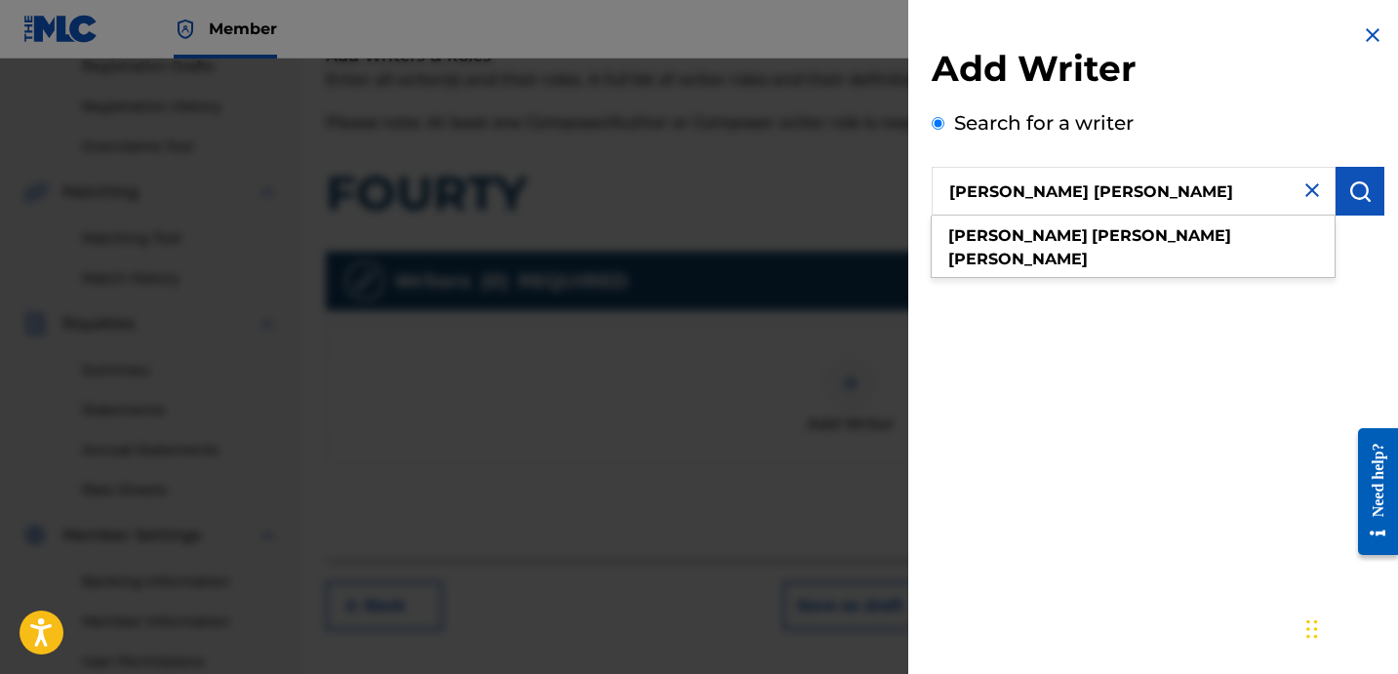
type input "[PERSON_NAME] [PERSON_NAME]"
click at [1146, 290] on div "Add Writer Search for a writer [PERSON_NAME] [PERSON_NAME] Create a writer" at bounding box center [1158, 149] width 500 height 298
click at [1338, 200] on button "submit" at bounding box center [1360, 191] width 49 height 49
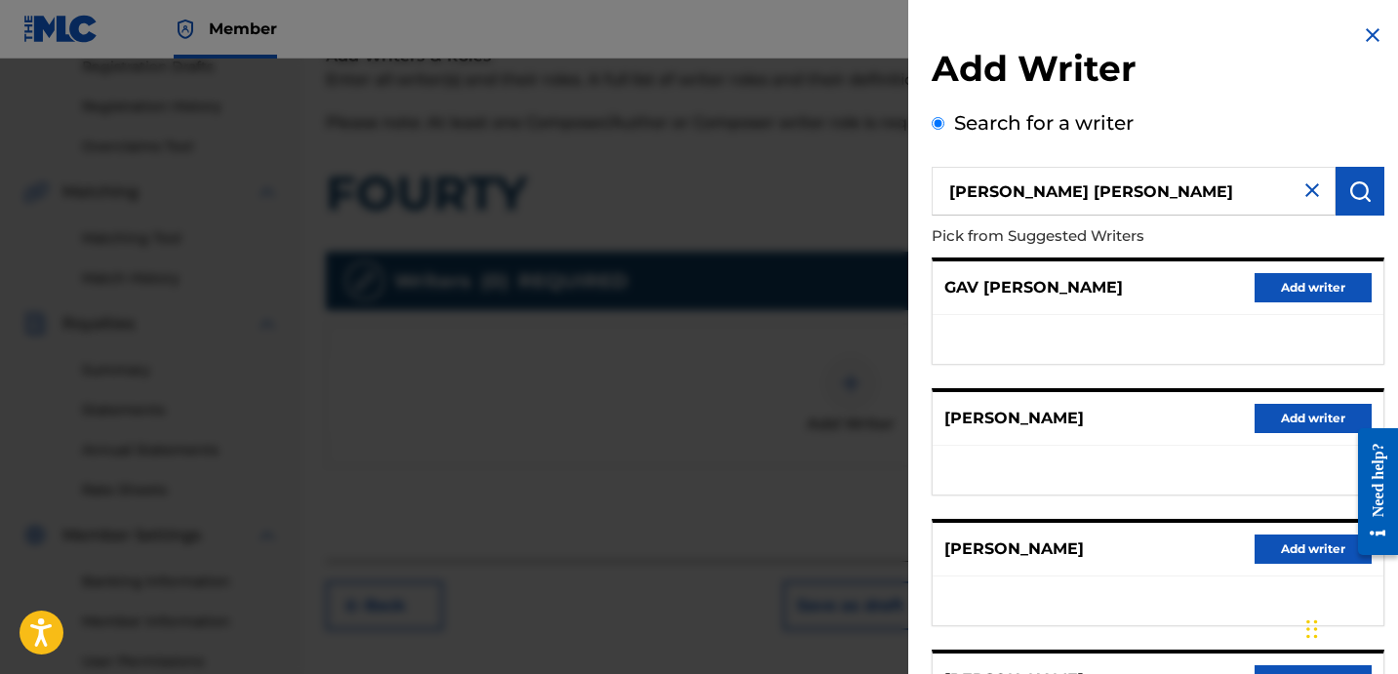
scroll to position [337, 0]
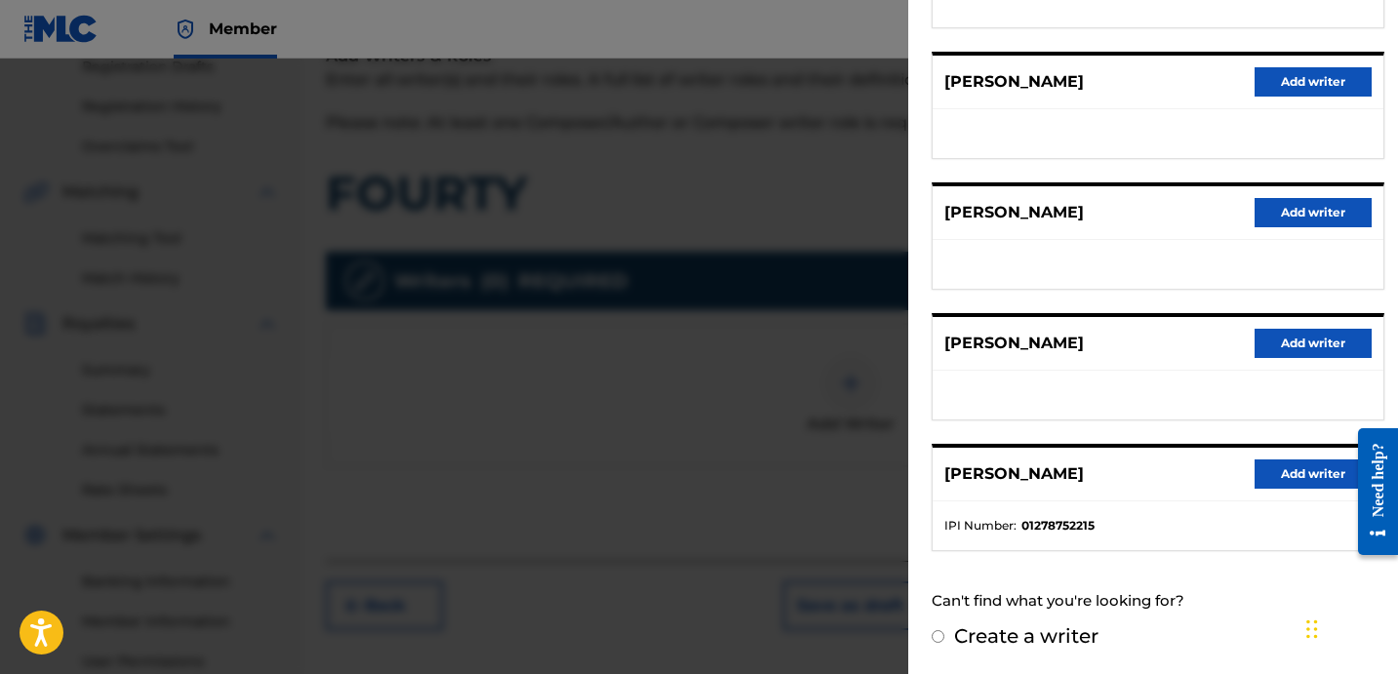
click at [1278, 463] on button "Add writer" at bounding box center [1313, 474] width 117 height 29
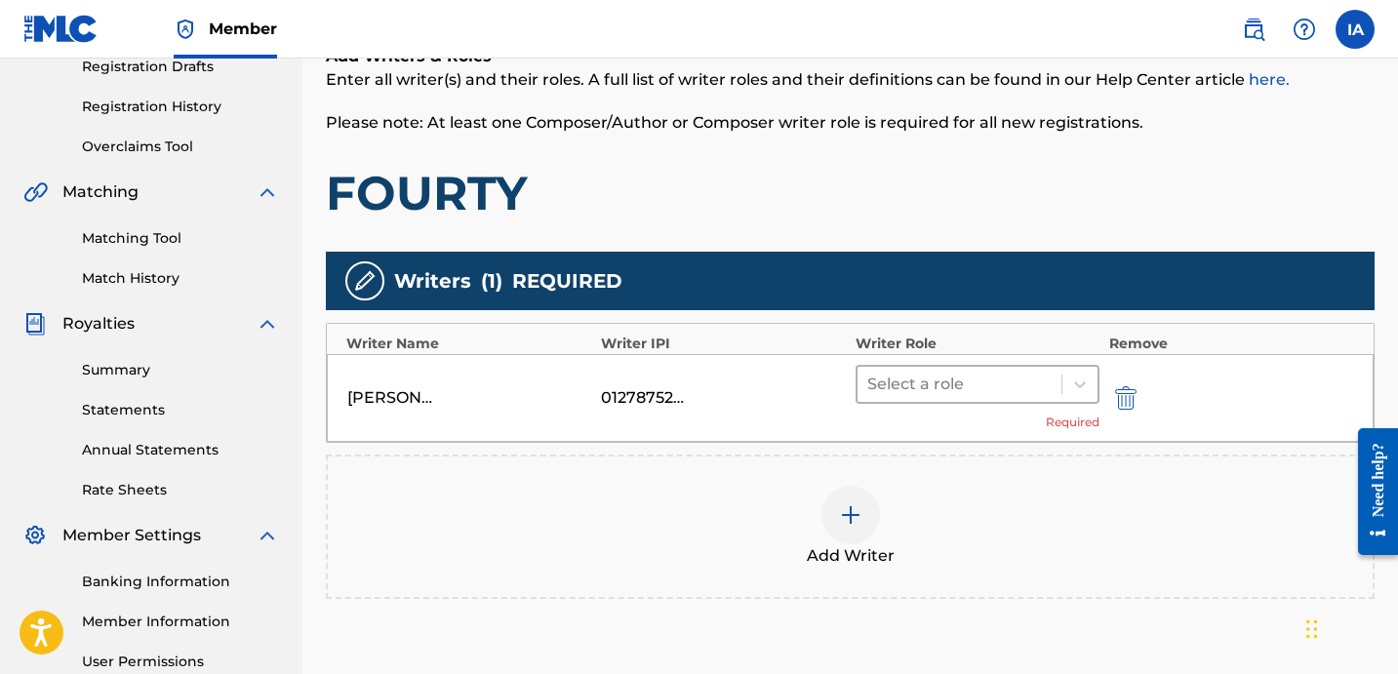
click at [1023, 394] on div at bounding box center [959, 384] width 184 height 27
click at [907, 398] on div "Select a role" at bounding box center [960, 384] width 204 height 35
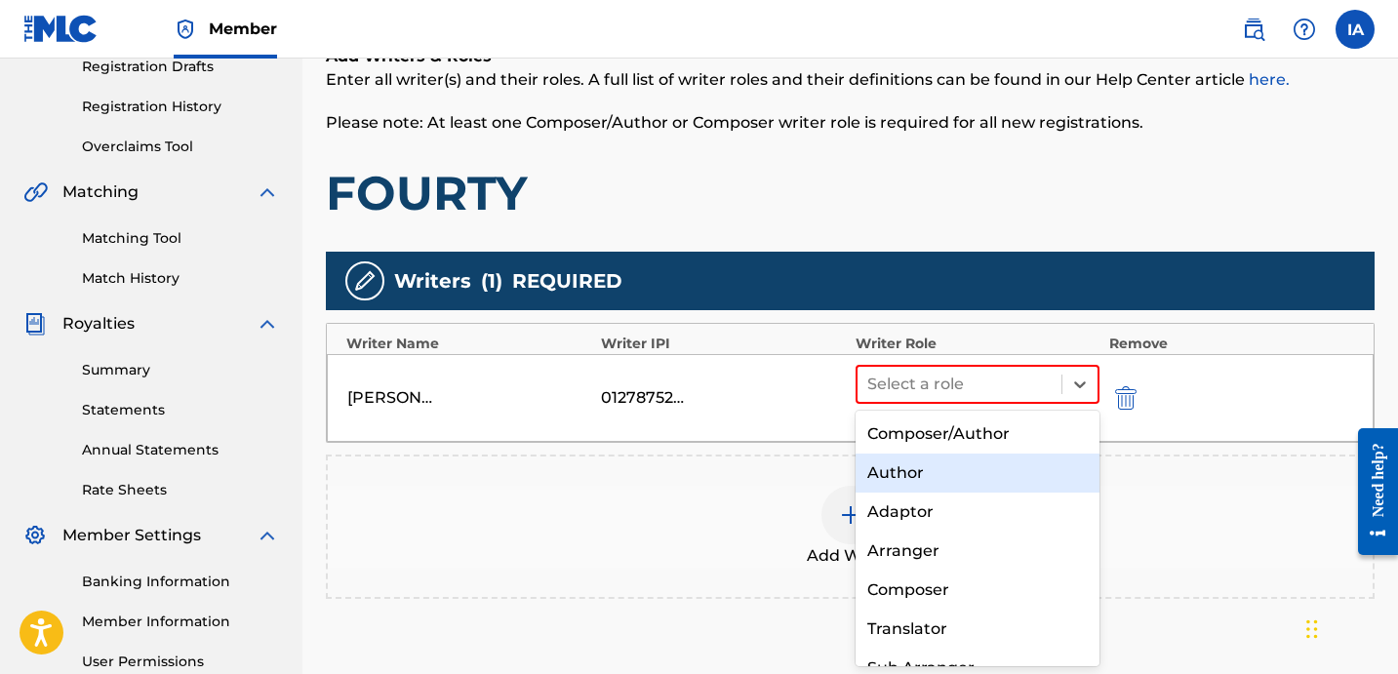
click at [906, 484] on div "Author" at bounding box center [978, 473] width 244 height 39
click at [906, 486] on div "Add Writer" at bounding box center [850, 527] width 1045 height 82
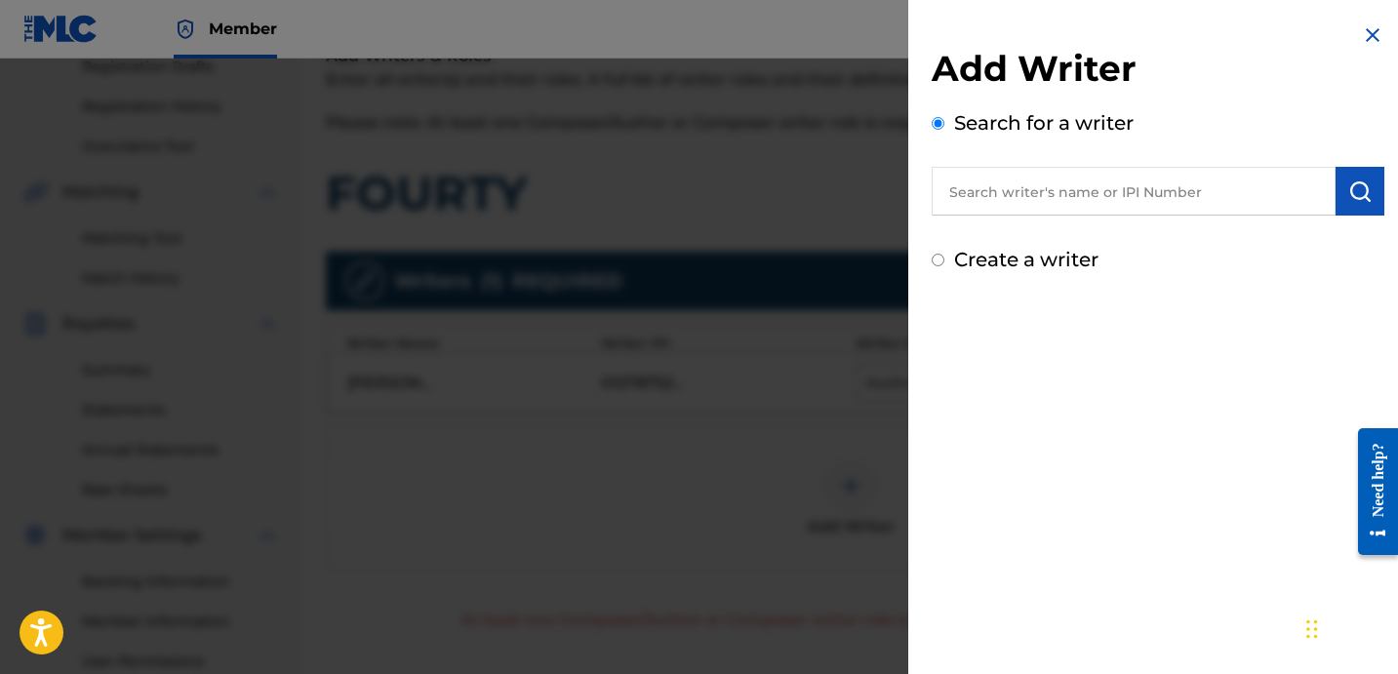
click at [1051, 264] on label "Create a writer" at bounding box center [1026, 259] width 144 height 23
radio input "true"
click at [945, 264] on input "Create a writer" at bounding box center [938, 260] width 13 height 13
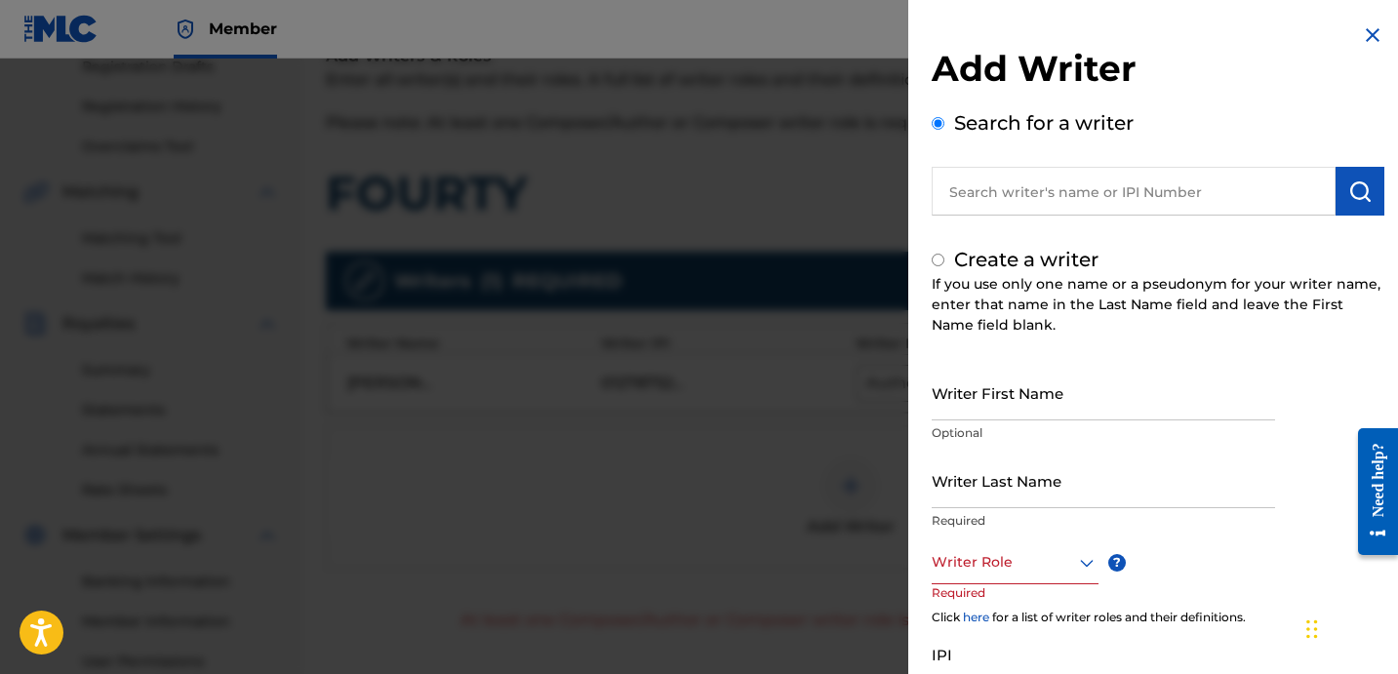
radio input "false"
radio input "true"
click at [1020, 374] on input "Writer First Name" at bounding box center [1103, 393] width 343 height 56
click at [1060, 201] on input "text" at bounding box center [1134, 191] width 404 height 49
radio input "true"
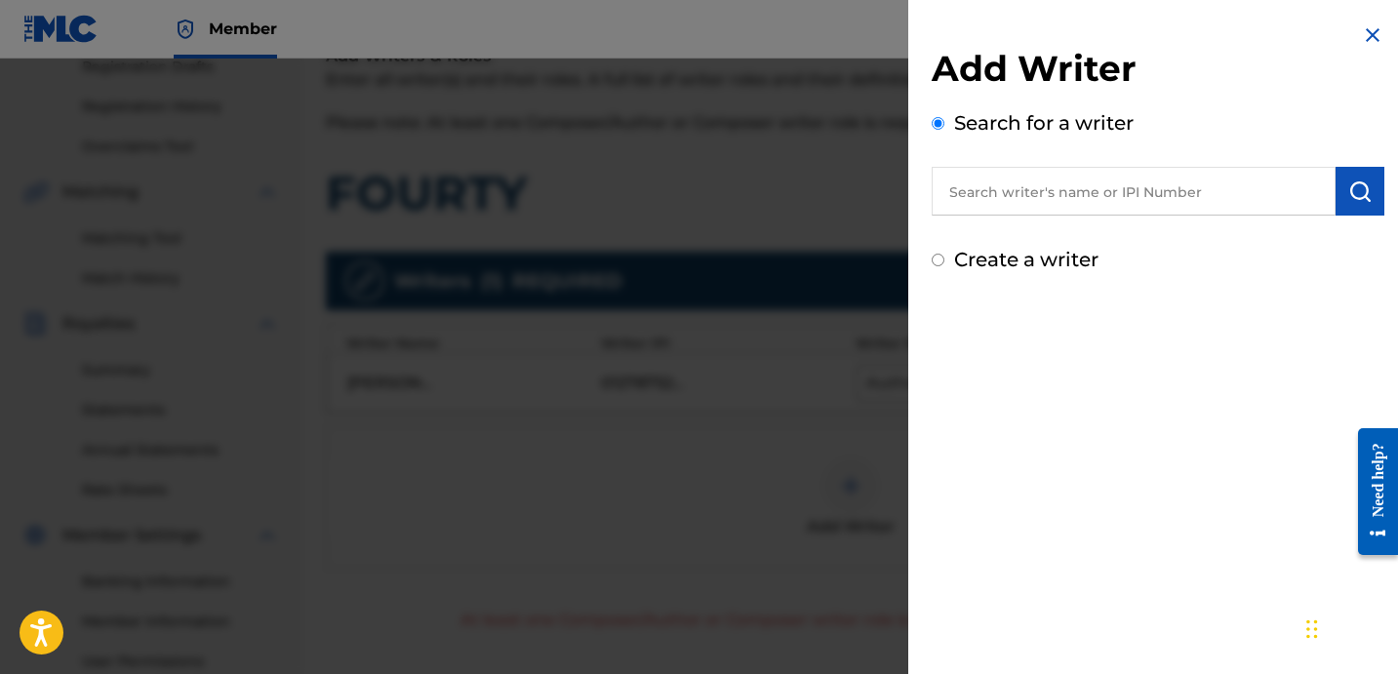
paste input "[PERSON_NAME] [PERSON_NAME]"
drag, startPoint x: 1204, startPoint y: 193, endPoint x: 999, endPoint y: 122, distance: 216.9
click at [1057, 147] on div "Search for a writer [PERSON_NAME] [PERSON_NAME]" at bounding box center [1158, 161] width 453 height 107
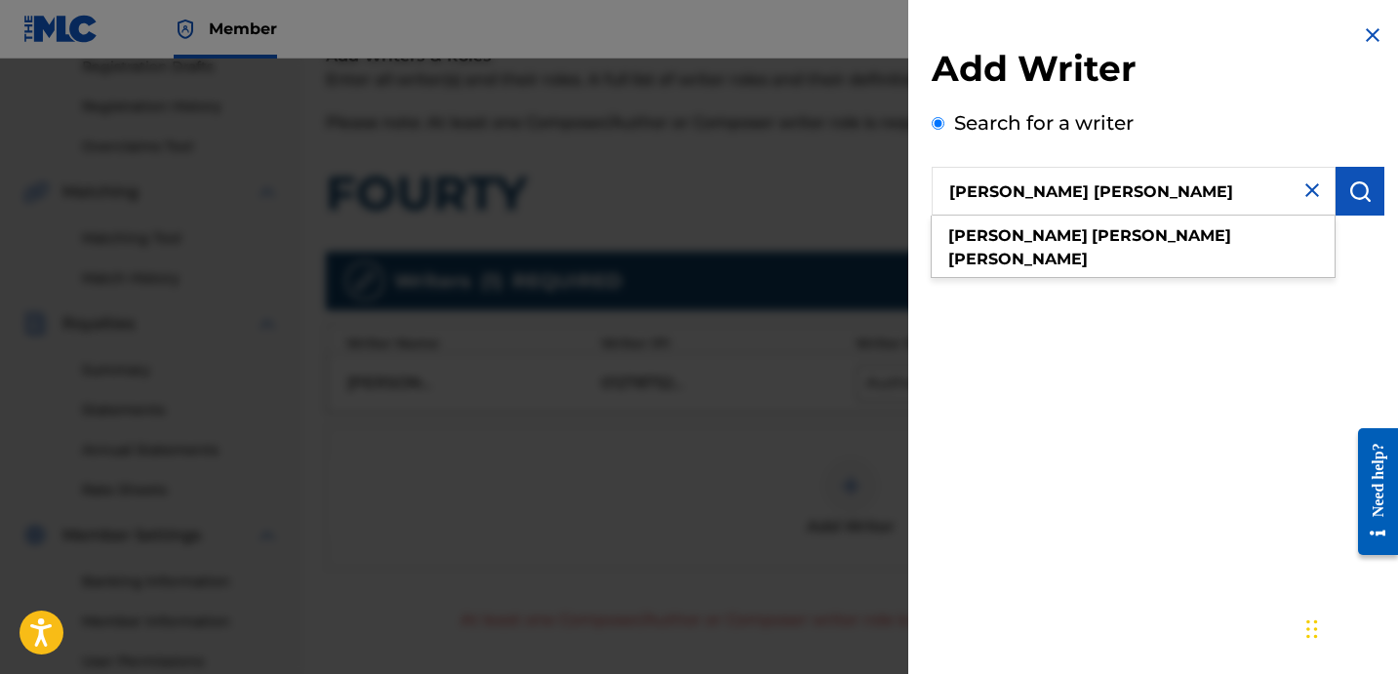
paste input "UNKNOWN WRITER"
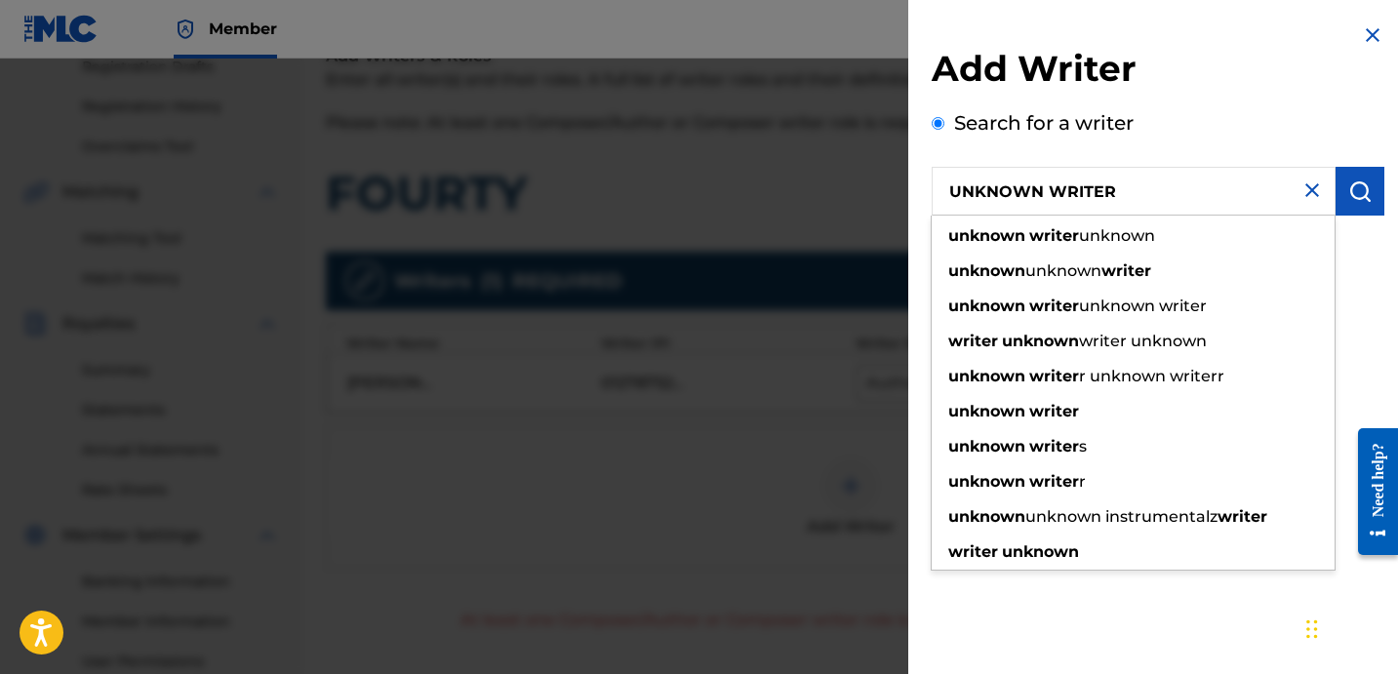
type input "UNKNOWN WRITER"
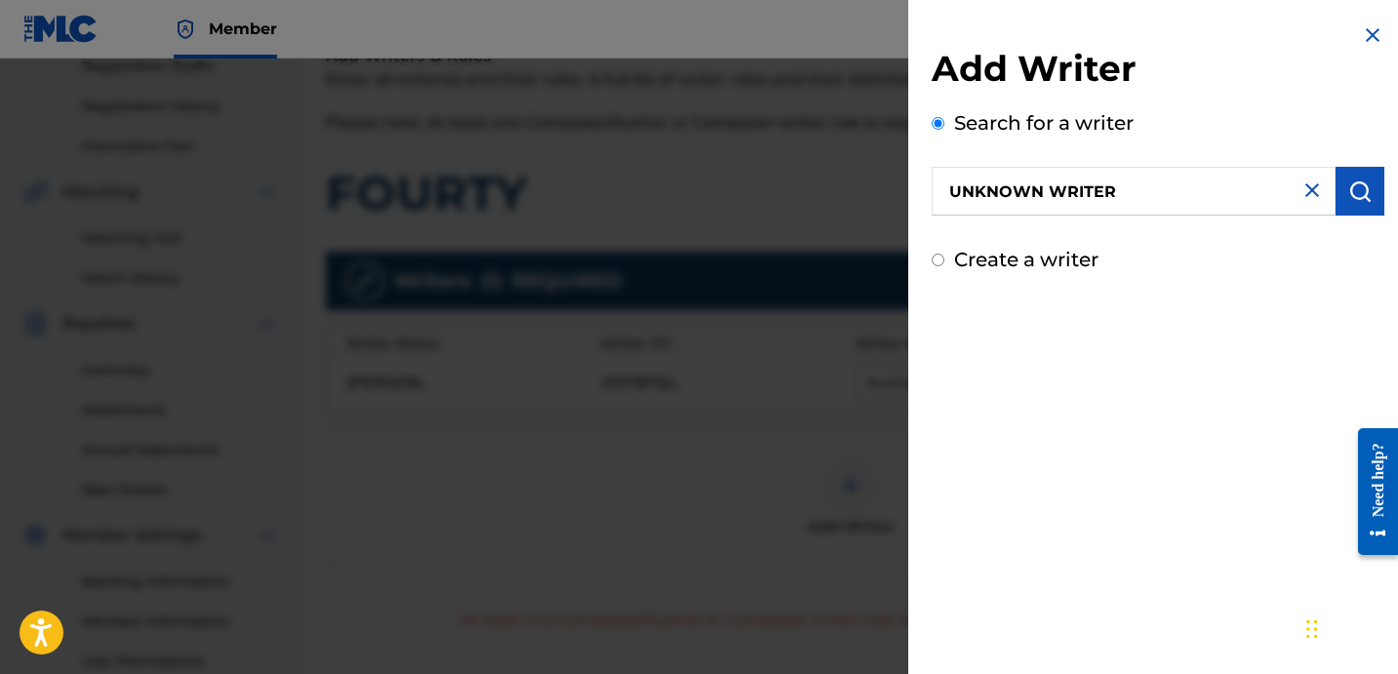
click at [1356, 195] on img "submit" at bounding box center [1360, 191] width 23 height 23
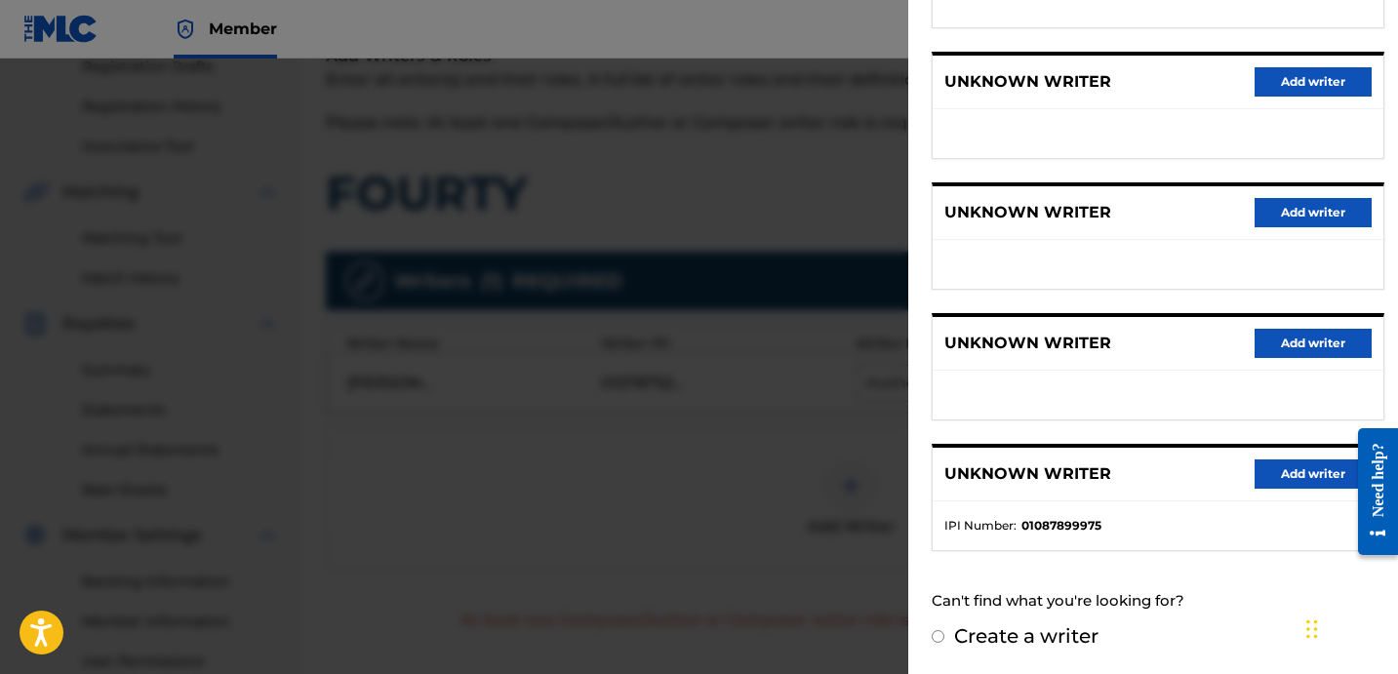
click at [1300, 355] on button "Add writer" at bounding box center [1313, 343] width 117 height 29
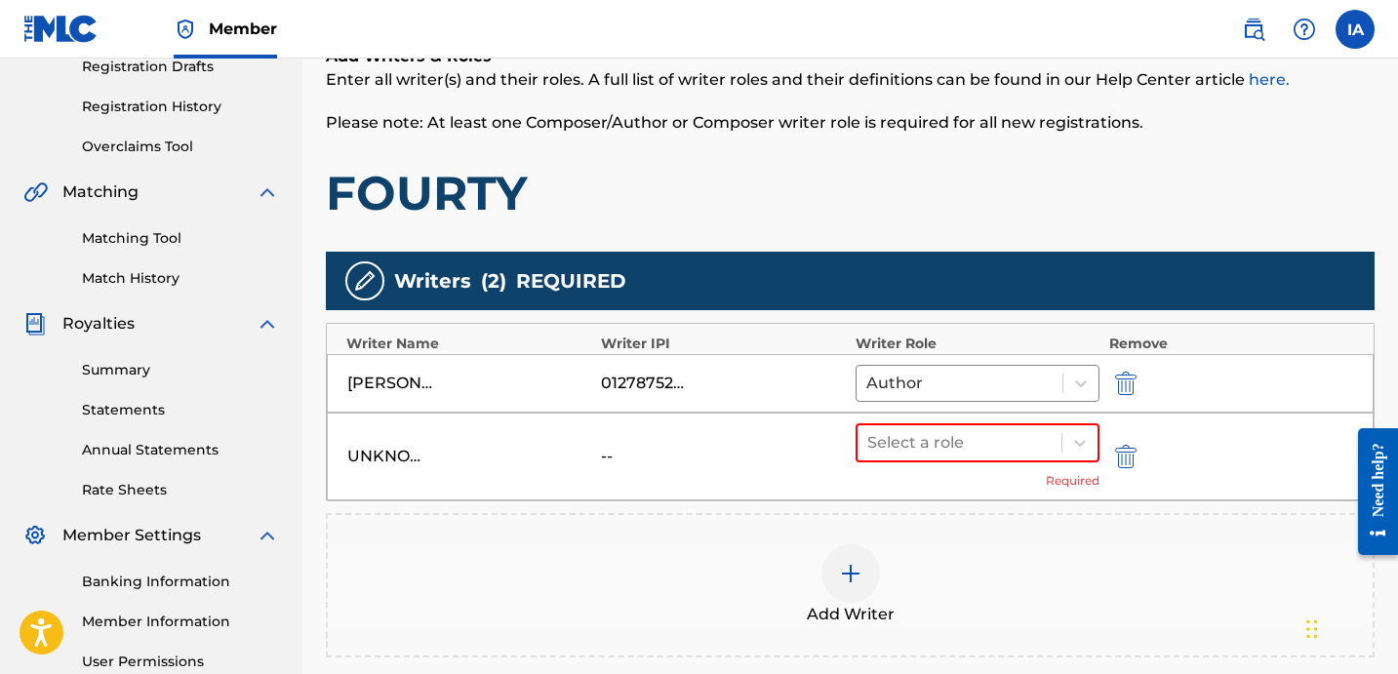
click at [1118, 461] on img "submit" at bounding box center [1125, 456] width 21 height 23
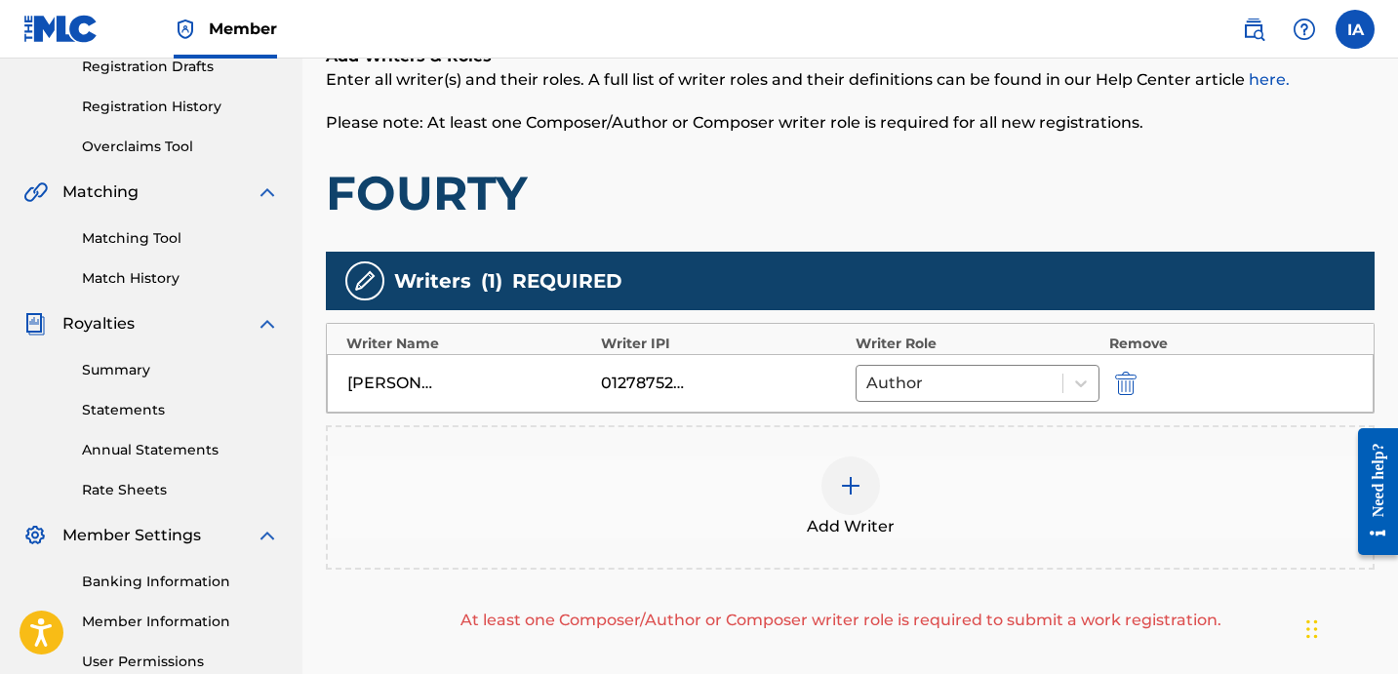
click at [1067, 465] on div "Add Writer" at bounding box center [850, 498] width 1045 height 82
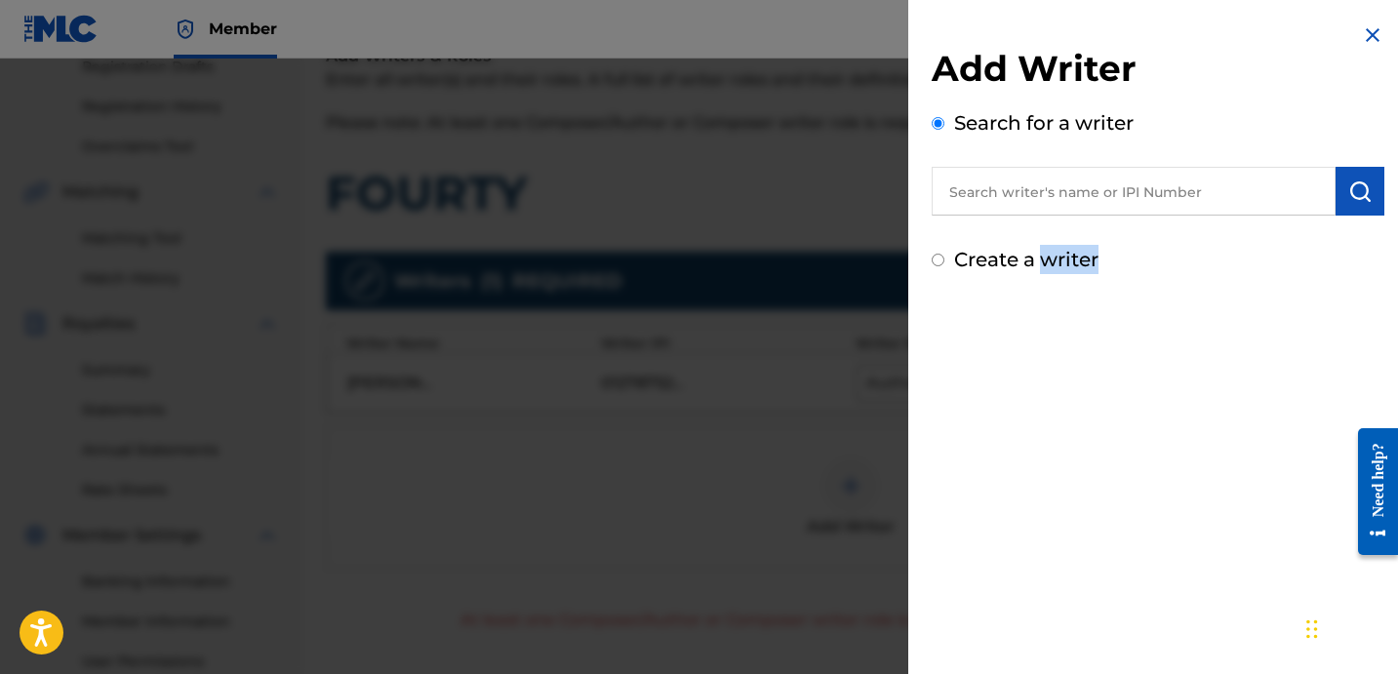
click at [1027, 262] on label "Create a writer" at bounding box center [1026, 259] width 144 height 23
radio input "true"
click at [945, 262] on input "Create a writer" at bounding box center [938, 260] width 13 height 13
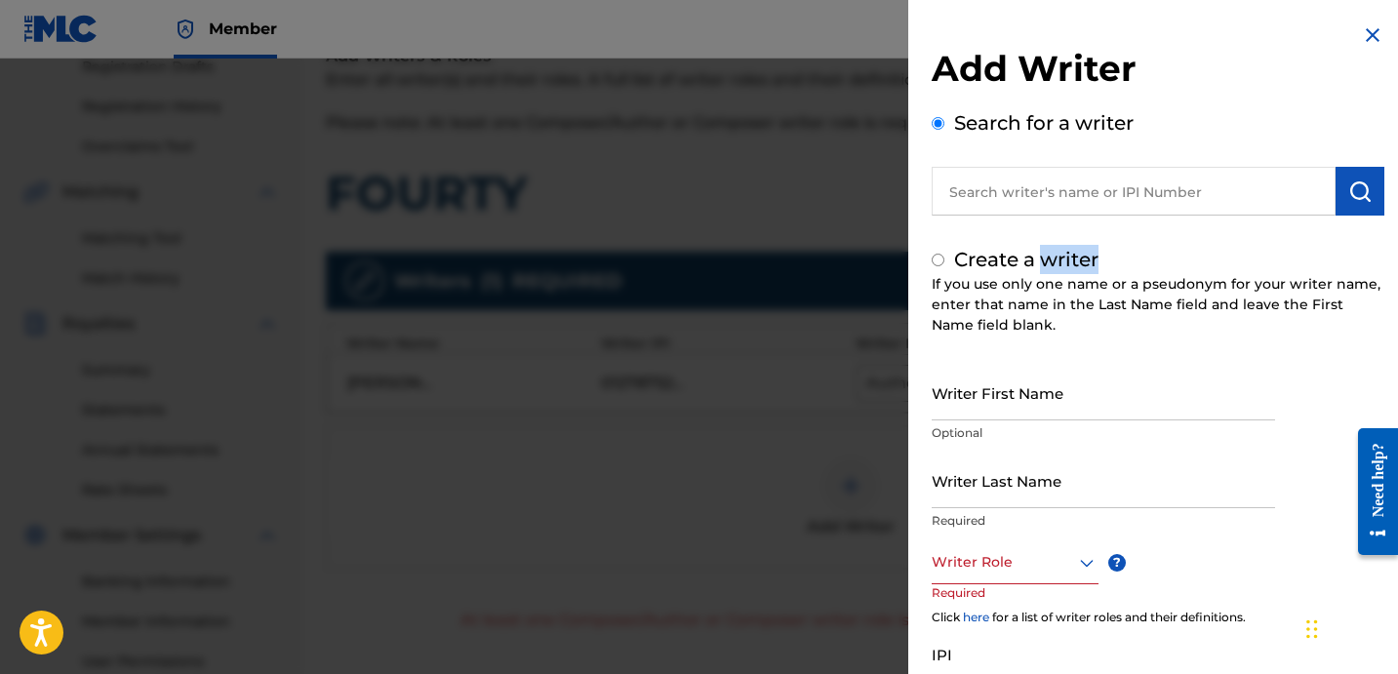
radio input "false"
radio input "true"
click at [985, 474] on input "Writer Last Name" at bounding box center [1103, 481] width 343 height 56
paste input "UNKNOWN WRITER"
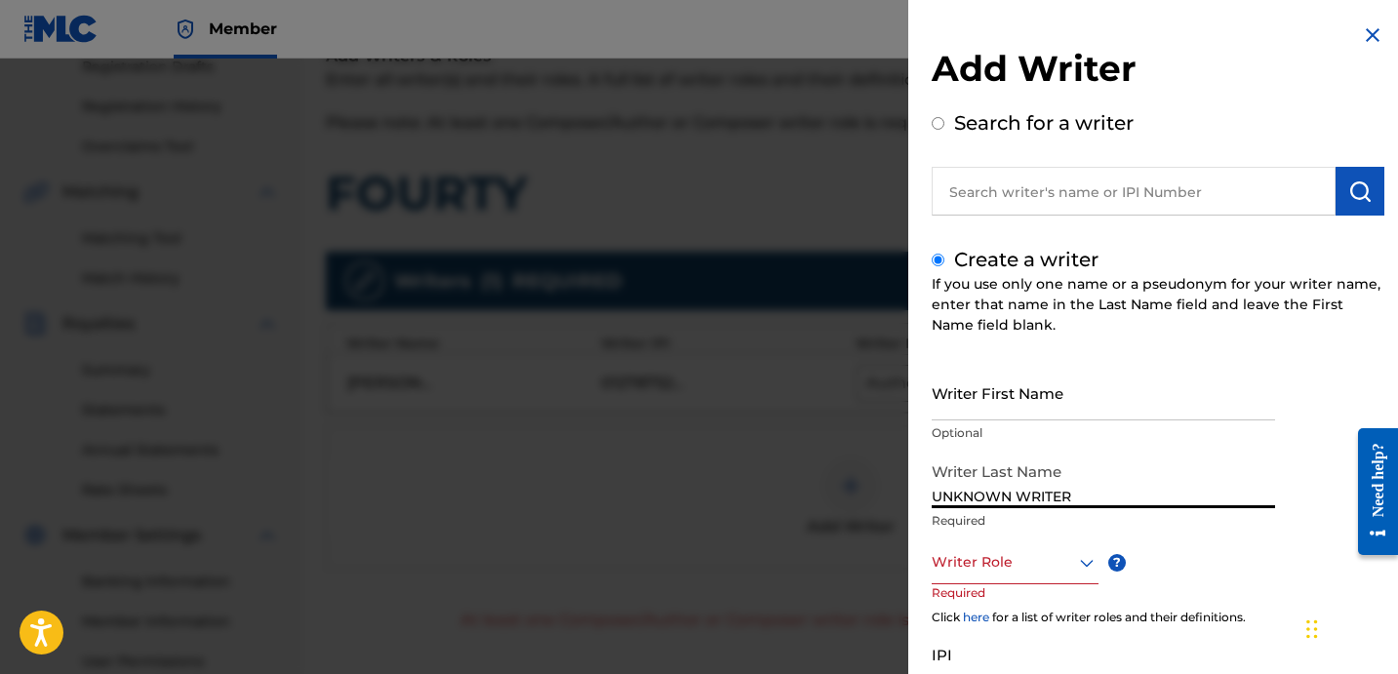
click at [1055, 494] on input "UNKNOWN WRITER" at bounding box center [1103, 481] width 343 height 56
type input "UNKNOWN"
click at [1067, 395] on input "Writer First Name" at bounding box center [1103, 393] width 343 height 56
paste input "WRITER"
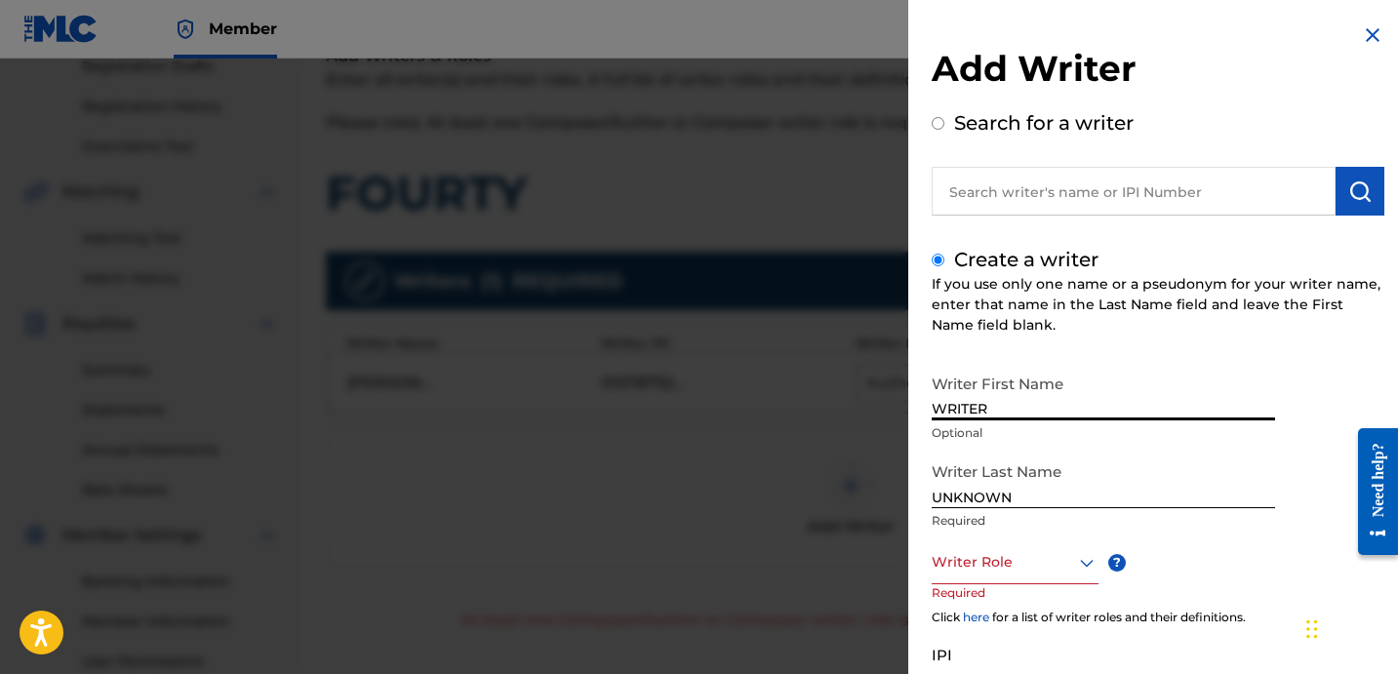
scroll to position [69, 0]
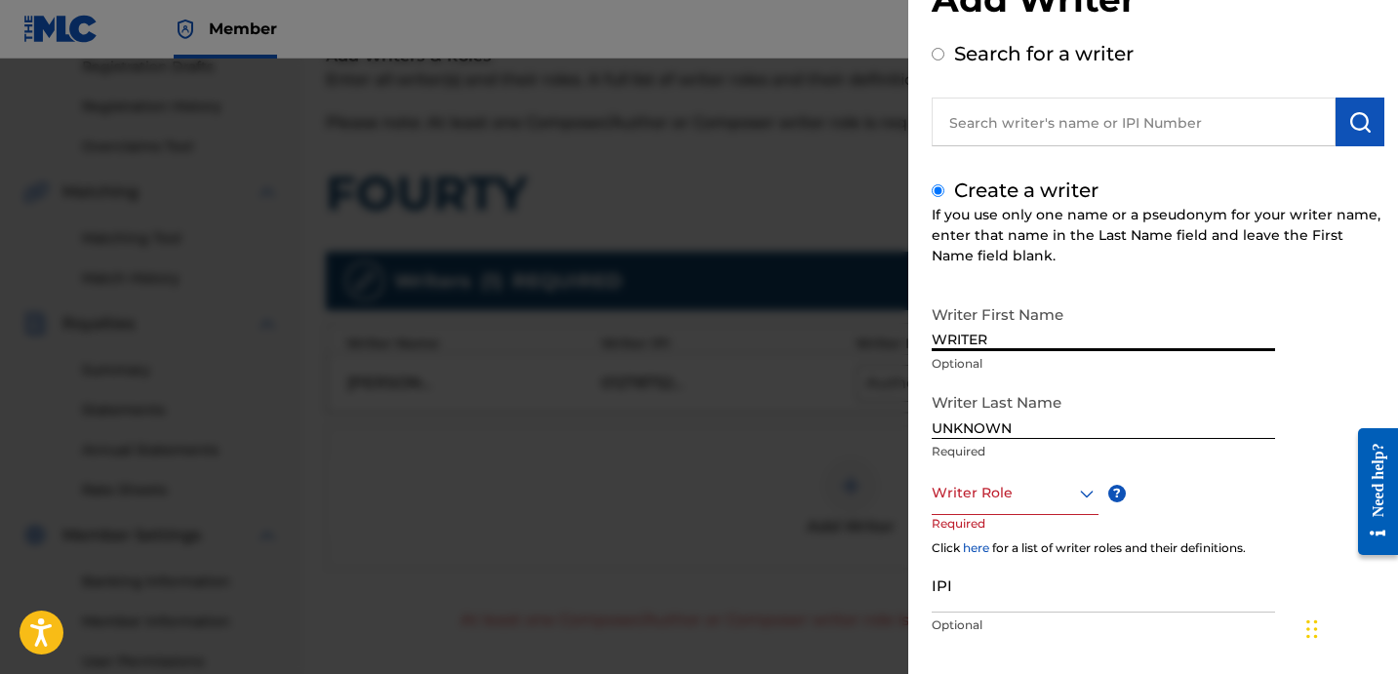
type input "WRITER"
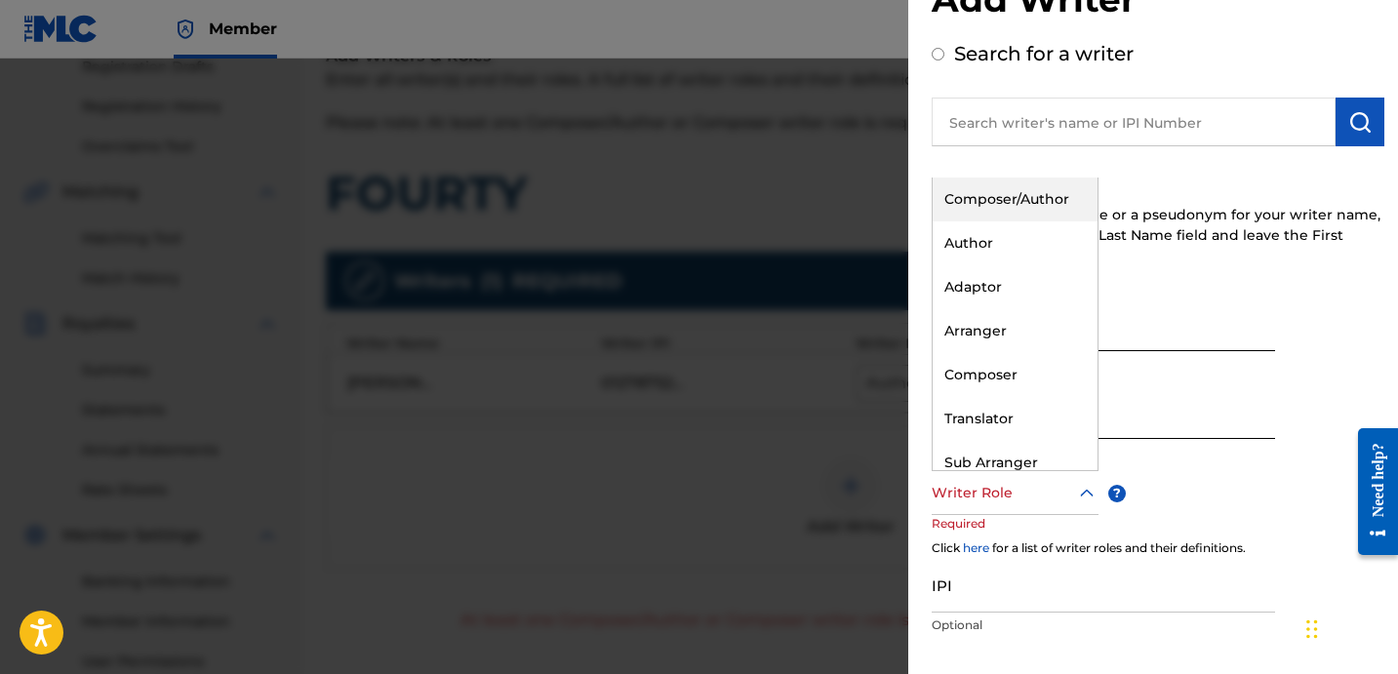
click at [1007, 500] on div at bounding box center [1015, 493] width 167 height 24
click at [1005, 380] on div "Composer" at bounding box center [1015, 375] width 165 height 44
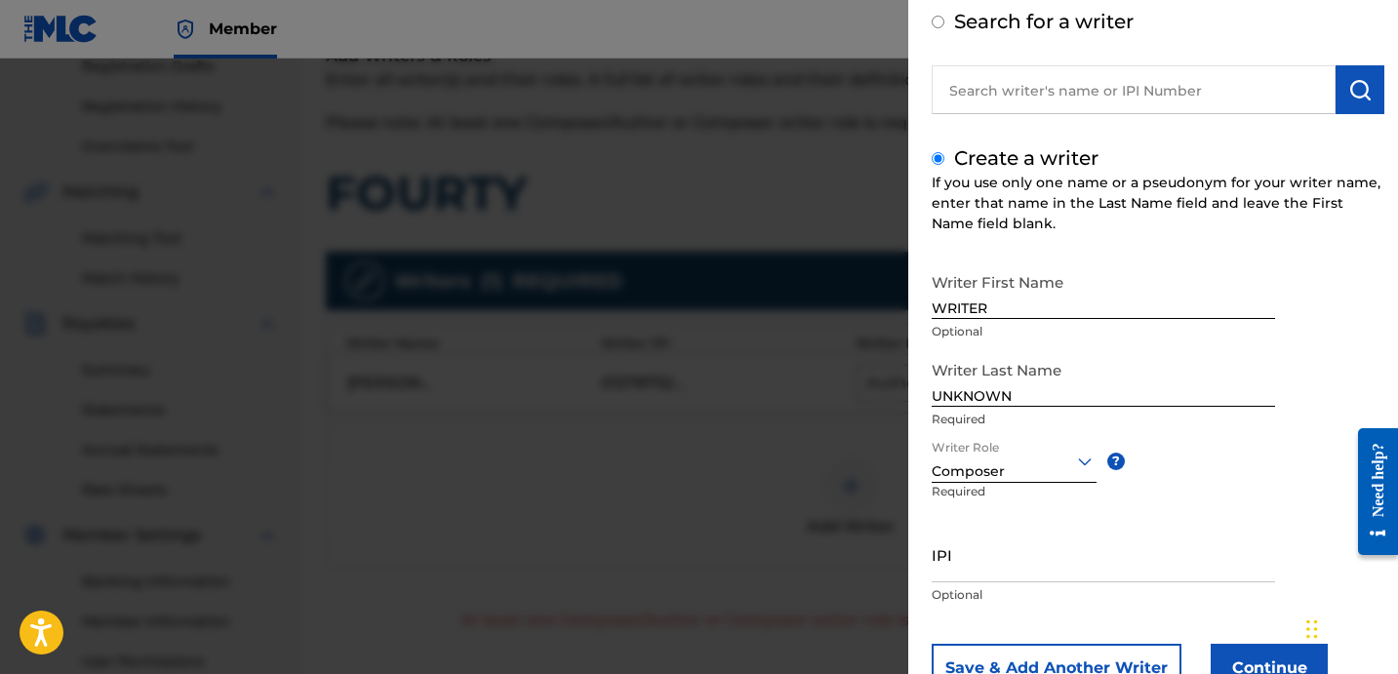
scroll to position [173, 0]
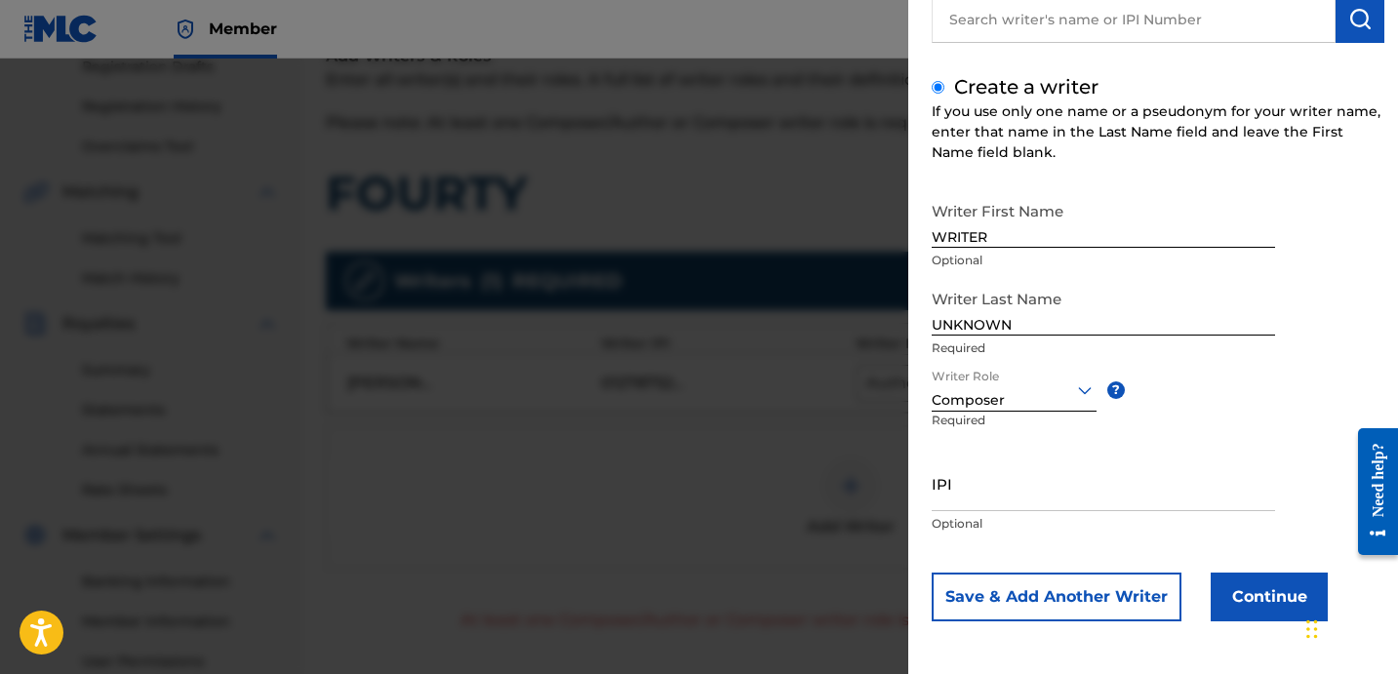
click at [1246, 606] on button "Continue" at bounding box center [1269, 597] width 117 height 49
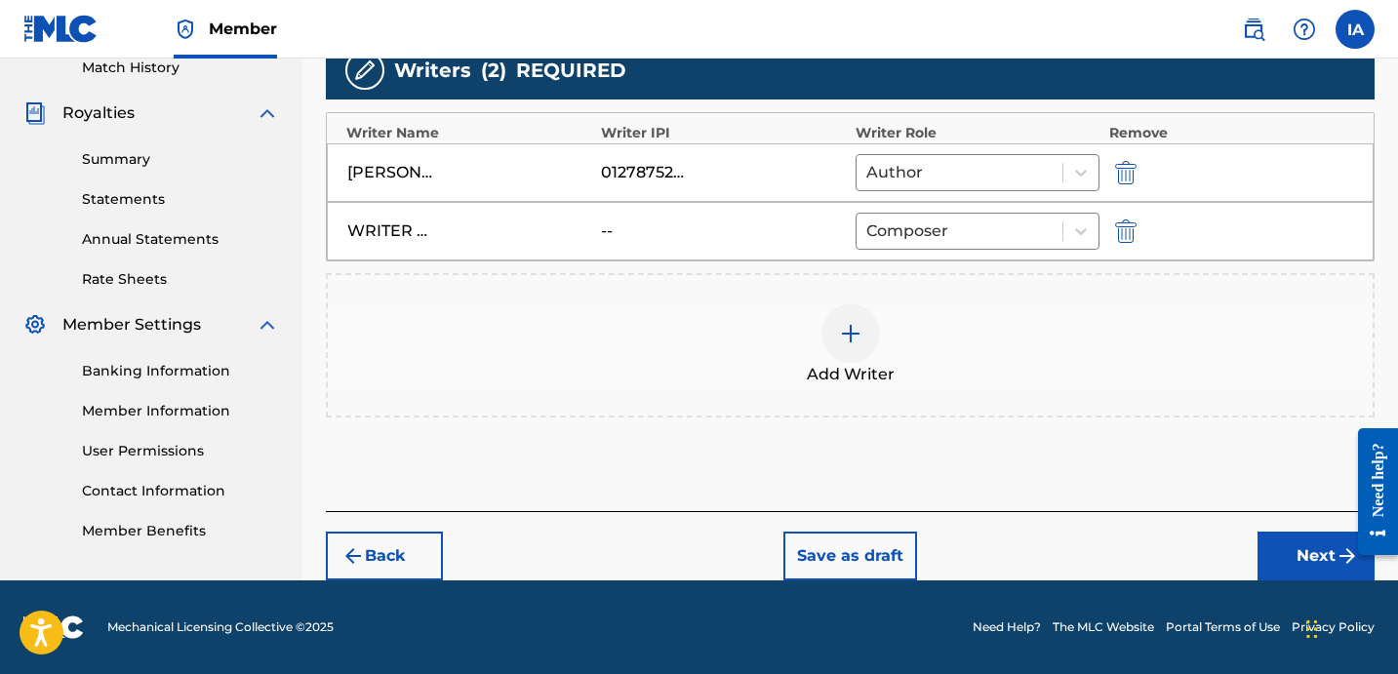
click at [1282, 545] on button "Next" at bounding box center [1316, 556] width 117 height 49
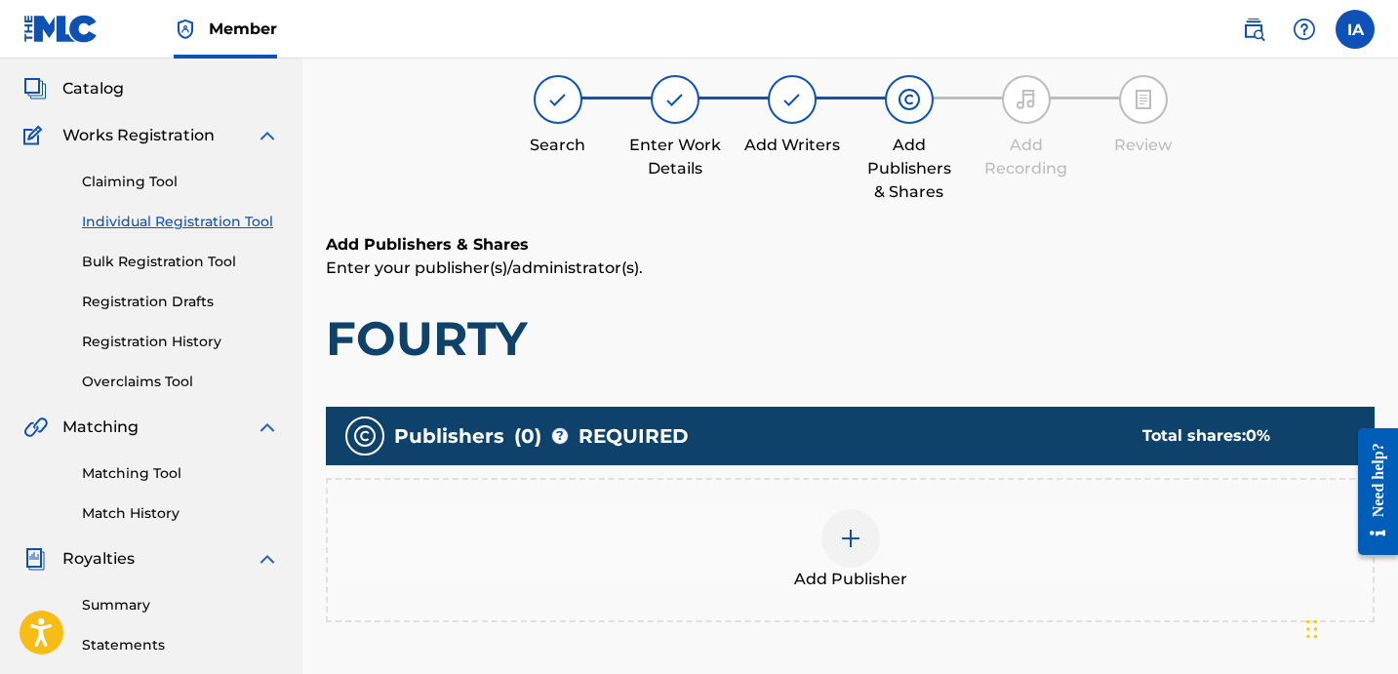
scroll to position [88, 0]
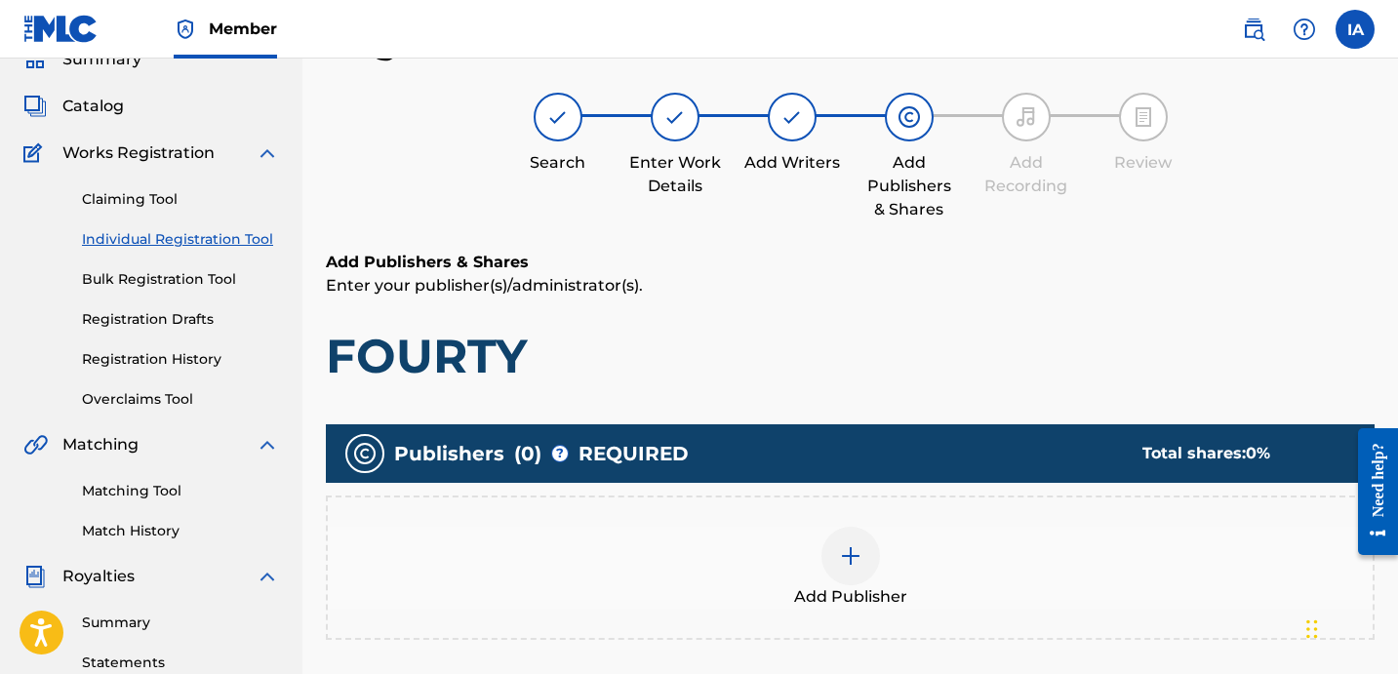
click at [864, 594] on span "Add Publisher" at bounding box center [850, 596] width 113 height 23
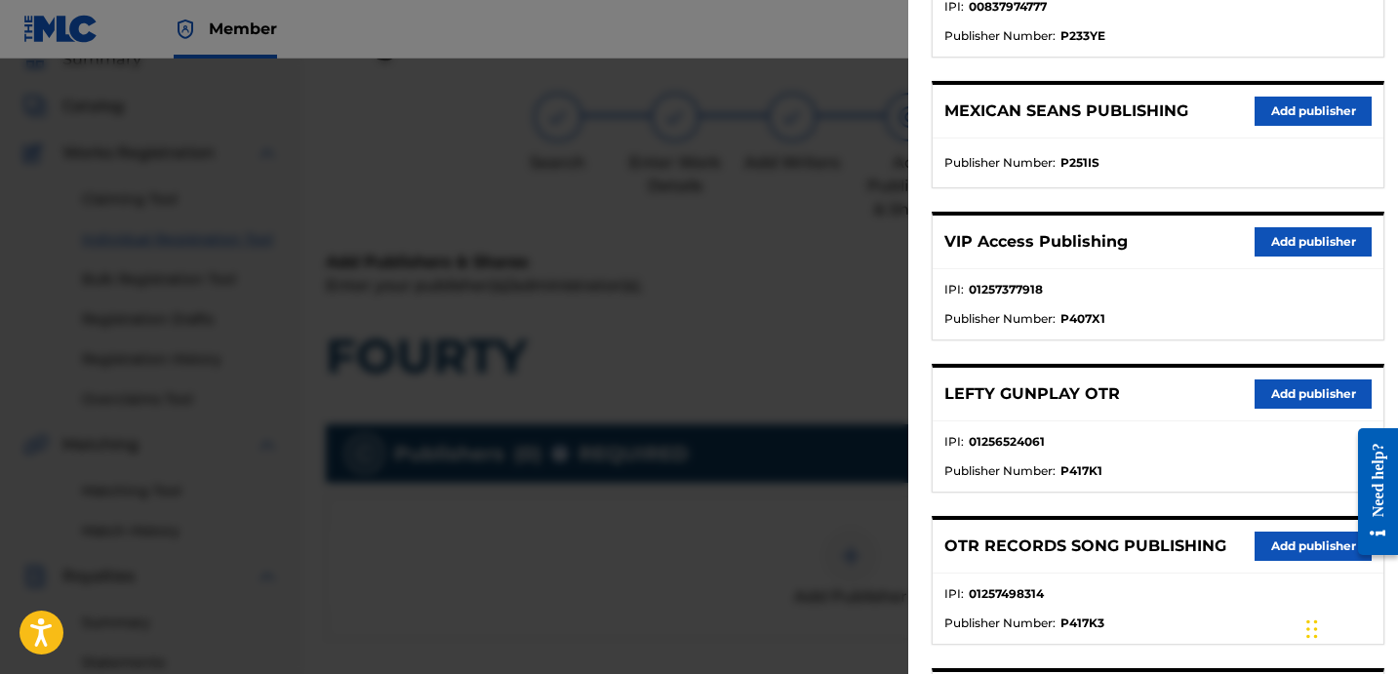
scroll to position [488, 0]
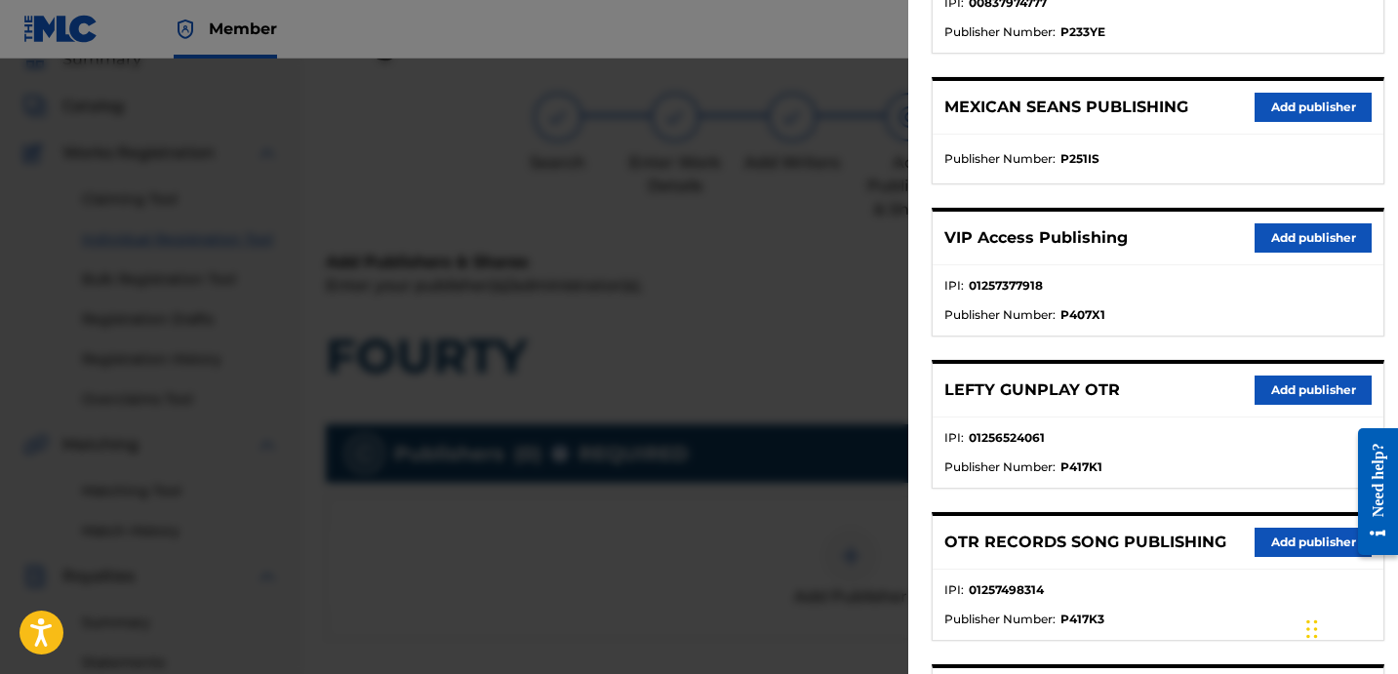
click at [1271, 529] on button "Add publisher" at bounding box center [1313, 542] width 117 height 29
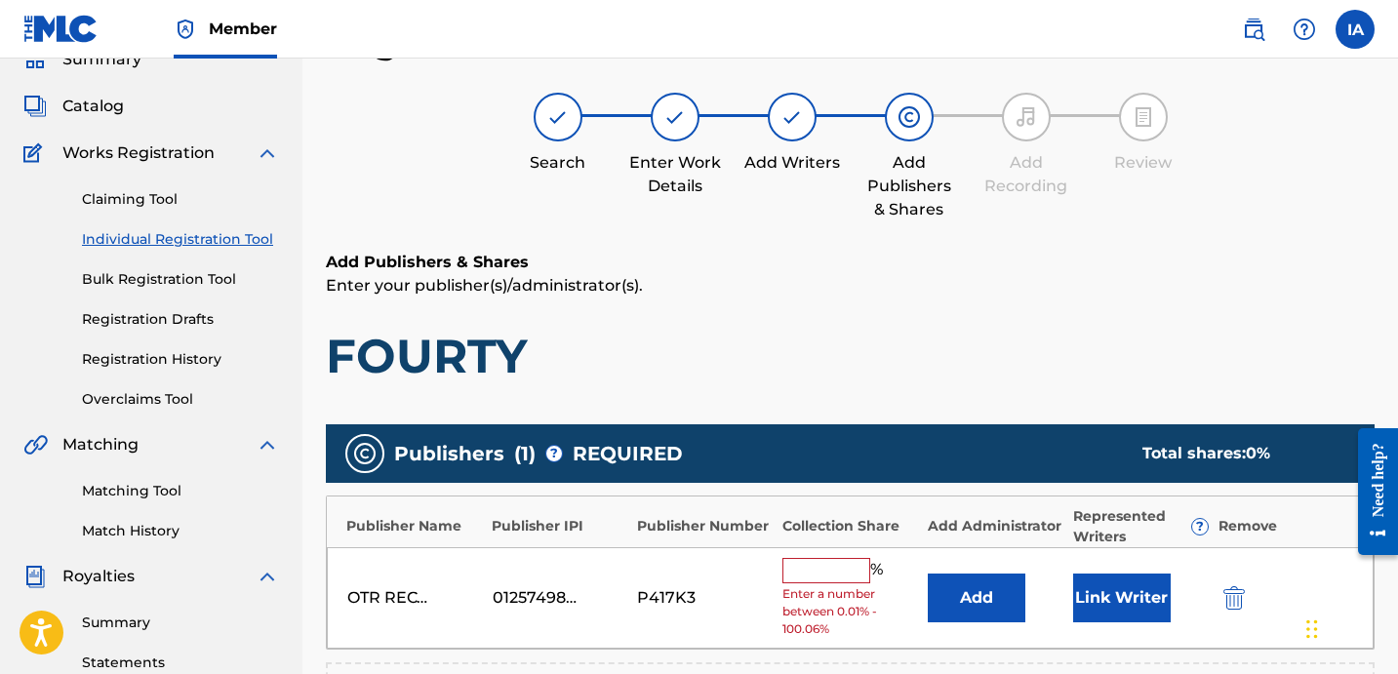
click at [832, 580] on input "text" at bounding box center [827, 570] width 88 height 25
type input "50"
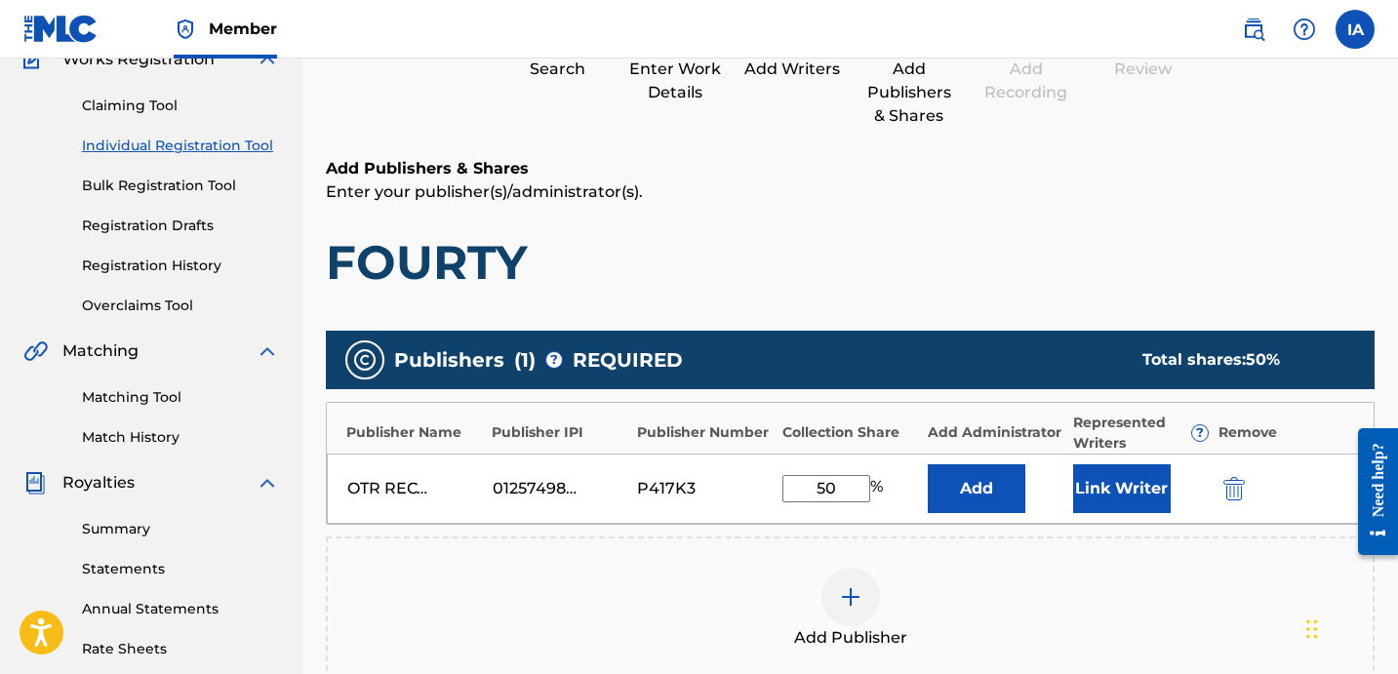
scroll to position [216, 0]
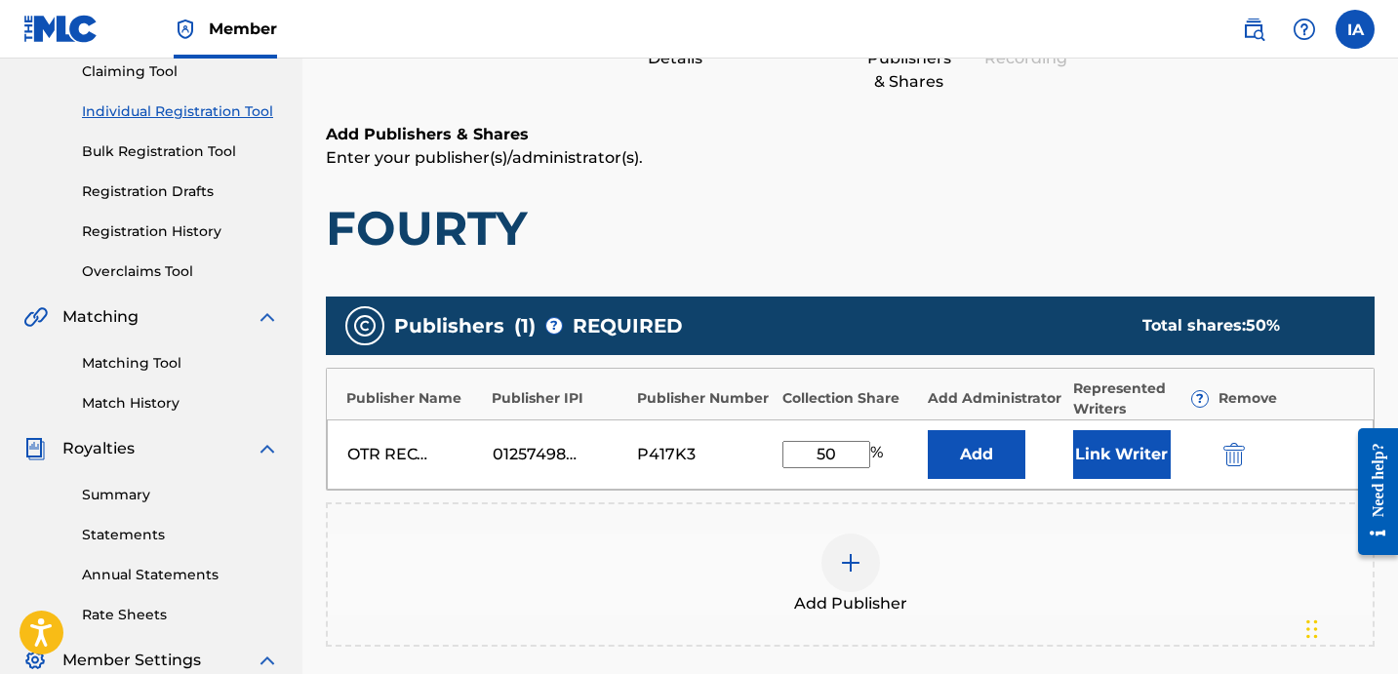
click at [983, 453] on button "Add" at bounding box center [977, 454] width 98 height 49
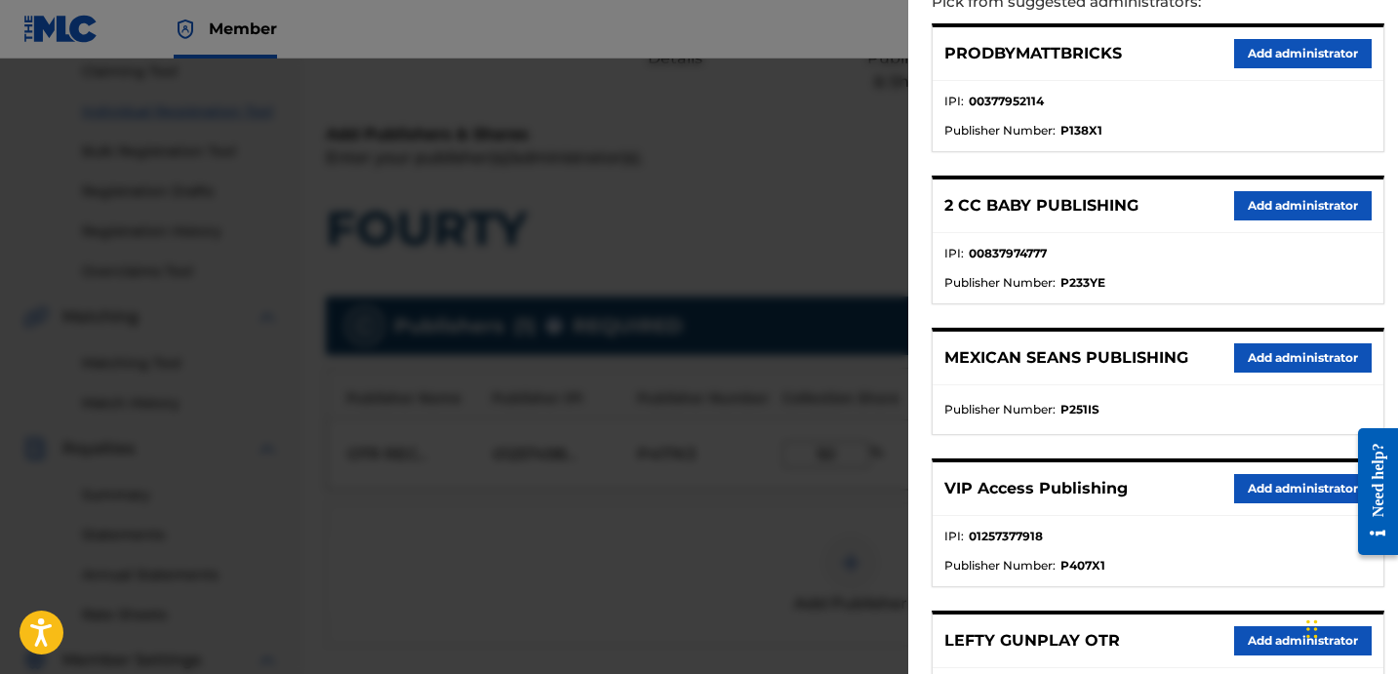
scroll to position [302, 0]
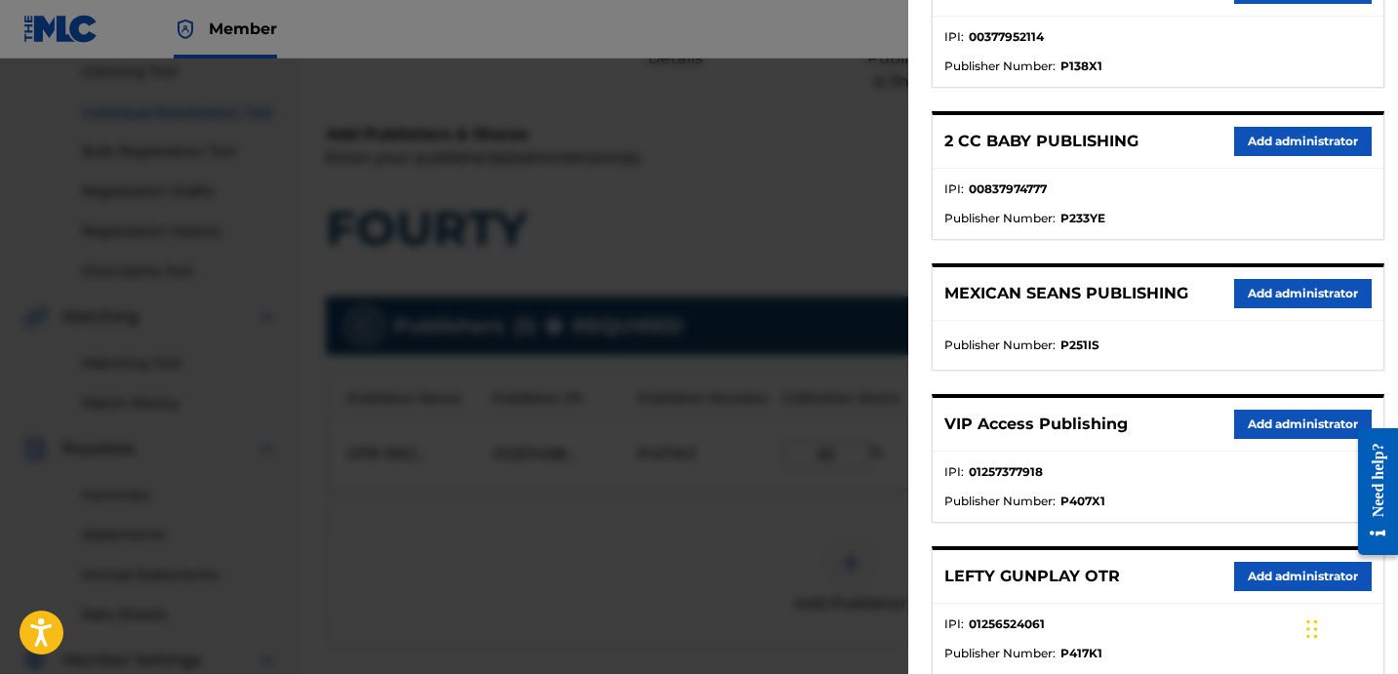
click at [1248, 429] on button "Add administrator" at bounding box center [1303, 424] width 138 height 29
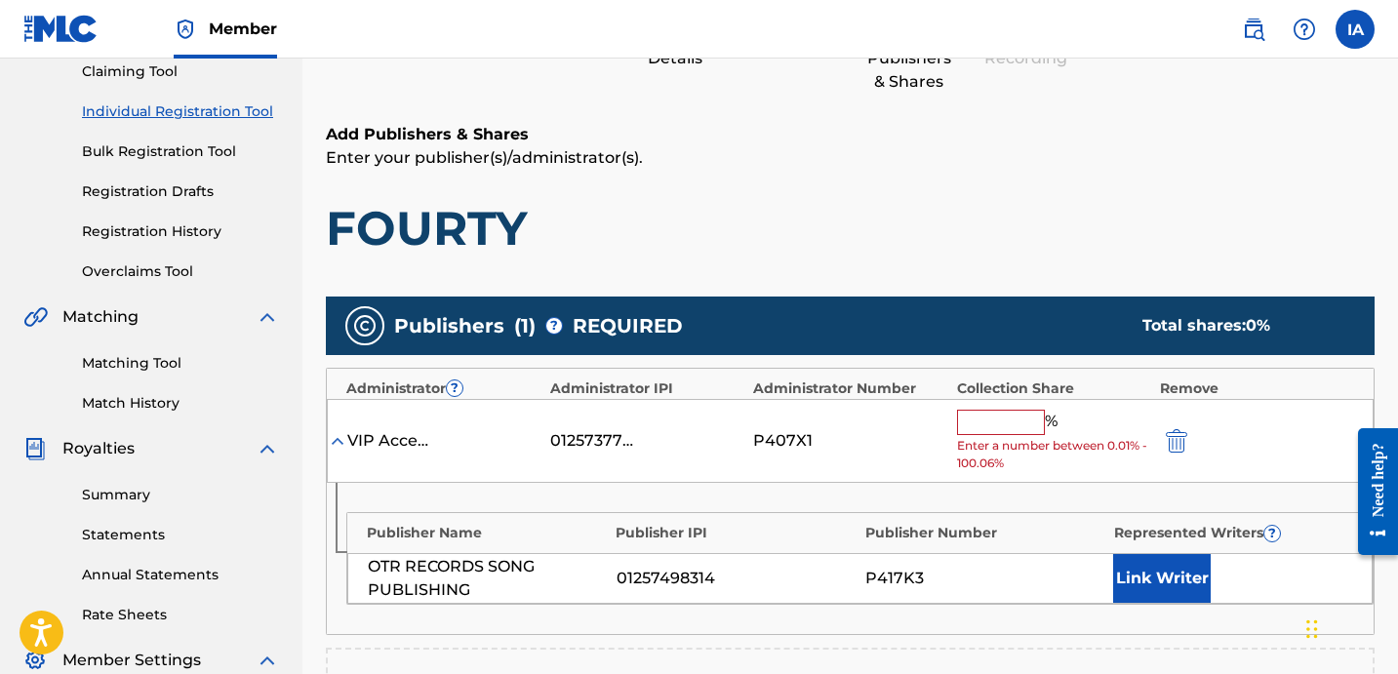
click at [1026, 420] on input "text" at bounding box center [1001, 422] width 88 height 25
type input "50"
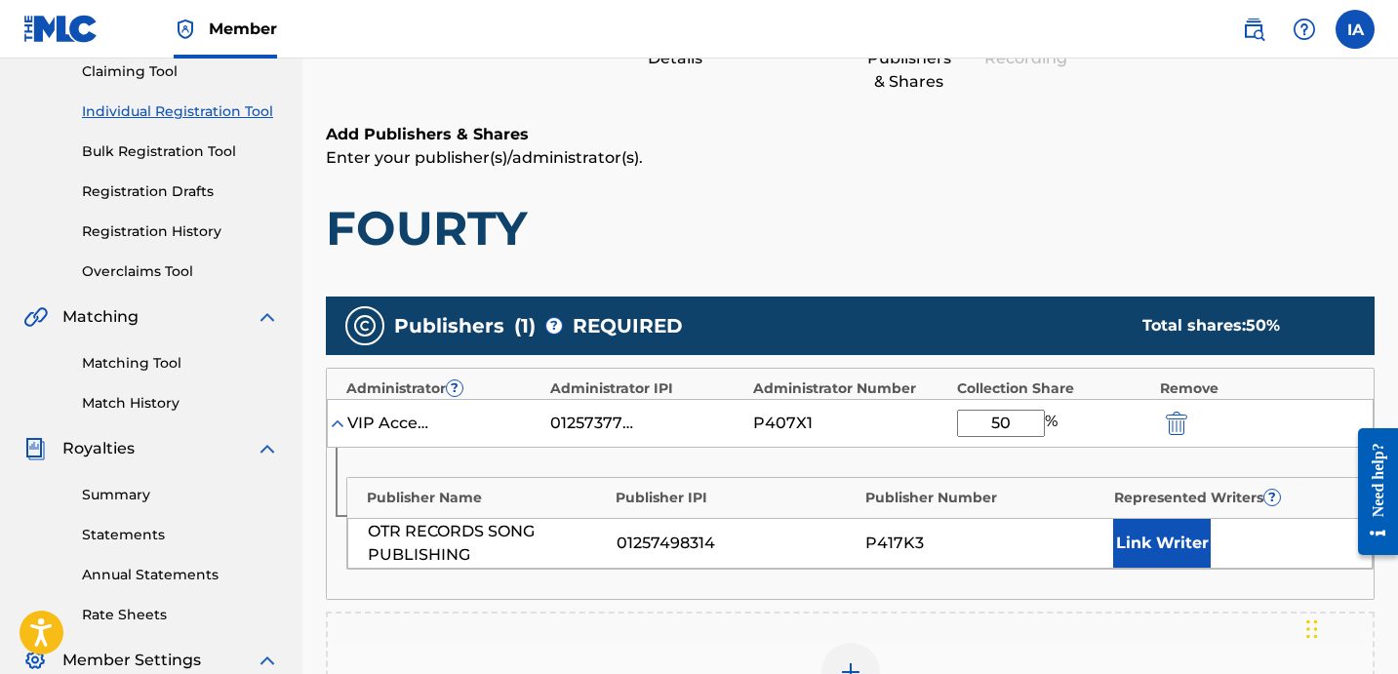
click at [1135, 532] on button "Link Writer" at bounding box center [1162, 543] width 98 height 49
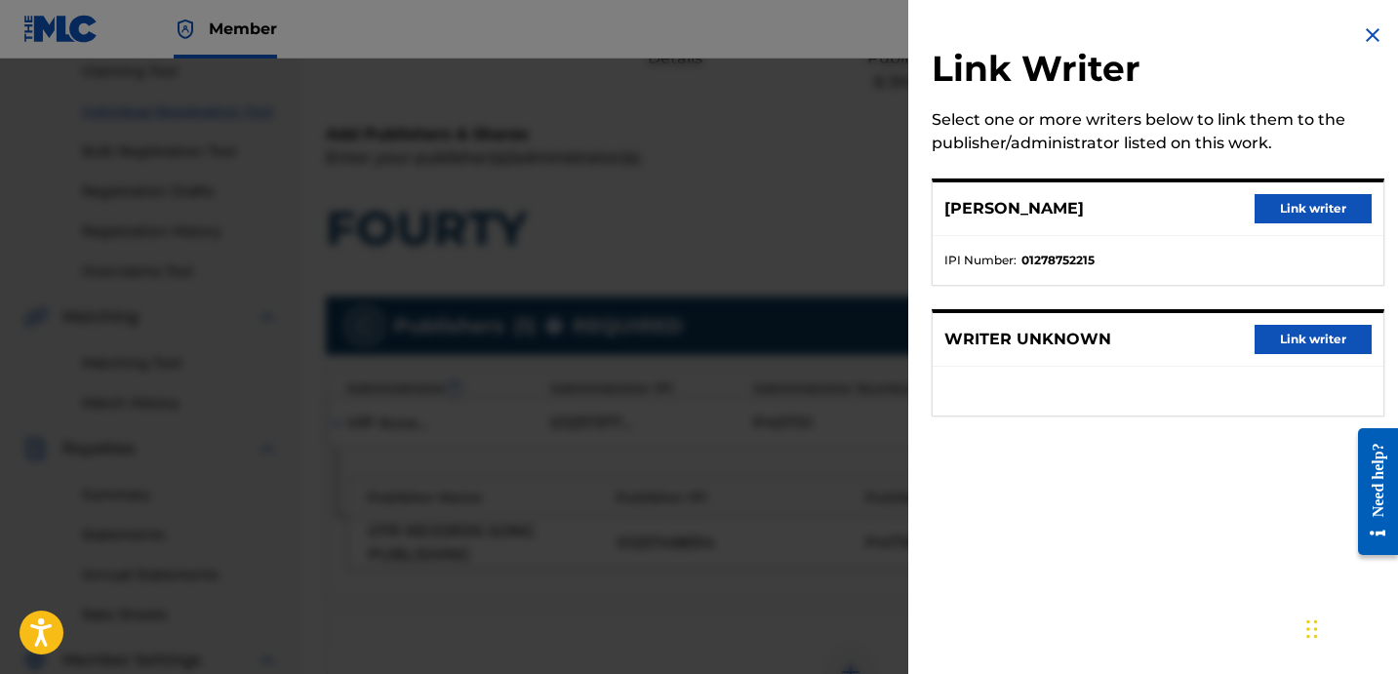
click at [1308, 213] on button "Link writer" at bounding box center [1313, 208] width 117 height 29
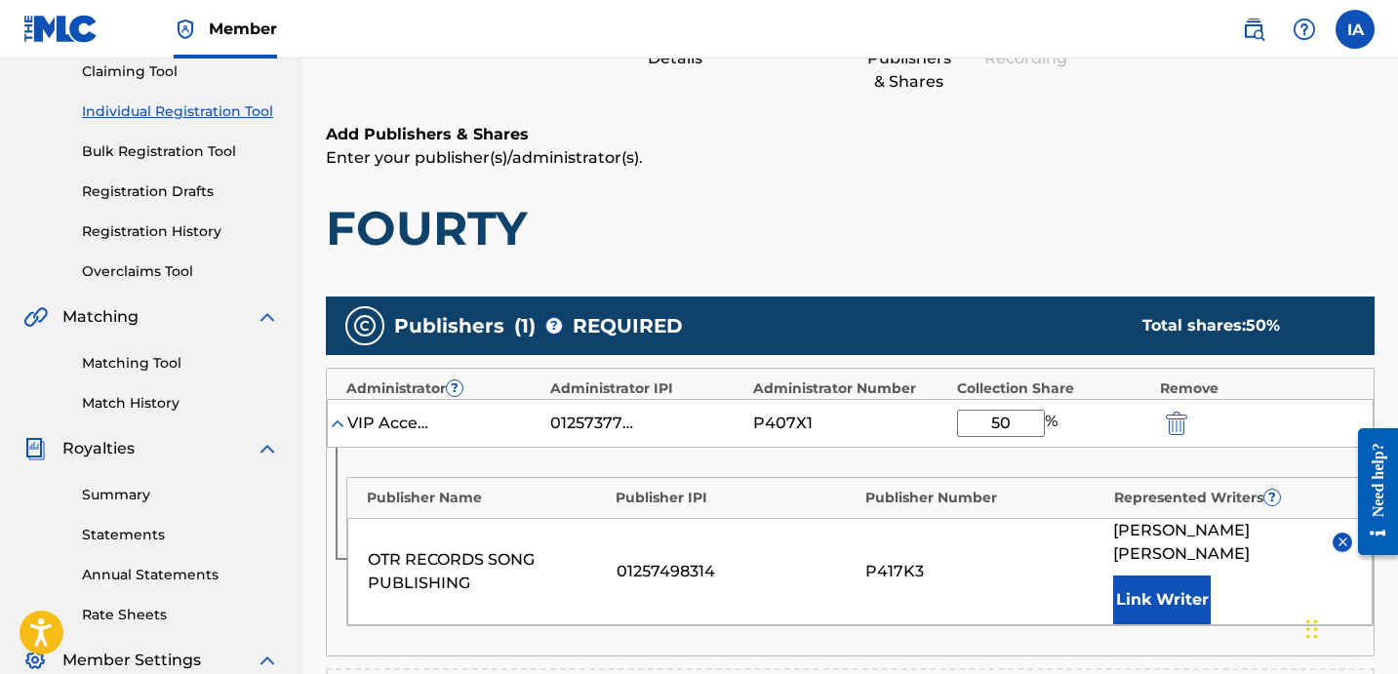
click at [945, 181] on div "Add Publishers & Shares Enter your publisher(s)/administrator(s). FOURTY" at bounding box center [850, 190] width 1049 height 135
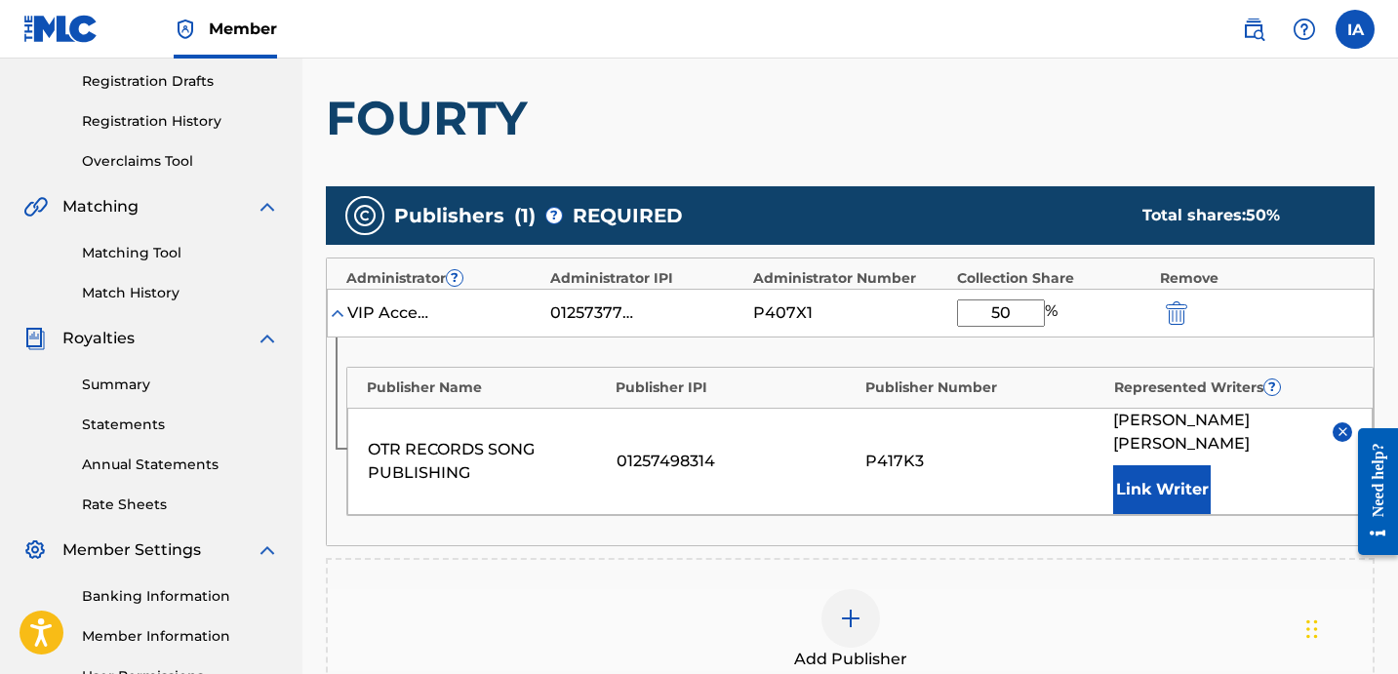
scroll to position [592, 0]
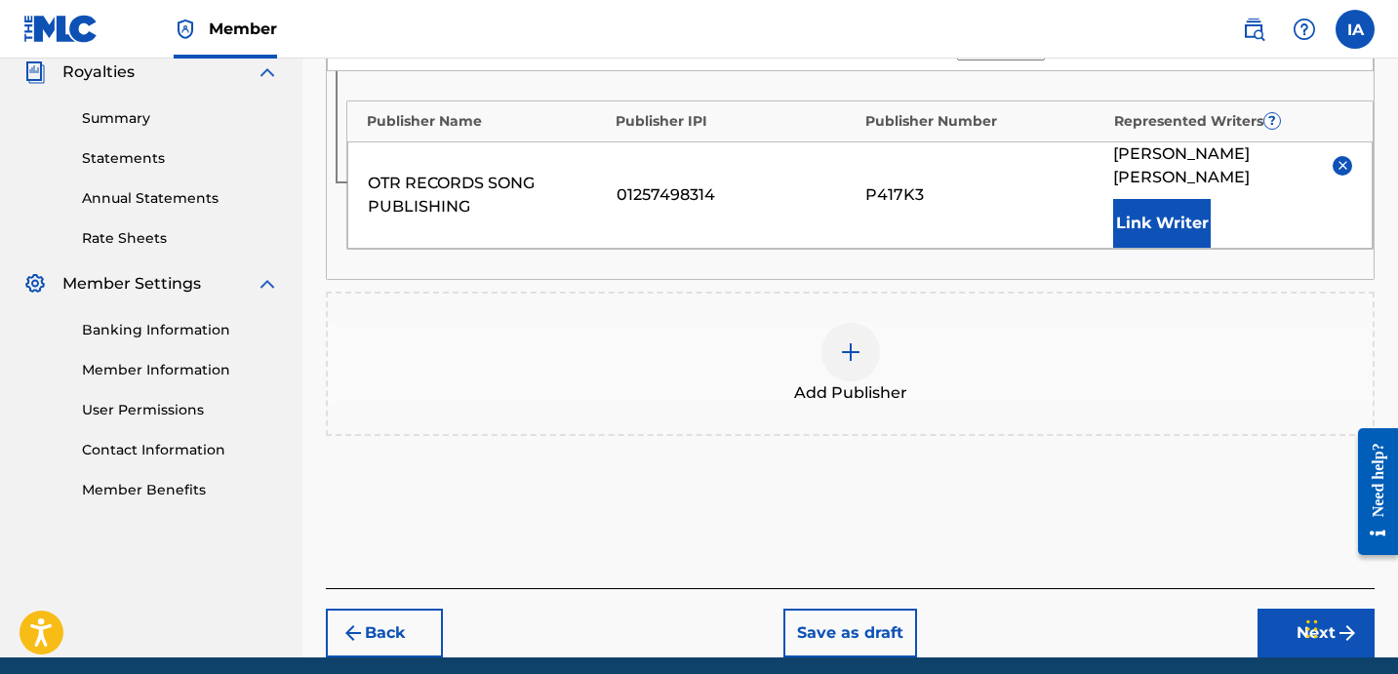
click at [1259, 609] on button "Next" at bounding box center [1316, 633] width 117 height 49
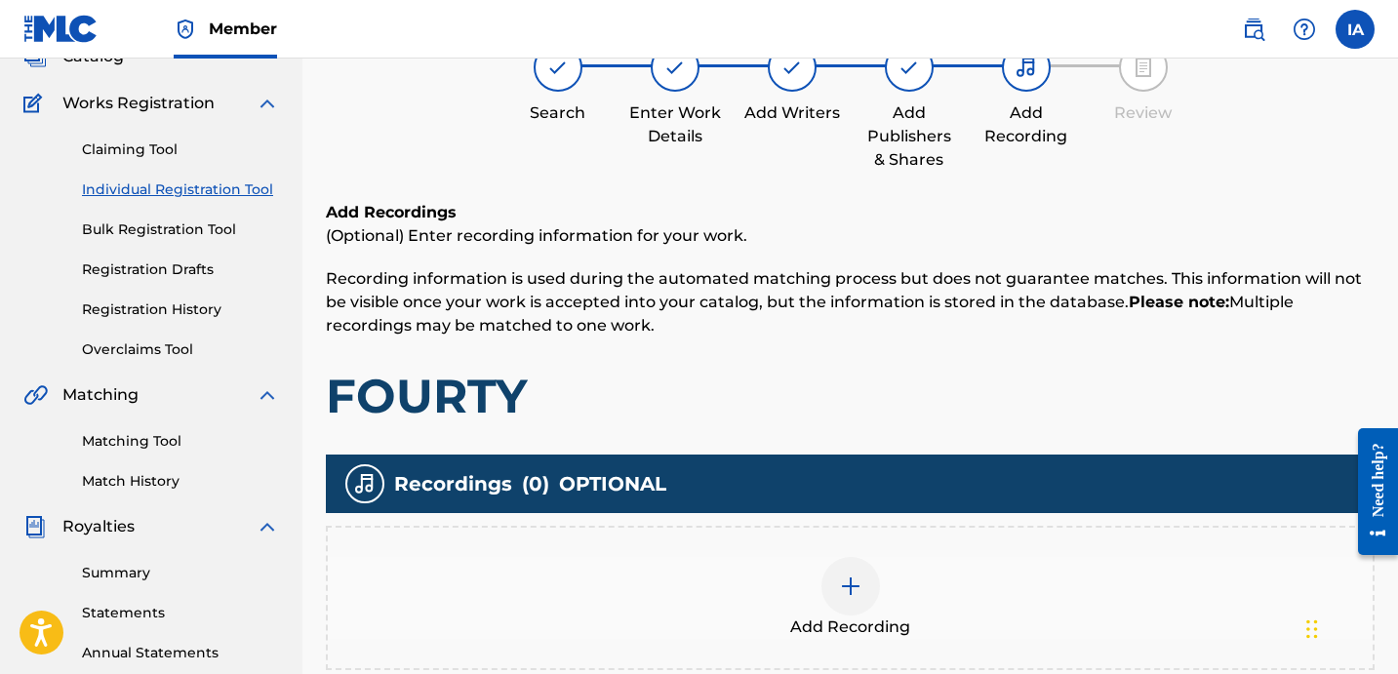
scroll to position [164, 0]
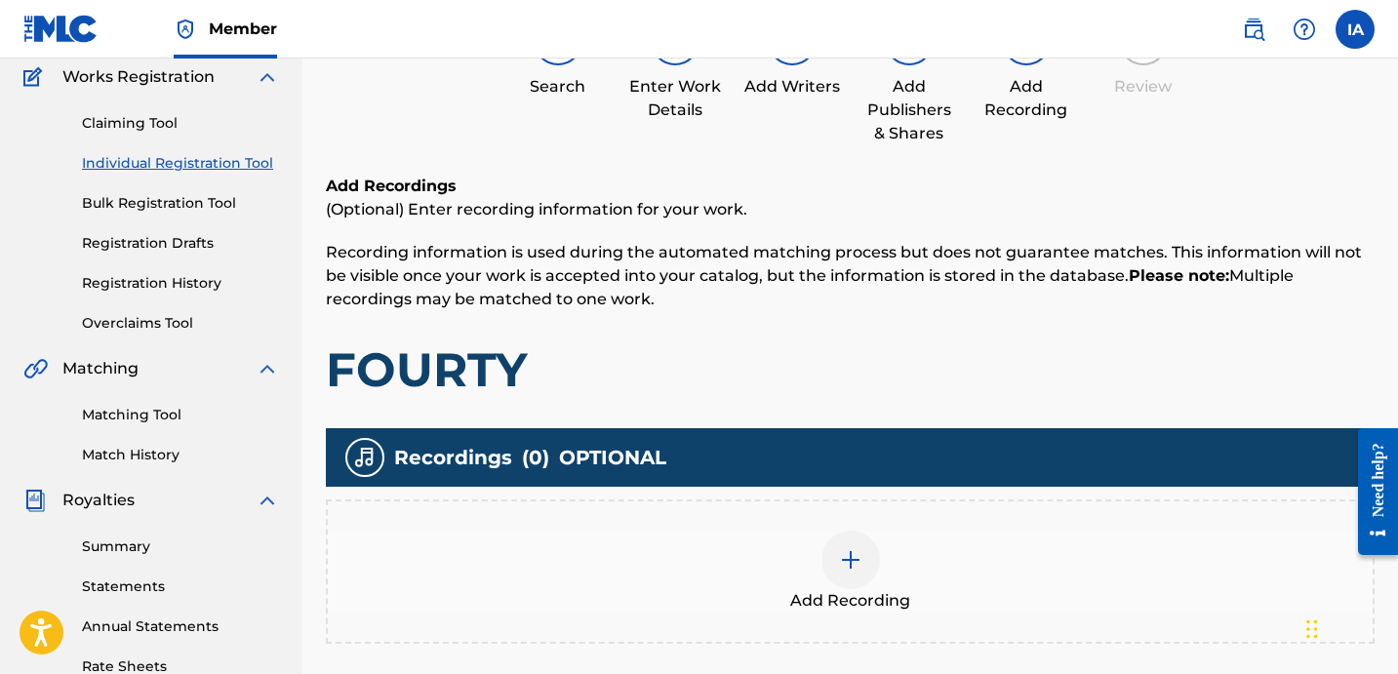
click at [929, 529] on div "Add Recording" at bounding box center [850, 572] width 1049 height 144
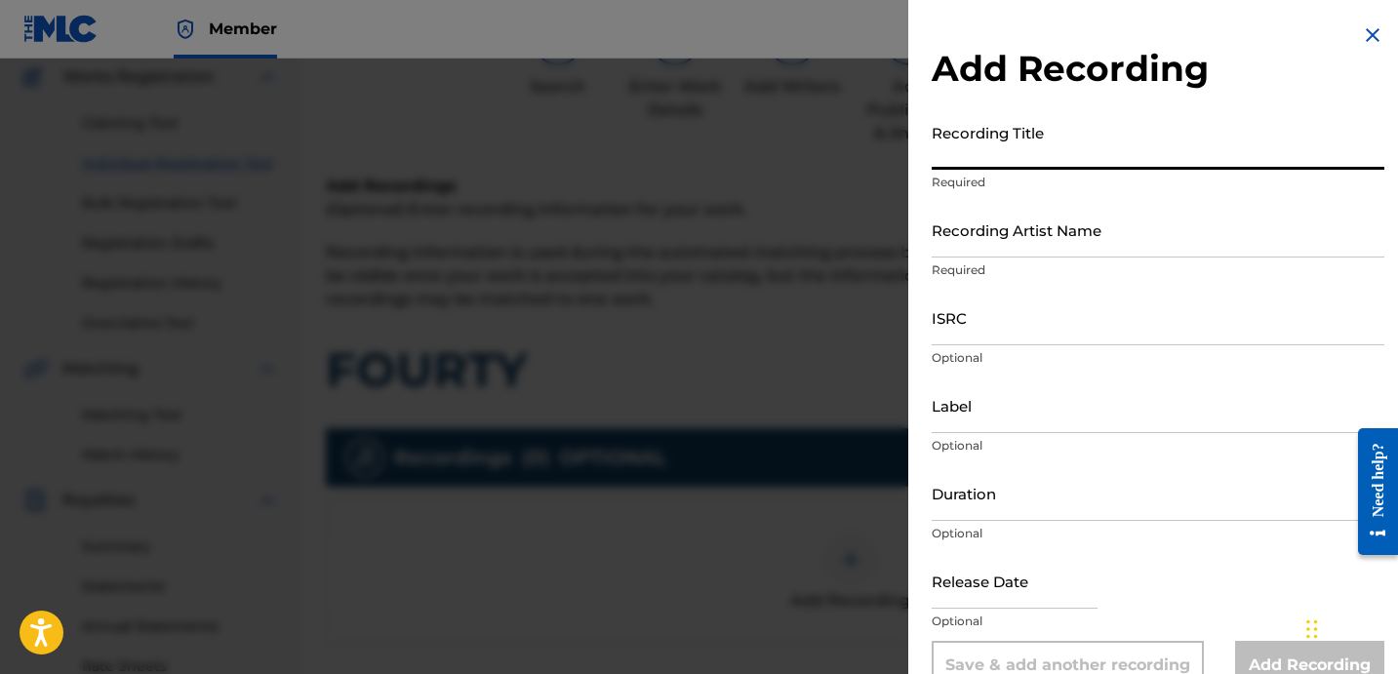
click at [1079, 155] on input "Recording Title" at bounding box center [1158, 142] width 453 height 56
click at [1008, 181] on p "Required" at bounding box center [1158, 183] width 453 height 18
click at [979, 156] on input "Recording Title" at bounding box center [1158, 142] width 453 height 56
paste input "FOURTY"
type input "FOURTY"
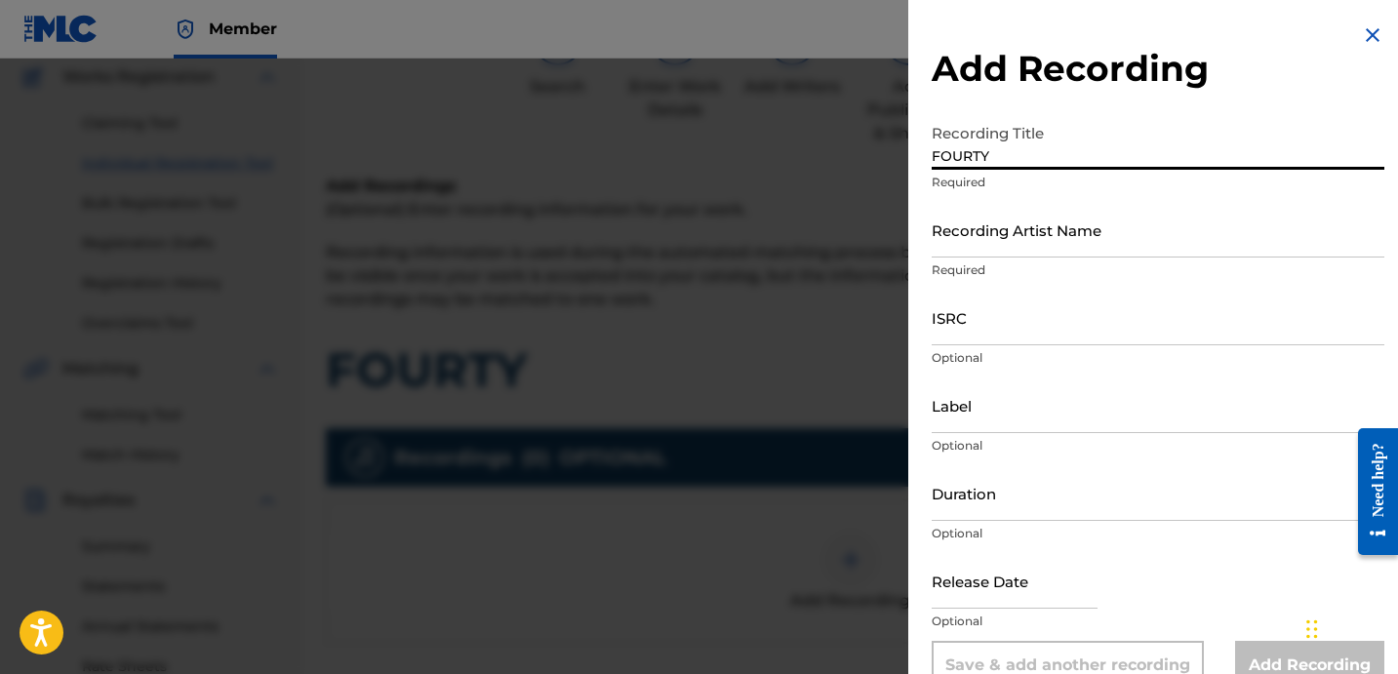
click at [1030, 216] on input "Recording Artist Name" at bounding box center [1158, 230] width 453 height 56
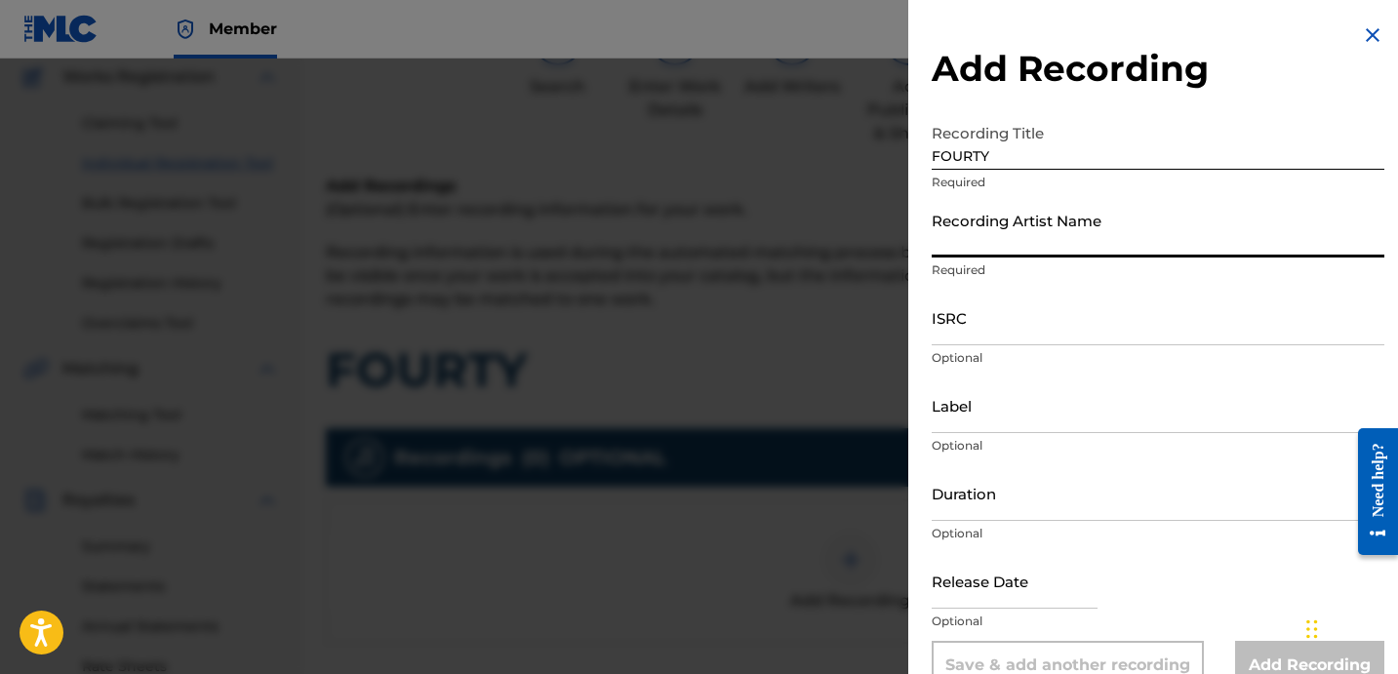
type input "FAYZDATRAPR"
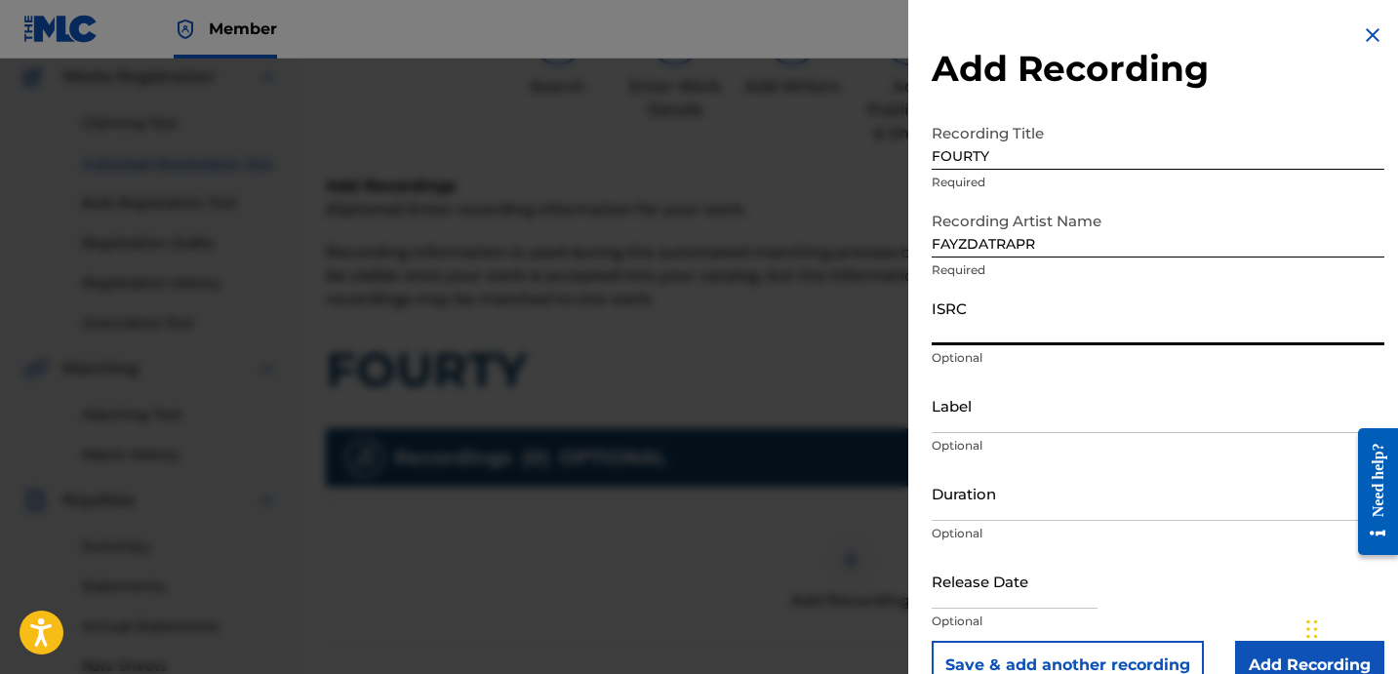
click at [997, 318] on input "ISRC" at bounding box center [1158, 318] width 453 height 56
click at [1067, 347] on div "ISRC Optional" at bounding box center [1158, 334] width 453 height 88
click at [1055, 332] on input "ISRC" at bounding box center [1158, 318] width 453 height 56
paste input "QZES82037151"
type input "QZES82037151"
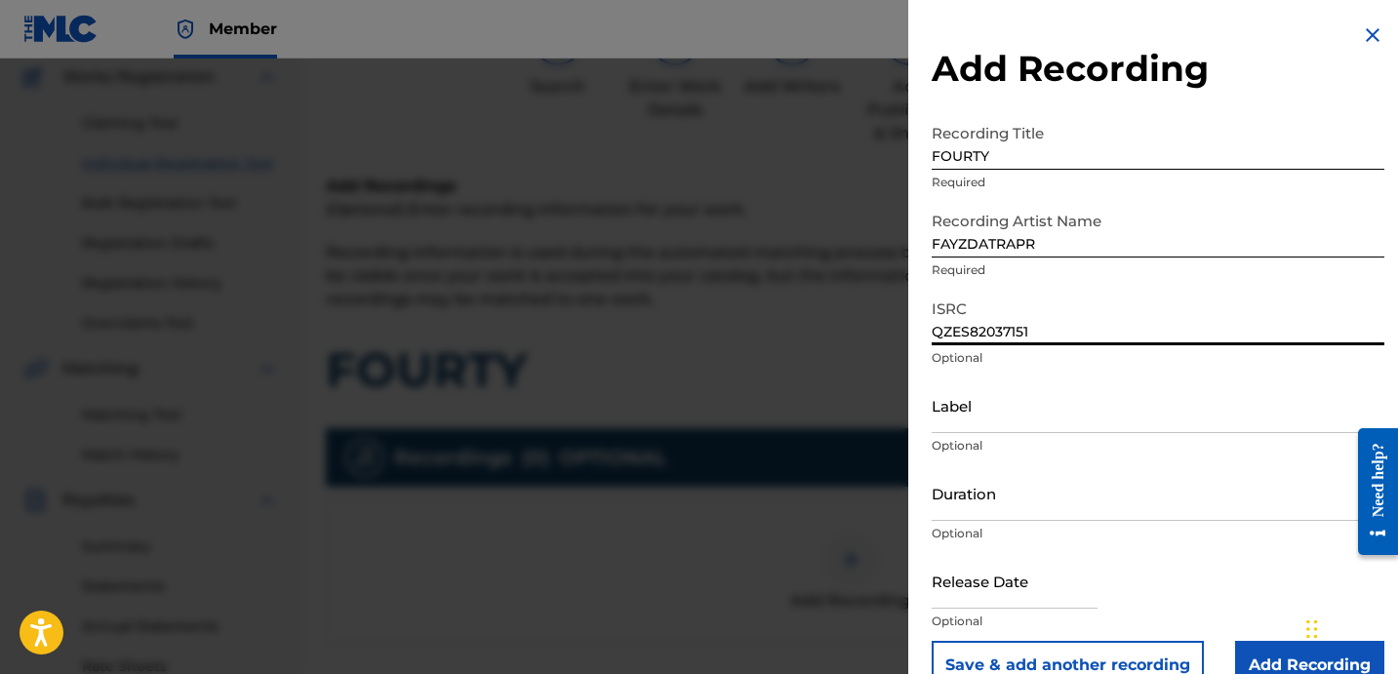
drag, startPoint x: 991, startPoint y: 423, endPoint x: 1028, endPoint y: 433, distance: 38.3
click at [991, 423] on input "Label" at bounding box center [1158, 406] width 453 height 56
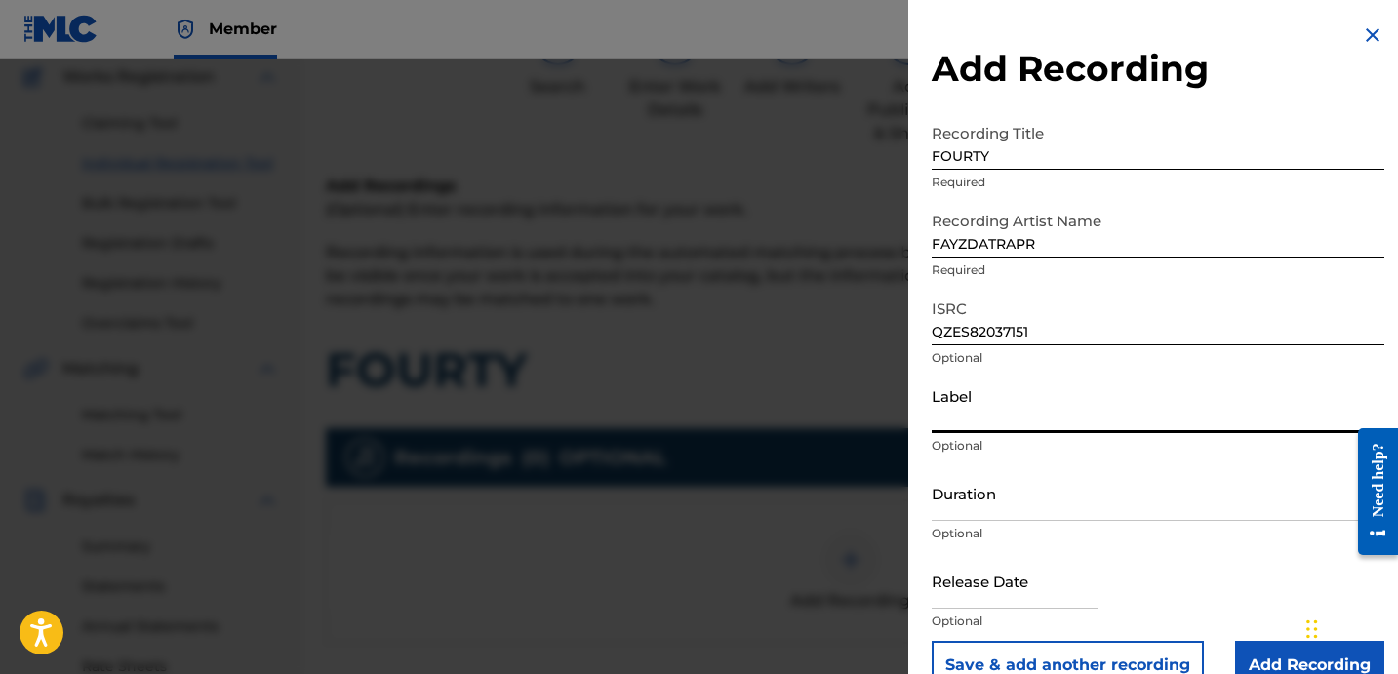
type input "OTR RECORDS"
drag, startPoint x: 1022, startPoint y: 488, endPoint x: 20, endPoint y: 7, distance: 1110.7
click at [1022, 488] on input "Duration" at bounding box center [1158, 493] width 453 height 56
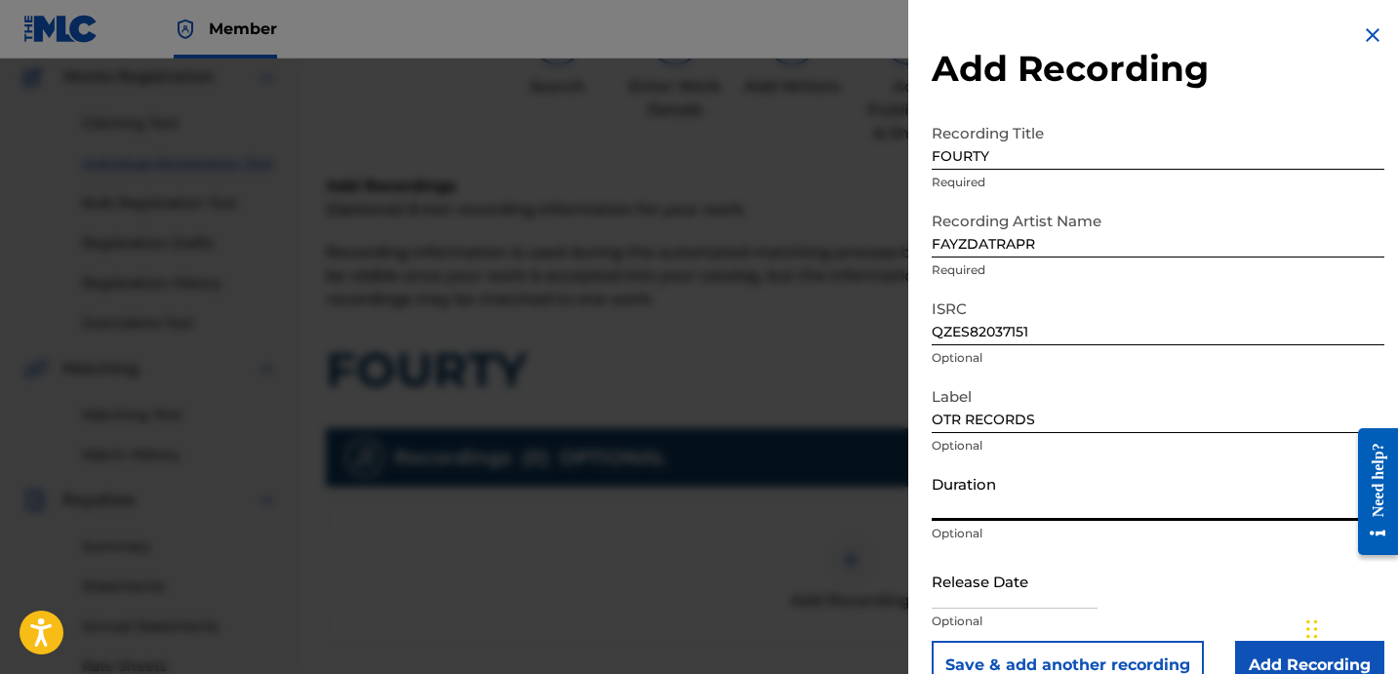
click at [974, 502] on input "Duration" at bounding box center [1158, 493] width 453 height 56
paste input "2:22"
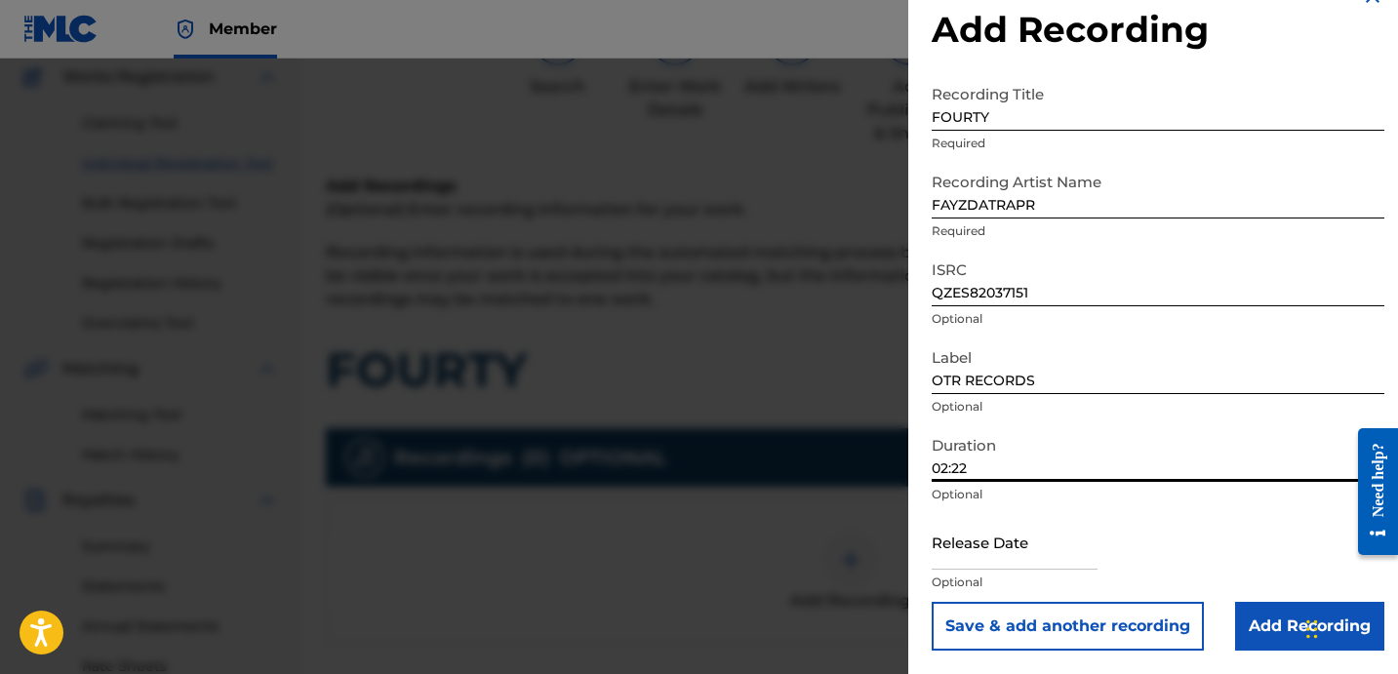
type input "02:22"
click at [1268, 621] on input "Add Recording" at bounding box center [1309, 626] width 149 height 49
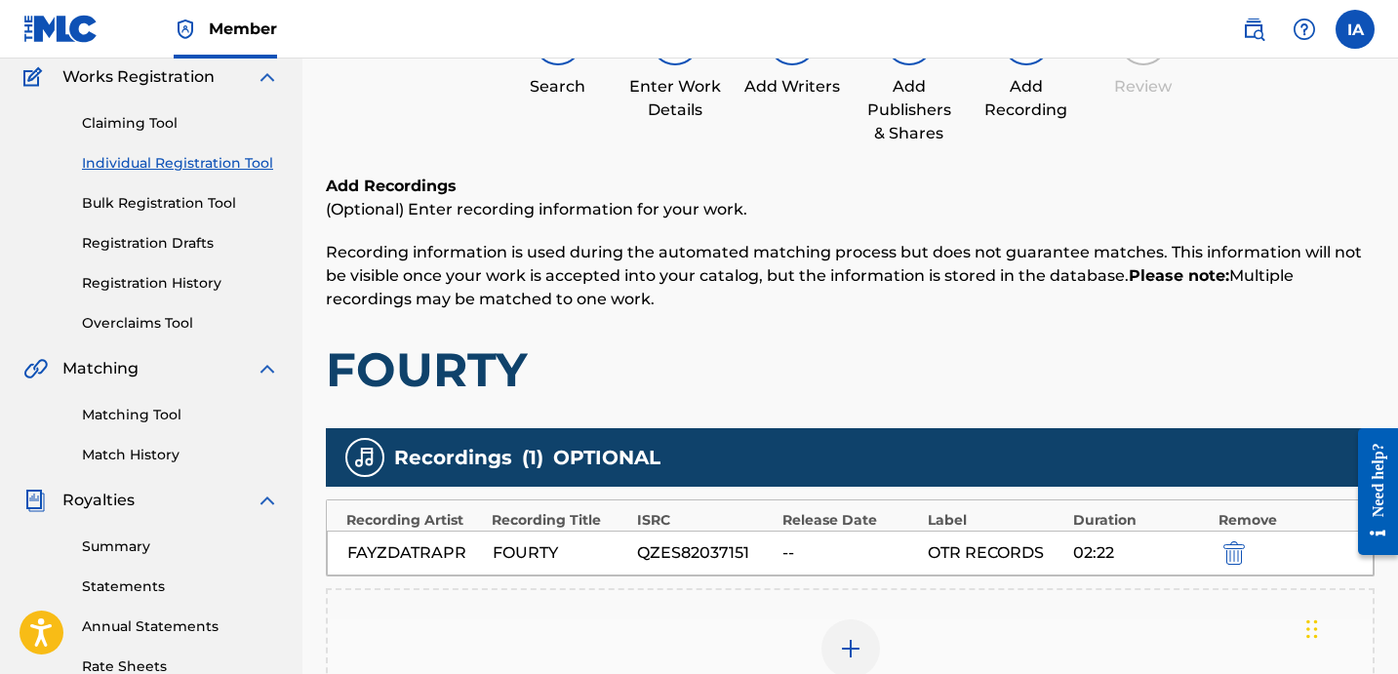
drag, startPoint x: 1184, startPoint y: 336, endPoint x: 1187, endPoint y: 320, distance: 15.9
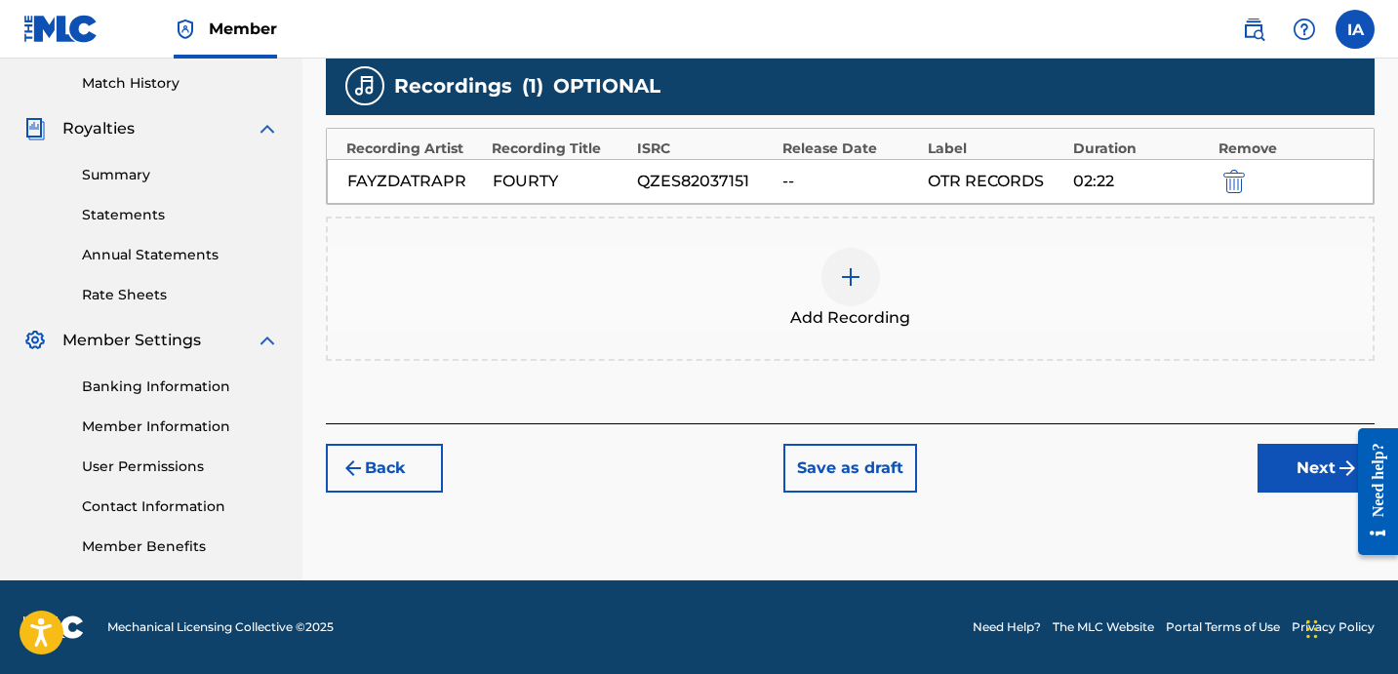
click at [1306, 470] on button "Next" at bounding box center [1316, 468] width 117 height 49
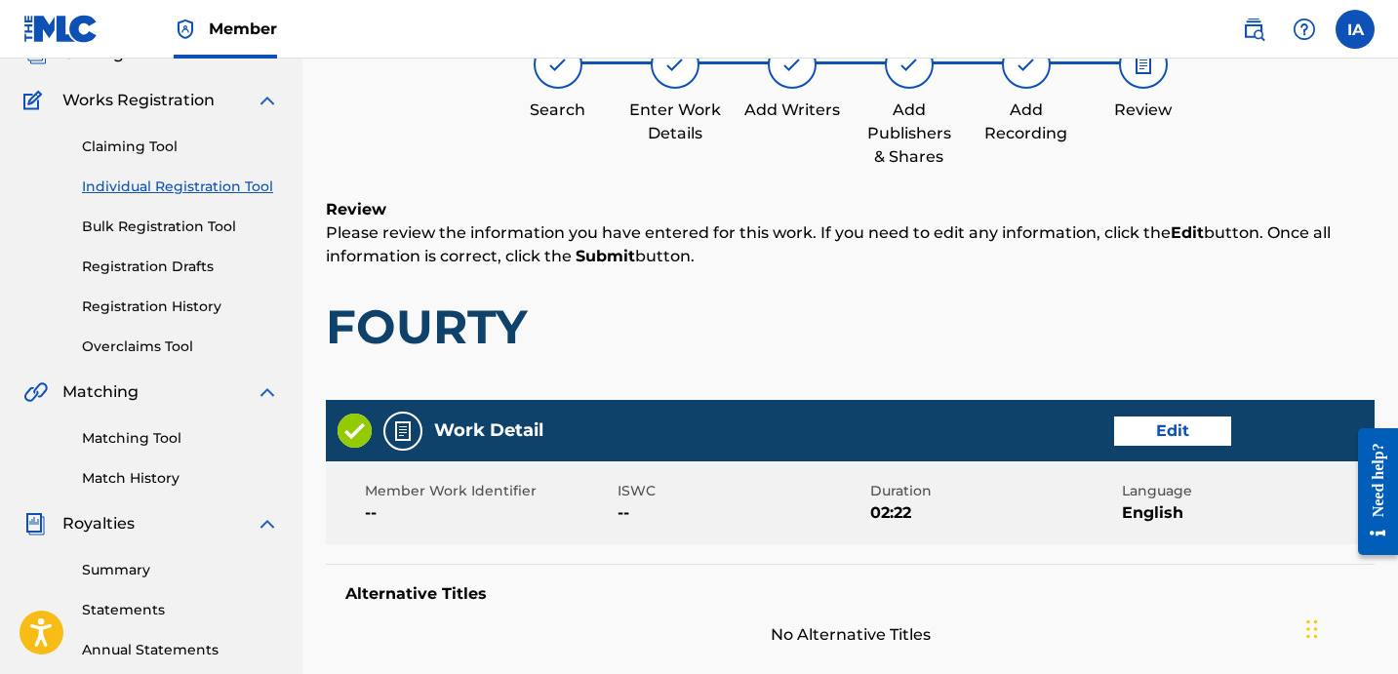
scroll to position [88, 0]
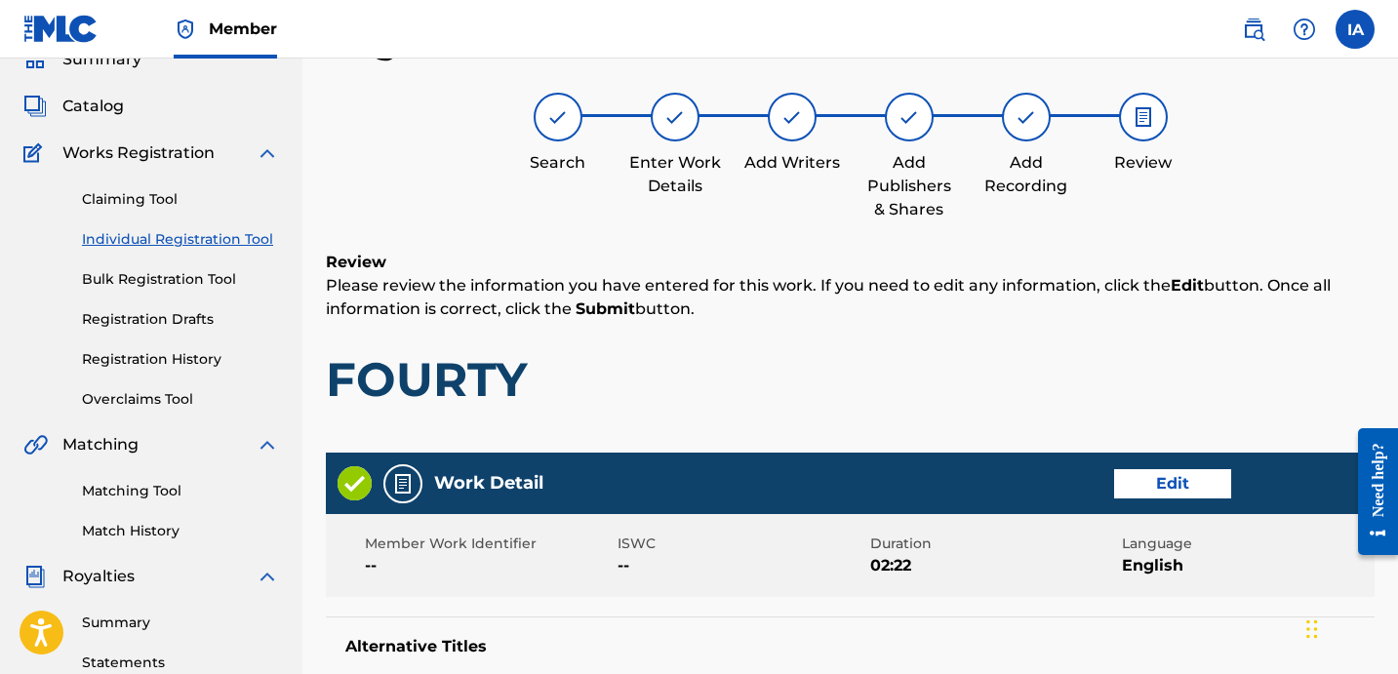
click at [785, 294] on p "Please review the information you have entered for this work. If you need to ed…" at bounding box center [850, 297] width 1049 height 47
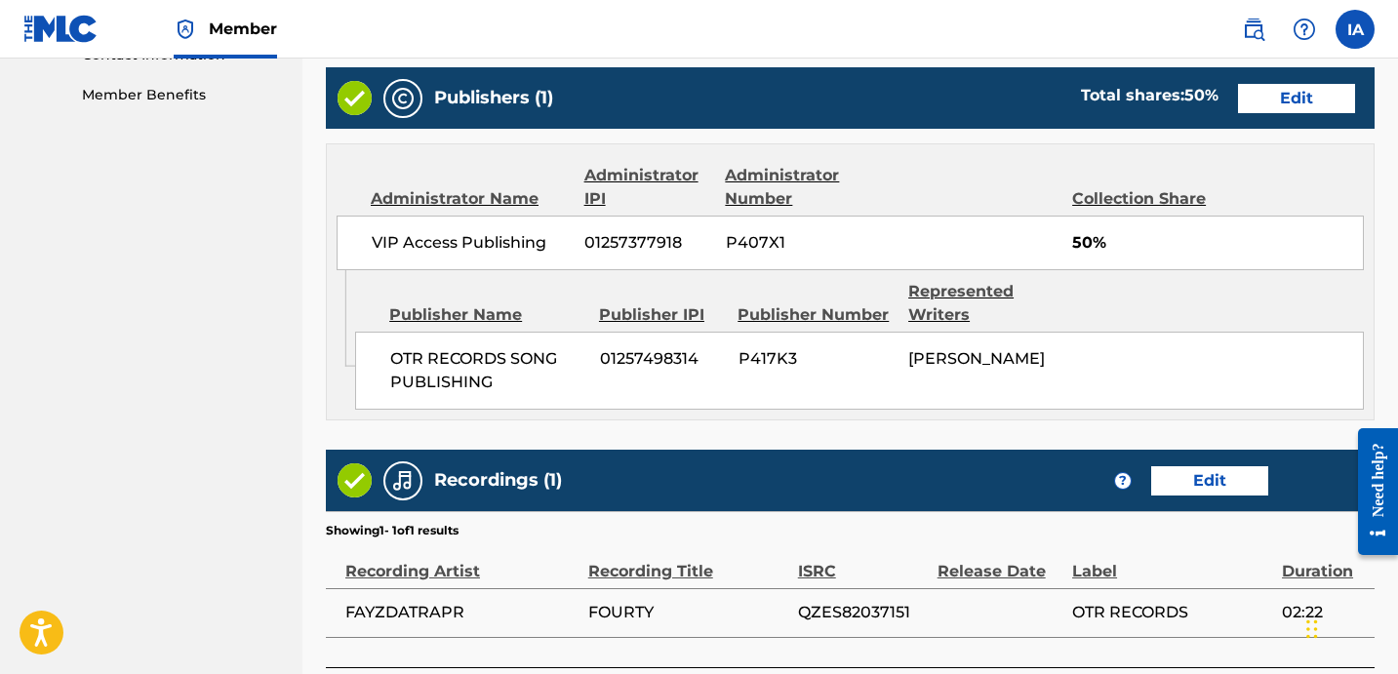
scroll to position [1140, 0]
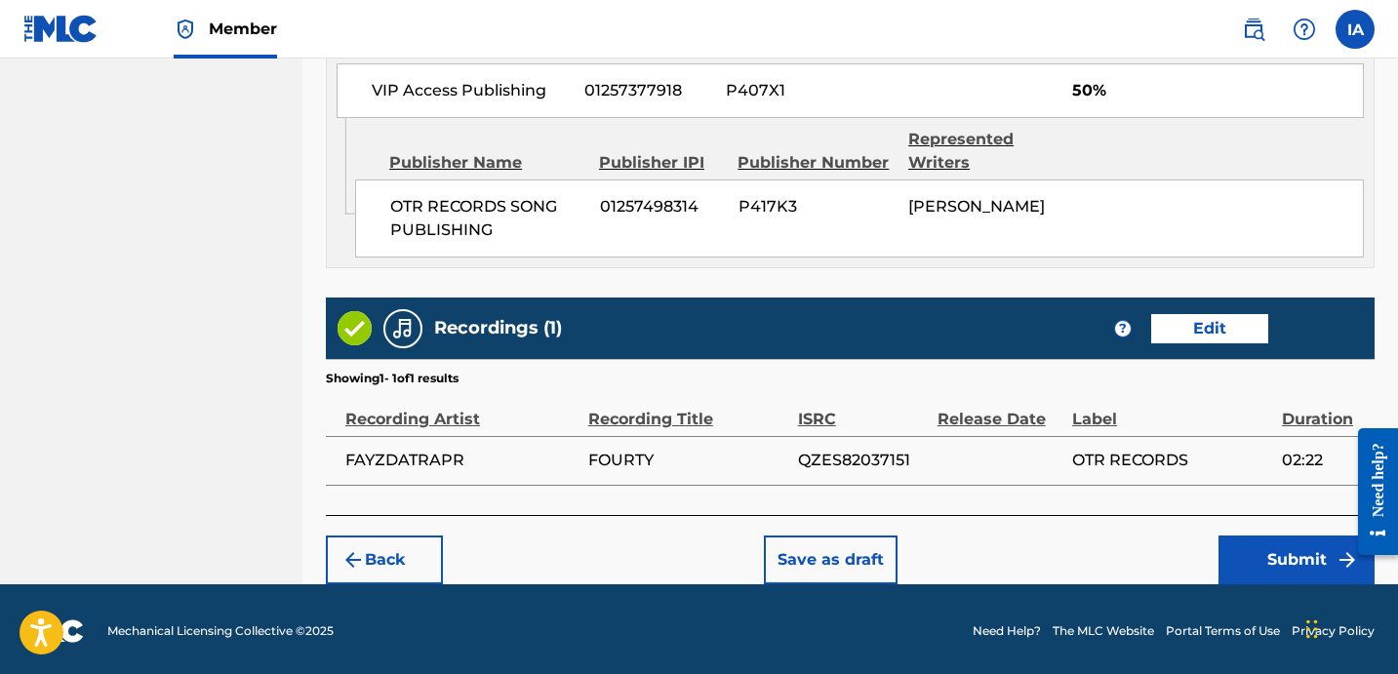
click at [1251, 551] on button "Submit" at bounding box center [1297, 560] width 156 height 49
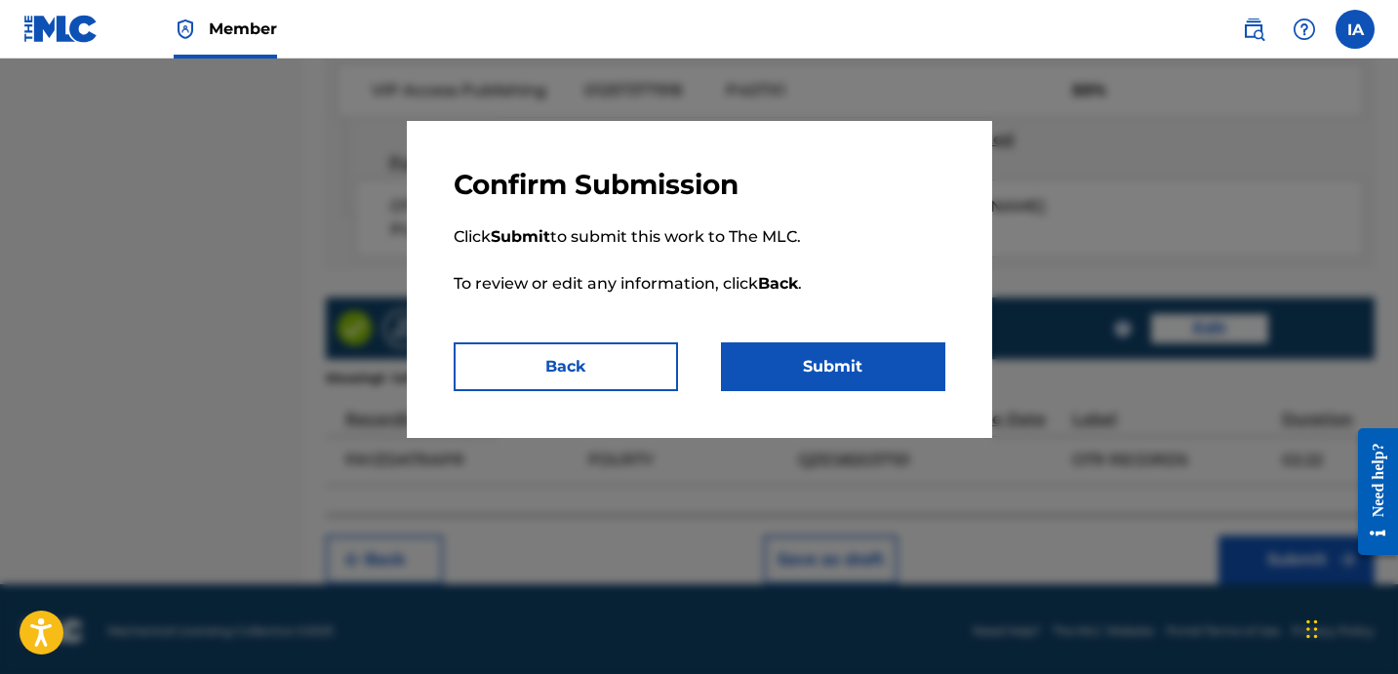
click at [935, 373] on button "Submit" at bounding box center [833, 366] width 224 height 49
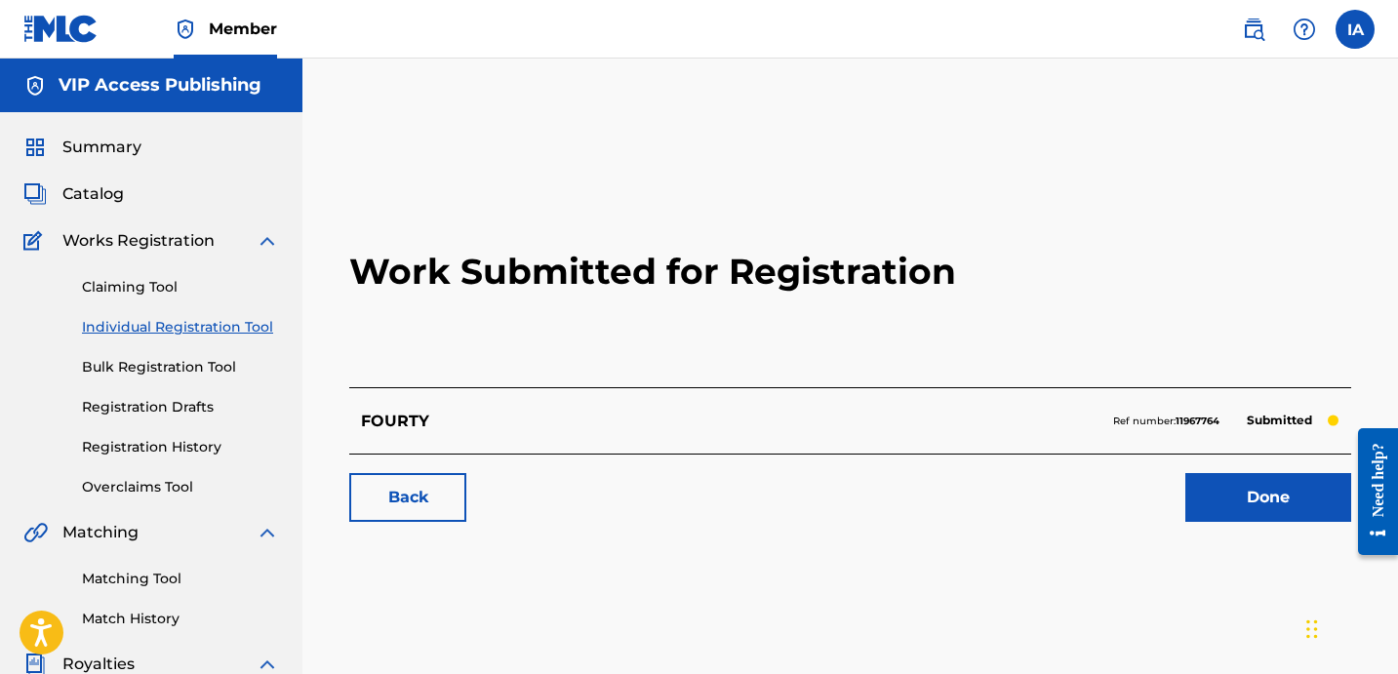
click at [243, 327] on link "Individual Registration Tool" at bounding box center [180, 327] width 197 height 20
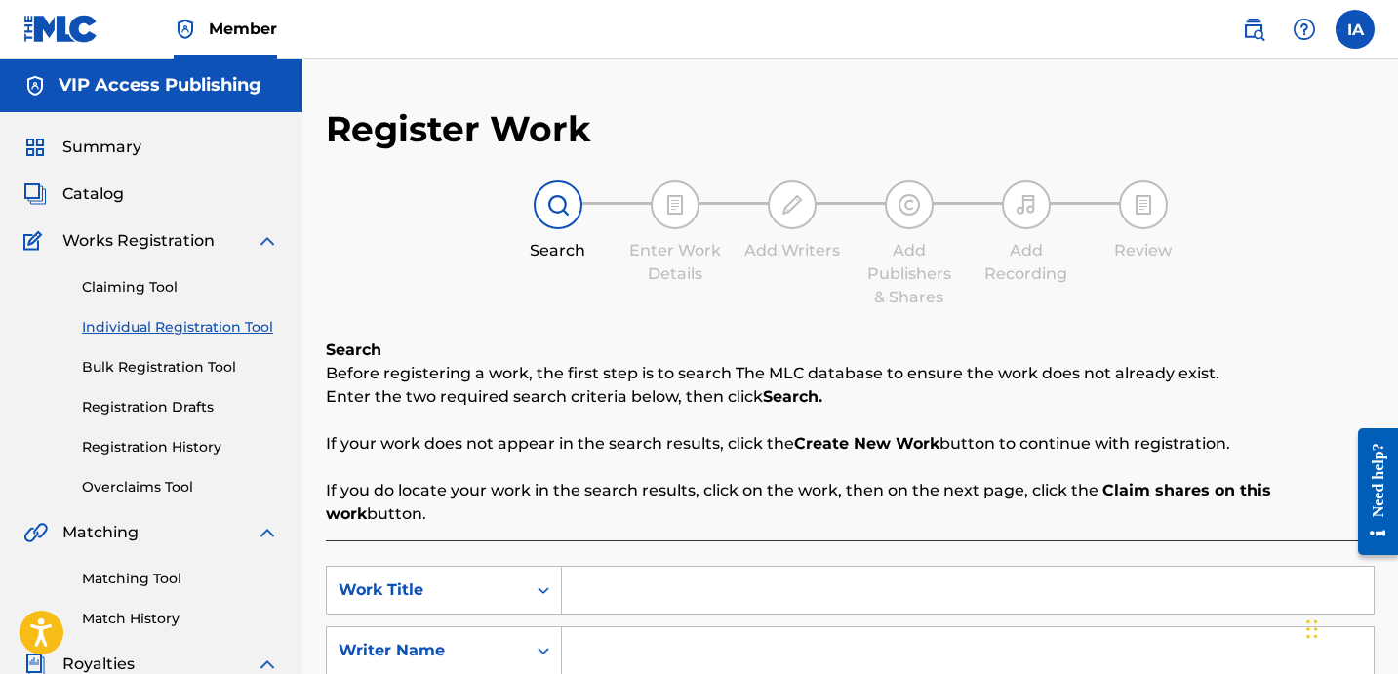
click at [717, 298] on div "Search Enter Work Details Add Writers Add Publishers & Shares Add Recording Rev…" at bounding box center [850, 245] width 1049 height 129
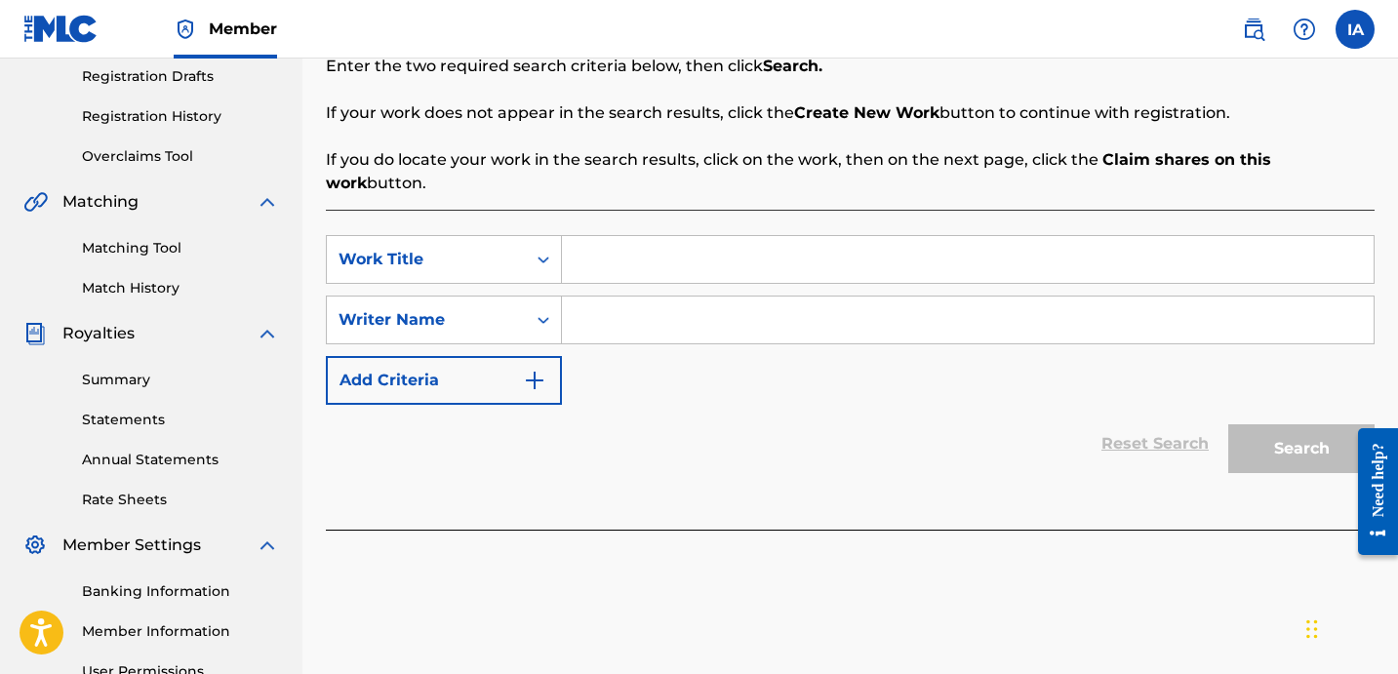
click at [814, 248] on input "Search Form" at bounding box center [968, 259] width 812 height 47
paste input "HUNCHO"
type input "HUNCHO"
click at [842, 301] on input "Search Form" at bounding box center [968, 320] width 812 height 47
click at [775, 303] on input "Search Form" at bounding box center [968, 320] width 812 height 47
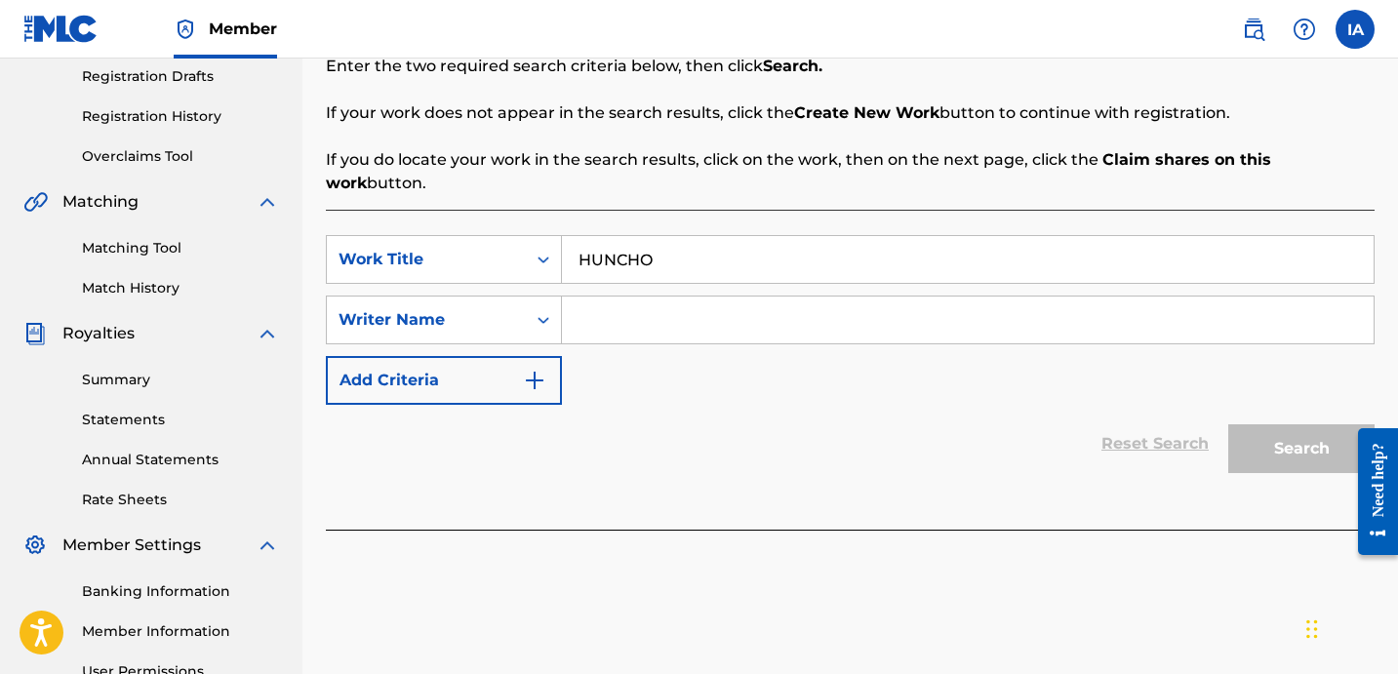
paste input "[PERSON_NAME] [PERSON_NAME]"
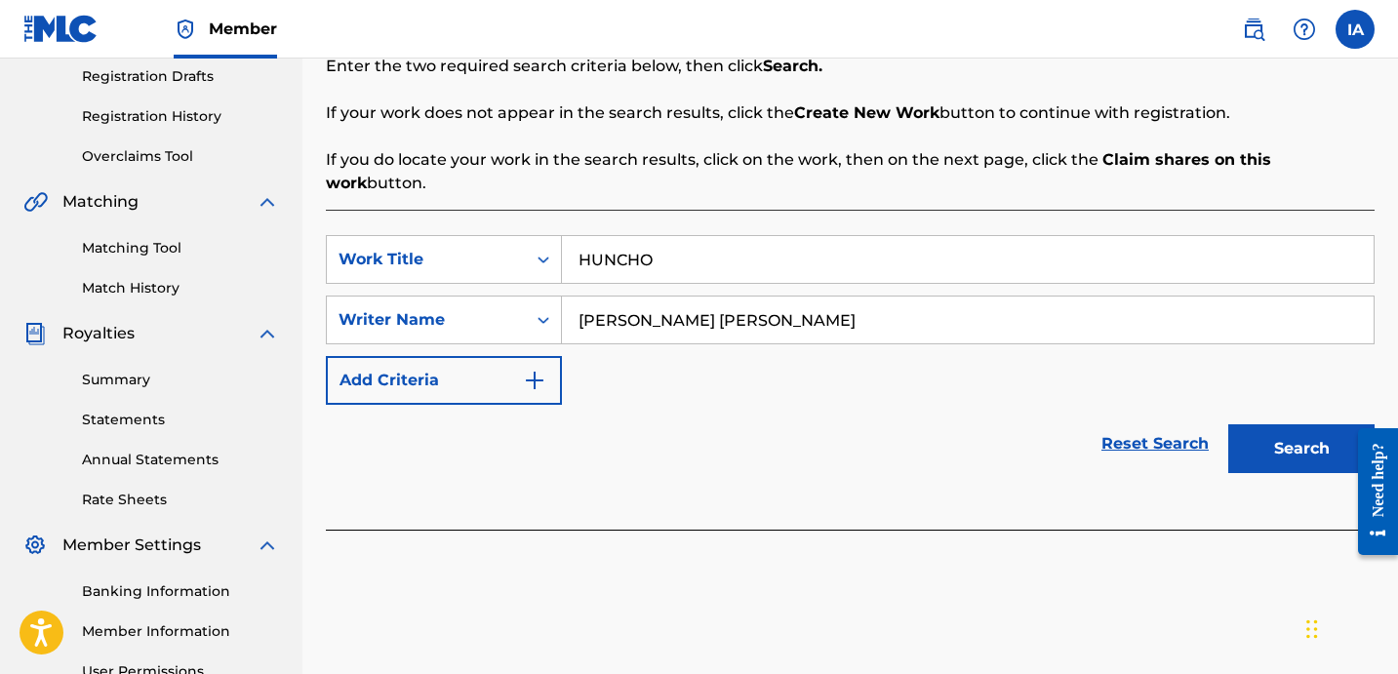
type input "[PERSON_NAME] [PERSON_NAME]"
click at [1268, 438] on button "Search" at bounding box center [1301, 448] width 146 height 49
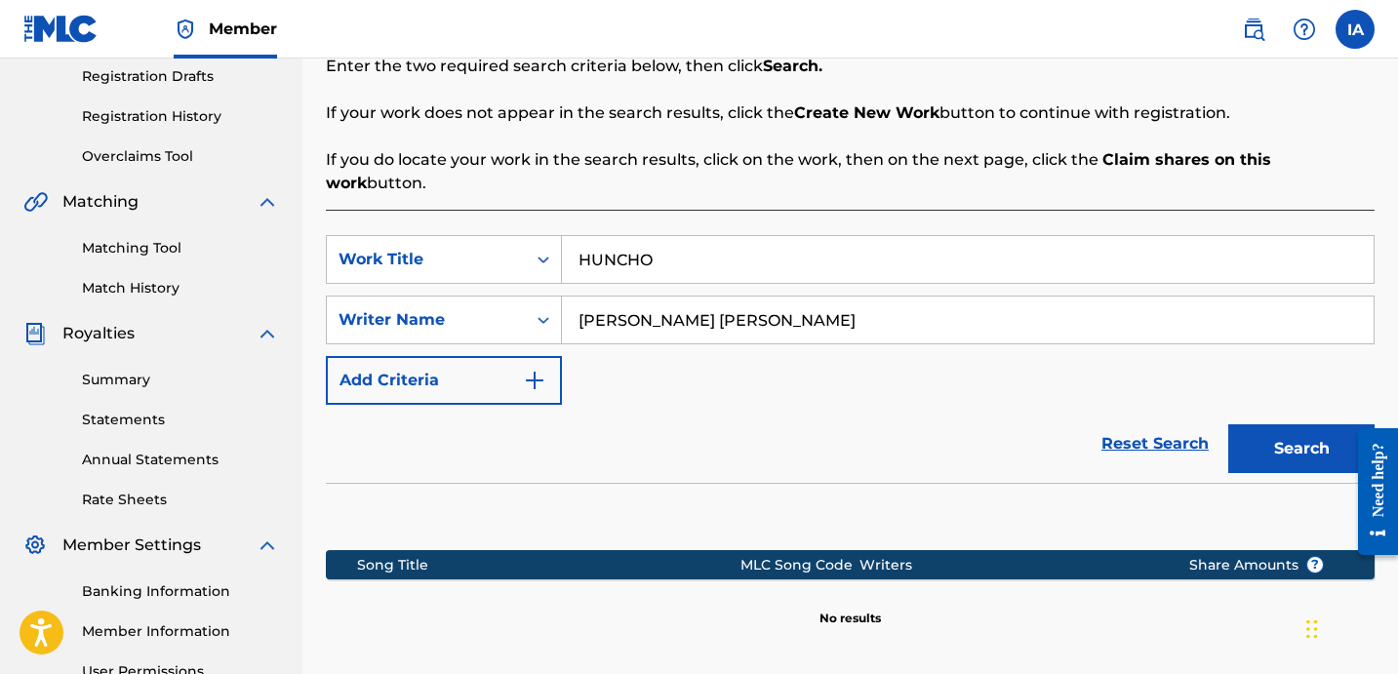
scroll to position [536, 0]
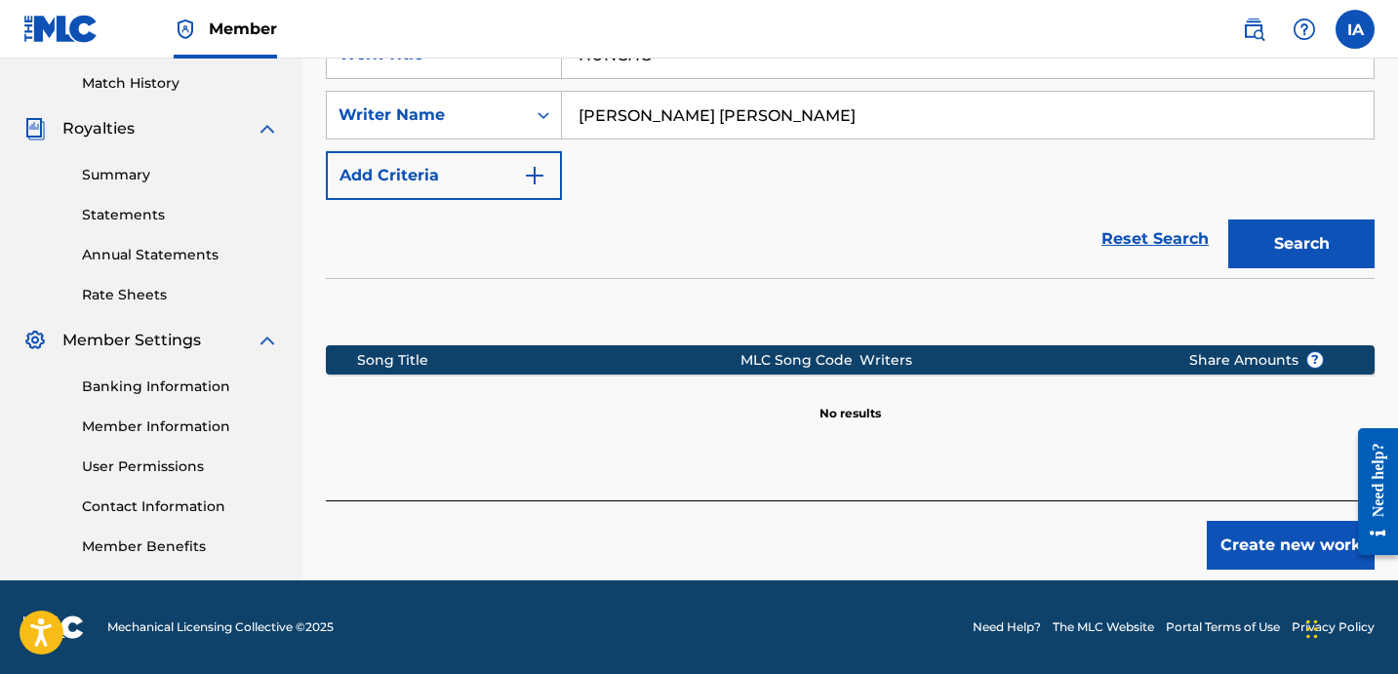
click at [1222, 533] on button "Create new work" at bounding box center [1291, 545] width 168 height 49
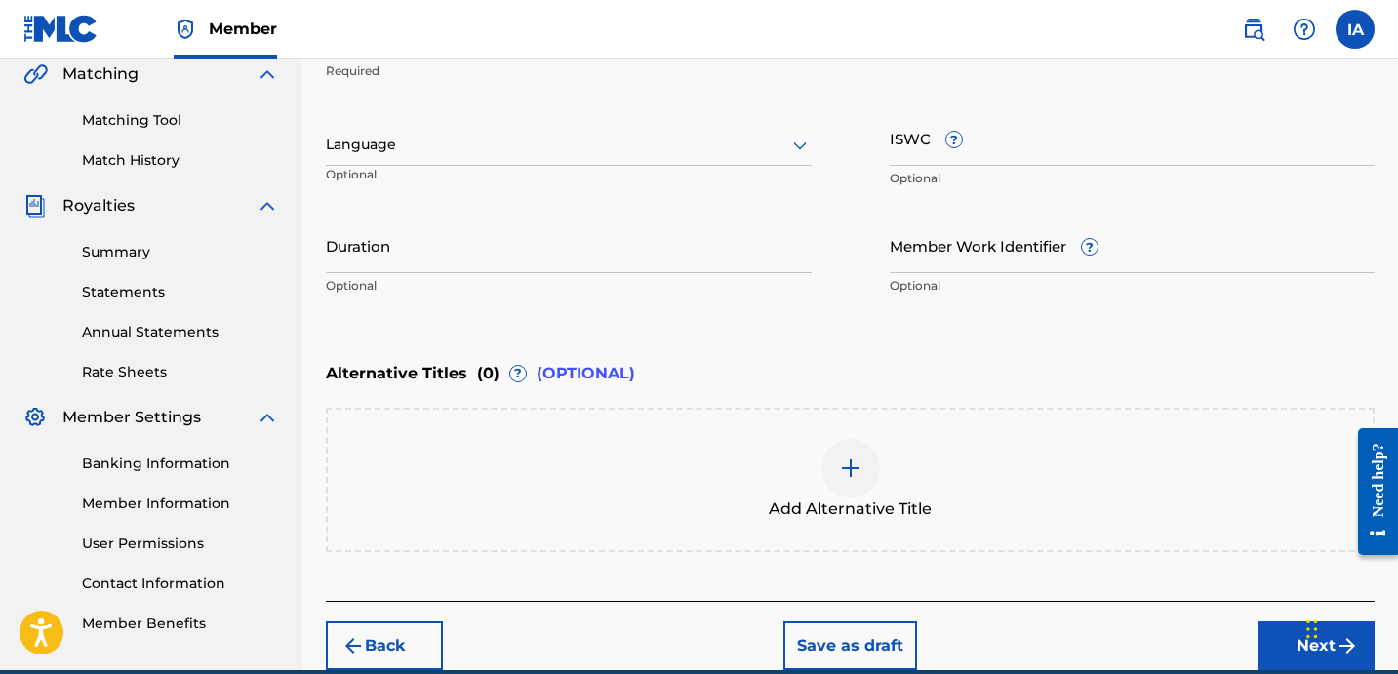
scroll to position [292, 0]
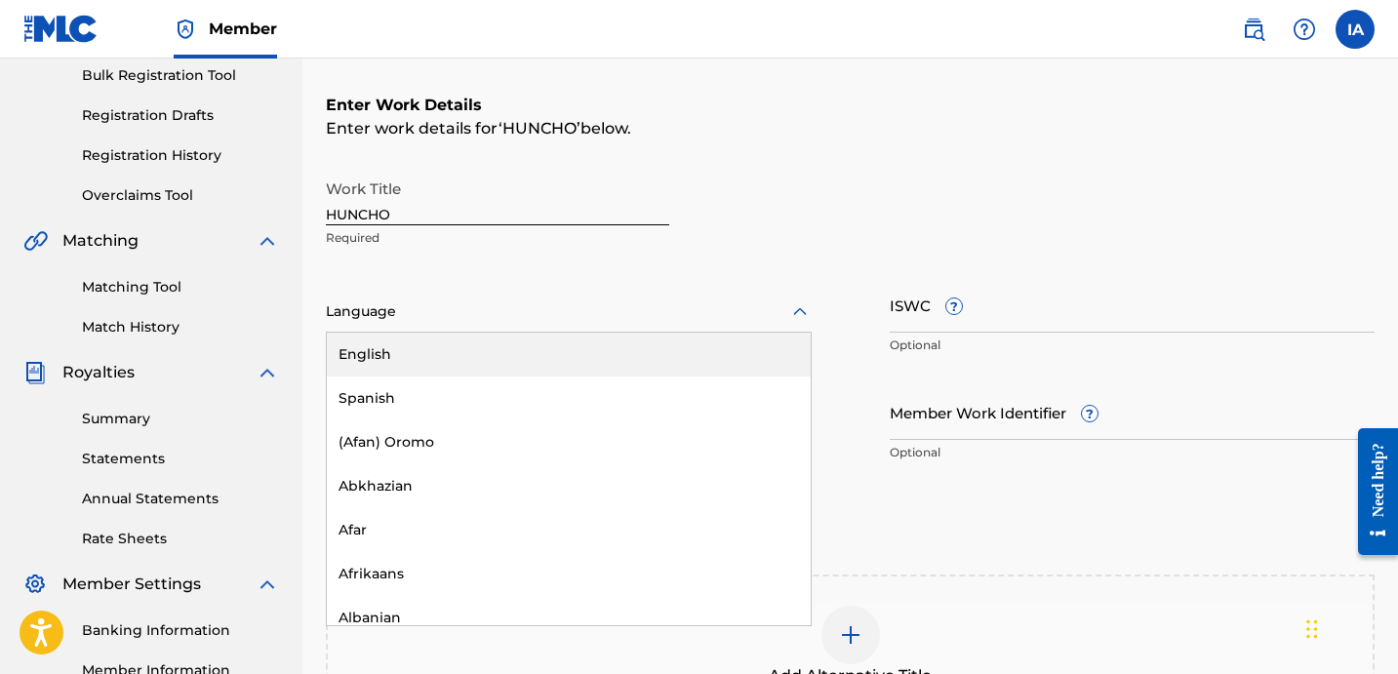
click at [505, 331] on div "Language" at bounding box center [569, 312] width 486 height 41
click at [530, 346] on div "English" at bounding box center [569, 355] width 484 height 44
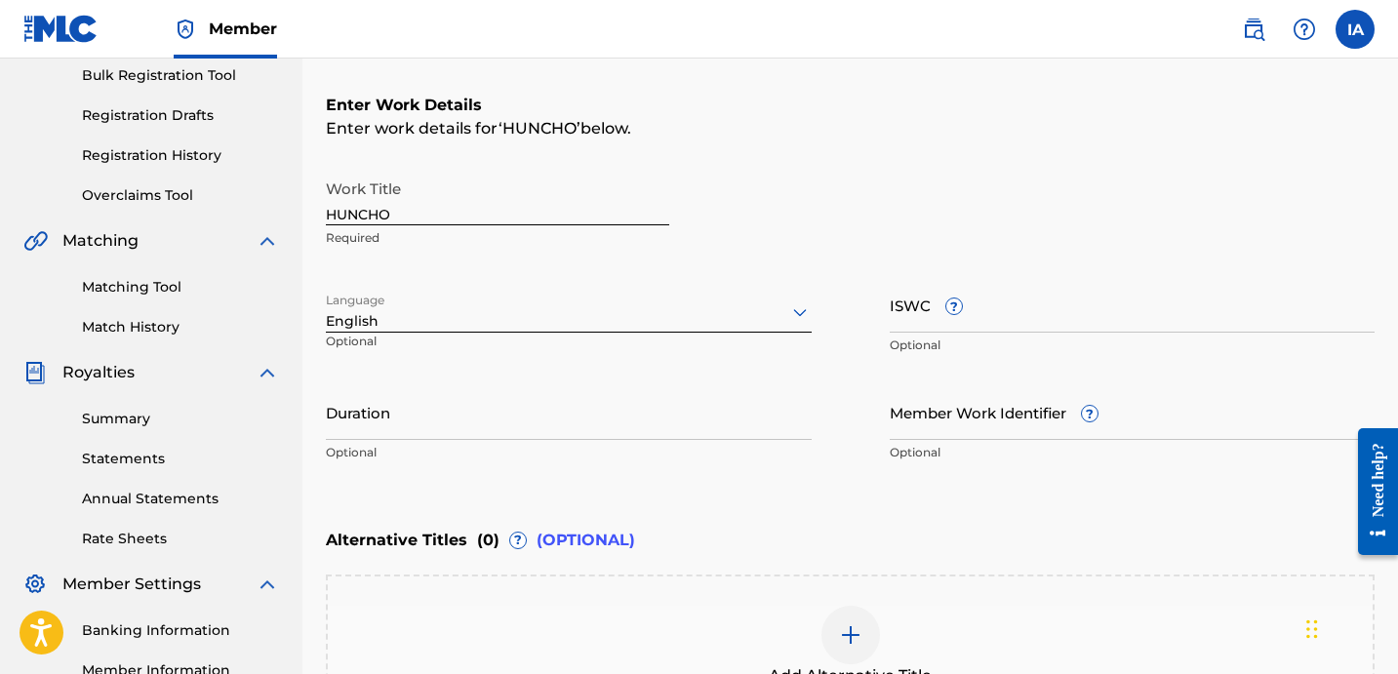
click at [461, 432] on input "Duration" at bounding box center [569, 412] width 486 height 56
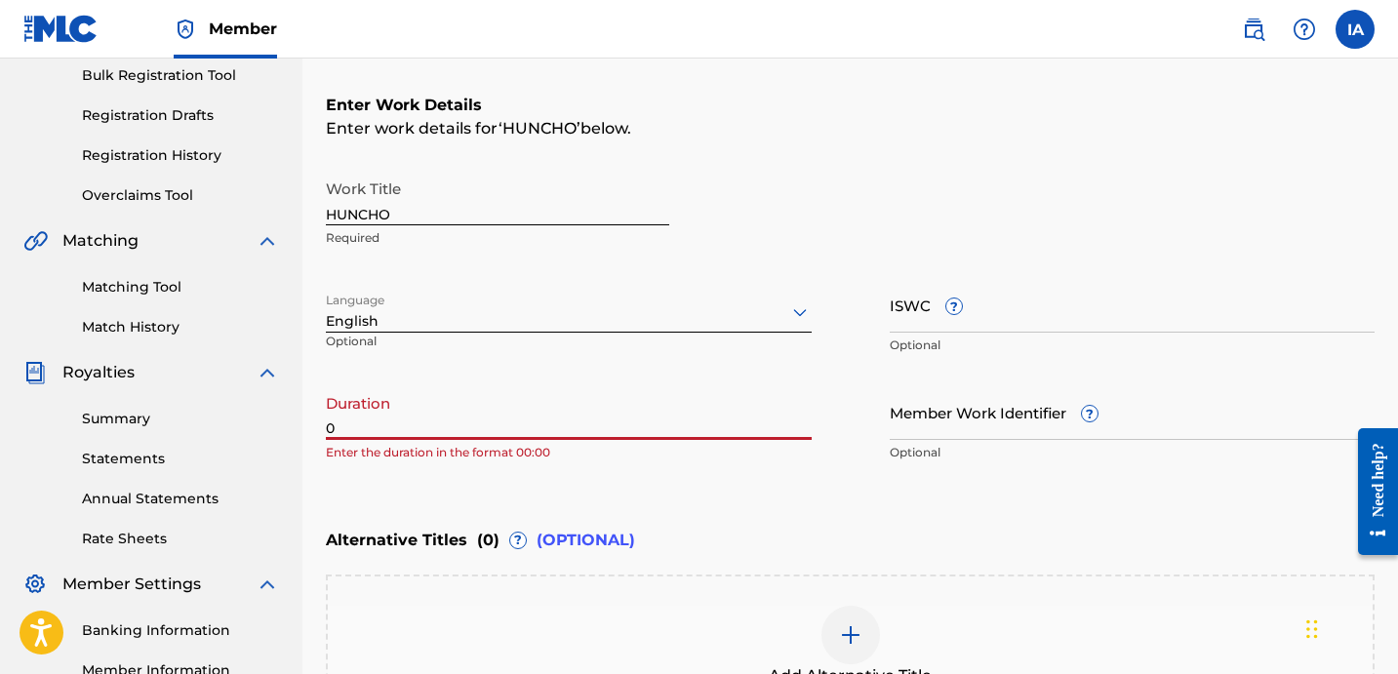
paste input "2:48"
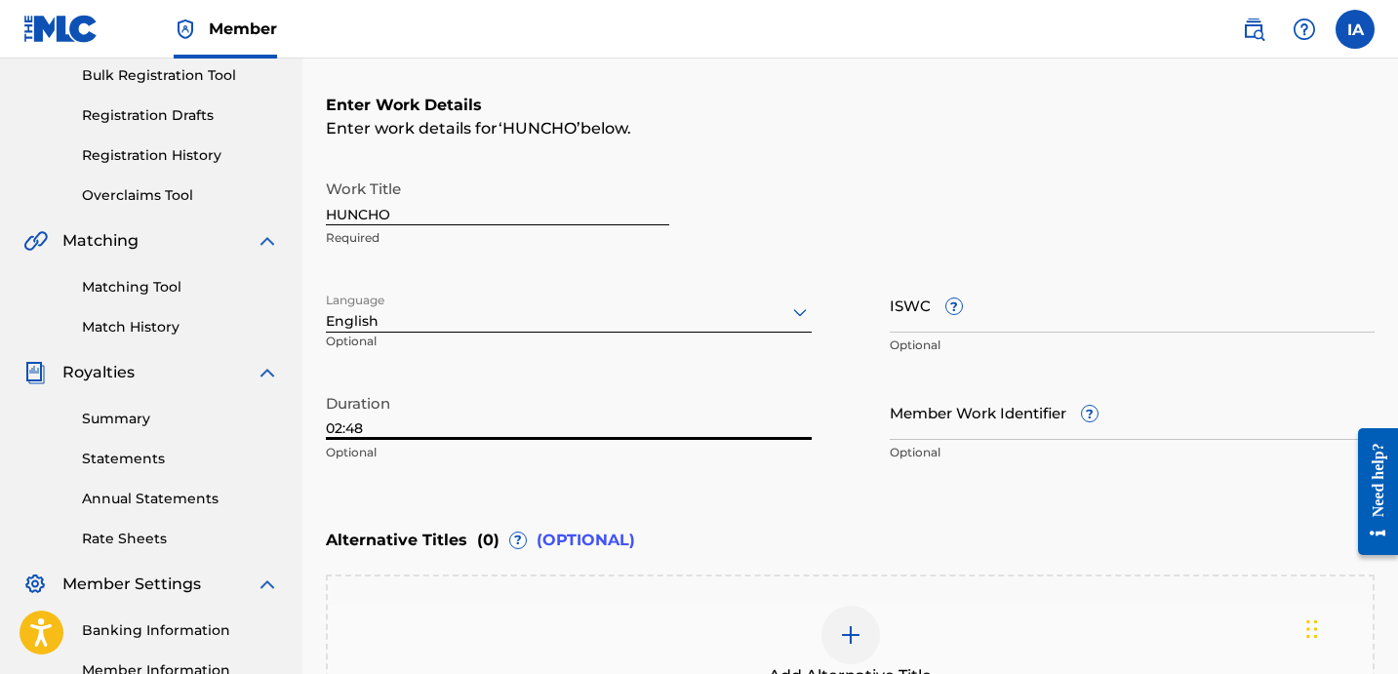
type input "02:48"
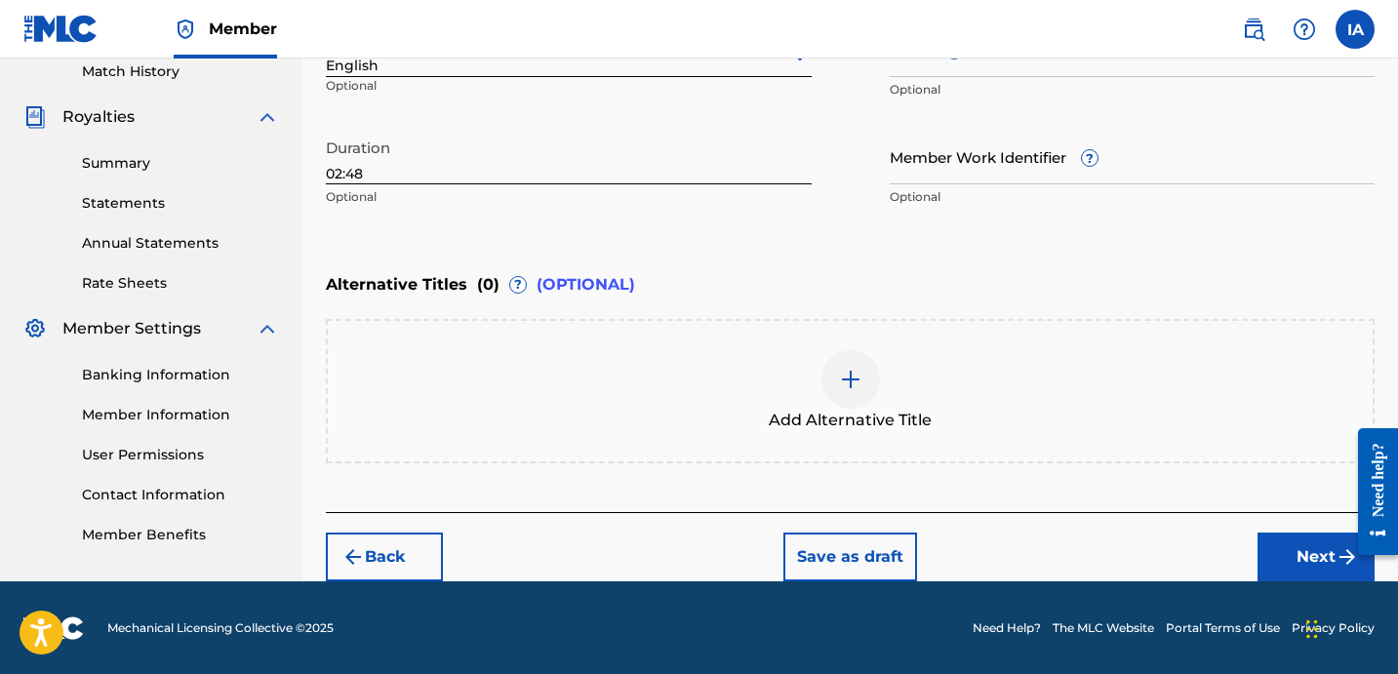
click at [1313, 566] on button "Next" at bounding box center [1316, 557] width 117 height 49
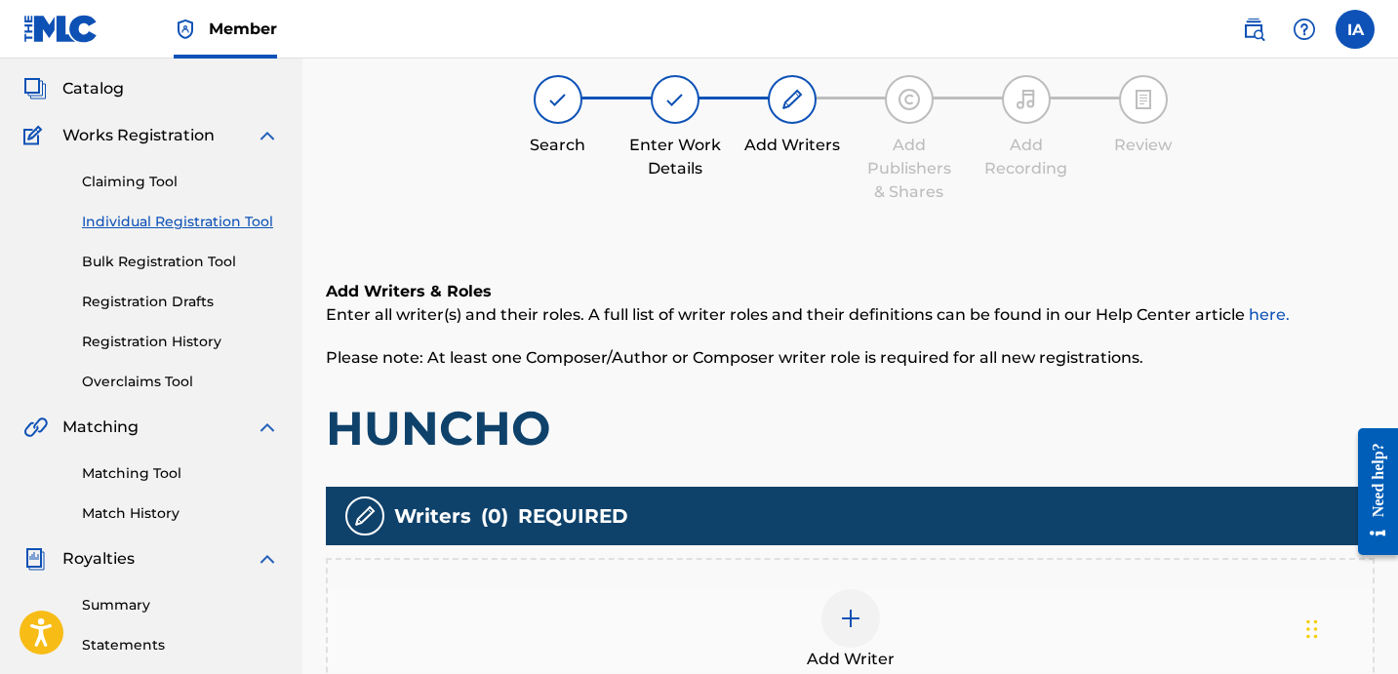
scroll to position [88, 0]
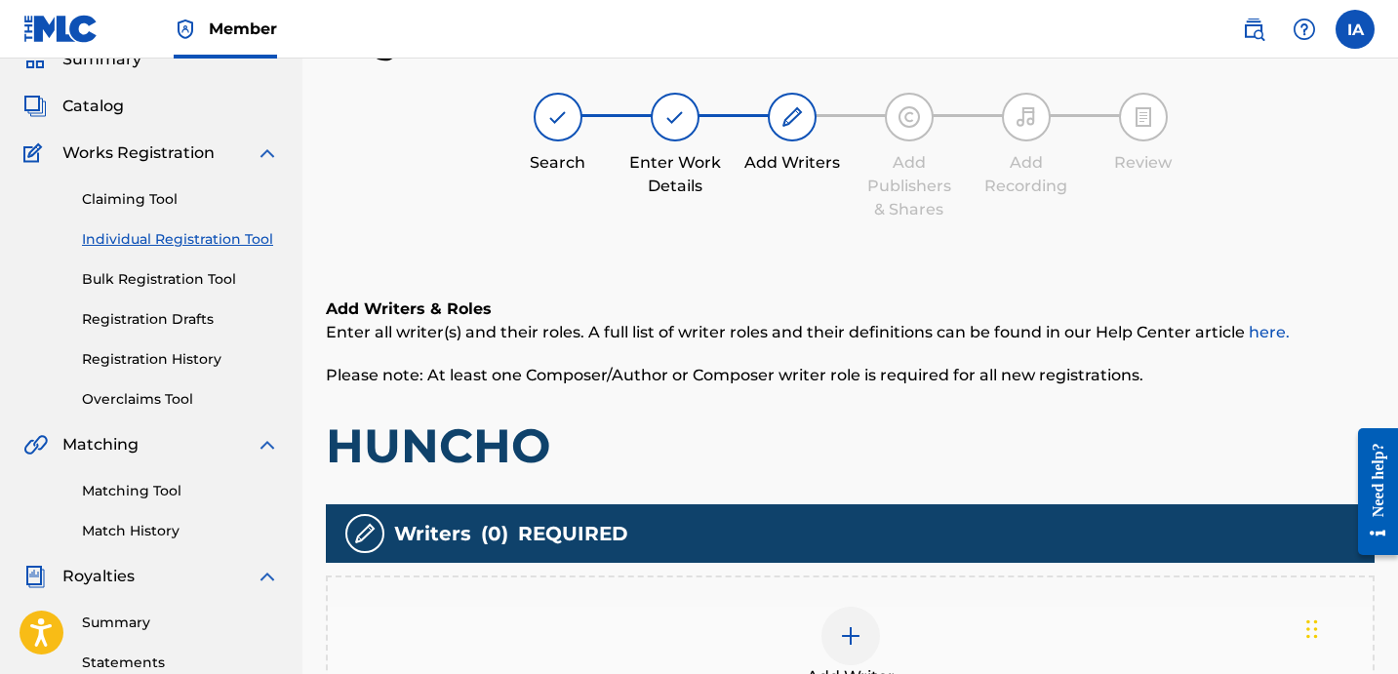
click at [615, 418] on h1 "HUNCHO" at bounding box center [850, 446] width 1049 height 59
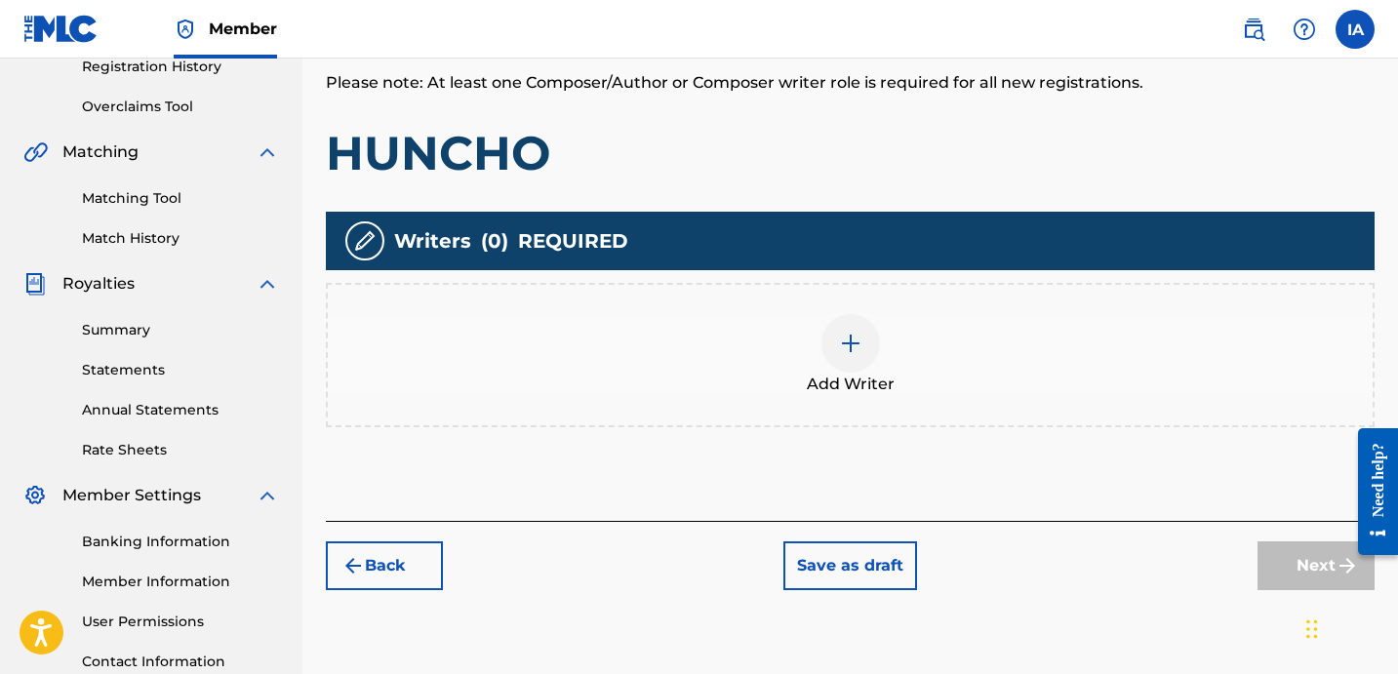
scroll to position [438, 0]
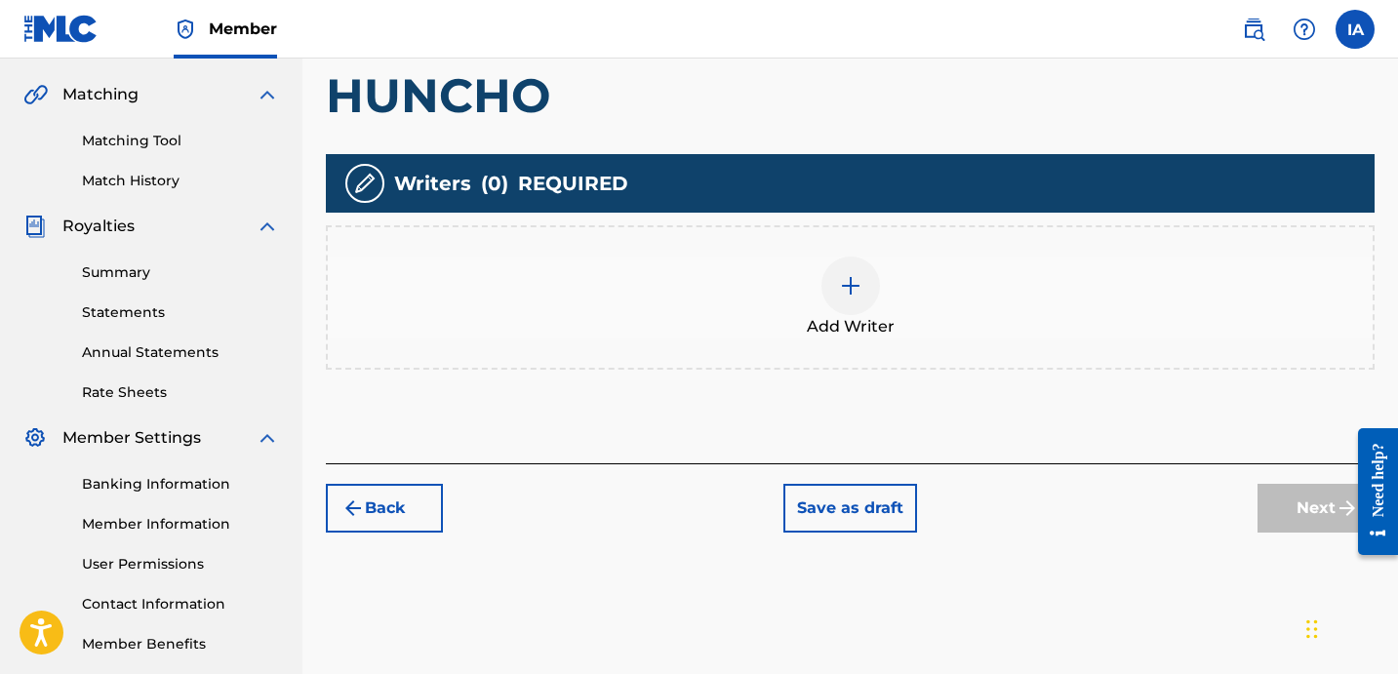
click at [968, 325] on div "Add Writer" at bounding box center [850, 298] width 1045 height 82
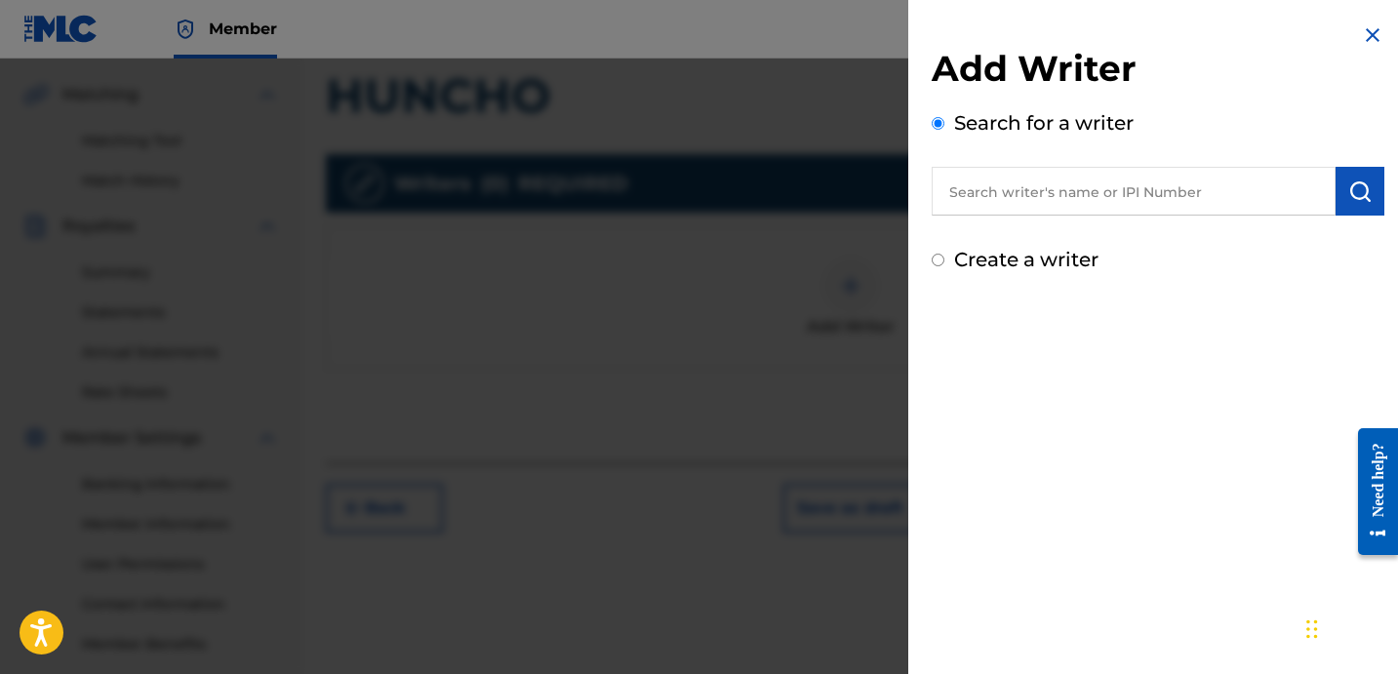
click at [1109, 211] on input "text" at bounding box center [1134, 191] width 404 height 49
drag, startPoint x: 1127, startPoint y: 130, endPoint x: 1067, endPoint y: 178, distance: 77.1
click at [1067, 178] on input "D" at bounding box center [1134, 191] width 404 height 49
paste input "2:48"
click at [1079, 199] on input "2:48" at bounding box center [1134, 191] width 404 height 49
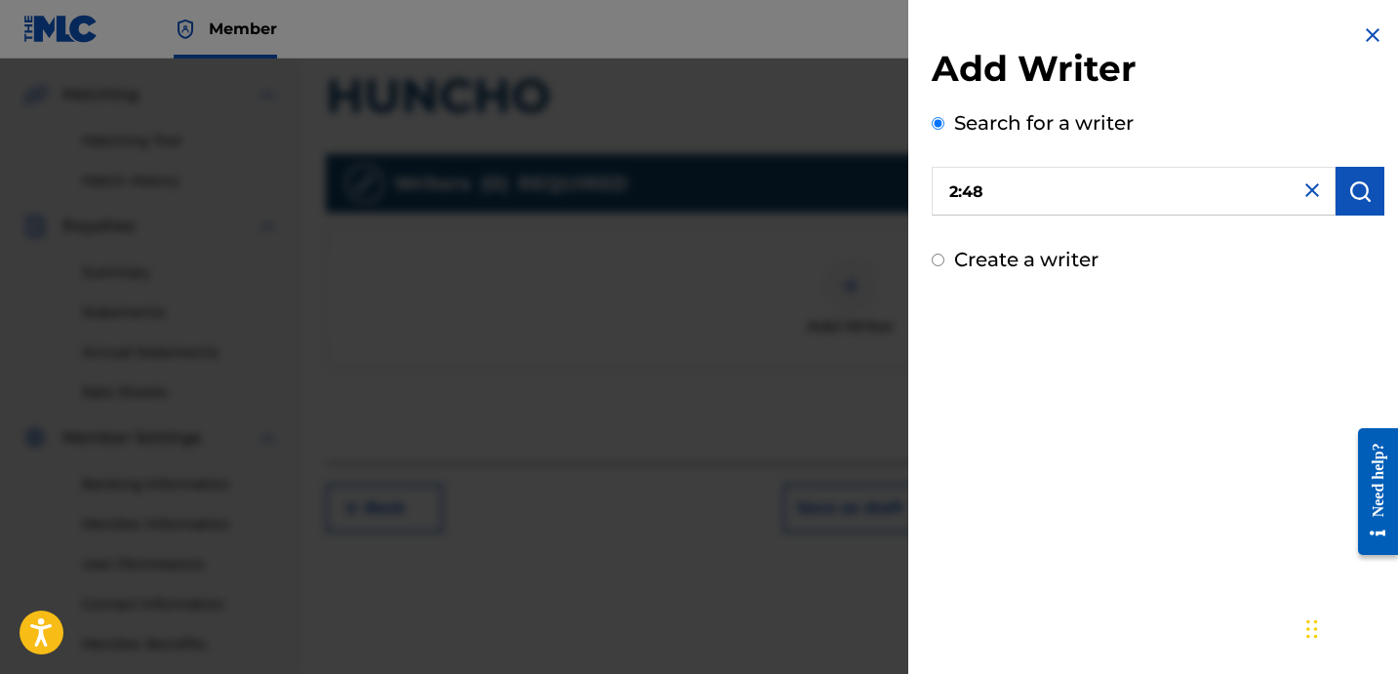
click at [1079, 199] on input "2:48" at bounding box center [1134, 191] width 404 height 49
drag, startPoint x: 1079, startPoint y: 199, endPoint x: 1092, endPoint y: 198, distance: 12.7
click at [1078, 198] on input "2:48" at bounding box center [1134, 191] width 404 height 49
paste input "[PERSON_NAME] [PERSON_NAME]"
type input "[PERSON_NAME] [PERSON_NAME]"
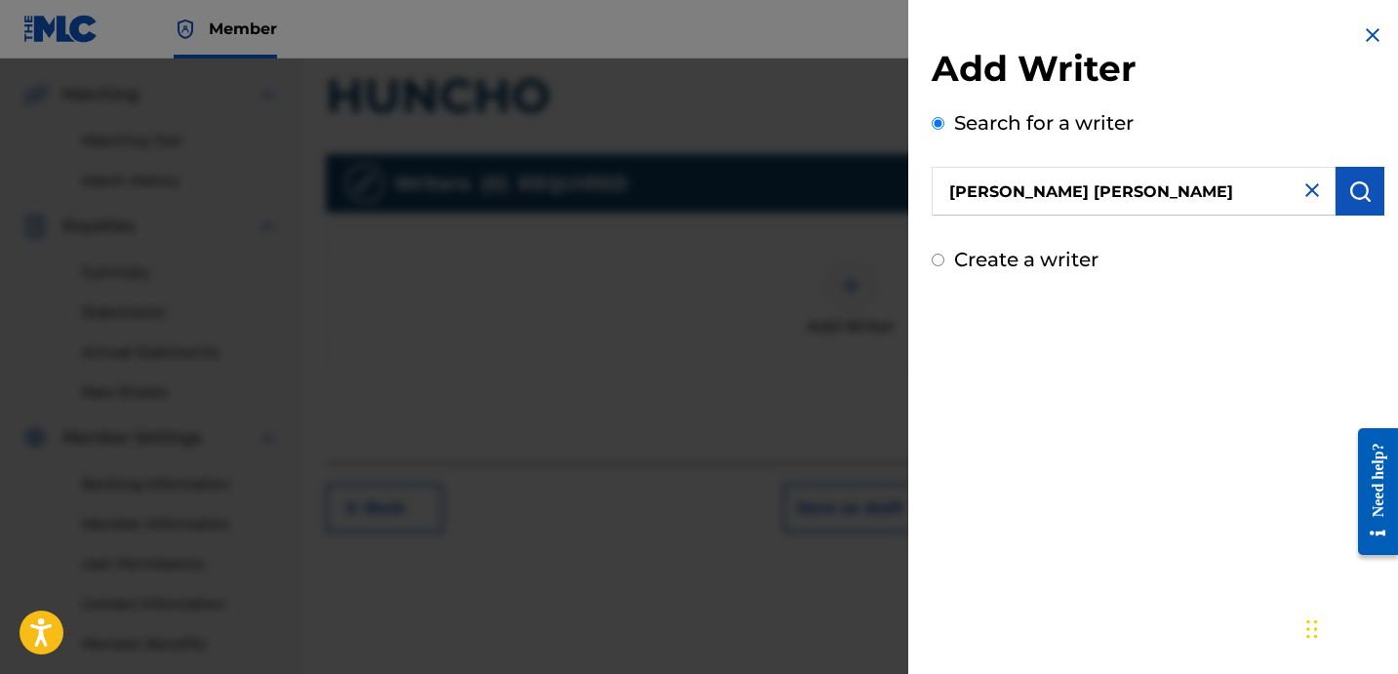
click at [1351, 199] on img "submit" at bounding box center [1360, 191] width 23 height 23
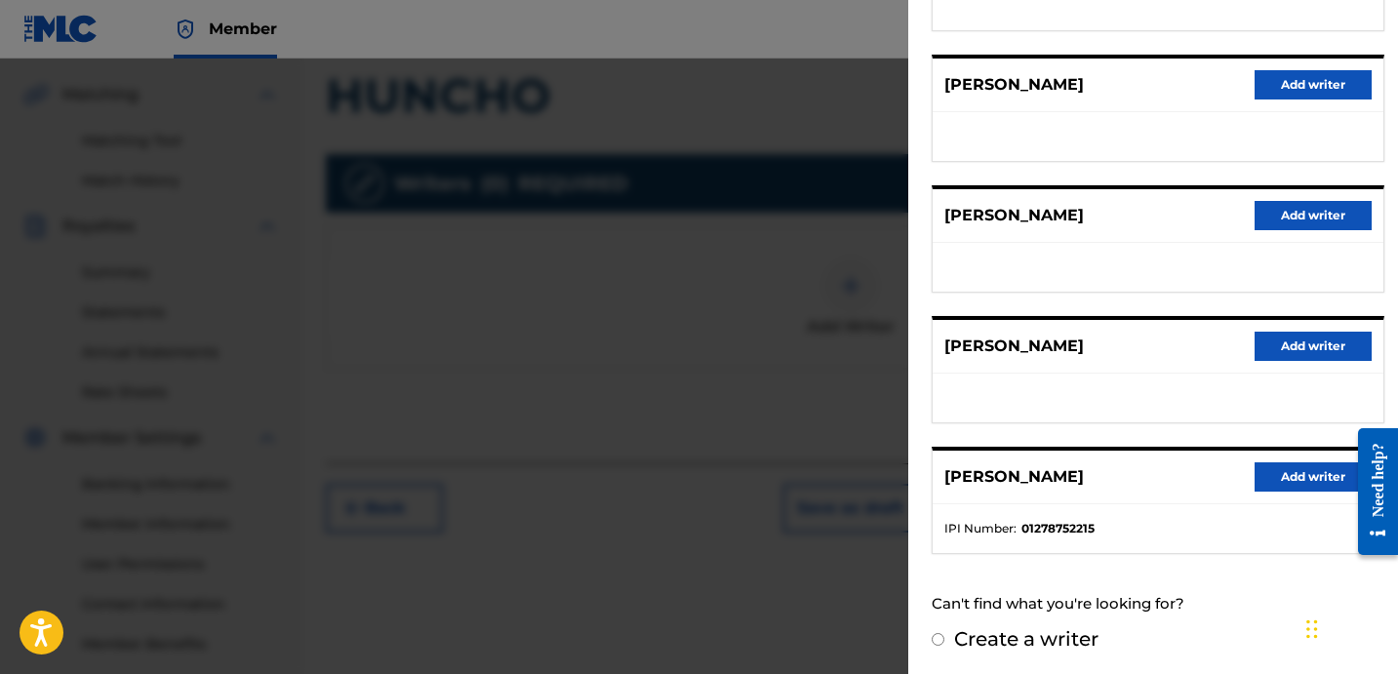
scroll to position [337, 0]
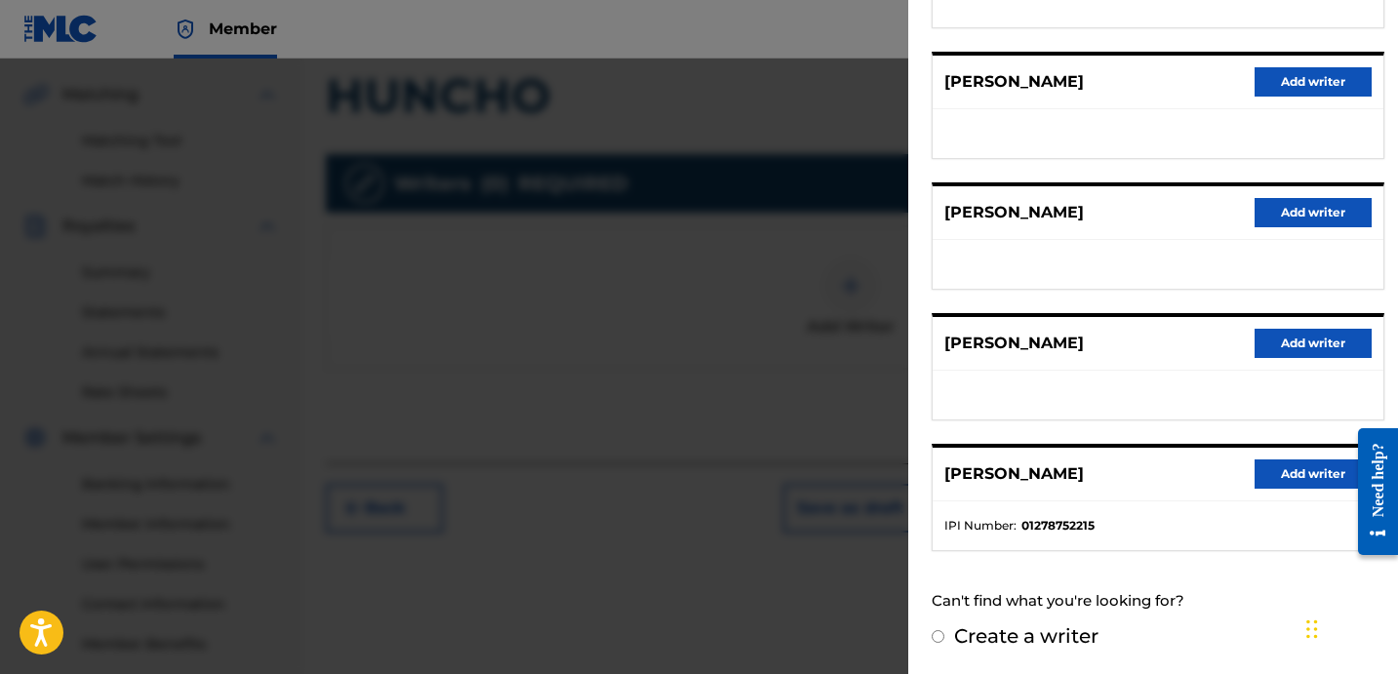
click at [1296, 475] on button "Add writer" at bounding box center [1313, 474] width 117 height 29
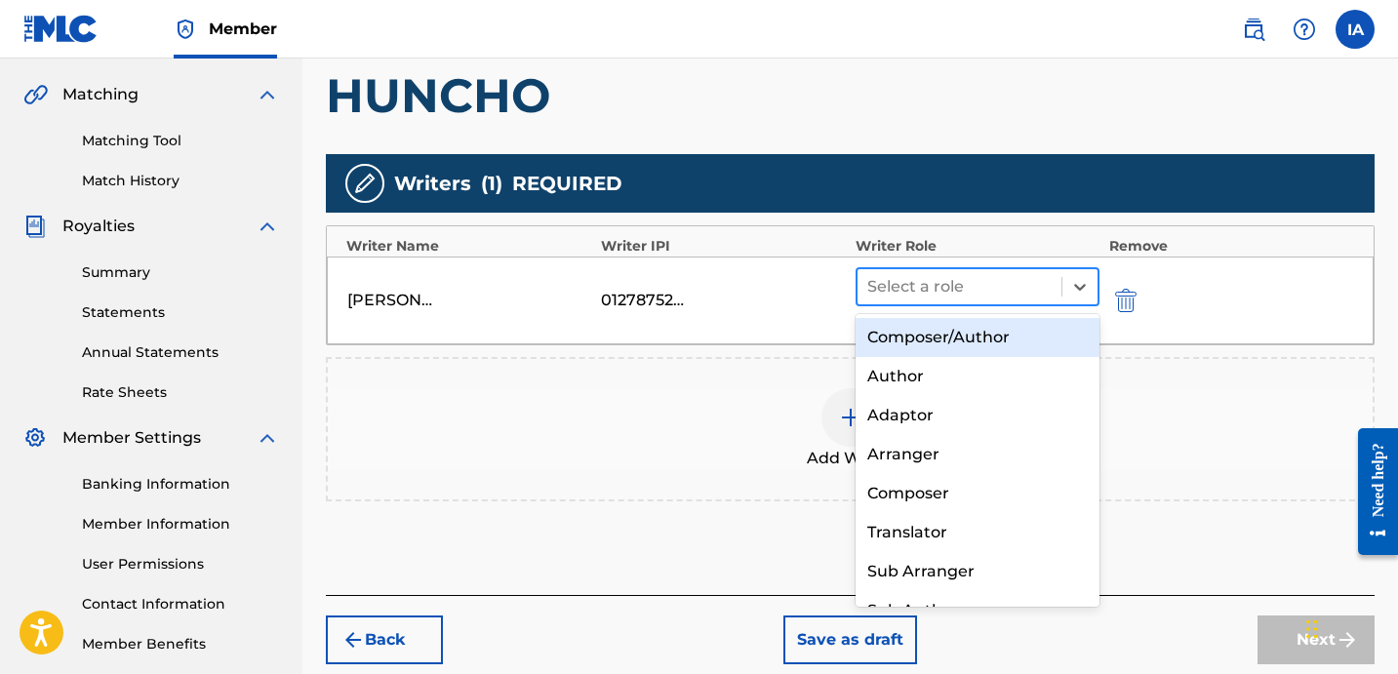
click at [974, 283] on div at bounding box center [959, 286] width 184 height 27
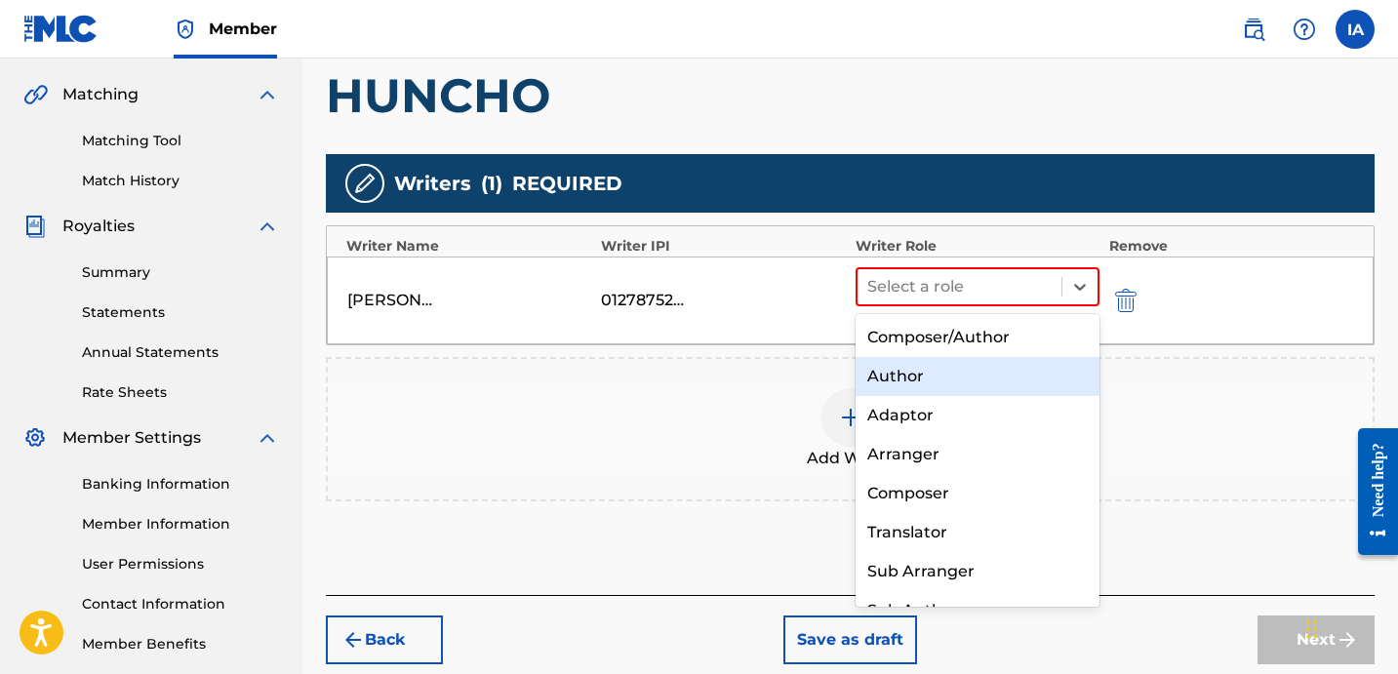
click at [960, 384] on div "Author" at bounding box center [978, 376] width 244 height 39
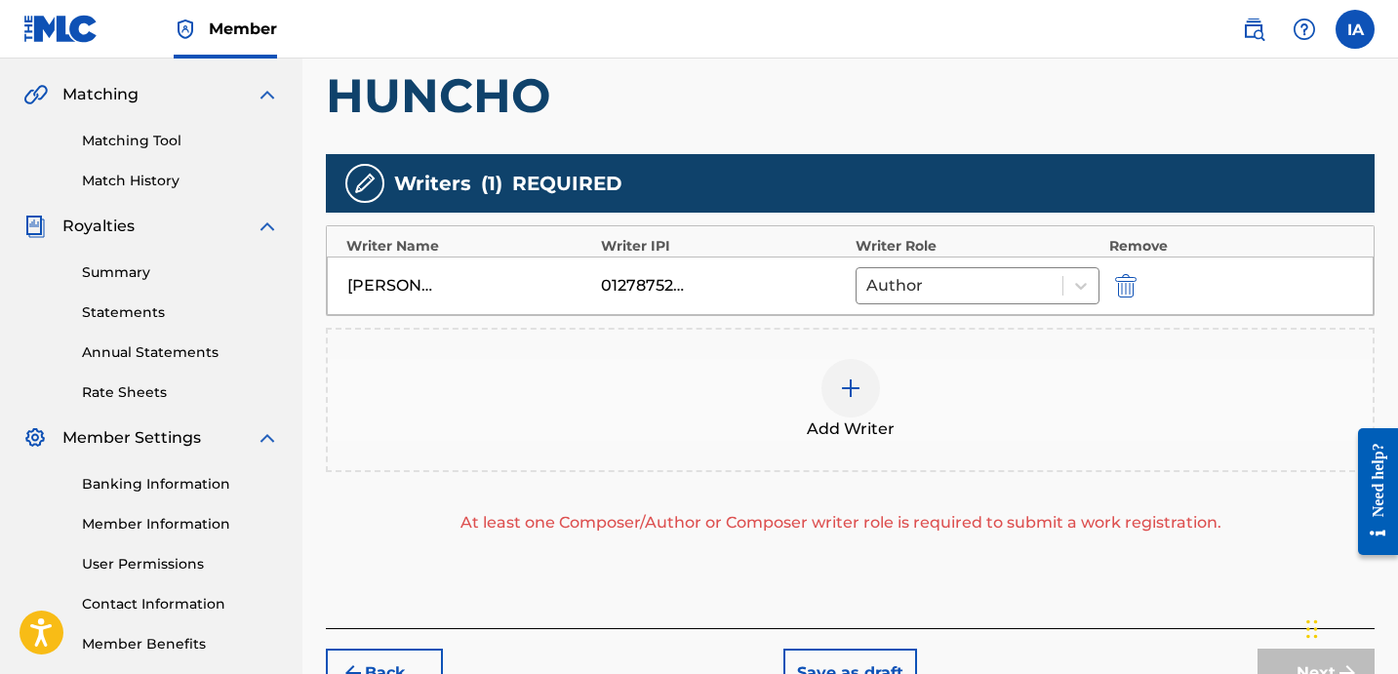
click at [901, 91] on h1 "HUNCHO" at bounding box center [850, 95] width 1049 height 59
click at [846, 371] on div at bounding box center [851, 388] width 59 height 59
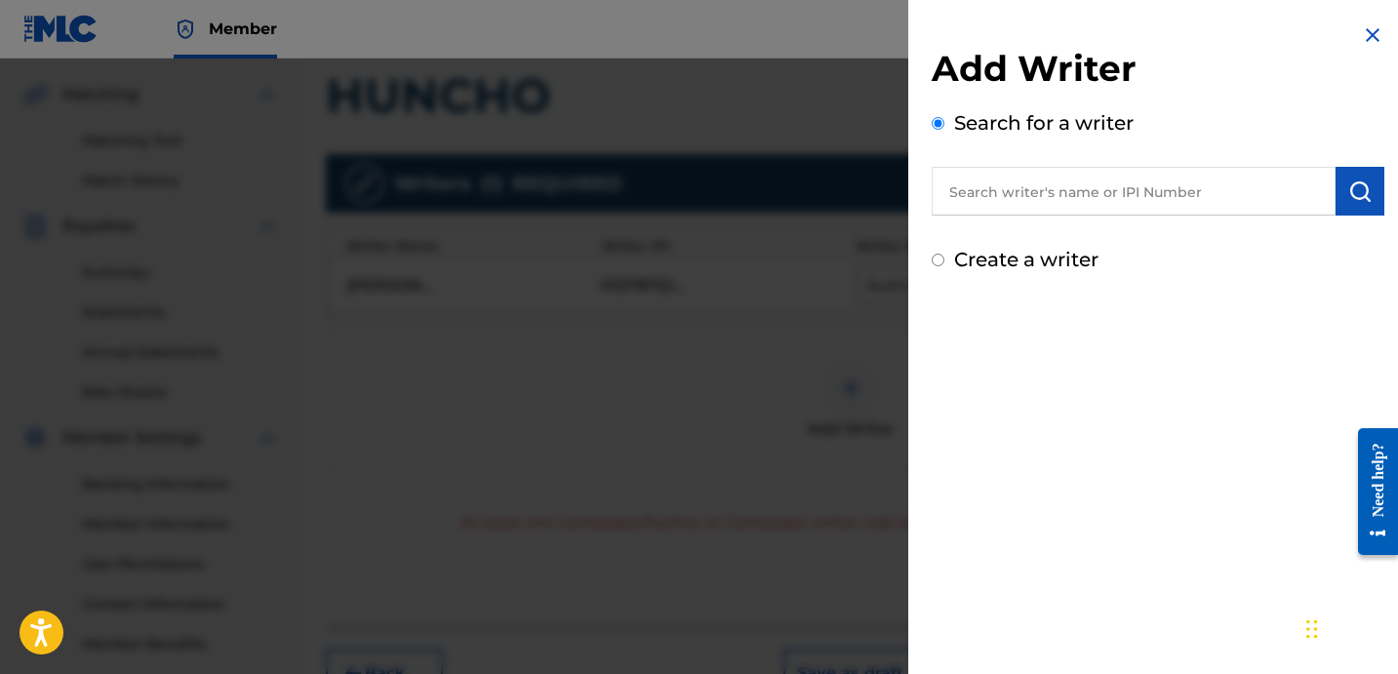
click at [1026, 257] on label "Create a writer" at bounding box center [1026, 259] width 144 height 23
radio input "true"
click at [945, 257] on input "Create a writer" at bounding box center [938, 260] width 13 height 13
radio input "false"
radio input "true"
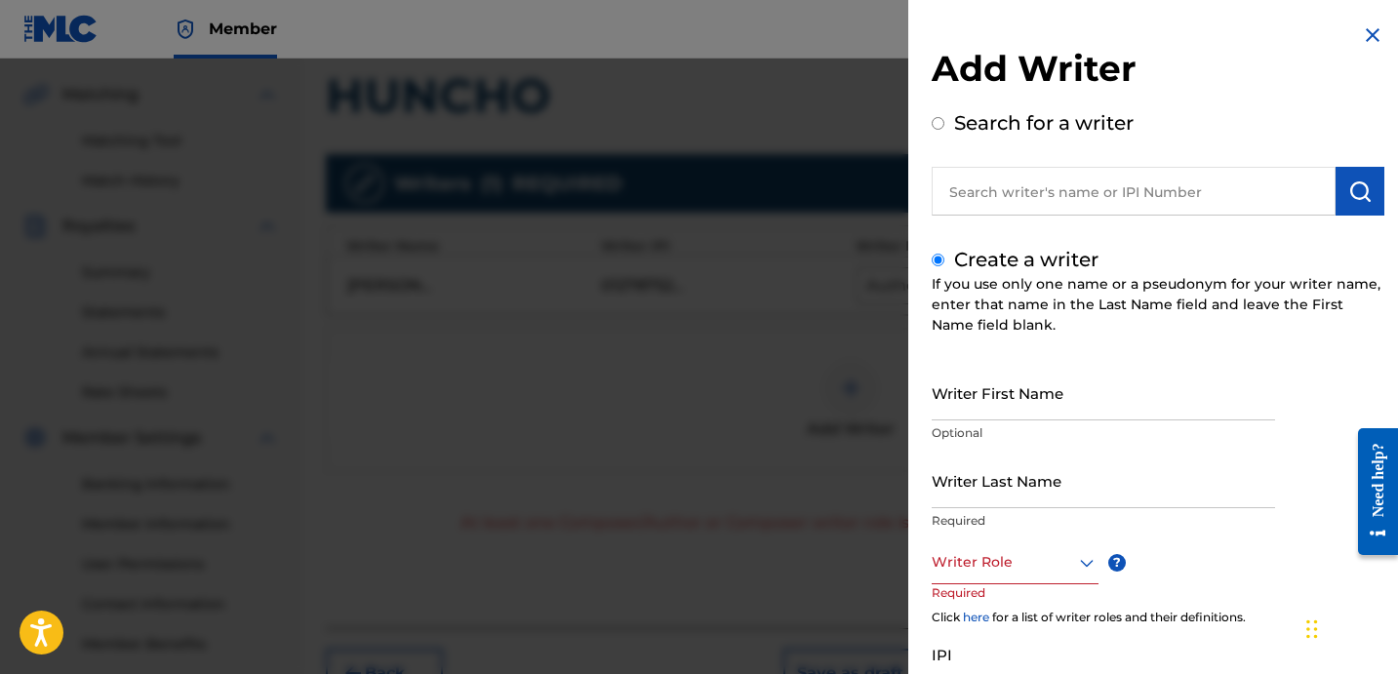
click at [1118, 341] on div "Create a writer If you use only one name or a pseudonym for your writer name, e…" at bounding box center [1158, 518] width 453 height 547
click at [1048, 492] on input "Writer Last Name" at bounding box center [1103, 481] width 343 height 56
paste input "UNKNOWN WRITER"
click at [1062, 498] on input "UNKNOWN WRITER" at bounding box center [1103, 481] width 343 height 56
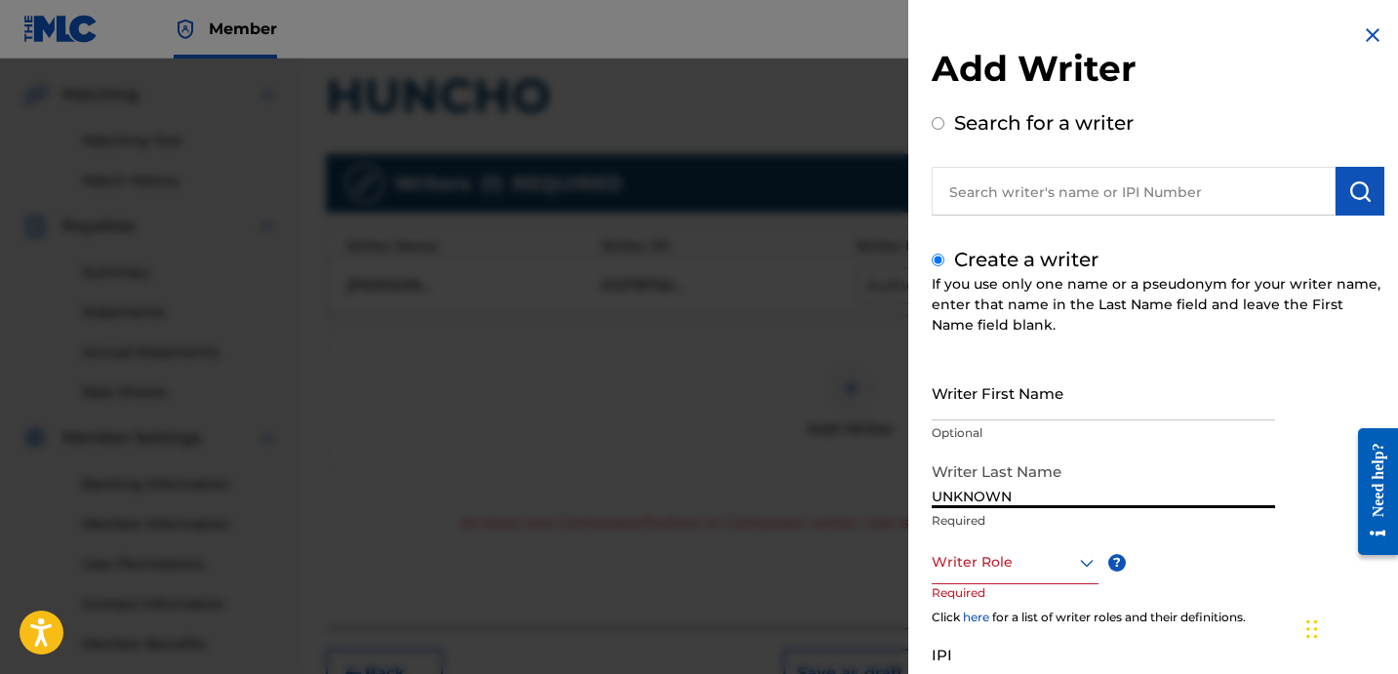
type input "UNKNOWN"
click at [1108, 374] on input "Writer First Name" at bounding box center [1103, 393] width 343 height 56
paste input "WRITER"
type input "WRITER"
click at [996, 565] on div at bounding box center [1015, 562] width 167 height 24
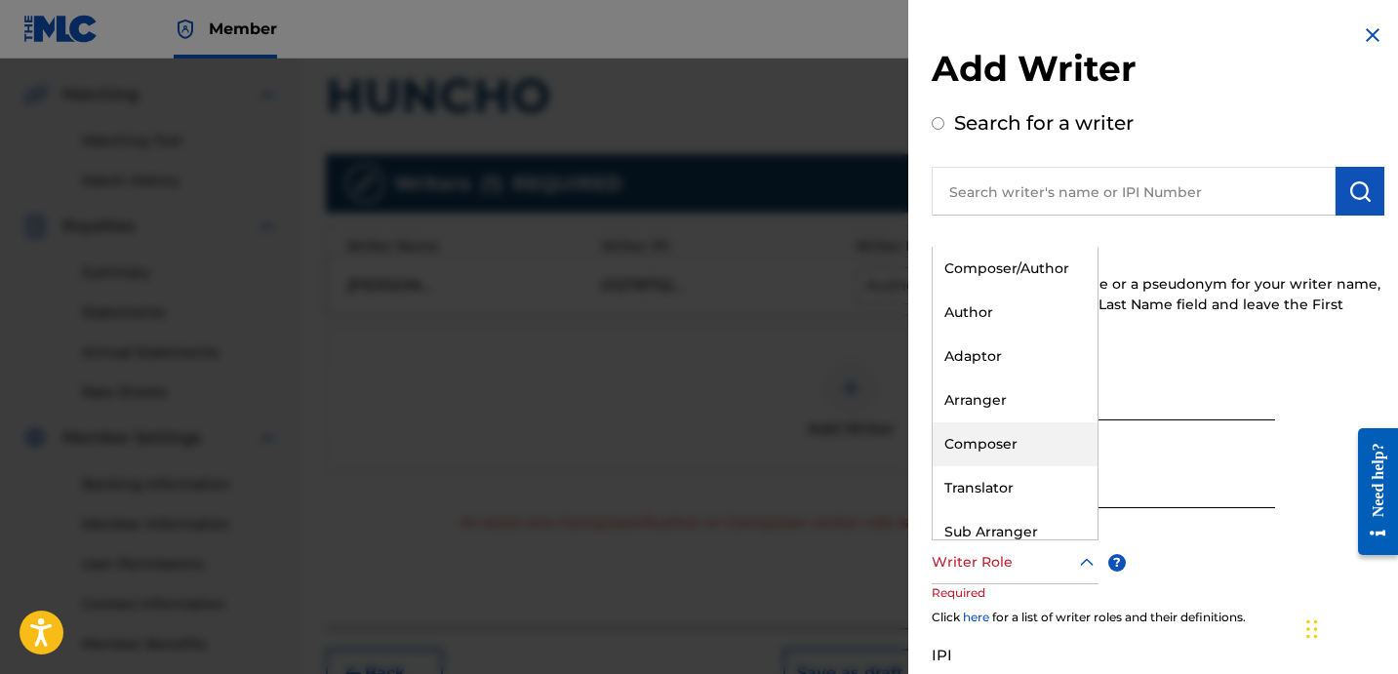
click at [1017, 456] on div "Composer" at bounding box center [1015, 445] width 165 height 44
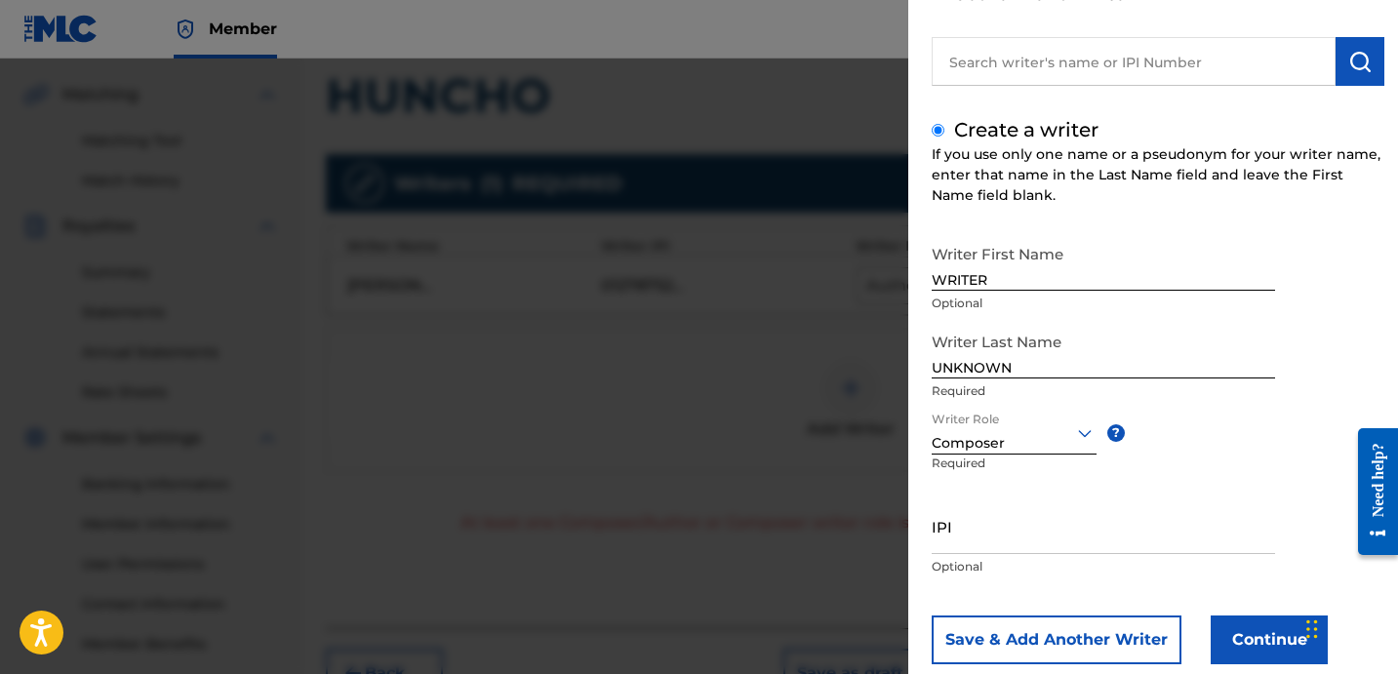
scroll to position [173, 0]
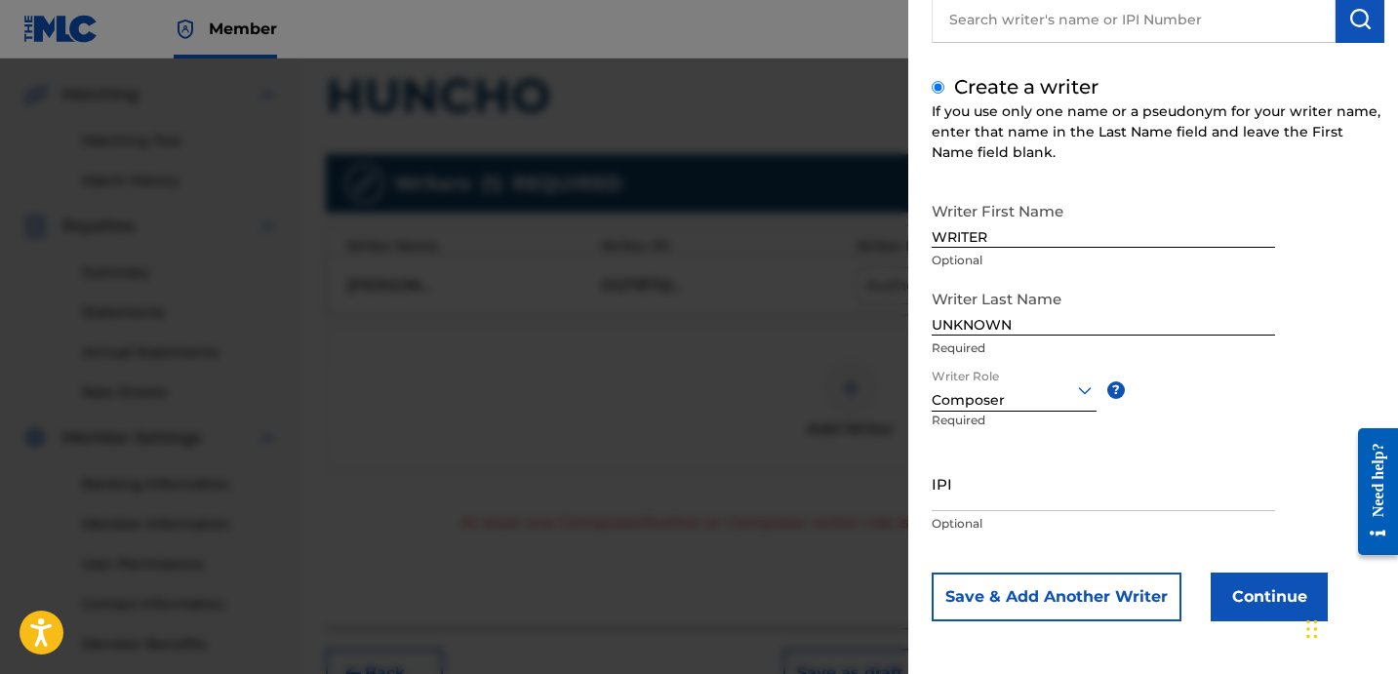
click at [1234, 595] on button "Continue" at bounding box center [1269, 597] width 117 height 49
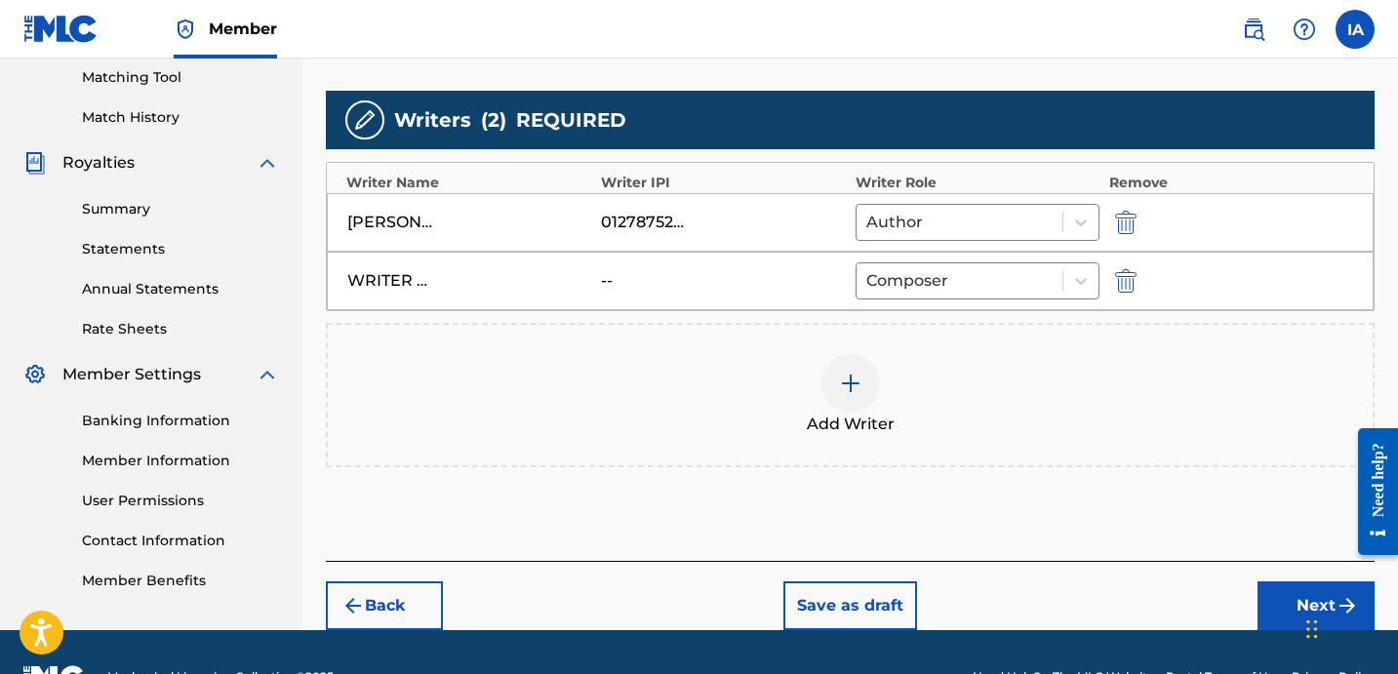
click at [1263, 611] on button "Next" at bounding box center [1316, 606] width 117 height 49
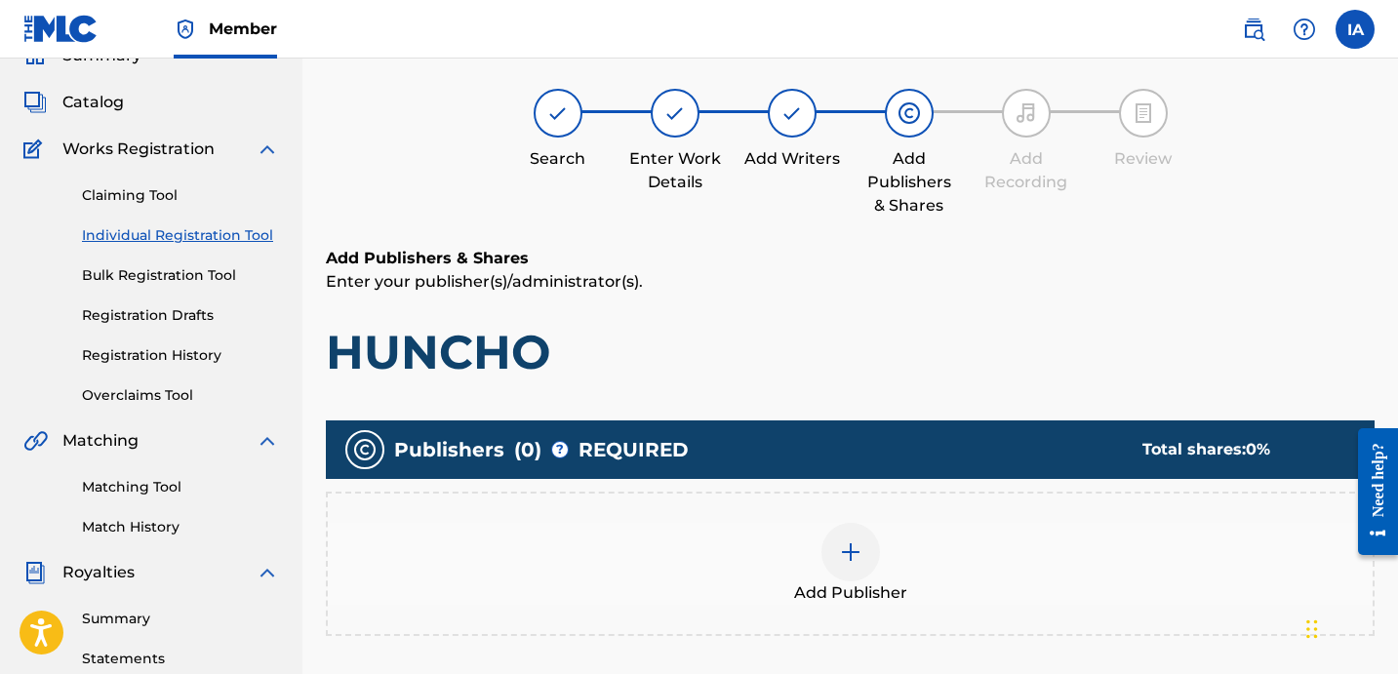
scroll to position [88, 0]
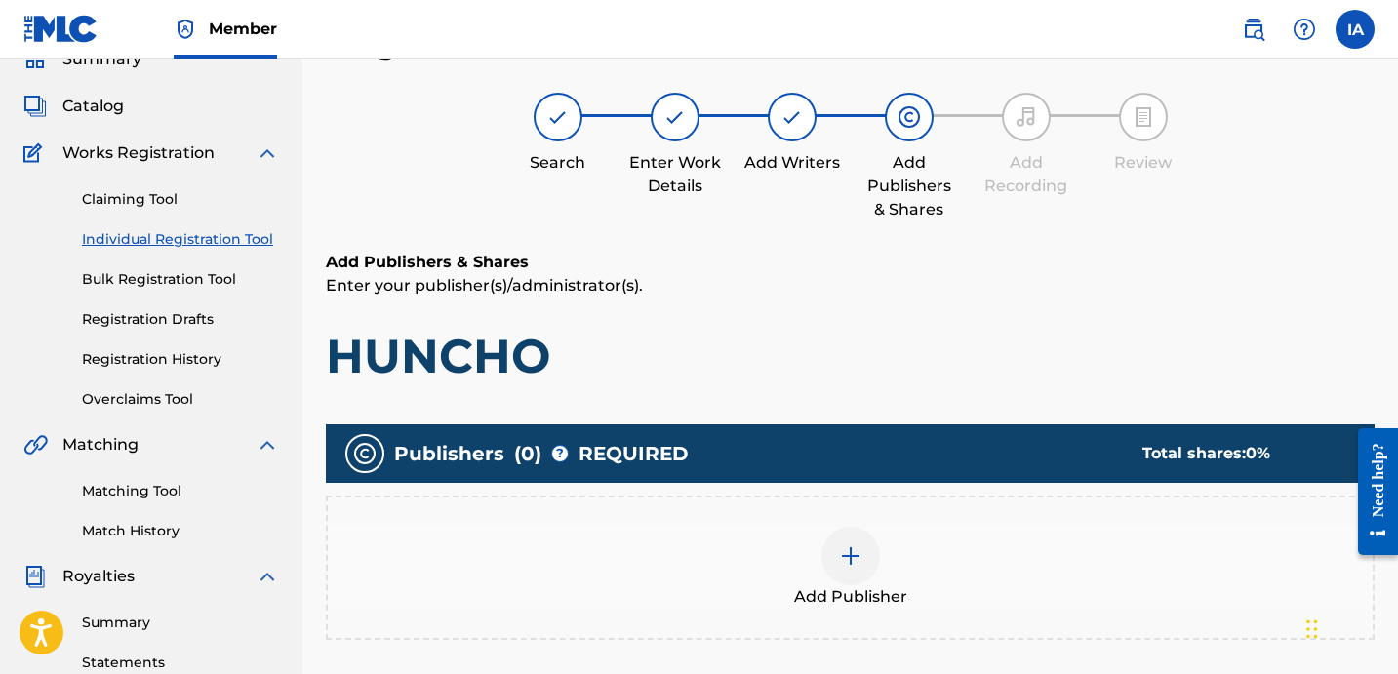
click at [970, 531] on div "Add Publisher" at bounding box center [850, 568] width 1045 height 82
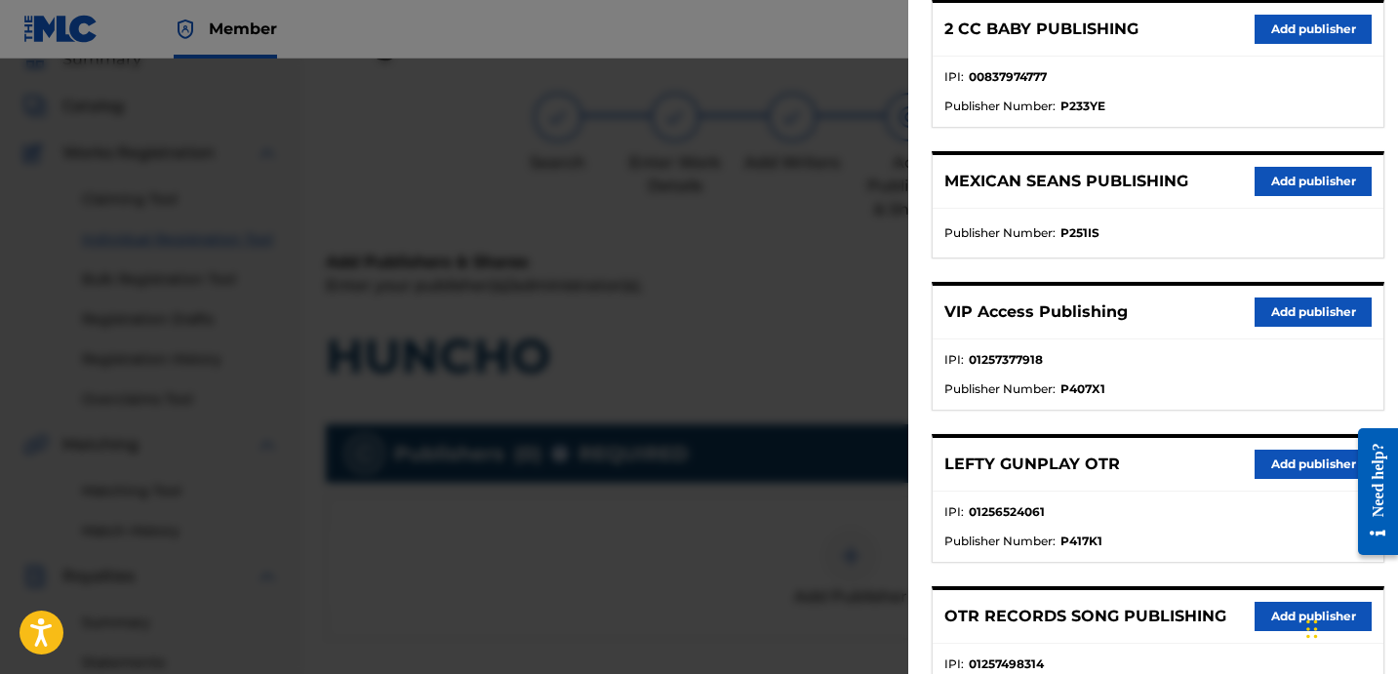
scroll to position [434, 0]
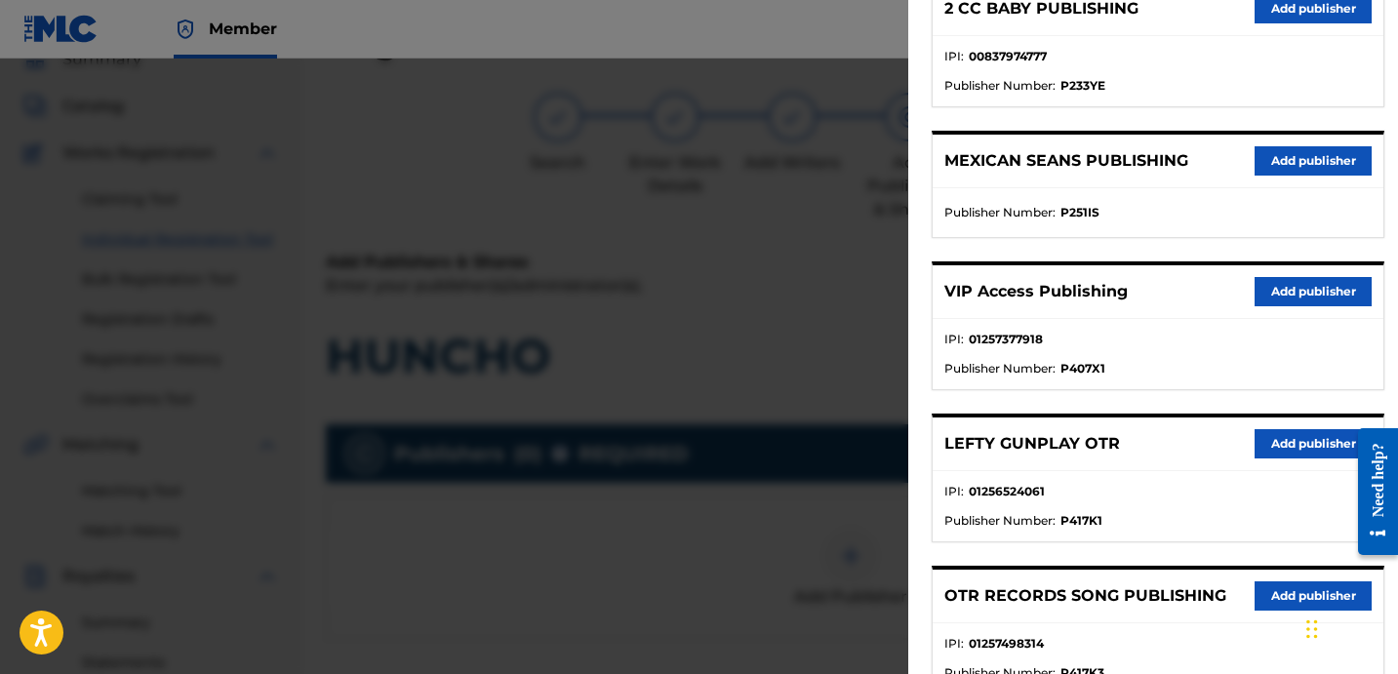
click at [1264, 594] on button "Add publisher" at bounding box center [1313, 596] width 117 height 29
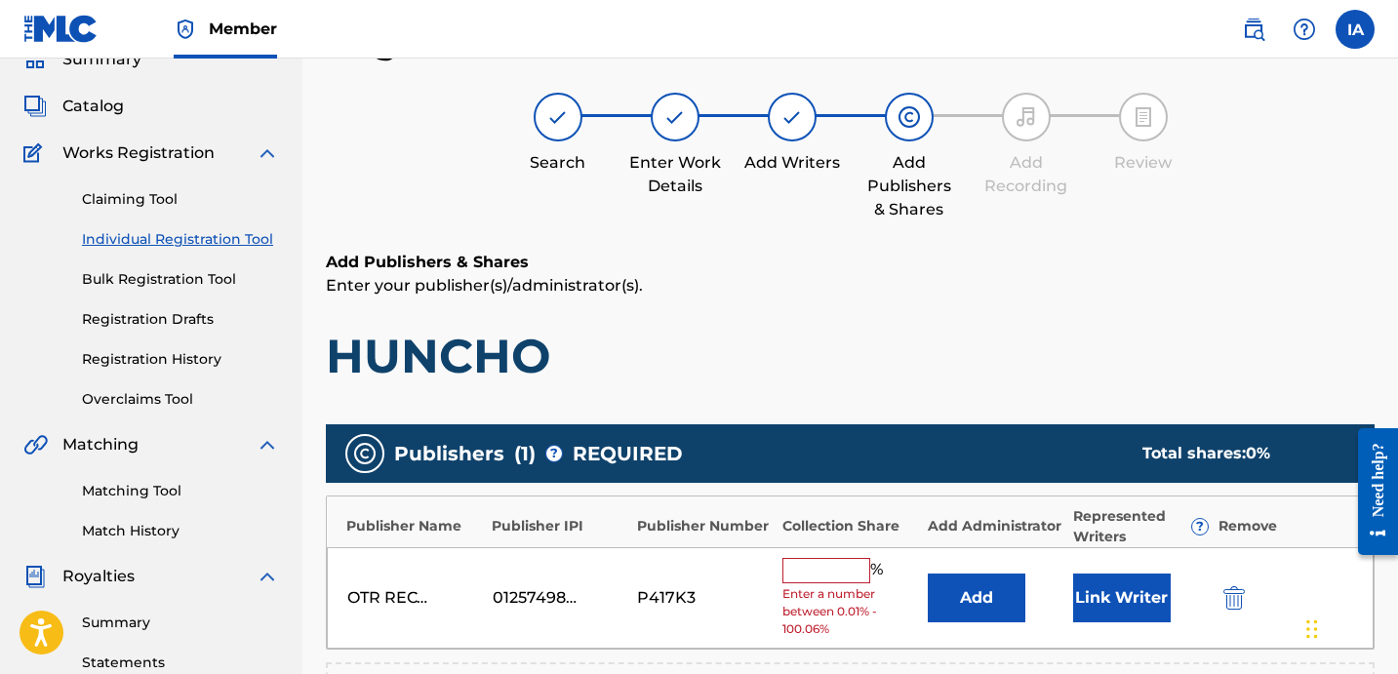
click at [850, 581] on input "text" at bounding box center [827, 570] width 88 height 25
type input "50"
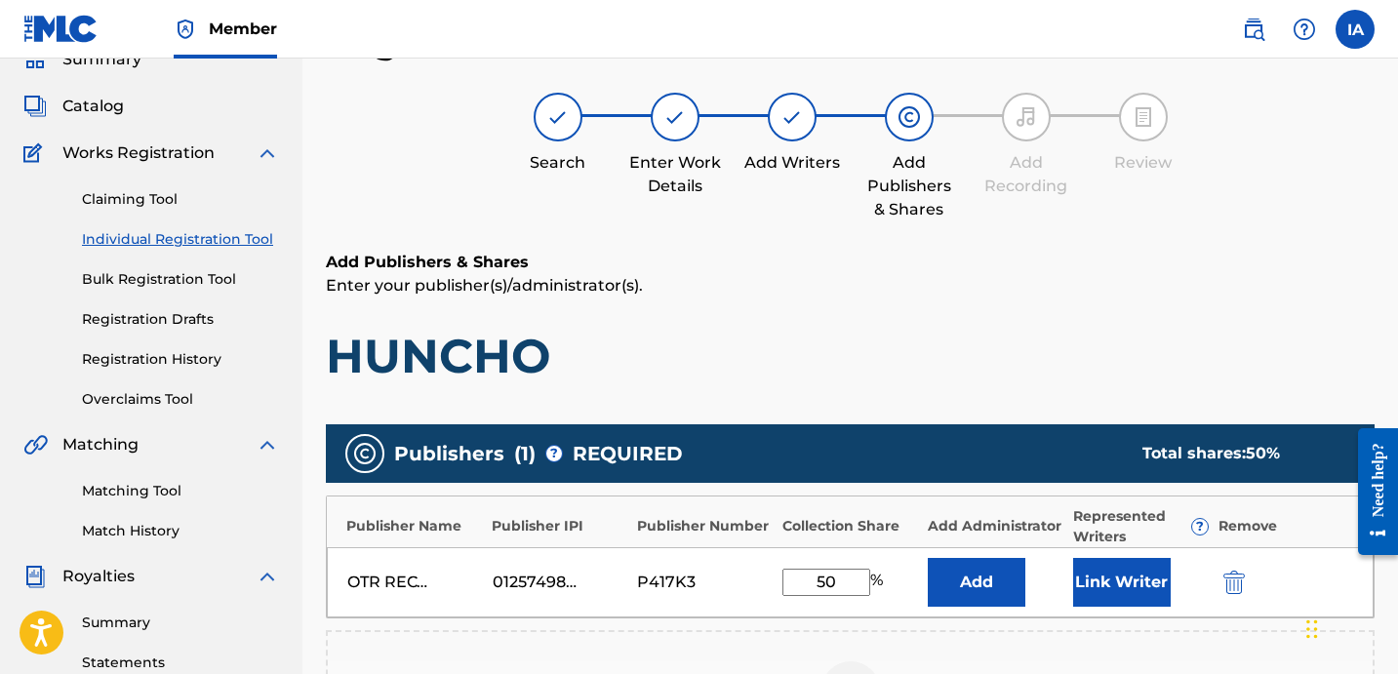
click at [982, 589] on button "Add" at bounding box center [977, 582] width 98 height 49
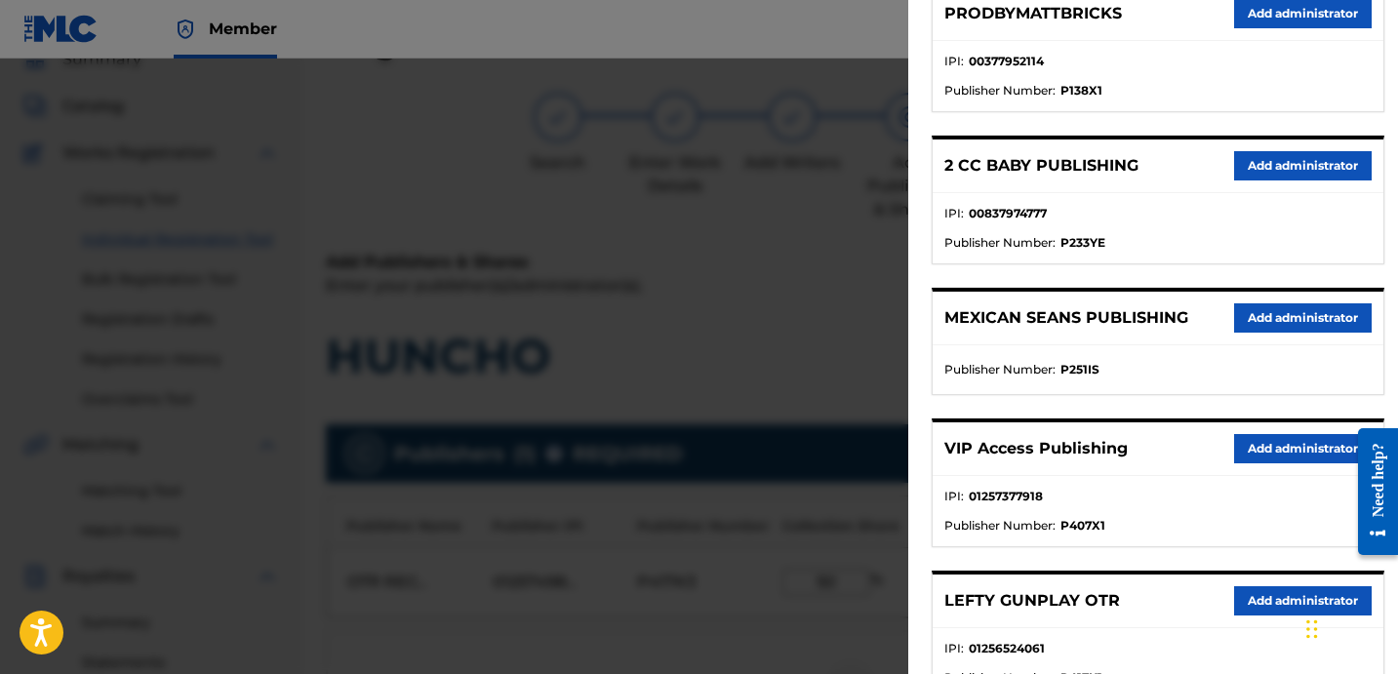
scroll to position [397, 0]
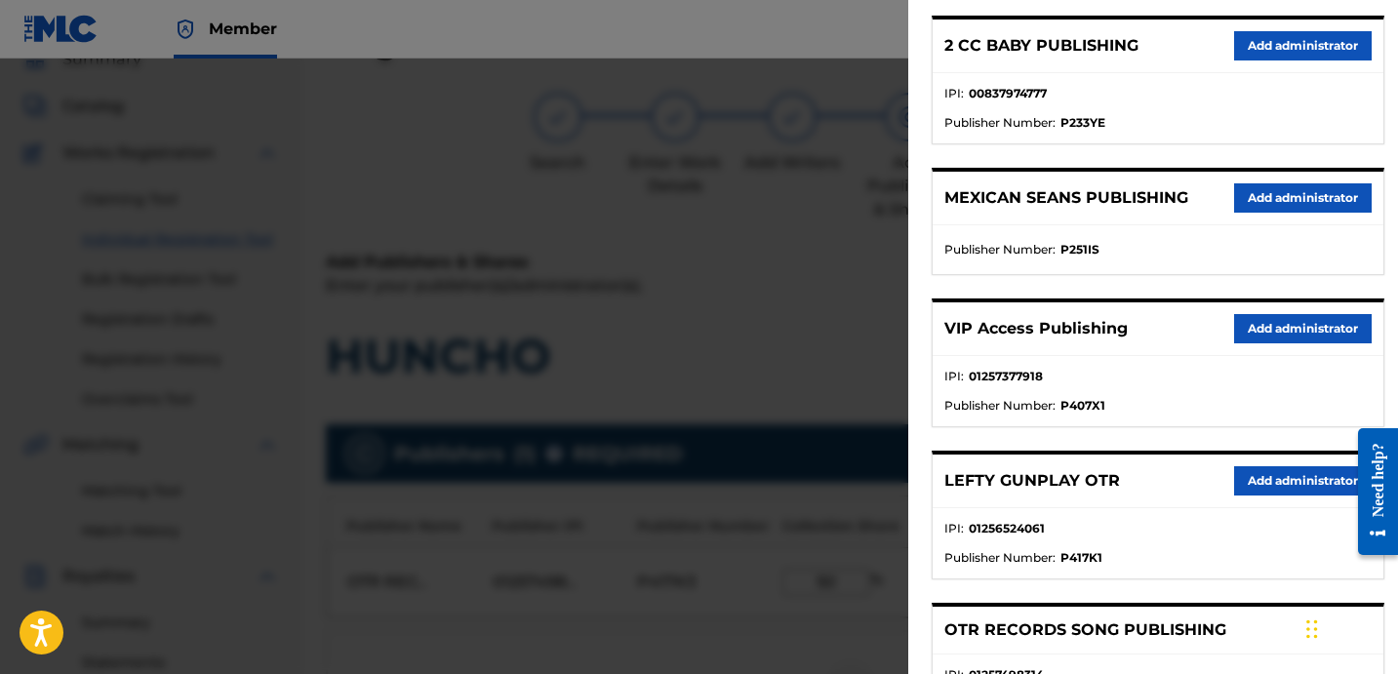
click at [1257, 336] on button "Add administrator" at bounding box center [1303, 328] width 138 height 29
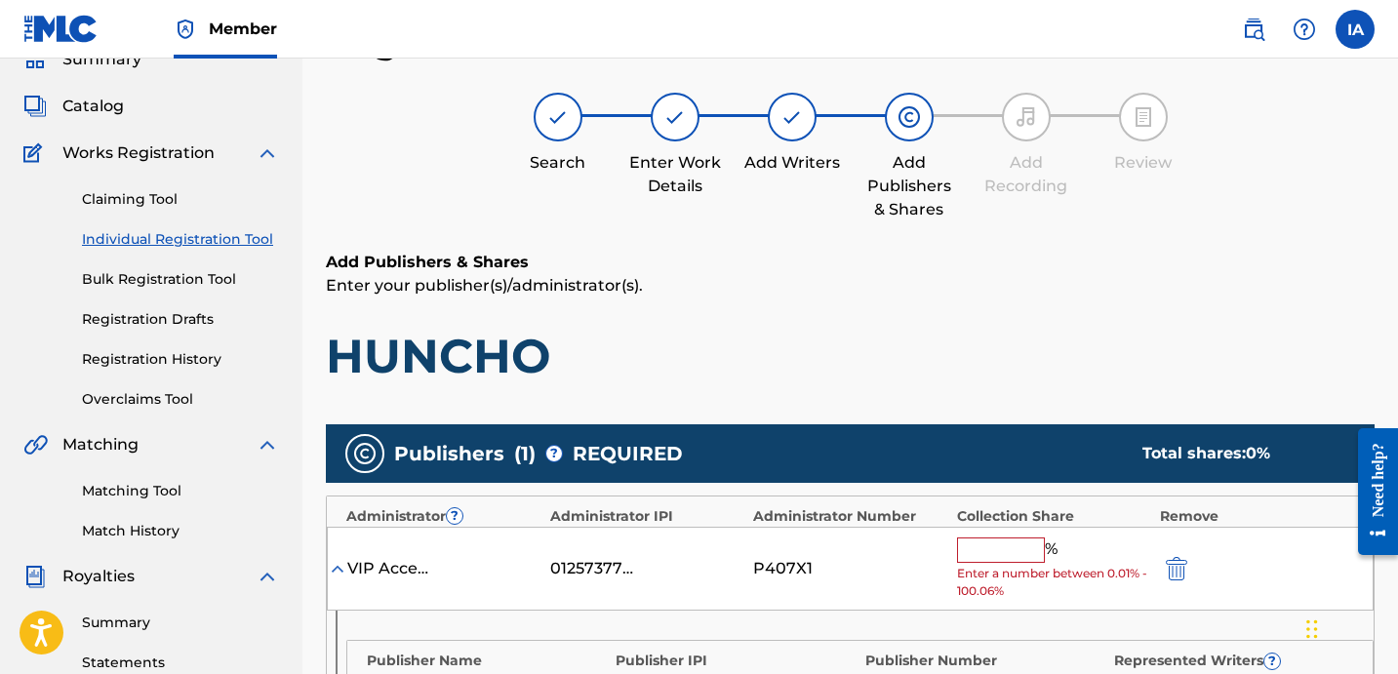
click at [1027, 551] on input "text" at bounding box center [1001, 550] width 88 height 25
type input "50"
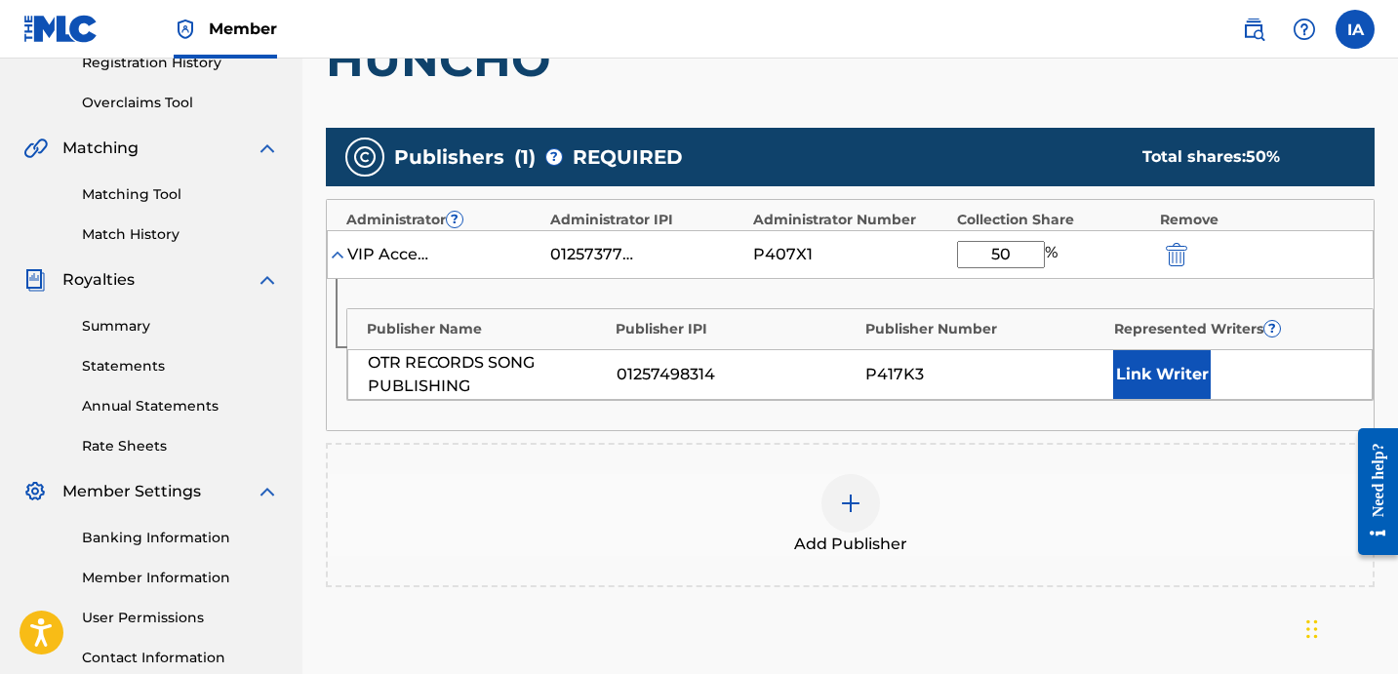
scroll to position [505, 0]
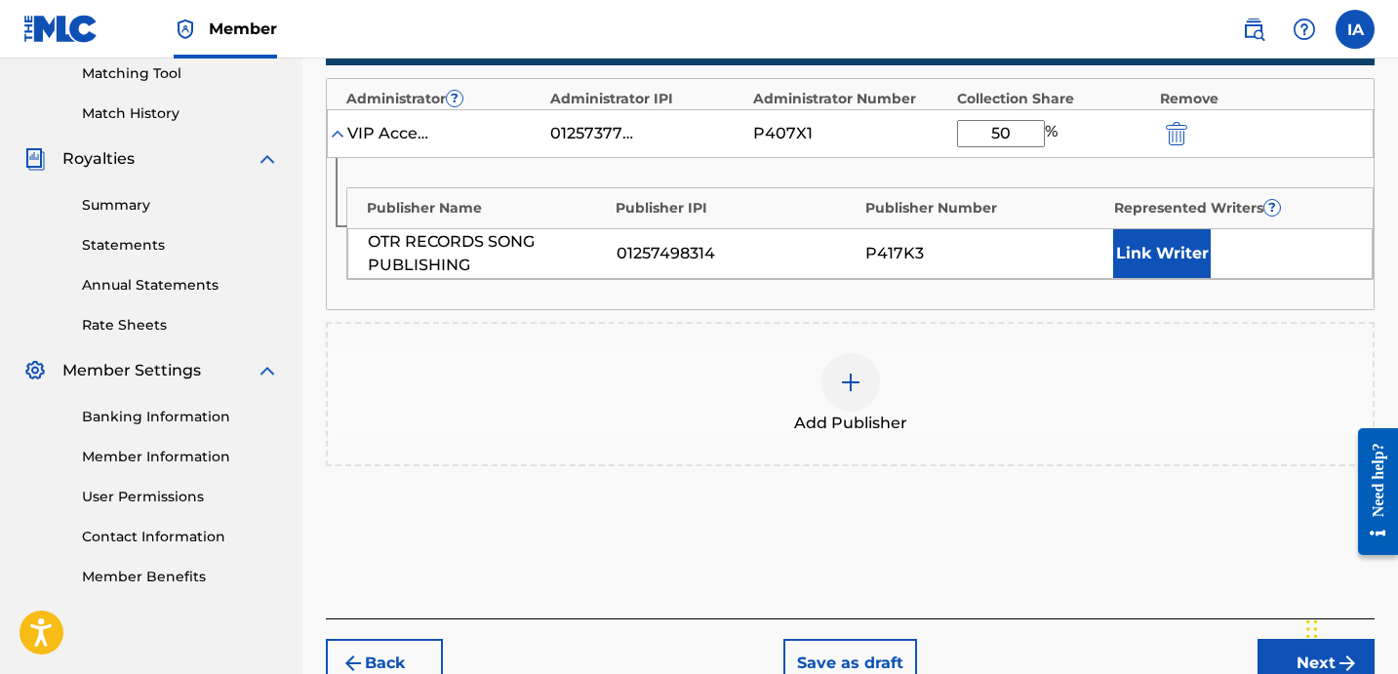
click at [1161, 234] on button "Link Writer" at bounding box center [1162, 253] width 98 height 49
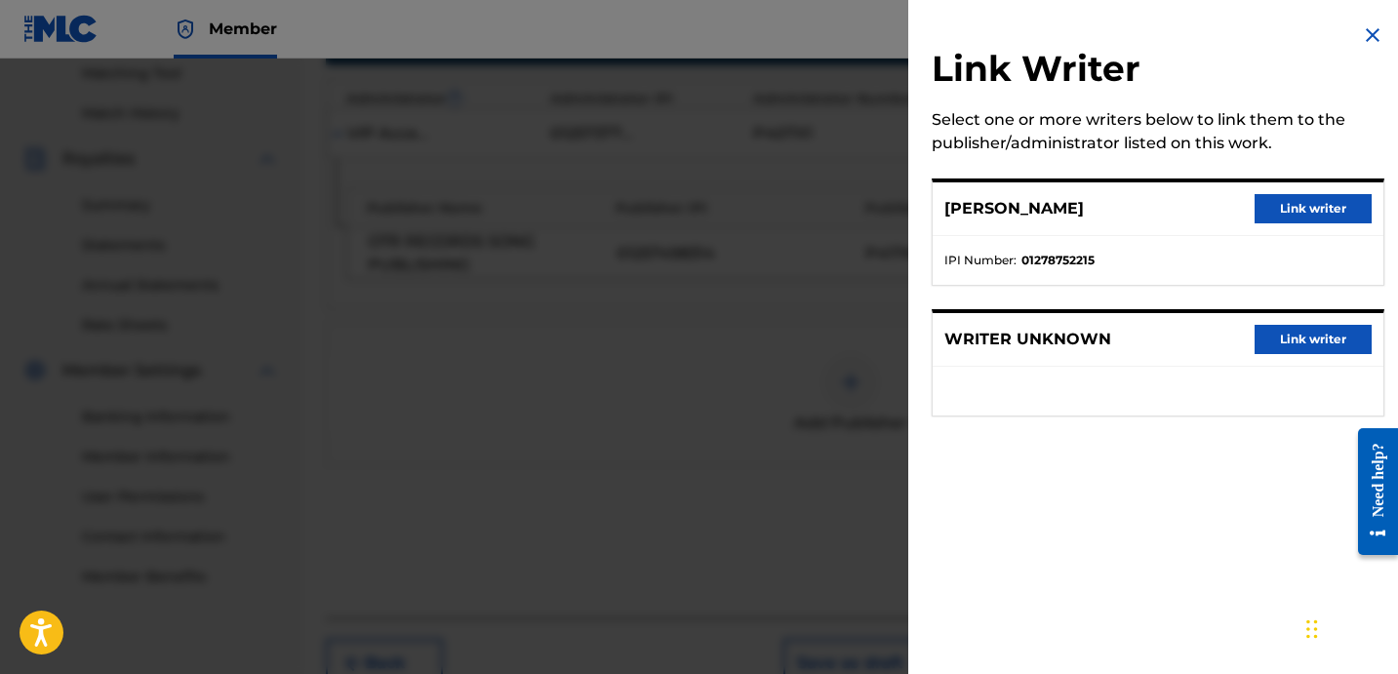
click at [1281, 199] on button "Link writer" at bounding box center [1313, 208] width 117 height 29
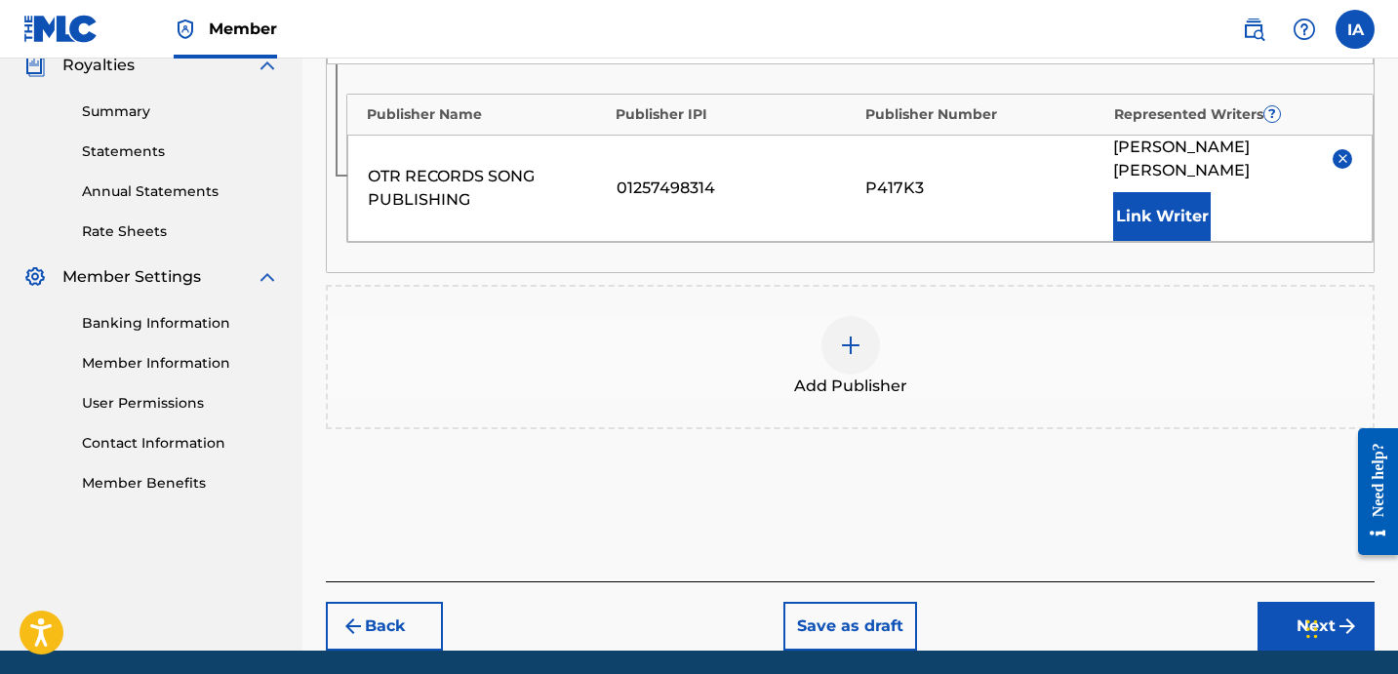
scroll to position [646, 0]
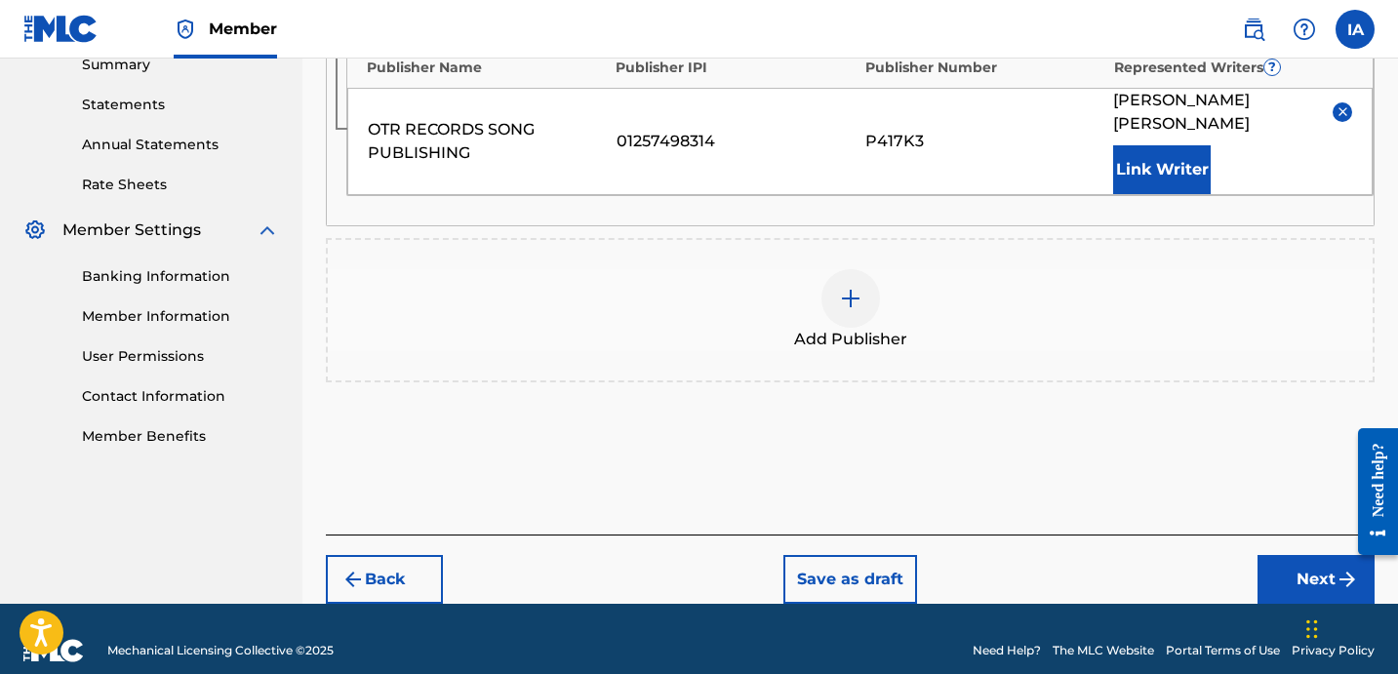
click at [1284, 577] on button "Next" at bounding box center [1316, 579] width 117 height 49
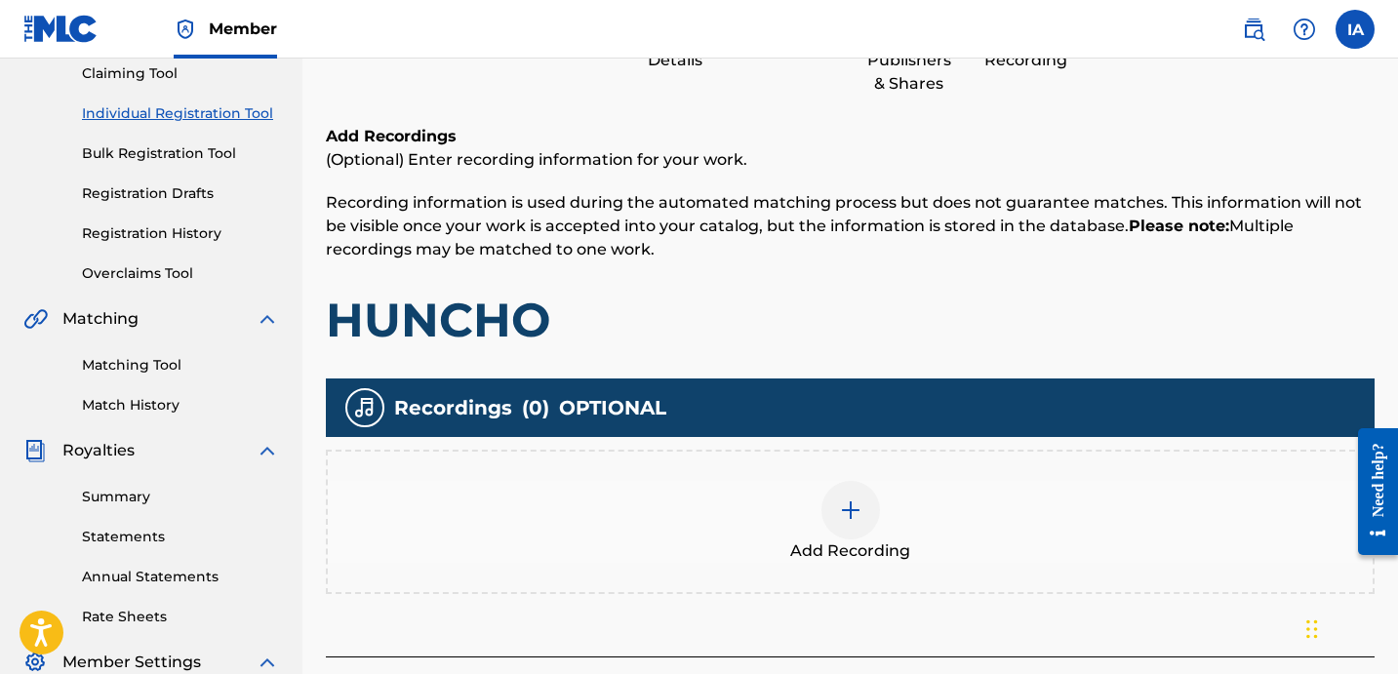
scroll to position [505, 0]
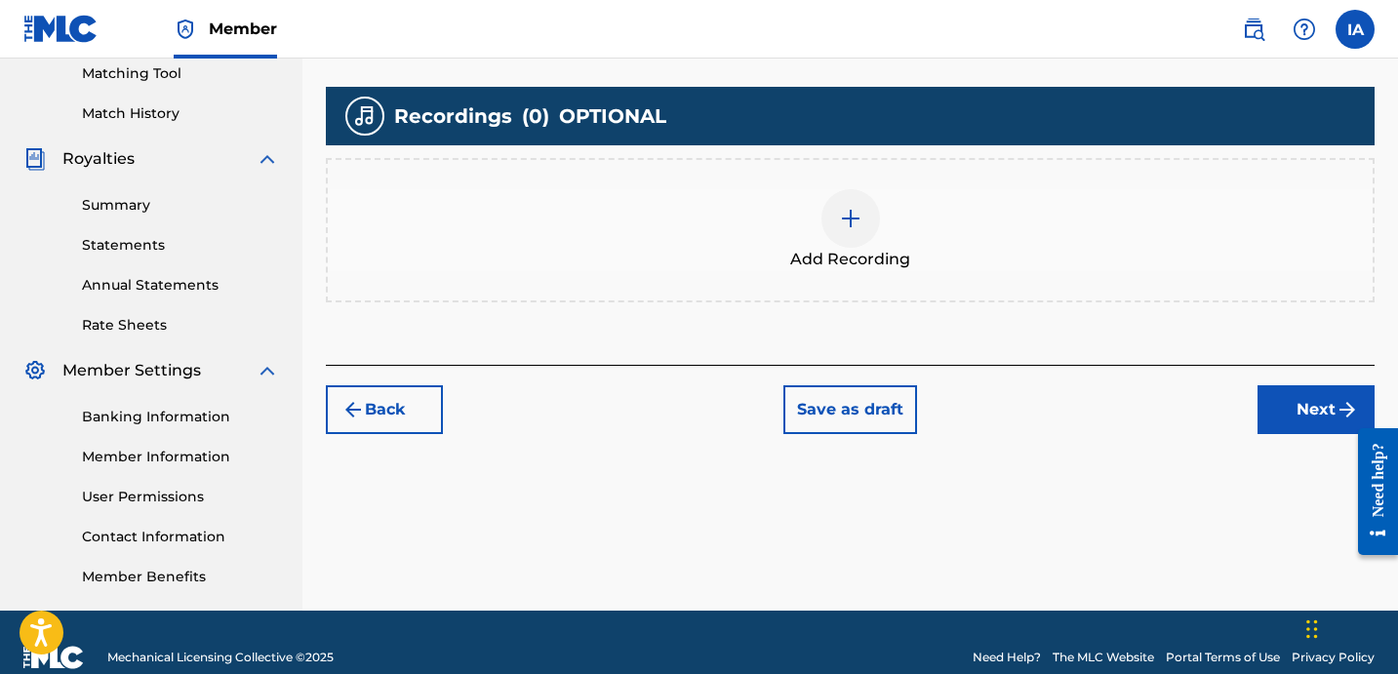
click at [1013, 256] on div "Add Recording" at bounding box center [850, 230] width 1045 height 82
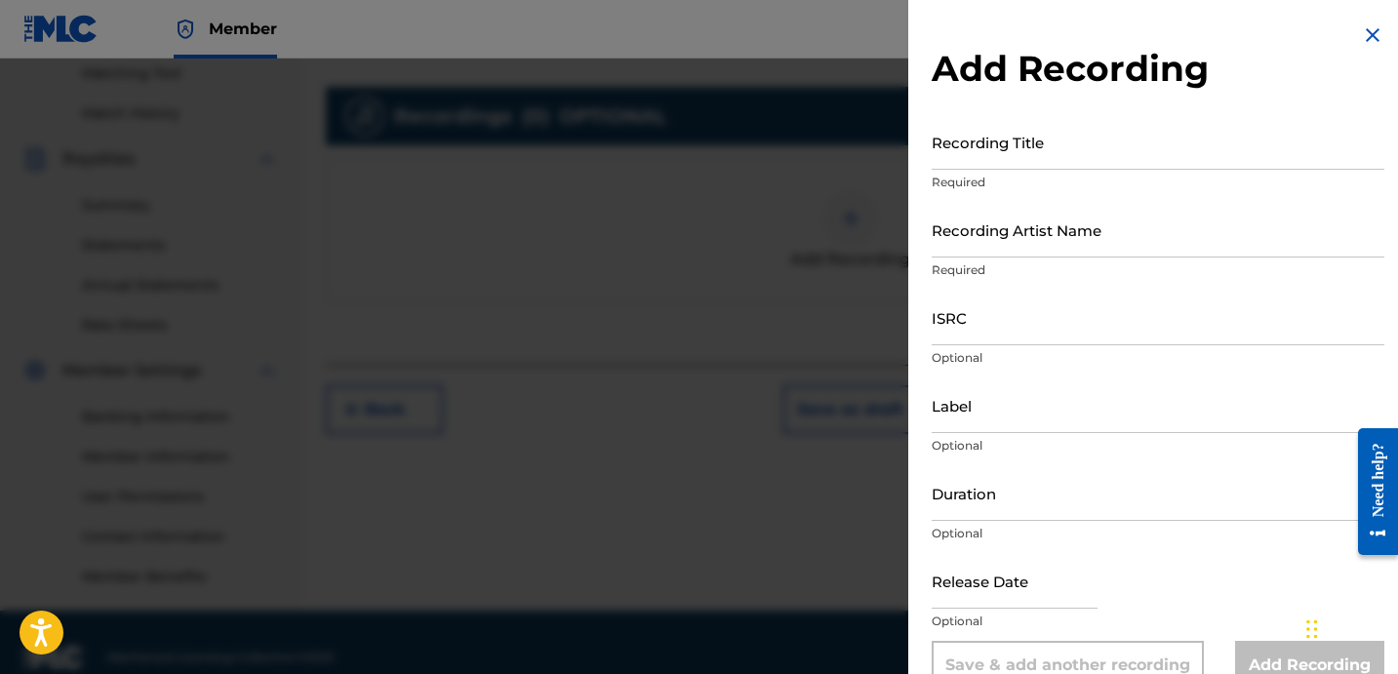
click at [991, 149] on input "Recording Title" at bounding box center [1158, 142] width 453 height 56
paste input "HUNCHO"
type input "HUNCHO"
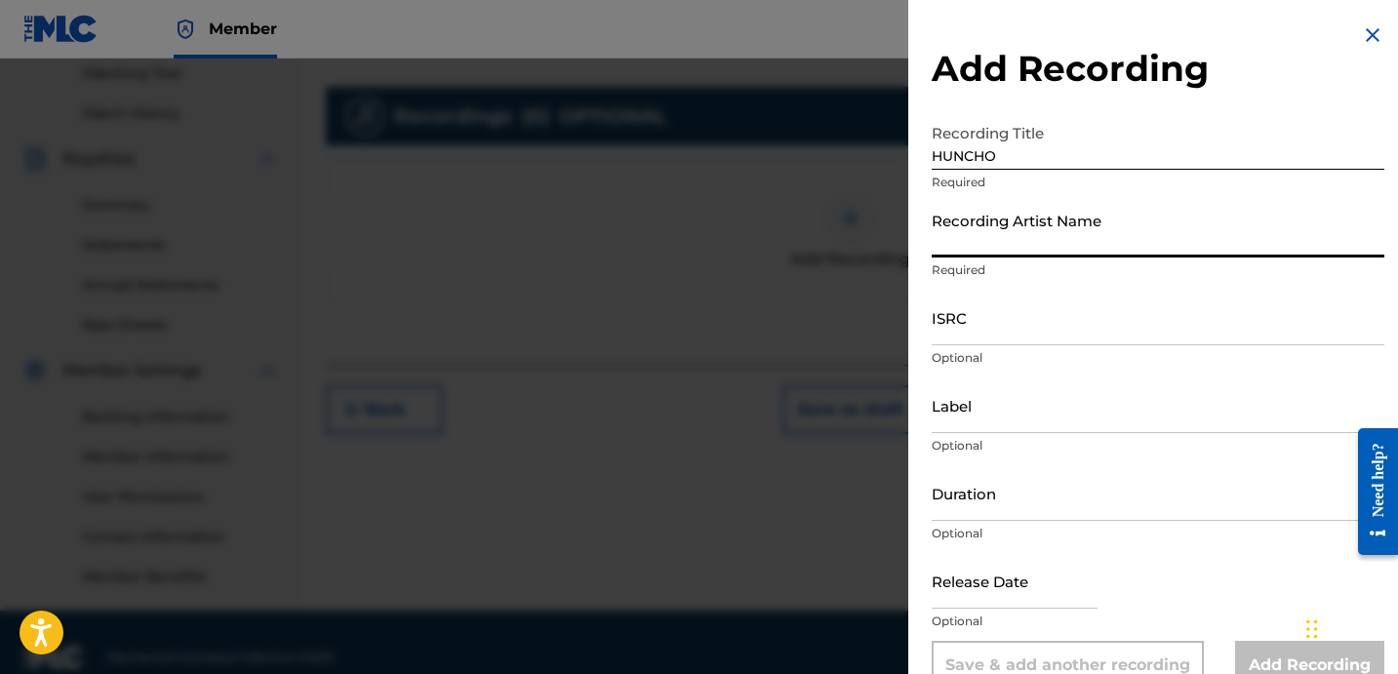
click at [1067, 226] on input "Recording Artist Name" at bounding box center [1158, 230] width 453 height 56
type input "FAYZDATRAPR"
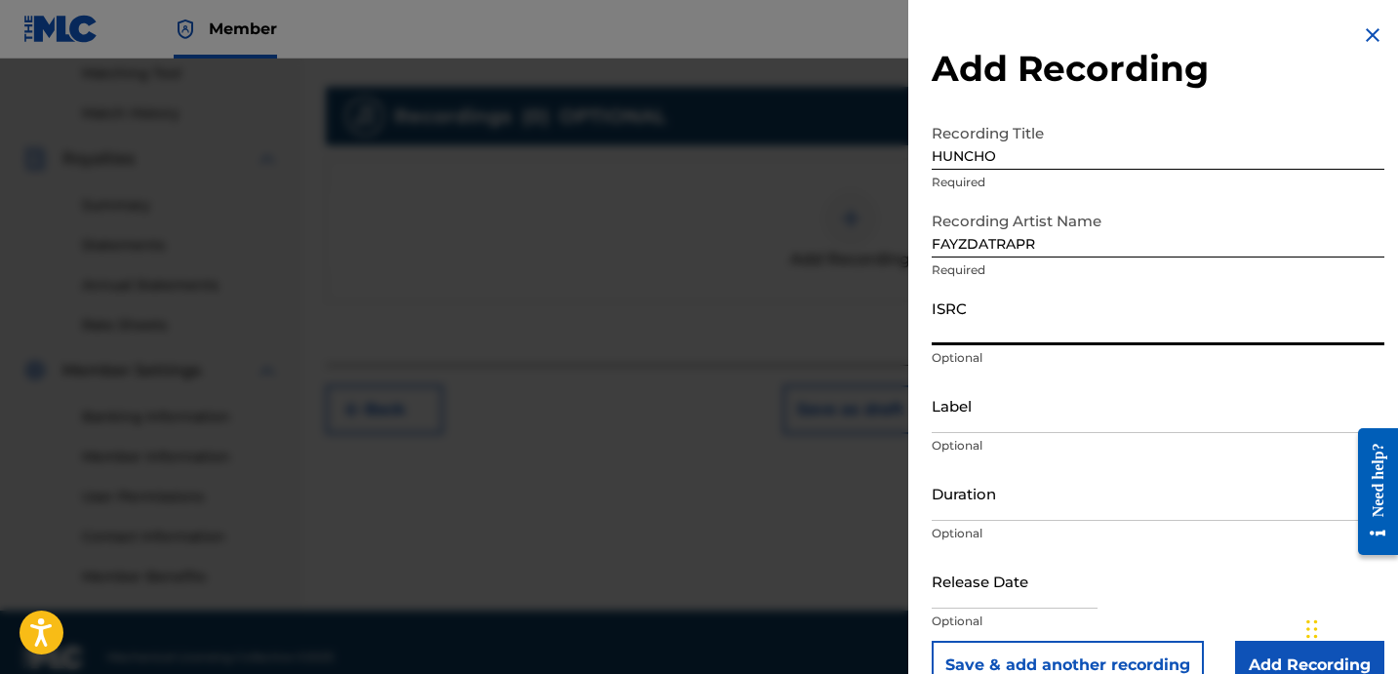
click at [969, 322] on input "ISRC" at bounding box center [1158, 318] width 453 height 56
paste input "QZHN82059954"
type input "QZHN82059954"
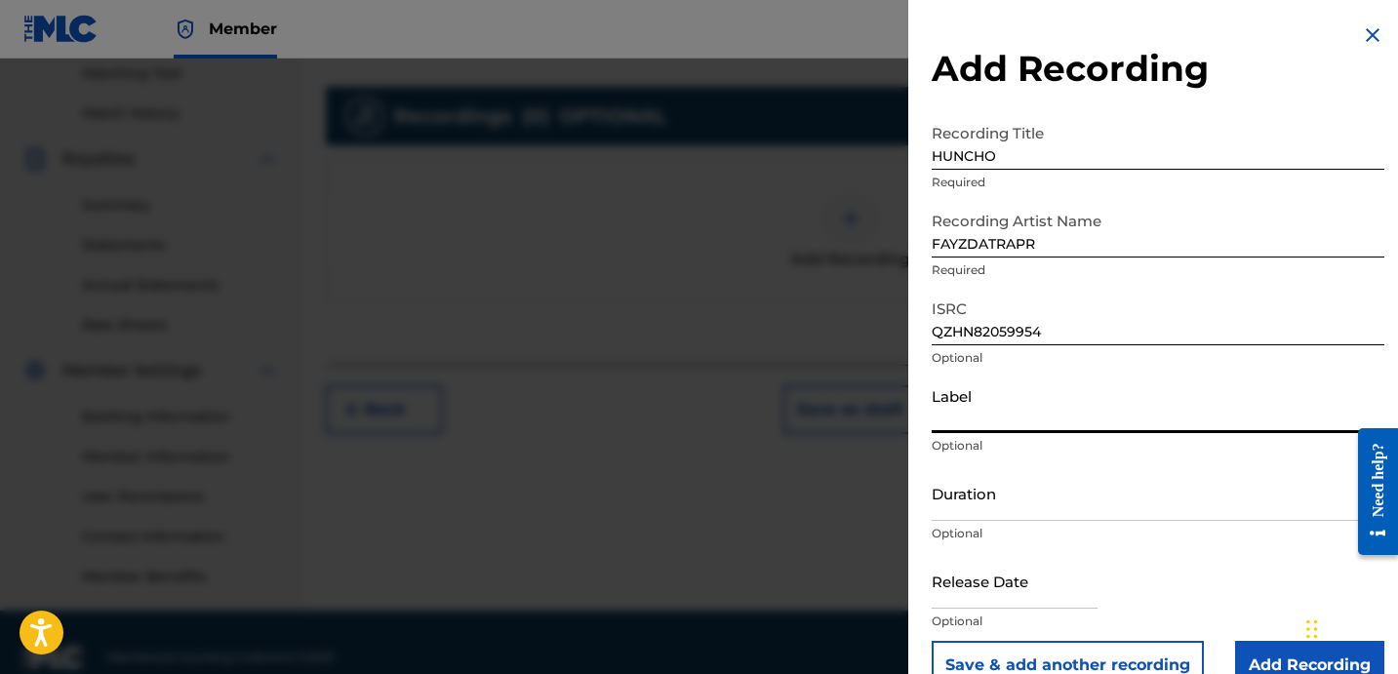
click at [1077, 416] on input "Label" at bounding box center [1158, 406] width 453 height 56
type input "OTR RECORDS"
click at [1051, 432] on input "OTR RECORDS" at bounding box center [1158, 406] width 453 height 56
click at [977, 532] on p "Optional" at bounding box center [1158, 534] width 453 height 18
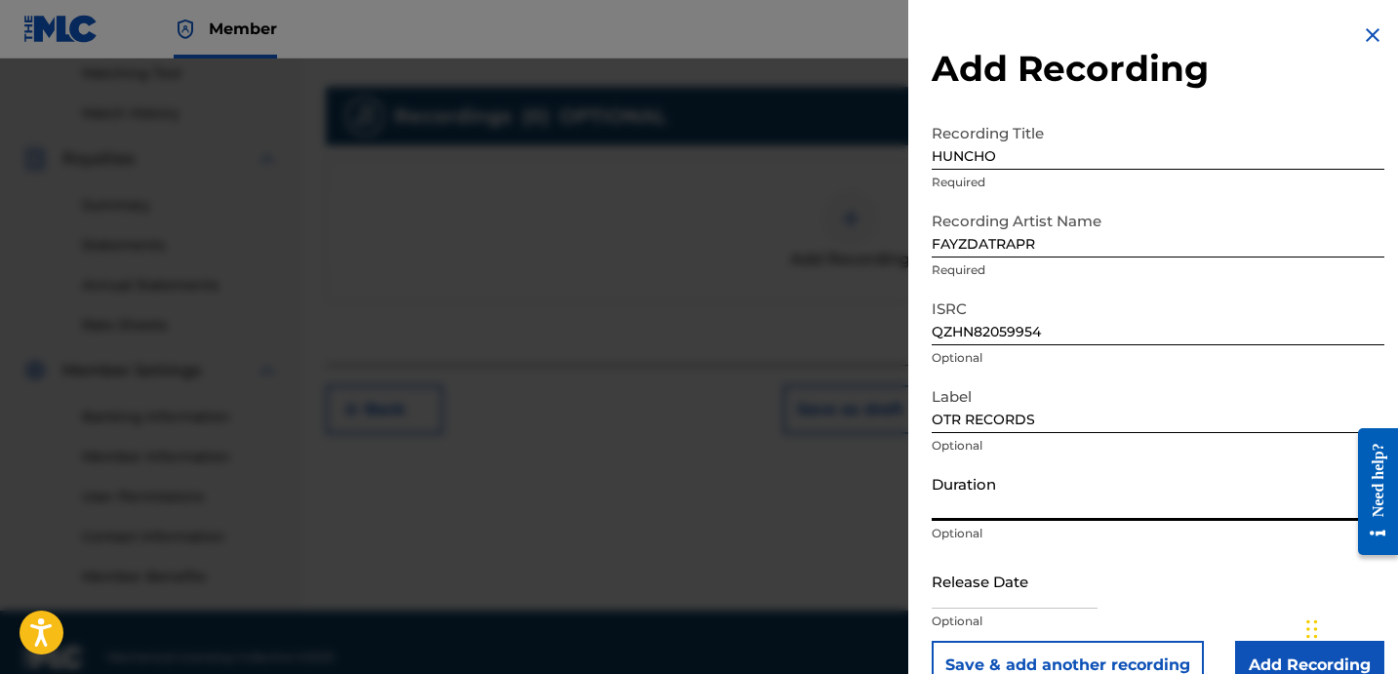
click at [973, 511] on input "Duration" at bounding box center [1158, 493] width 453 height 56
paste input "2:48"
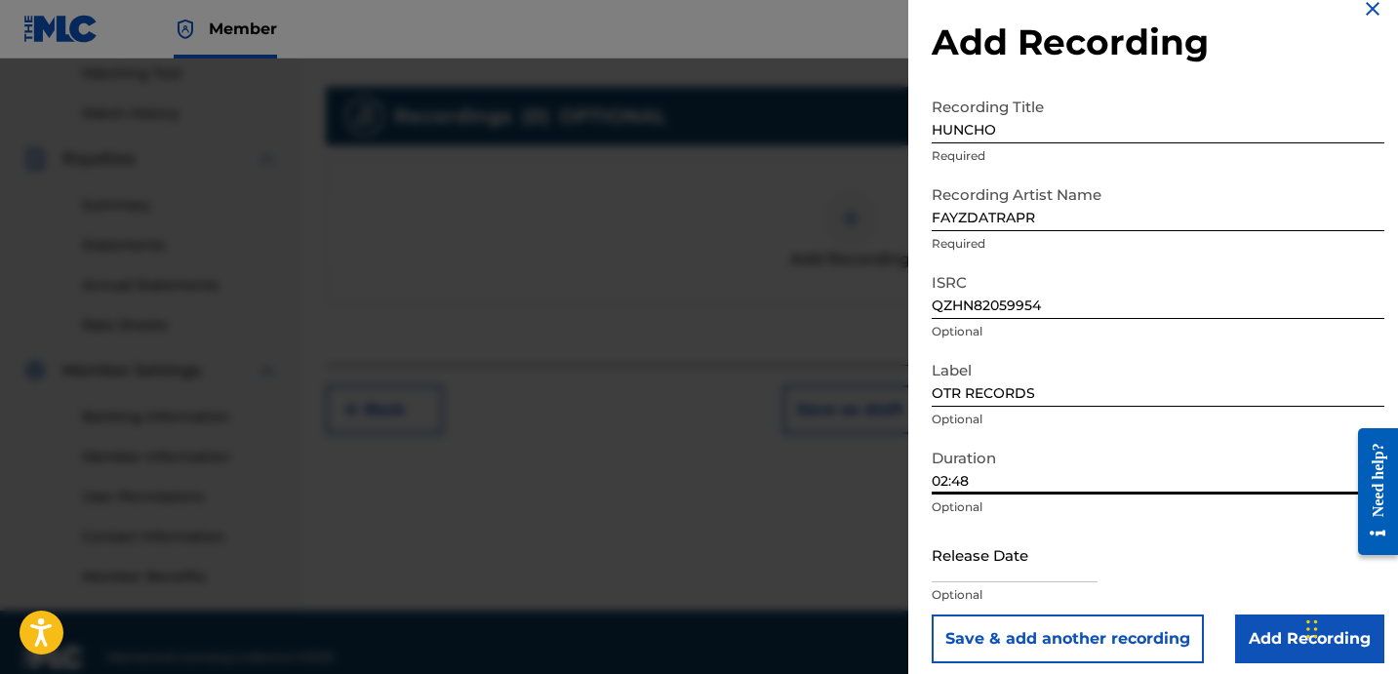
scroll to position [39, 0]
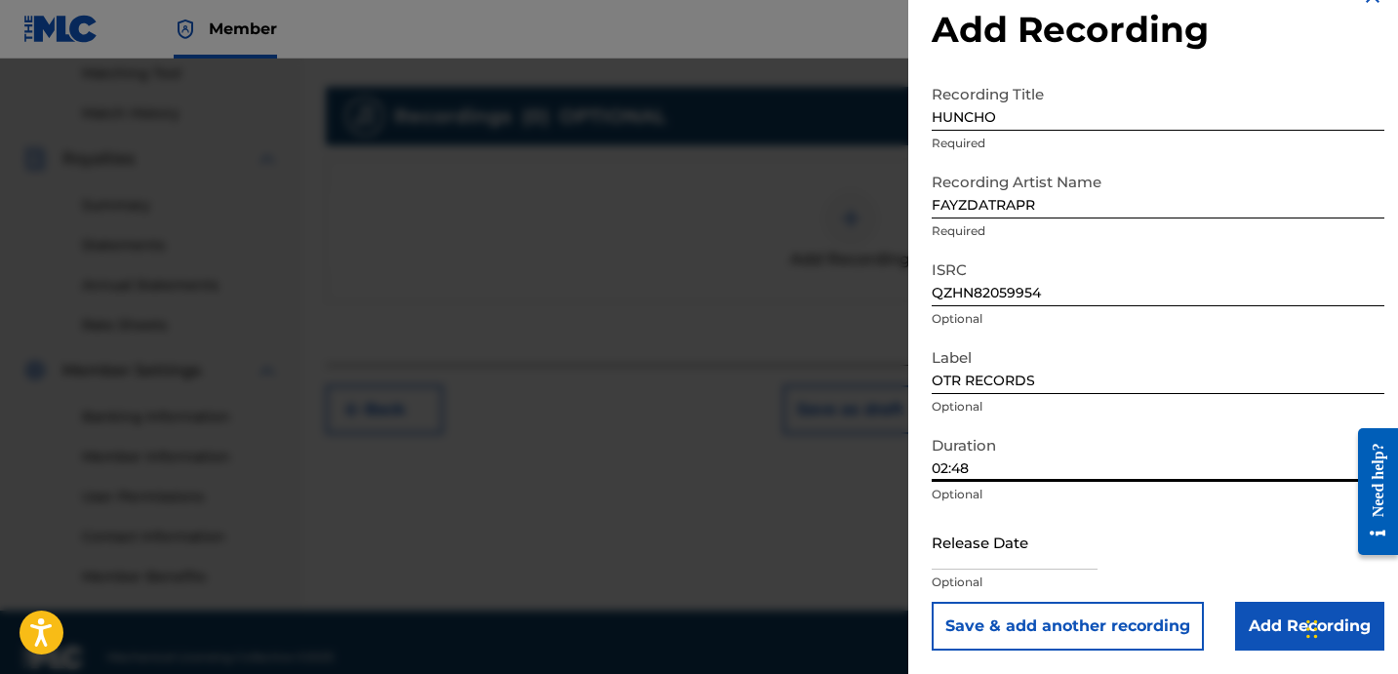
type input "02:48"
click at [1259, 617] on input "Add Recording" at bounding box center [1309, 626] width 149 height 49
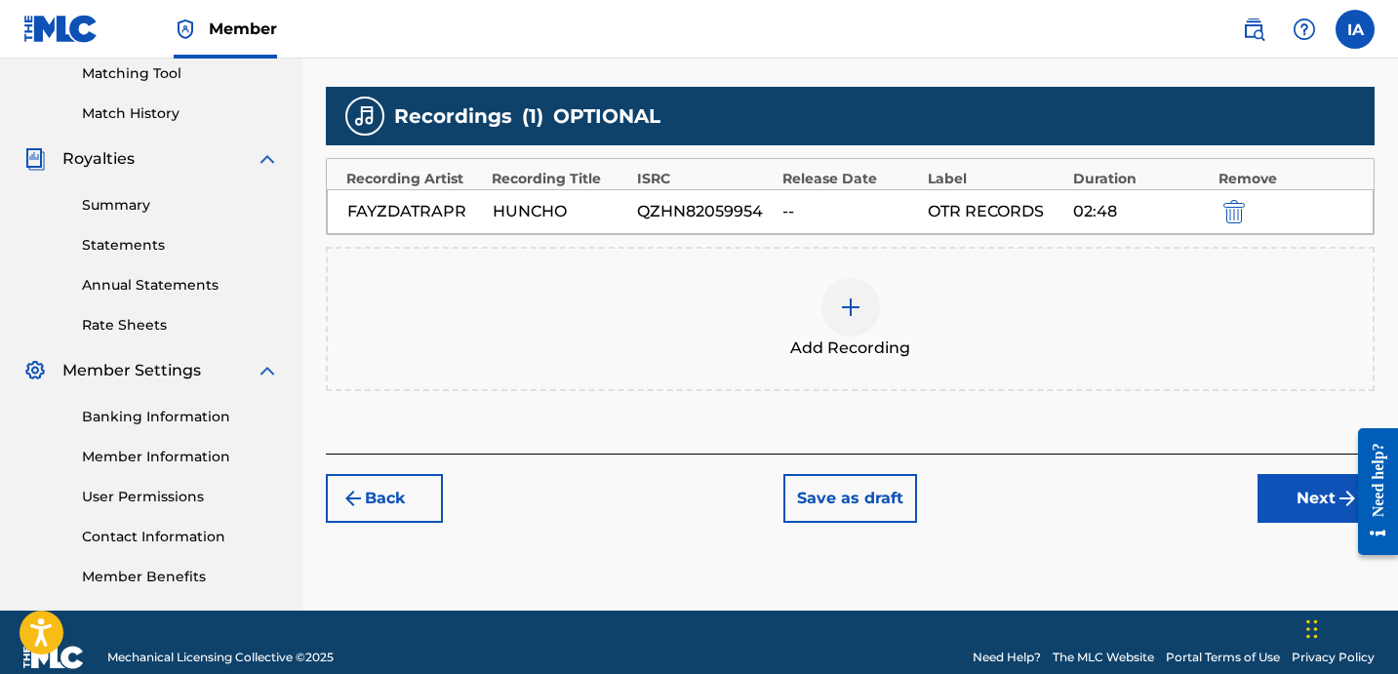
click at [1289, 503] on button "Next" at bounding box center [1316, 498] width 117 height 49
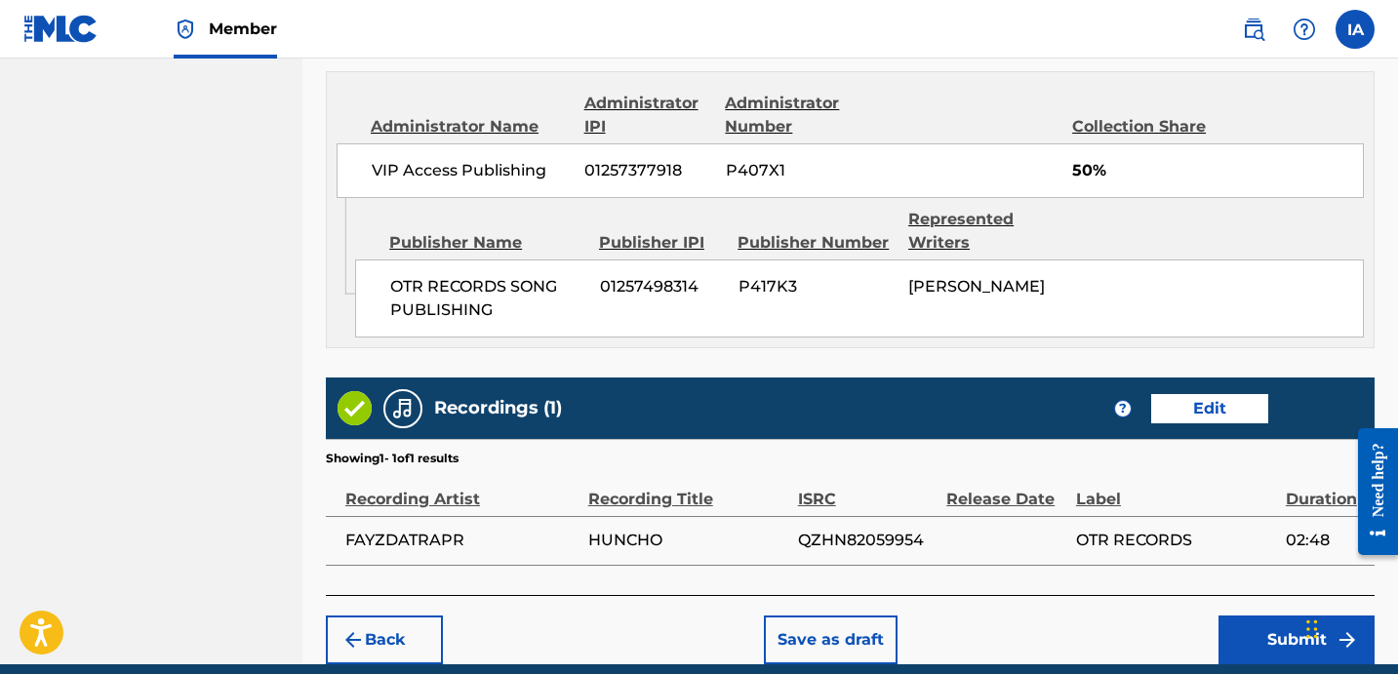
scroll to position [1093, 0]
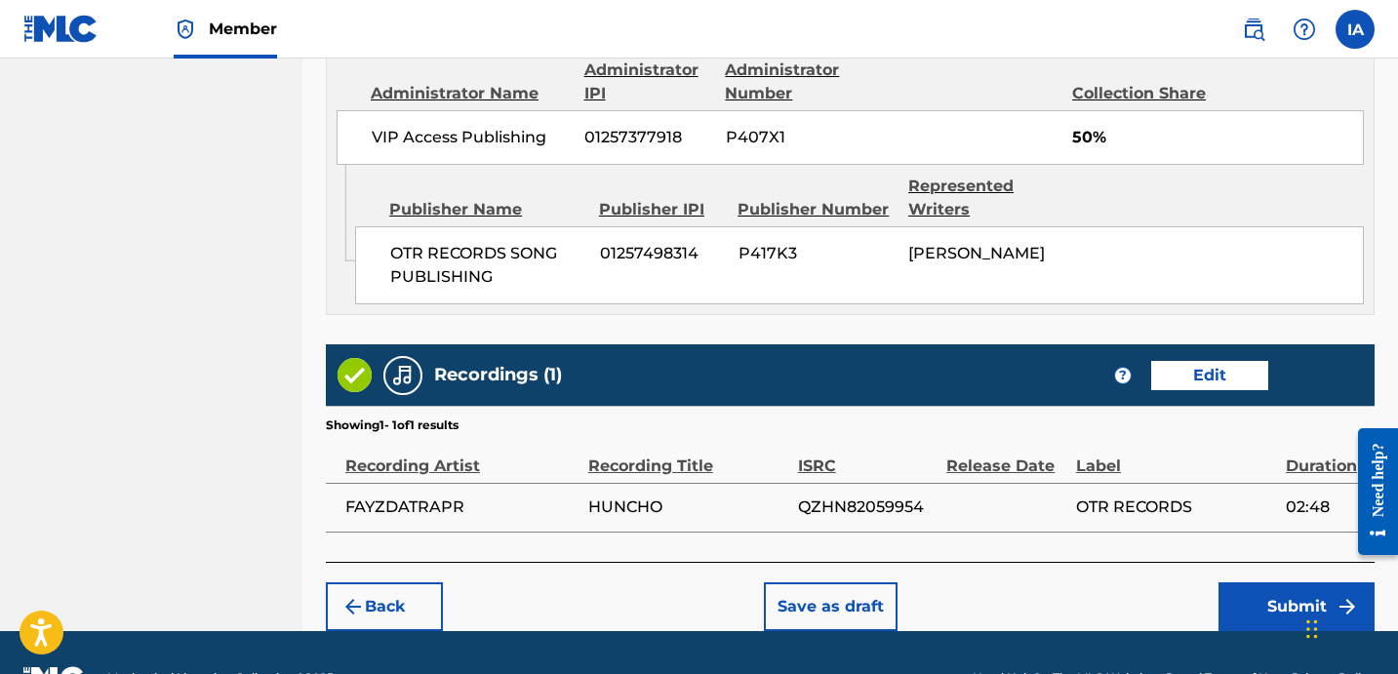
click at [1246, 600] on button "Submit" at bounding box center [1297, 607] width 156 height 49
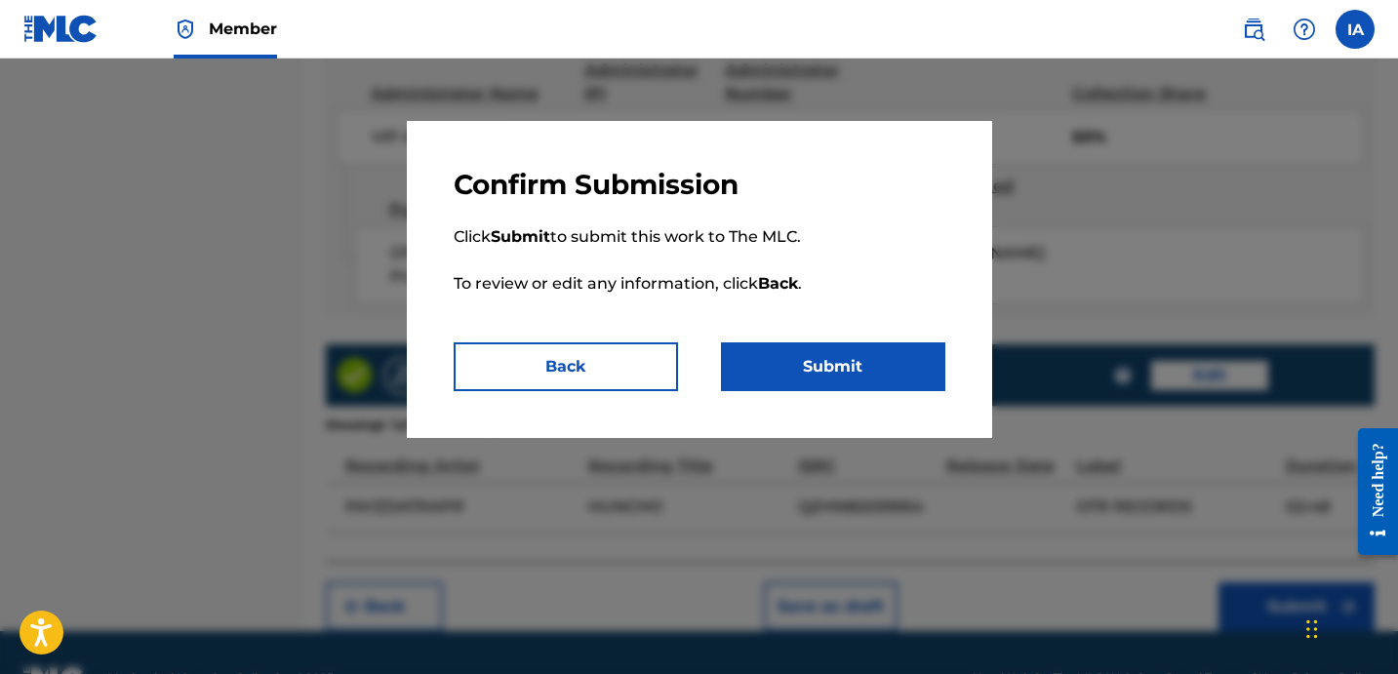
click at [880, 392] on div "Confirm Submission Click Submit to submit this work to The MLC. To review or ed…" at bounding box center [699, 279] width 585 height 317
click at [877, 376] on button "Submit" at bounding box center [833, 366] width 224 height 49
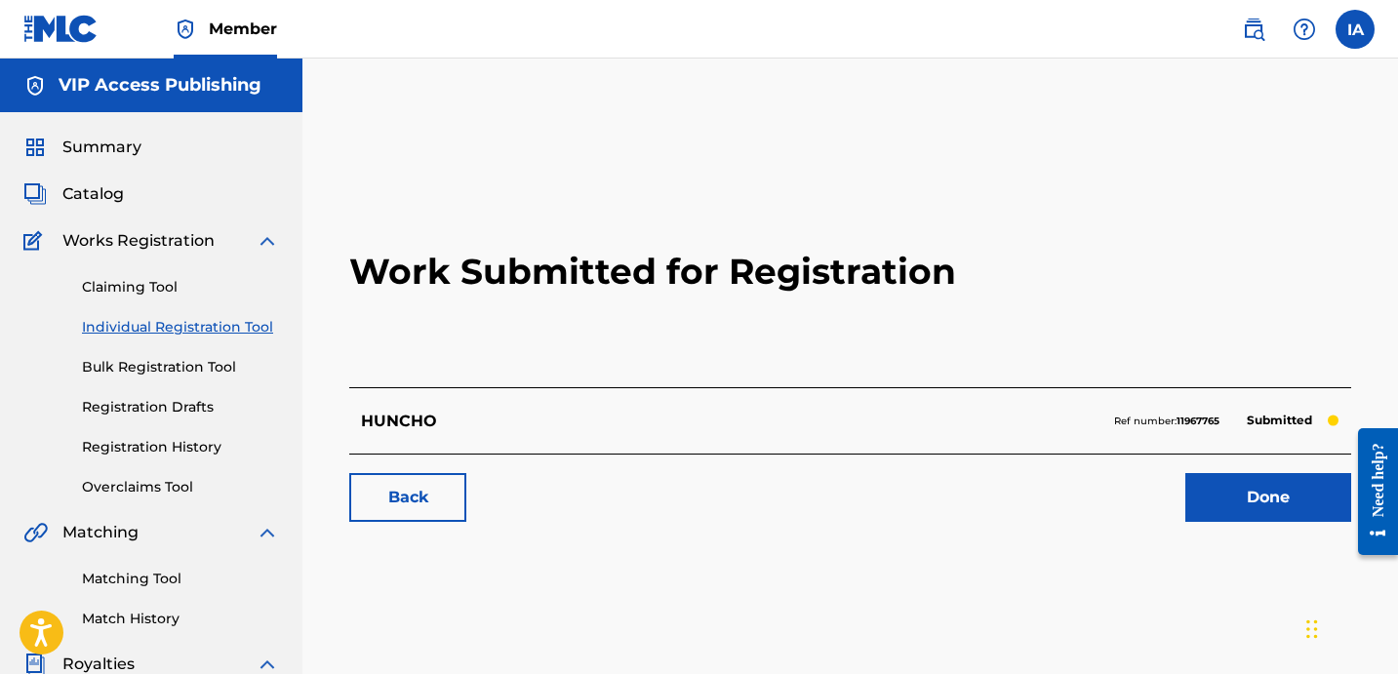
click at [252, 325] on link "Individual Registration Tool" at bounding box center [180, 327] width 197 height 20
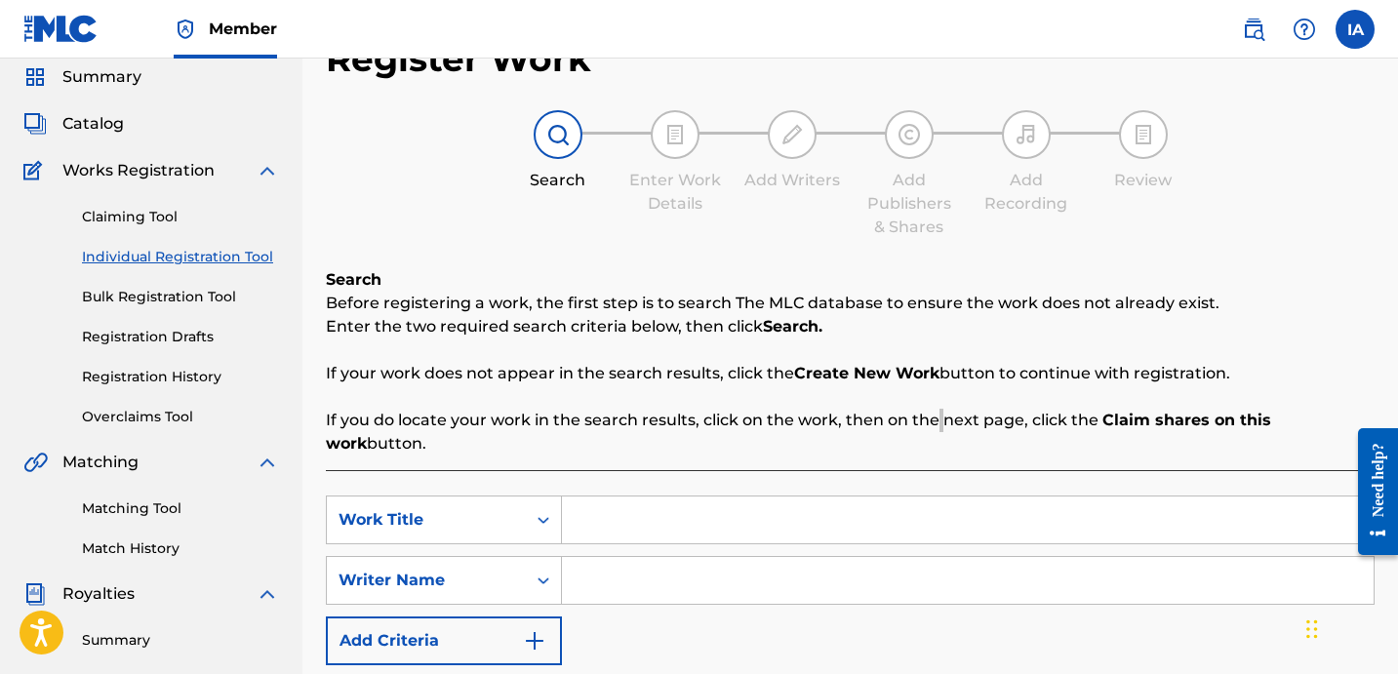
scroll to position [66, 0]
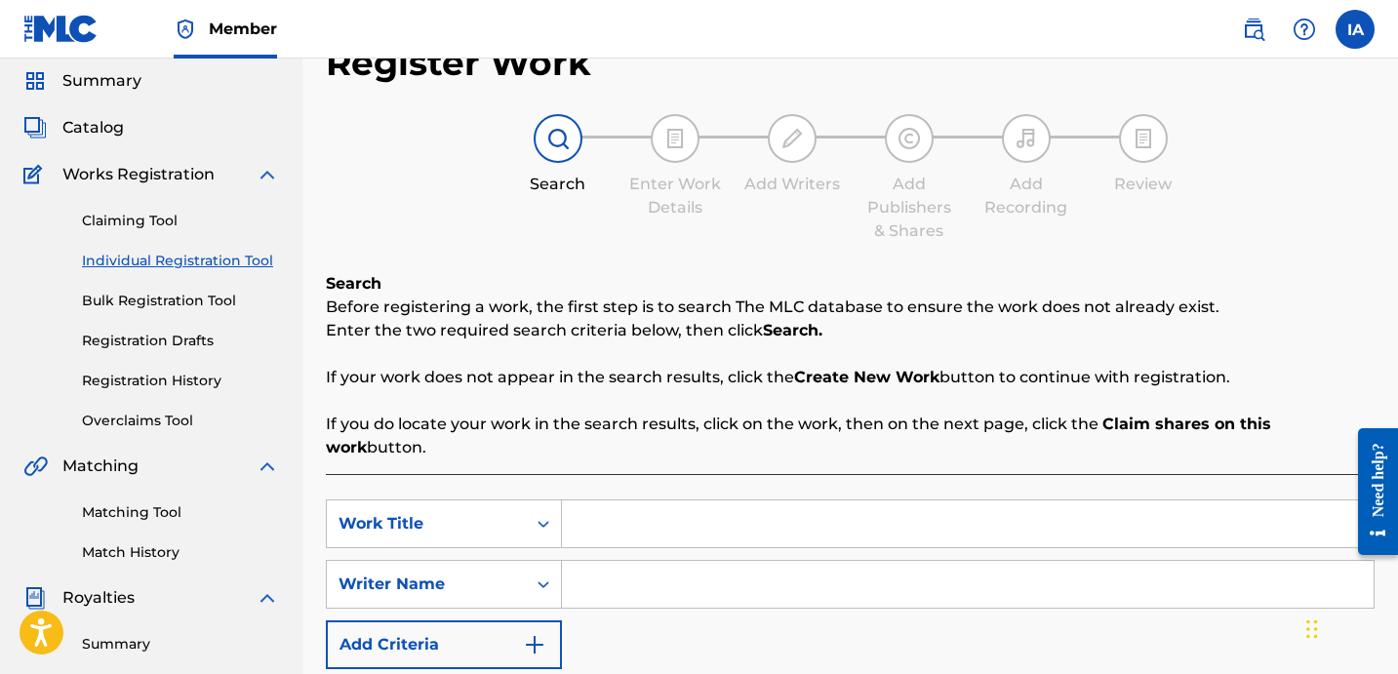
click at [1013, 526] on div "SearchWithCriteriaa7c2bf50-7289-492d-904b-32d81a3849af Work Title SearchWithCri…" at bounding box center [850, 585] width 1049 height 170
click at [1008, 501] on input "Search Form" at bounding box center [968, 524] width 812 height 47
paste input "MONEY BABY"
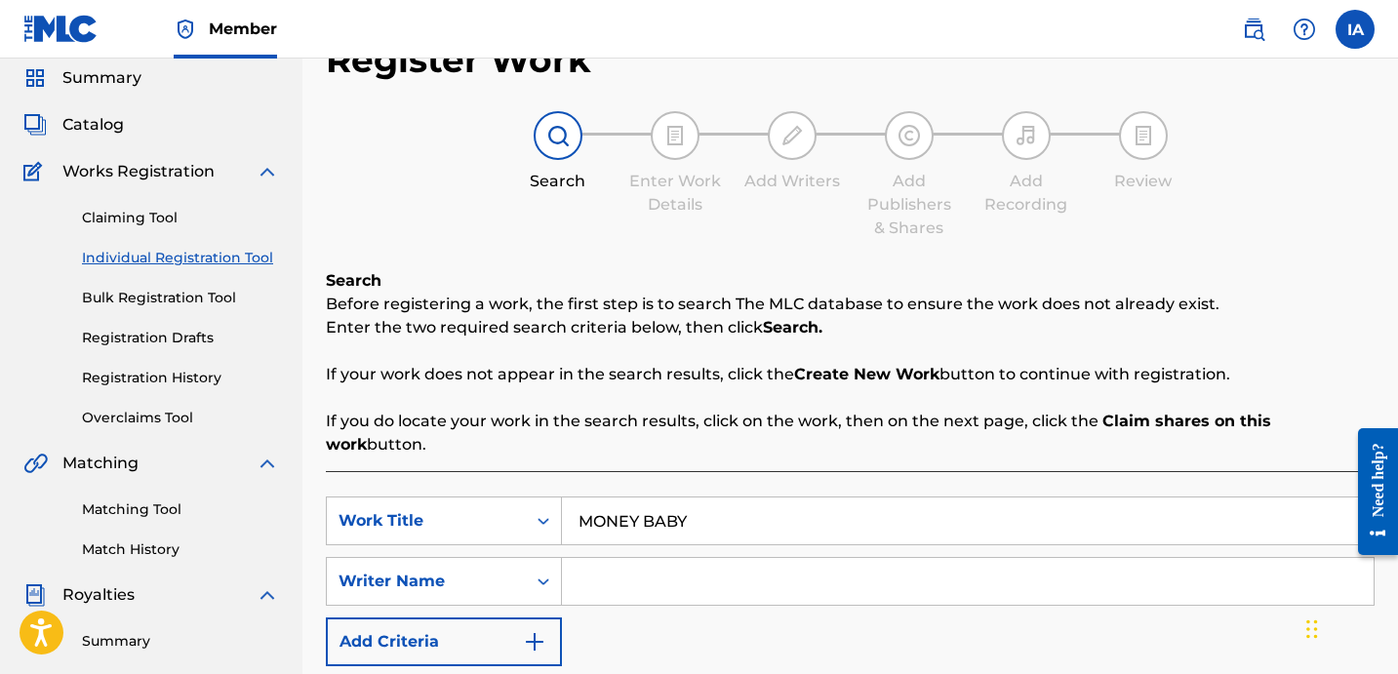
scroll to position [149, 0]
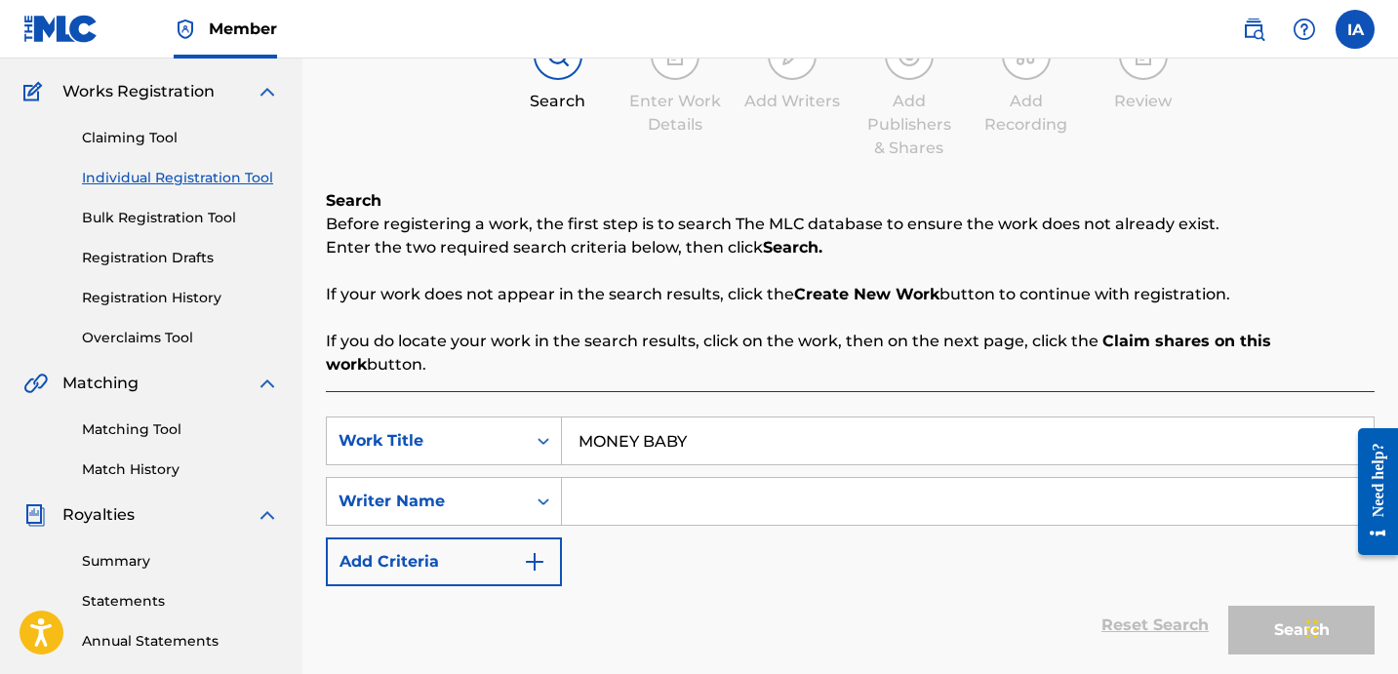
type input "MONEY BABY"
drag, startPoint x: 1016, startPoint y: 478, endPoint x: 1065, endPoint y: 483, distance: 49.0
click at [1015, 478] on input "Search Form" at bounding box center [968, 501] width 812 height 47
paste input "[PERSON_NAME] [PERSON_NAME]"
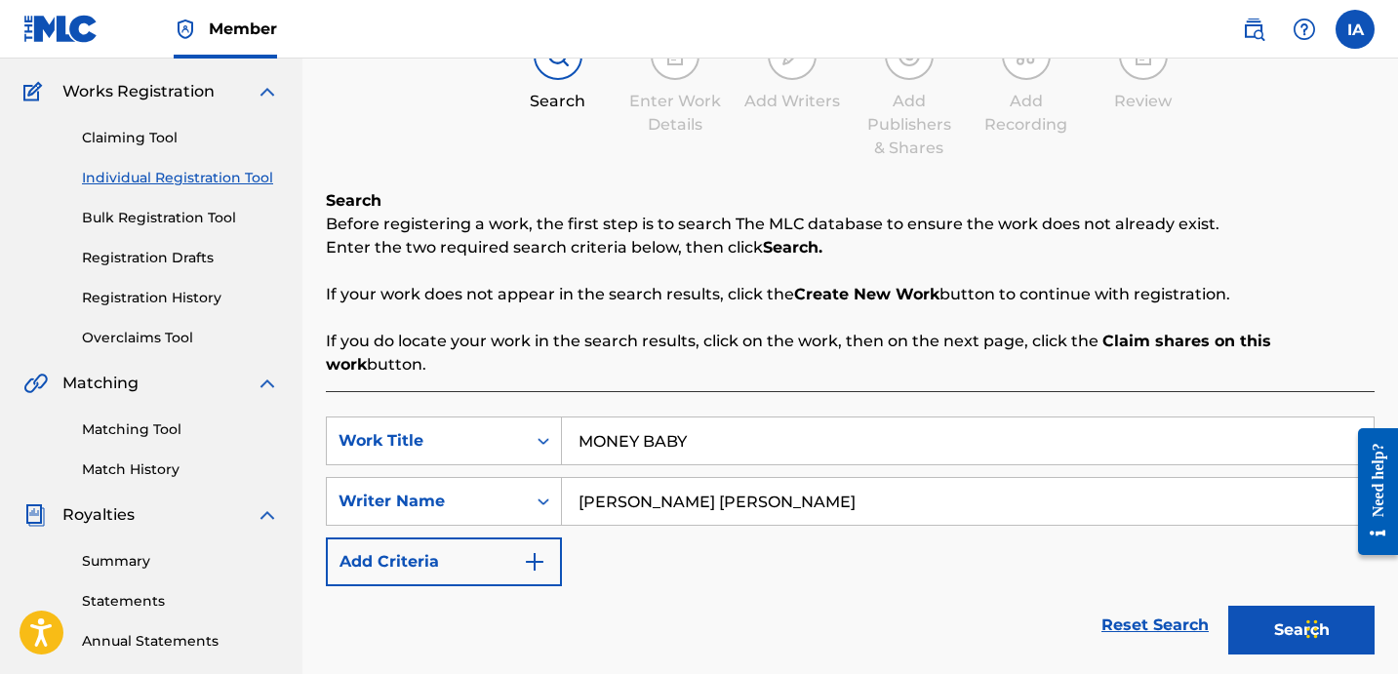
type input "[PERSON_NAME] [PERSON_NAME]"
click at [1292, 623] on button "Search" at bounding box center [1301, 630] width 146 height 49
click at [967, 586] on div "Reset Search Search" at bounding box center [850, 625] width 1049 height 78
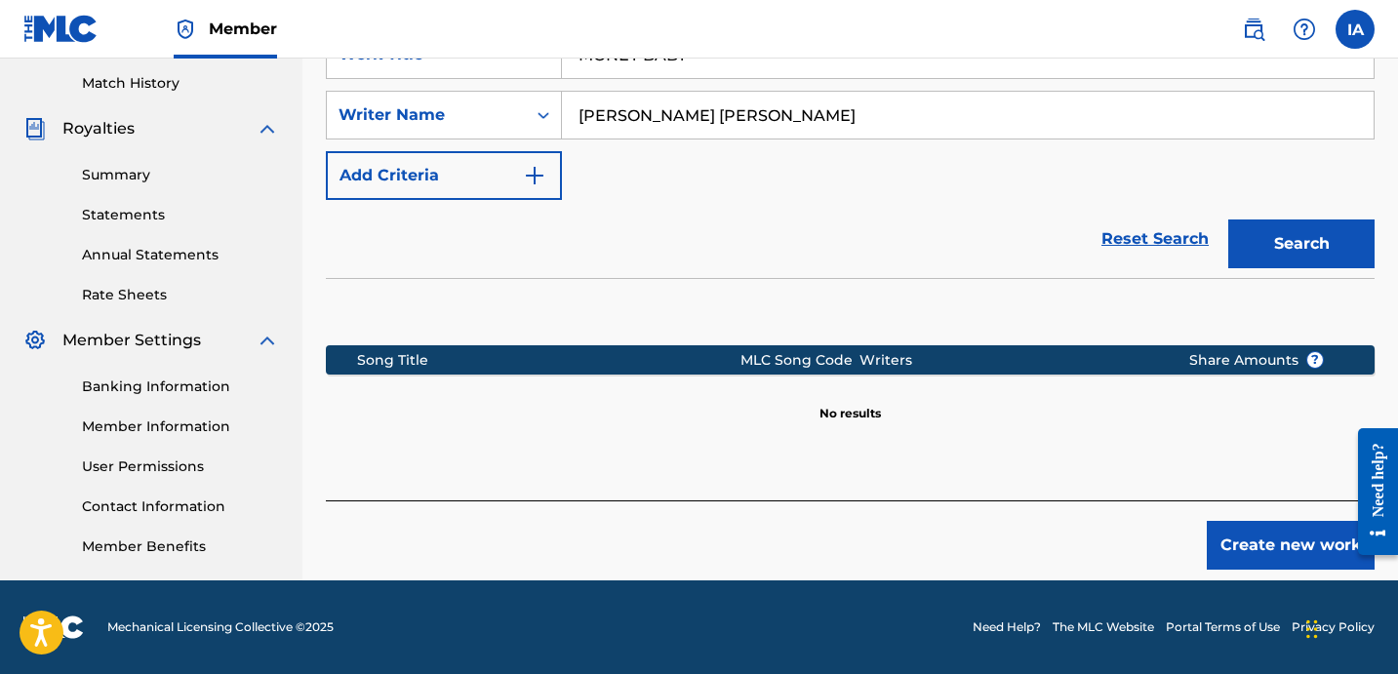
click at [1270, 527] on button "Create new work" at bounding box center [1291, 545] width 168 height 49
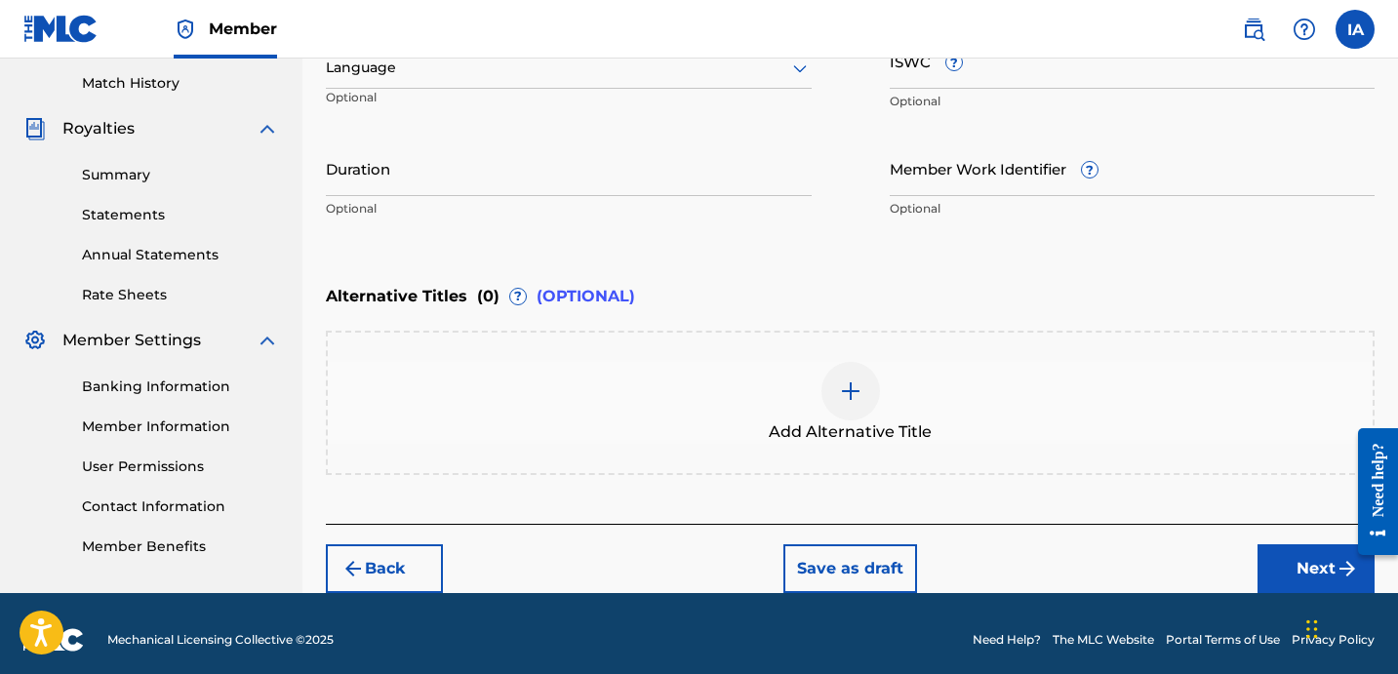
scroll to position [542, 0]
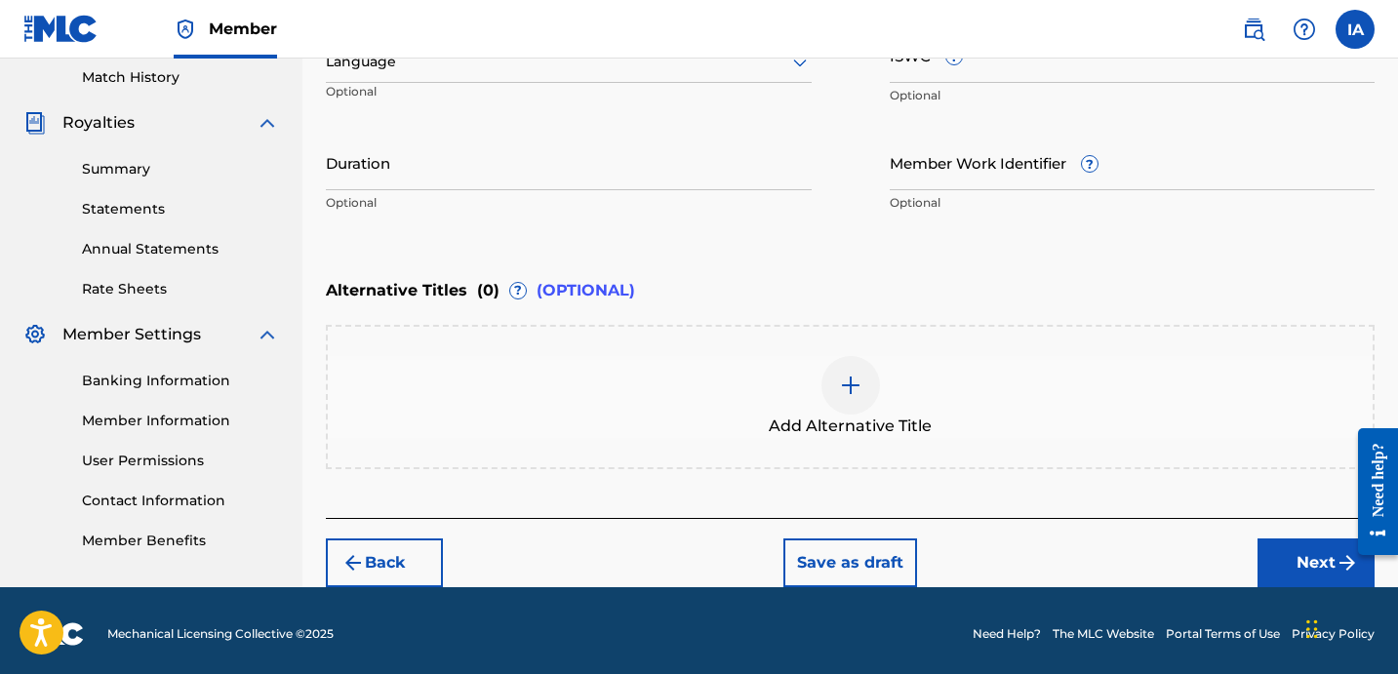
click at [816, 229] on div "Enter Work Details Enter work details for ‘ MONEY BABY ’ below. Work Title MONE…" at bounding box center [850, 33] width 1049 height 472
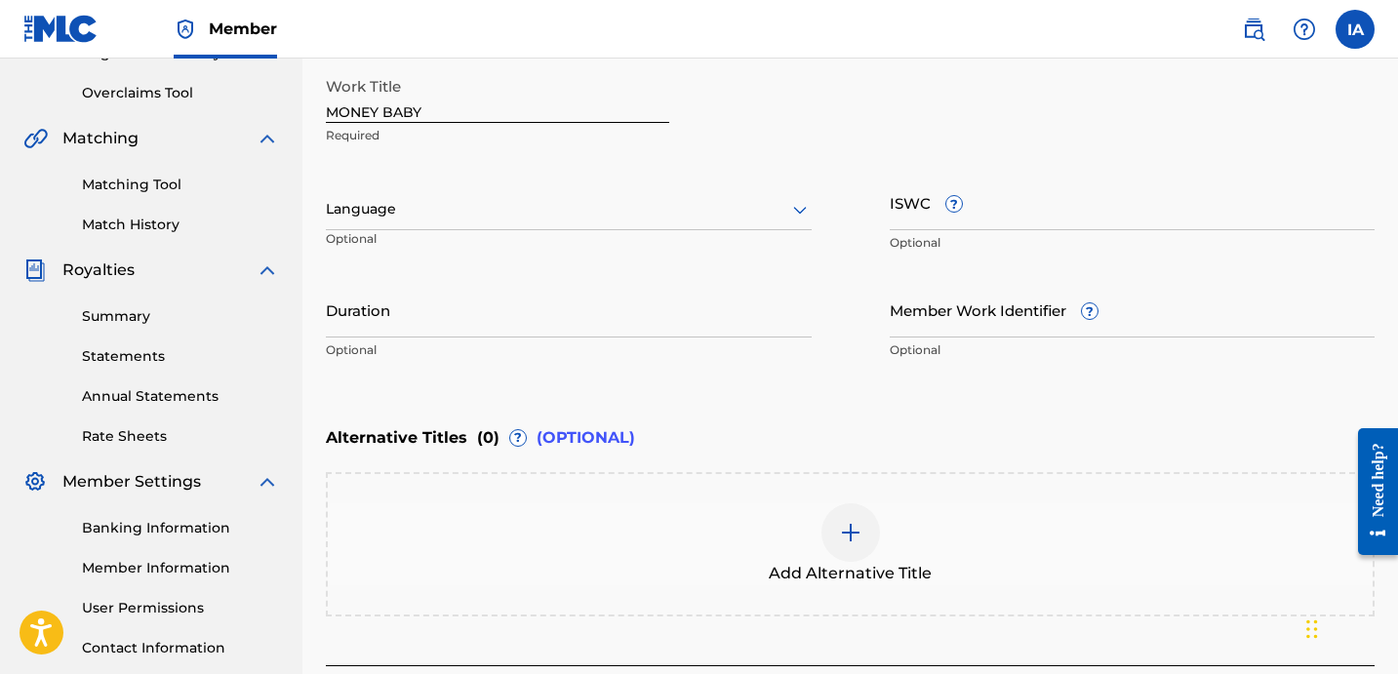
scroll to position [356, 0]
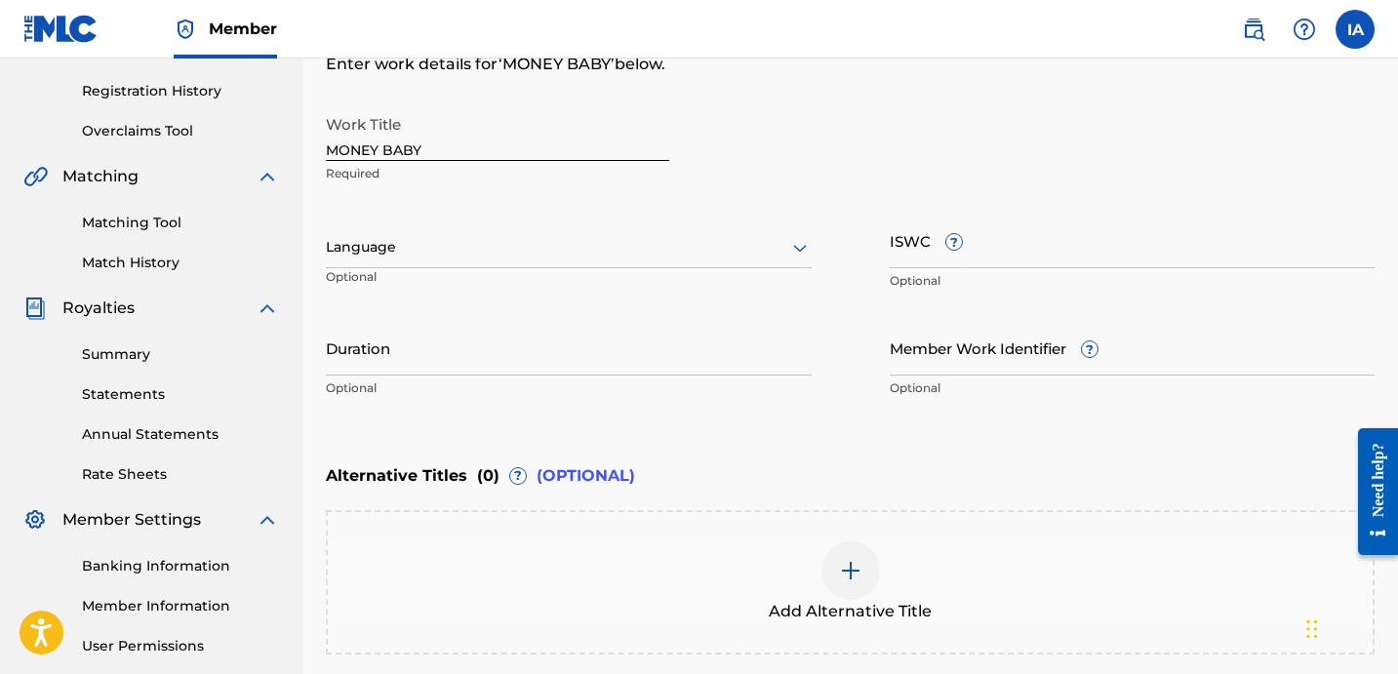
click at [617, 235] on div at bounding box center [569, 247] width 486 height 24
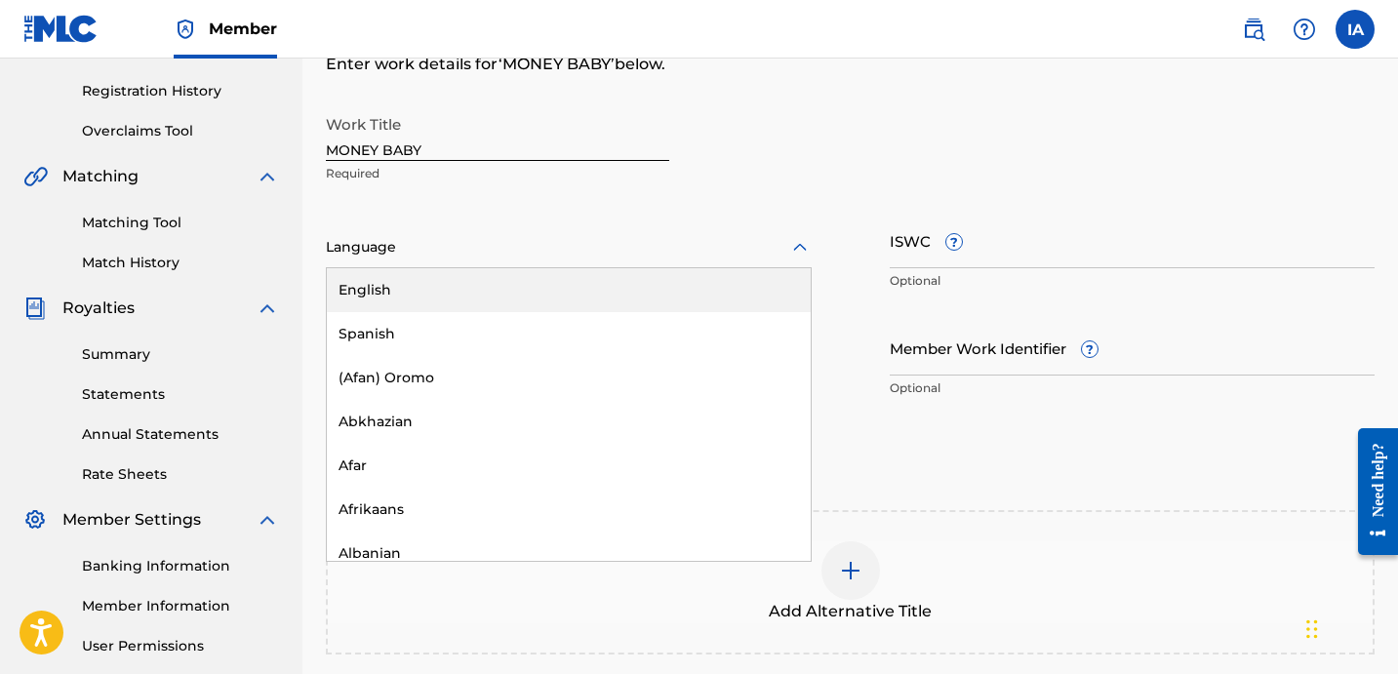
click at [656, 286] on div "English" at bounding box center [569, 290] width 484 height 44
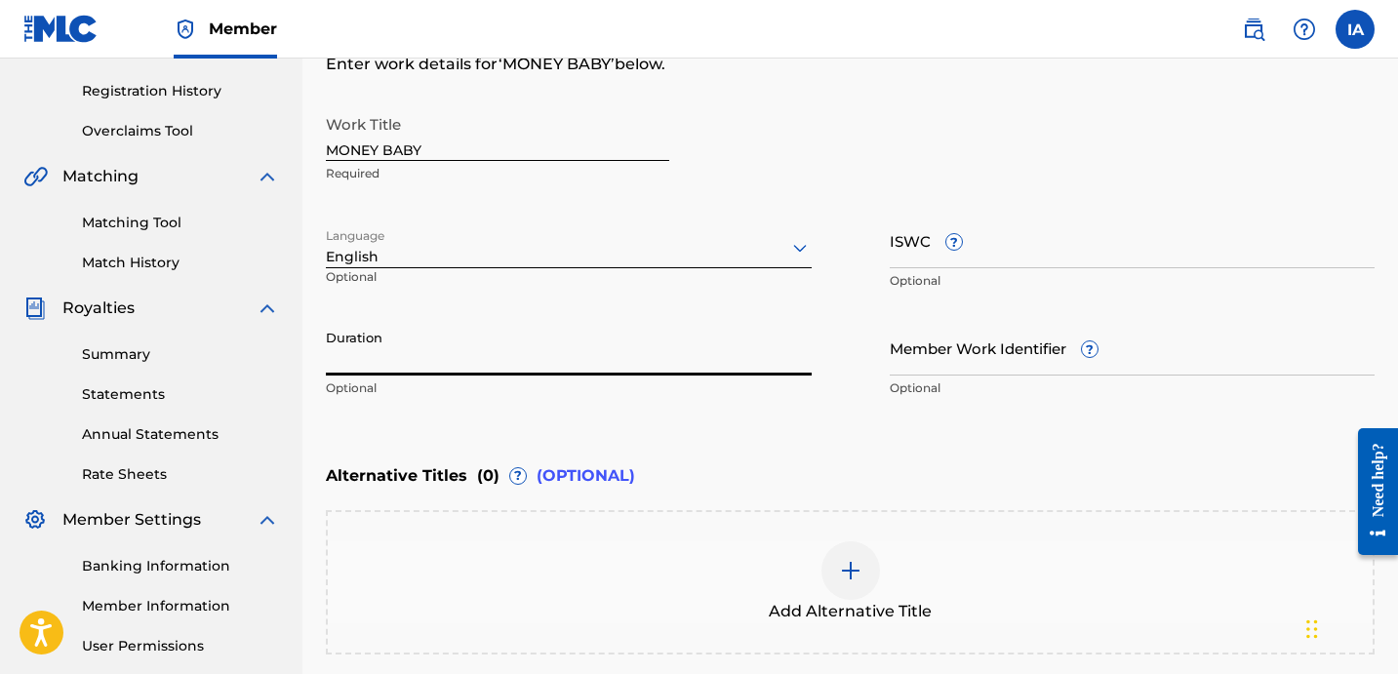
click at [804, 350] on input "Duration" at bounding box center [569, 348] width 486 height 56
drag, startPoint x: 336, startPoint y: 355, endPoint x: 399, endPoint y: 371, distance: 65.3
click at [399, 371] on input "02:50" at bounding box center [569, 348] width 486 height 56
type input "02:50"
click at [863, 420] on div "Enter Work Details Enter work details for ‘ MONEY BABY ’ below. Work Title MONE…" at bounding box center [850, 218] width 1049 height 472
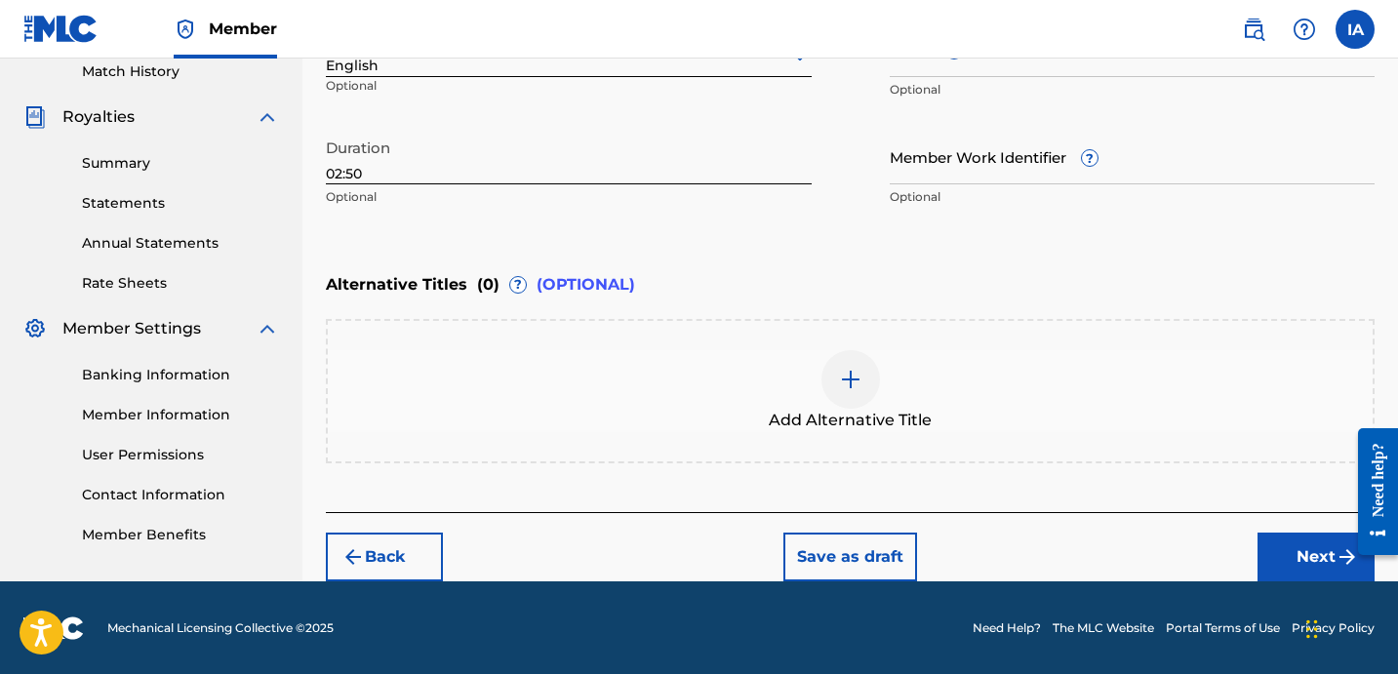
click at [1324, 560] on button "Next" at bounding box center [1316, 557] width 117 height 49
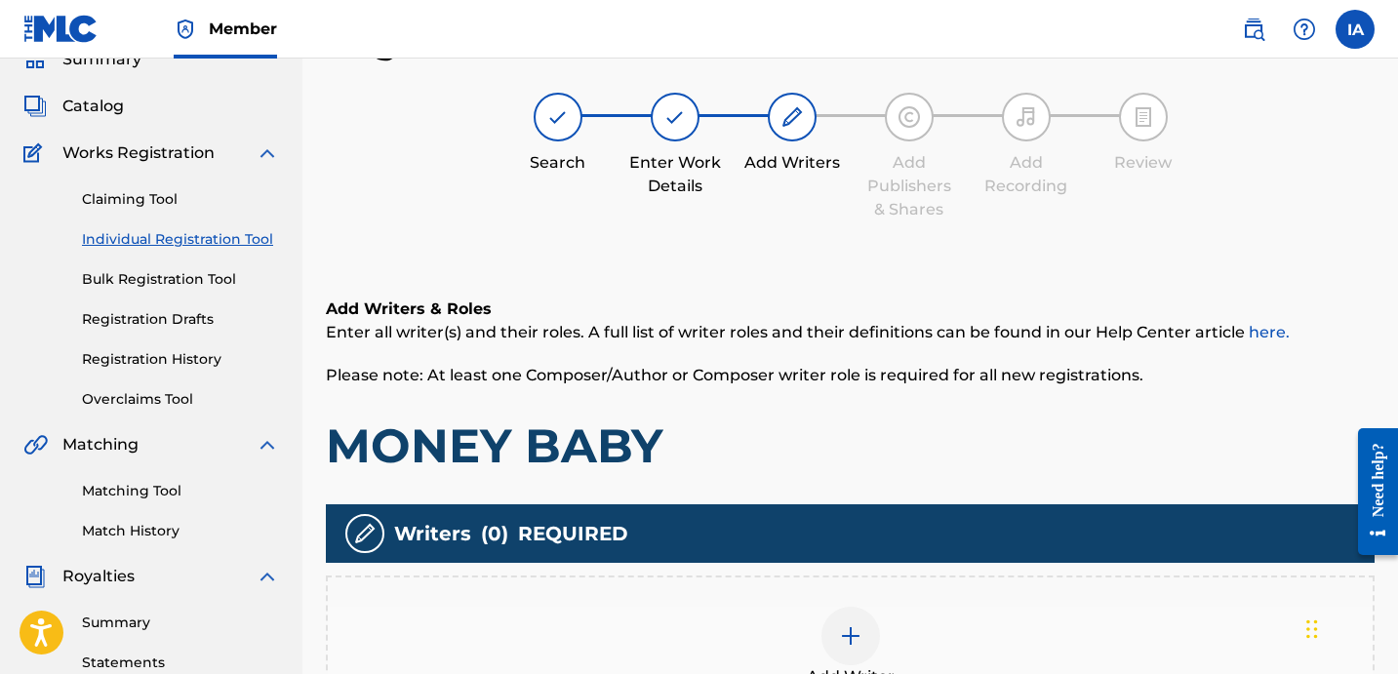
click at [871, 451] on h1 "MONEY BABY" at bounding box center [850, 446] width 1049 height 59
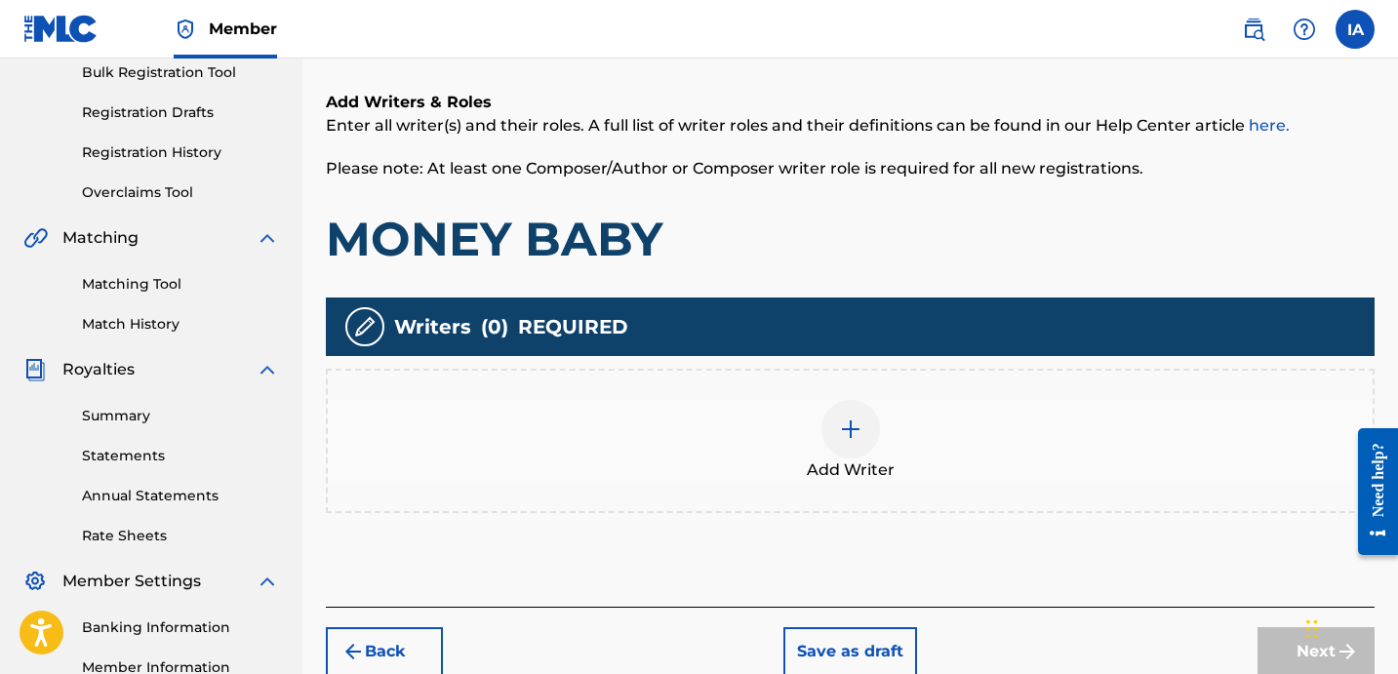
scroll to position [438, 0]
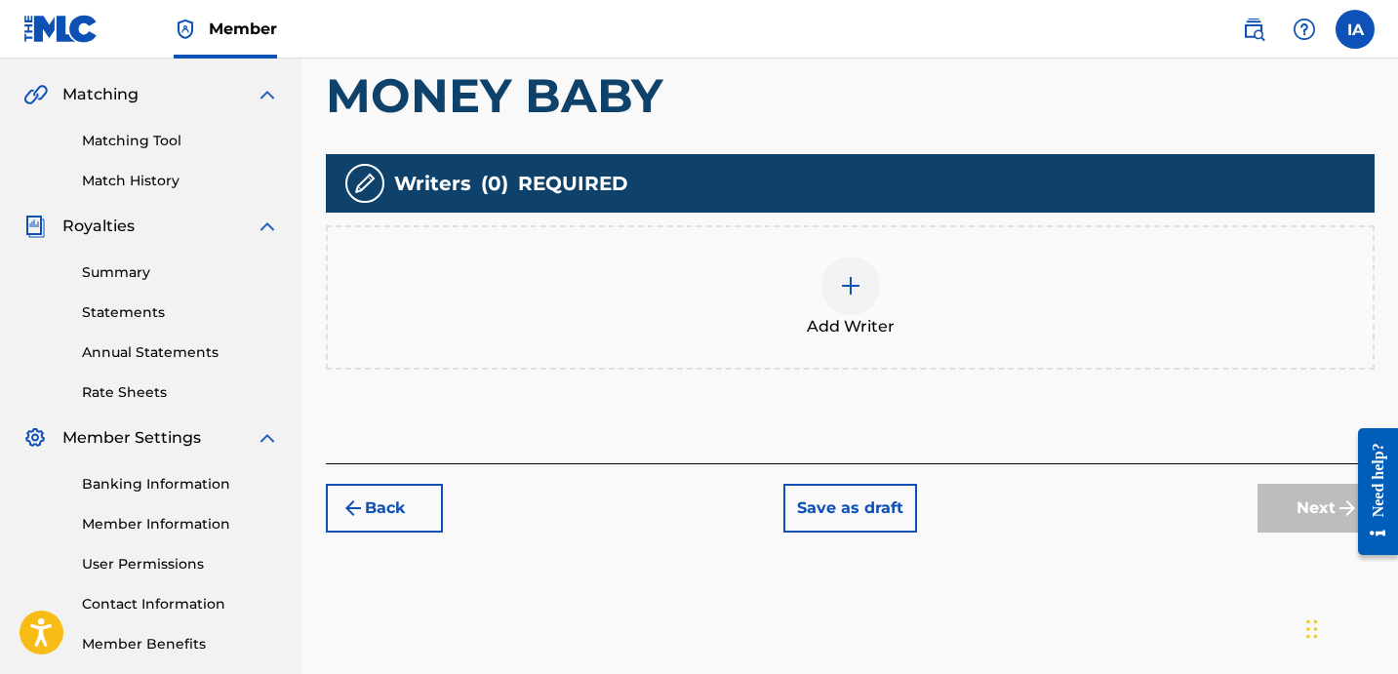
click at [993, 348] on div "Add Writer" at bounding box center [850, 297] width 1049 height 144
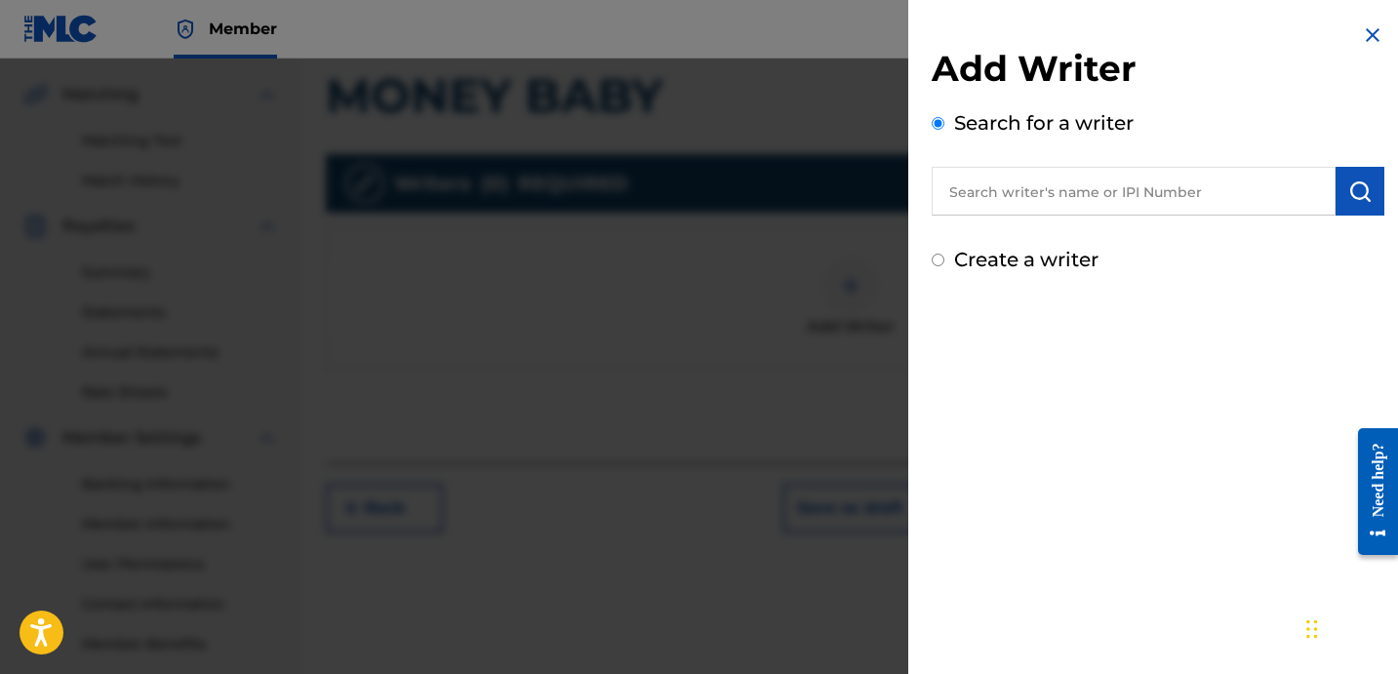
click at [1141, 191] on input "text" at bounding box center [1134, 191] width 404 height 49
paste input "[PERSON_NAME] [PERSON_NAME]"
type input "[PERSON_NAME] [PERSON_NAME]"
click at [1360, 203] on button "submit" at bounding box center [1360, 191] width 49 height 49
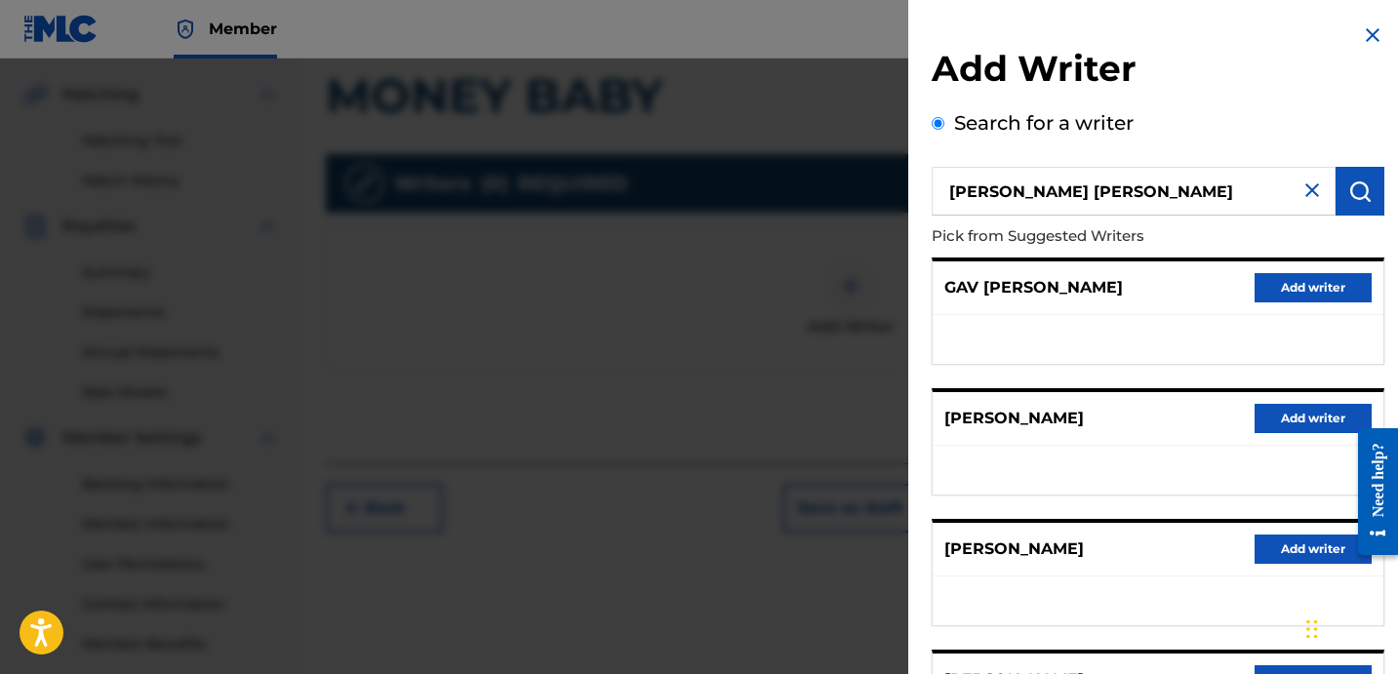
scroll to position [337, 0]
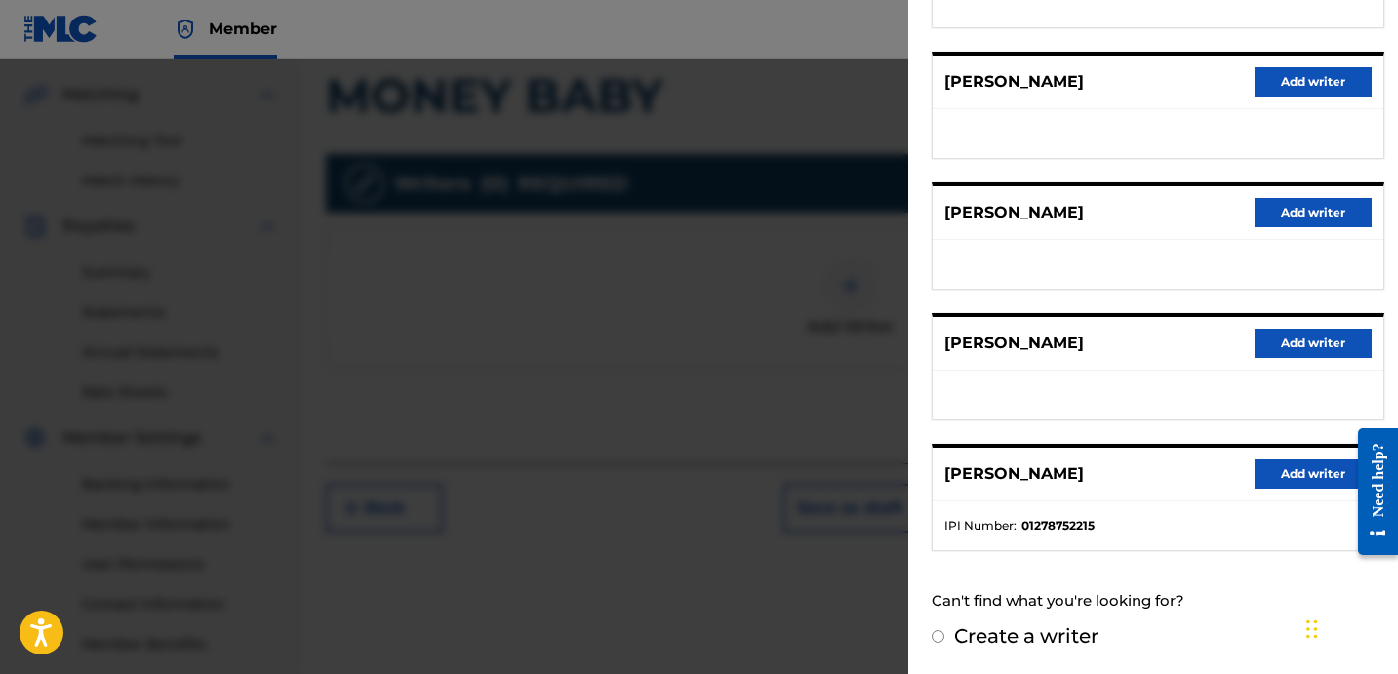
click at [1256, 479] on button "Add writer" at bounding box center [1313, 474] width 117 height 29
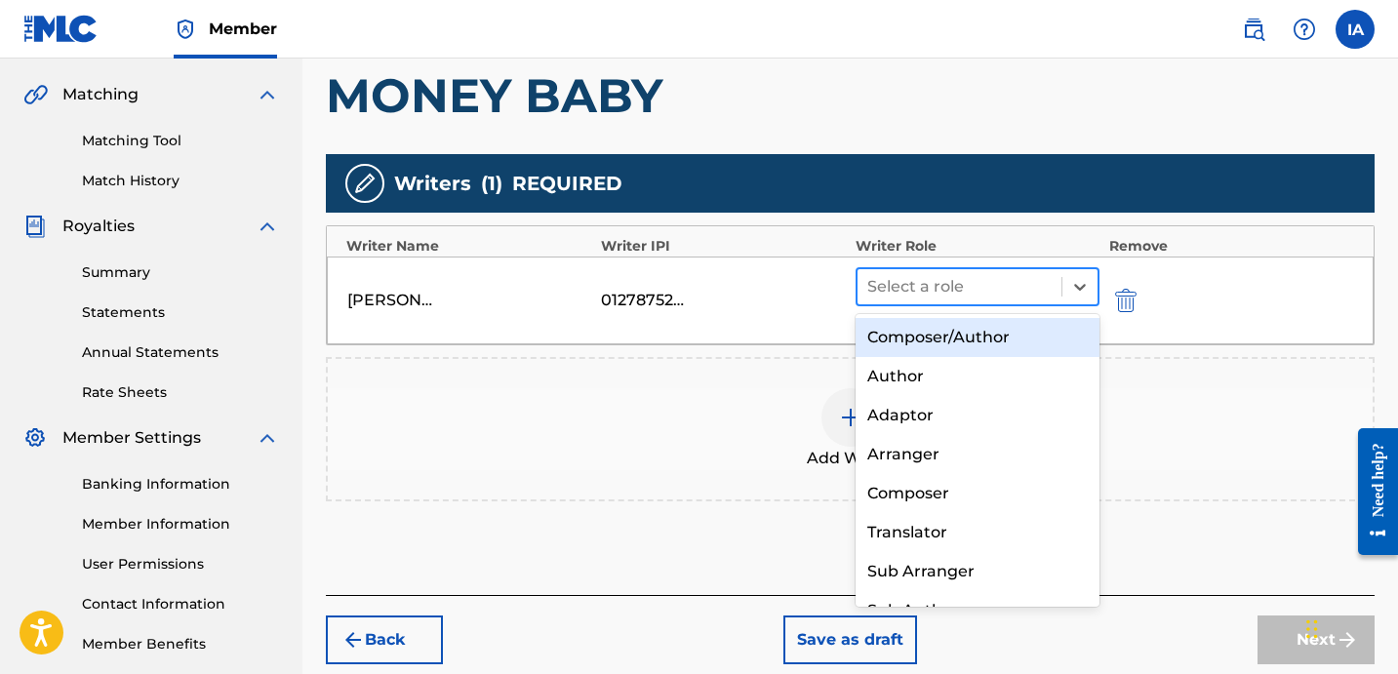
click at [999, 287] on div at bounding box center [959, 286] width 184 height 27
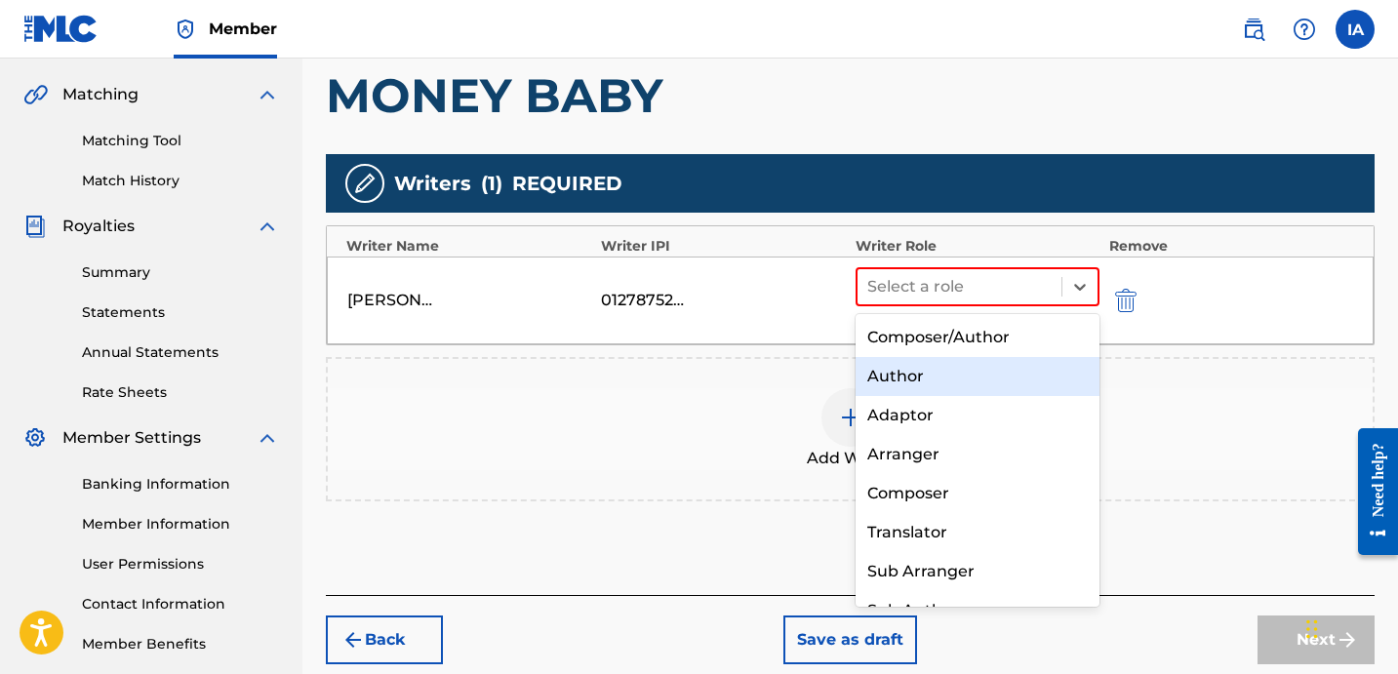
click at [938, 370] on div "Author" at bounding box center [978, 376] width 244 height 39
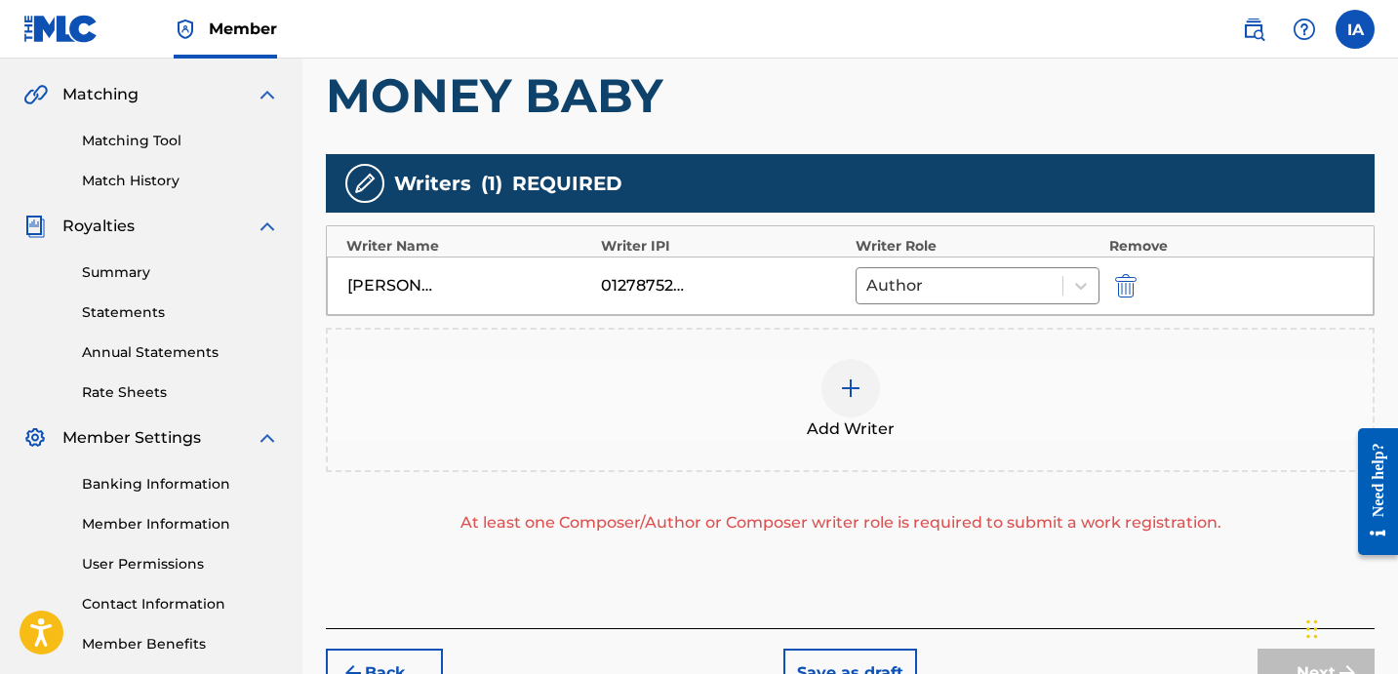
click at [942, 373] on div "Add Writer" at bounding box center [850, 400] width 1045 height 82
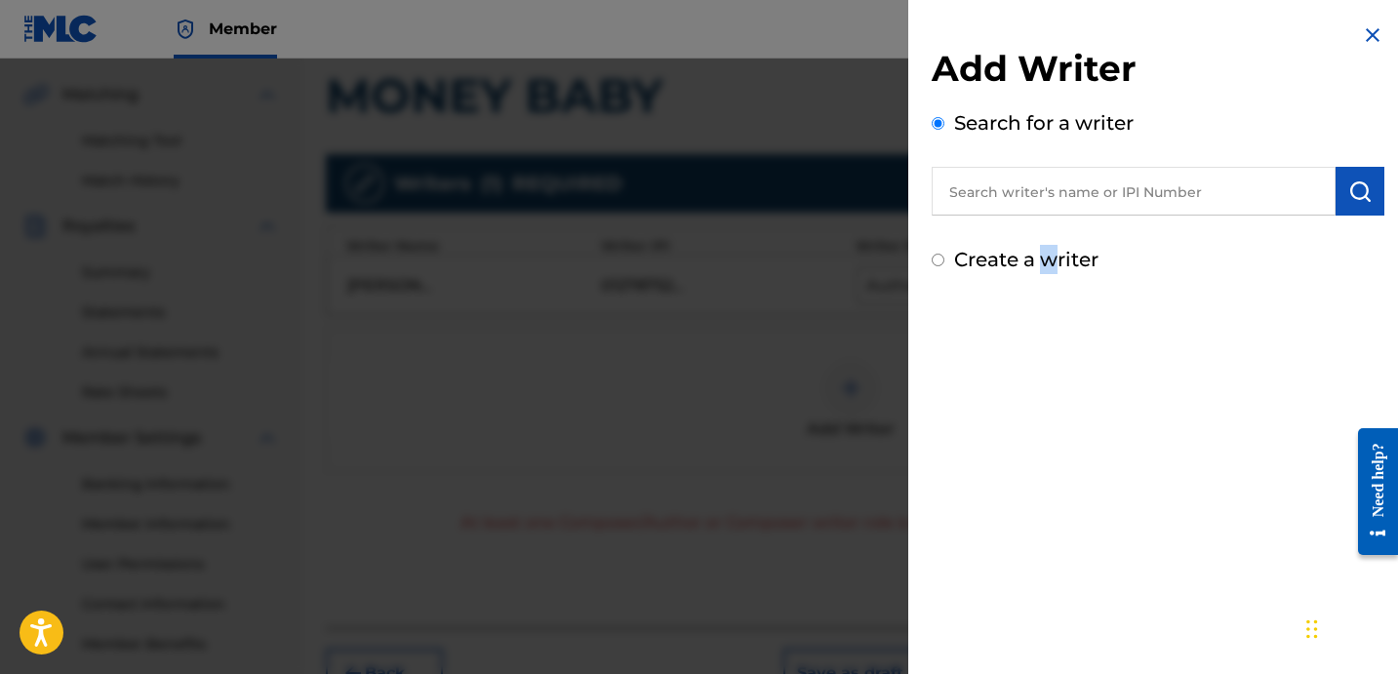
click at [1049, 250] on label "Create a writer" at bounding box center [1026, 259] width 144 height 23
radio input "true"
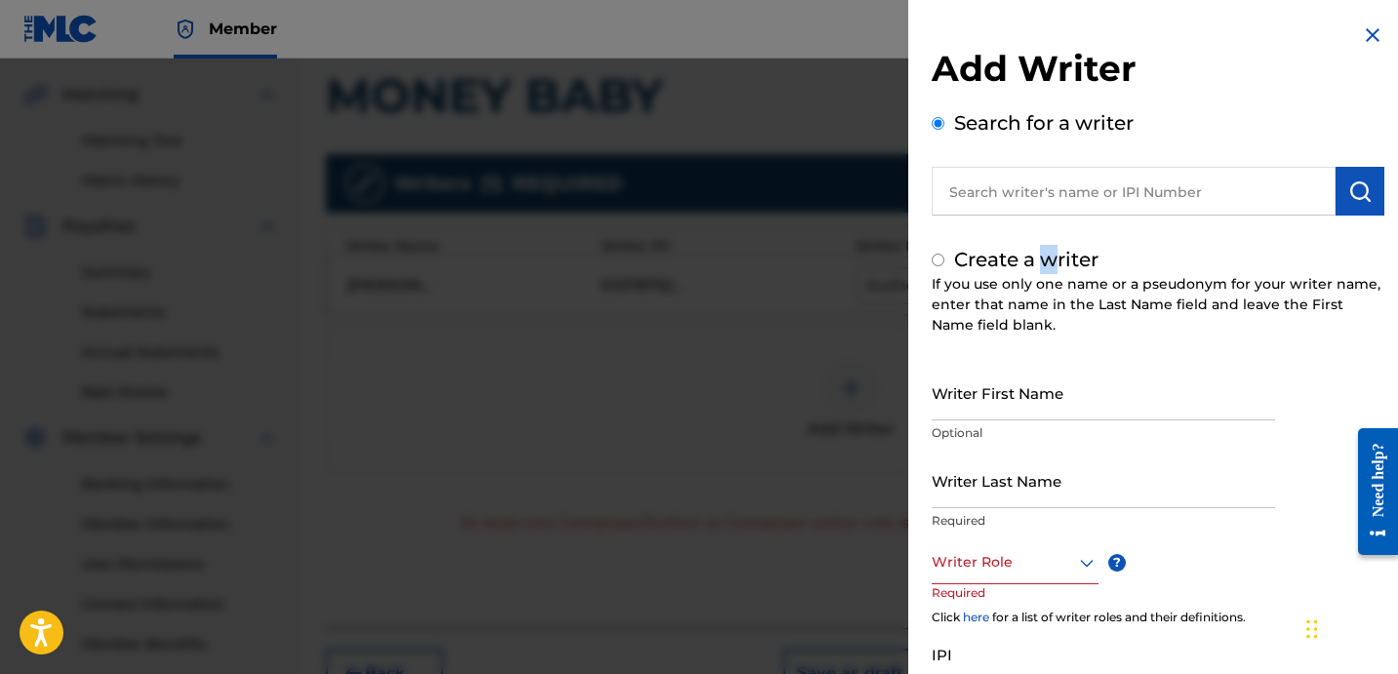
radio input "false"
radio input "true"
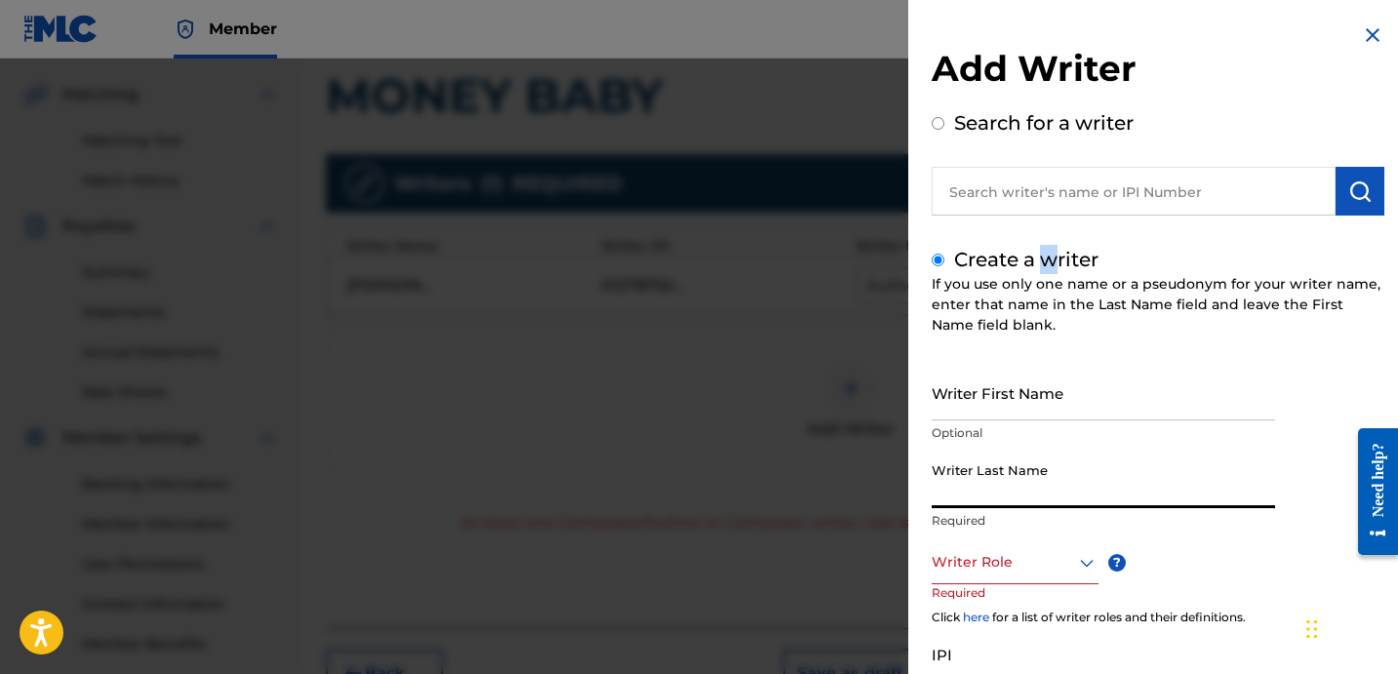
click at [1054, 483] on input "Writer Last Name" at bounding box center [1103, 481] width 343 height 56
paste input "UNKNOWN WRITER"
click at [1037, 495] on input "UNKNOWN WRITER" at bounding box center [1103, 481] width 343 height 56
type input "UNKNOWN"
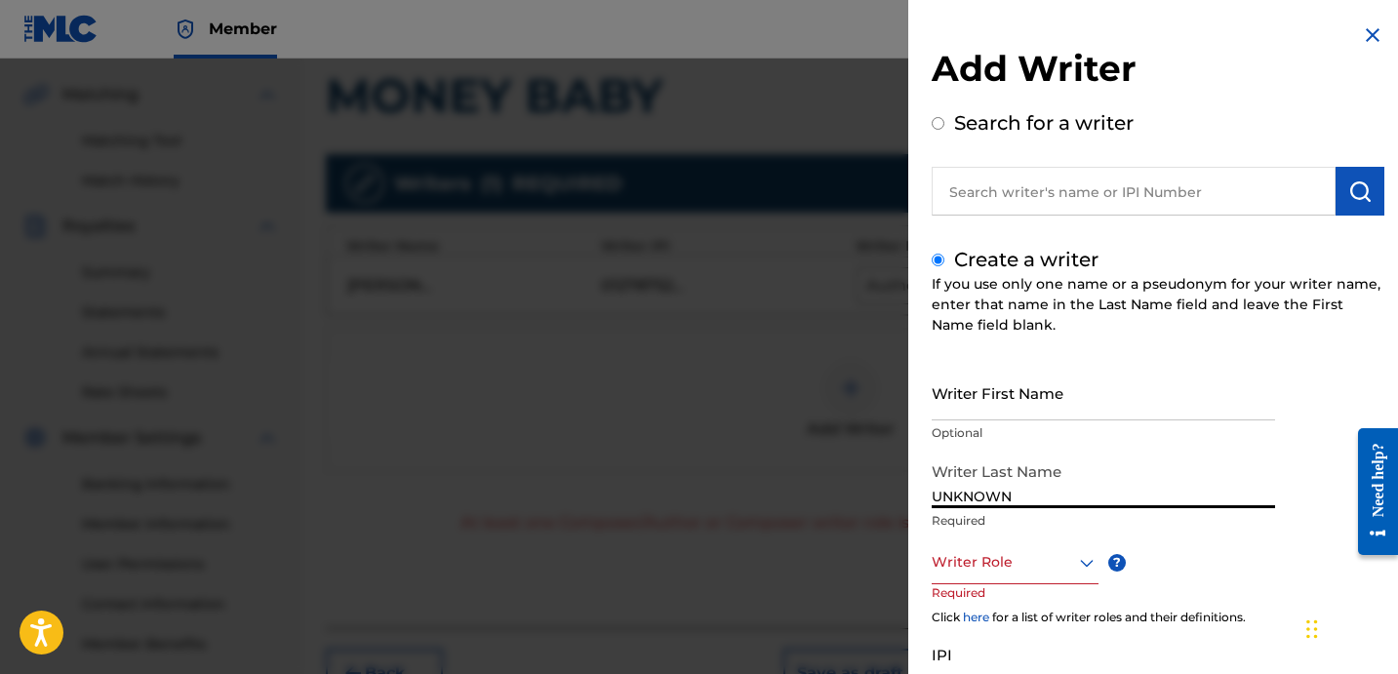
click at [1014, 394] on input "Writer First Name" at bounding box center [1103, 393] width 343 height 56
paste input "WRITER"
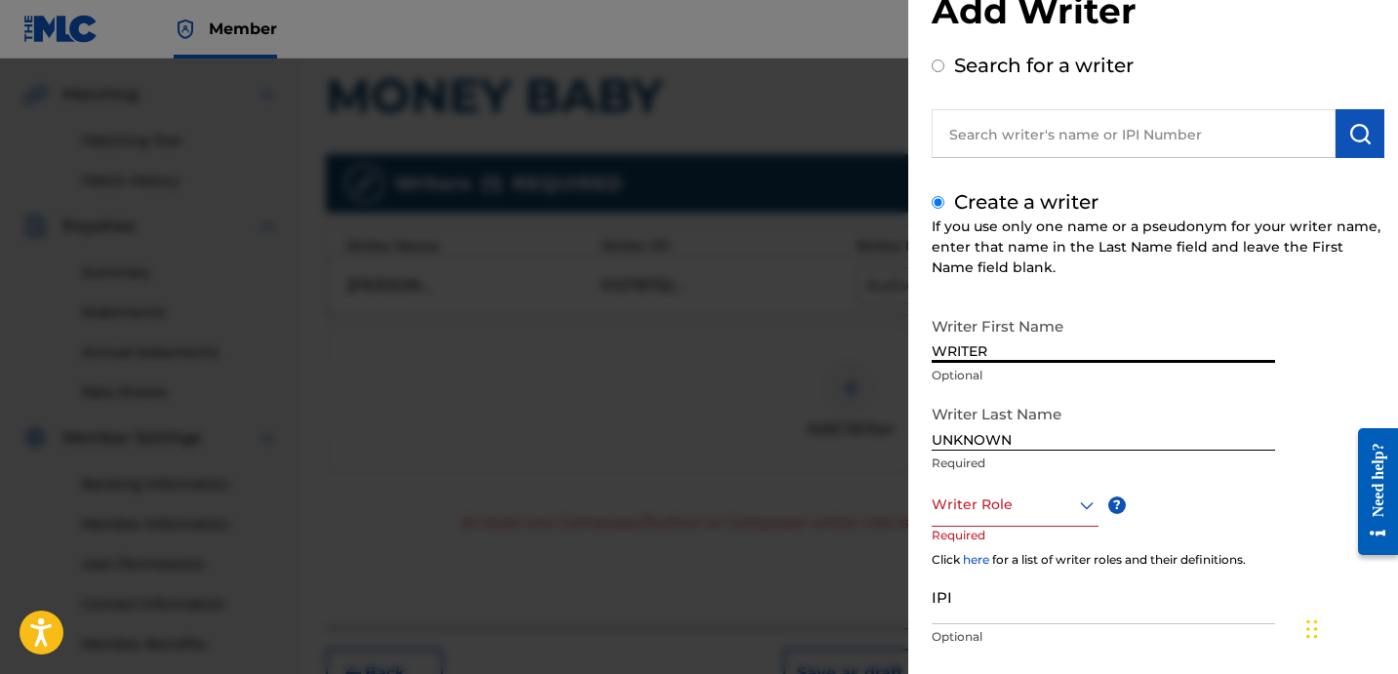
type input "WRITER"
click at [1054, 506] on div at bounding box center [1015, 505] width 167 height 24
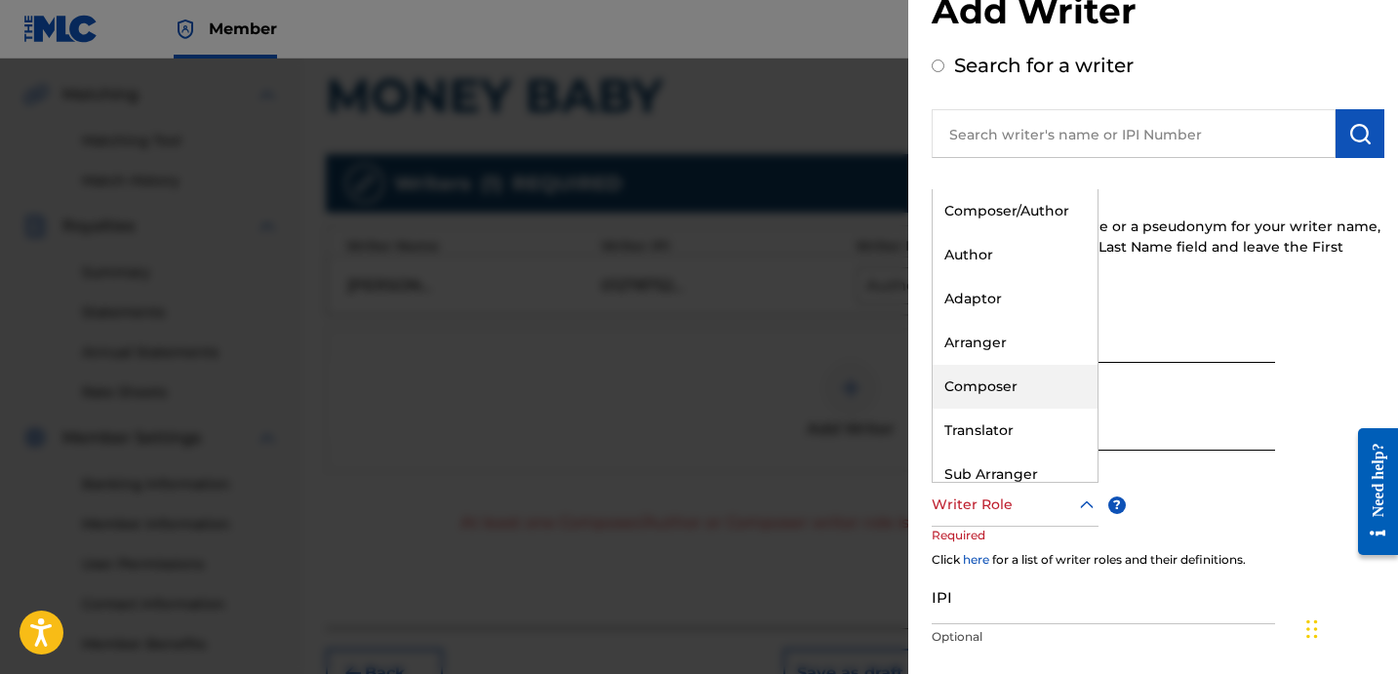
click at [1037, 378] on div "Composer" at bounding box center [1015, 387] width 165 height 44
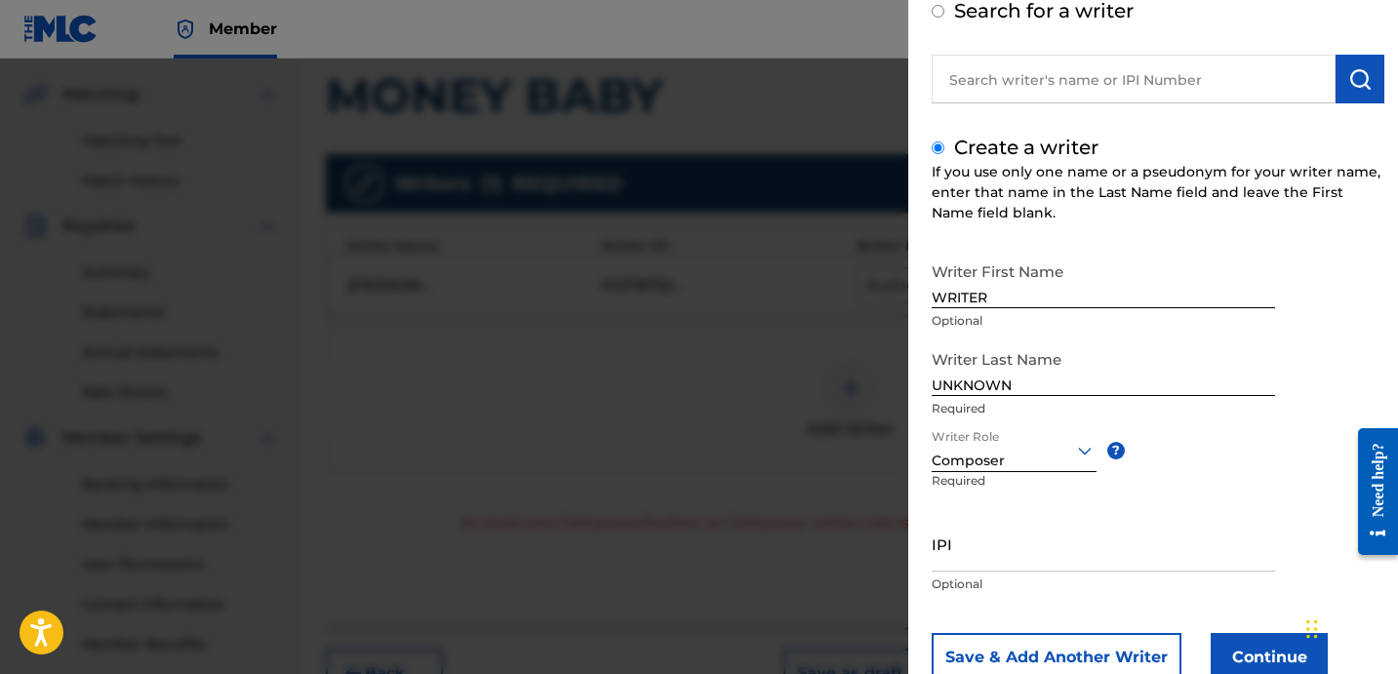
scroll to position [173, 0]
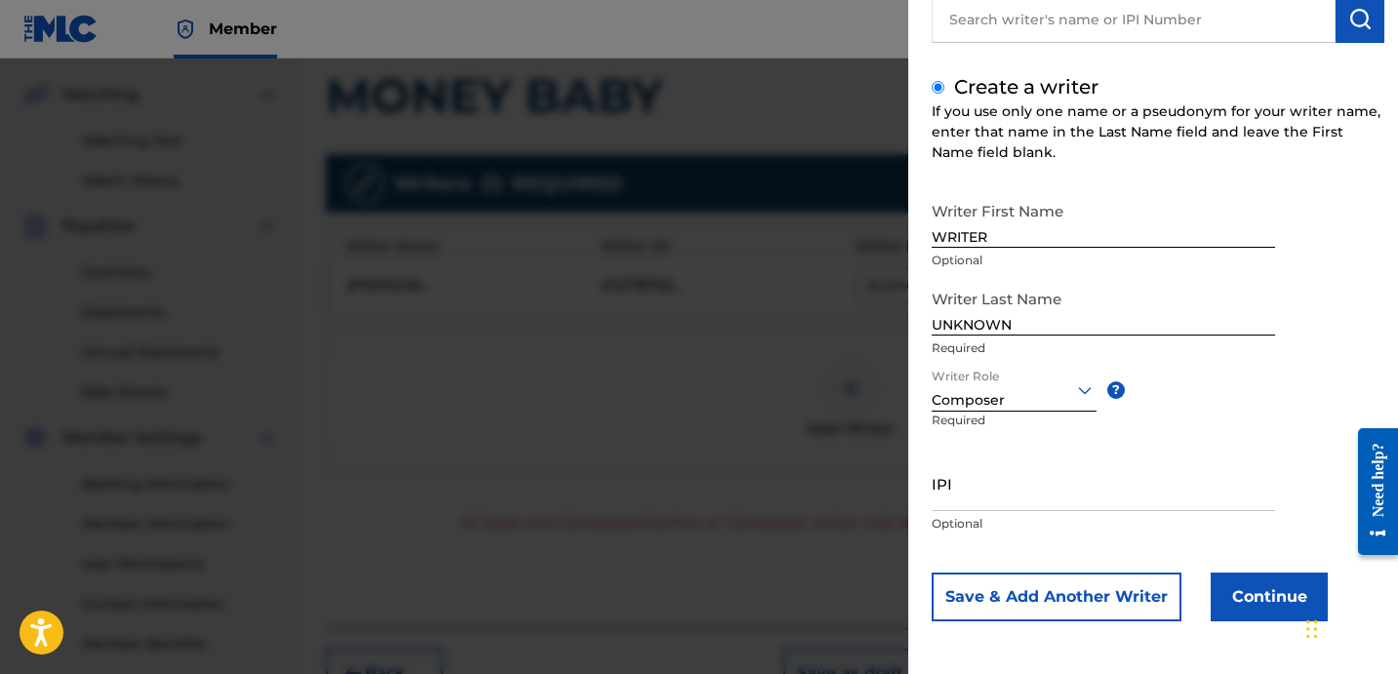
click at [1230, 592] on button "Continue" at bounding box center [1269, 597] width 117 height 49
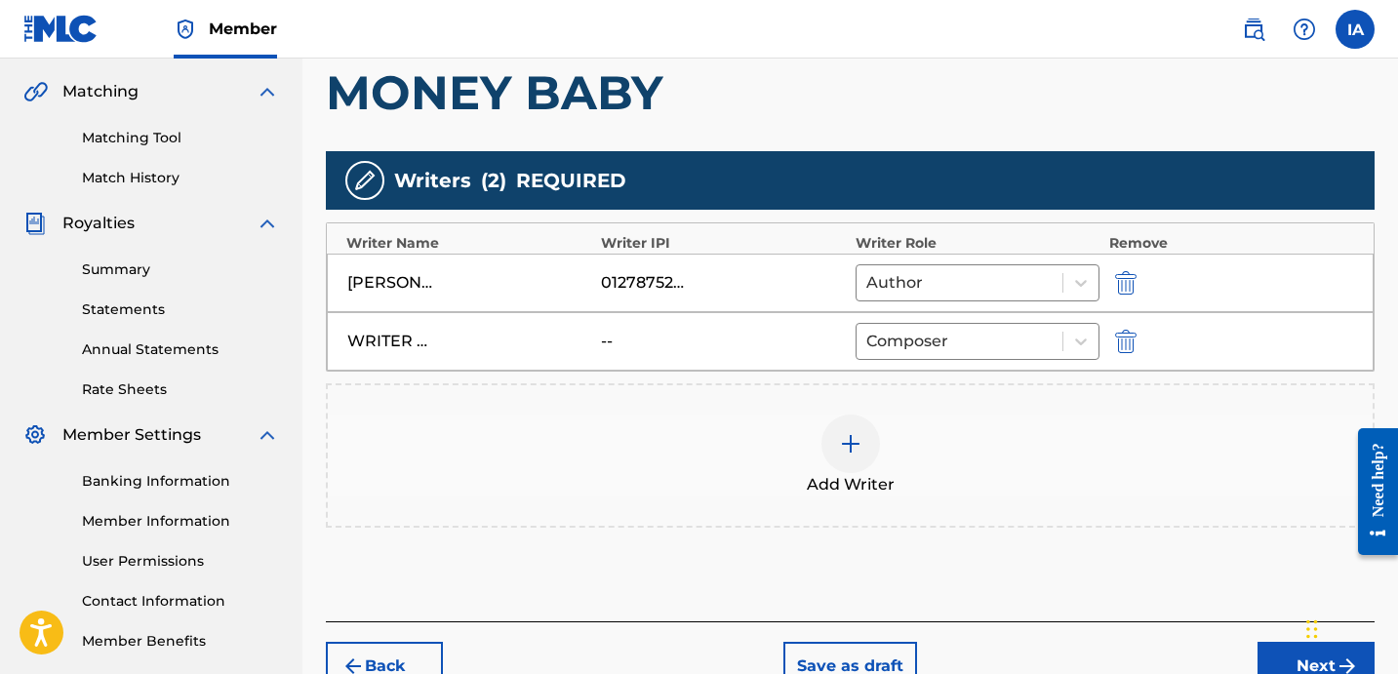
scroll to position [442, 0]
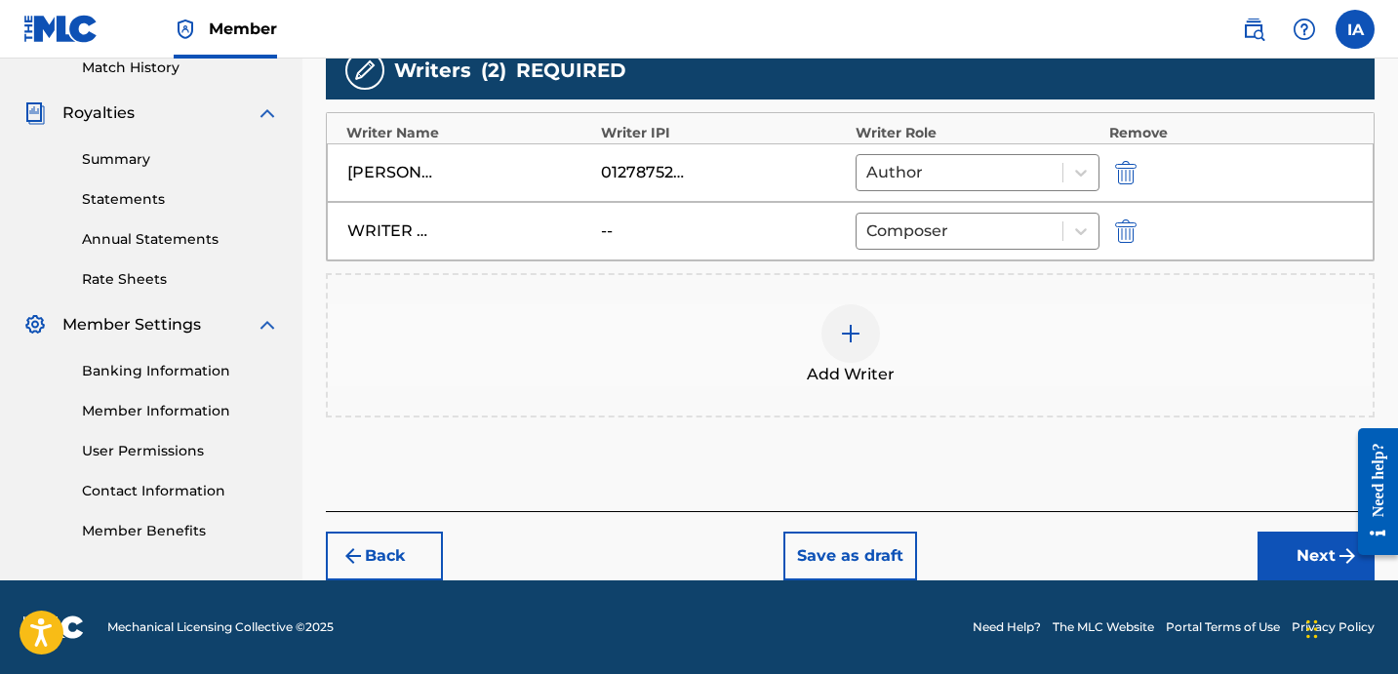
click at [1310, 562] on button "Next" at bounding box center [1316, 556] width 117 height 49
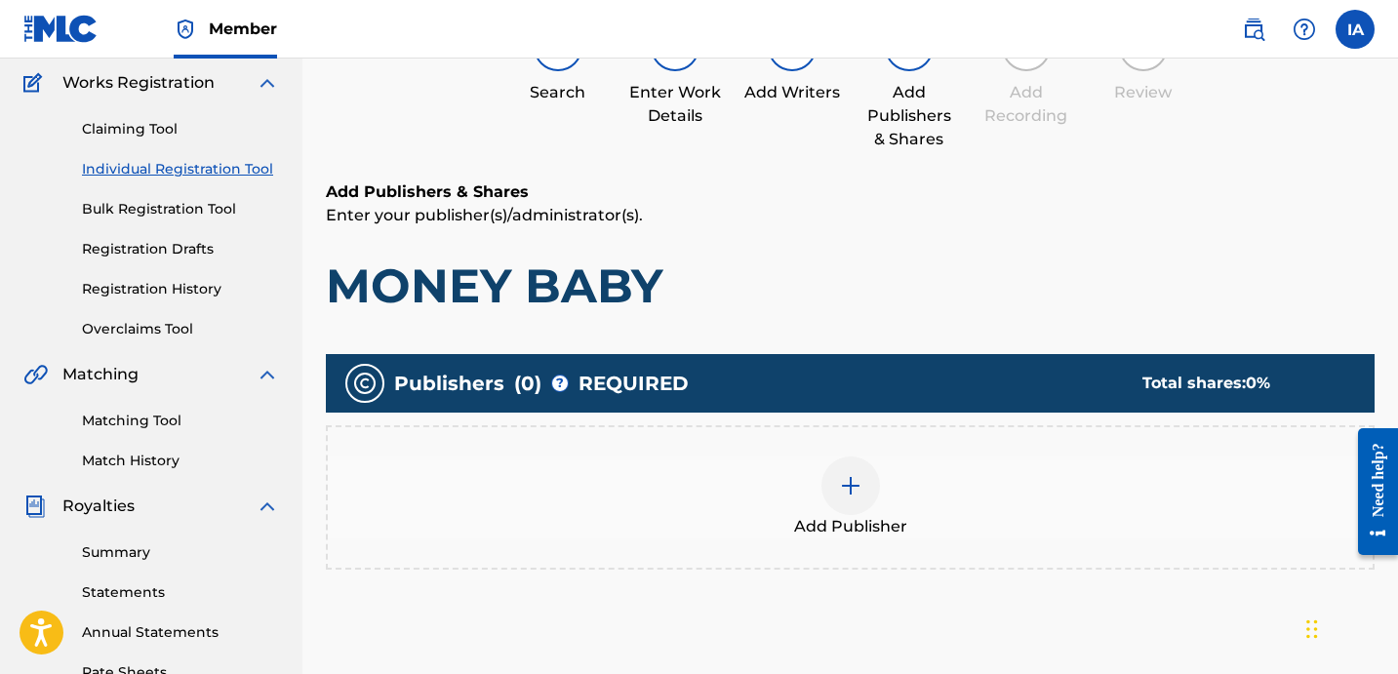
scroll to position [88, 0]
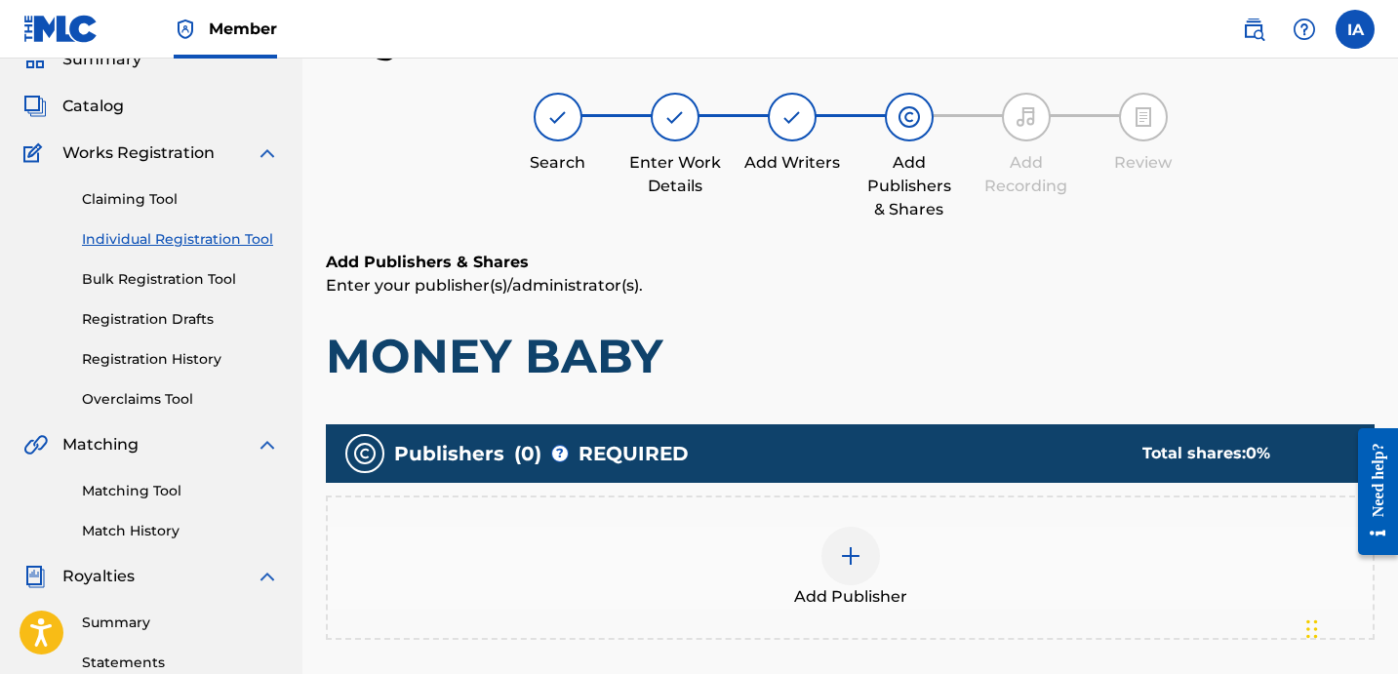
click at [939, 274] on p "Enter your publisher(s)/administrator(s)." at bounding box center [850, 285] width 1049 height 23
click at [908, 291] on p "Enter your publisher(s)/administrator(s)." at bounding box center [850, 285] width 1049 height 23
click at [875, 545] on div at bounding box center [851, 556] width 59 height 59
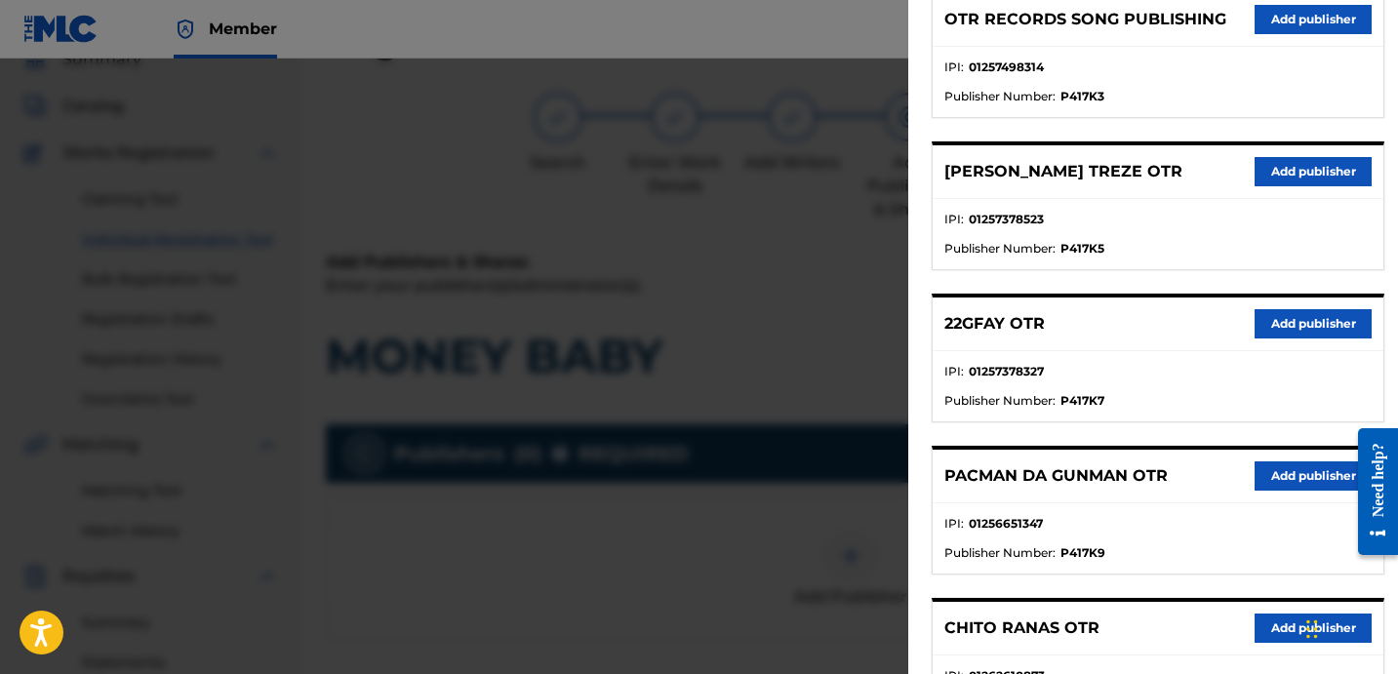
scroll to position [977, 0]
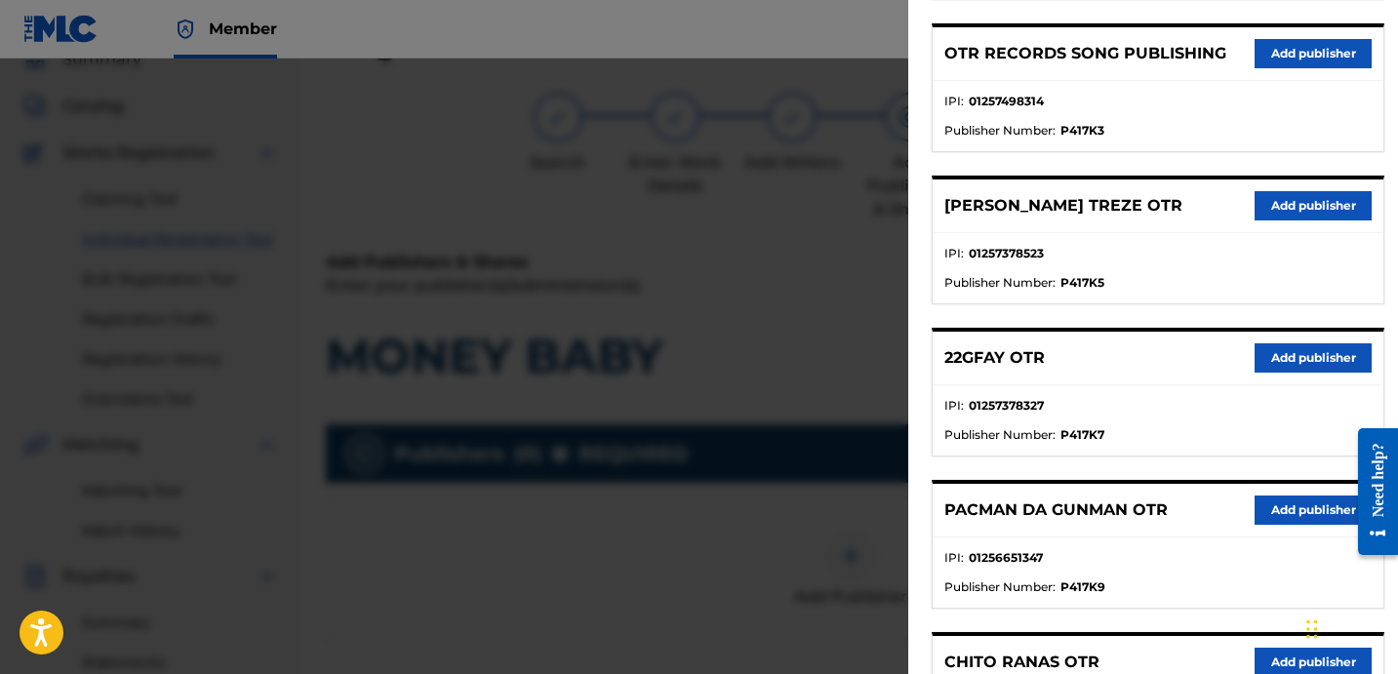
click at [1293, 60] on button "Add publisher" at bounding box center [1313, 53] width 117 height 29
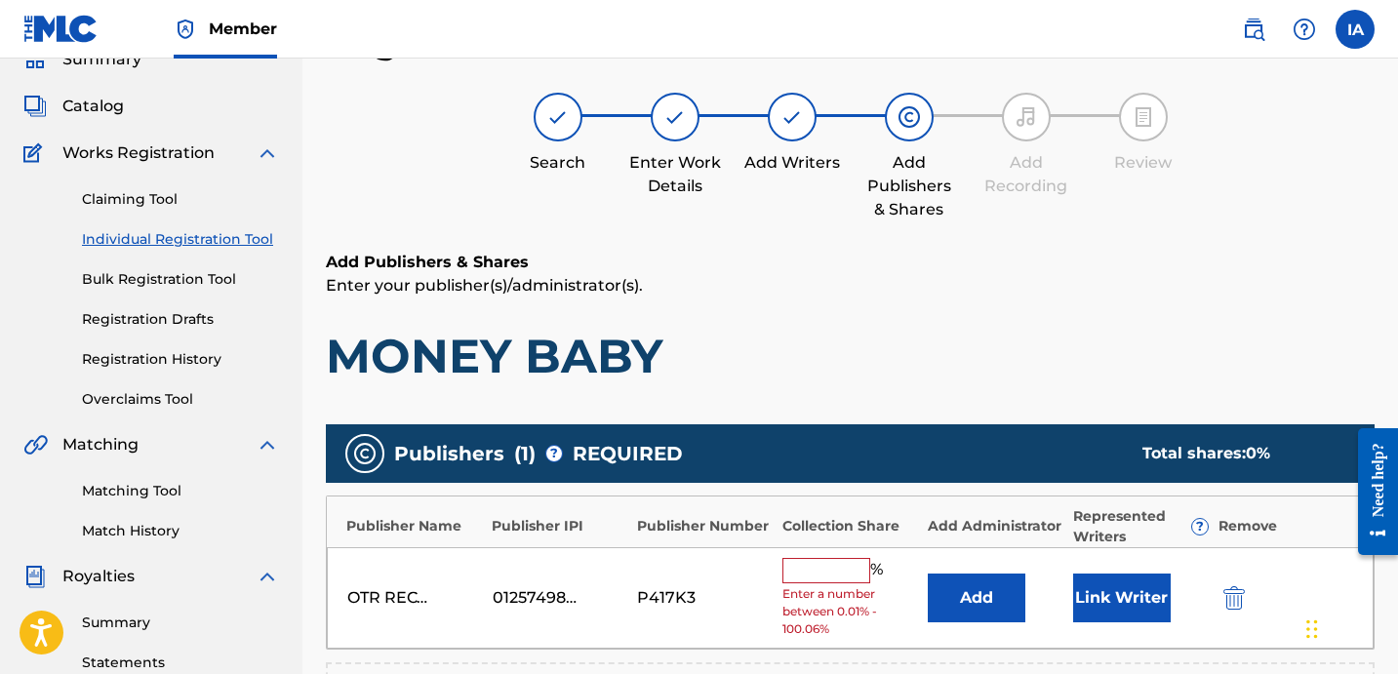
click at [833, 585] on span "Enter a number between 0.01% - 100.06%" at bounding box center [851, 611] width 136 height 53
click at [841, 566] on input "text" at bounding box center [827, 570] width 88 height 25
click at [844, 568] on input "text" at bounding box center [827, 570] width 88 height 25
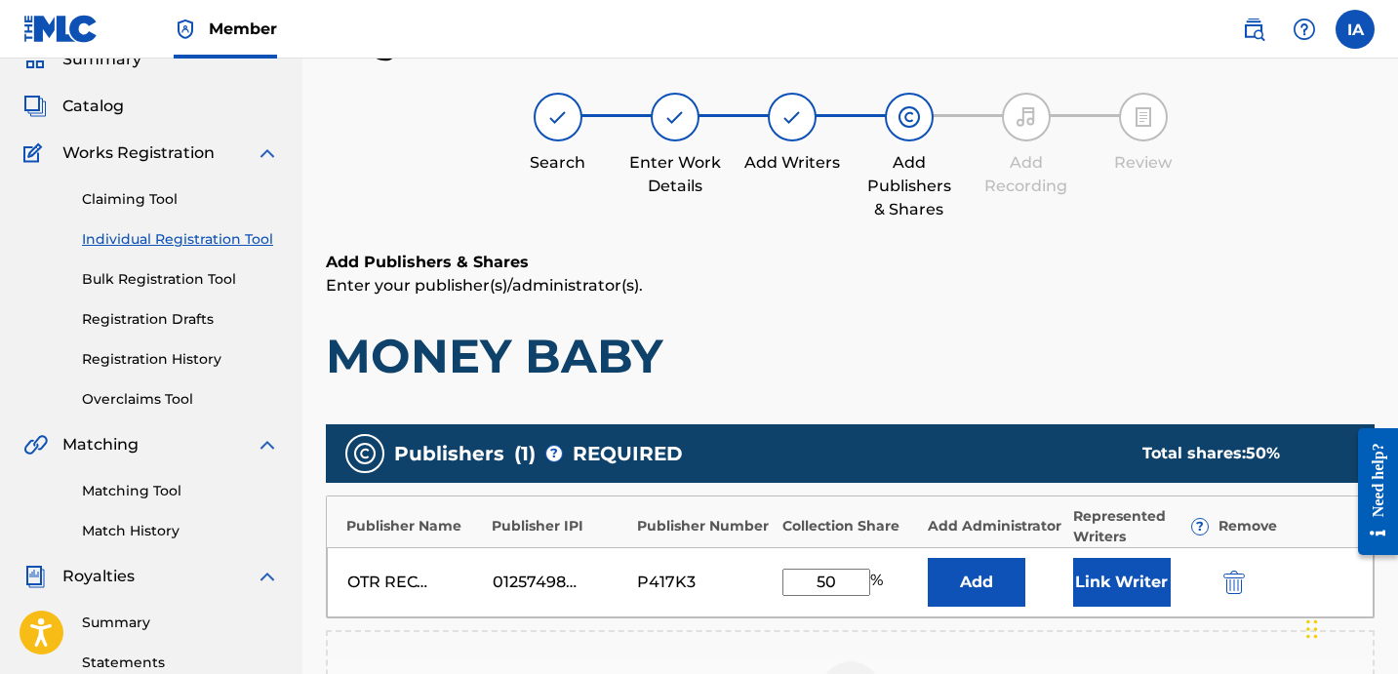
type input "50"
click at [957, 584] on button "Add" at bounding box center [977, 582] width 98 height 49
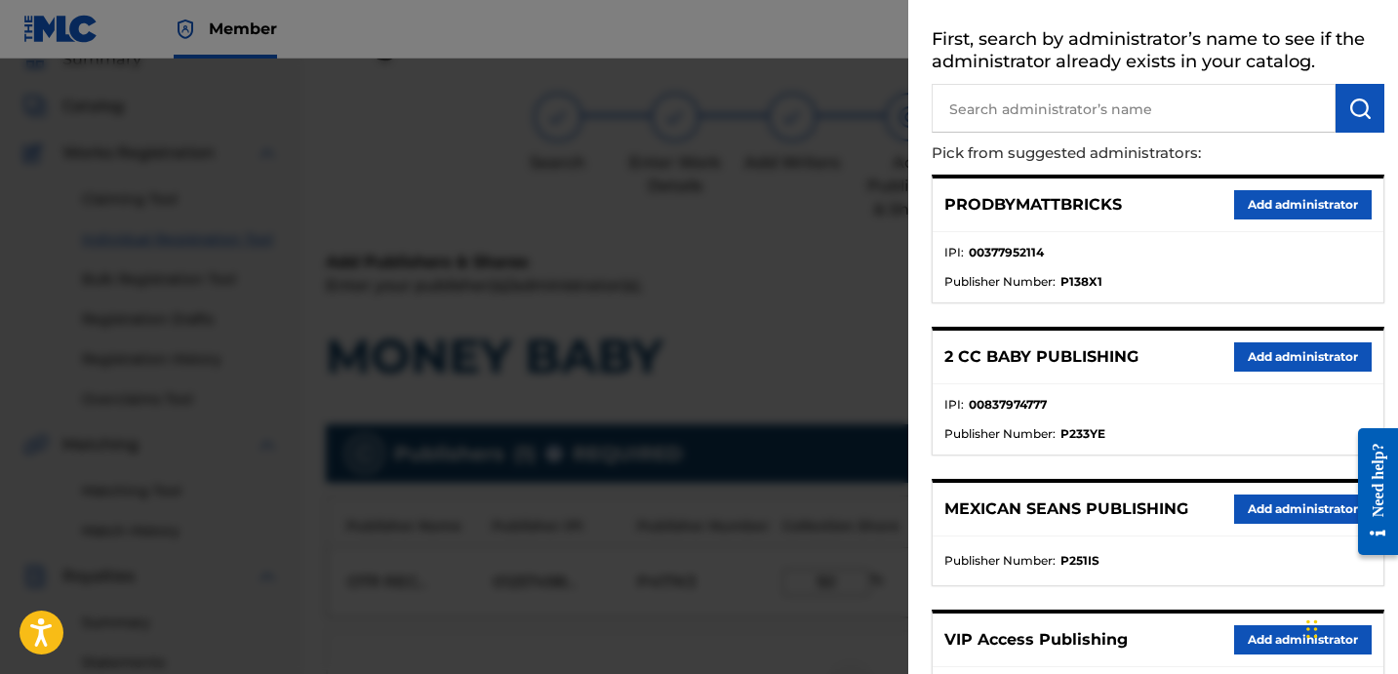
scroll to position [281, 0]
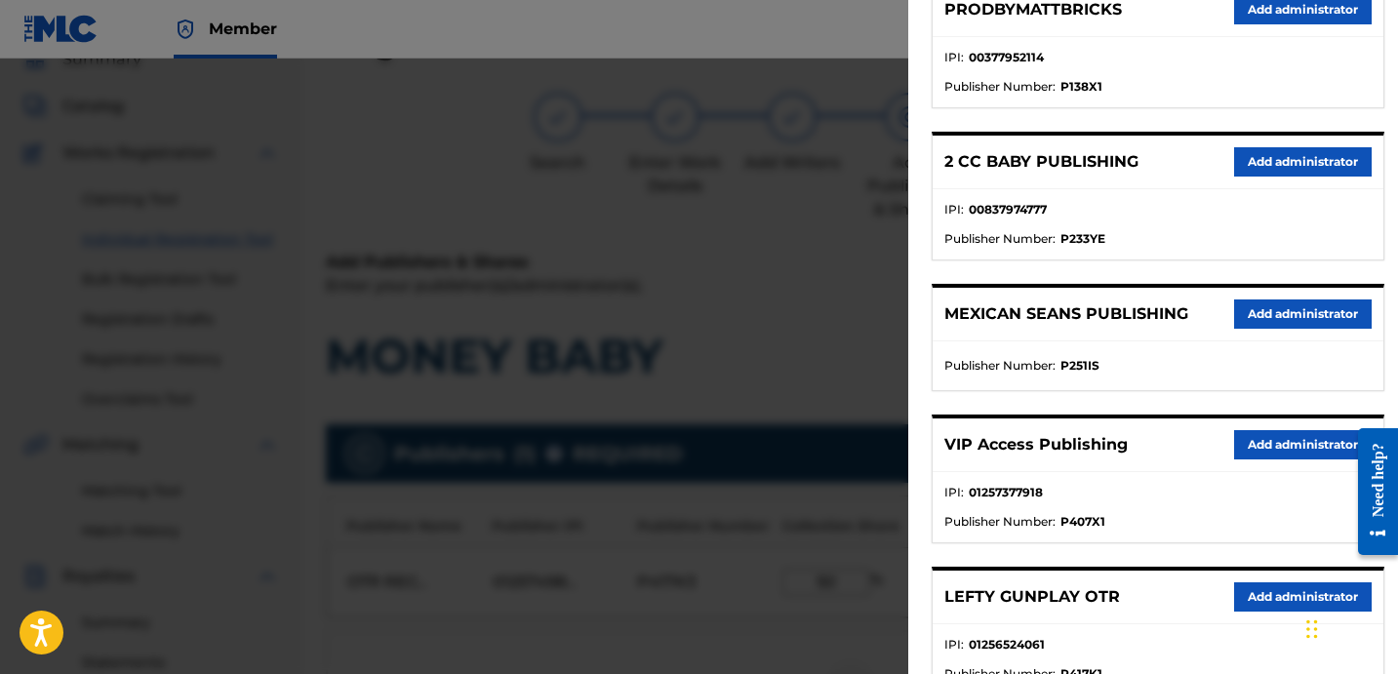
click at [1260, 437] on button "Add administrator" at bounding box center [1303, 444] width 138 height 29
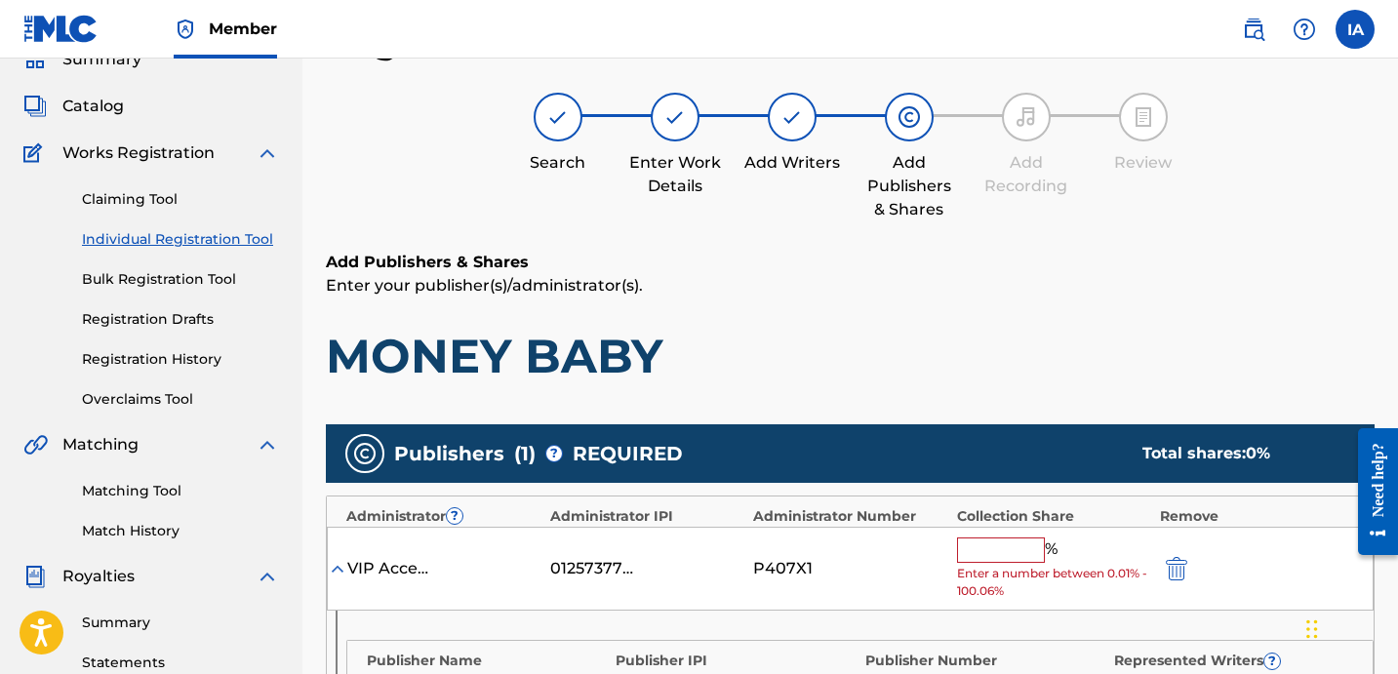
drag, startPoint x: 1007, startPoint y: 570, endPoint x: 999, endPoint y: 540, distance: 31.2
click at [1007, 567] on span "Enter a number between 0.01% - 100.06%" at bounding box center [1053, 582] width 193 height 35
click at [998, 539] on input "text" at bounding box center [1001, 550] width 88 height 25
type input "50"
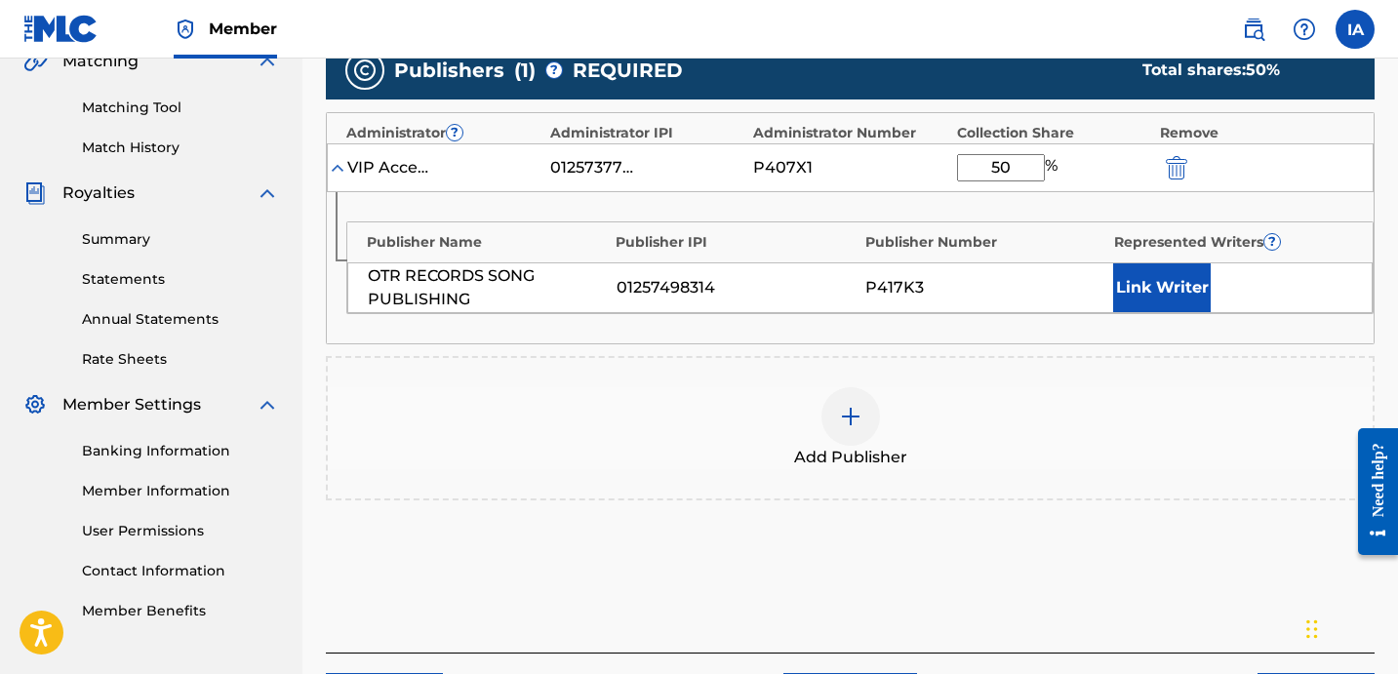
scroll to position [478, 0]
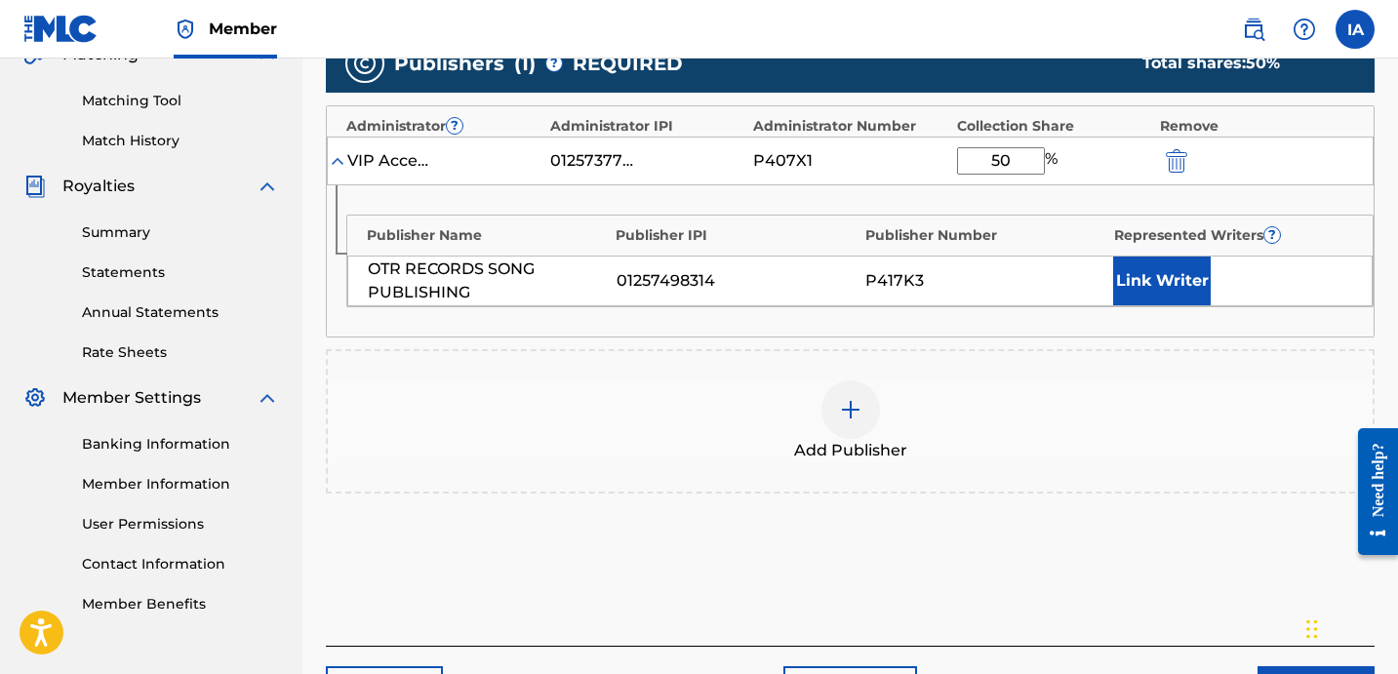
click at [1163, 276] on button "Link Writer" at bounding box center [1162, 281] width 98 height 49
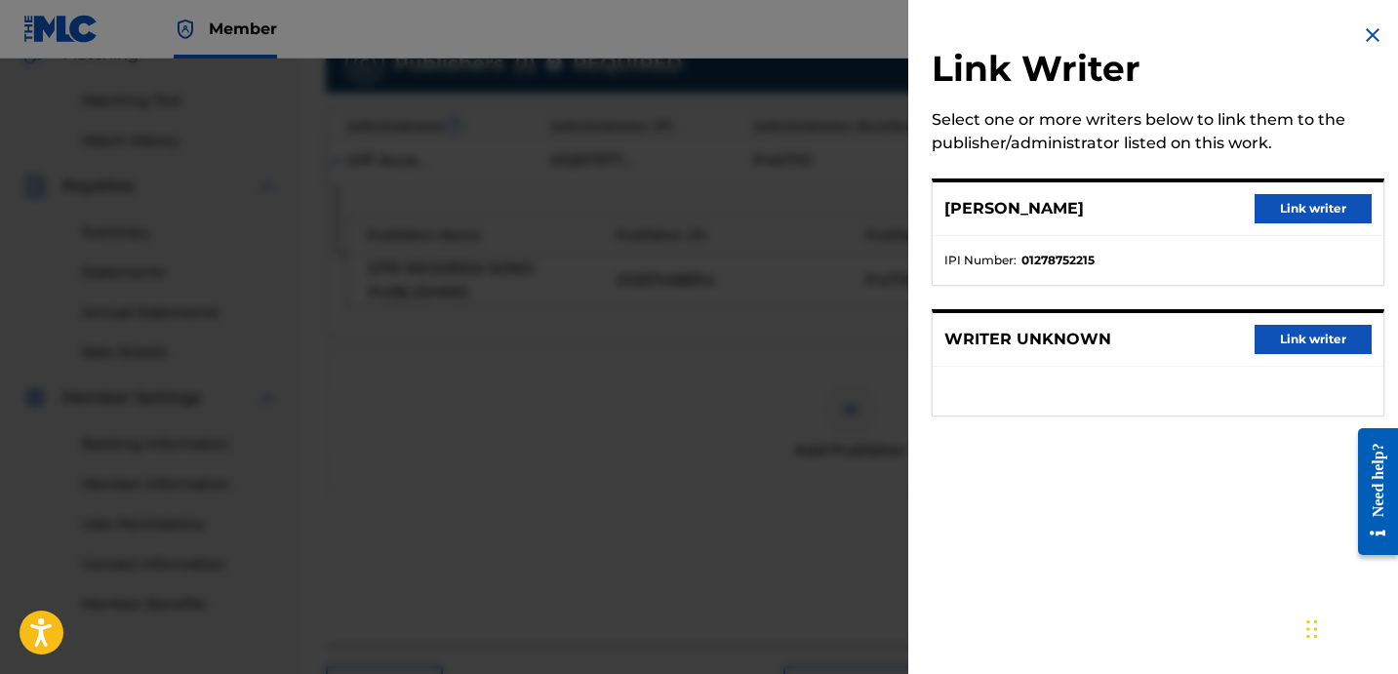
click at [1303, 215] on button "Link writer" at bounding box center [1313, 208] width 117 height 29
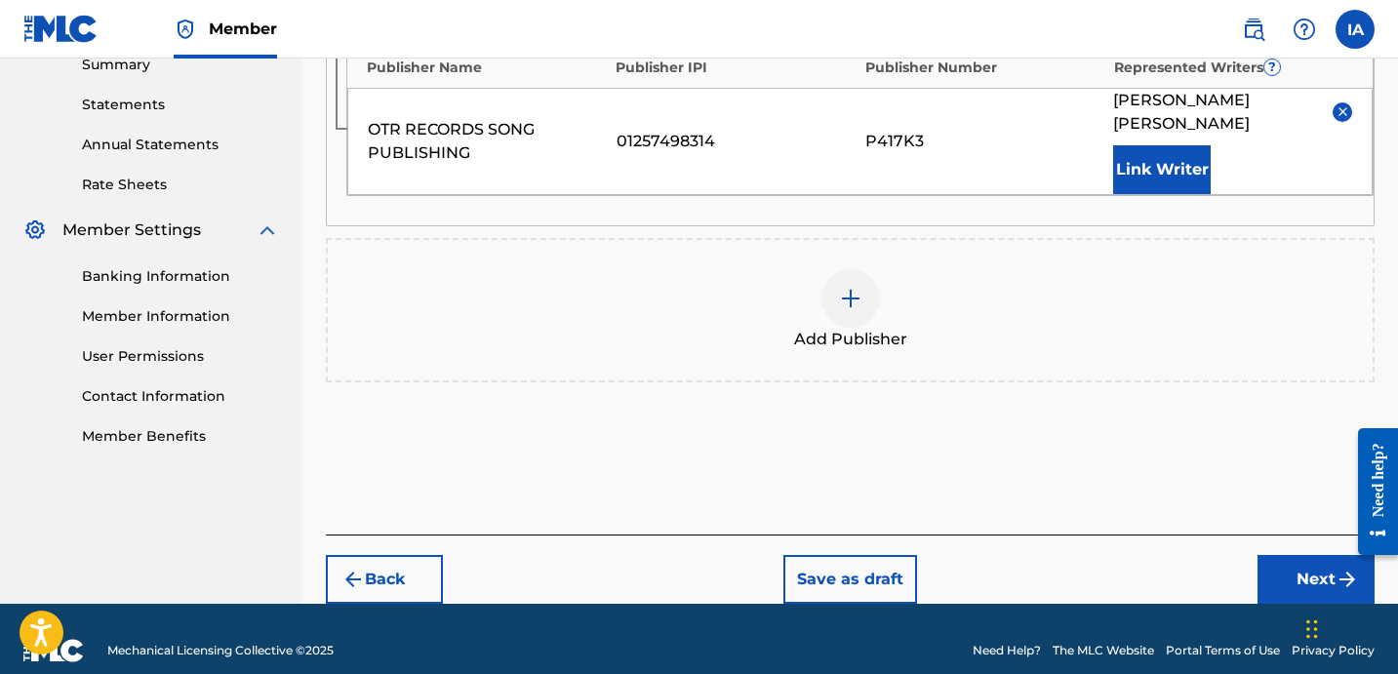
click at [1290, 555] on button "Next" at bounding box center [1316, 579] width 117 height 49
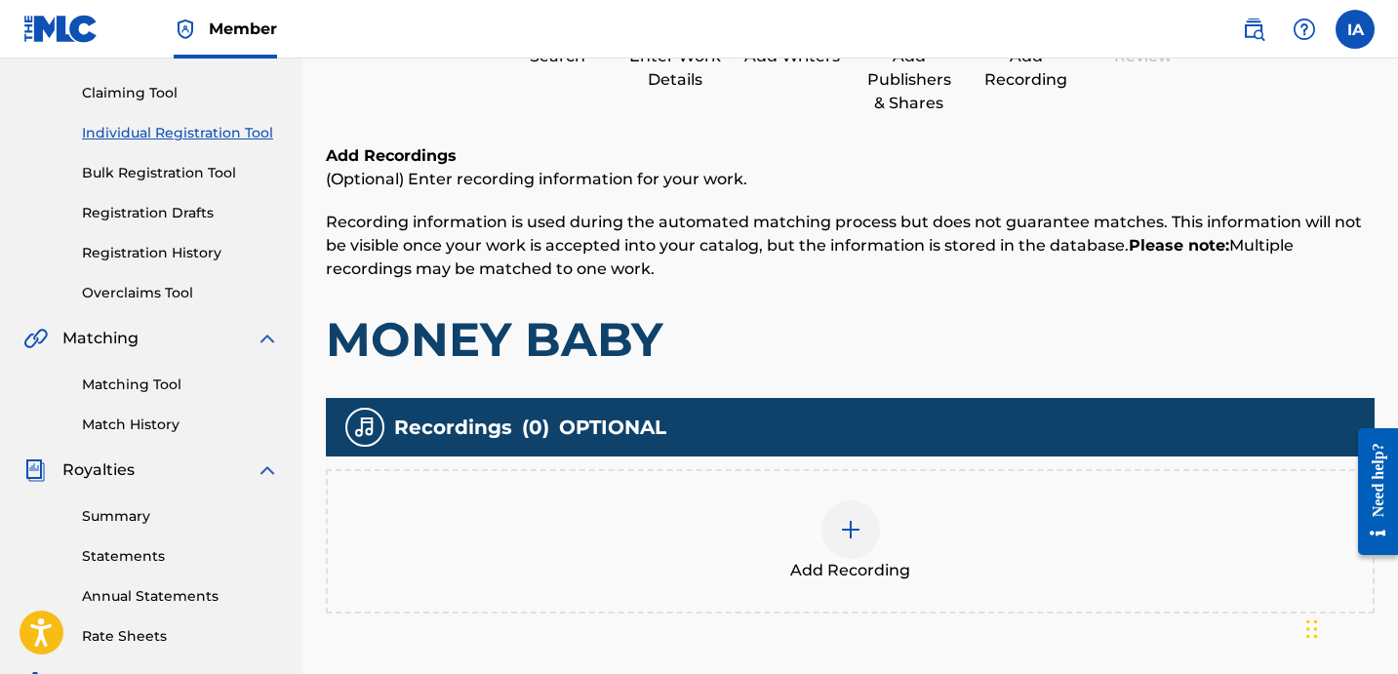
scroll to position [88, 0]
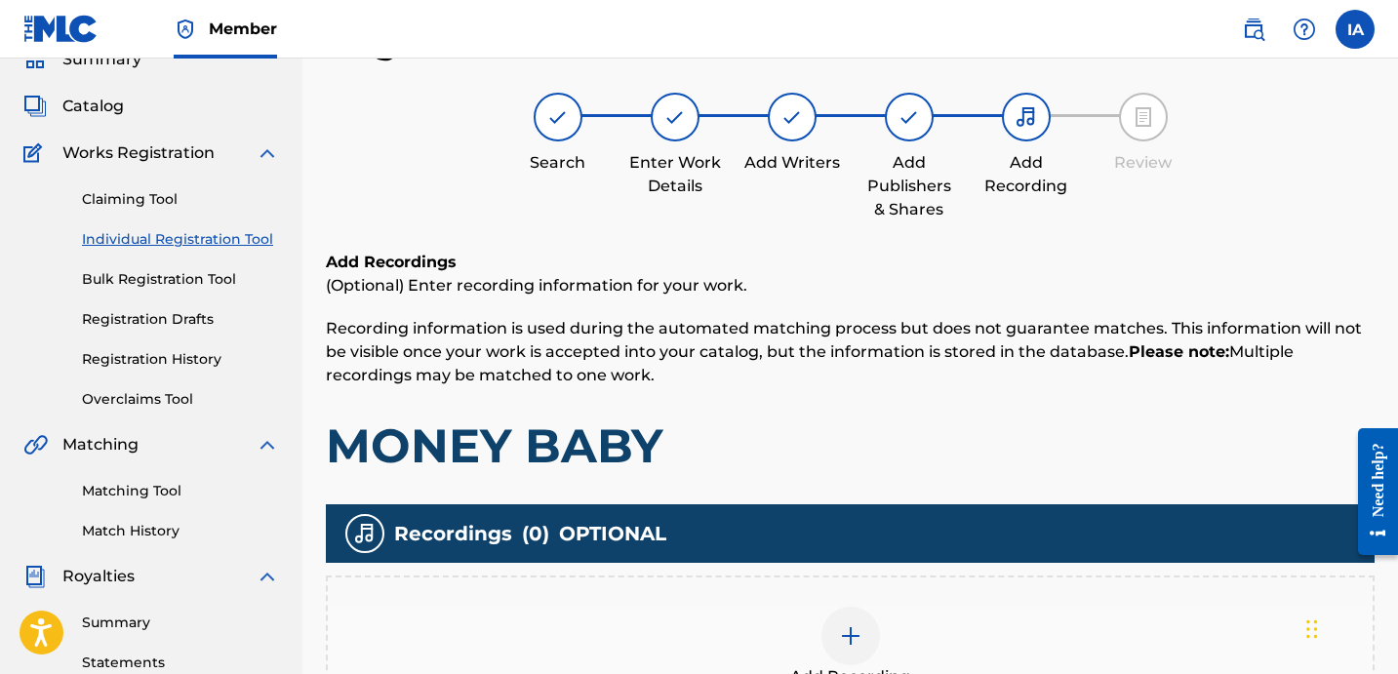
click at [1143, 629] on div "Add Recording" at bounding box center [850, 648] width 1045 height 82
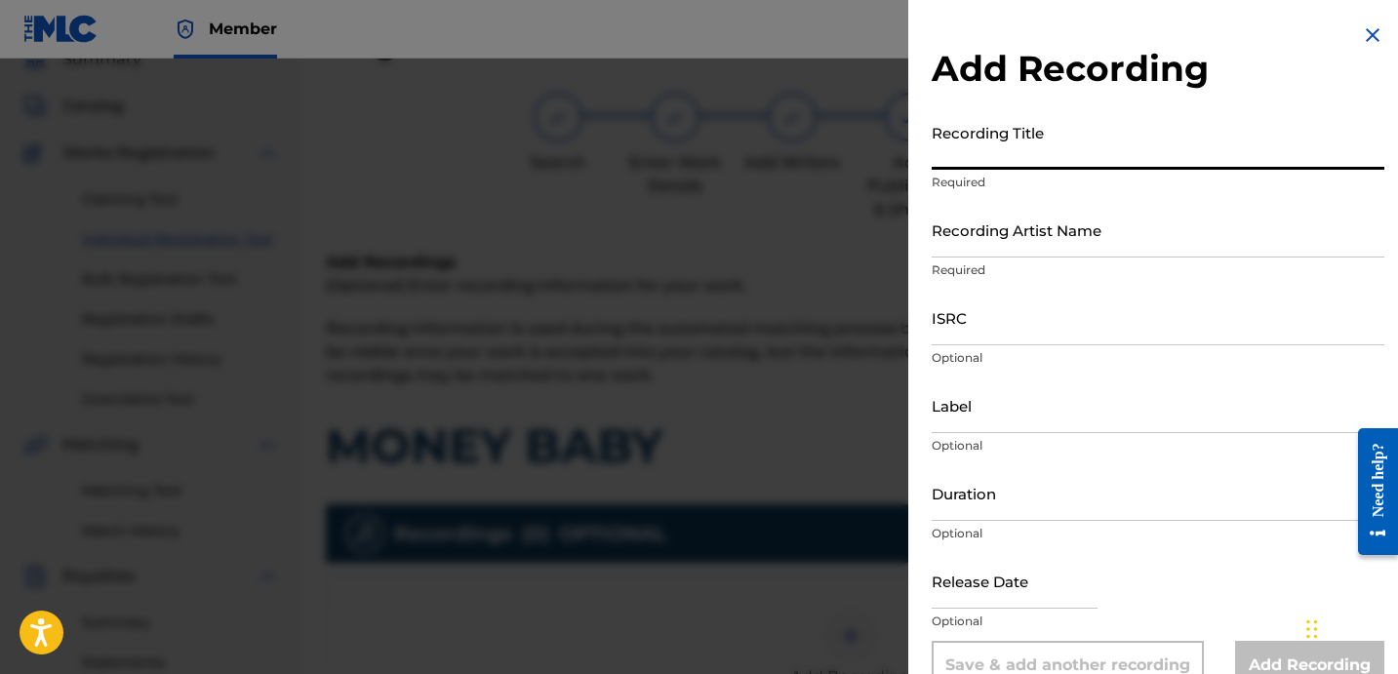
click at [1067, 165] on input "Recording Title" at bounding box center [1158, 142] width 453 height 56
paste input "MONEY BABY"
type input "MONEY BABY"
click at [1073, 195] on div "Recording Title MONEY BABY Required" at bounding box center [1158, 158] width 453 height 88
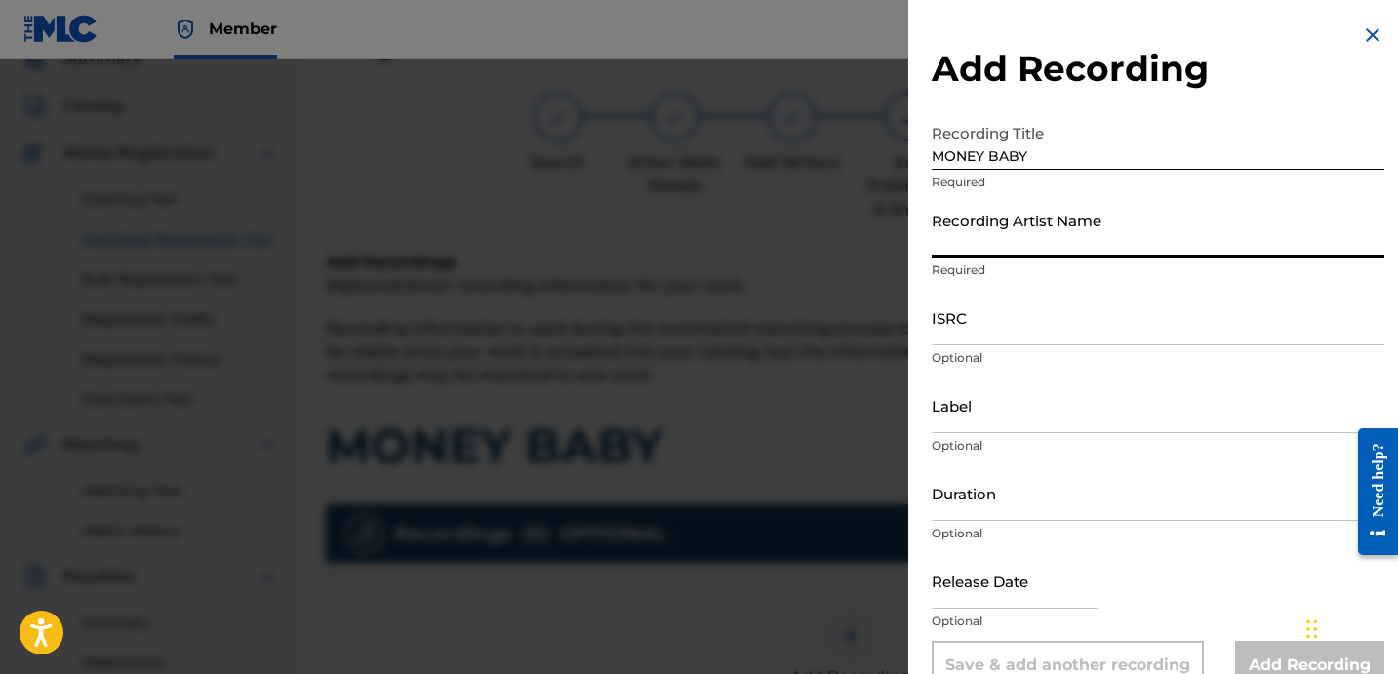
click at [1089, 228] on input "Recording Artist Name" at bounding box center [1158, 230] width 453 height 56
type input "FAYZDATRAPR"
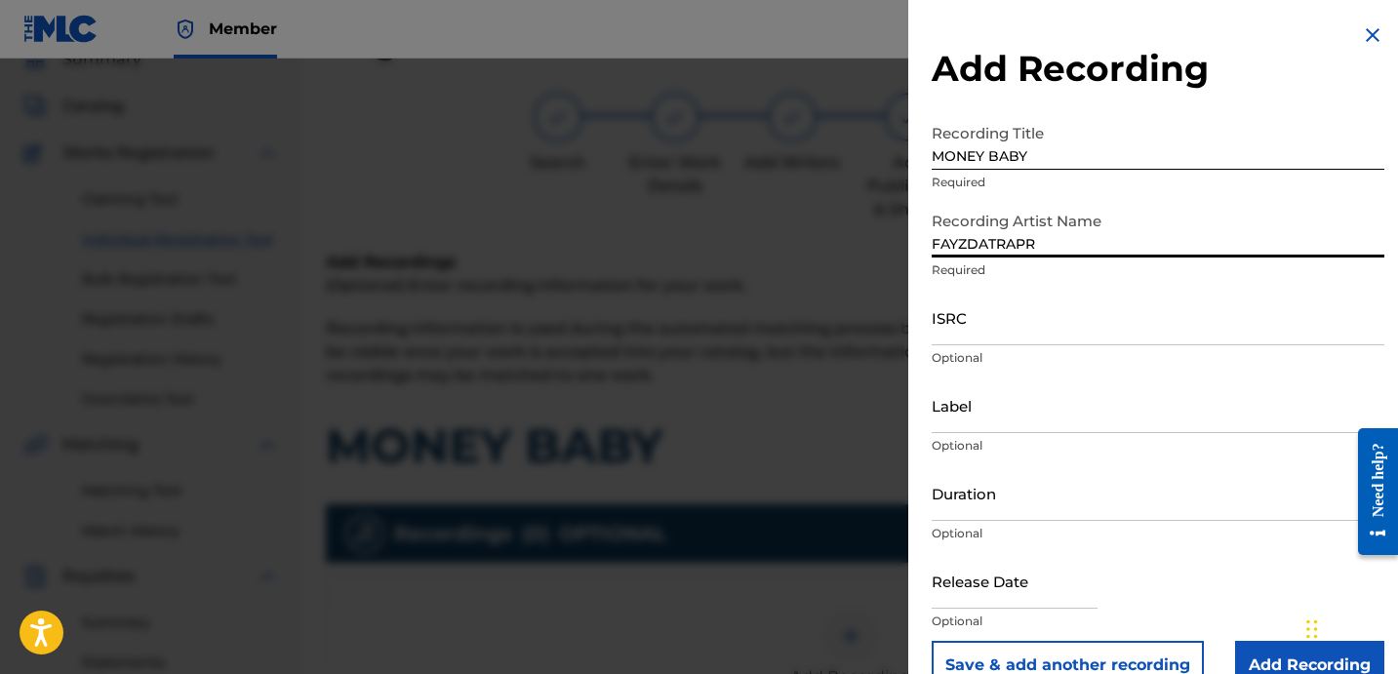
click at [1017, 305] on input "ISRC" at bounding box center [1158, 318] width 453 height 56
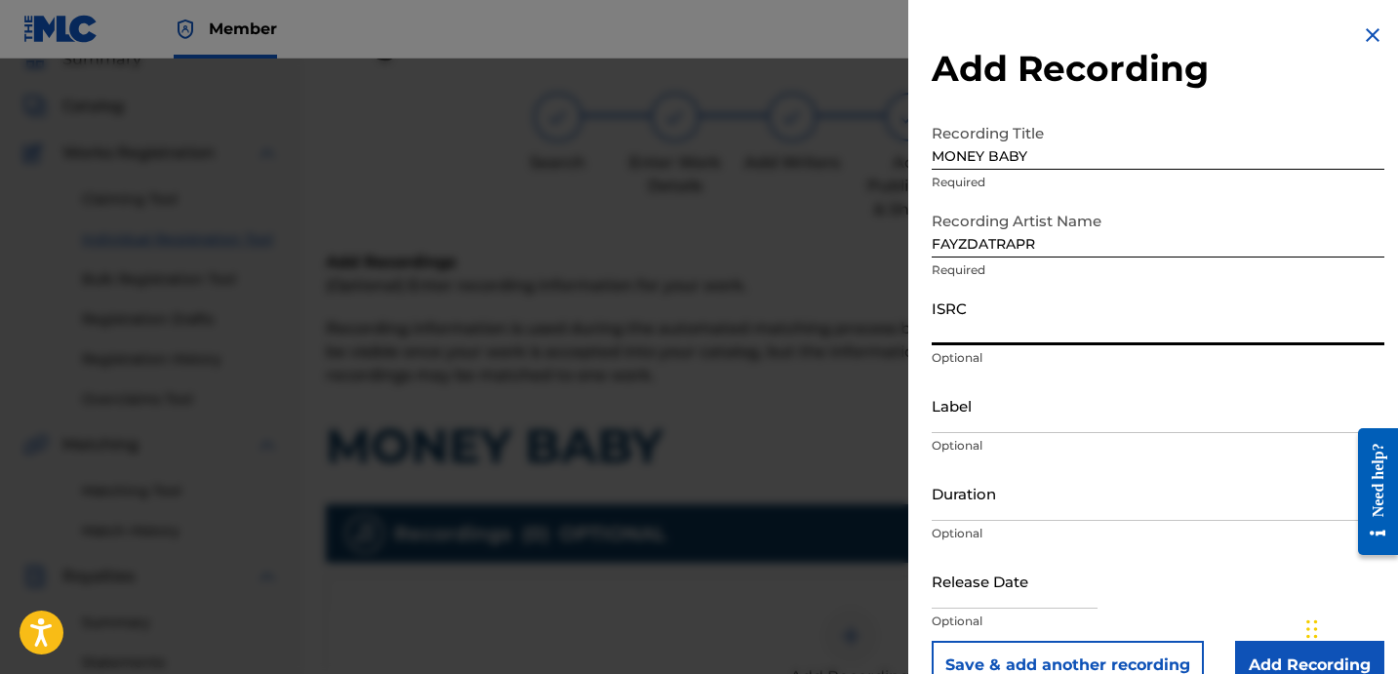
paste input "QZHN82059955"
type input "QZHN82059955"
click at [996, 419] on input "Label" at bounding box center [1158, 406] width 453 height 56
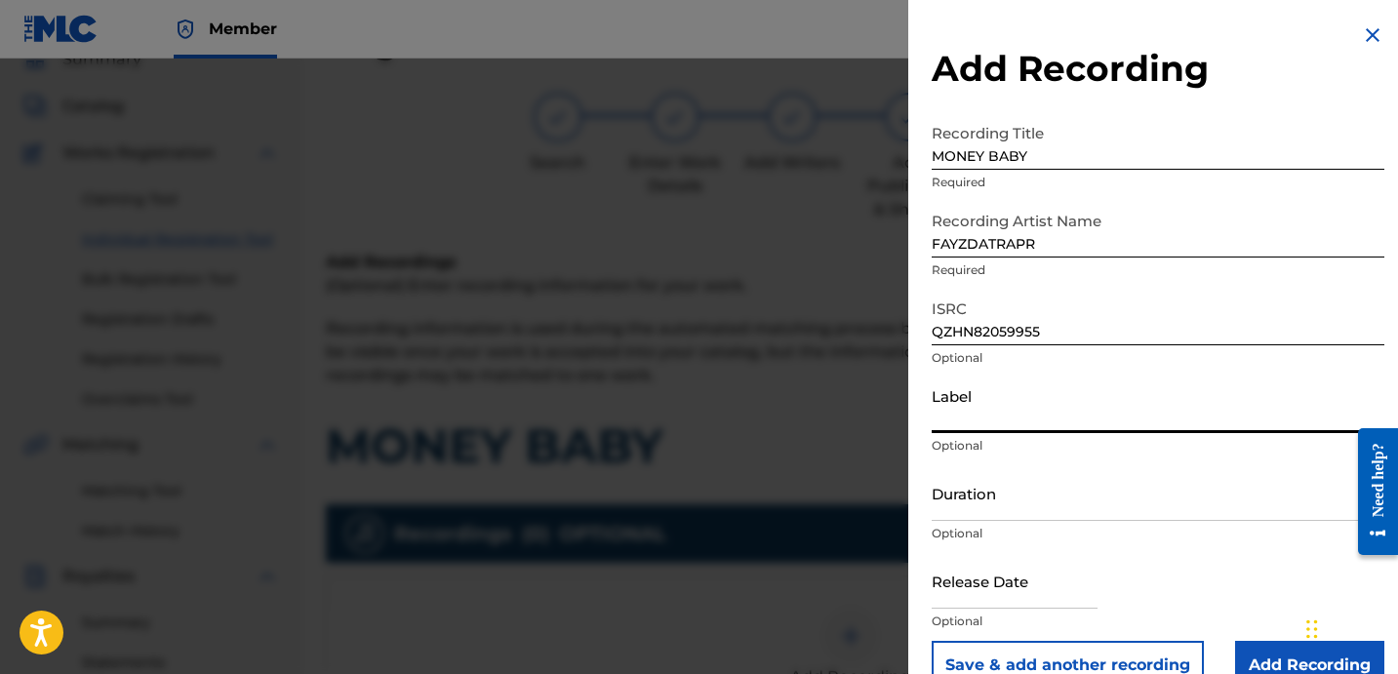
type input "OTR RECORDS"
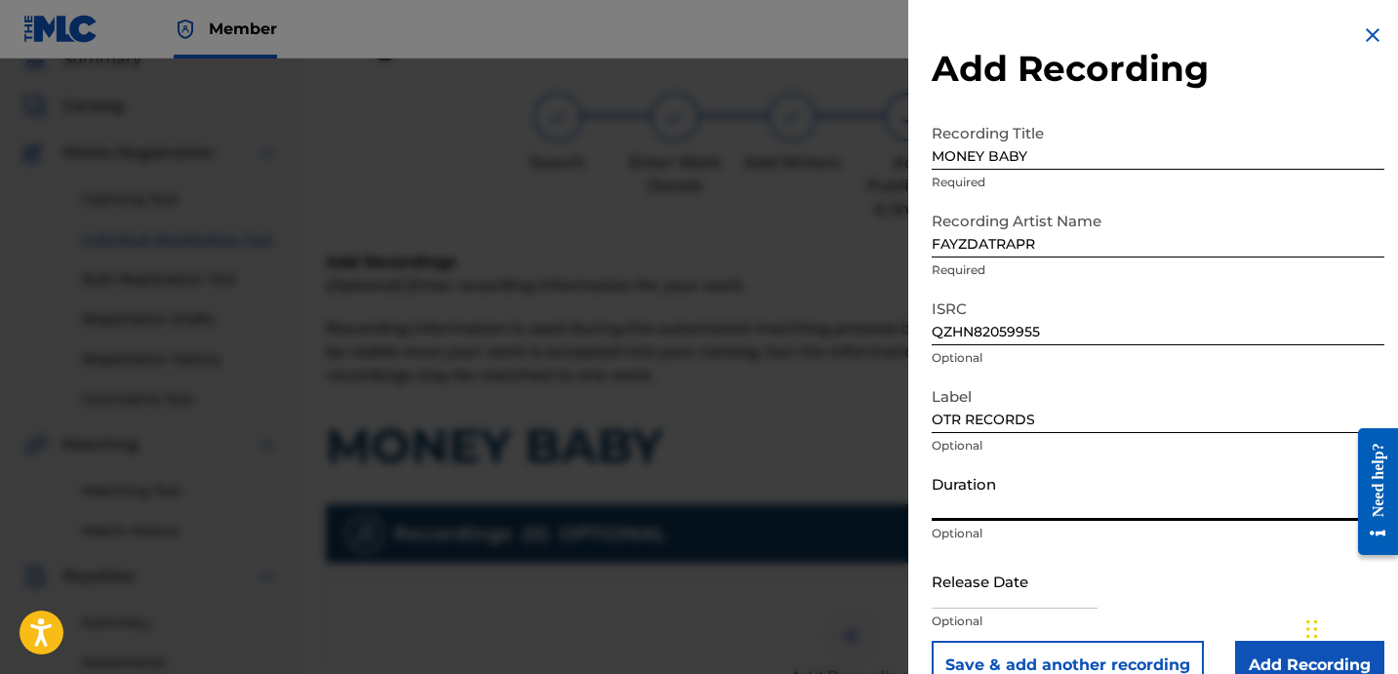
click at [1077, 485] on input "Duration" at bounding box center [1158, 493] width 453 height 56
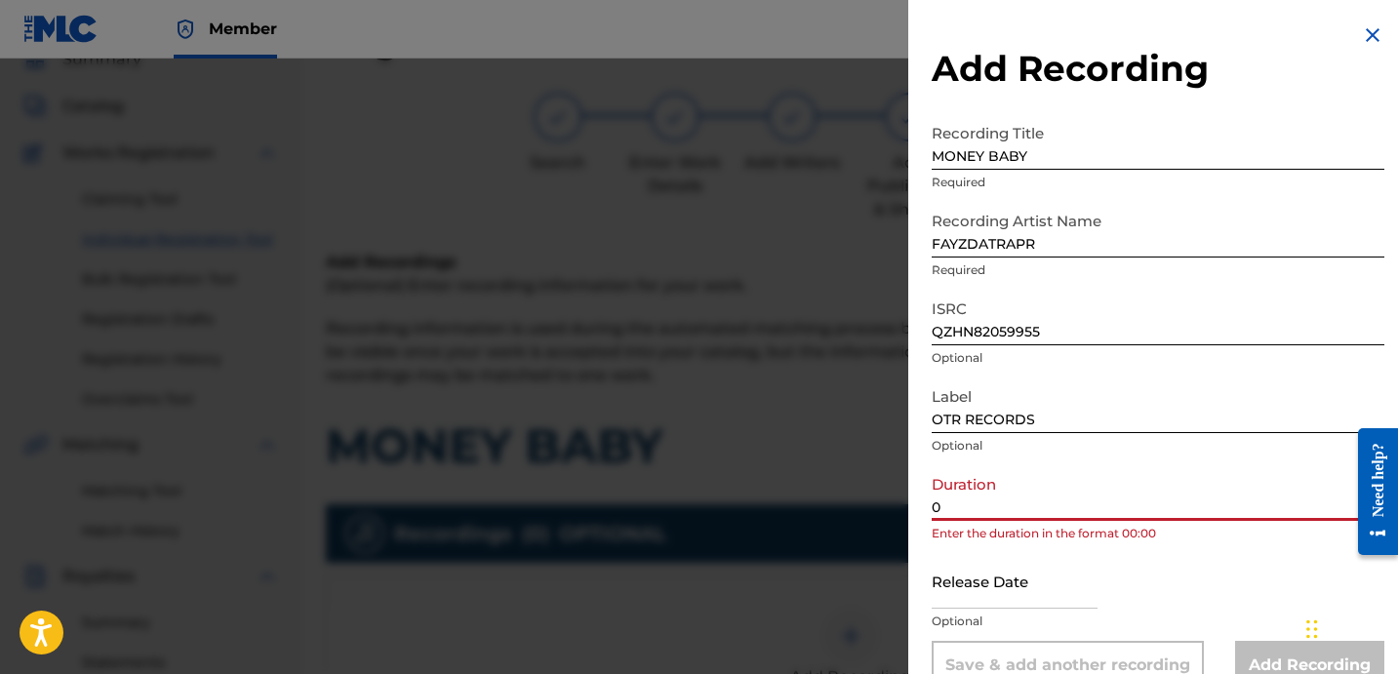
paste input "2:50"
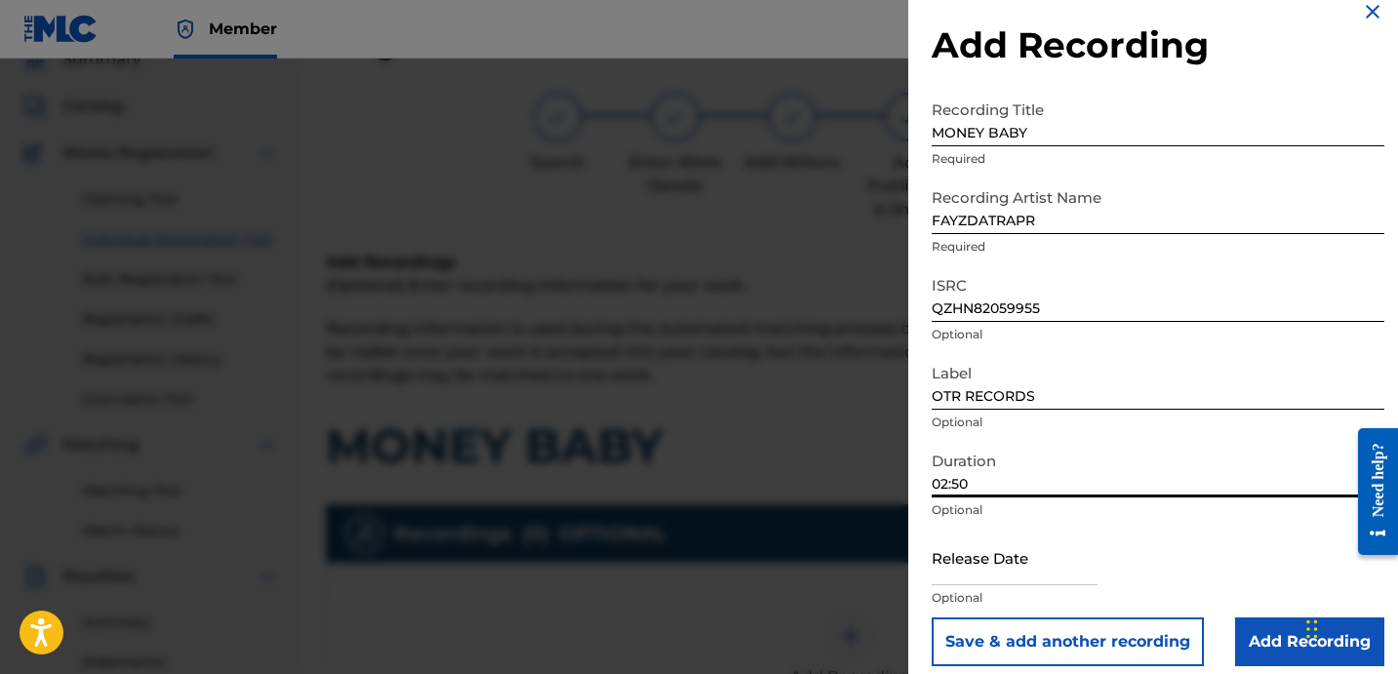
scroll to position [39, 0]
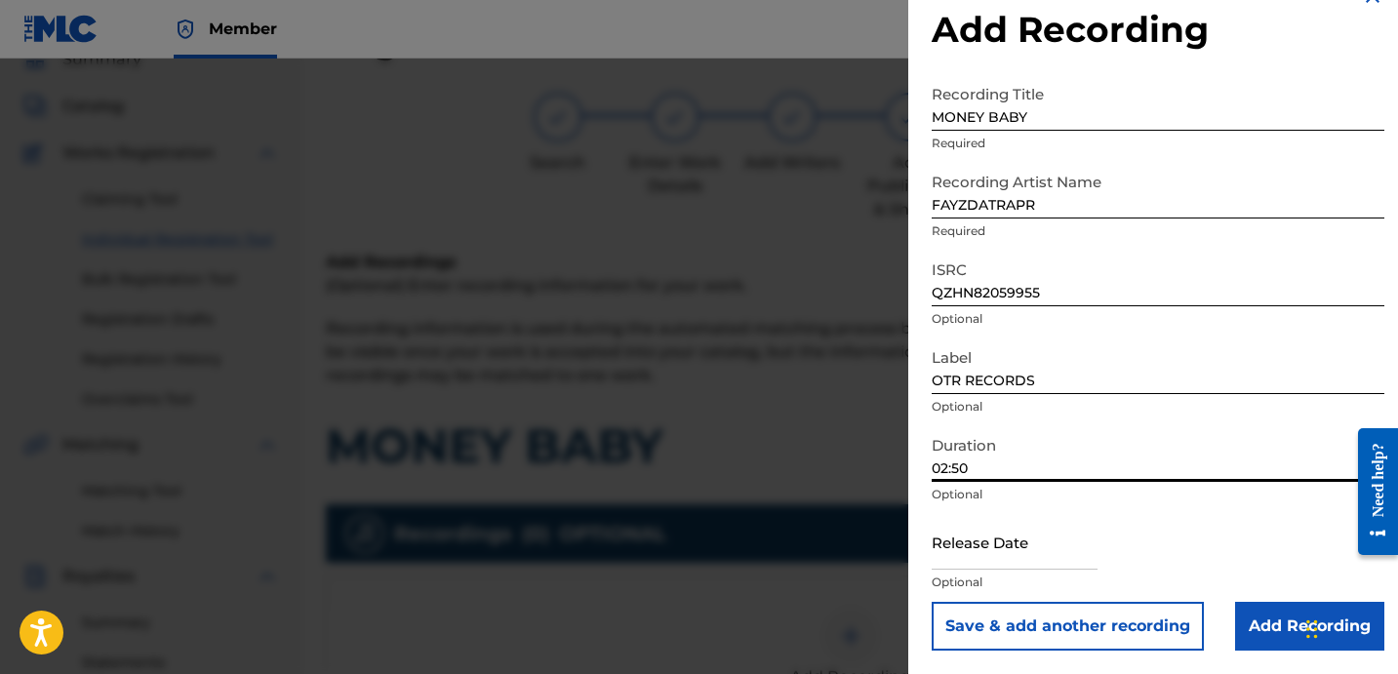
type input "02:50"
click at [1262, 611] on input "Add Recording" at bounding box center [1309, 626] width 149 height 49
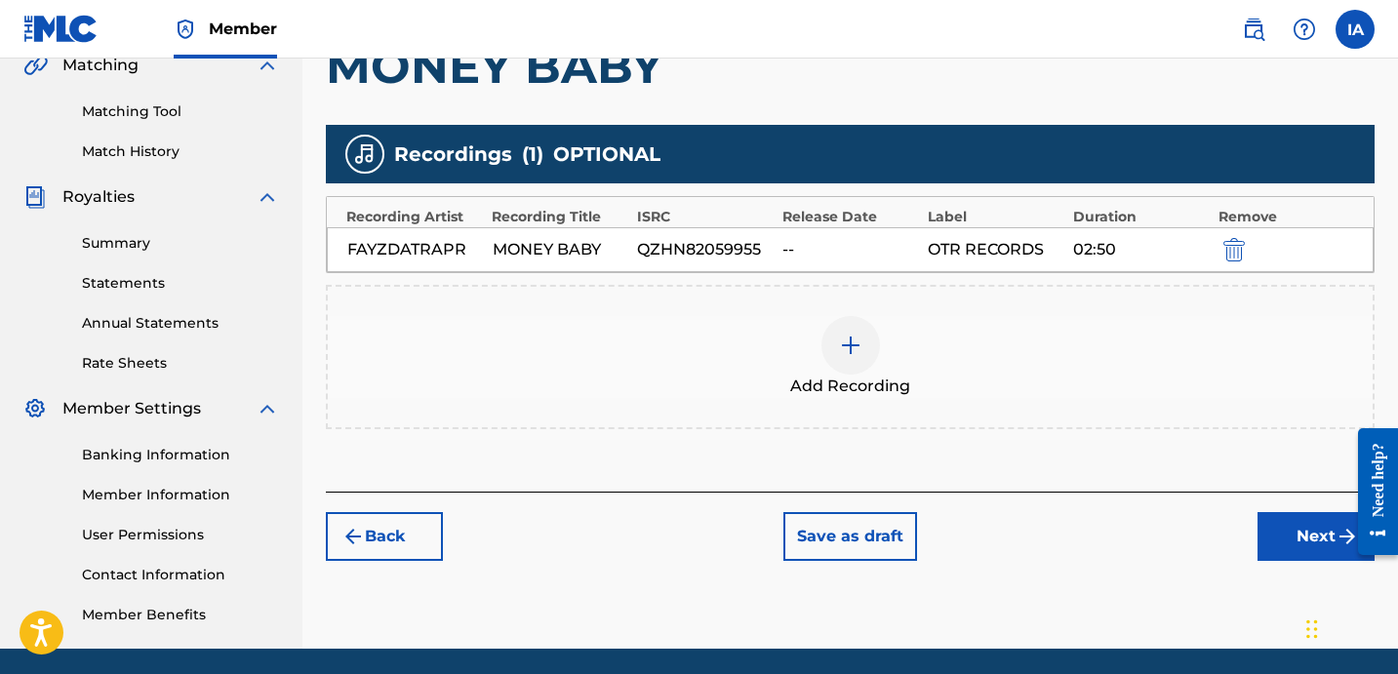
scroll to position [478, 0]
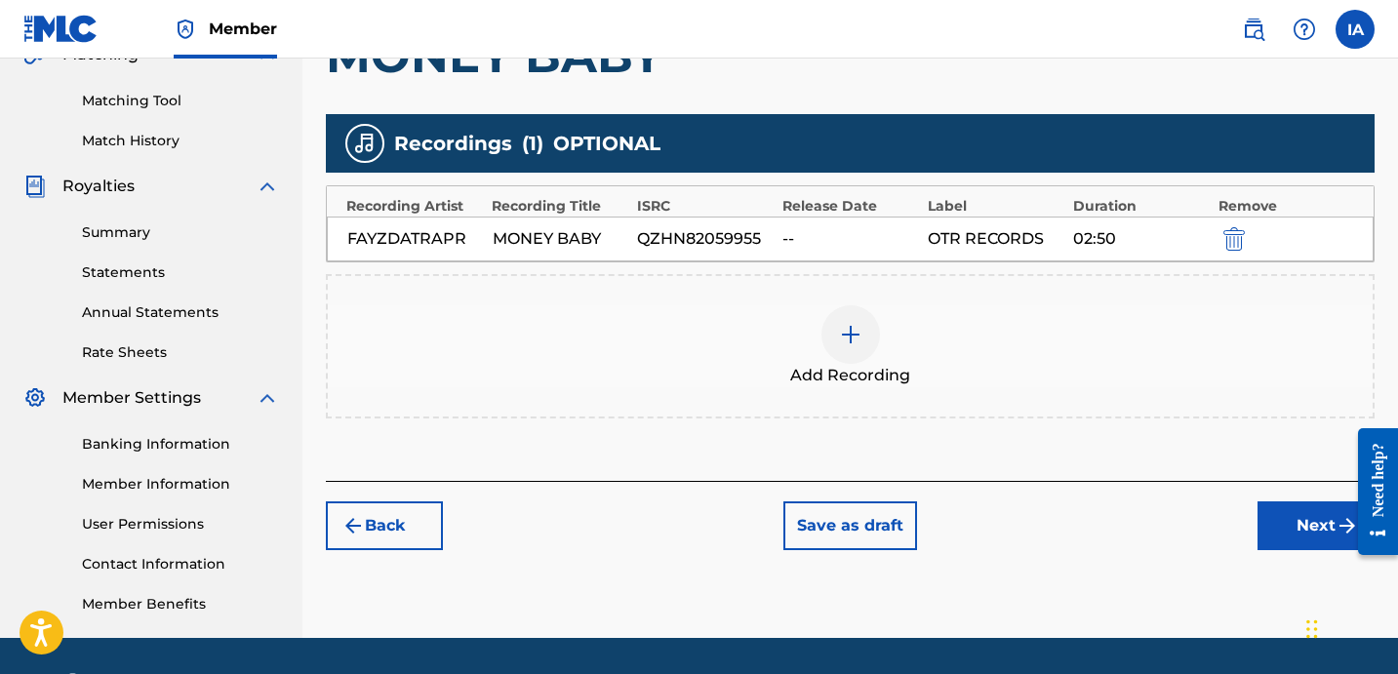
click at [1265, 536] on button "Next" at bounding box center [1316, 526] width 117 height 49
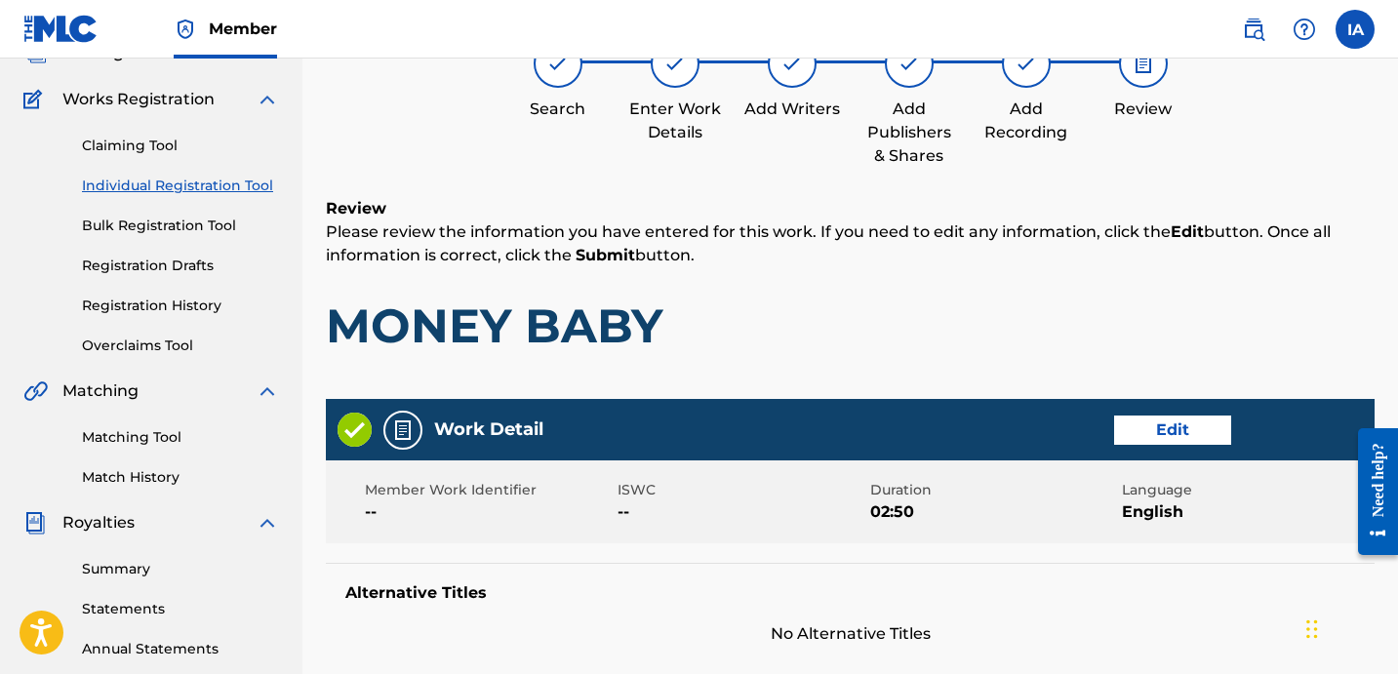
scroll to position [88, 0]
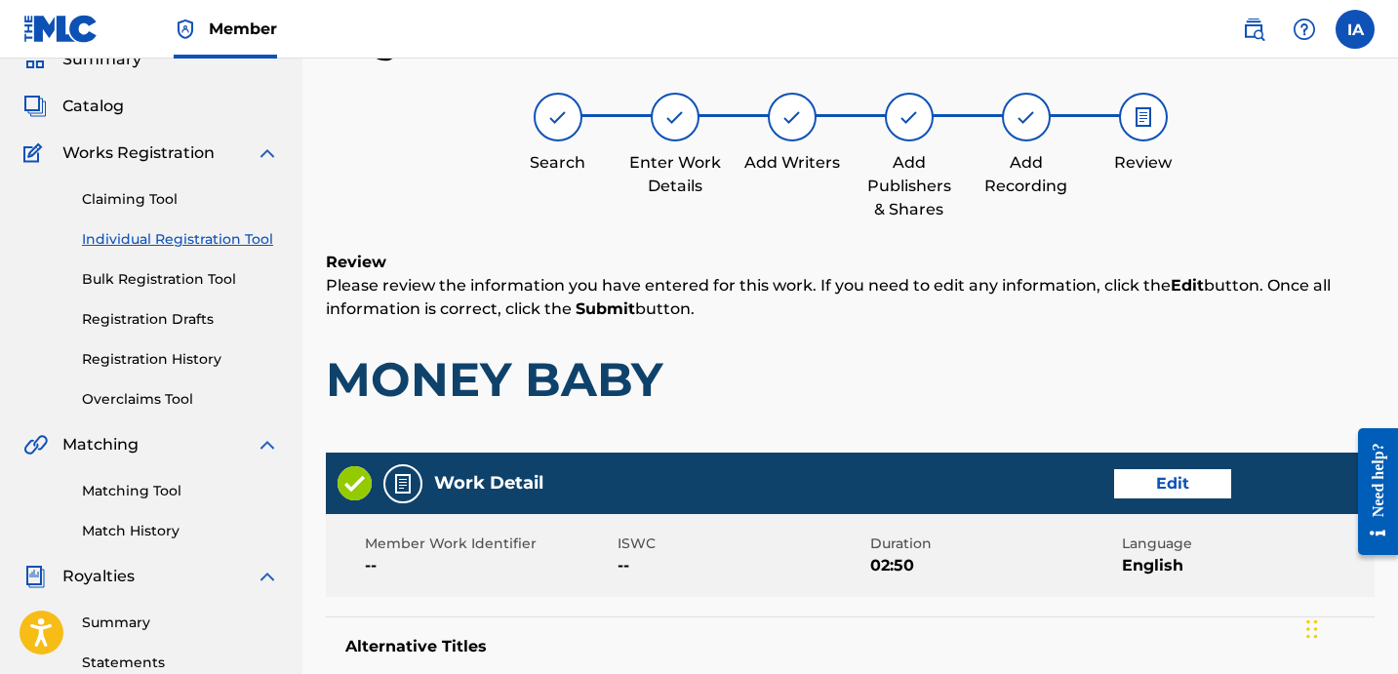
click at [1094, 386] on h1 "MONEY BABY" at bounding box center [850, 379] width 1049 height 59
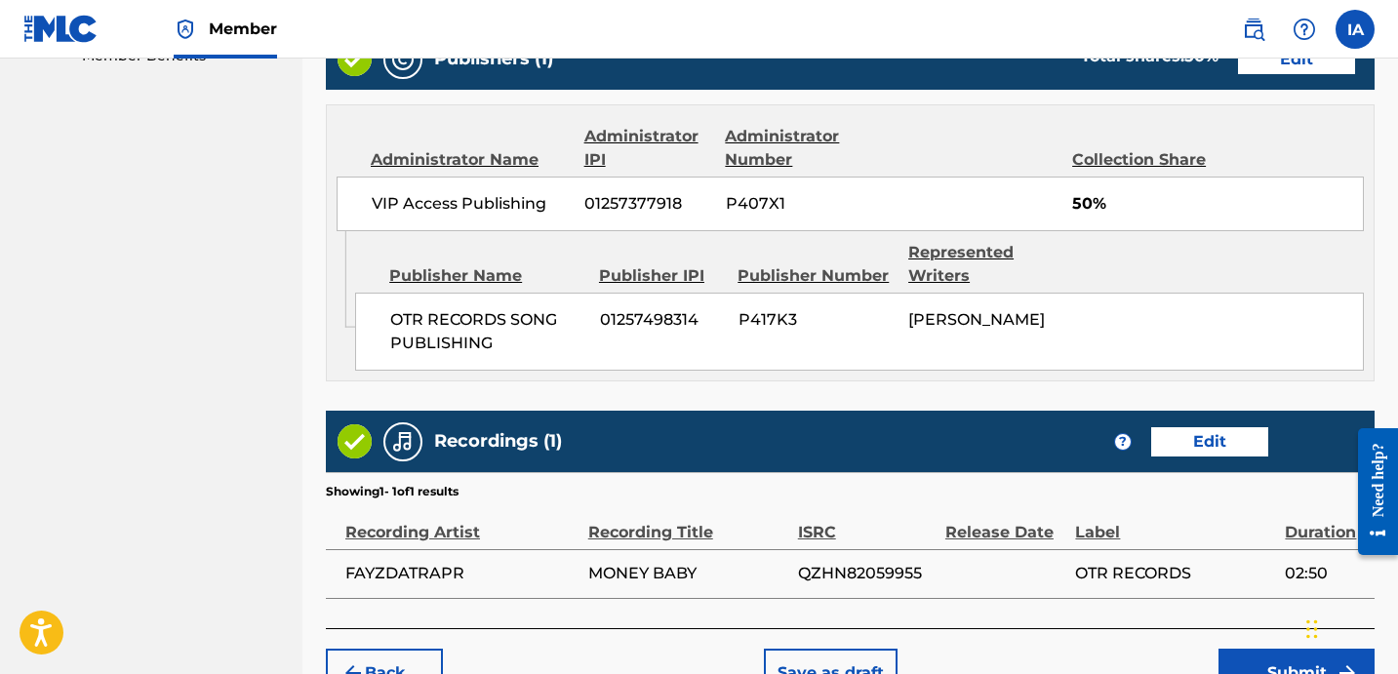
scroll to position [1140, 0]
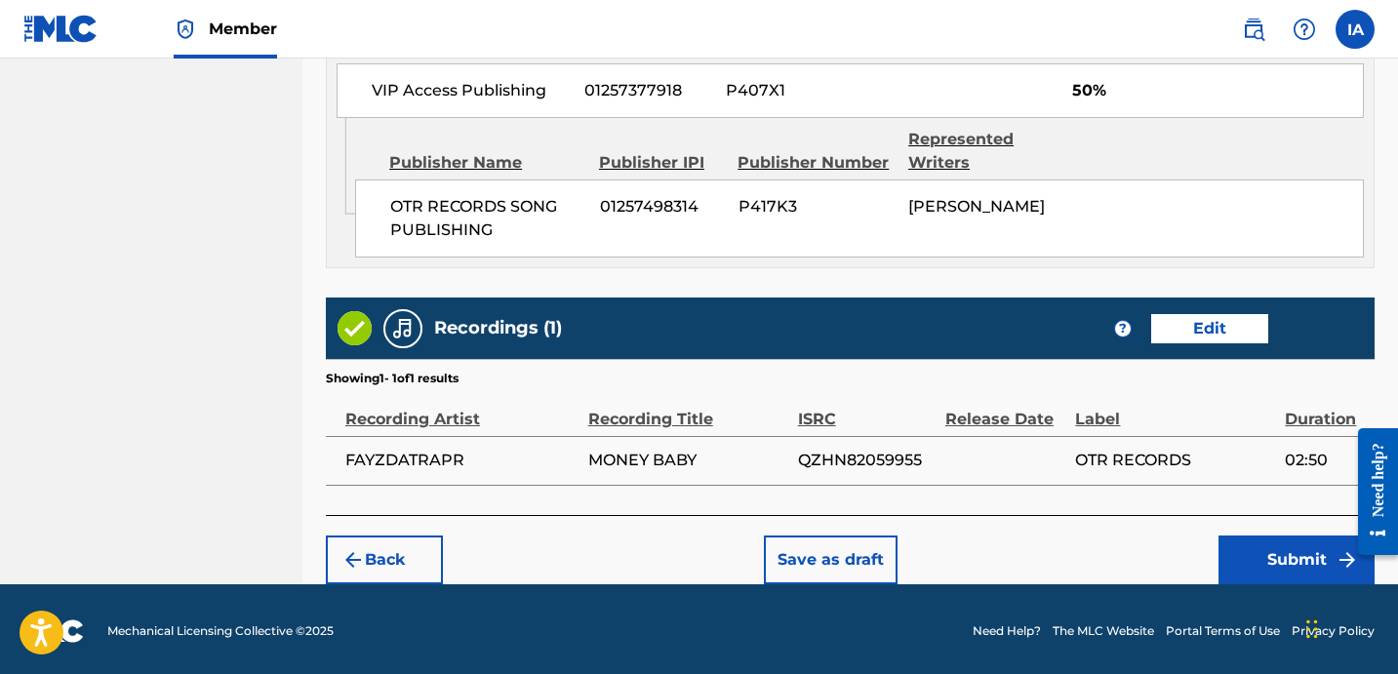
click at [1242, 569] on button "Submit" at bounding box center [1297, 560] width 156 height 49
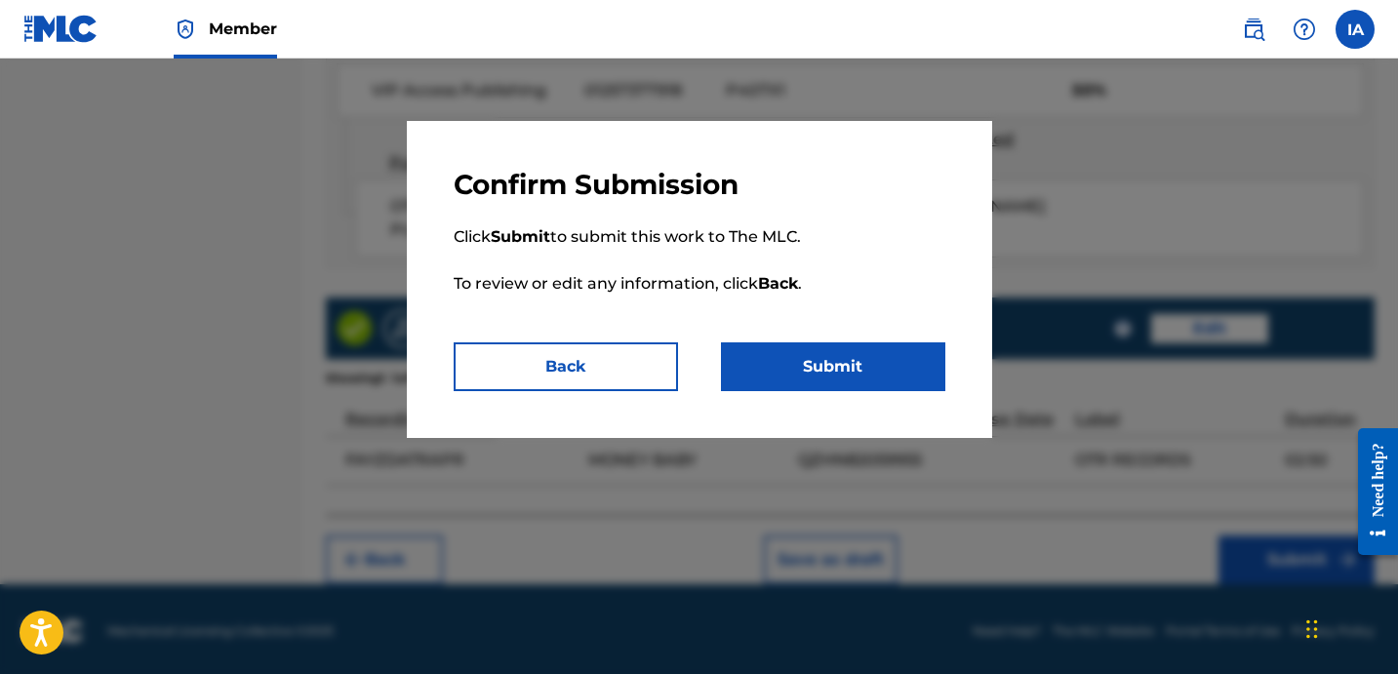
click at [883, 373] on button "Submit" at bounding box center [833, 366] width 224 height 49
